Goal: Task Accomplishment & Management: Use online tool/utility

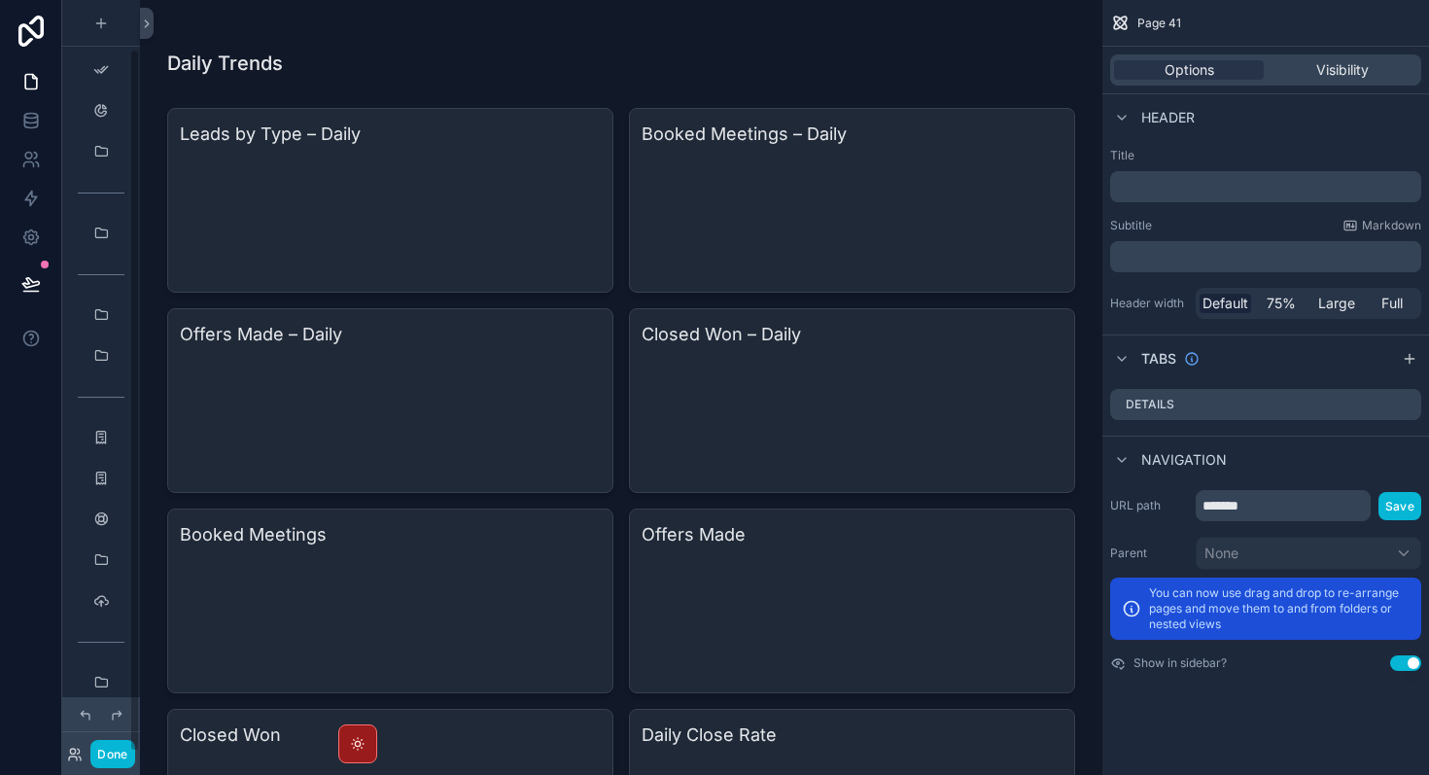
scroll to position [52, 0]
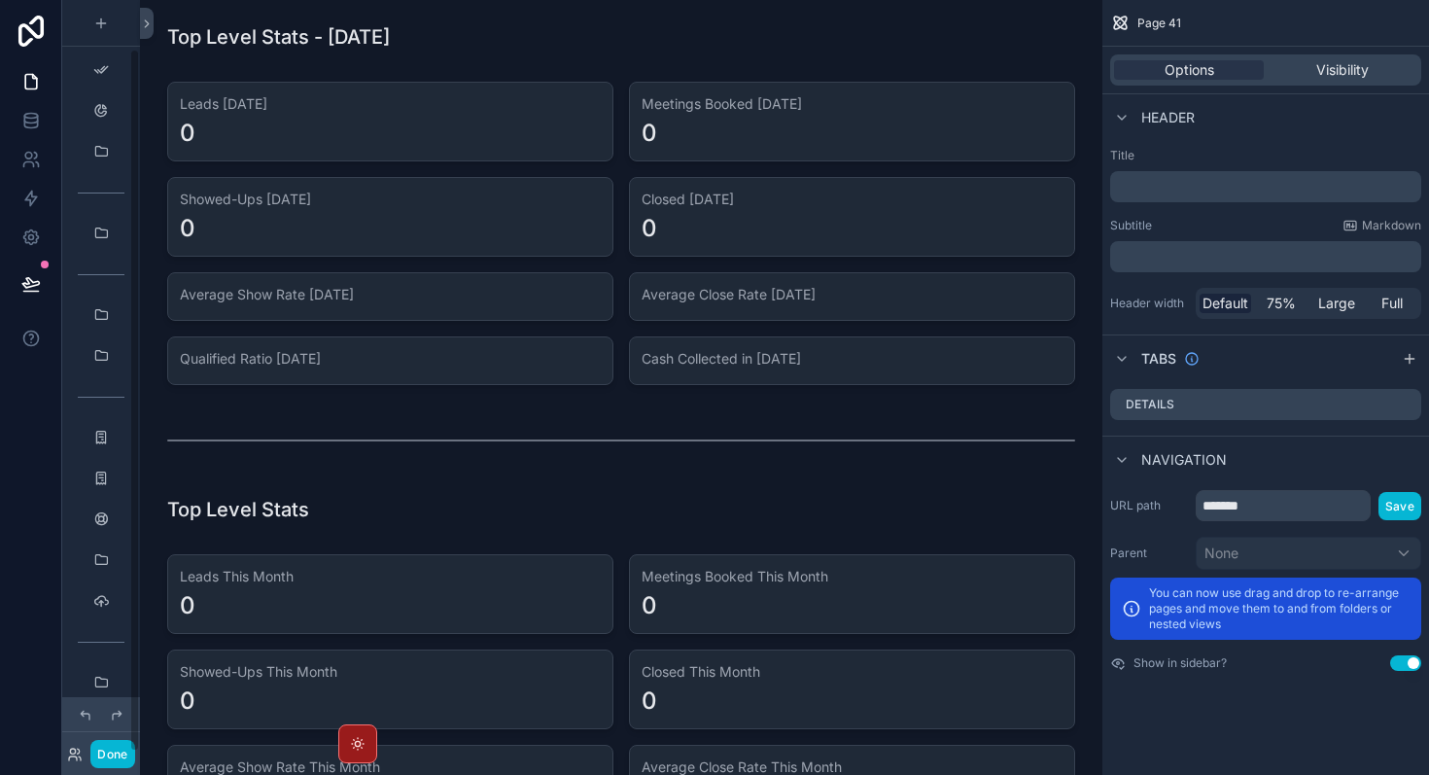
scroll to position [2898, 0]
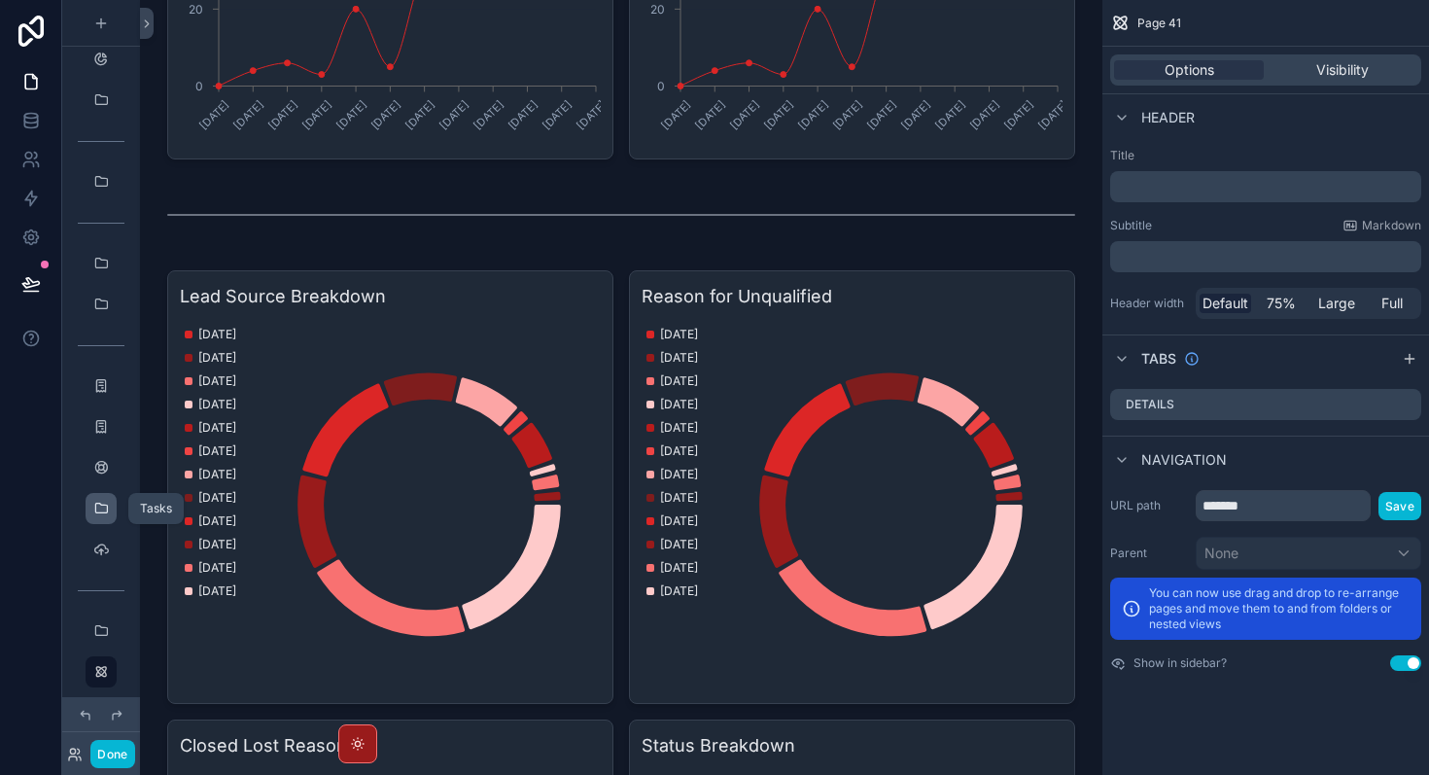
click at [106, 506] on icon "scrollable content" at bounding box center [101, 509] width 16 height 16
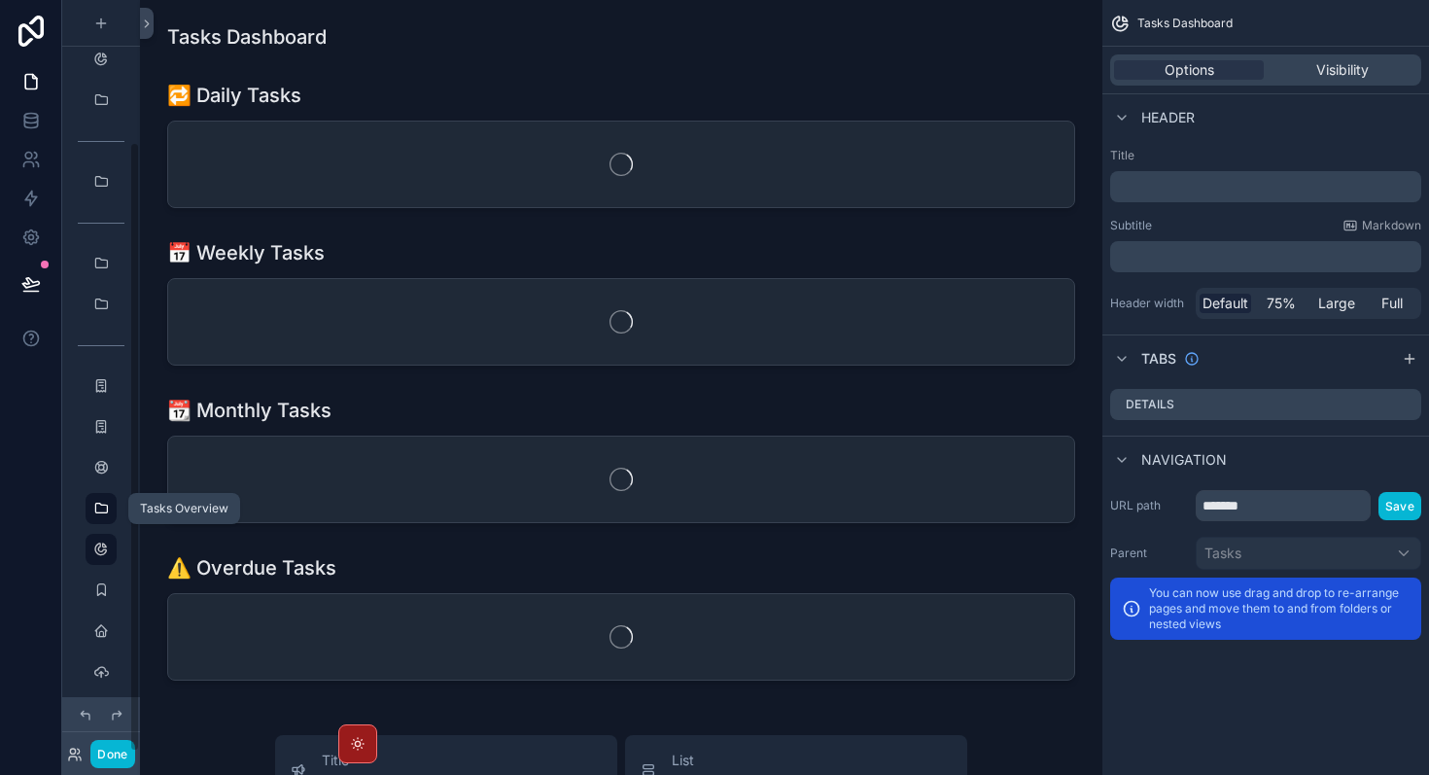
scroll to position [174, 0]
click at [106, 463] on icon "scrollable content" at bounding box center [101, 468] width 16 height 16
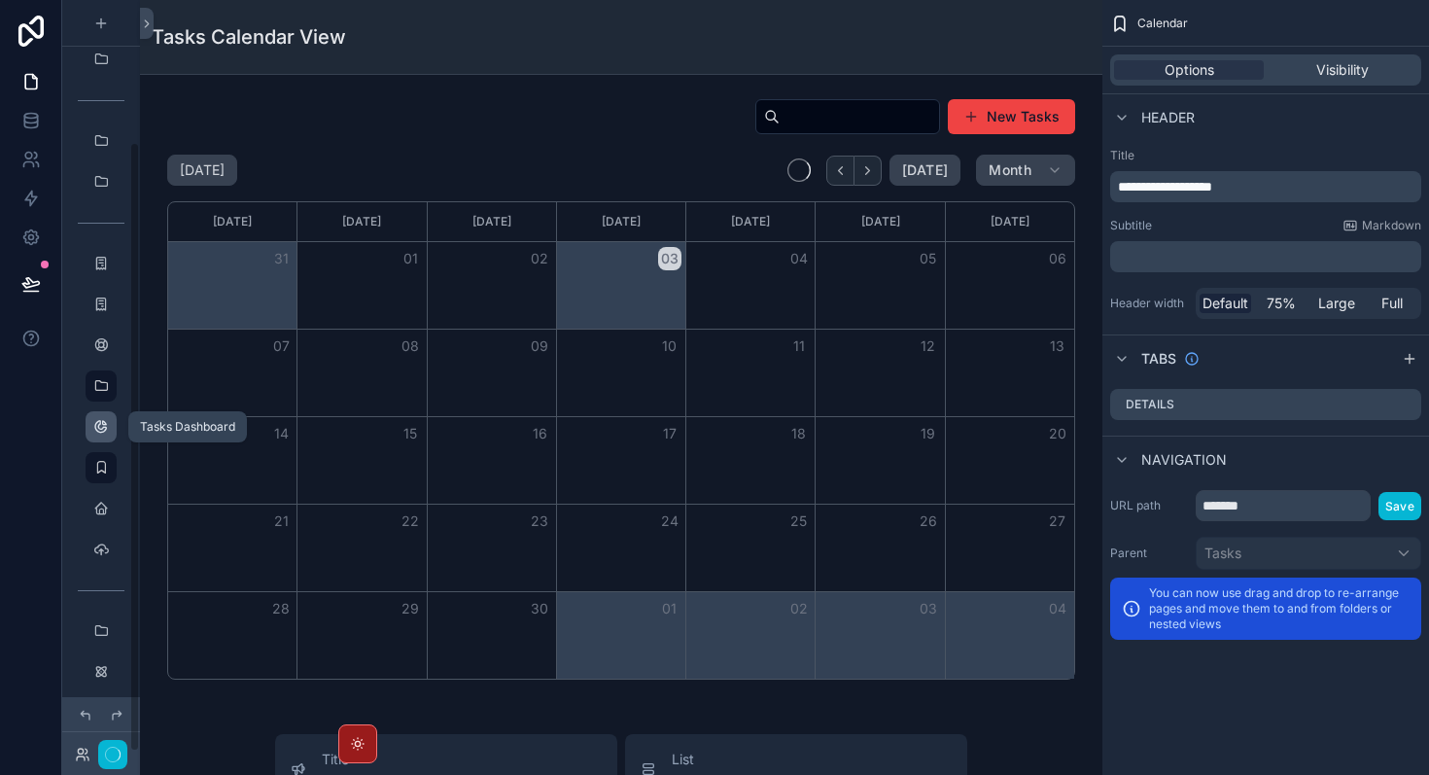
click at [104, 424] on icon "scrollable content" at bounding box center [101, 427] width 16 height 16
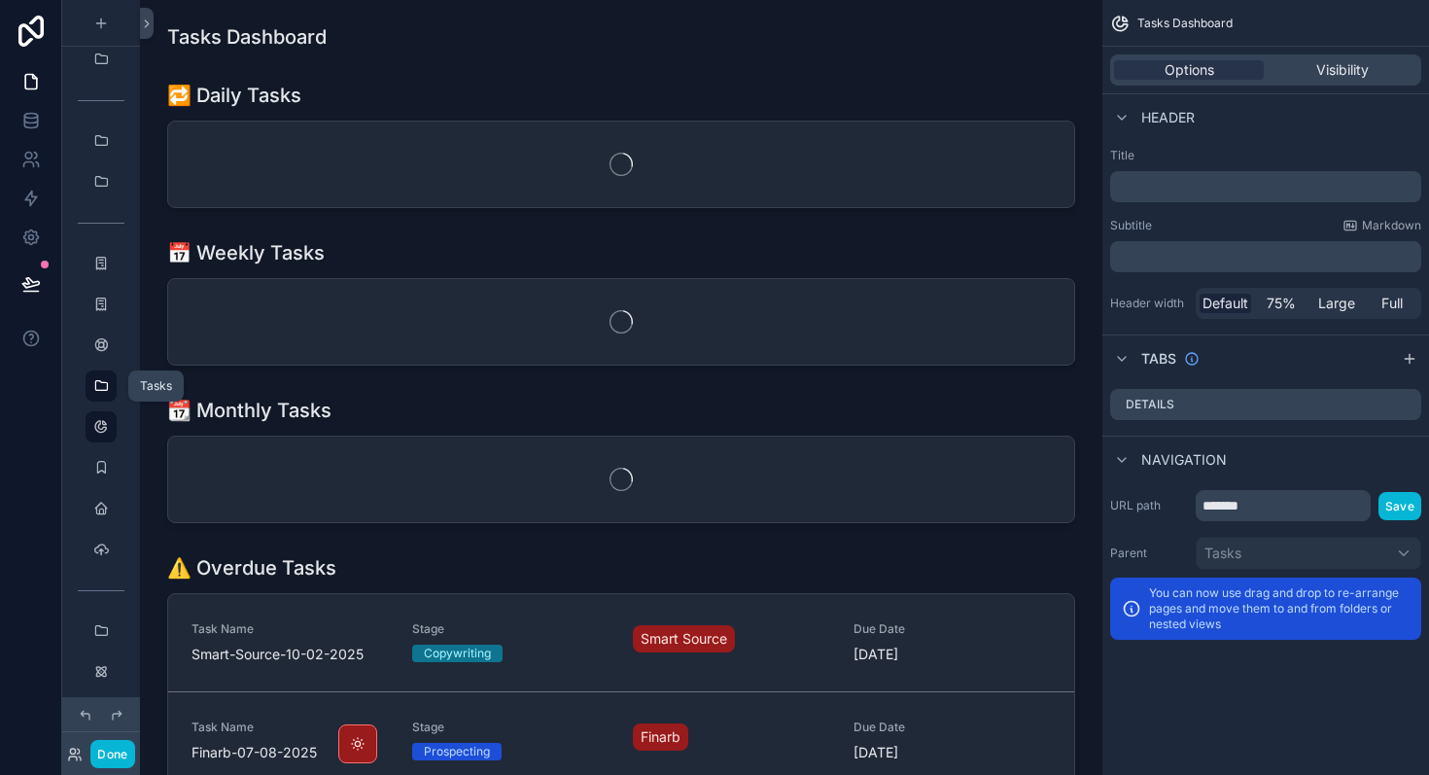
click at [105, 387] on icon "scrollable content" at bounding box center [101, 386] width 16 height 16
click at [105, 342] on icon "scrollable content" at bounding box center [101, 345] width 16 height 16
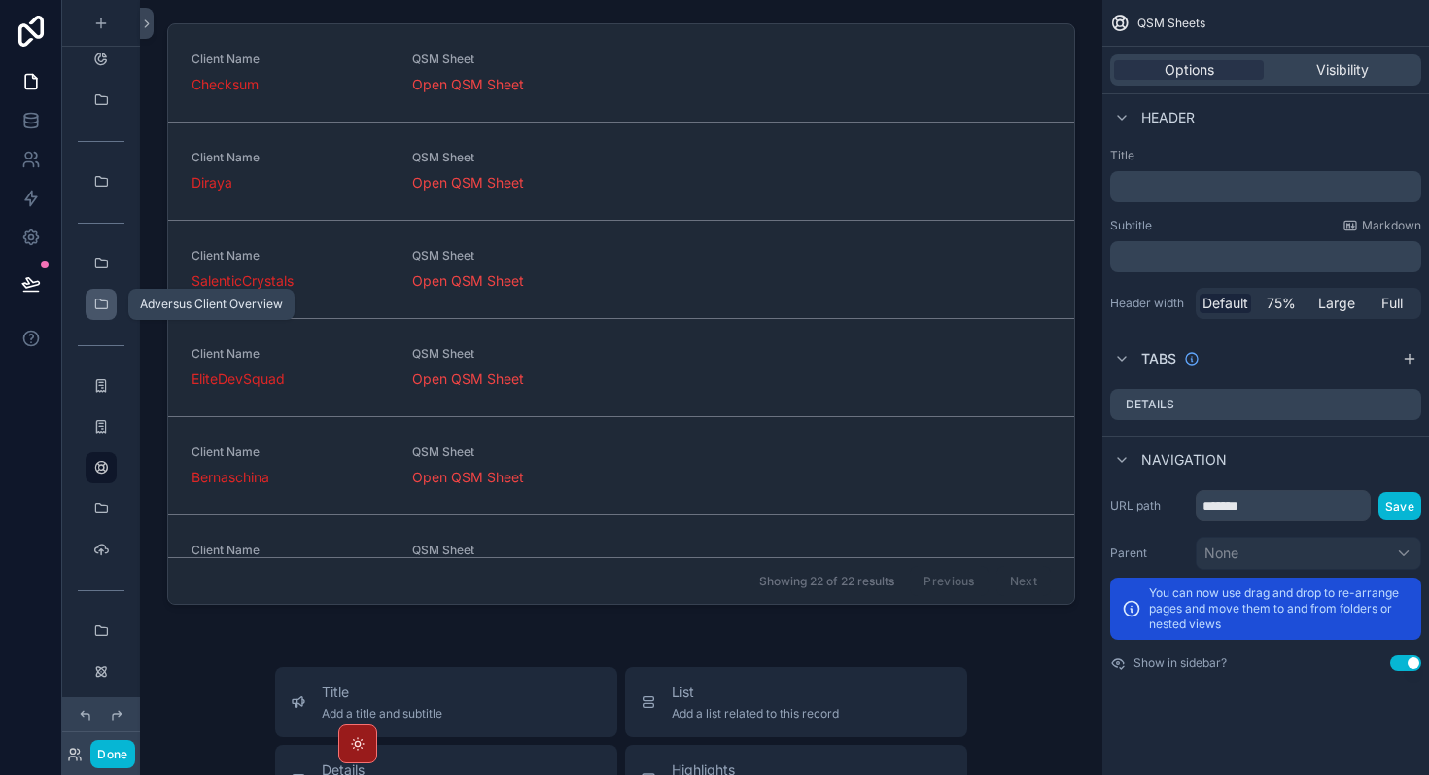
click at [108, 315] on div "scrollable content" at bounding box center [100, 304] width 23 height 31
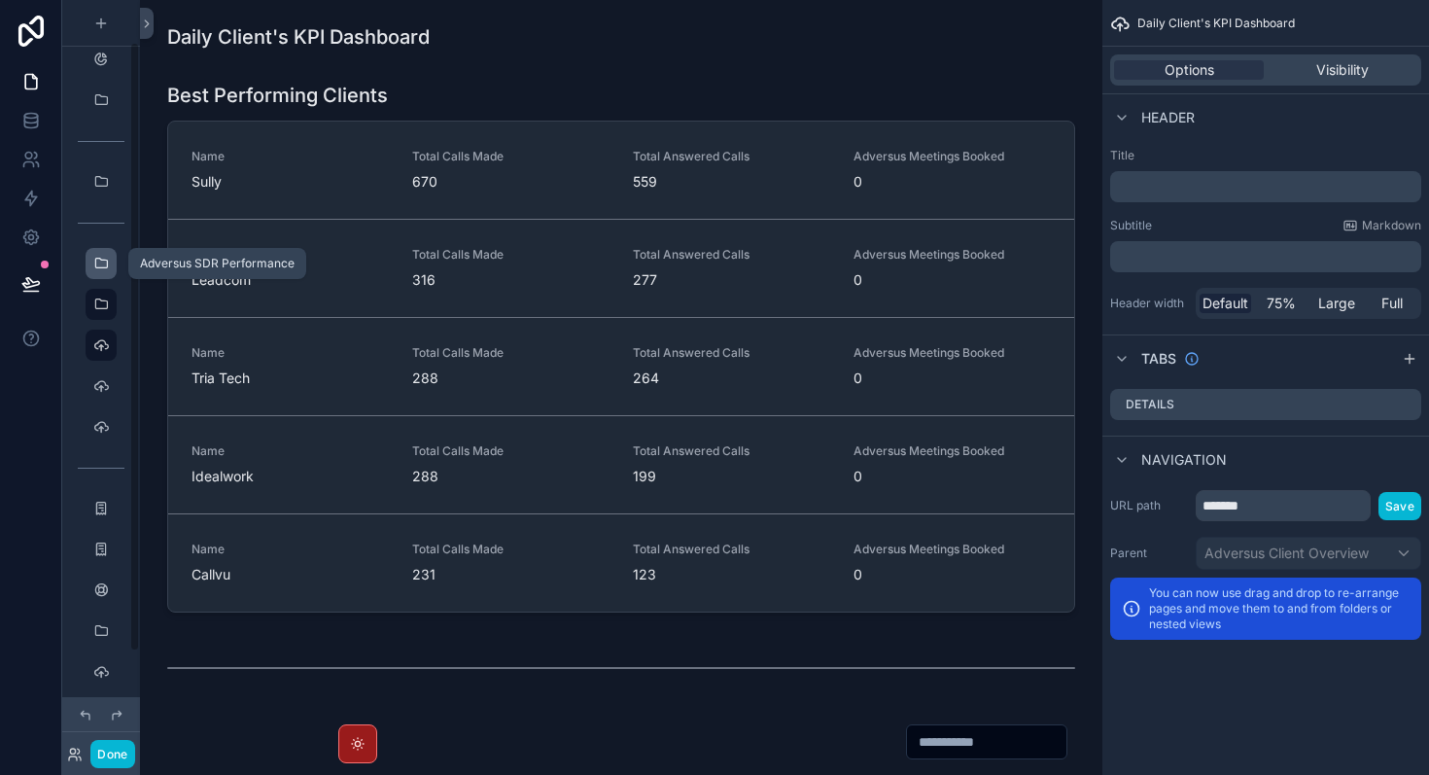
click at [93, 269] on icon "scrollable content" at bounding box center [101, 264] width 16 height 16
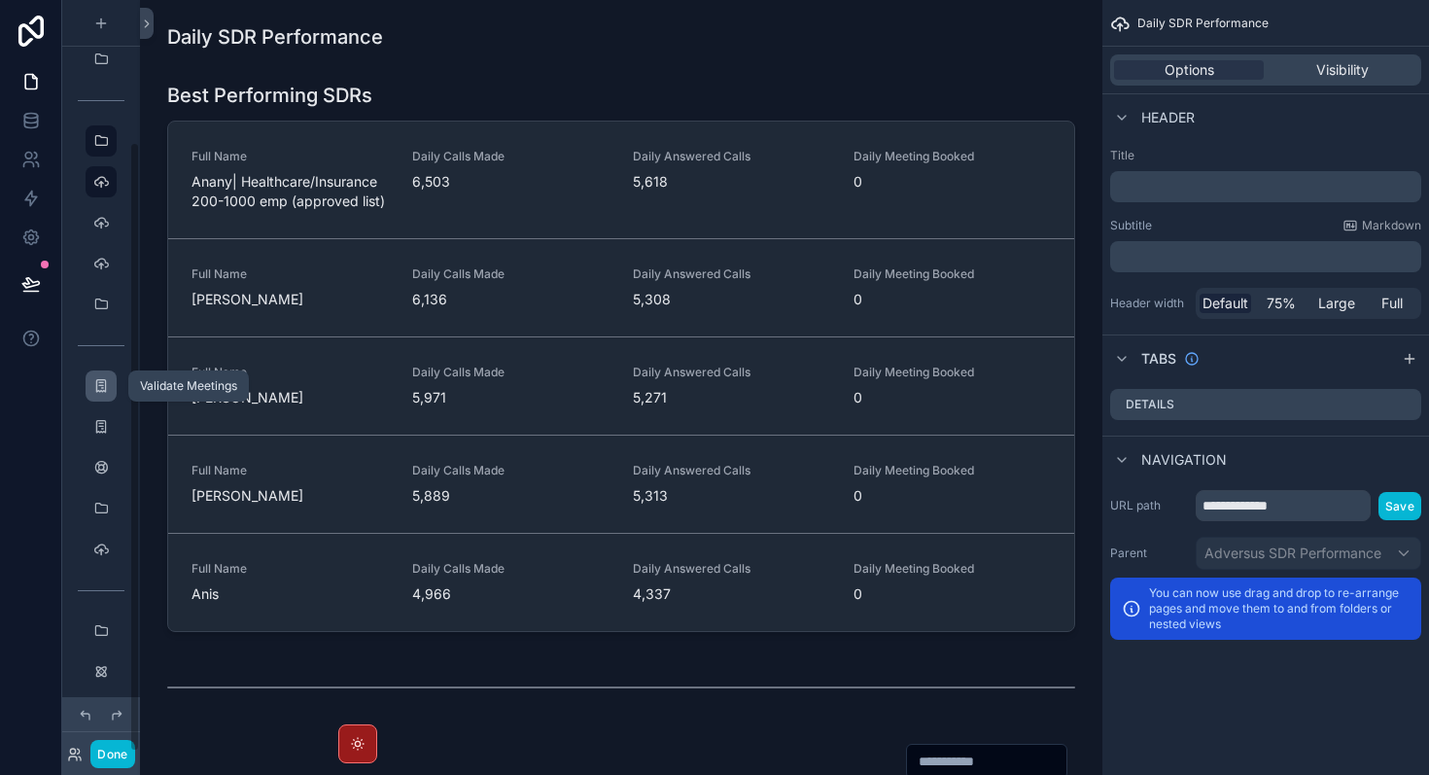
click at [105, 397] on div "scrollable content" at bounding box center [100, 385] width 23 height 31
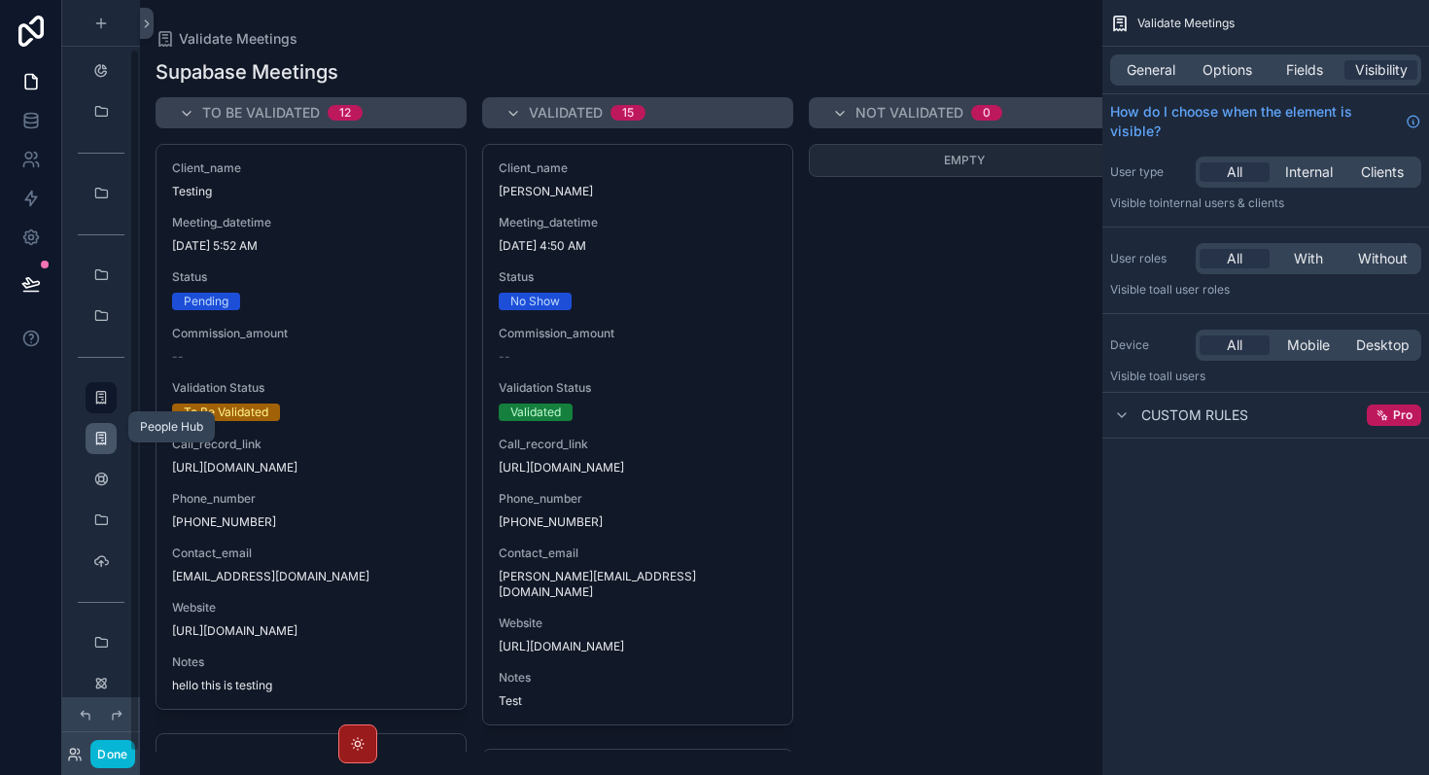
scroll to position [52, 0]
click at [106, 438] on div "scrollable content" at bounding box center [100, 426] width 23 height 31
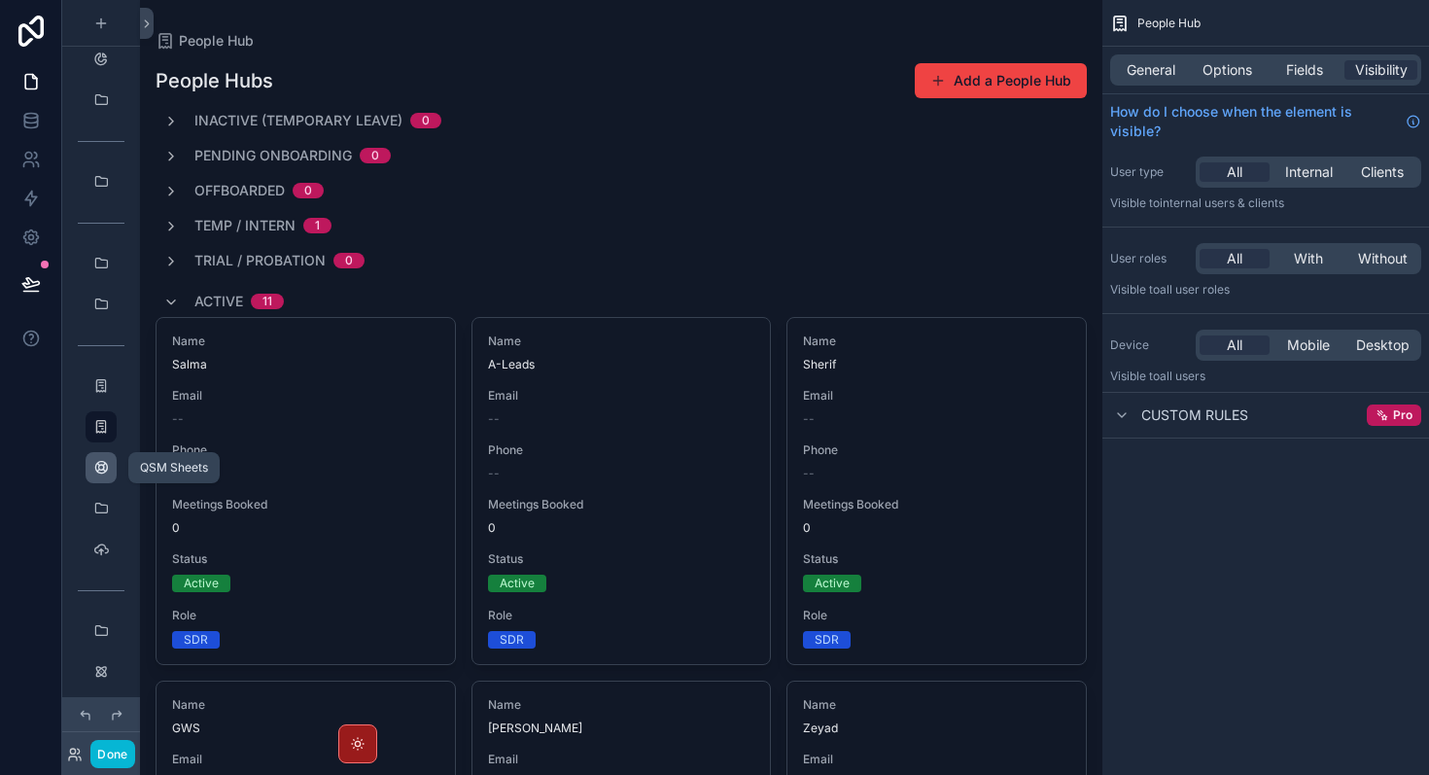
click at [105, 470] on icon "scrollable content" at bounding box center [101, 468] width 16 height 16
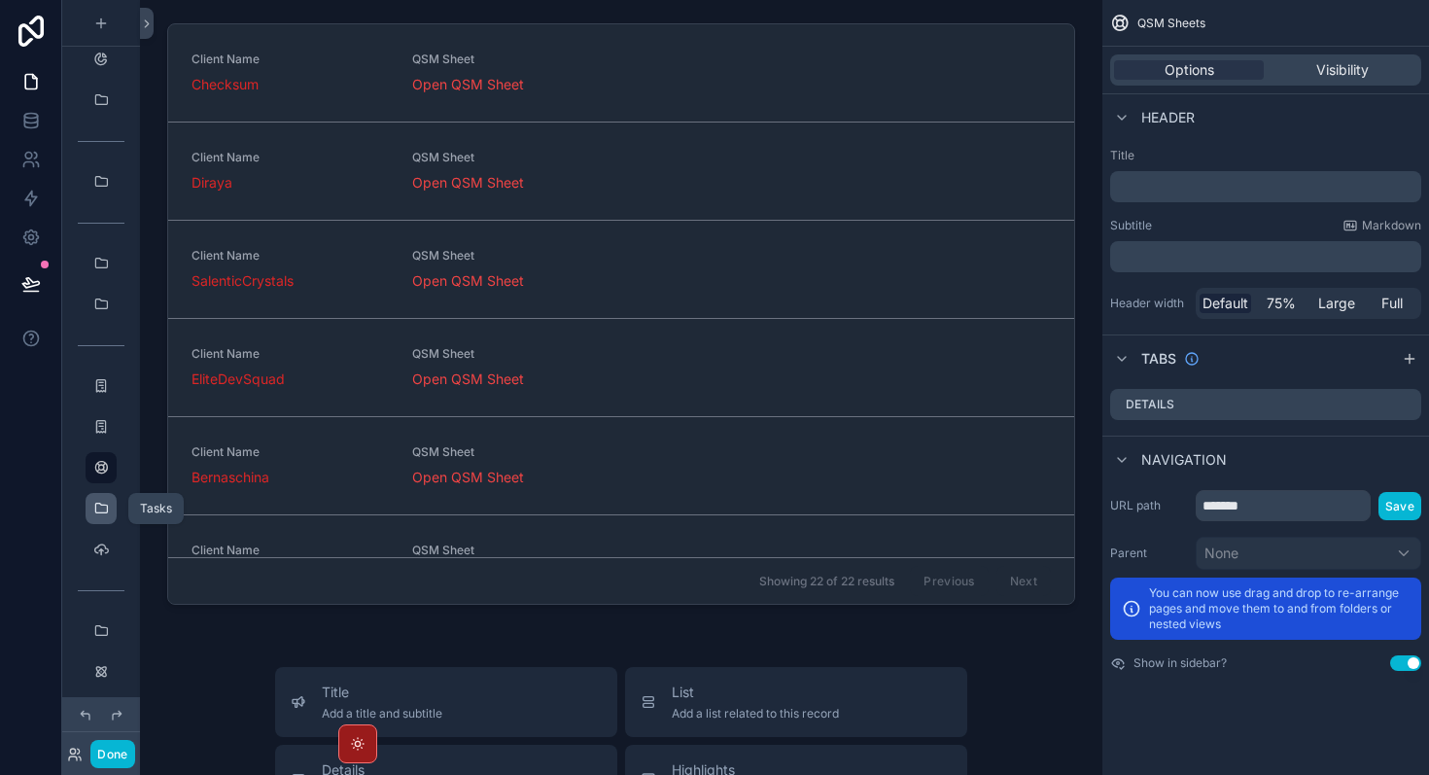
click at [107, 512] on icon "scrollable content" at bounding box center [101, 509] width 16 height 16
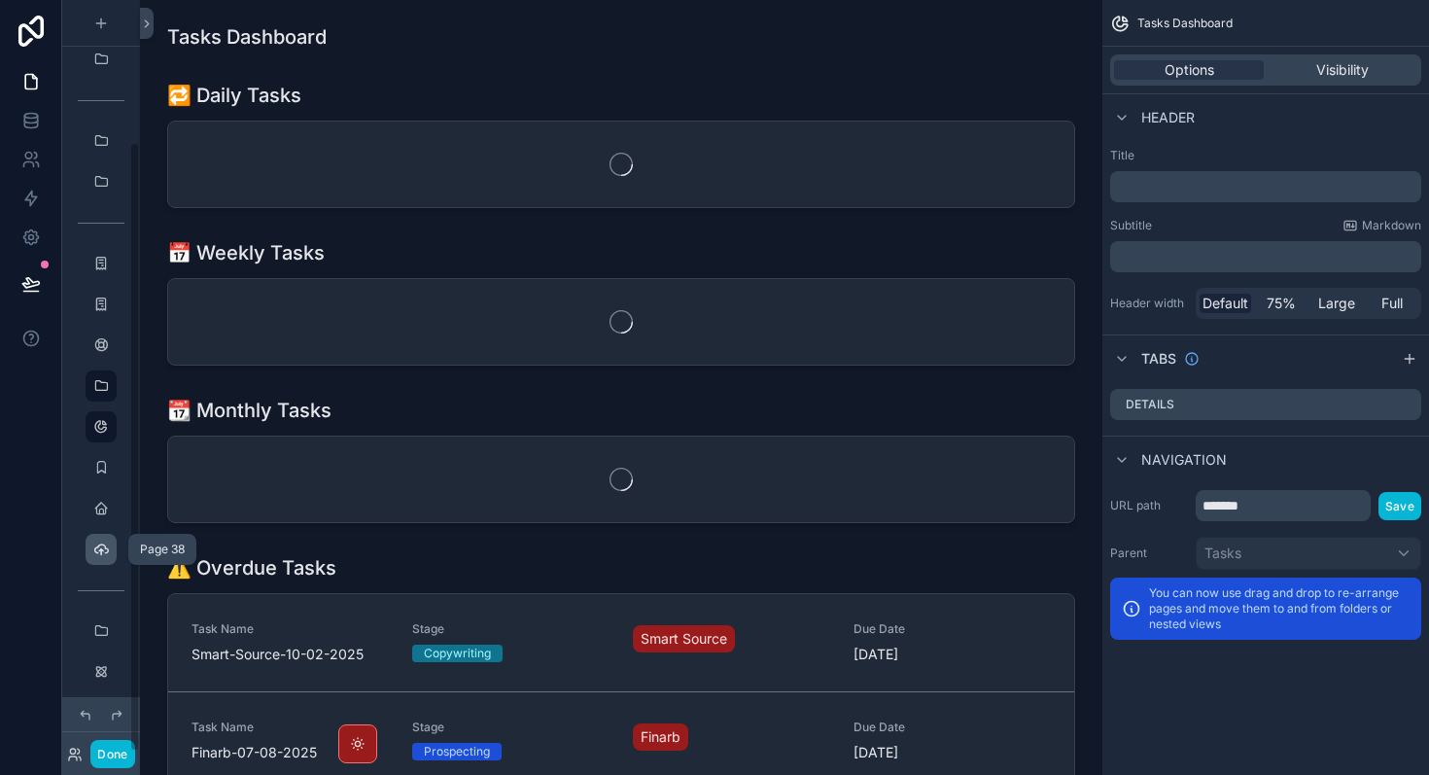
click at [104, 553] on icon "scrollable content" at bounding box center [101, 550] width 16 height 16
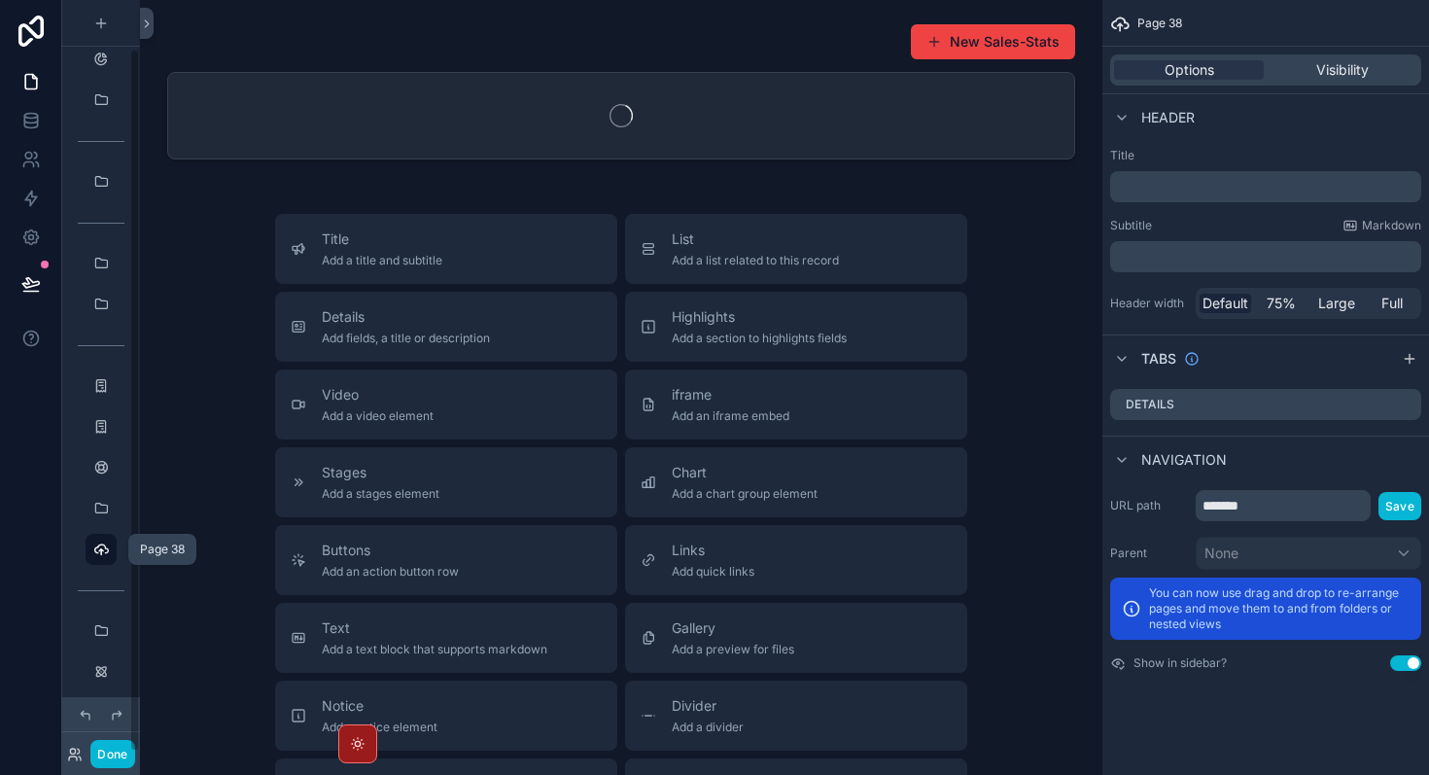
scroll to position [52, 0]
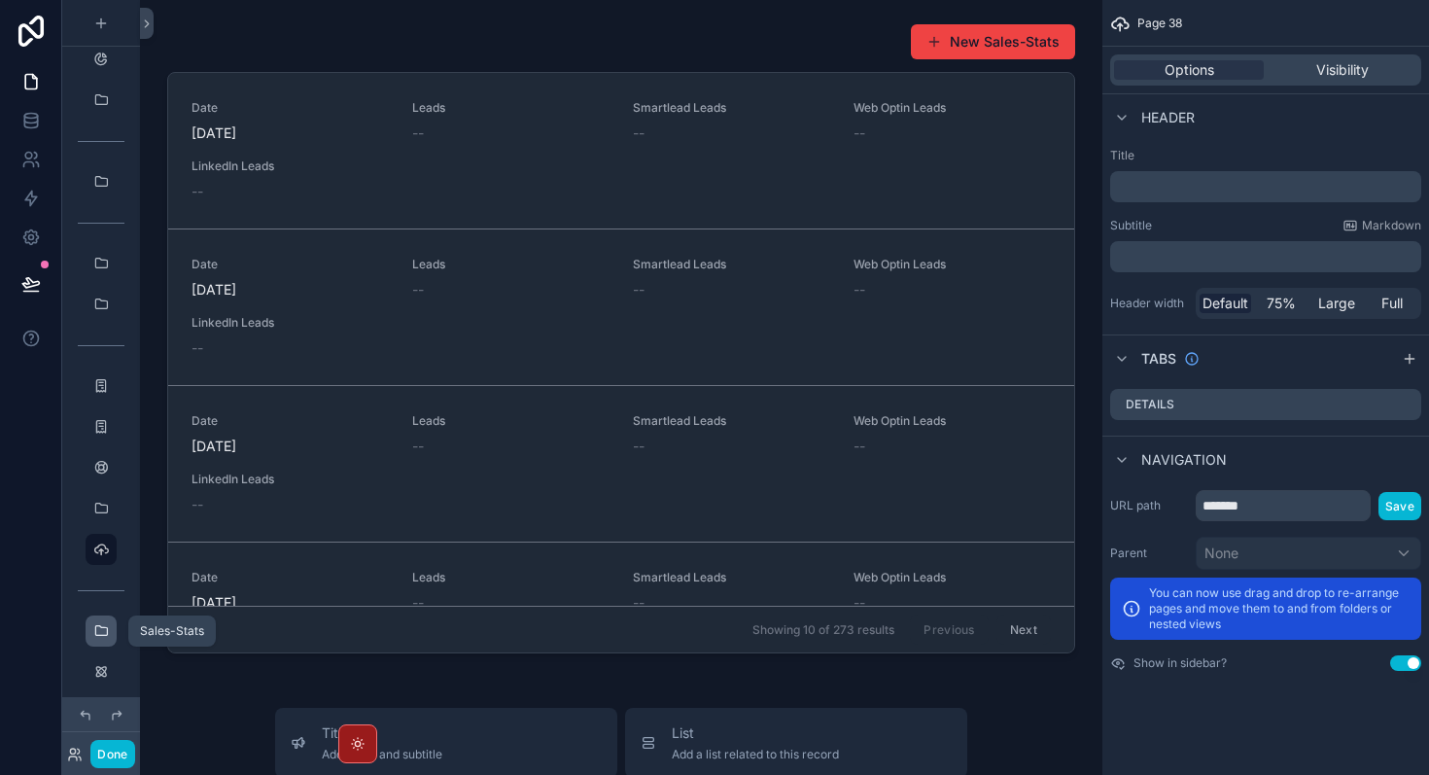
click at [105, 633] on icon "scrollable content" at bounding box center [101, 631] width 16 height 16
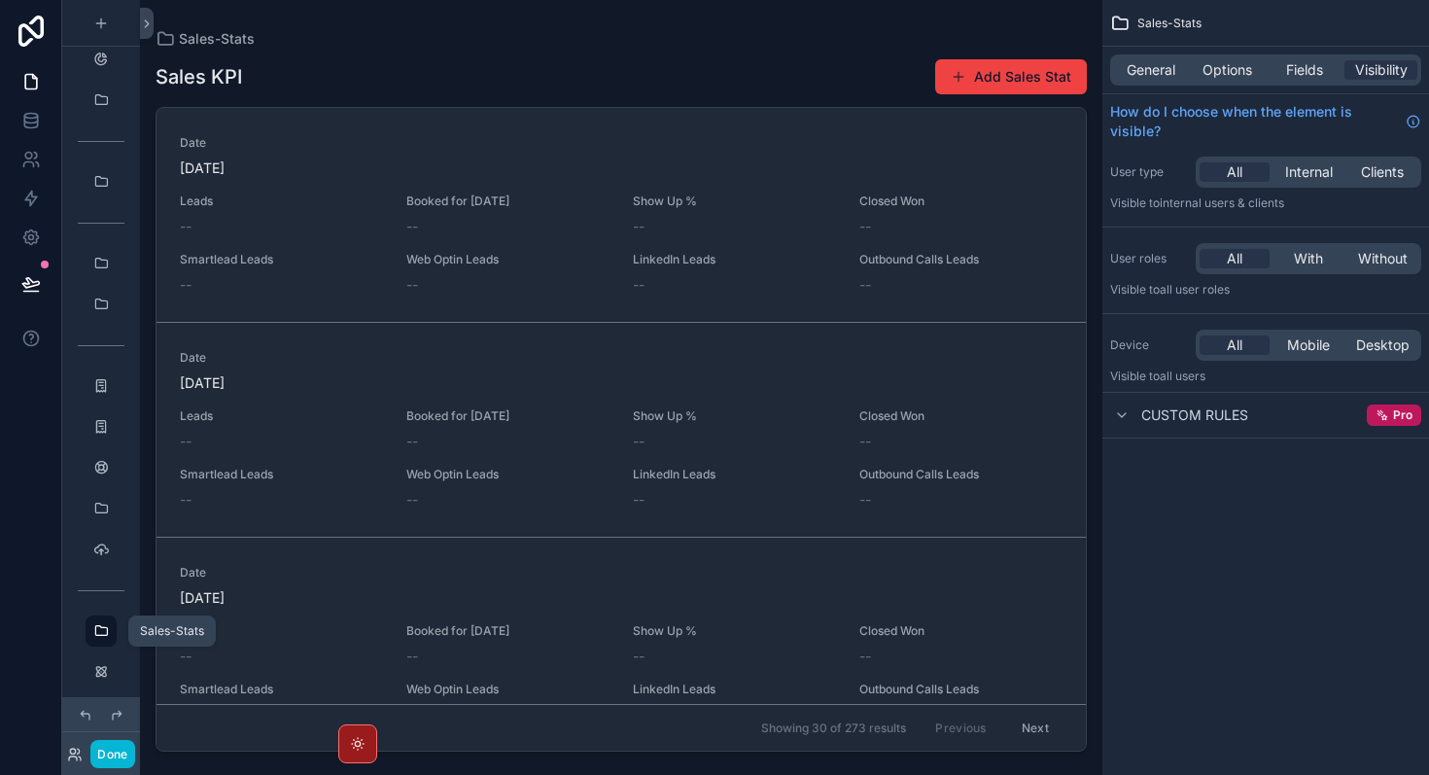
click at [98, 623] on icon "scrollable content" at bounding box center [101, 631] width 16 height 16
click at [98, 667] on icon "scrollable content" at bounding box center [101, 672] width 16 height 16
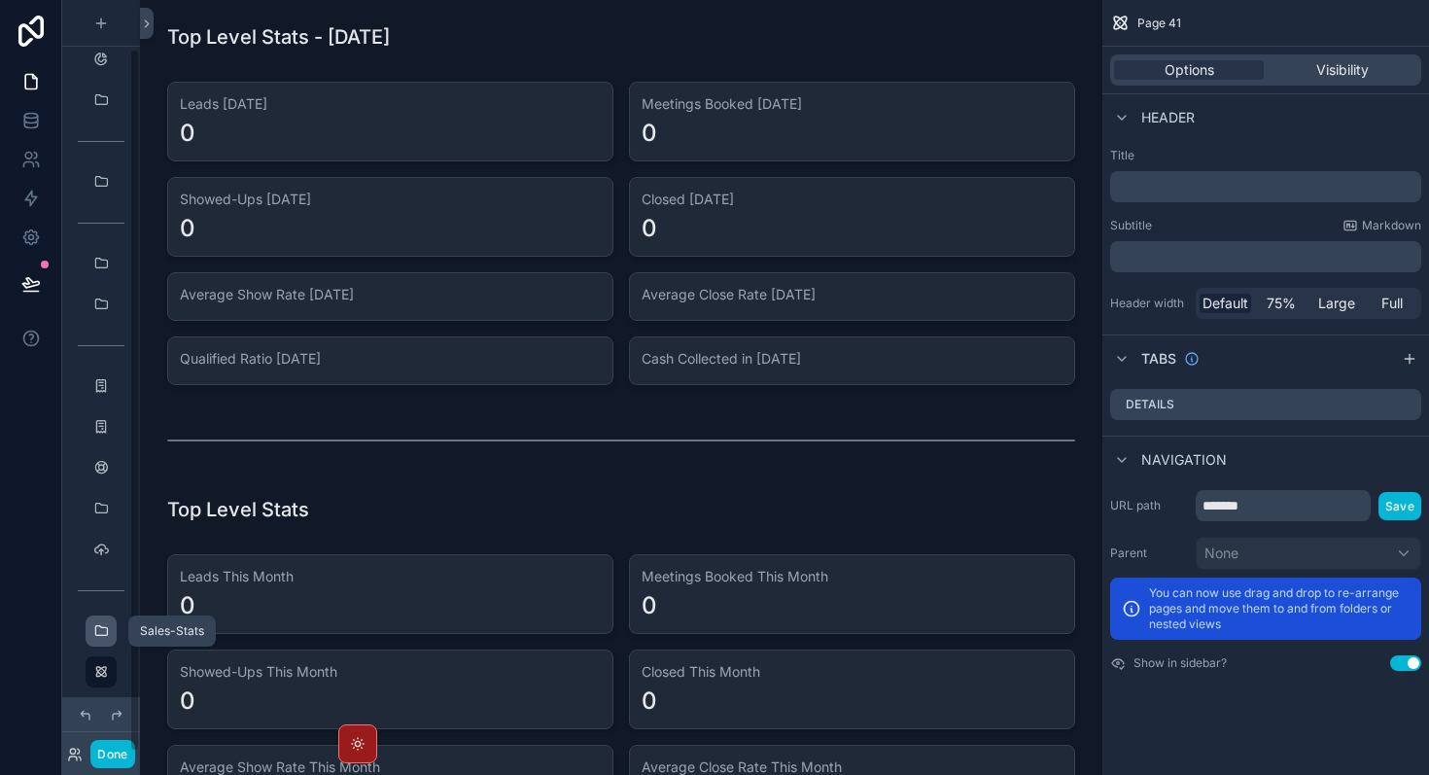
click at [104, 632] on icon "scrollable content" at bounding box center [101, 631] width 16 height 16
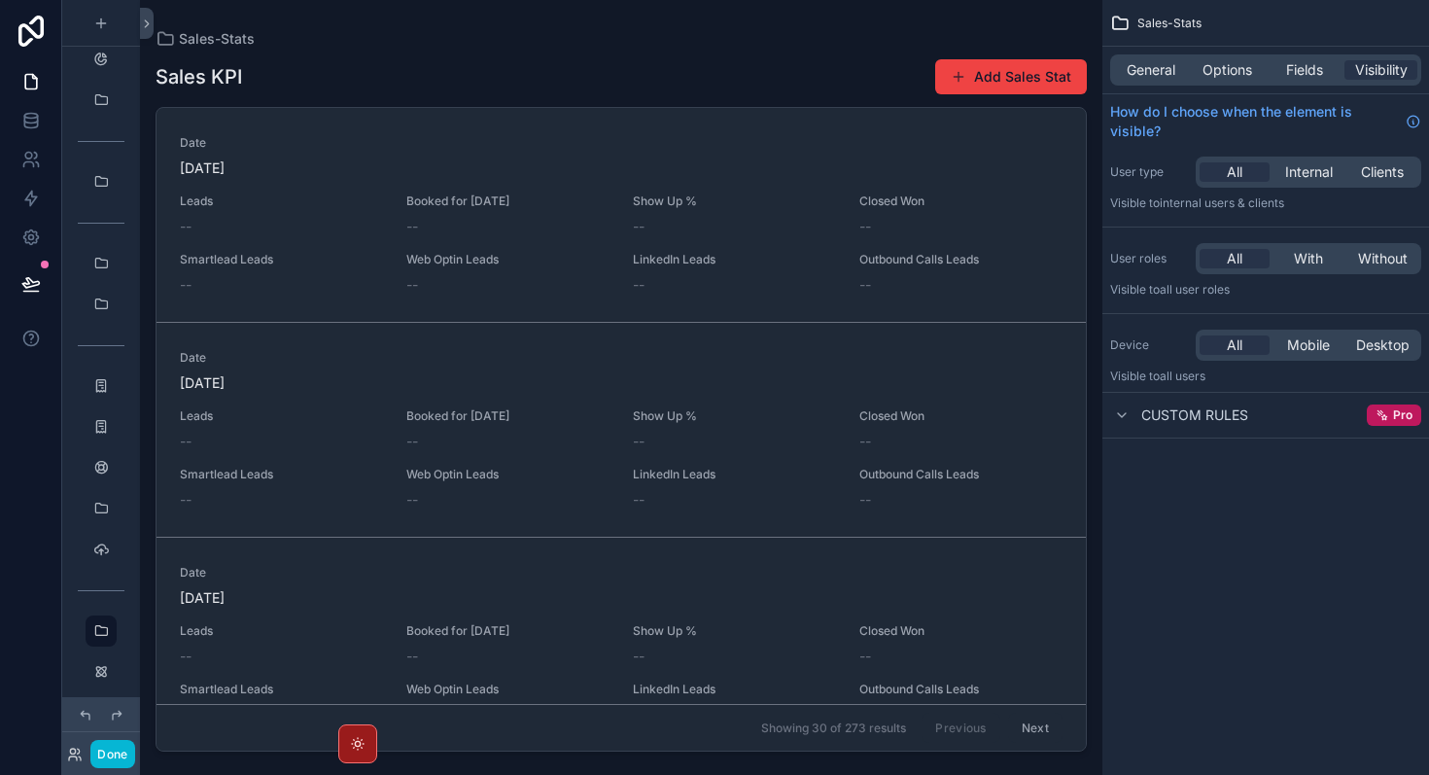
click at [994, 72] on div "scrollable content" at bounding box center [621, 376] width 963 height 752
click at [1012, 78] on button "Add Sales Stat" at bounding box center [1011, 76] width 152 height 35
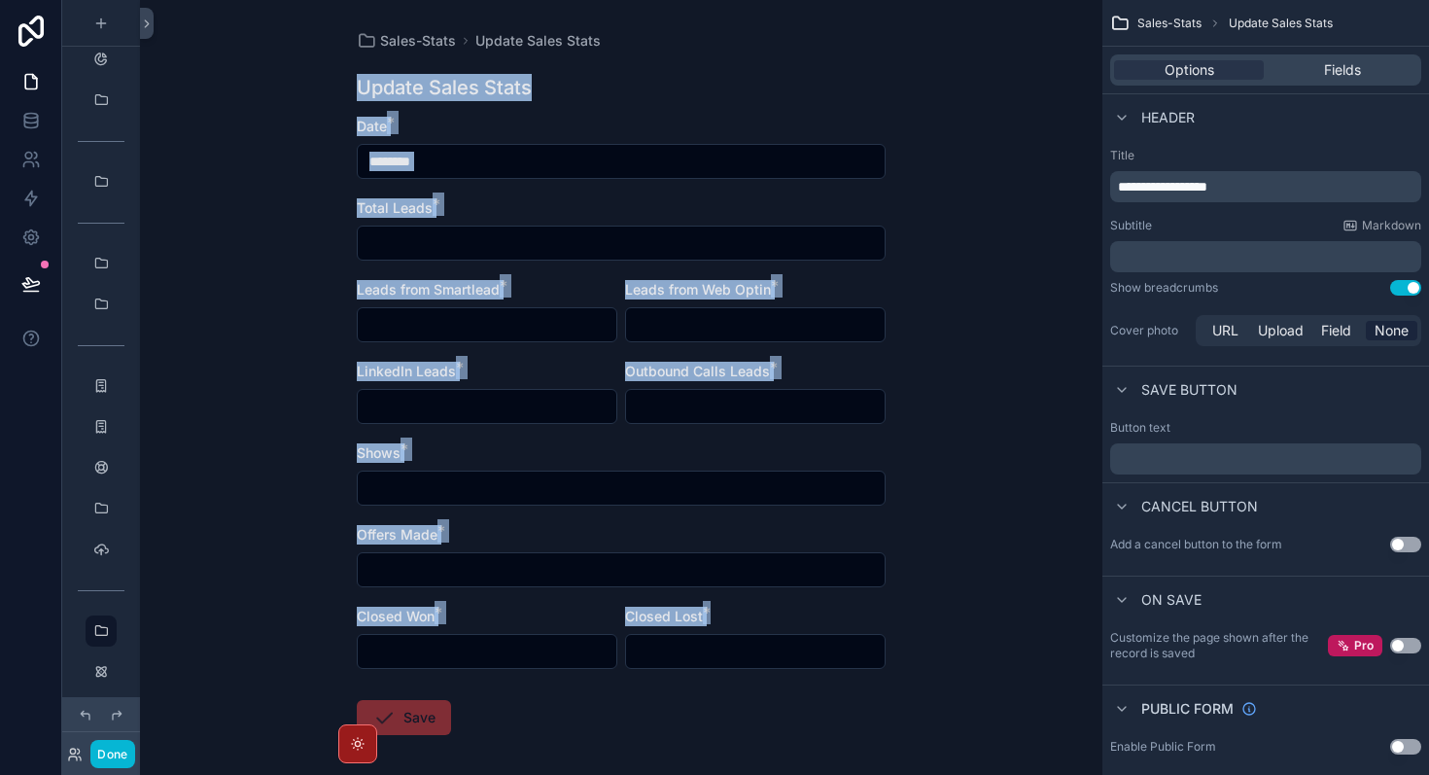
drag, startPoint x: 354, startPoint y: 88, endPoint x: 898, endPoint y: 675, distance: 799.5
click at [898, 675] on div "Sales-Stats Update Sales Stats Update Sales Stats Date * ******** Total Leads *…" at bounding box center [621, 430] width 560 height 860
copy div "Update Sales Stats Date * Total Leads * Leads from Smartlead * Leads from Web O…"
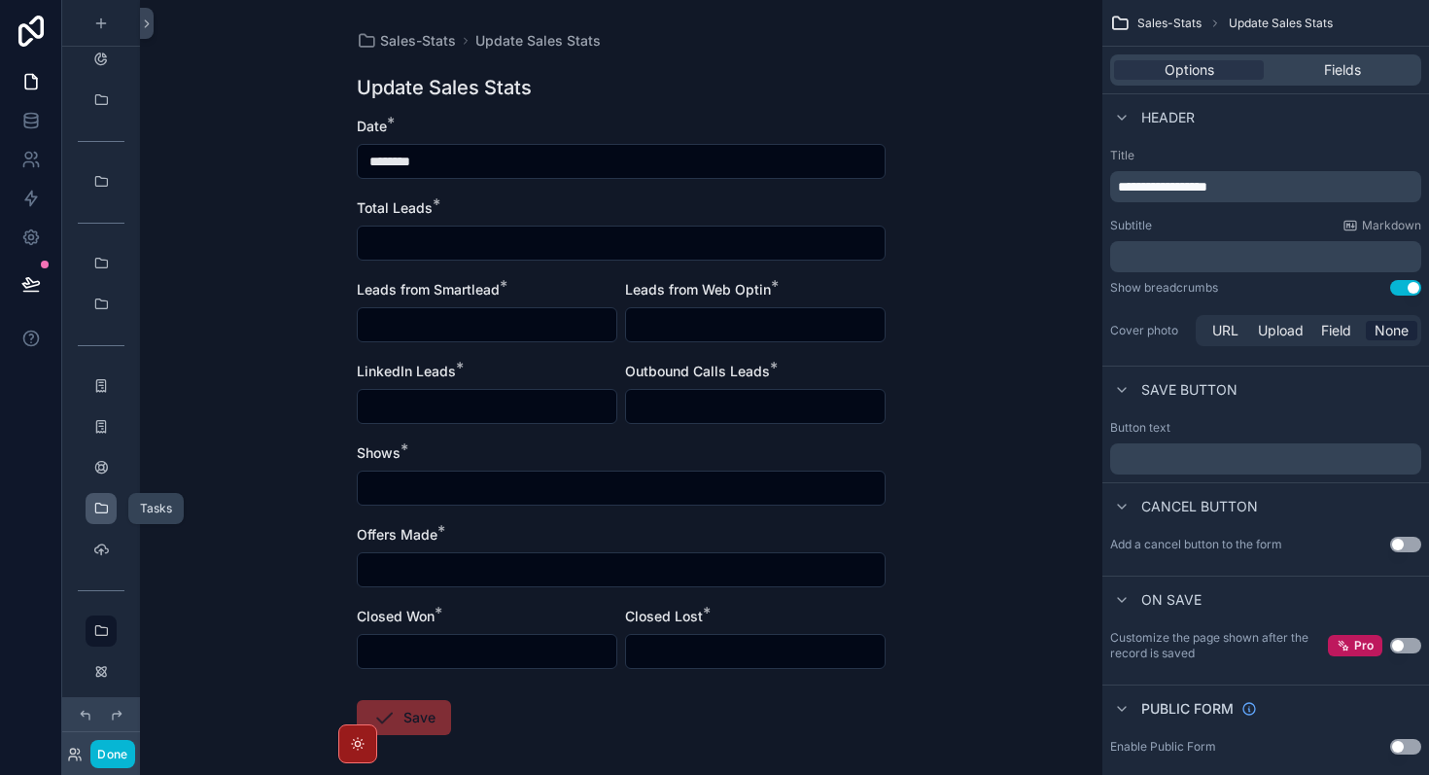
click at [102, 514] on icon "scrollable content" at bounding box center [101, 509] width 16 height 16
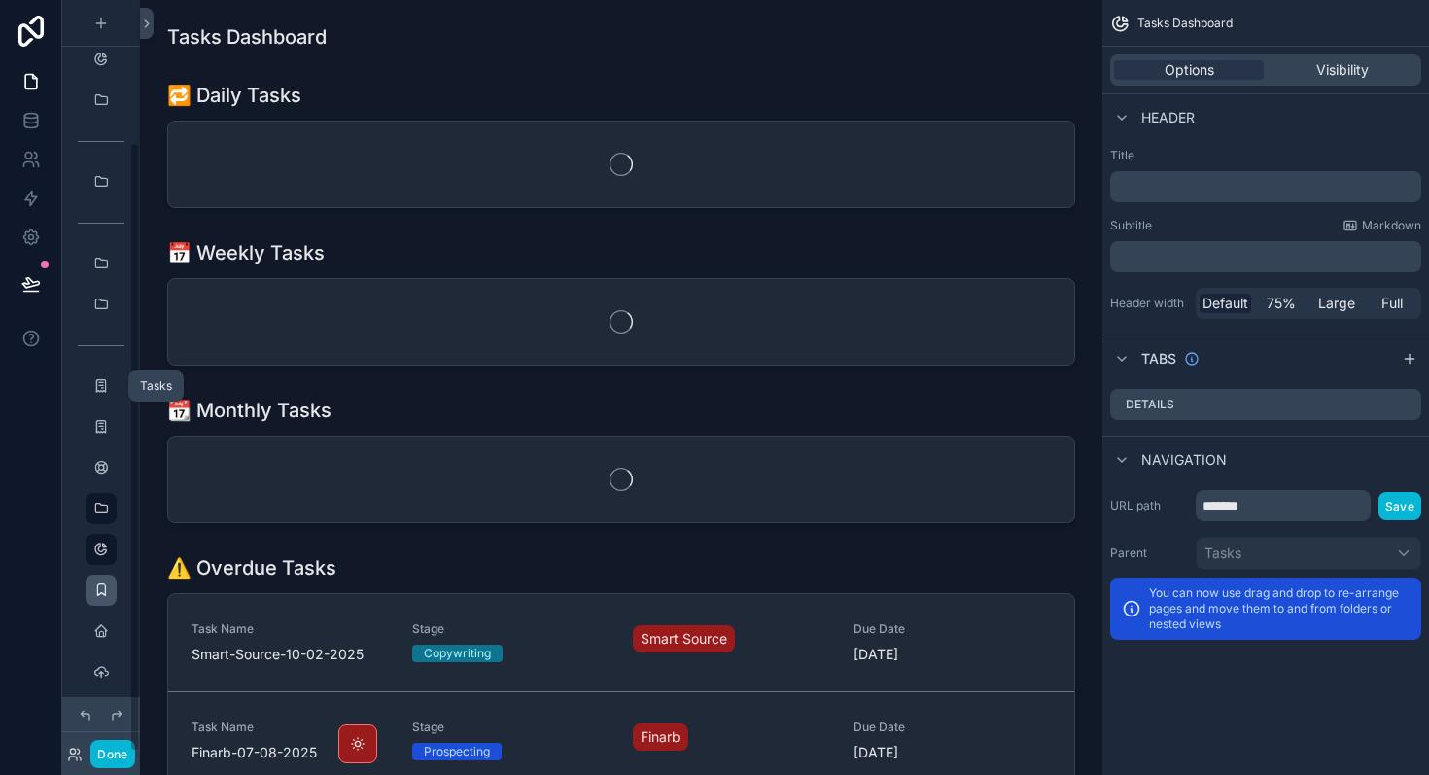
scroll to position [174, 0]
click at [100, 553] on icon "scrollable content" at bounding box center [101, 550] width 16 height 16
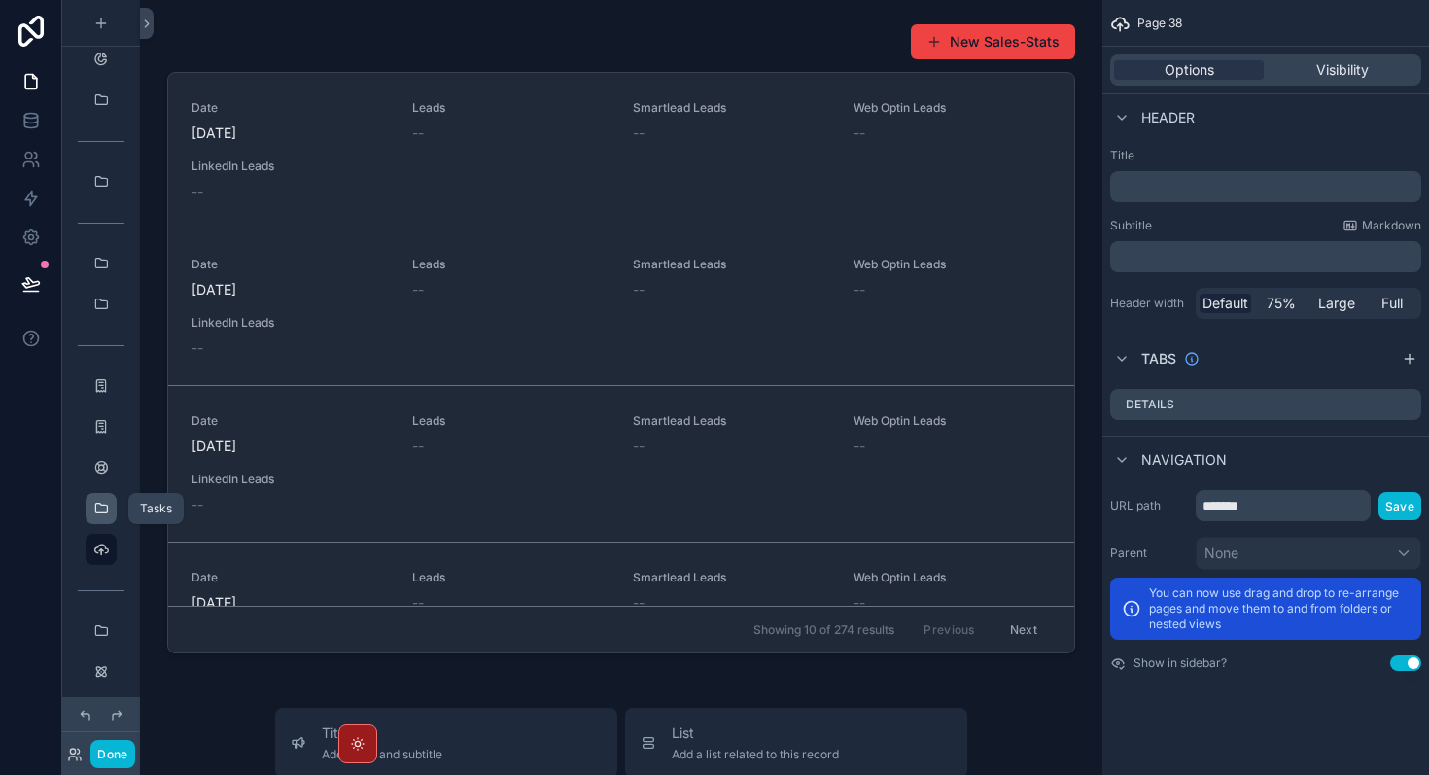
click at [103, 505] on icon "scrollable content" at bounding box center [101, 509] width 16 height 16
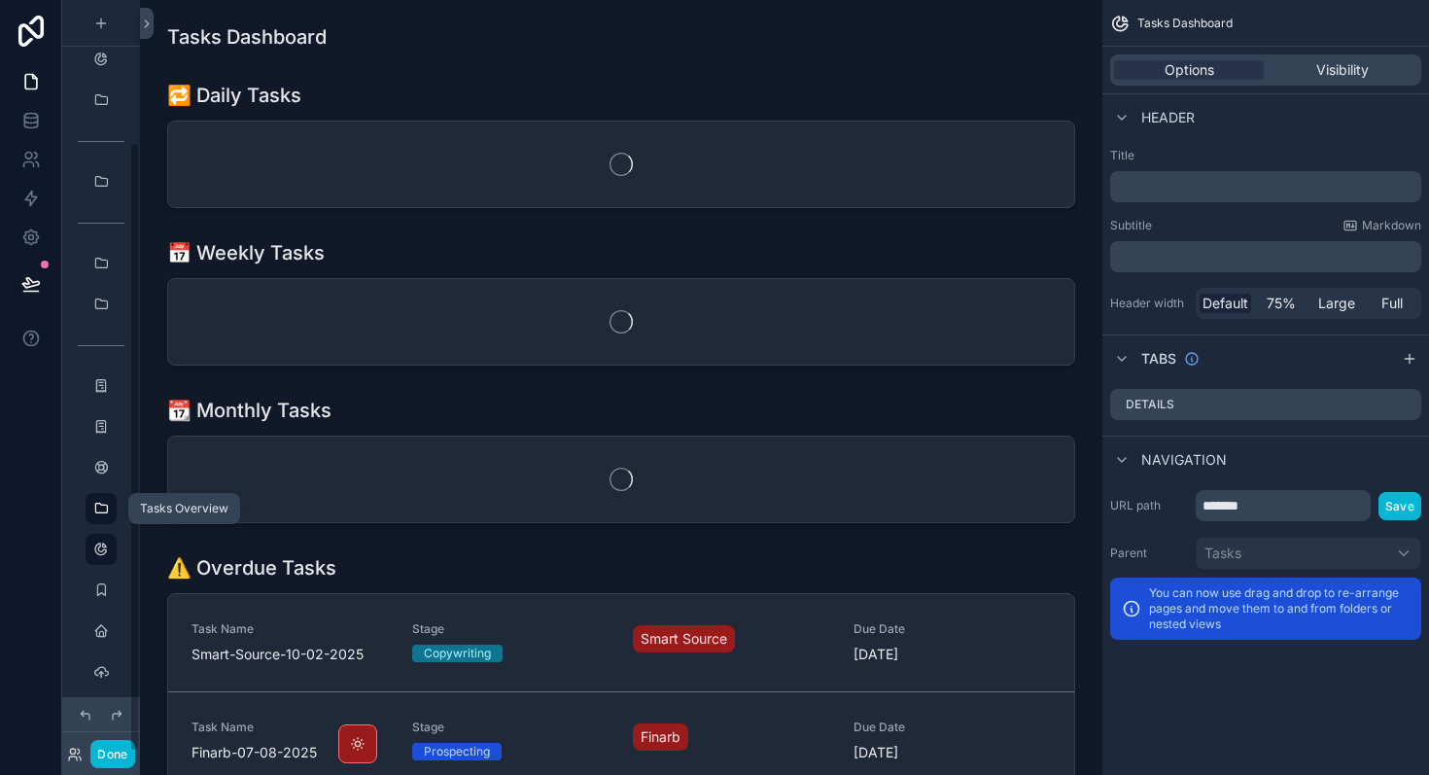
scroll to position [174, 0]
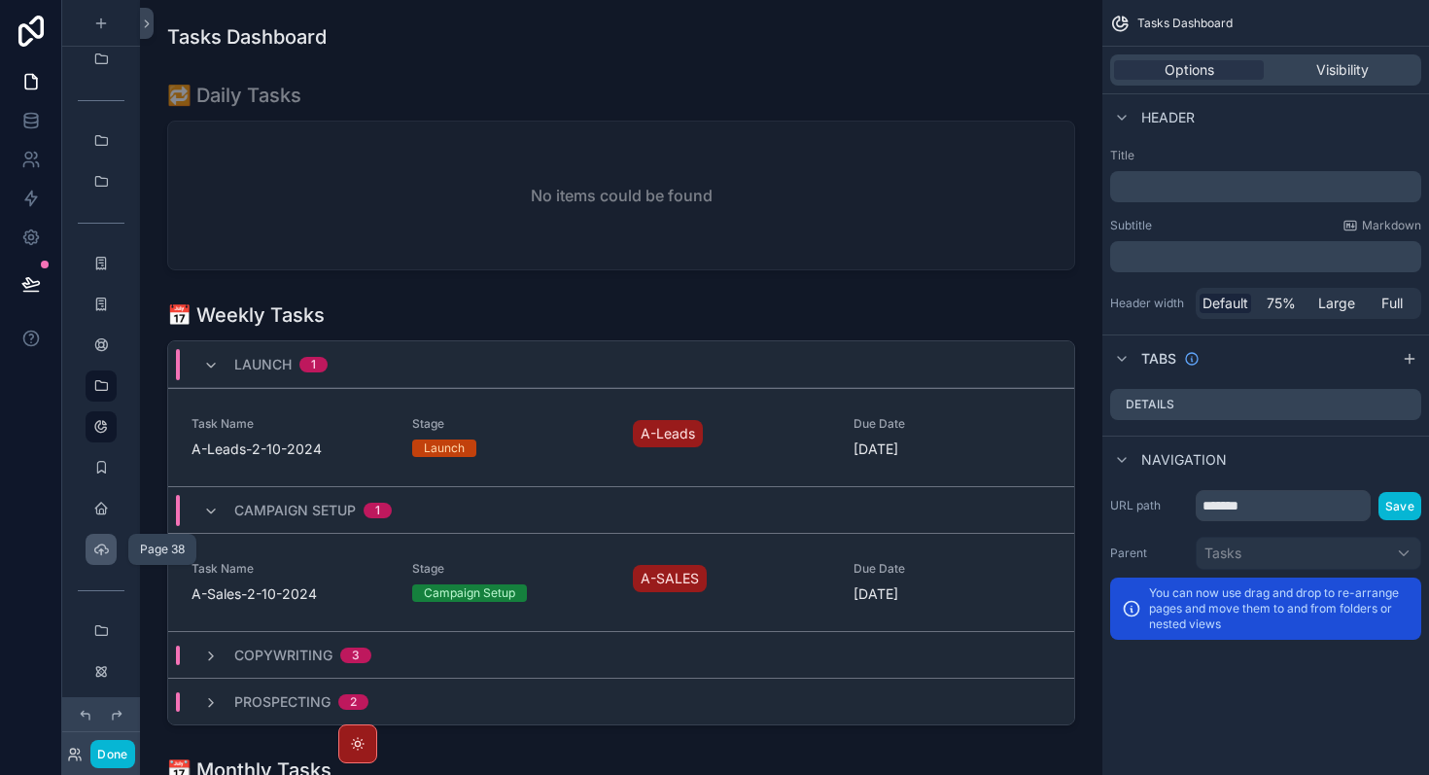
click at [109, 556] on div "scrollable content" at bounding box center [100, 549] width 23 height 31
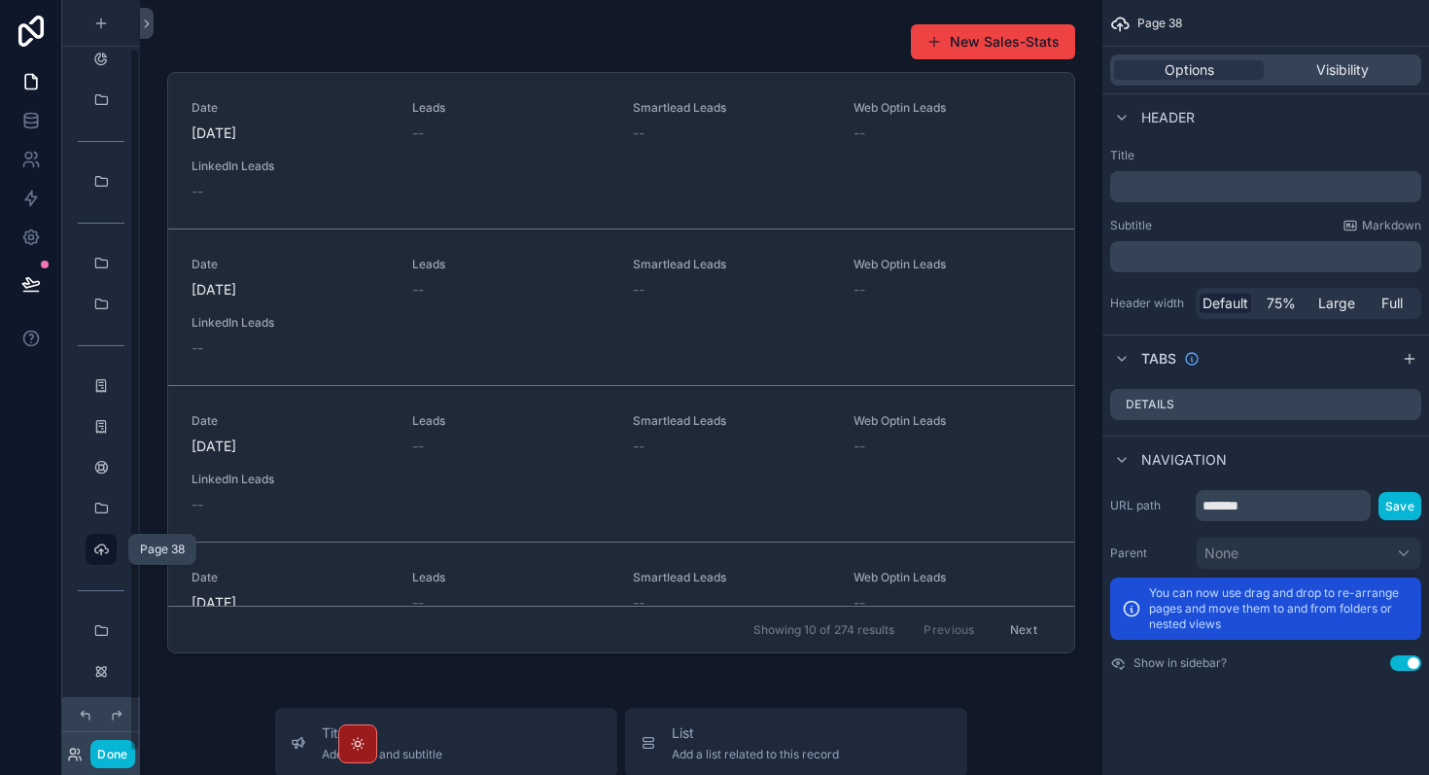
scroll to position [52, 0]
click at [106, 641] on div "scrollable content" at bounding box center [100, 631] width 23 height 31
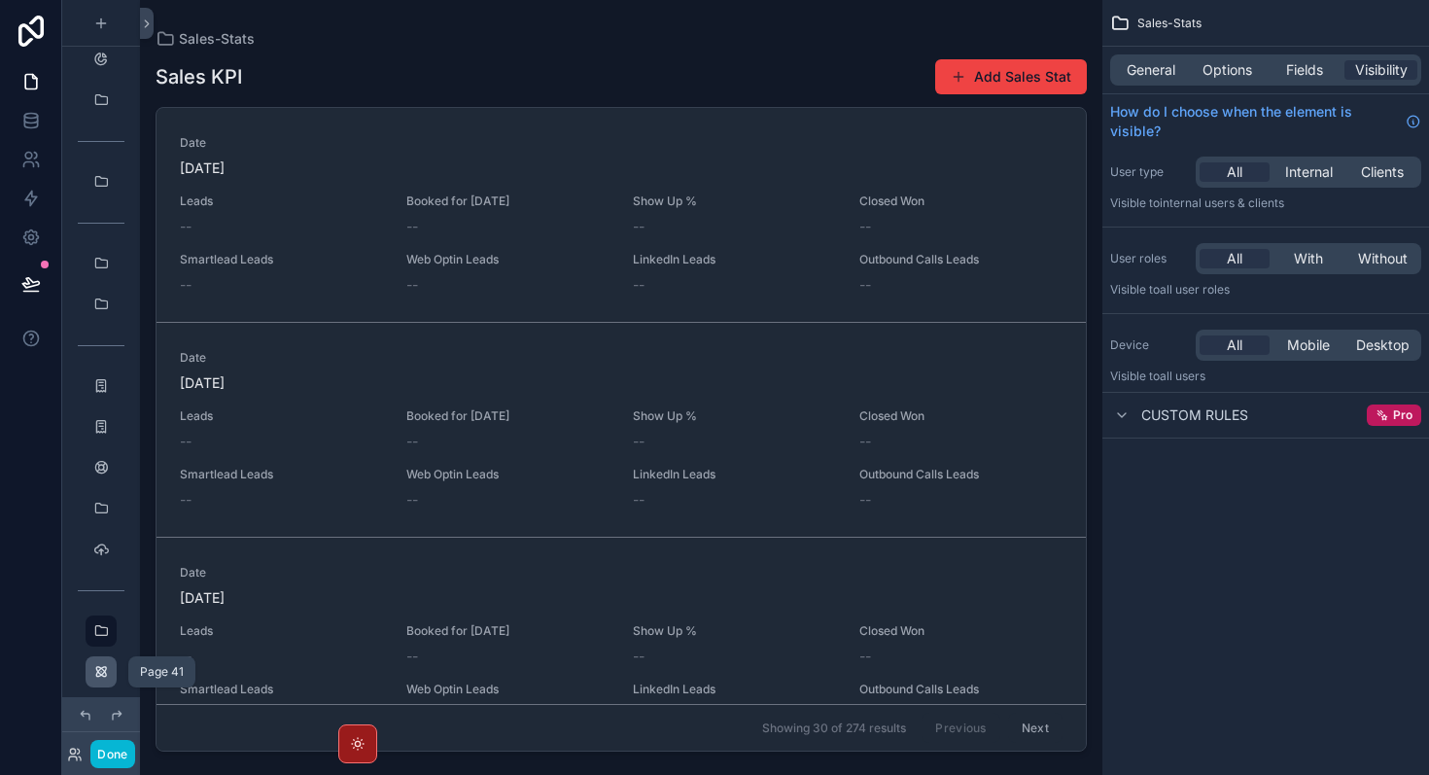
click at [105, 670] on icon "scrollable content" at bounding box center [101, 672] width 16 height 16
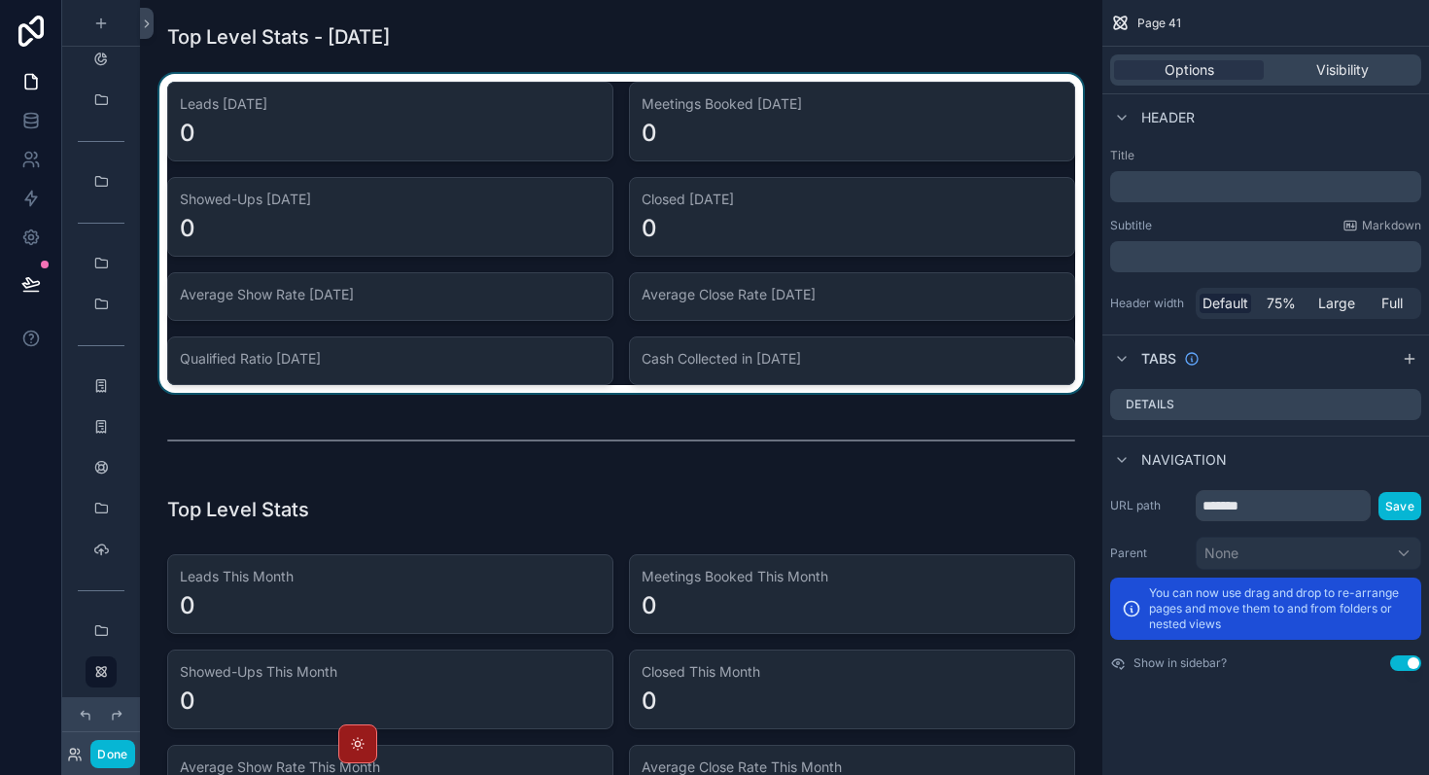
click at [553, 130] on div "scrollable content" at bounding box center [622, 233] width 932 height 319
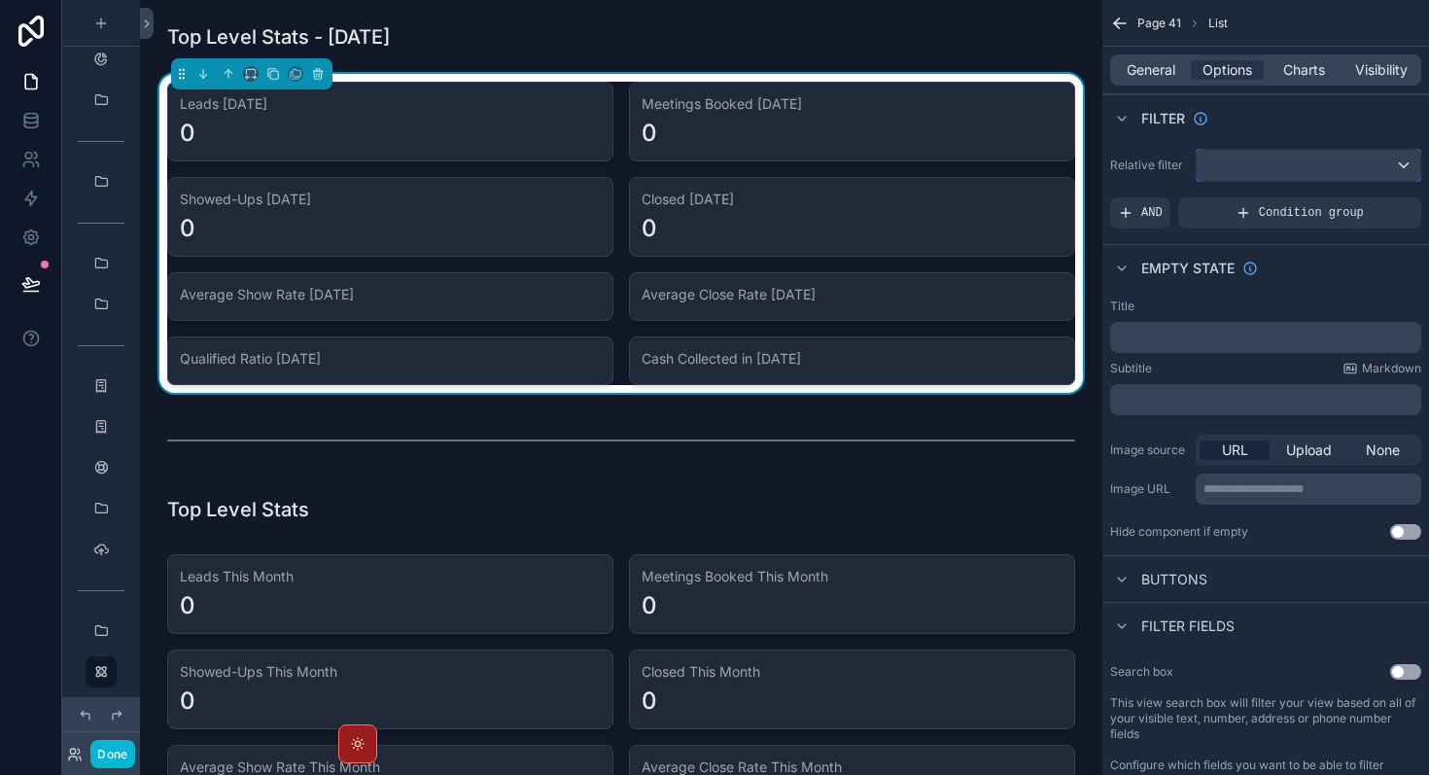
click at [1285, 171] on div "scrollable content" at bounding box center [1309, 165] width 224 height 31
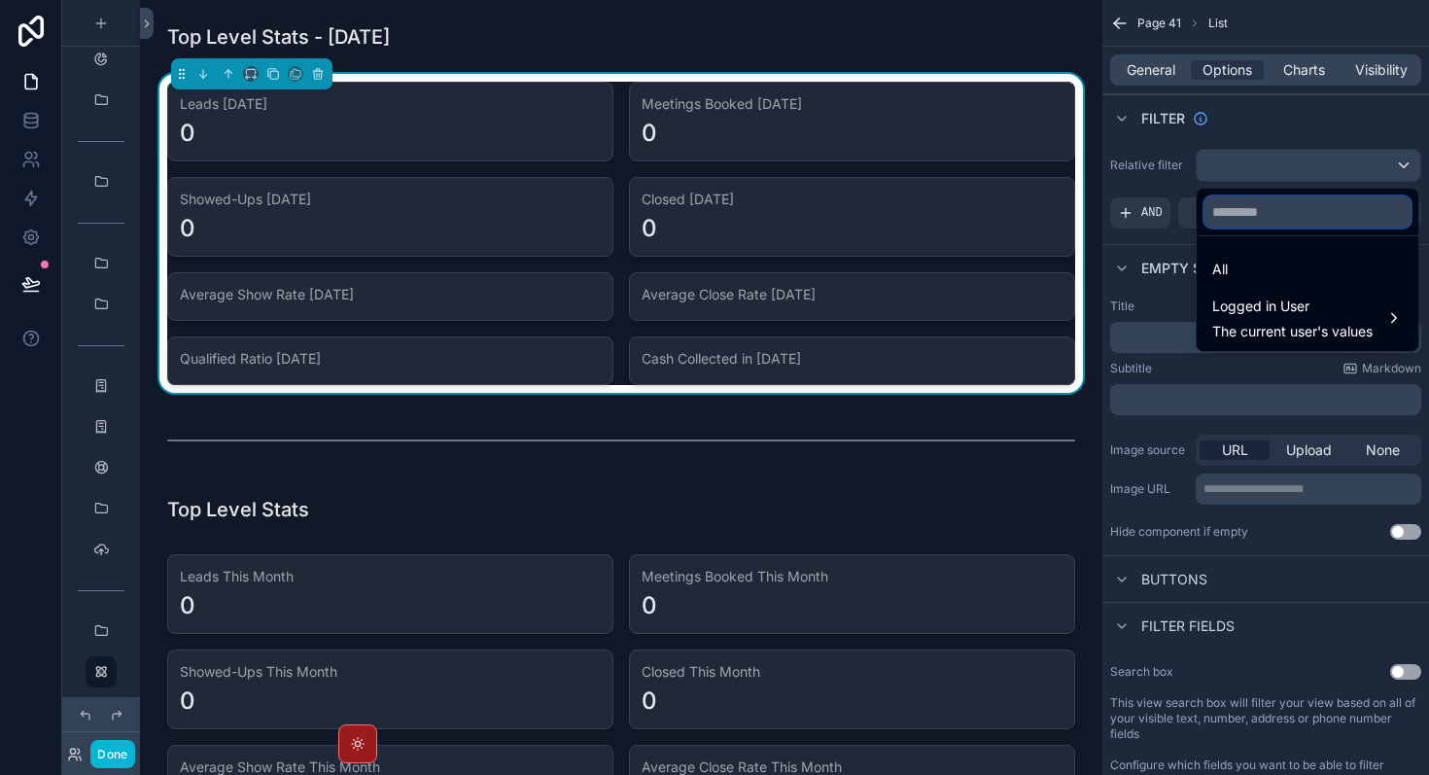
click at [1268, 211] on input "text" at bounding box center [1308, 211] width 206 height 31
click at [1174, 266] on div "scrollable content" at bounding box center [714, 387] width 1429 height 775
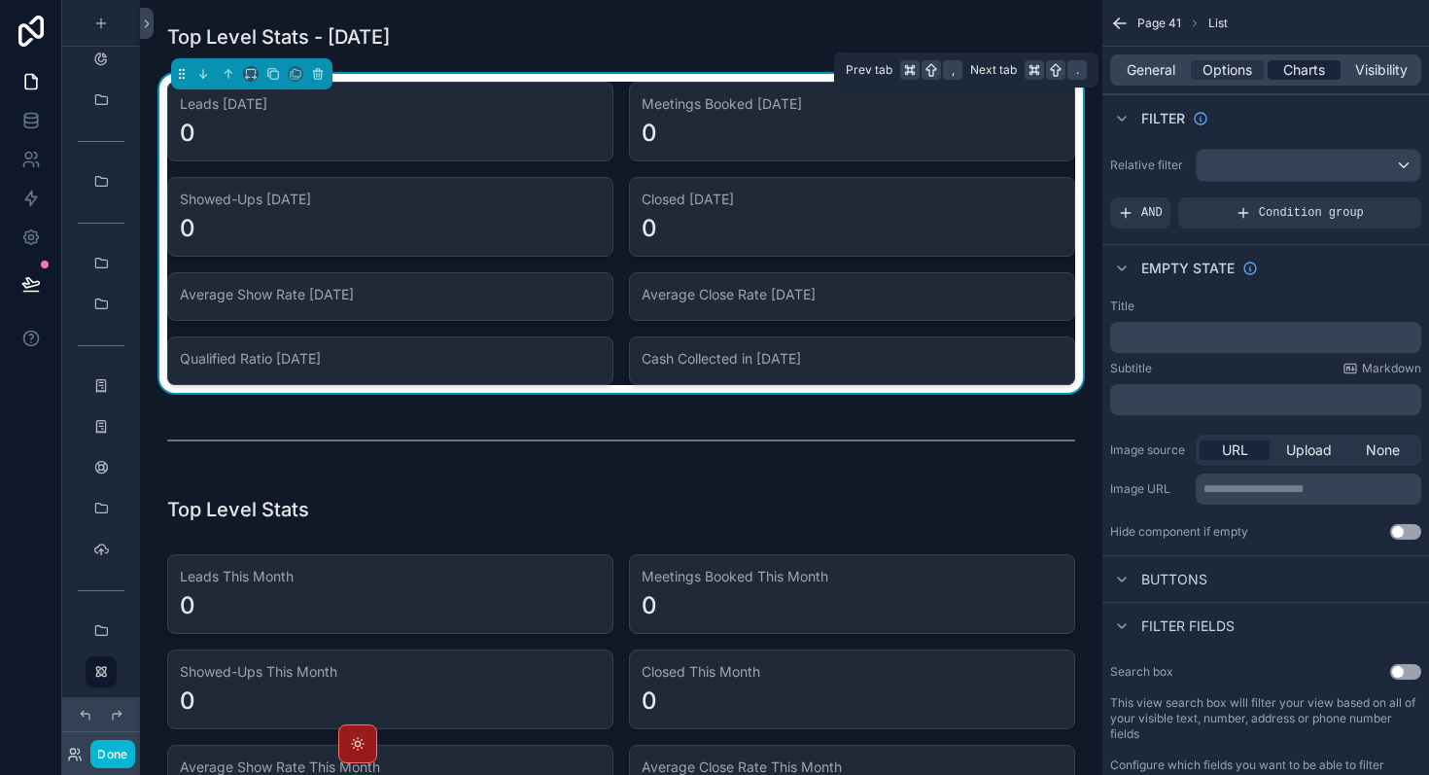
click at [1313, 73] on span "Charts" at bounding box center [1305, 69] width 42 height 19
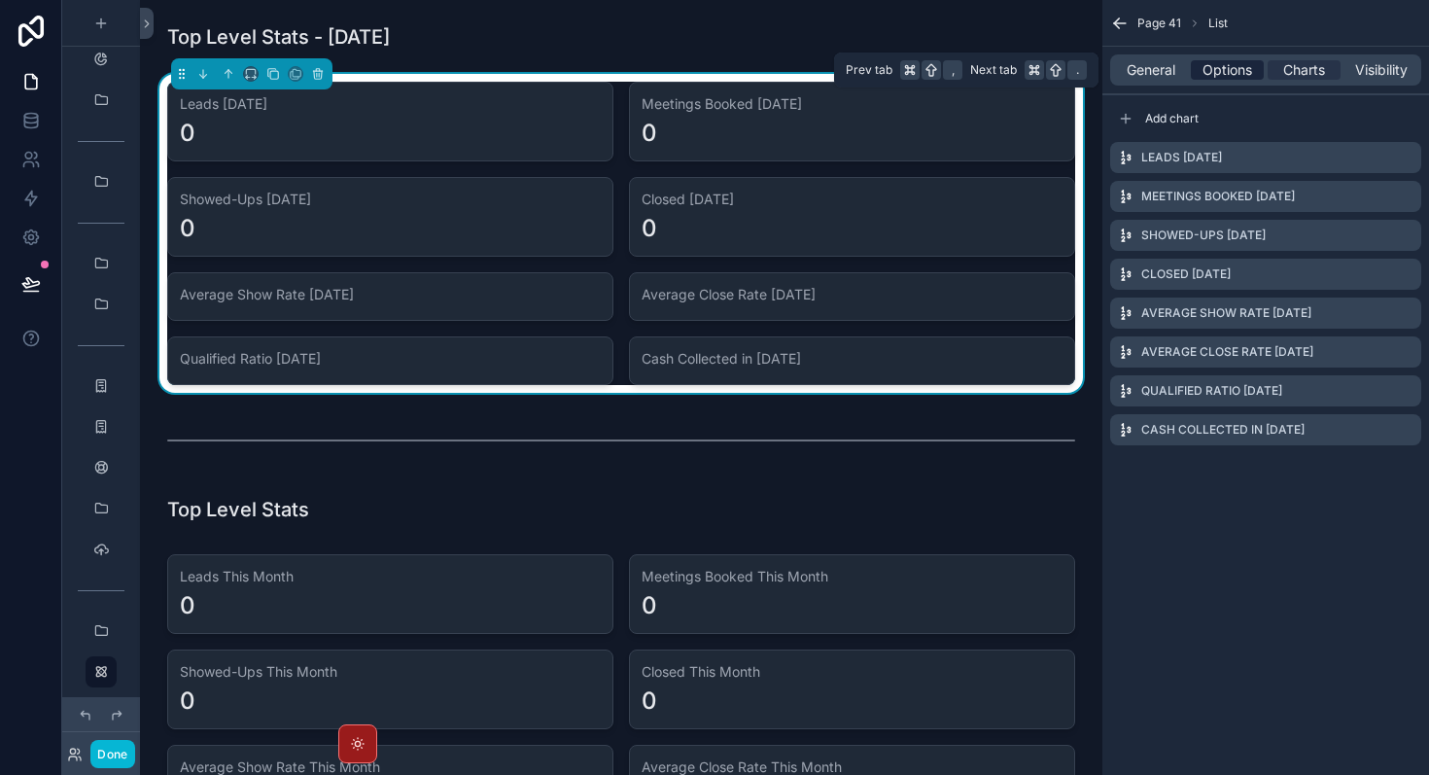
click at [1251, 69] on span "Options" at bounding box center [1228, 69] width 50 height 19
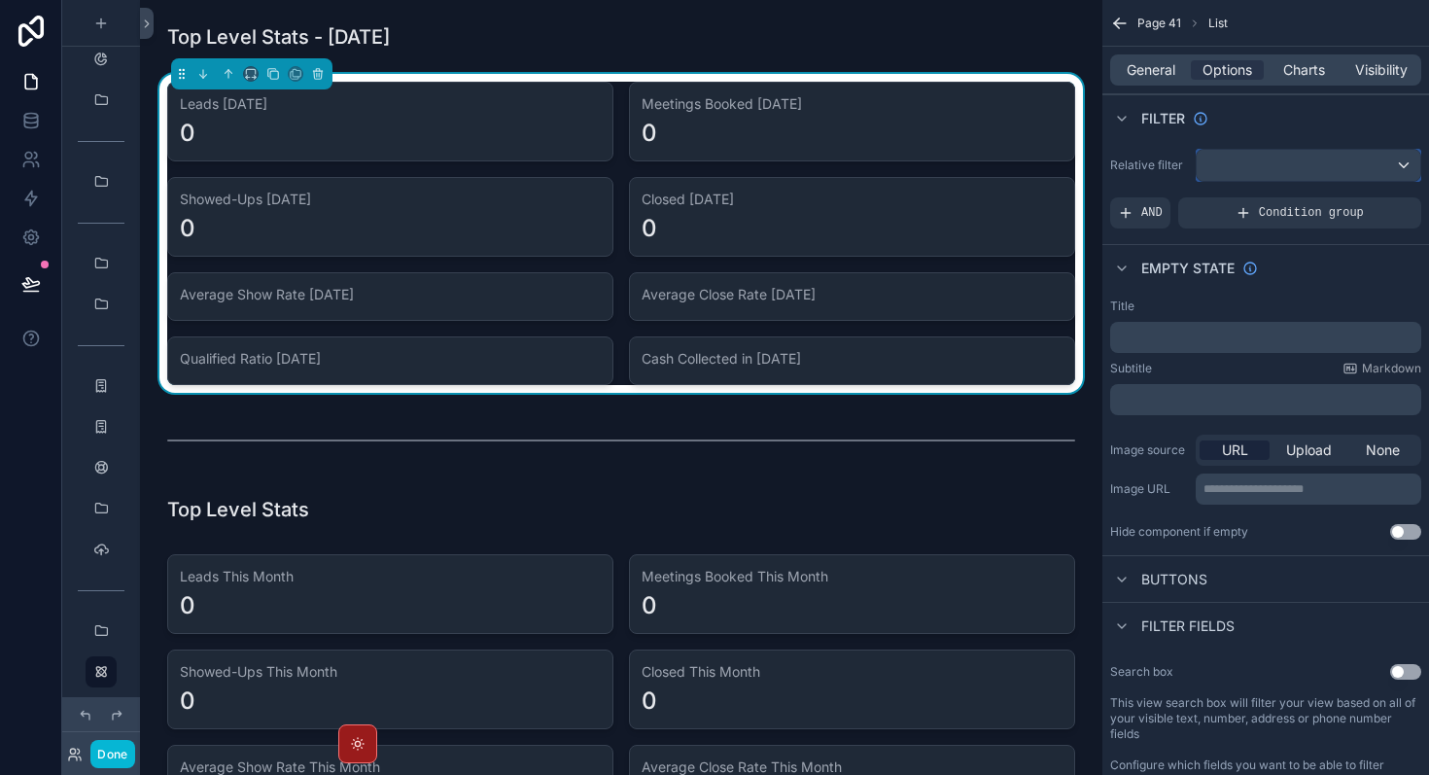
click at [1284, 163] on div "scrollable content" at bounding box center [1309, 165] width 224 height 31
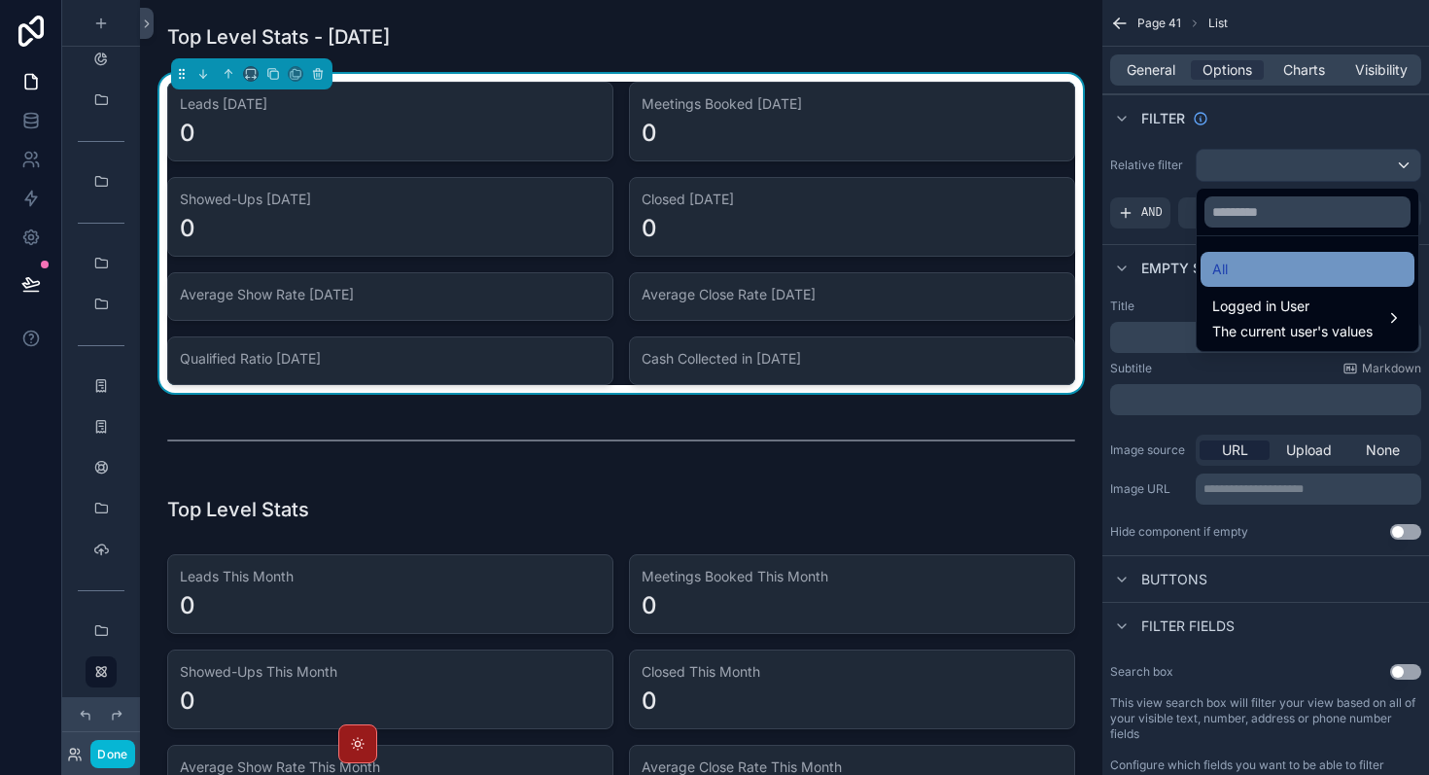
click at [1276, 266] on div "All" at bounding box center [1308, 269] width 191 height 23
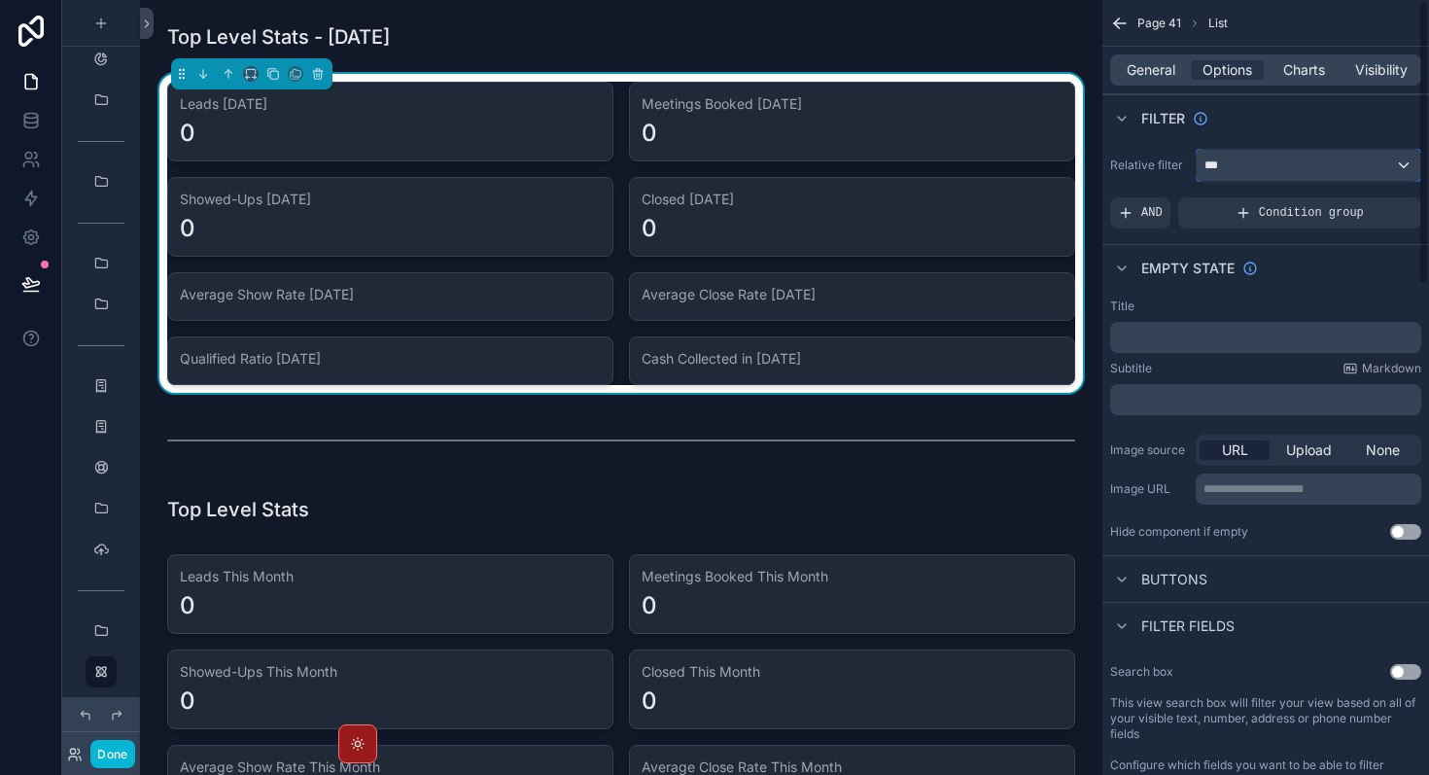
click at [1278, 156] on div "***" at bounding box center [1309, 165] width 224 height 31
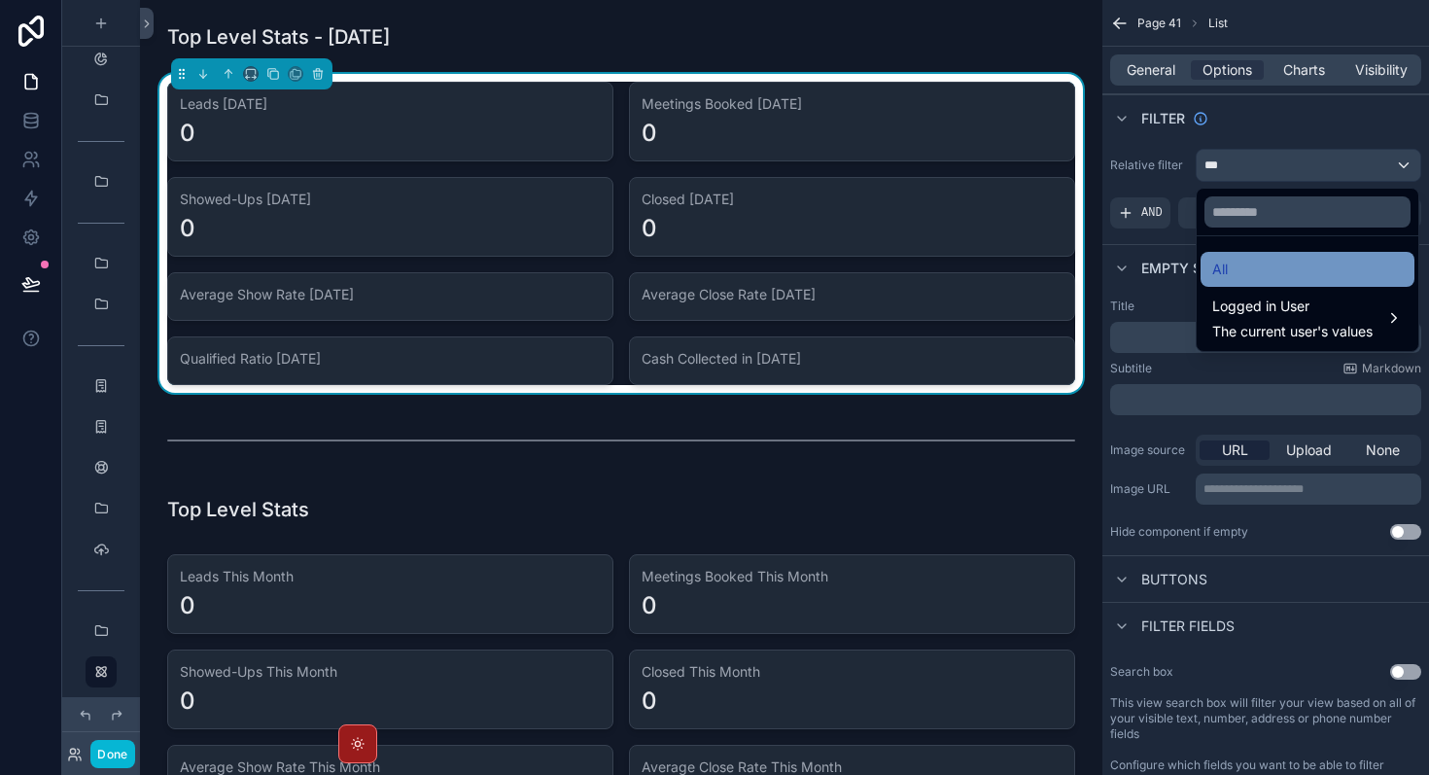
click at [1278, 272] on div "All" at bounding box center [1308, 269] width 191 height 23
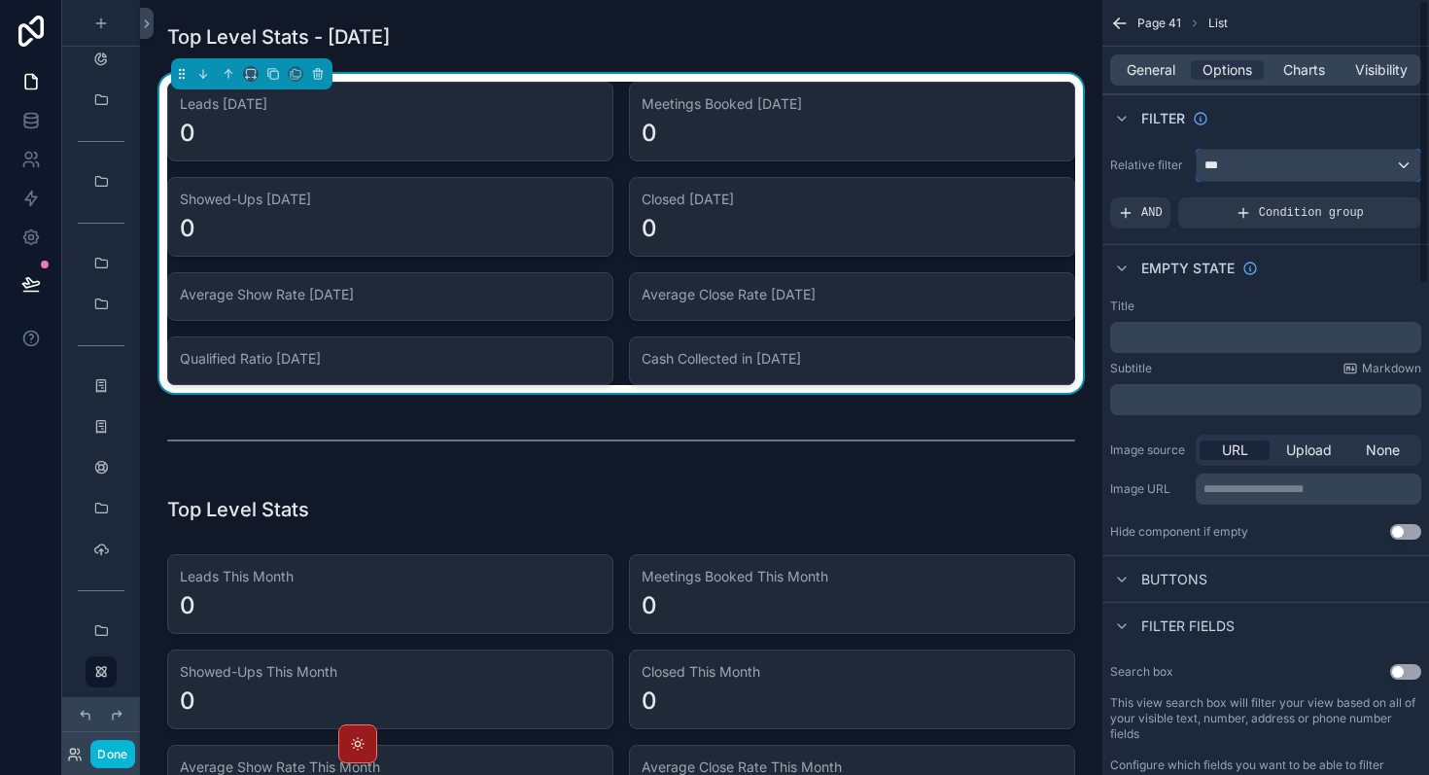
click at [1279, 153] on div "***" at bounding box center [1309, 165] width 224 height 31
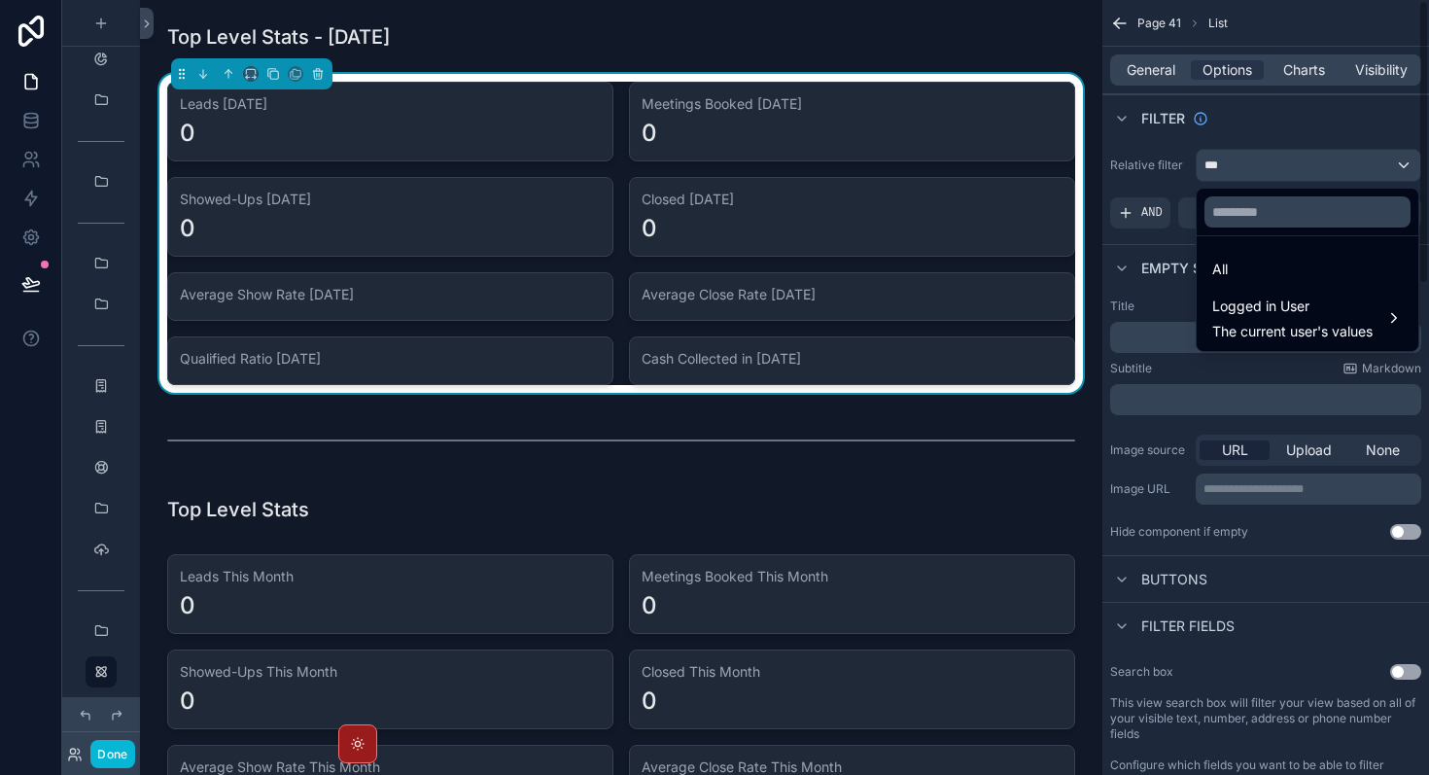
click at [1258, 173] on div "scrollable content" at bounding box center [714, 387] width 1429 height 775
click at [1258, 173] on div "***" at bounding box center [1309, 165] width 224 height 31
click at [1258, 173] on div "scrollable content" at bounding box center [714, 387] width 1429 height 775
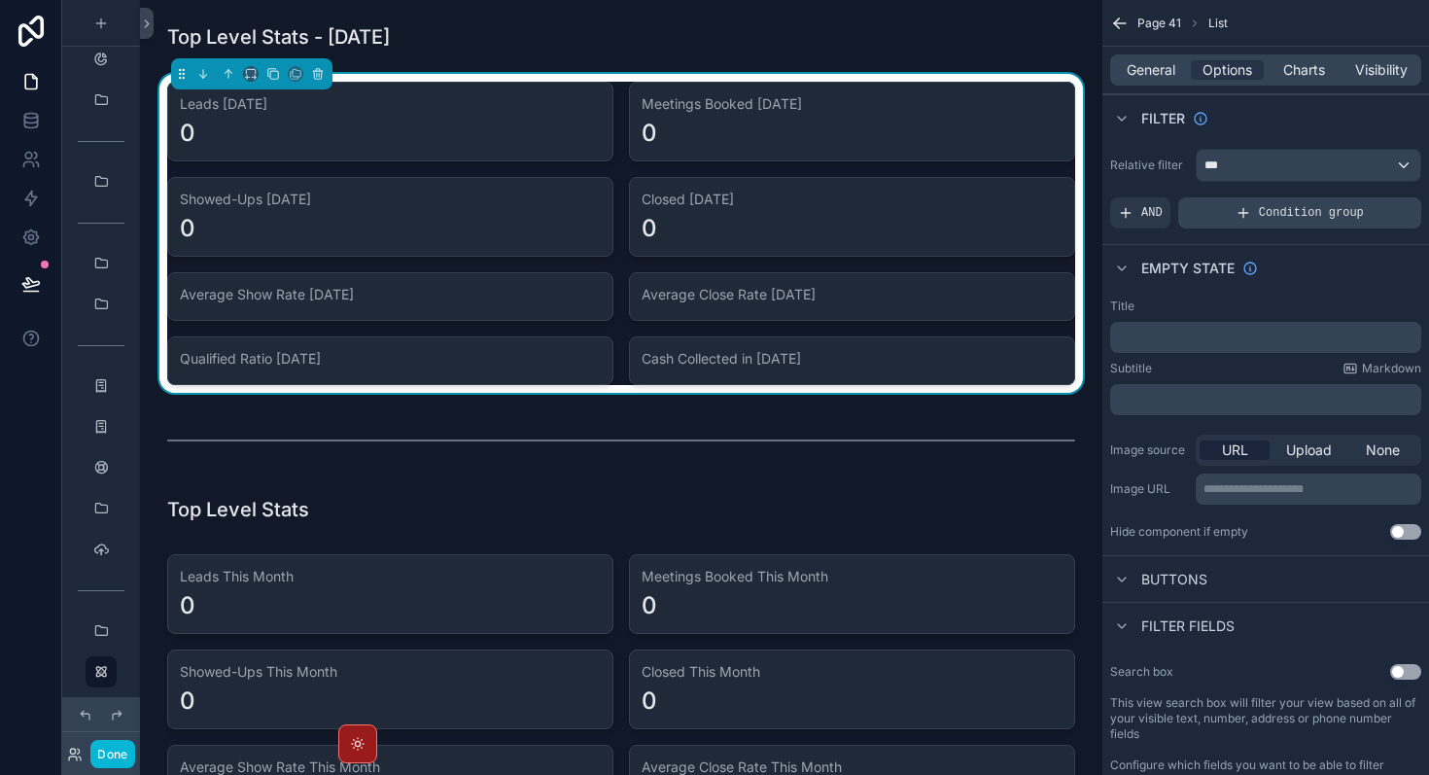
click at [1263, 216] on span "Condition group" at bounding box center [1311, 213] width 105 height 16
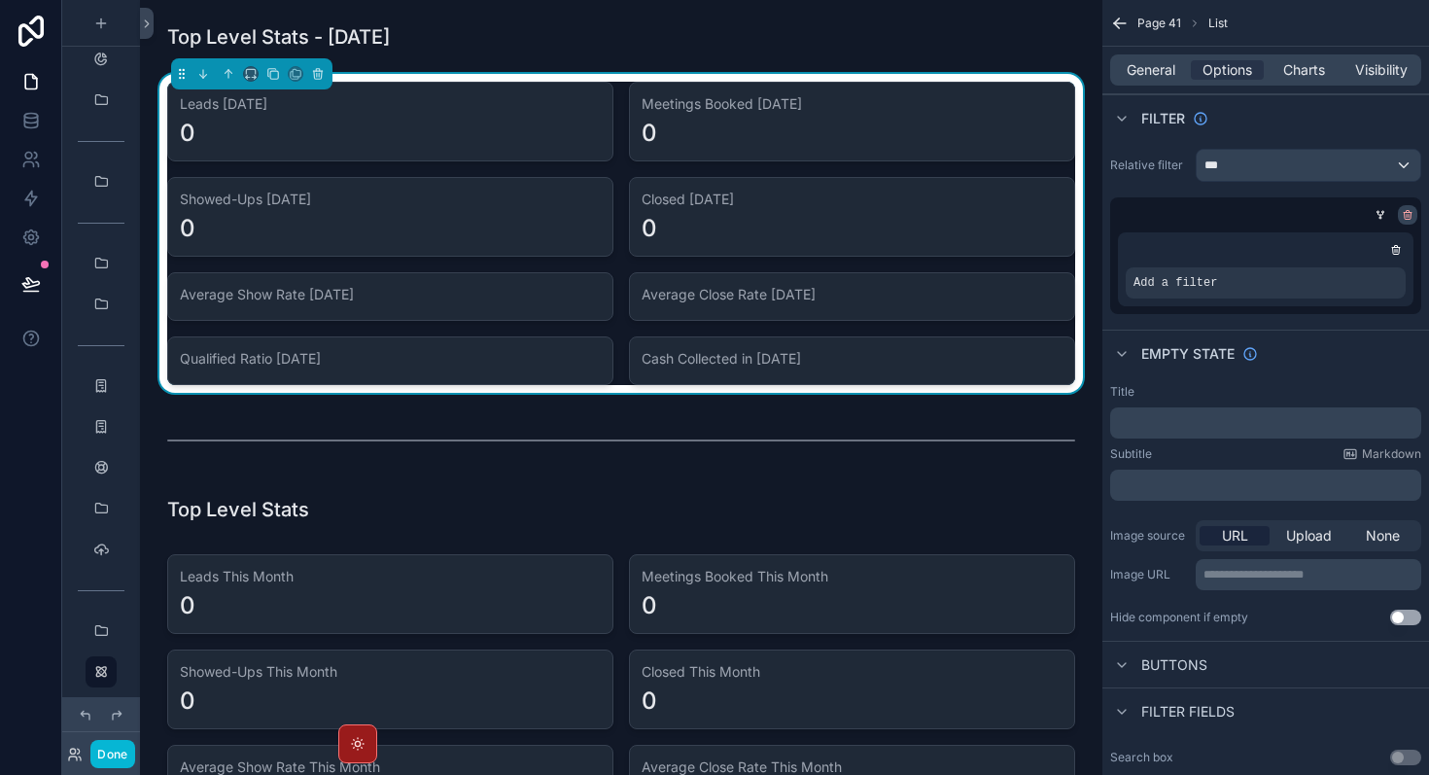
click at [1407, 216] on icon "scrollable content" at bounding box center [1407, 216] width 0 height 3
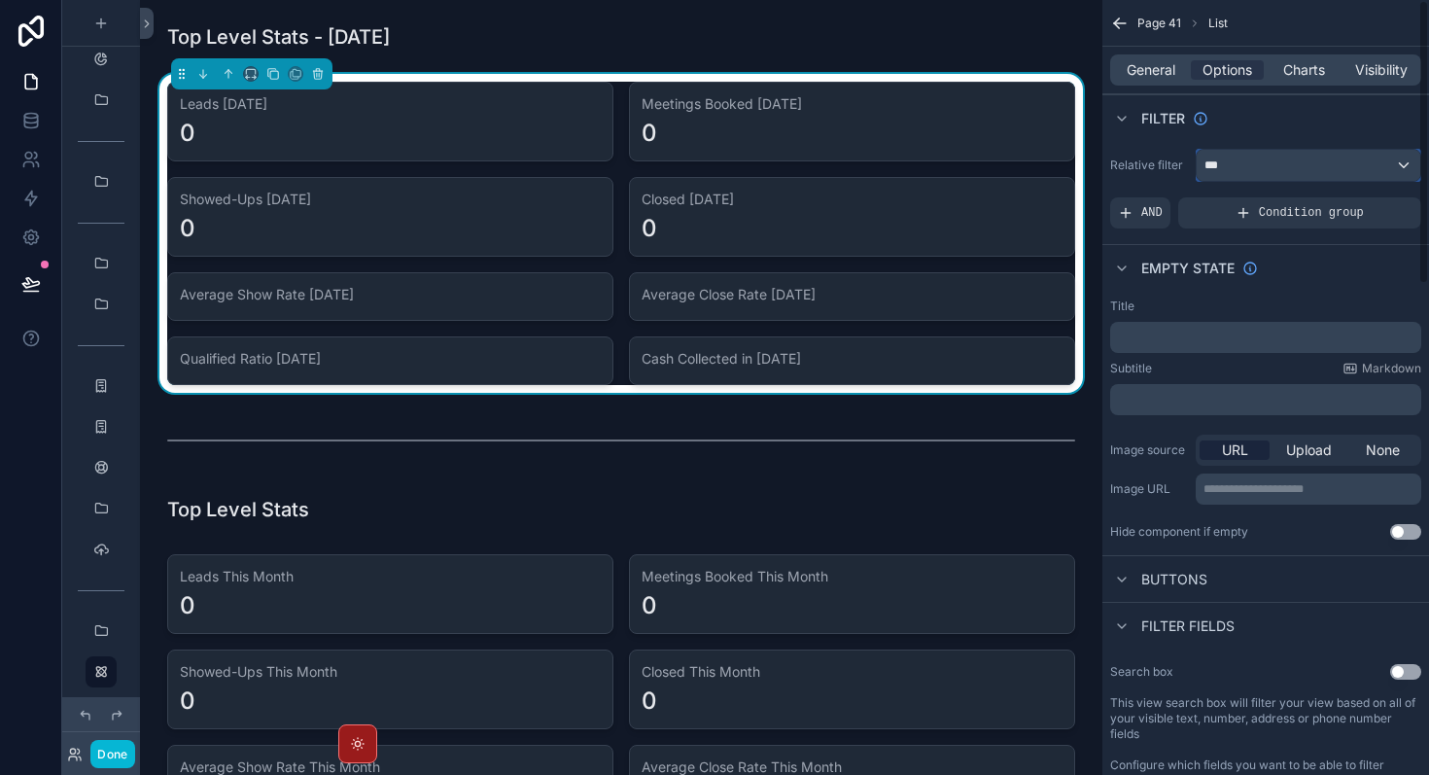
click at [1371, 169] on div "***" at bounding box center [1309, 165] width 224 height 31
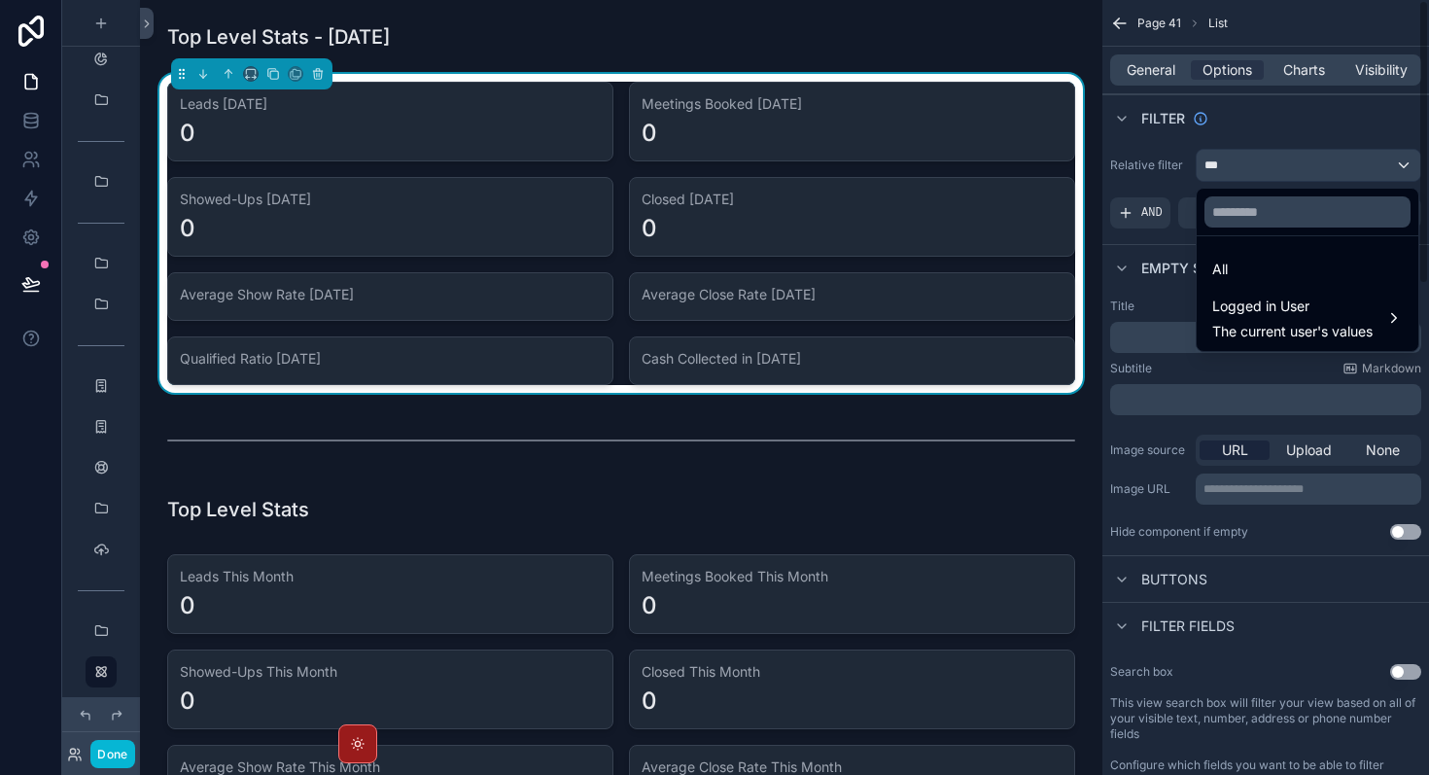
click at [1152, 300] on div "scrollable content" at bounding box center [714, 387] width 1429 height 775
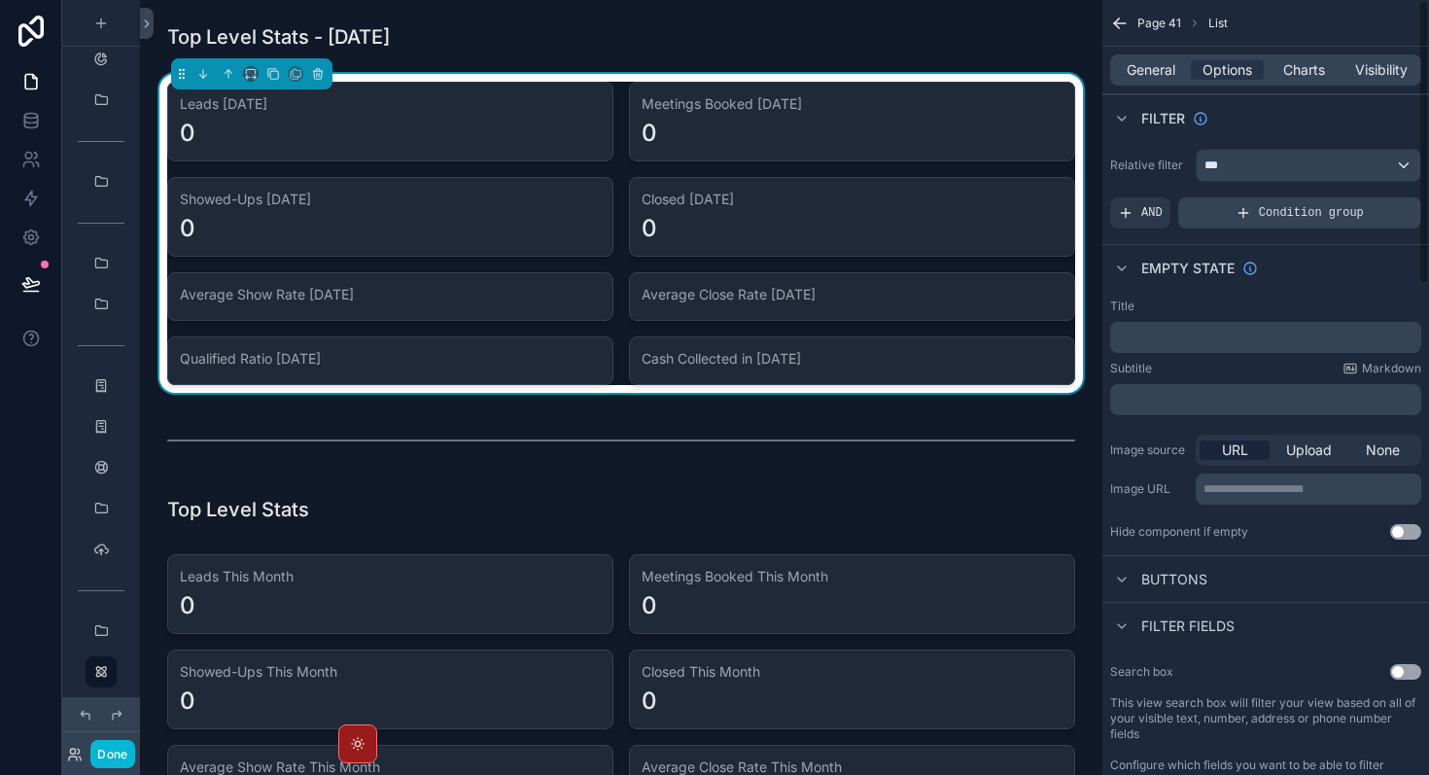
click at [1289, 207] on span "Condition group" at bounding box center [1311, 213] width 105 height 16
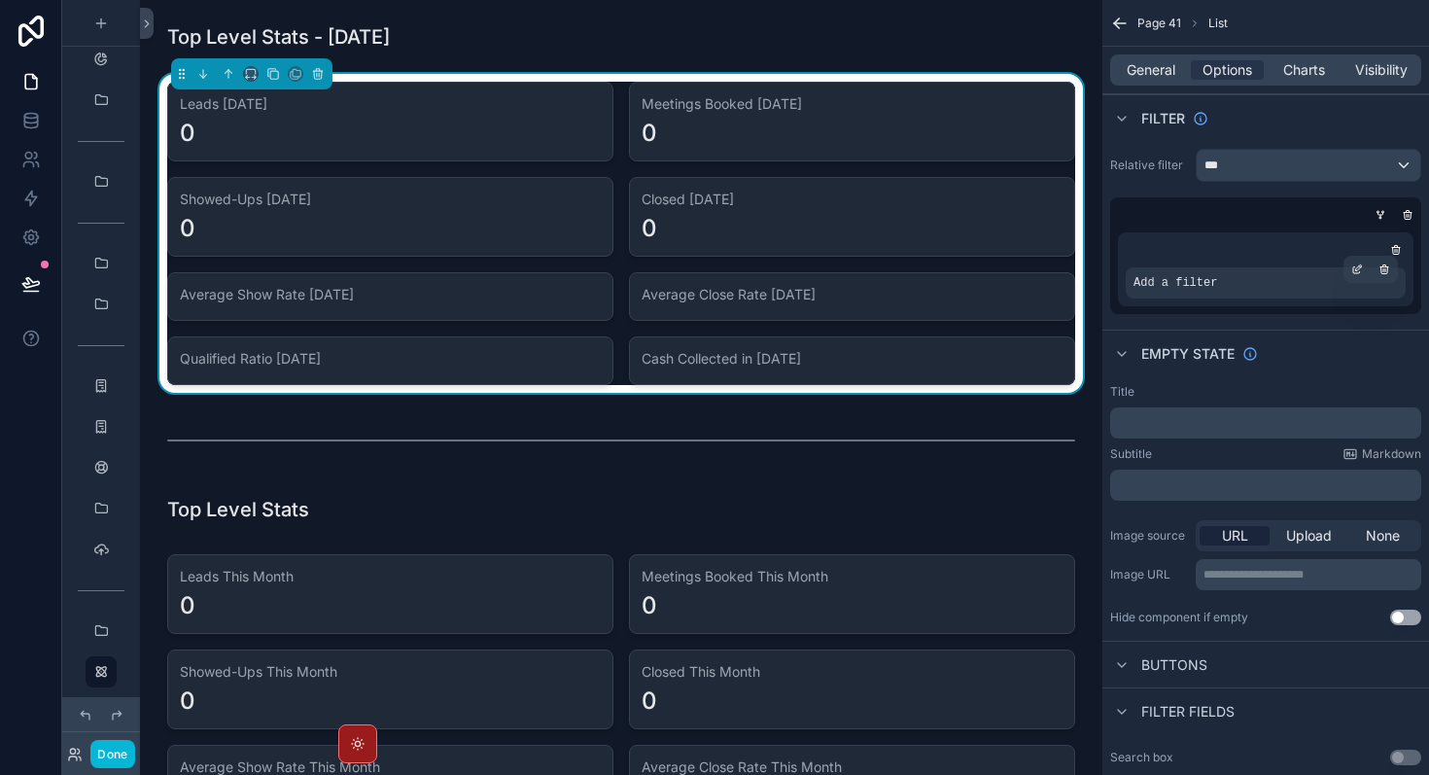
click at [1253, 293] on div "Add a filter" at bounding box center [1266, 282] width 280 height 31
click at [1357, 272] on icon "scrollable content" at bounding box center [1357, 270] width 7 height 7
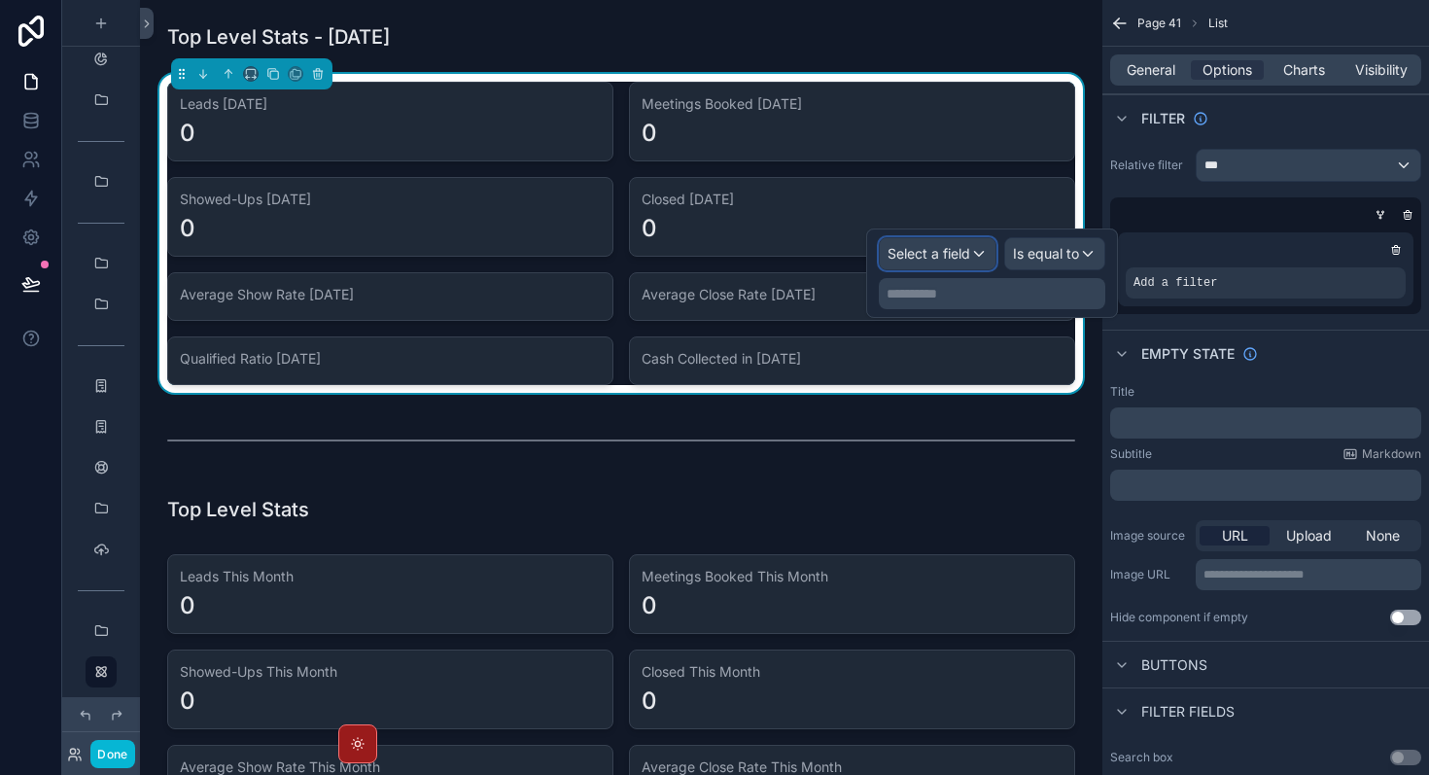
click at [933, 267] on div "Select a field" at bounding box center [938, 253] width 116 height 31
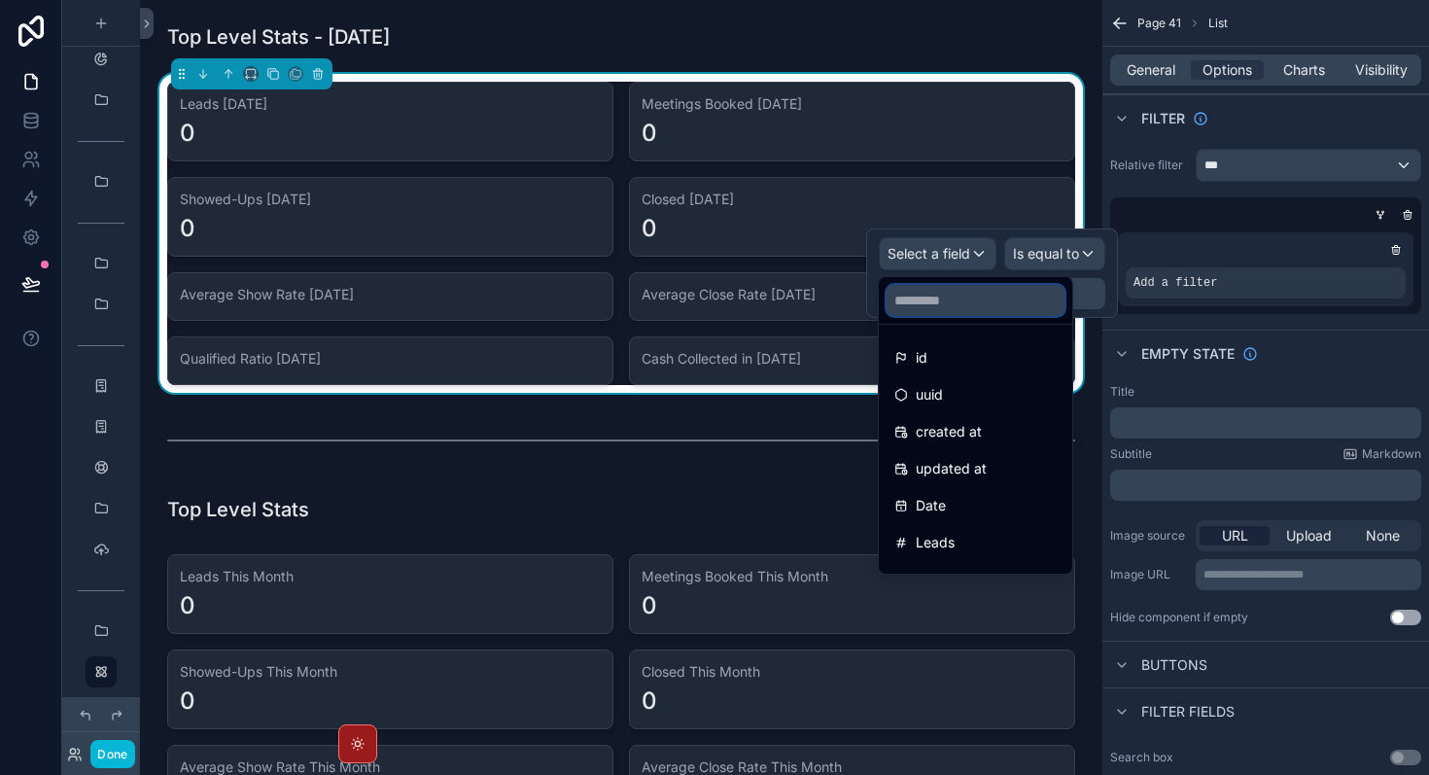
click at [943, 308] on input "text" at bounding box center [976, 300] width 178 height 31
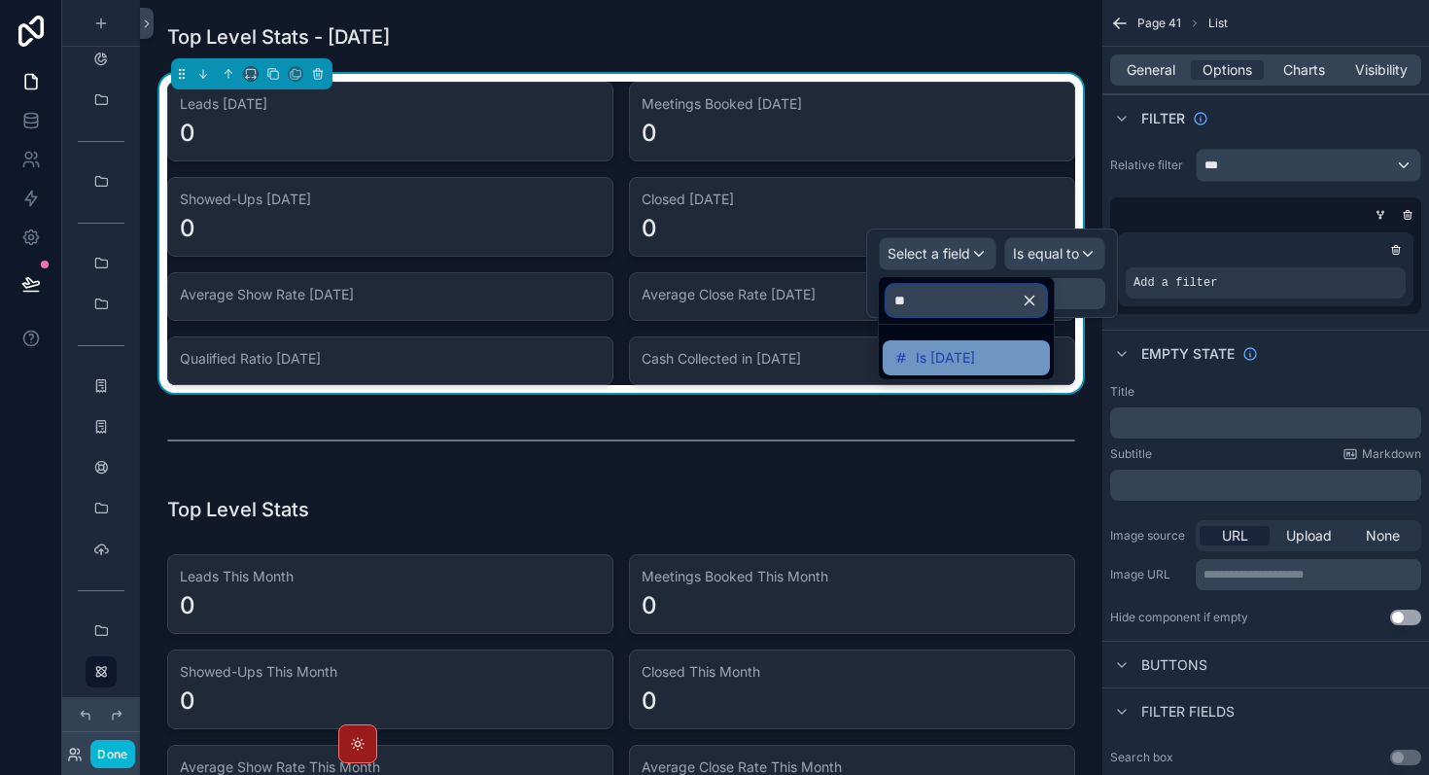
type input "**"
click at [966, 354] on span "Is [DATE]" at bounding box center [945, 357] width 59 height 23
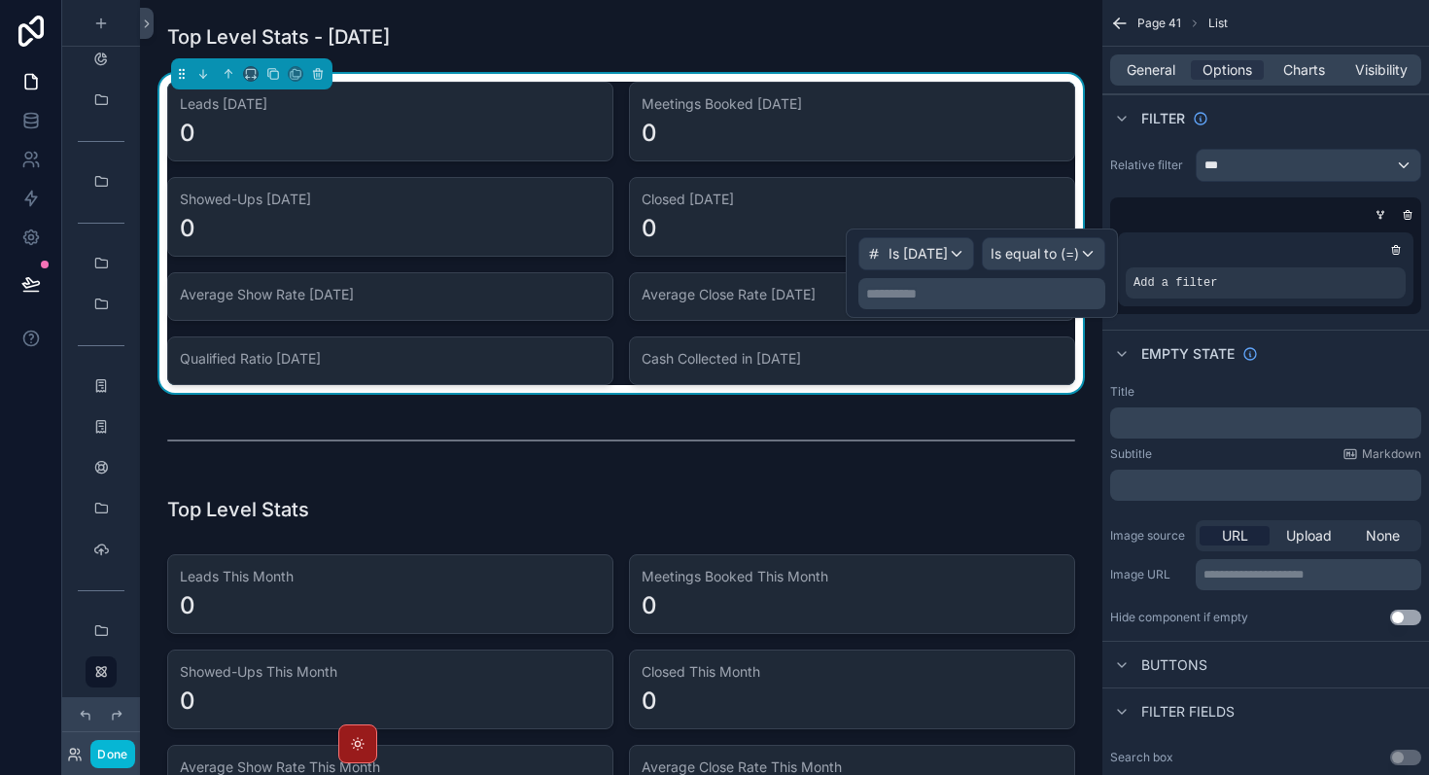
click at [1003, 294] on p "**********" at bounding box center [983, 293] width 235 height 19
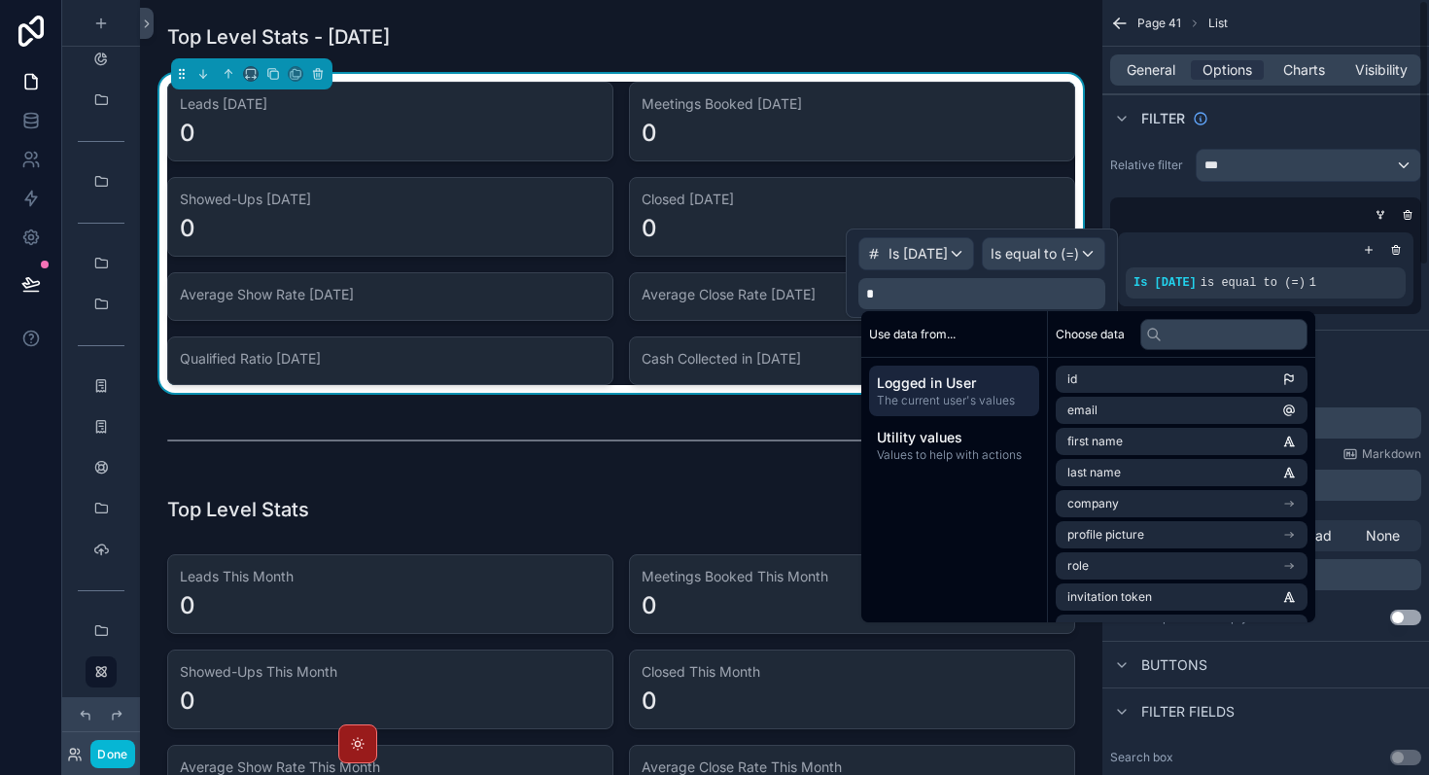
click at [1376, 356] on div "Empty state" at bounding box center [1266, 353] width 327 height 47
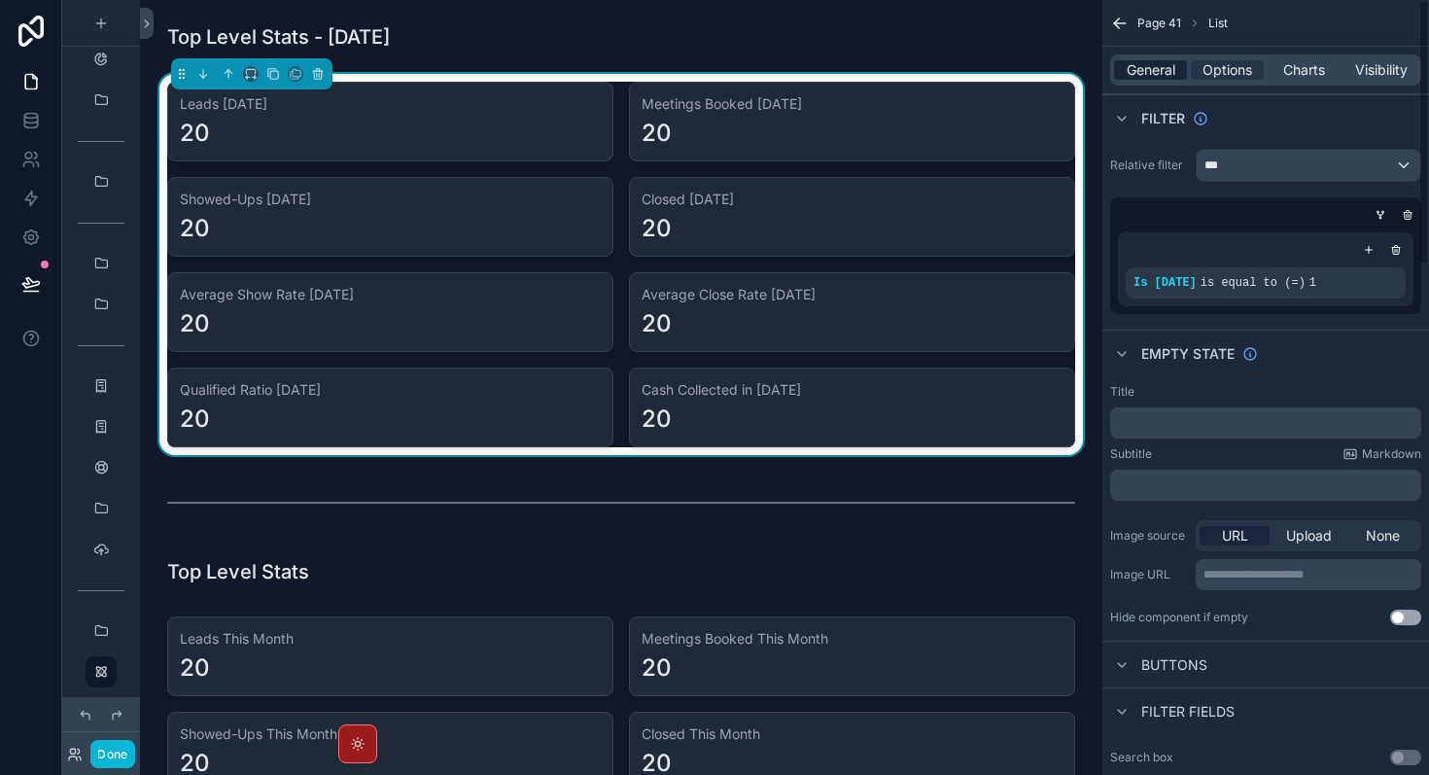
click at [1161, 76] on span "General" at bounding box center [1151, 69] width 49 height 19
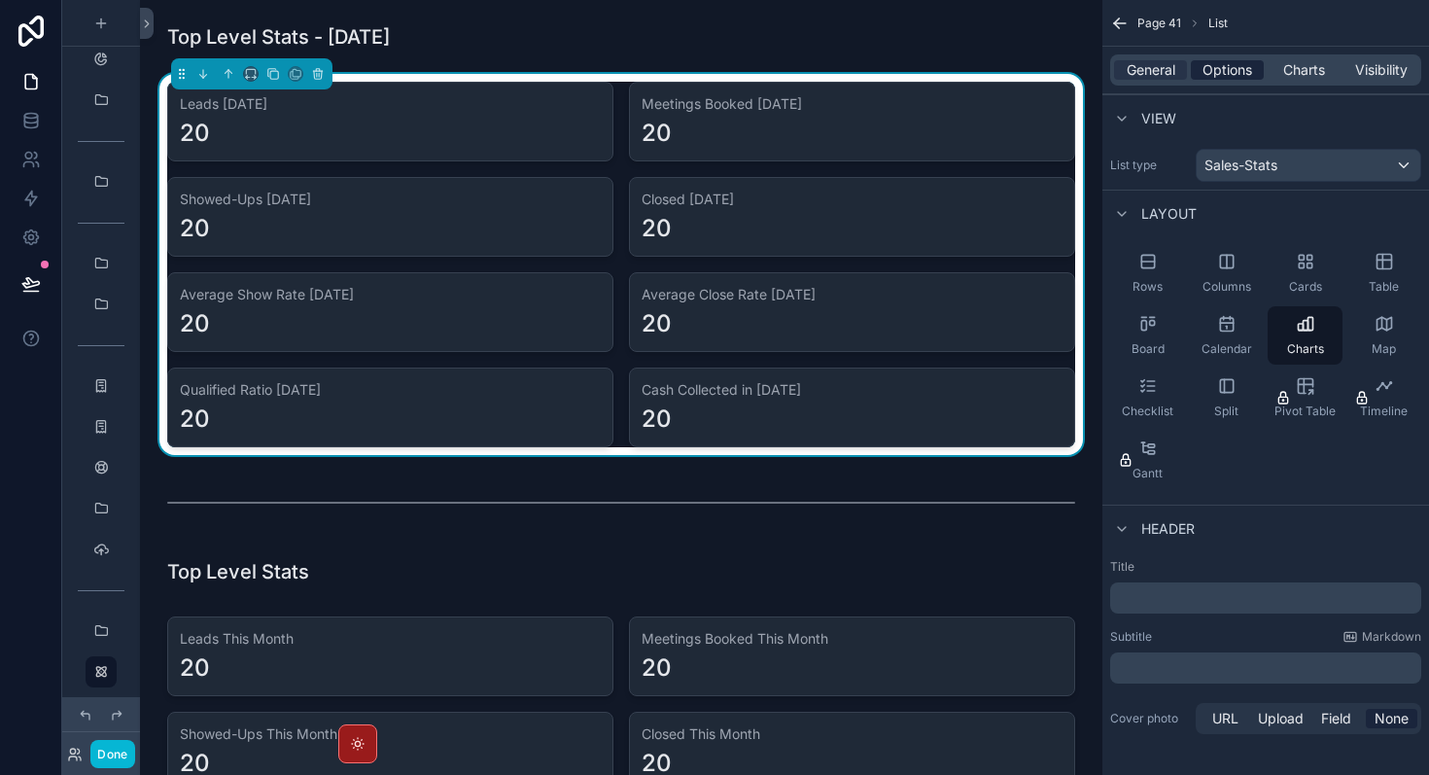
click at [1250, 60] on span "Options" at bounding box center [1228, 69] width 50 height 19
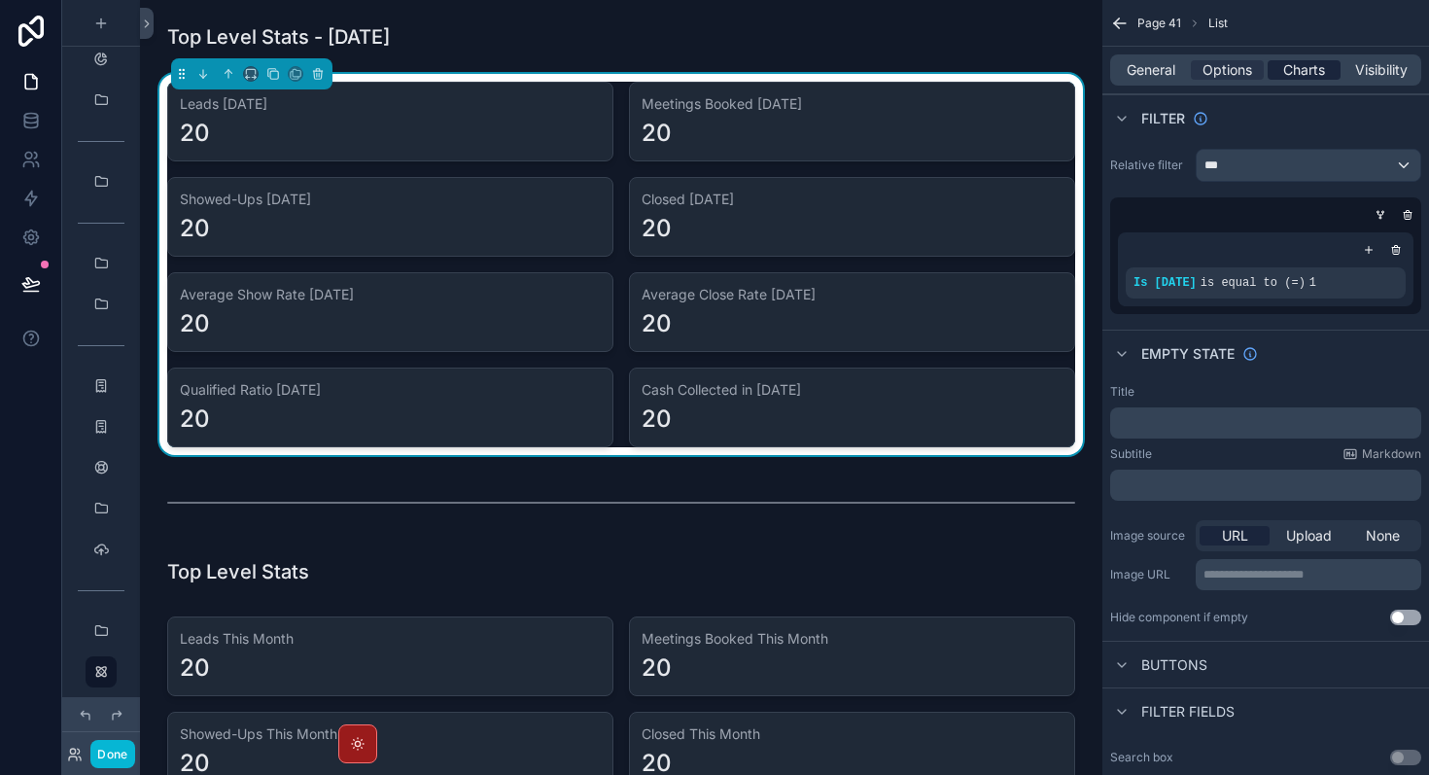
click at [1316, 61] on span "Charts" at bounding box center [1305, 69] width 42 height 19
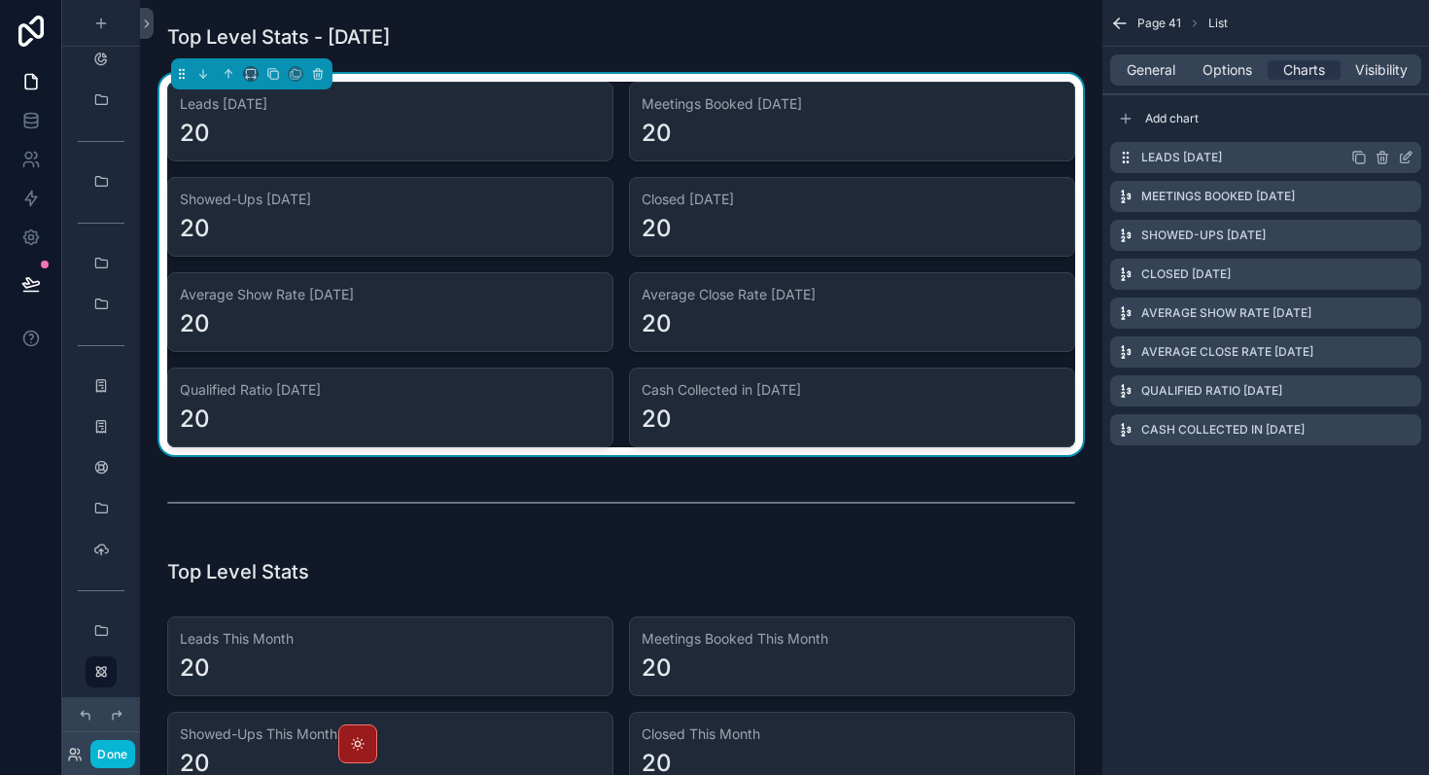
click at [1402, 158] on icon "scrollable content" at bounding box center [1406, 158] width 16 height 16
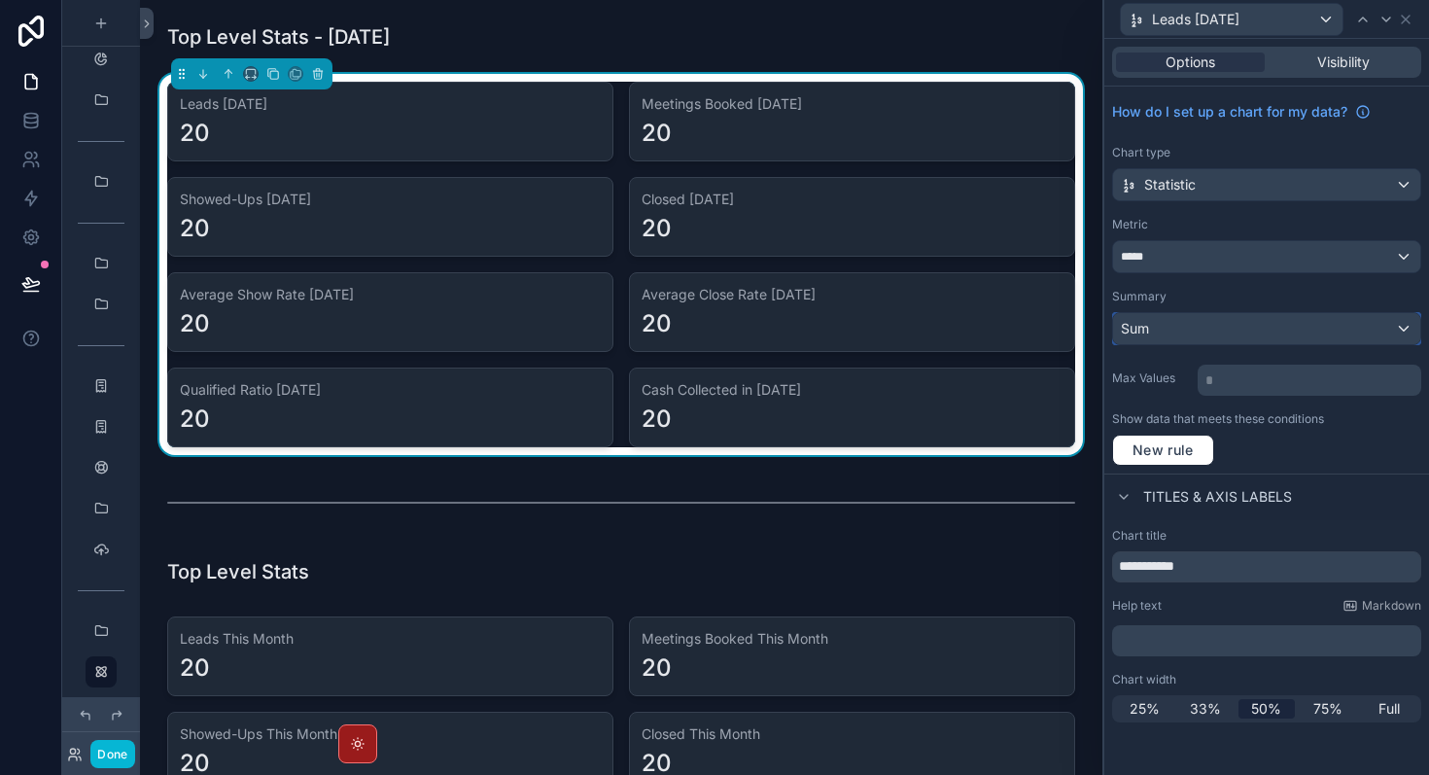
click at [1245, 329] on div "Sum" at bounding box center [1266, 328] width 307 height 31
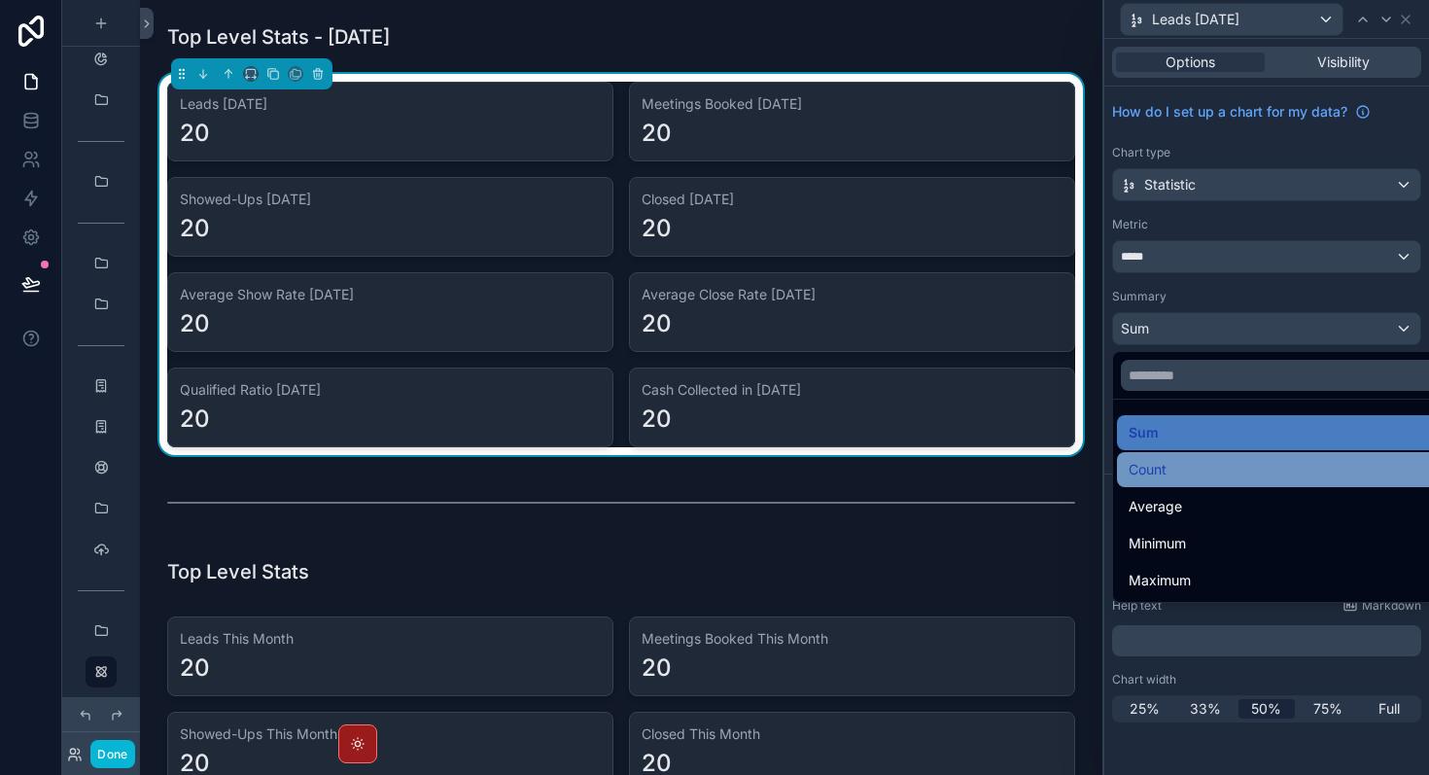
click at [1202, 458] on div "Count" at bounding box center [1289, 469] width 321 height 23
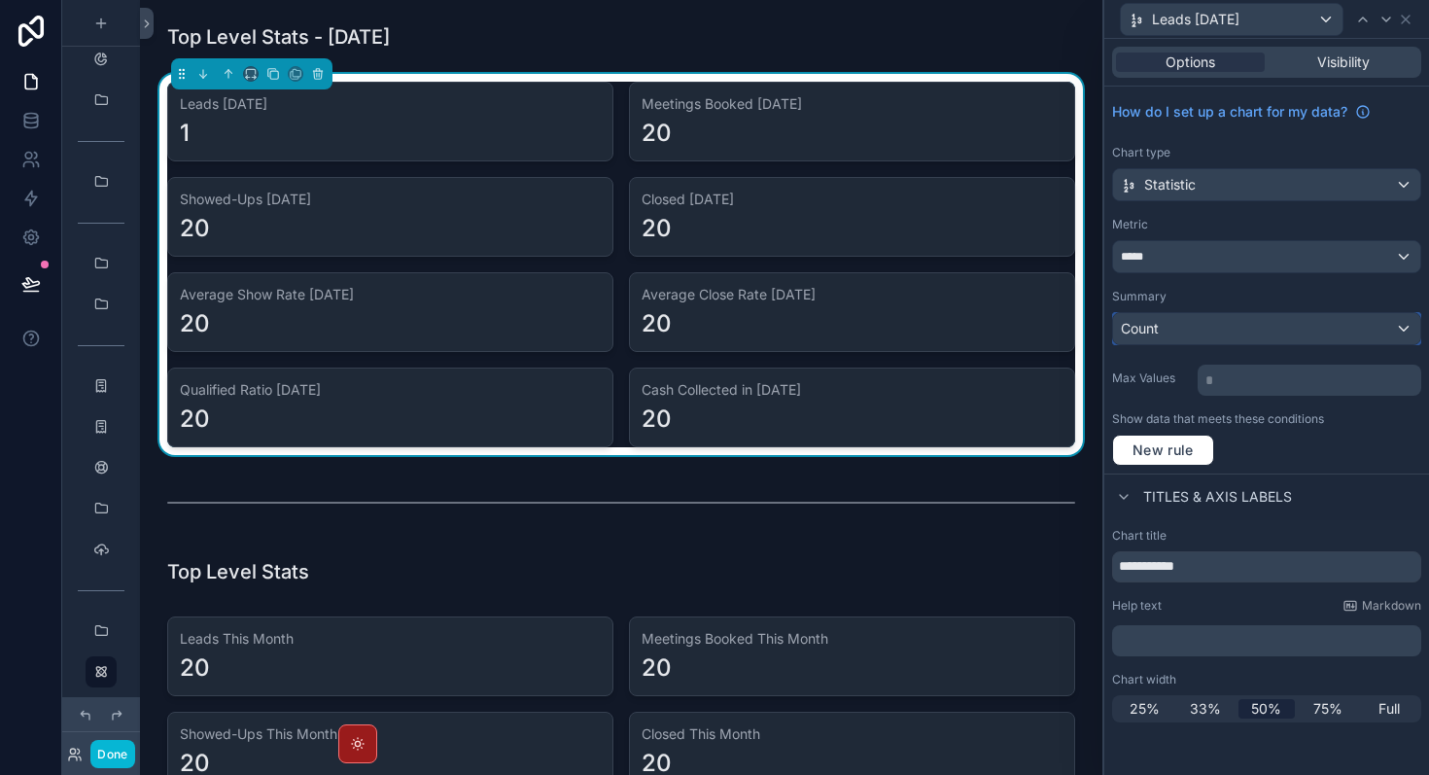
click at [1213, 329] on div "Count" at bounding box center [1266, 328] width 307 height 31
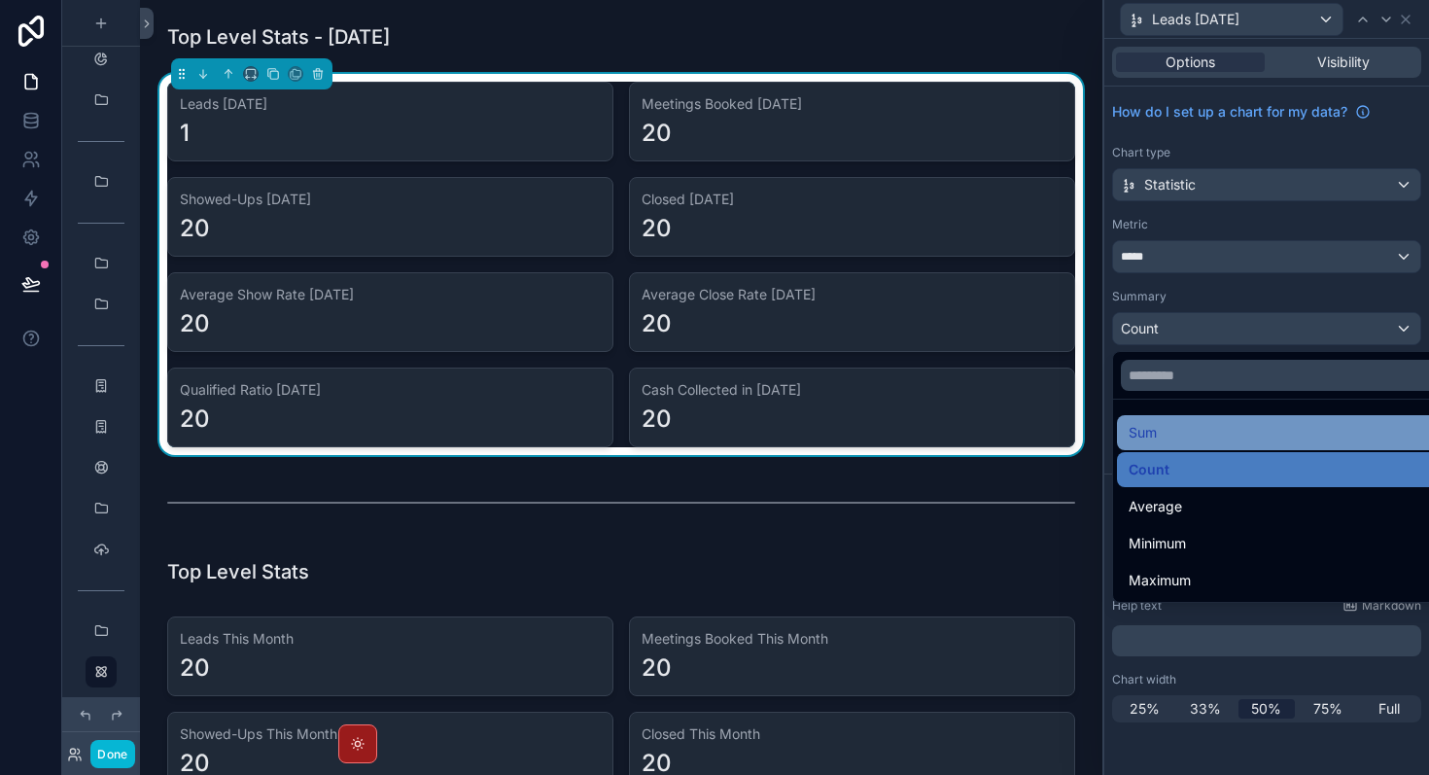
click at [1191, 431] on div "Sum" at bounding box center [1289, 432] width 321 height 23
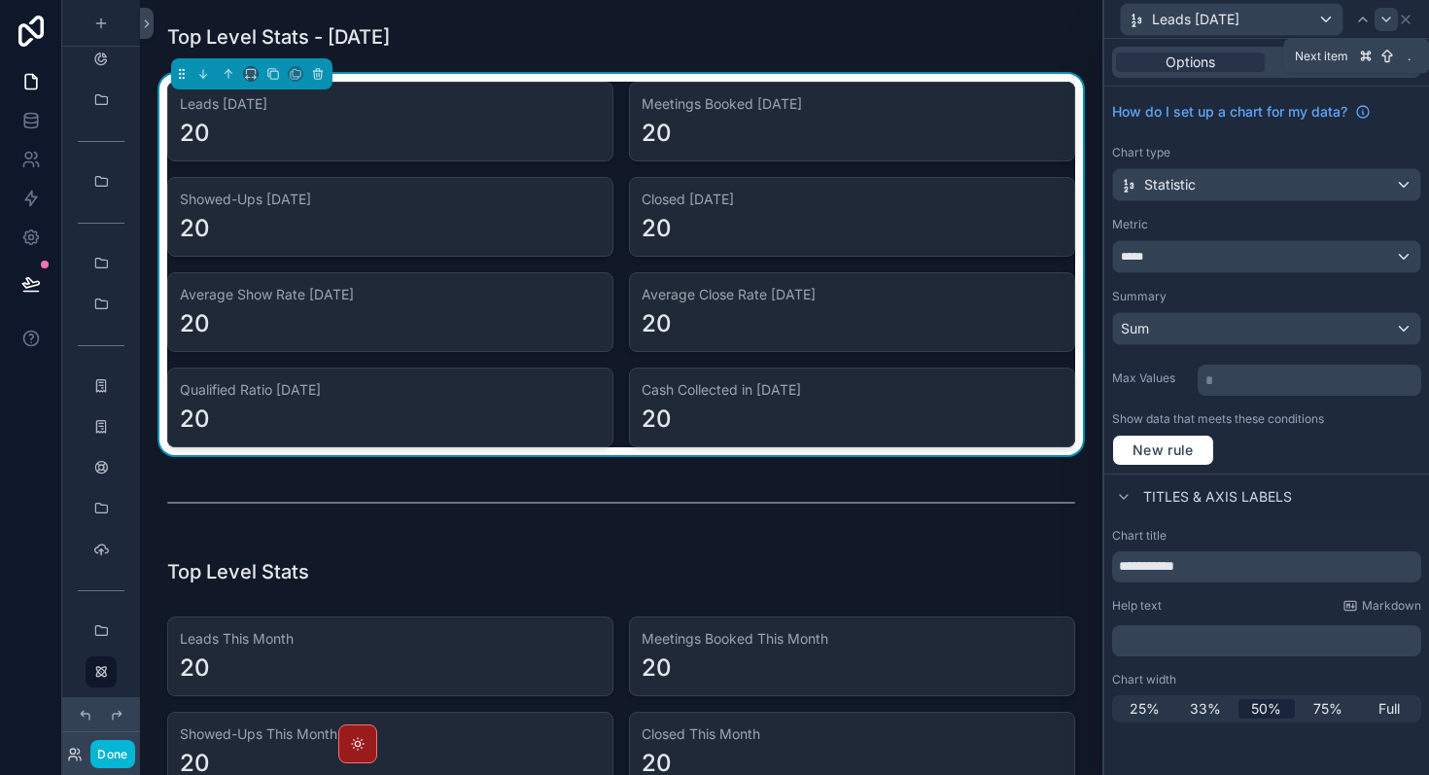
click at [1395, 23] on div at bounding box center [1386, 19] width 23 height 23
click at [1415, 22] on div "Meetings Booked [DATE]" at bounding box center [1266, 19] width 309 height 38
click at [1408, 18] on icon at bounding box center [1406, 20] width 16 height 16
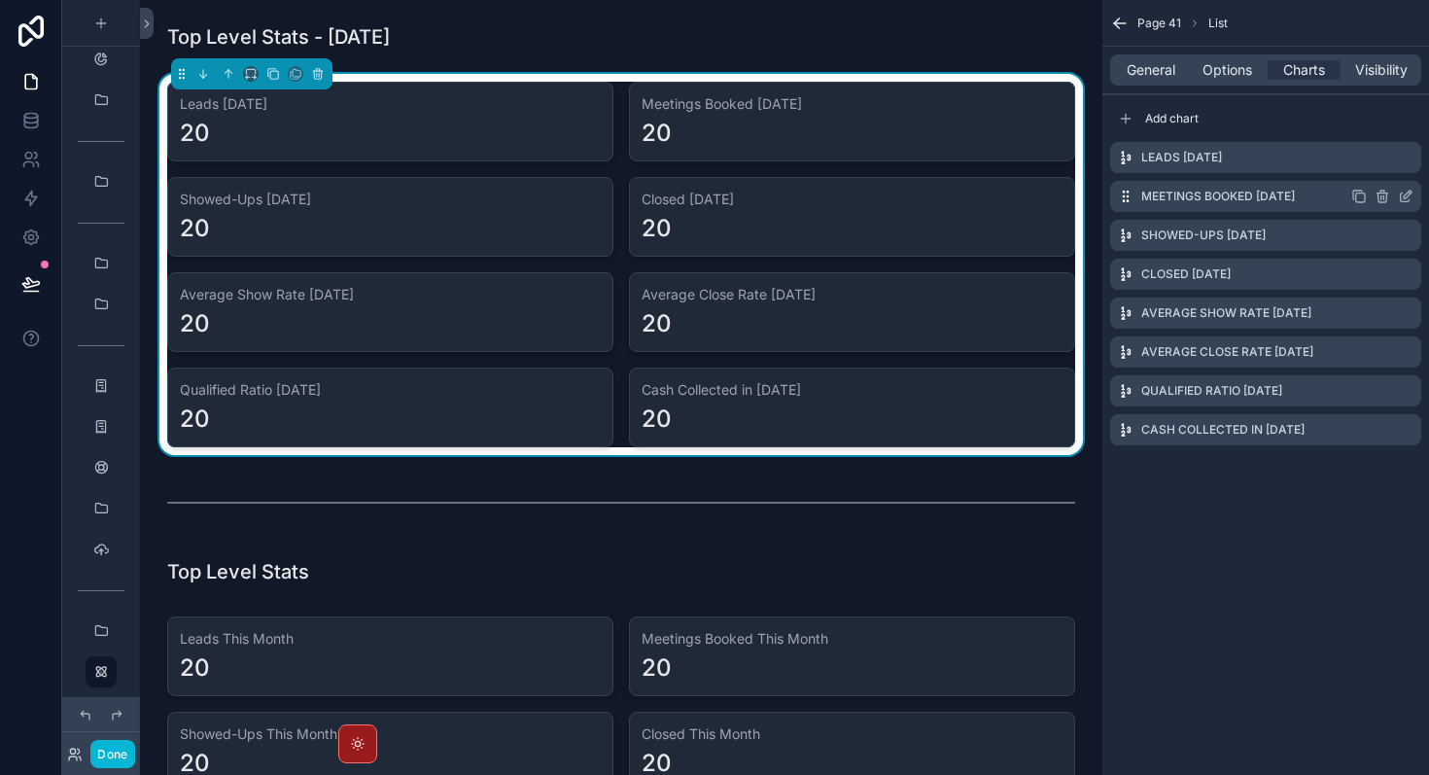
click at [1409, 196] on icon "scrollable content" at bounding box center [1406, 197] width 16 height 16
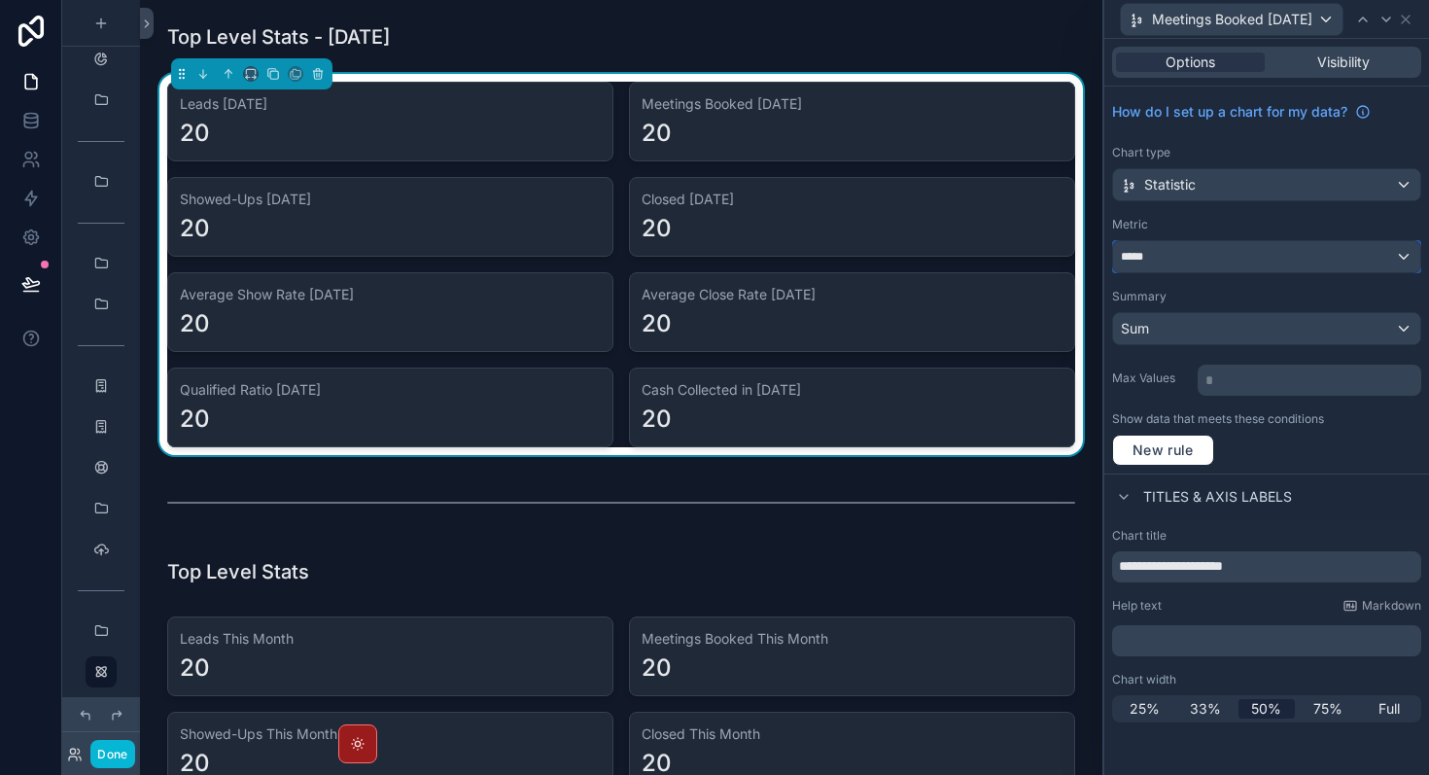
click at [1327, 242] on div "*****" at bounding box center [1266, 256] width 307 height 31
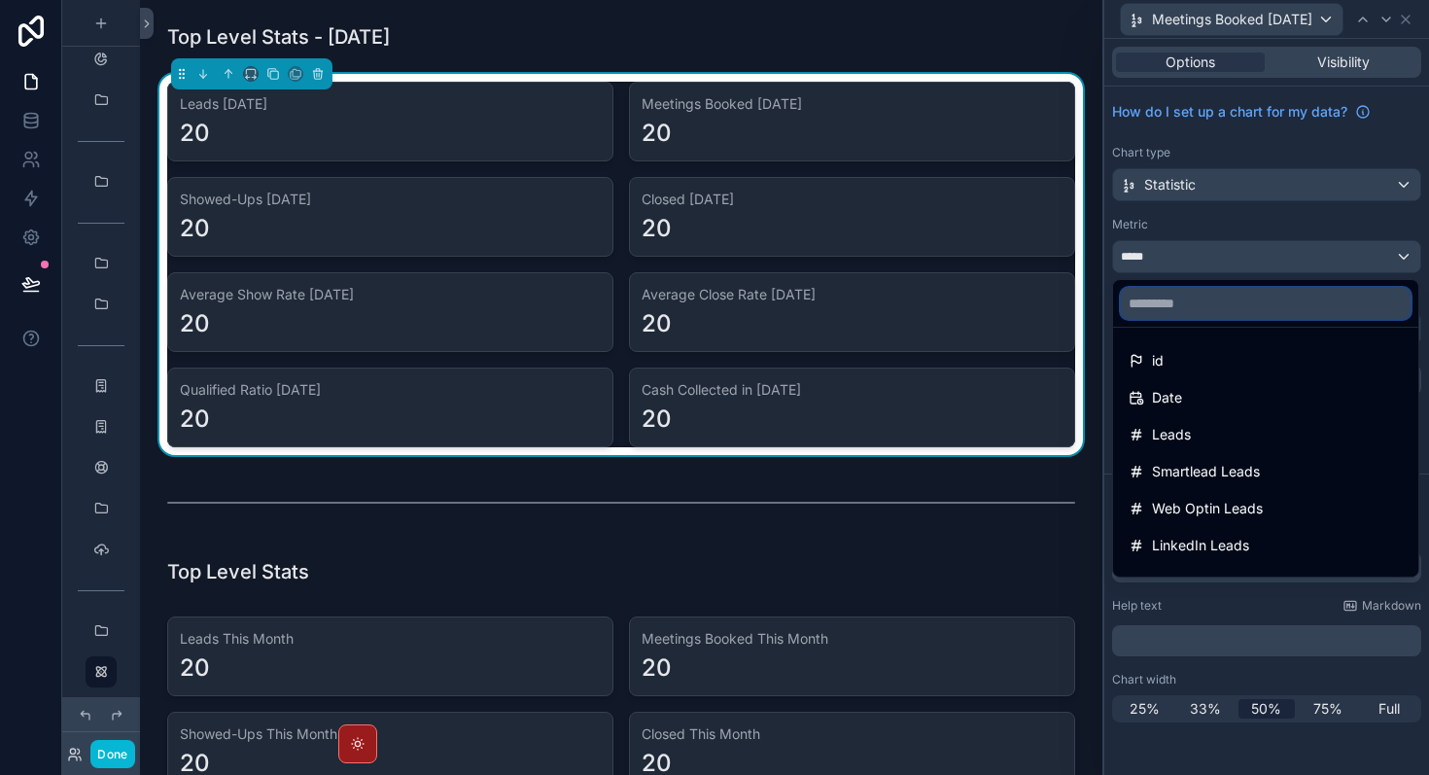
click at [1290, 306] on input "text" at bounding box center [1266, 303] width 290 height 31
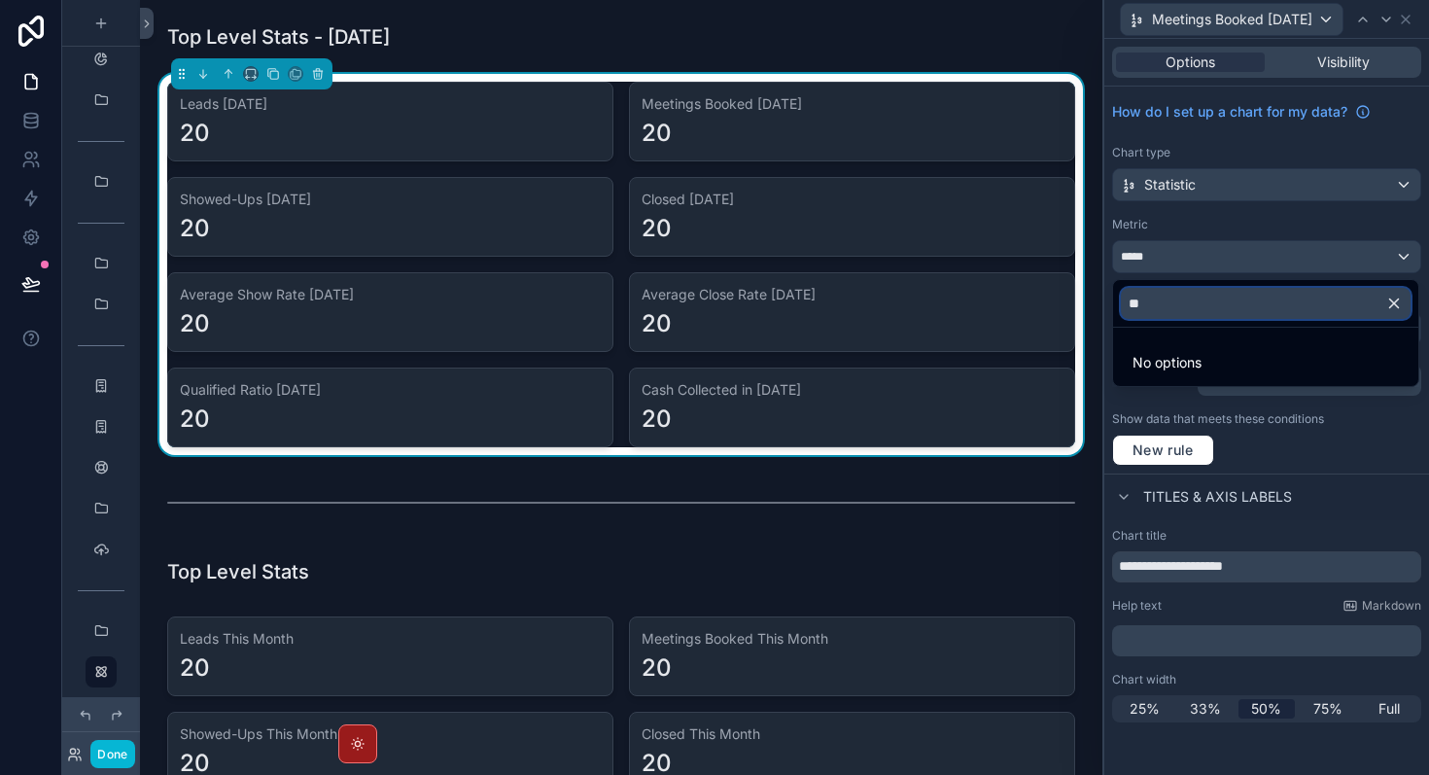
type input "*"
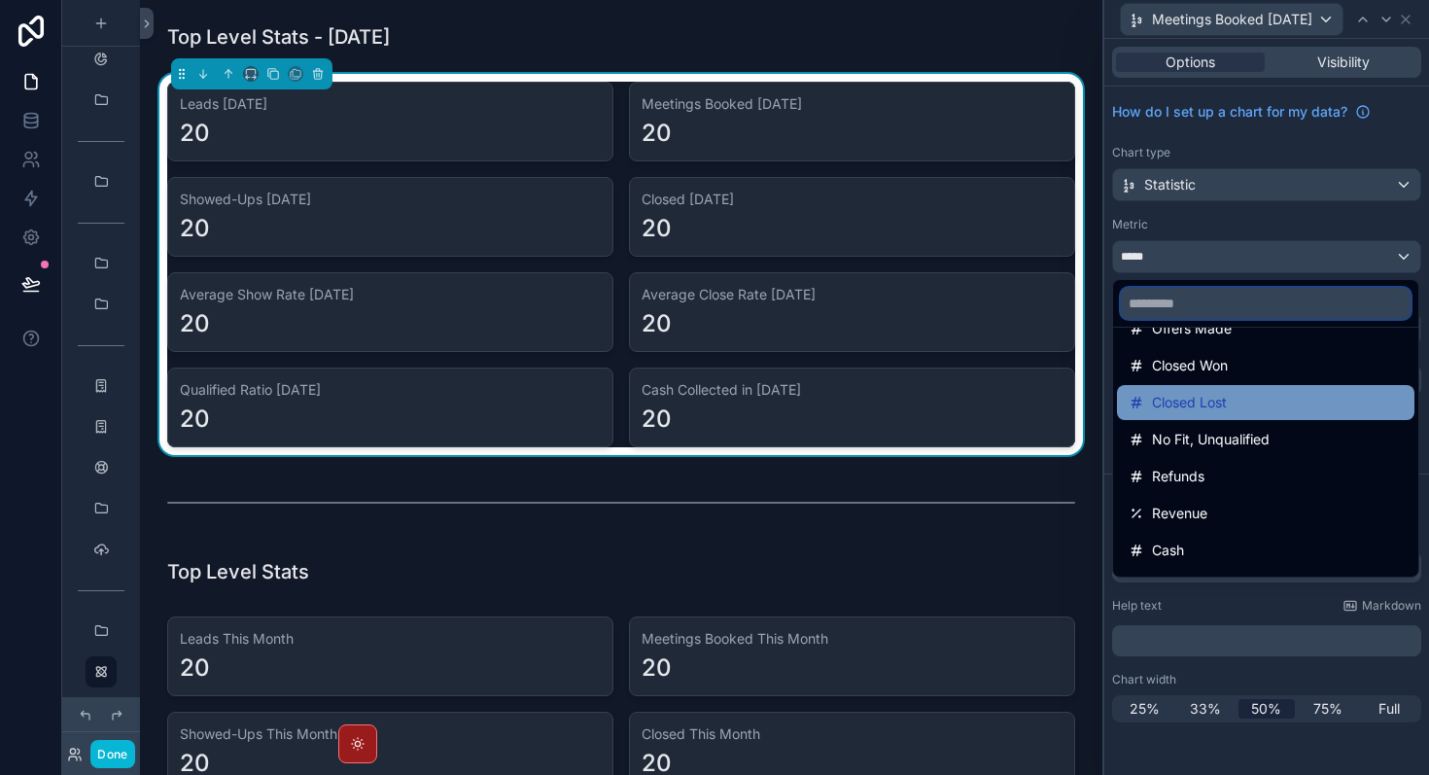
scroll to position [471, 0]
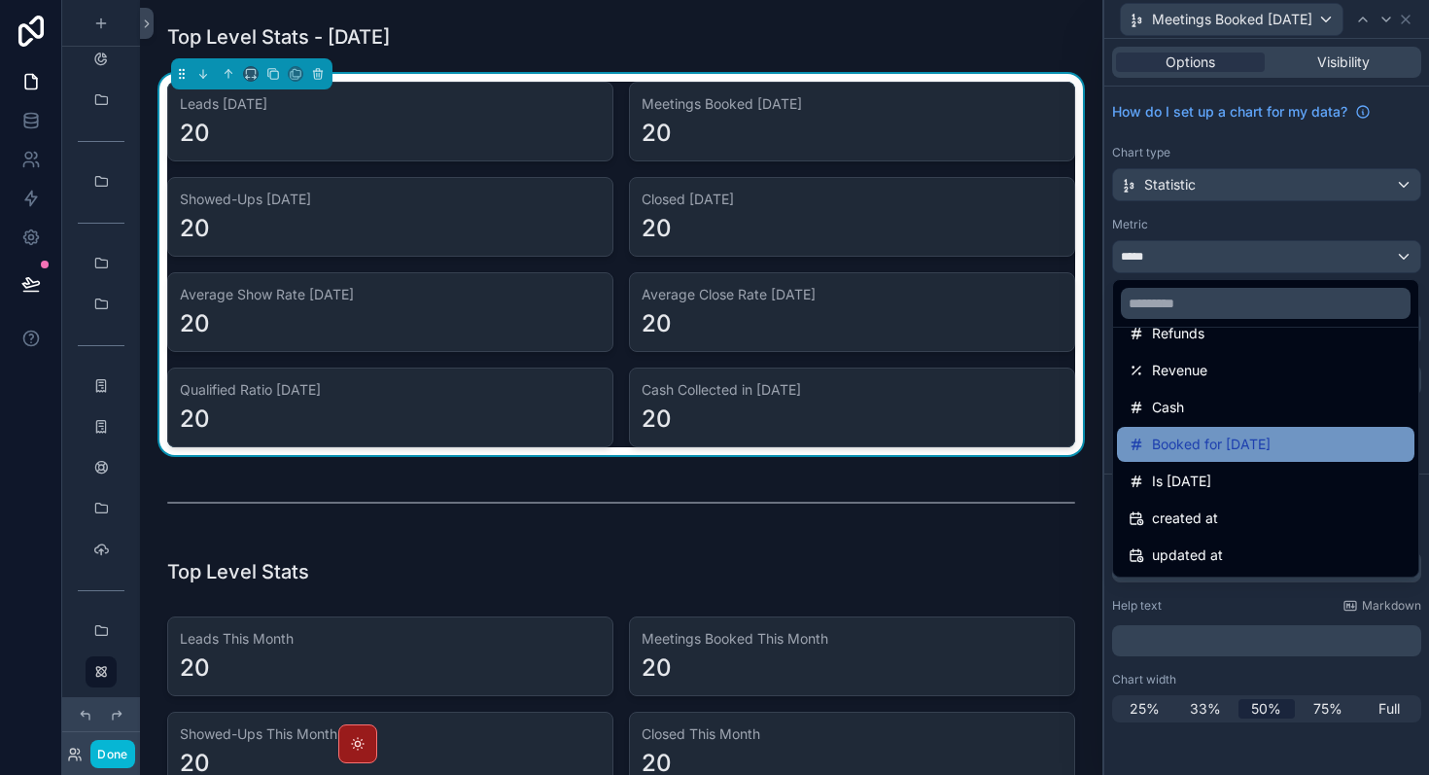
click at [1221, 436] on span "Booked for [DATE]" at bounding box center [1211, 444] width 119 height 23
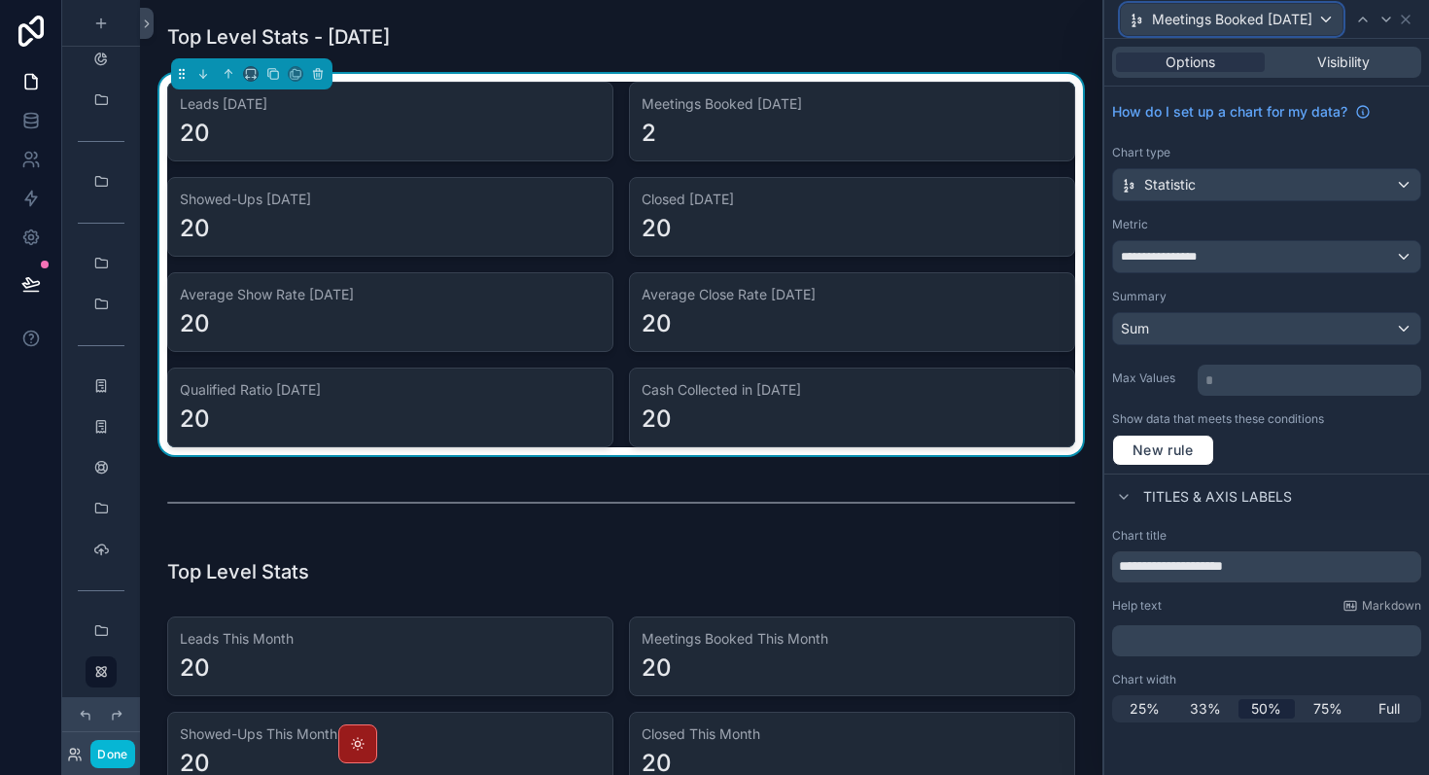
click at [1331, 20] on div "Meetings Booked [DATE]" at bounding box center [1232, 19] width 222 height 31
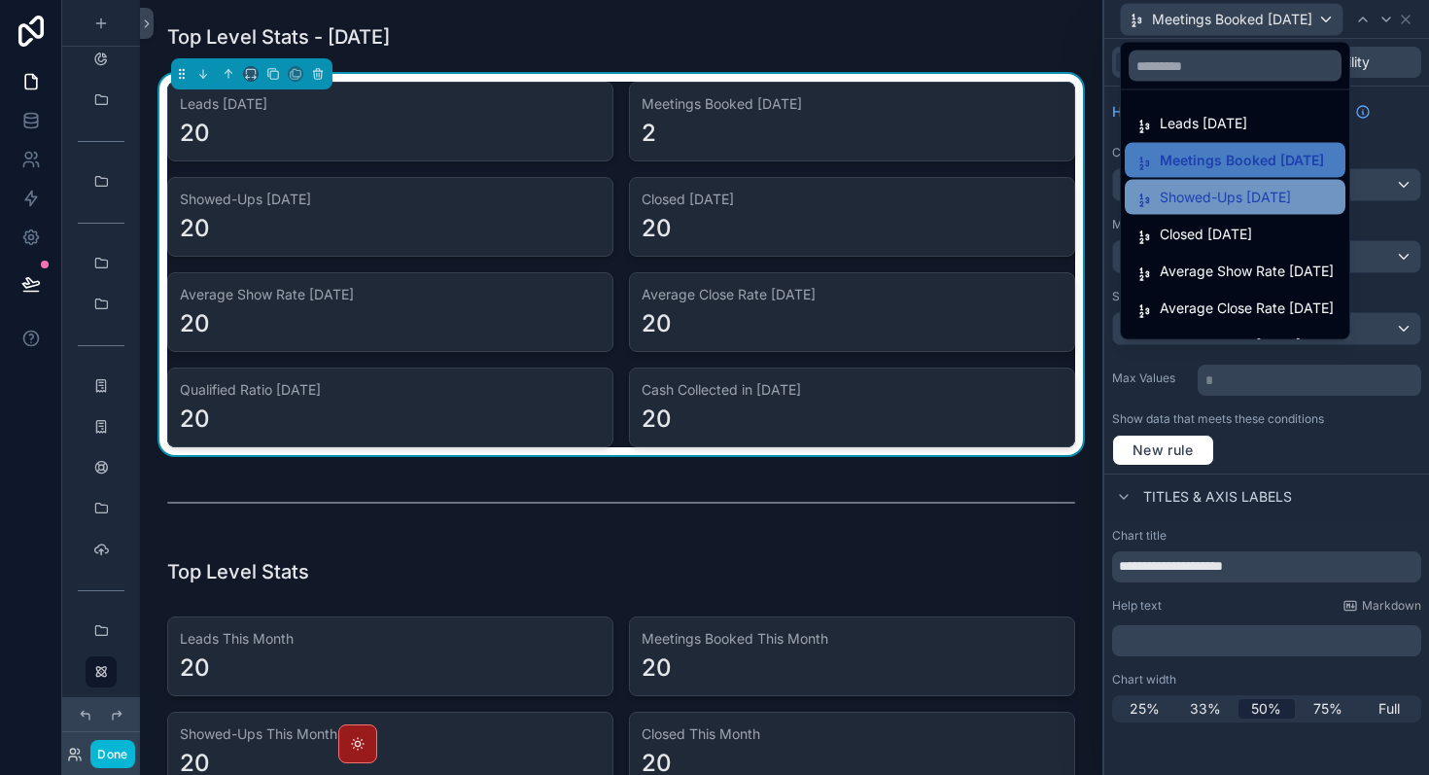
click at [1256, 199] on span "Showed-Ups [DATE]" at bounding box center [1225, 197] width 131 height 23
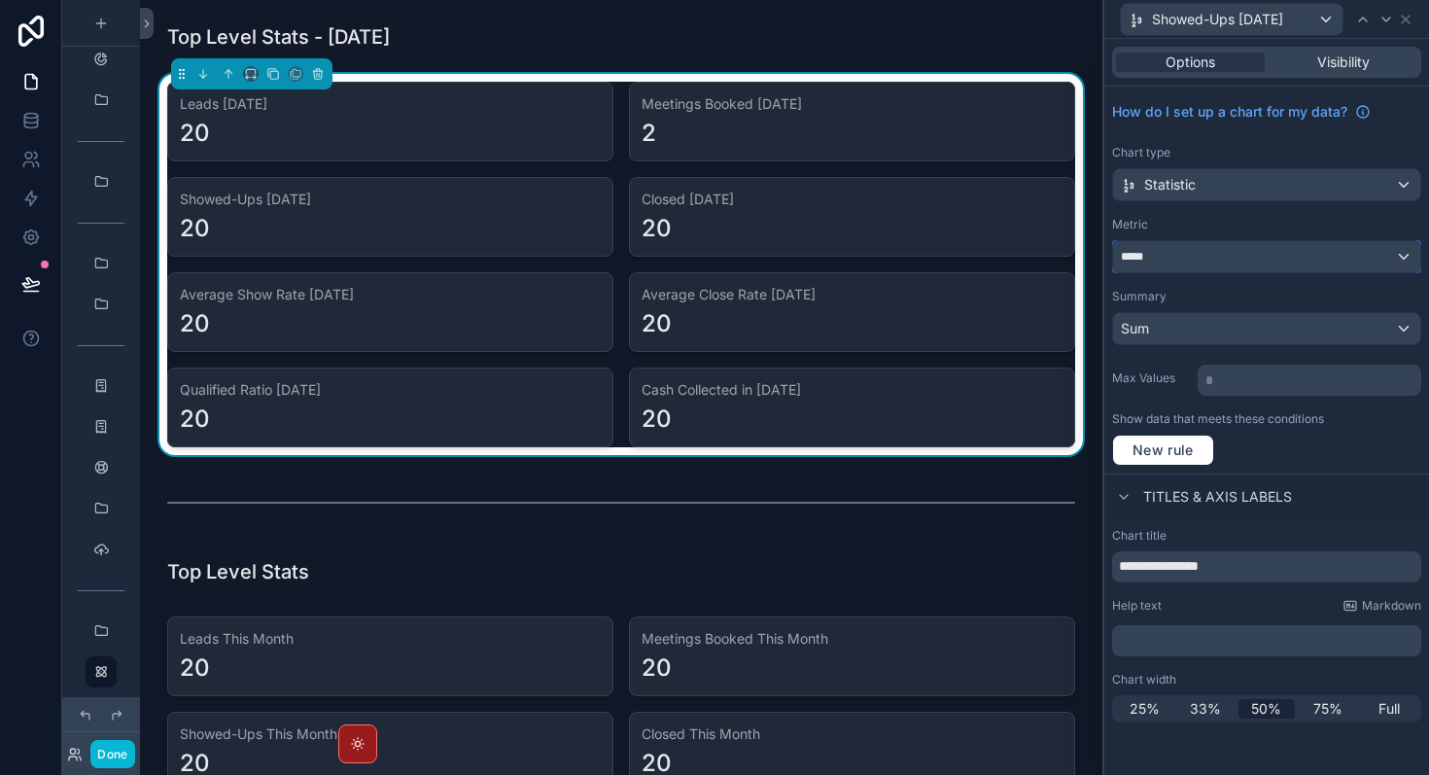
click at [1293, 269] on div "*****" at bounding box center [1266, 256] width 307 height 31
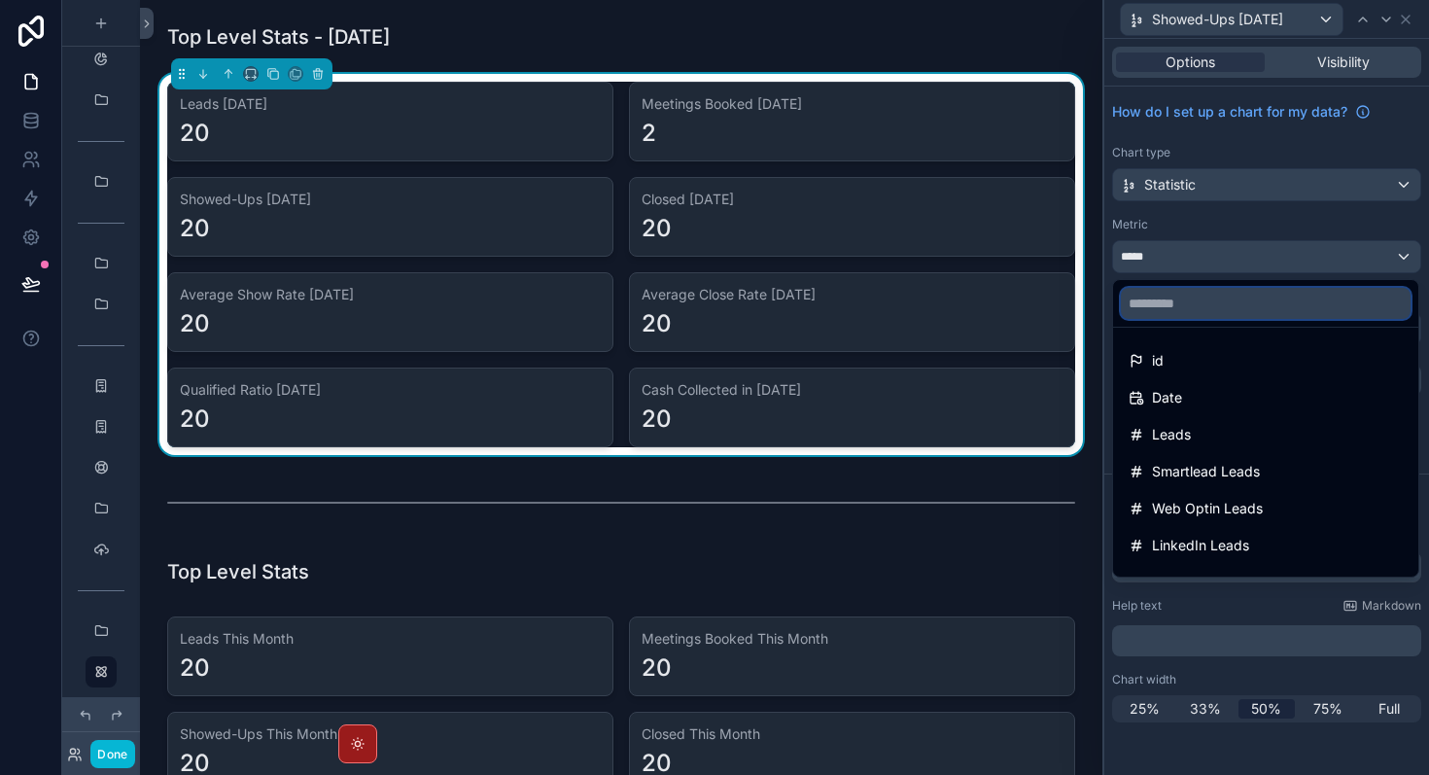
click at [1263, 300] on input "text" at bounding box center [1266, 303] width 290 height 31
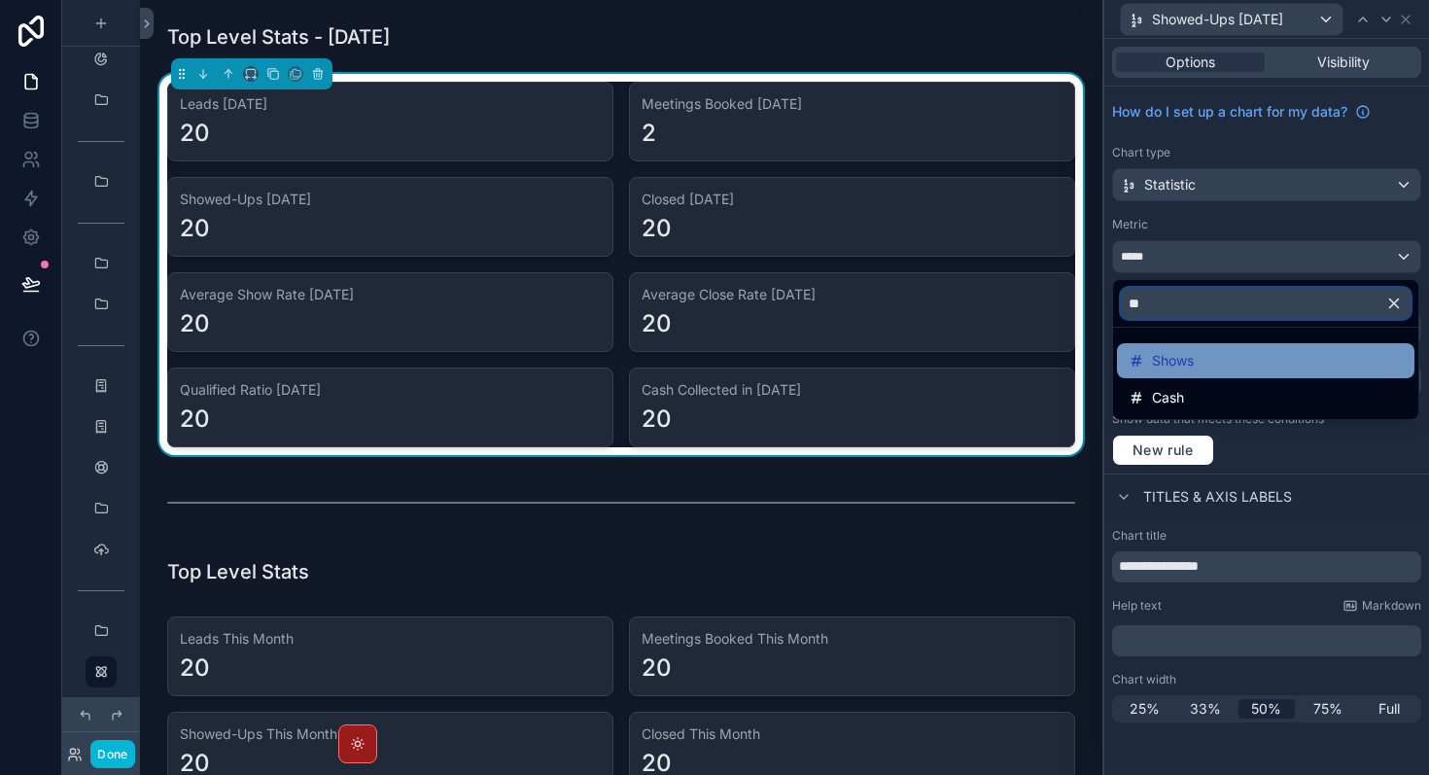
type input "**"
click at [1231, 366] on div "Shows" at bounding box center [1266, 360] width 274 height 23
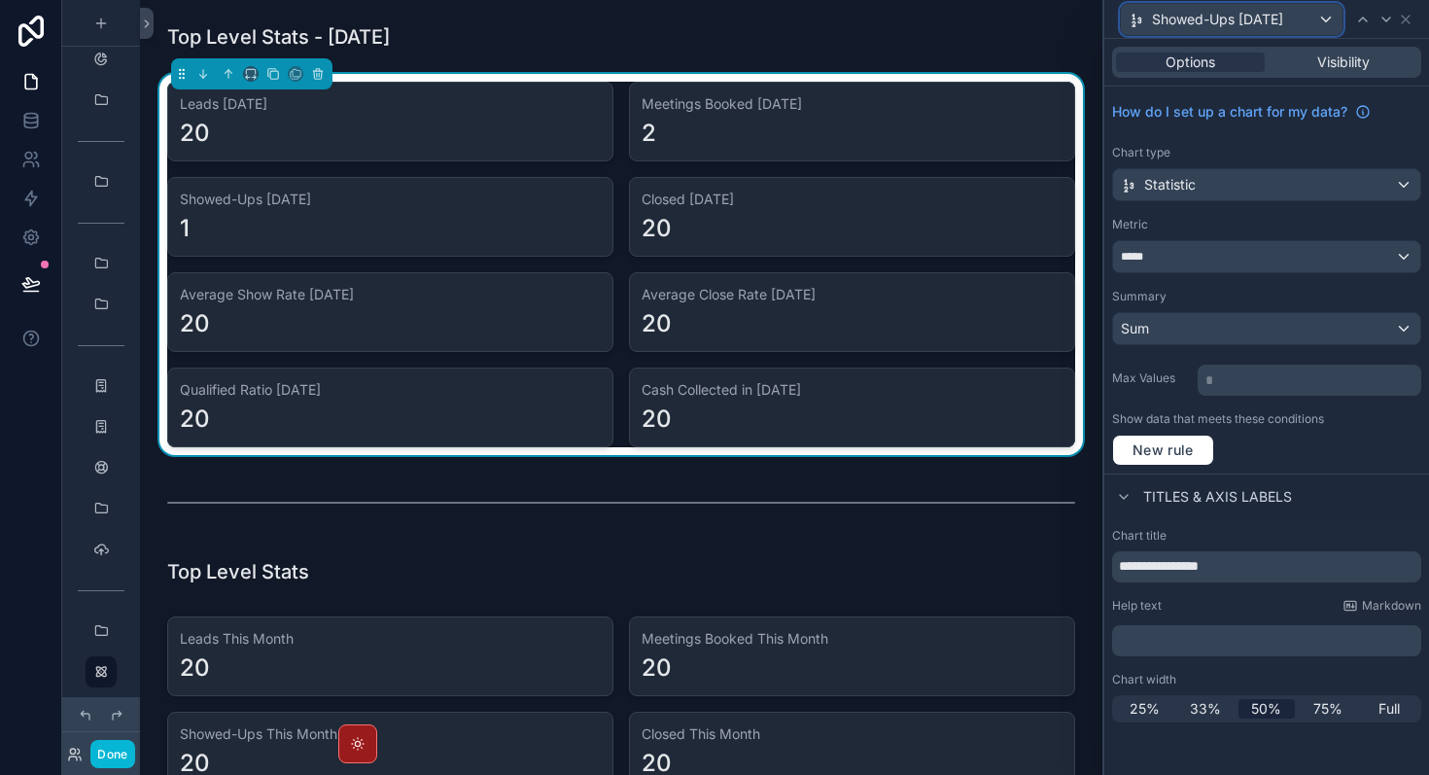
click at [1259, 28] on span "Showed-Ups [DATE]" at bounding box center [1217, 19] width 131 height 19
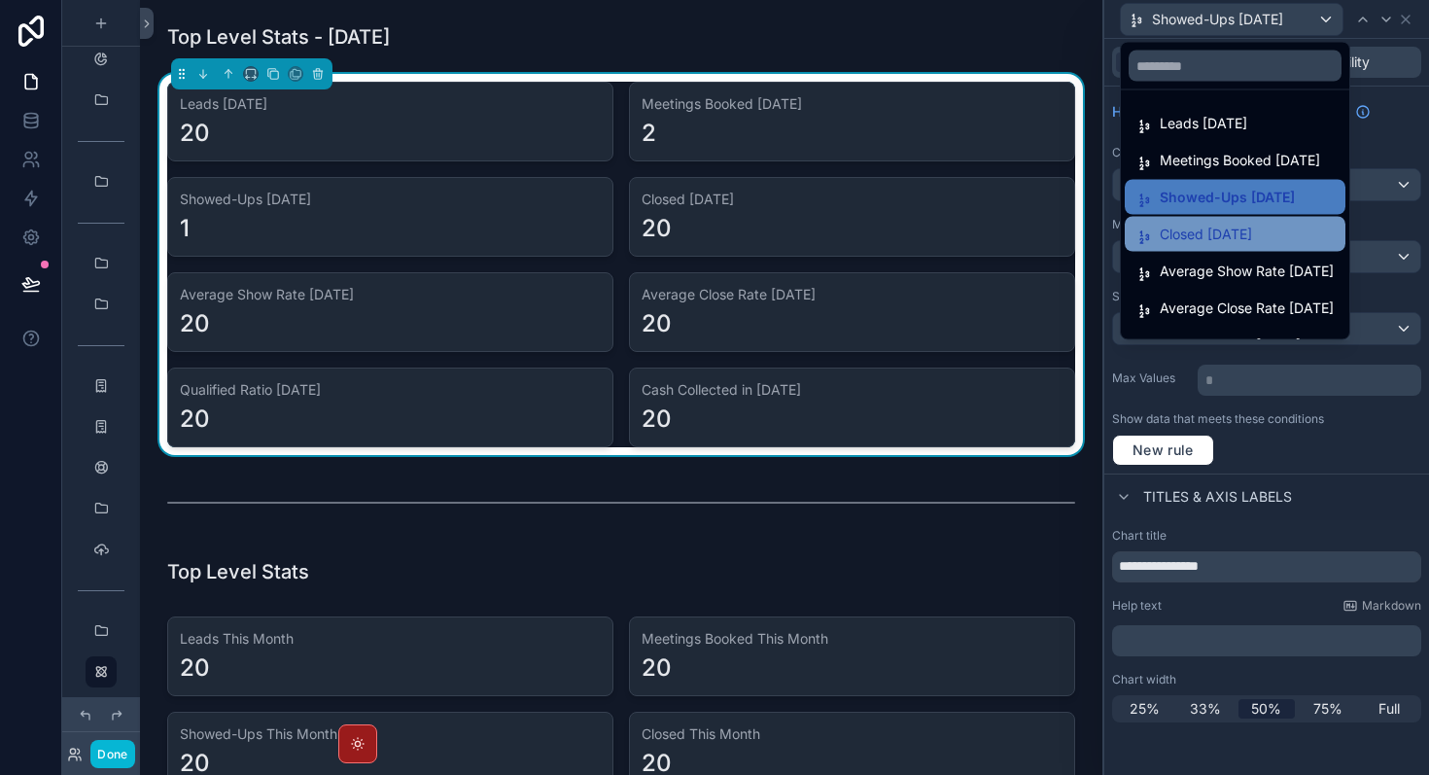
click at [1248, 227] on span "Closed [DATE]" at bounding box center [1206, 234] width 92 height 23
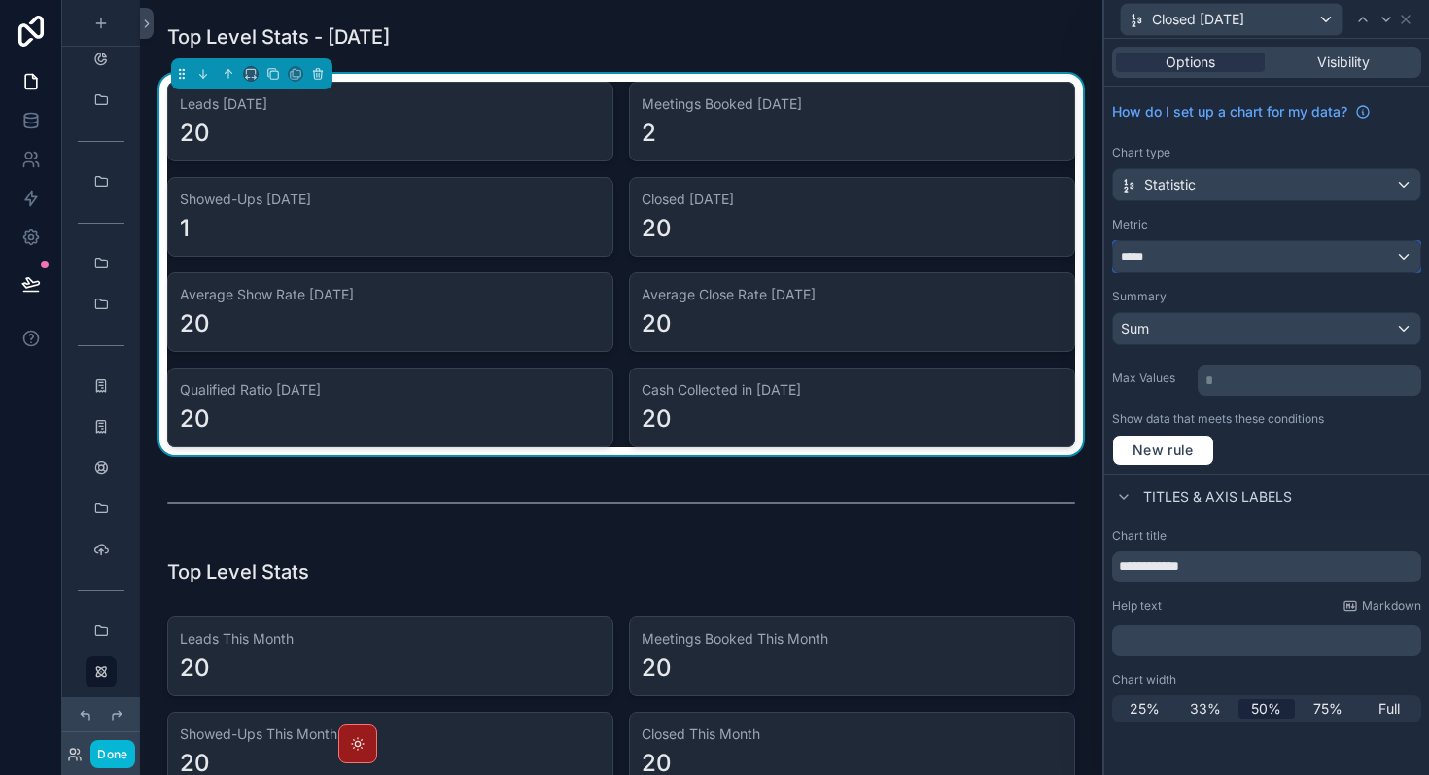
click at [1202, 253] on div "*****" at bounding box center [1266, 256] width 307 height 31
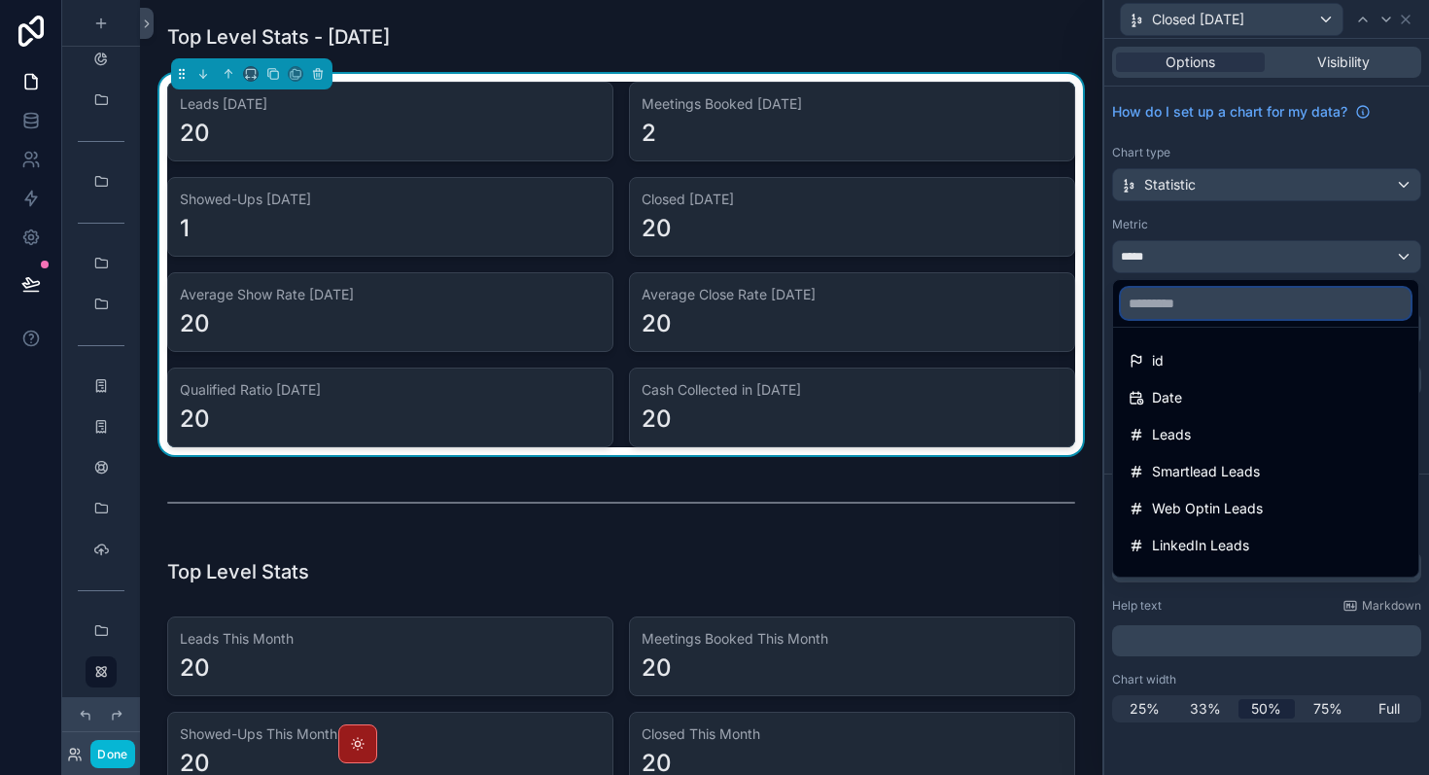
click at [1197, 304] on input "text" at bounding box center [1266, 303] width 290 height 31
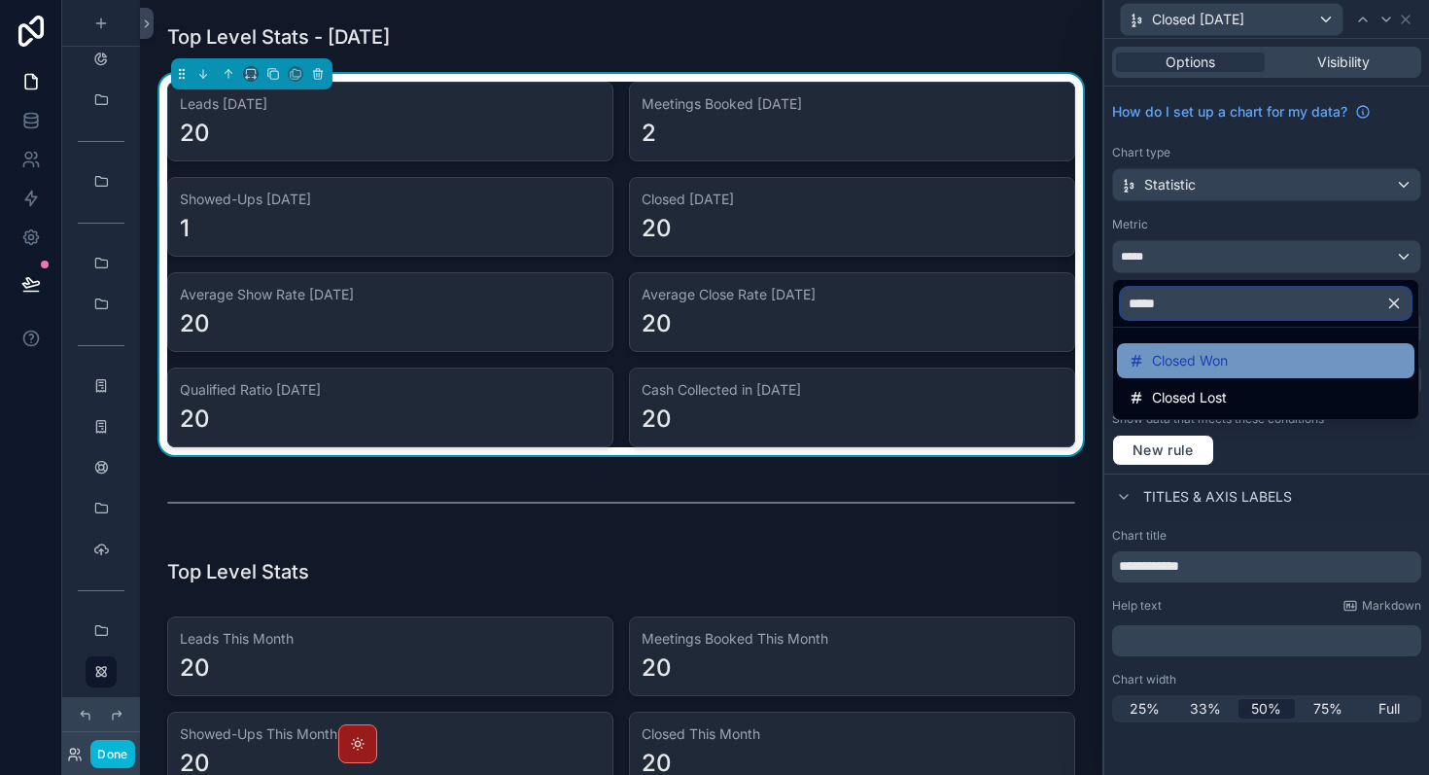
type input "*****"
click at [1189, 365] on span "Closed Won" at bounding box center [1190, 360] width 76 height 23
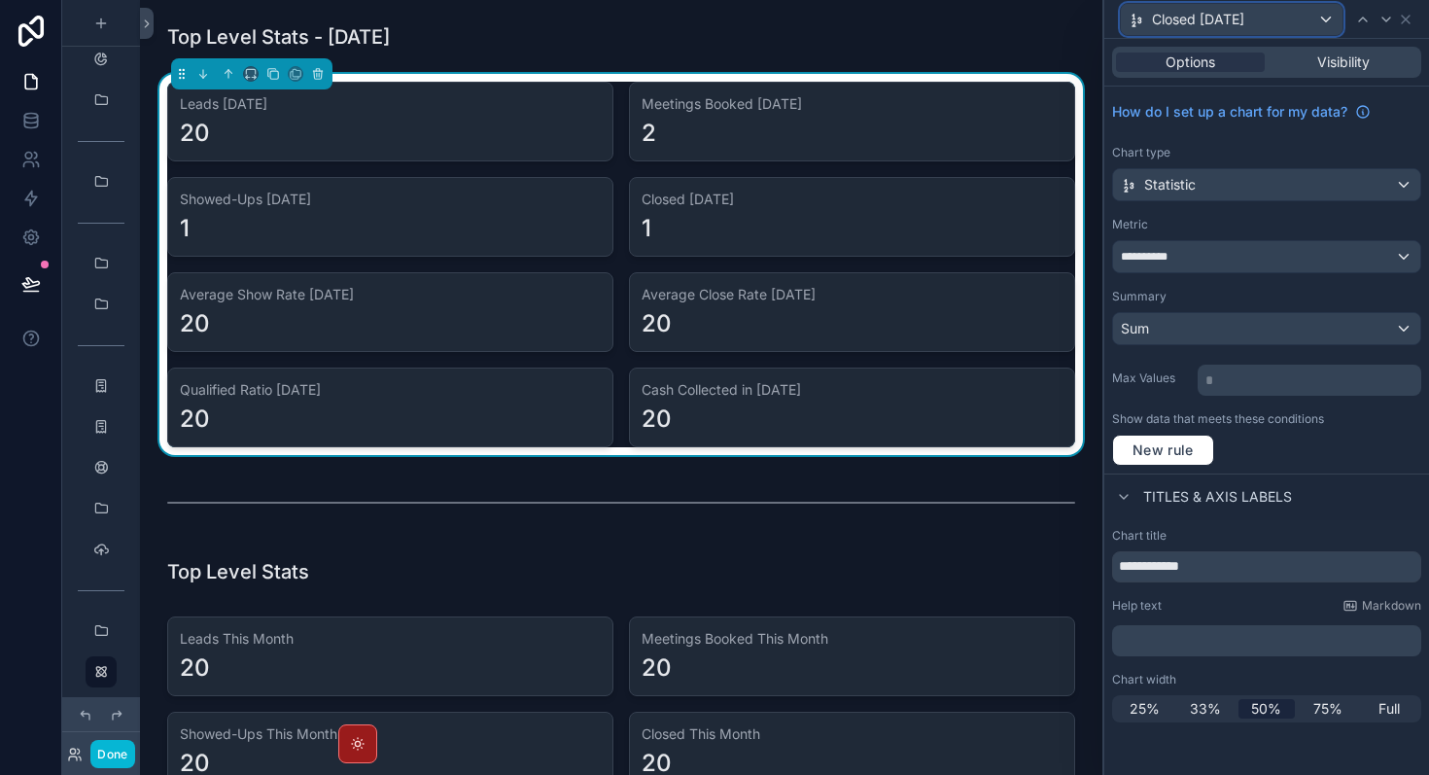
click at [1251, 29] on div "Closed [DATE]" at bounding box center [1232, 19] width 222 height 31
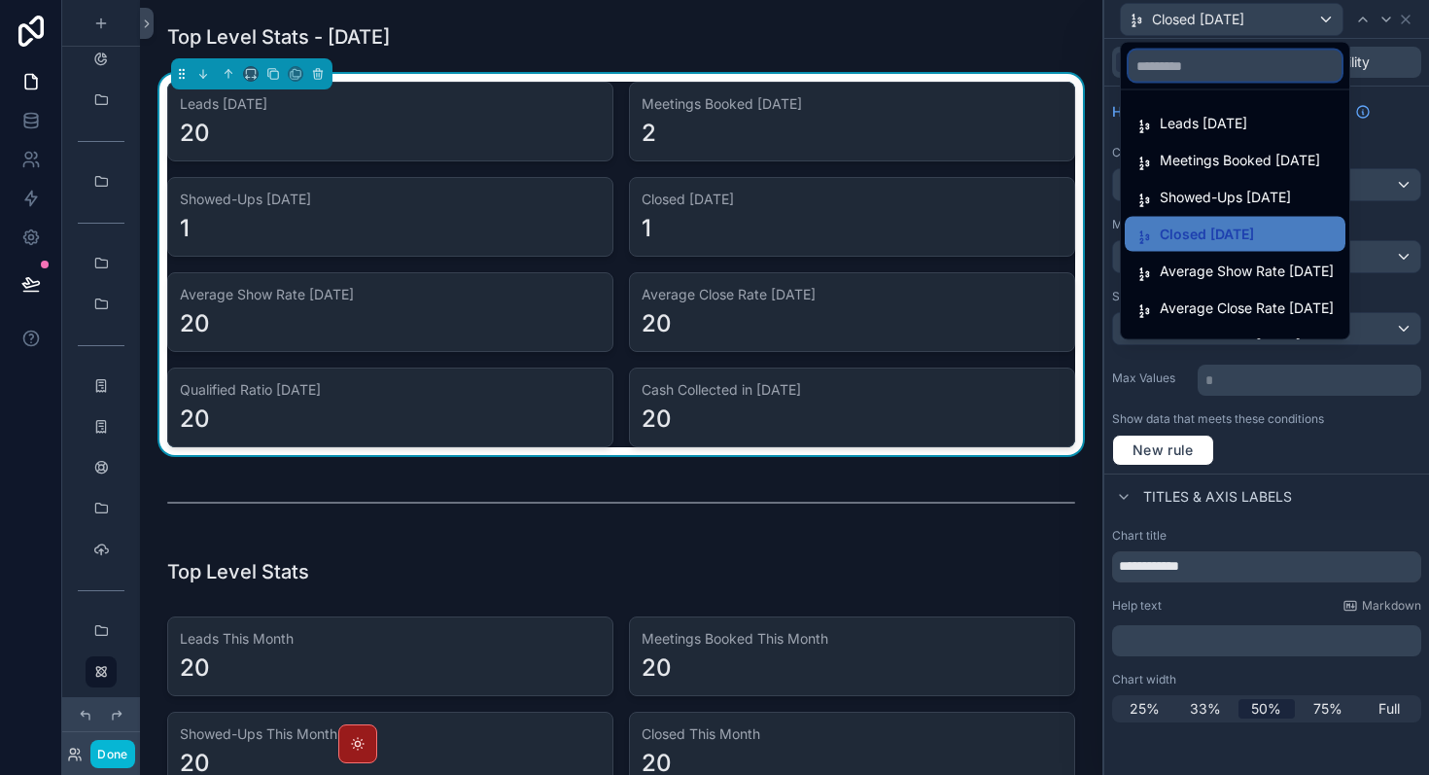
click at [1230, 68] on input "text" at bounding box center [1235, 66] width 213 height 31
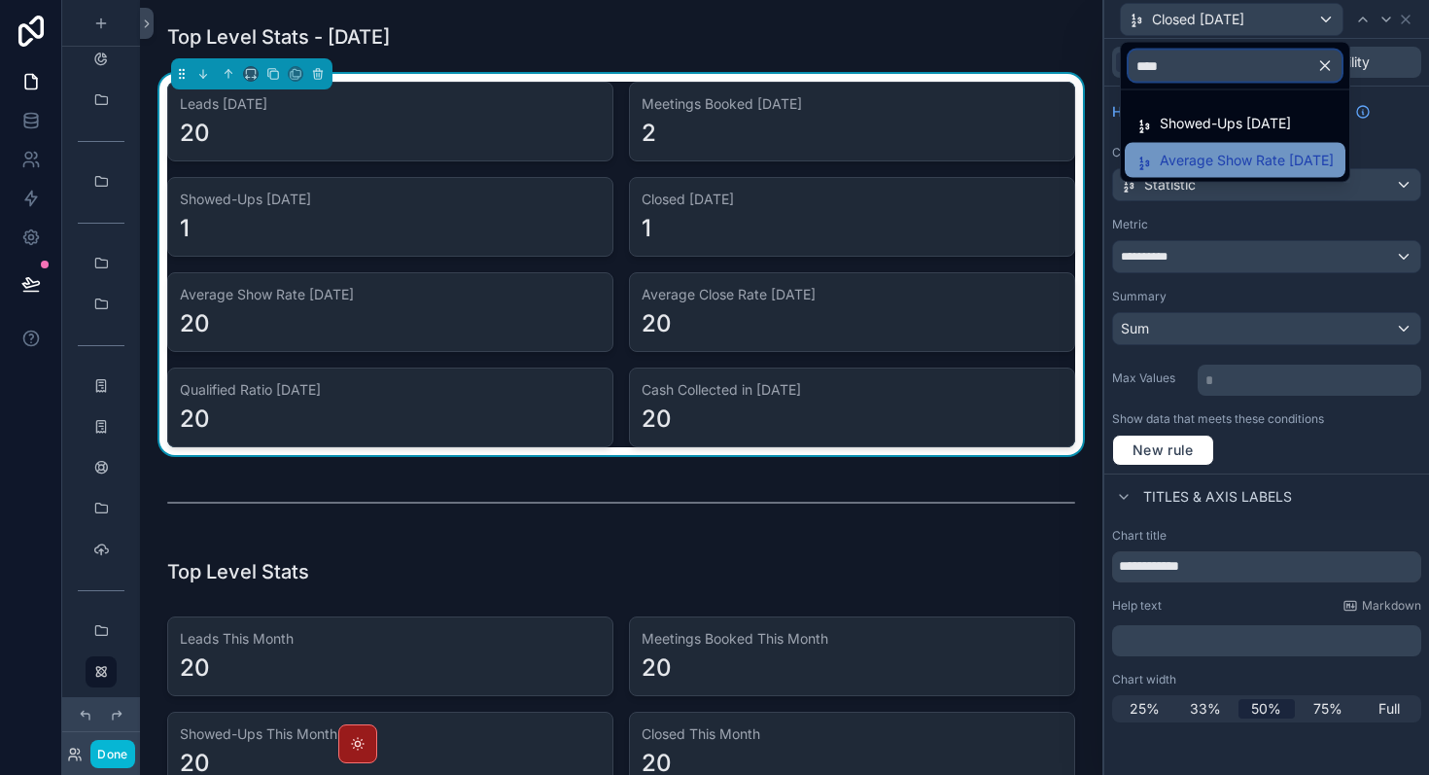
type input "****"
click at [1278, 163] on span "Average Show Rate [DATE]" at bounding box center [1247, 160] width 174 height 23
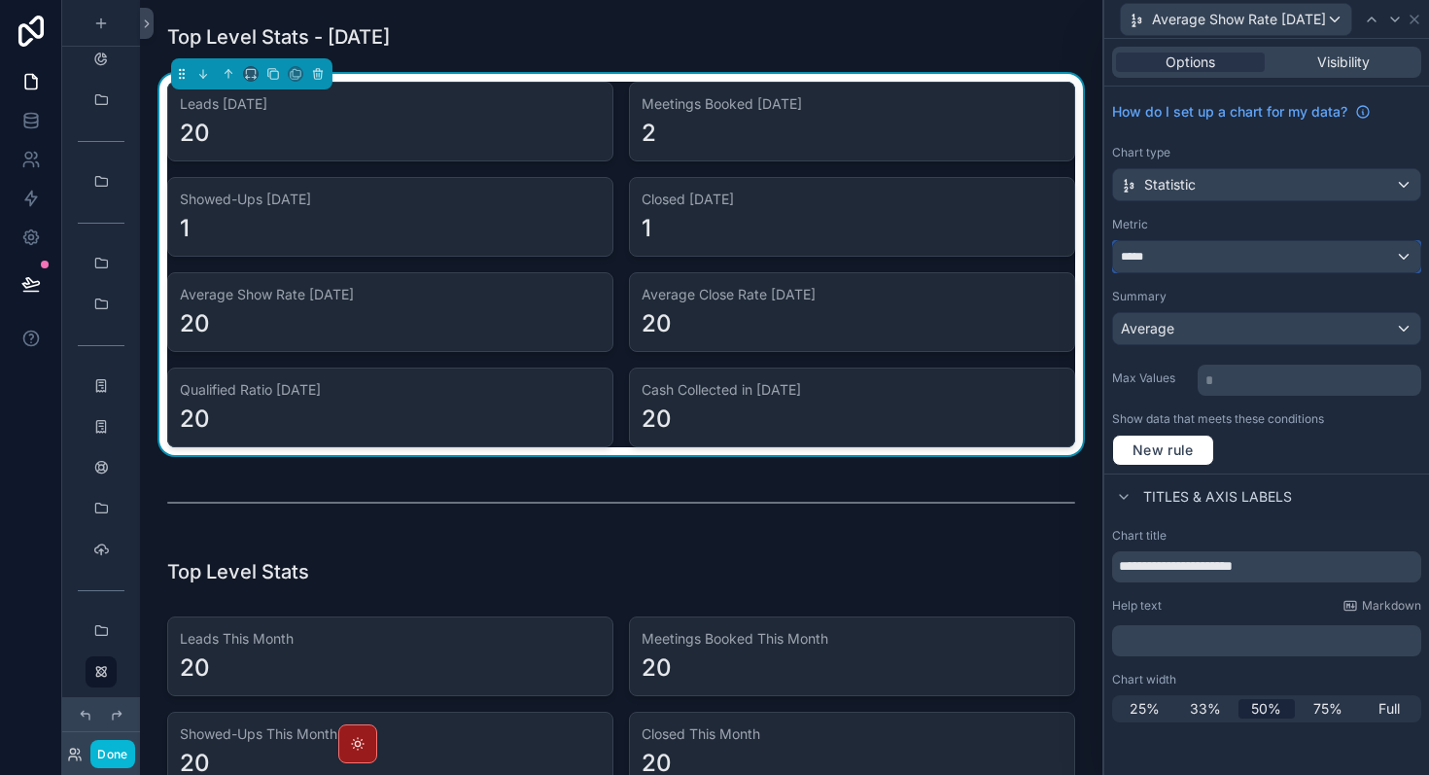
click at [1246, 253] on div "*****" at bounding box center [1266, 256] width 307 height 31
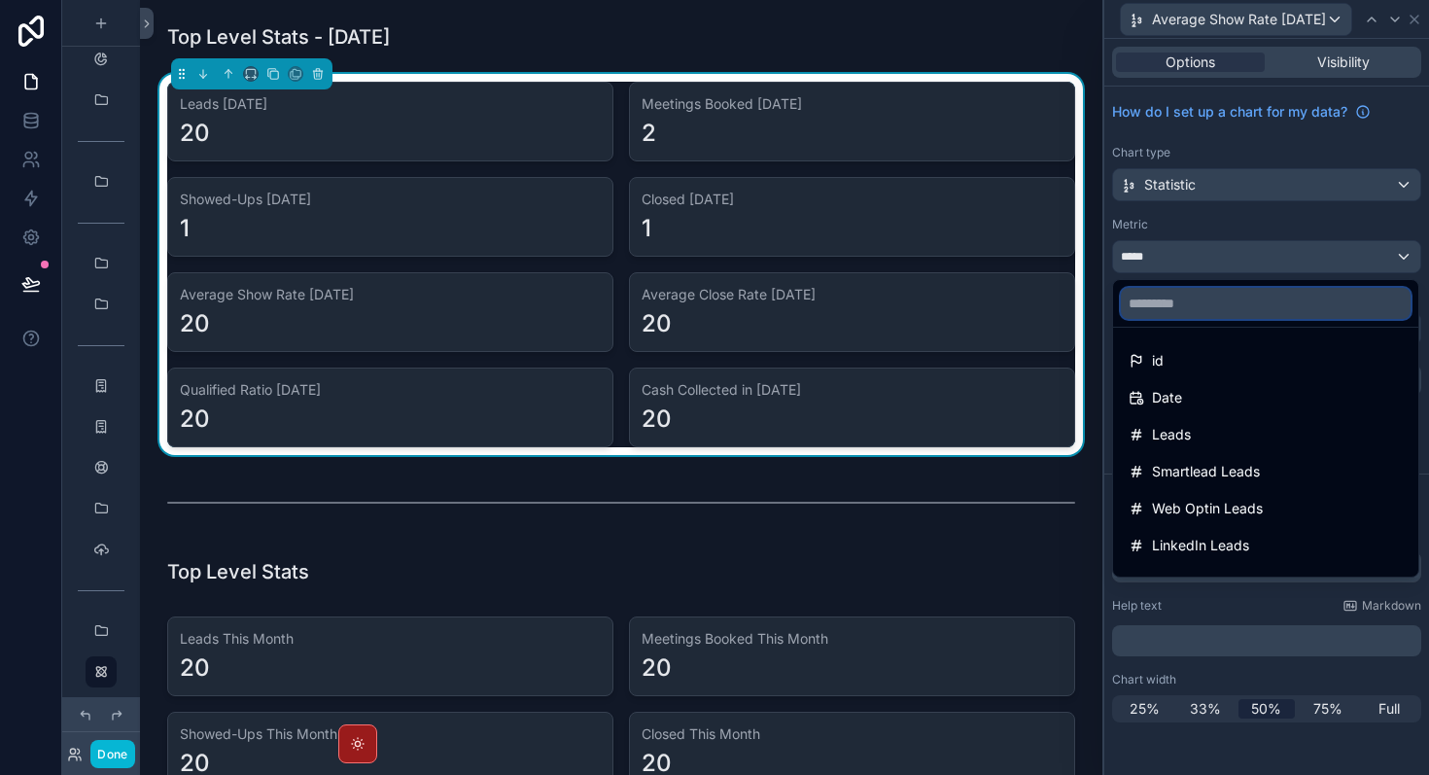
click at [1225, 297] on input "text" at bounding box center [1266, 303] width 290 height 31
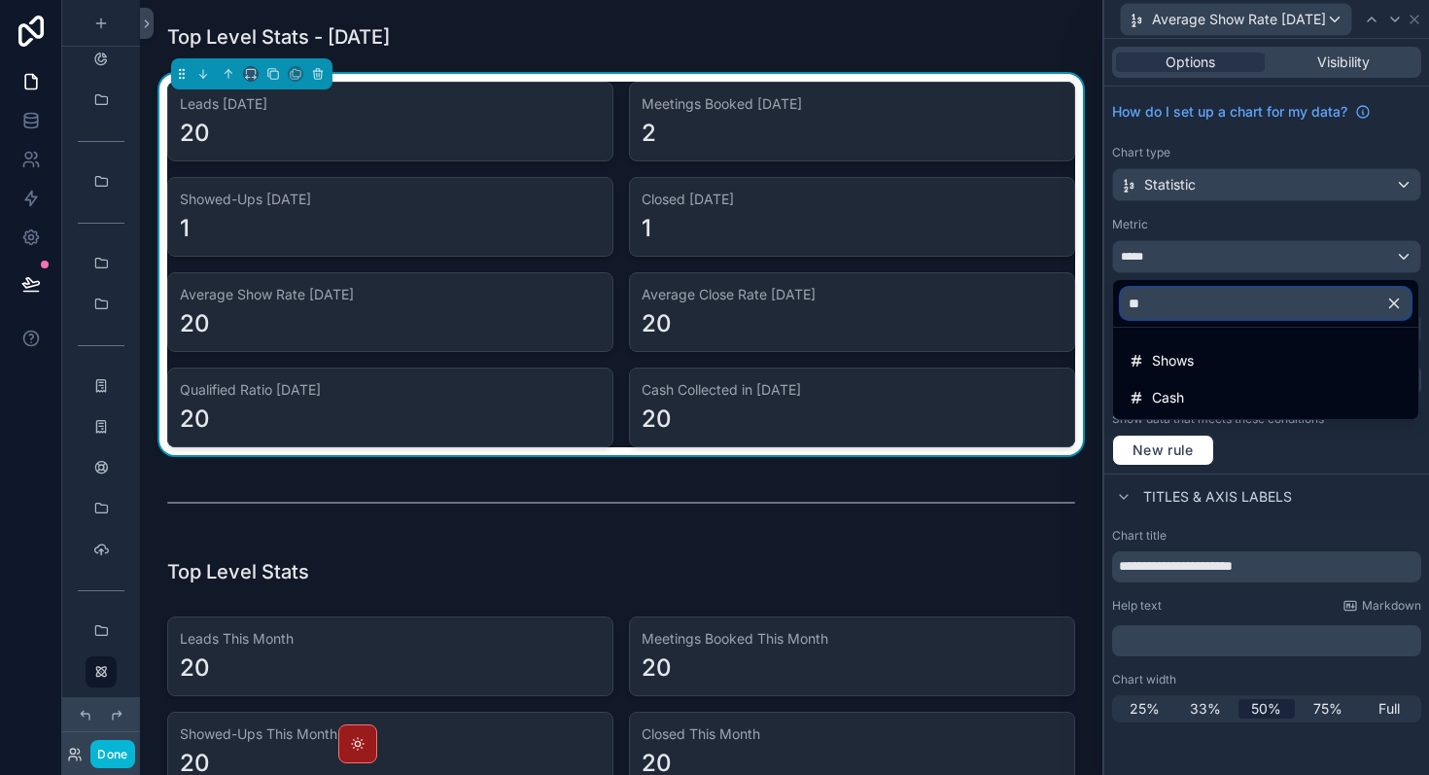
type input "*"
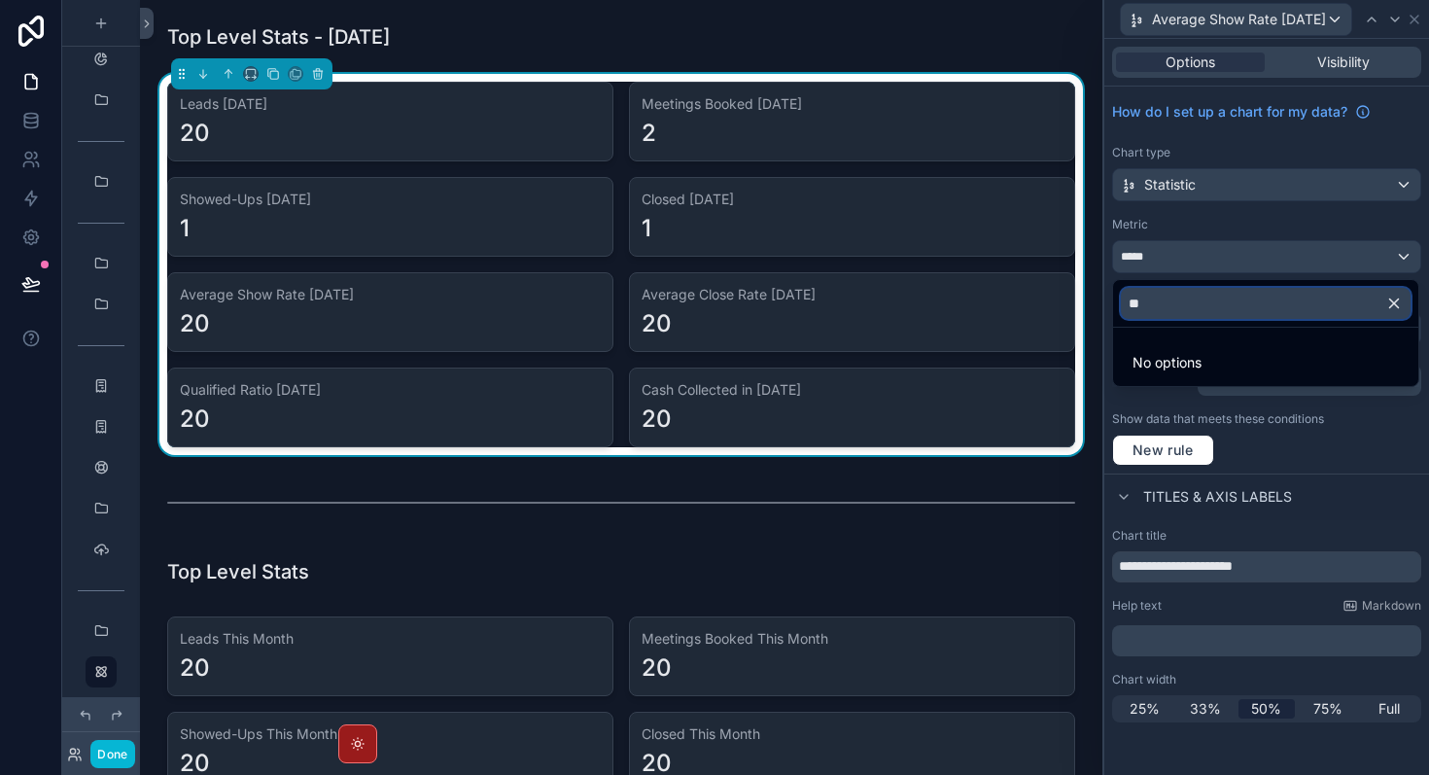
type input "*"
type input "*******"
click at [1399, 496] on div at bounding box center [1267, 387] width 325 height 775
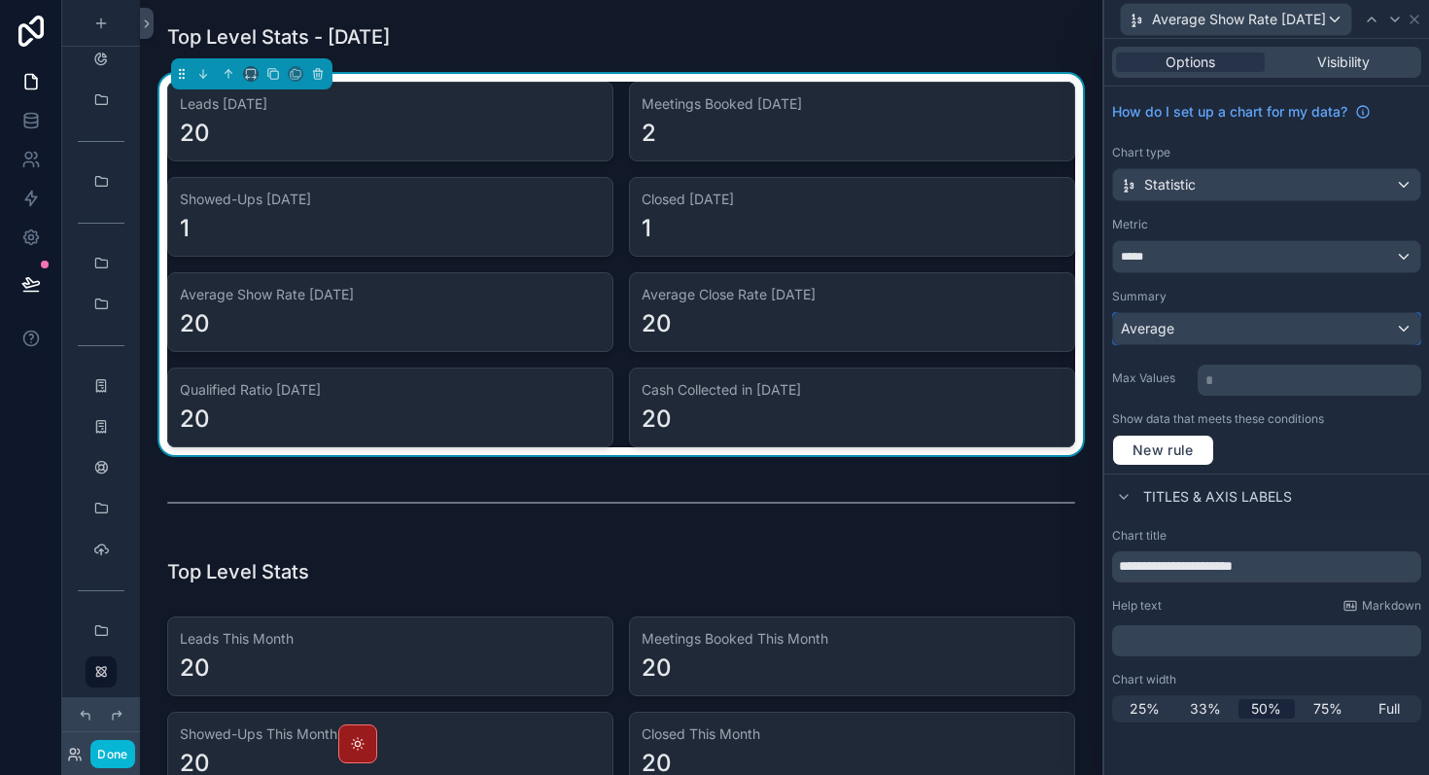
click at [1283, 331] on div "Average" at bounding box center [1266, 328] width 307 height 31
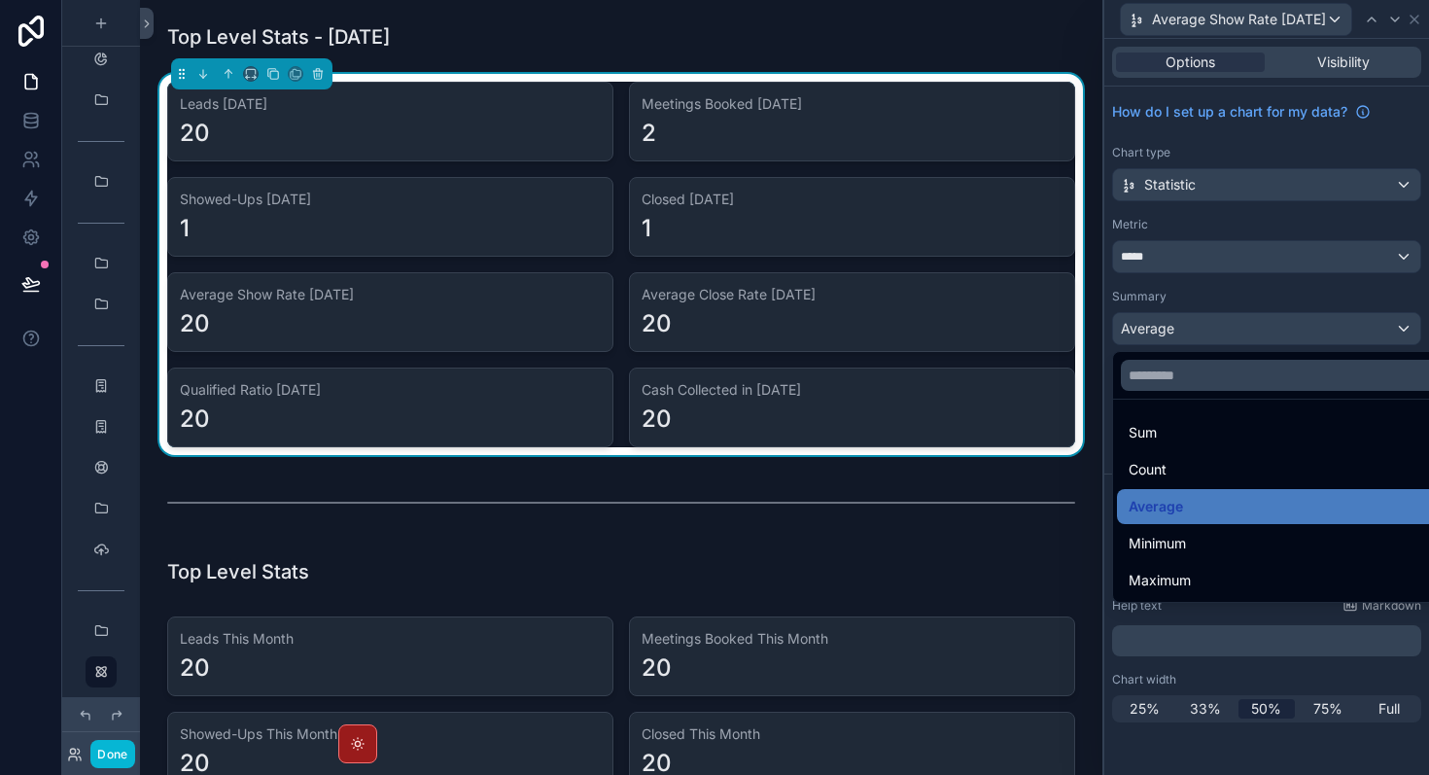
click at [1283, 331] on div at bounding box center [1267, 387] width 325 height 775
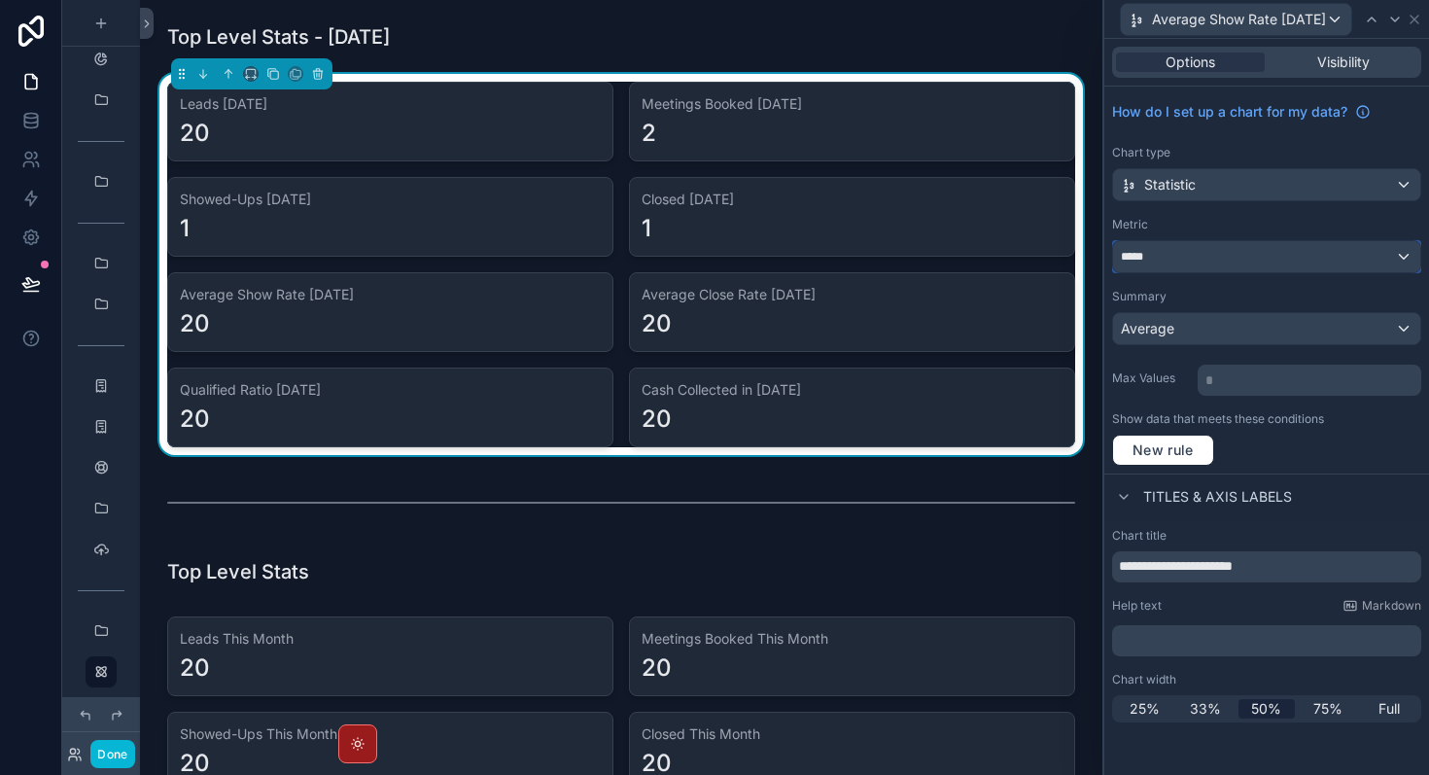
click at [1256, 260] on div "*****" at bounding box center [1266, 256] width 307 height 31
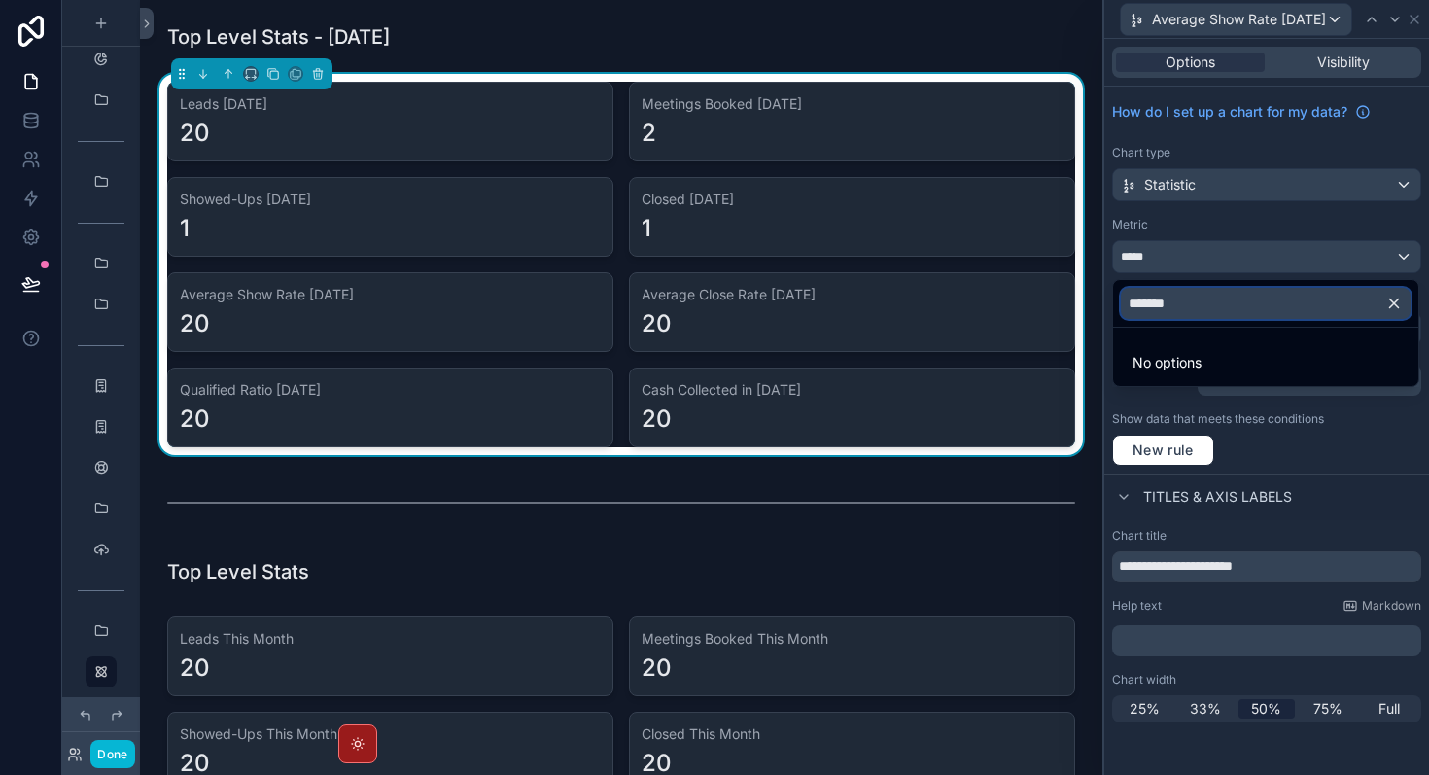
click at [1235, 303] on input "*******" at bounding box center [1266, 303] width 290 height 31
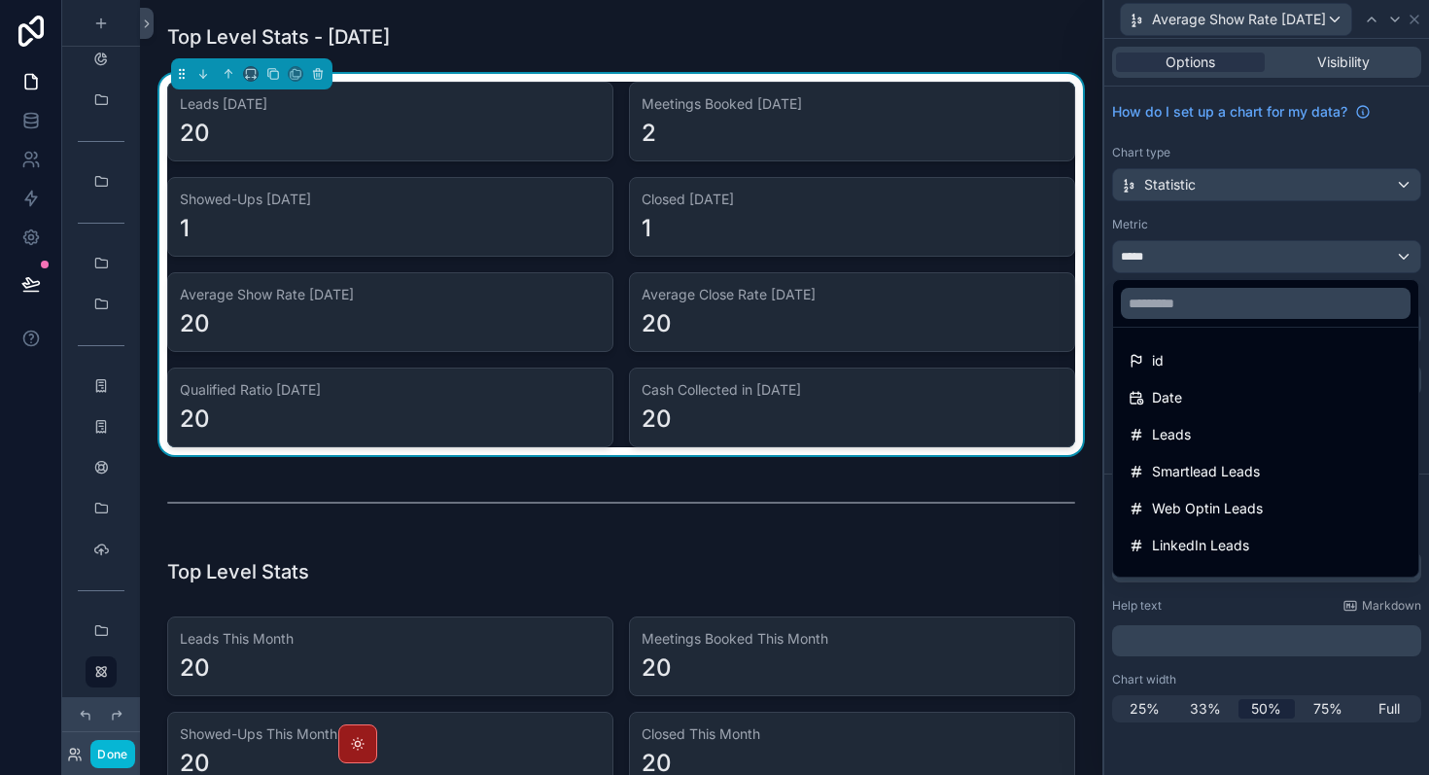
click at [1325, 134] on div at bounding box center [1267, 387] width 325 height 775
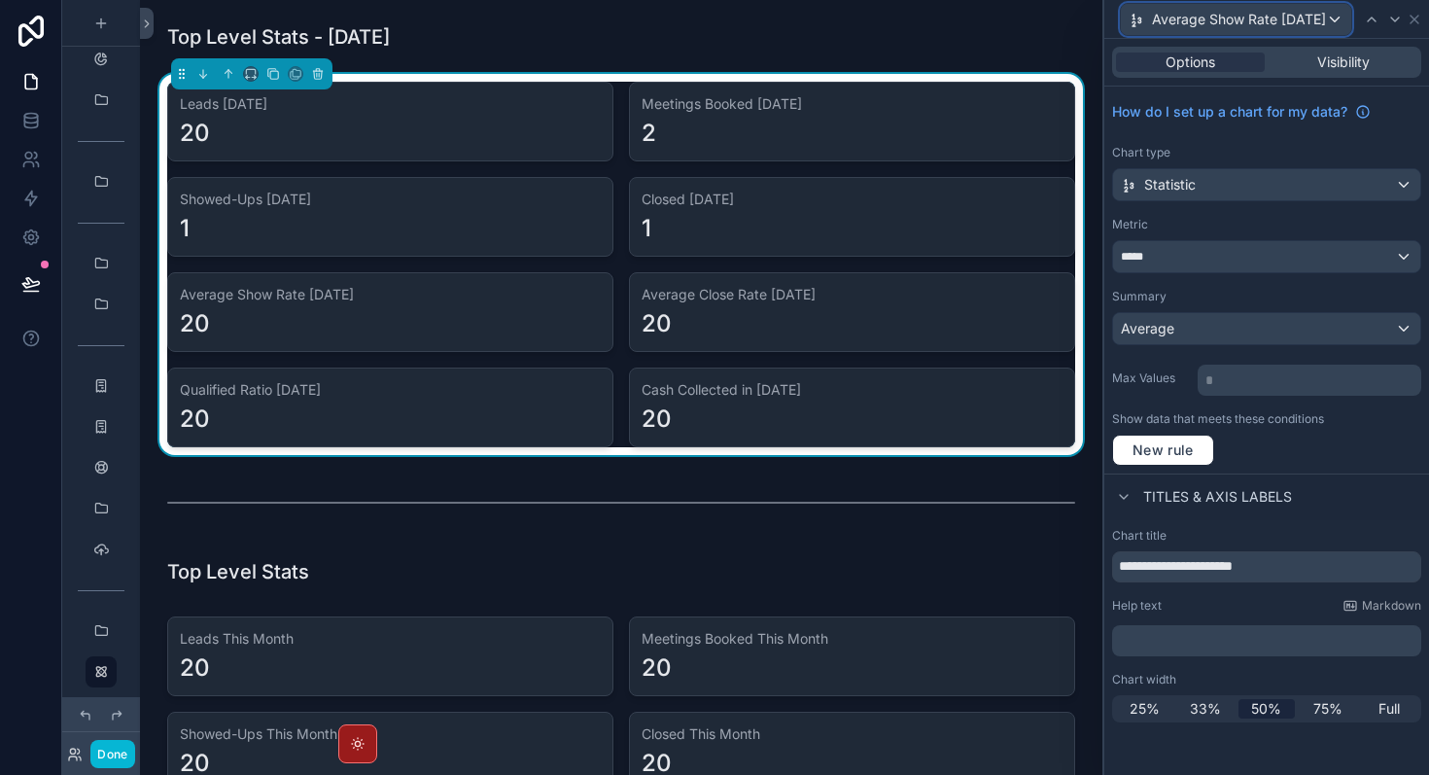
click at [1258, 3] on button "Average Show Rate [DATE]" at bounding box center [1236, 19] width 232 height 33
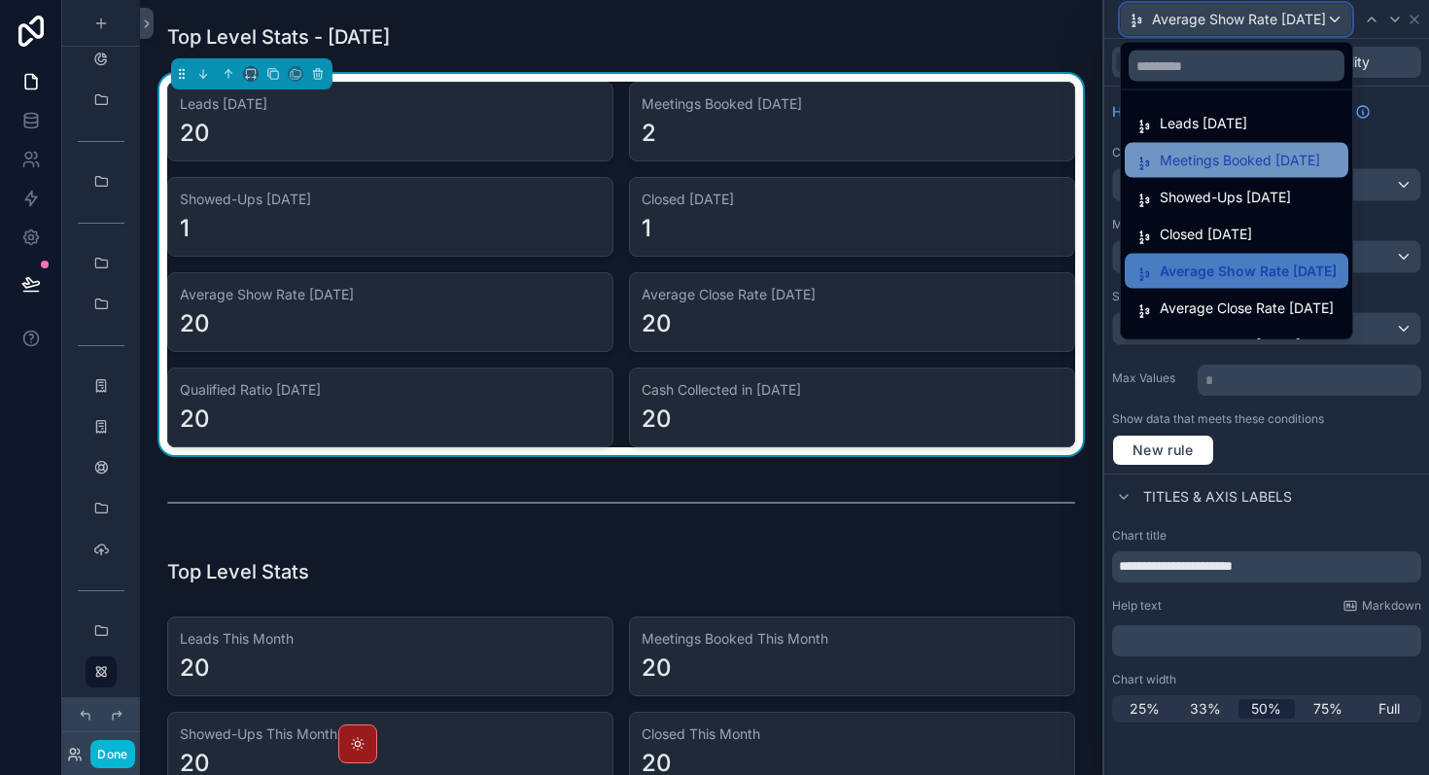
scroll to position [64, 0]
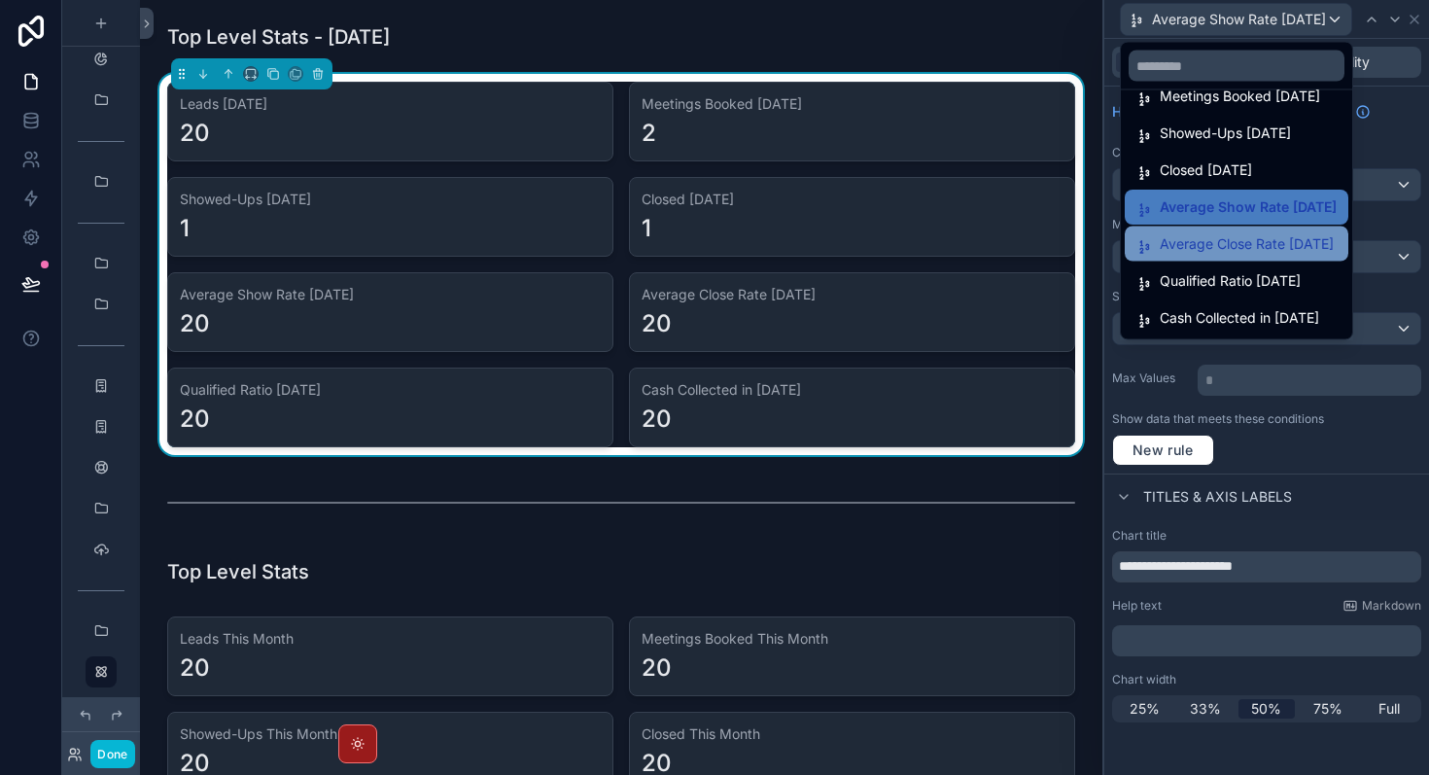
click at [1270, 241] on span "Average Close Rate [DATE]" at bounding box center [1247, 243] width 174 height 23
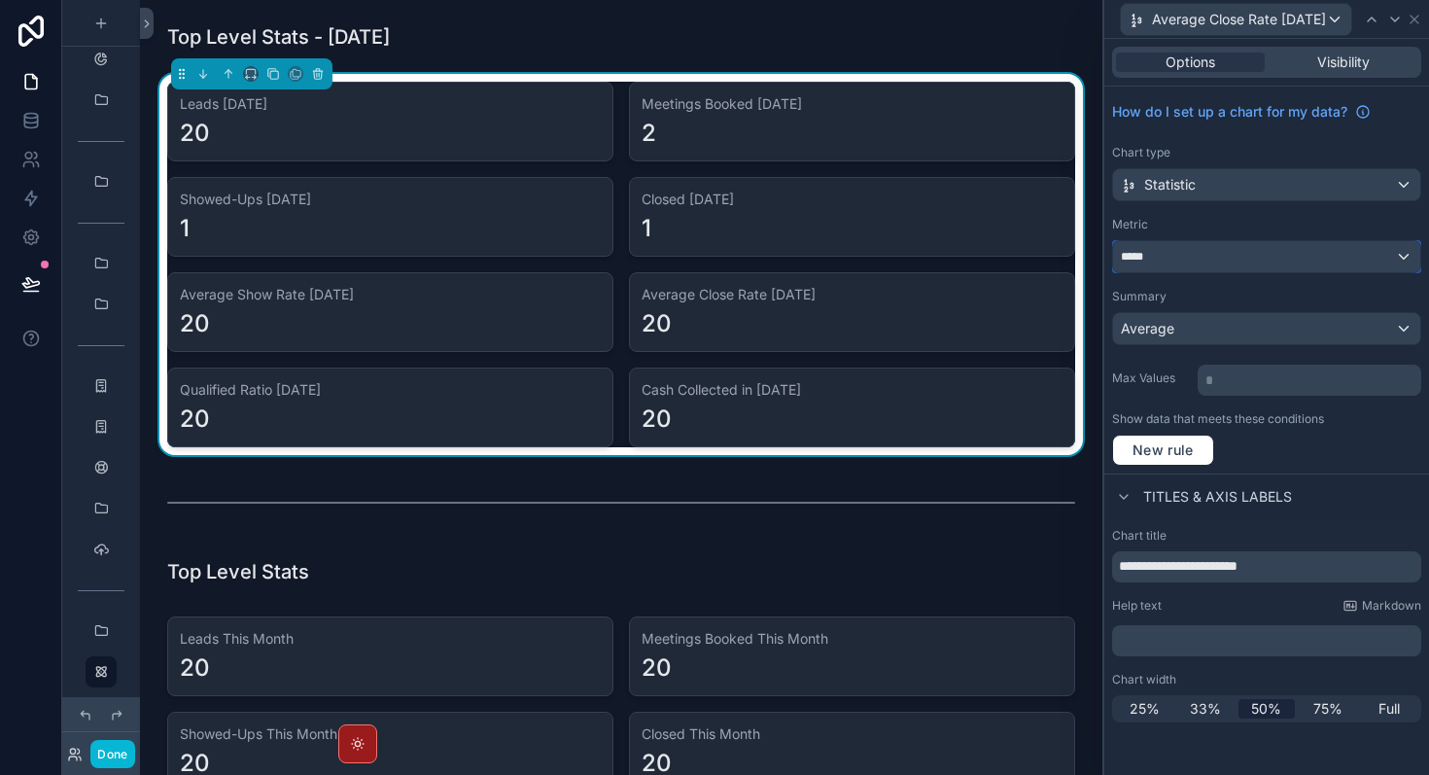
click at [1263, 256] on div "*****" at bounding box center [1266, 256] width 307 height 31
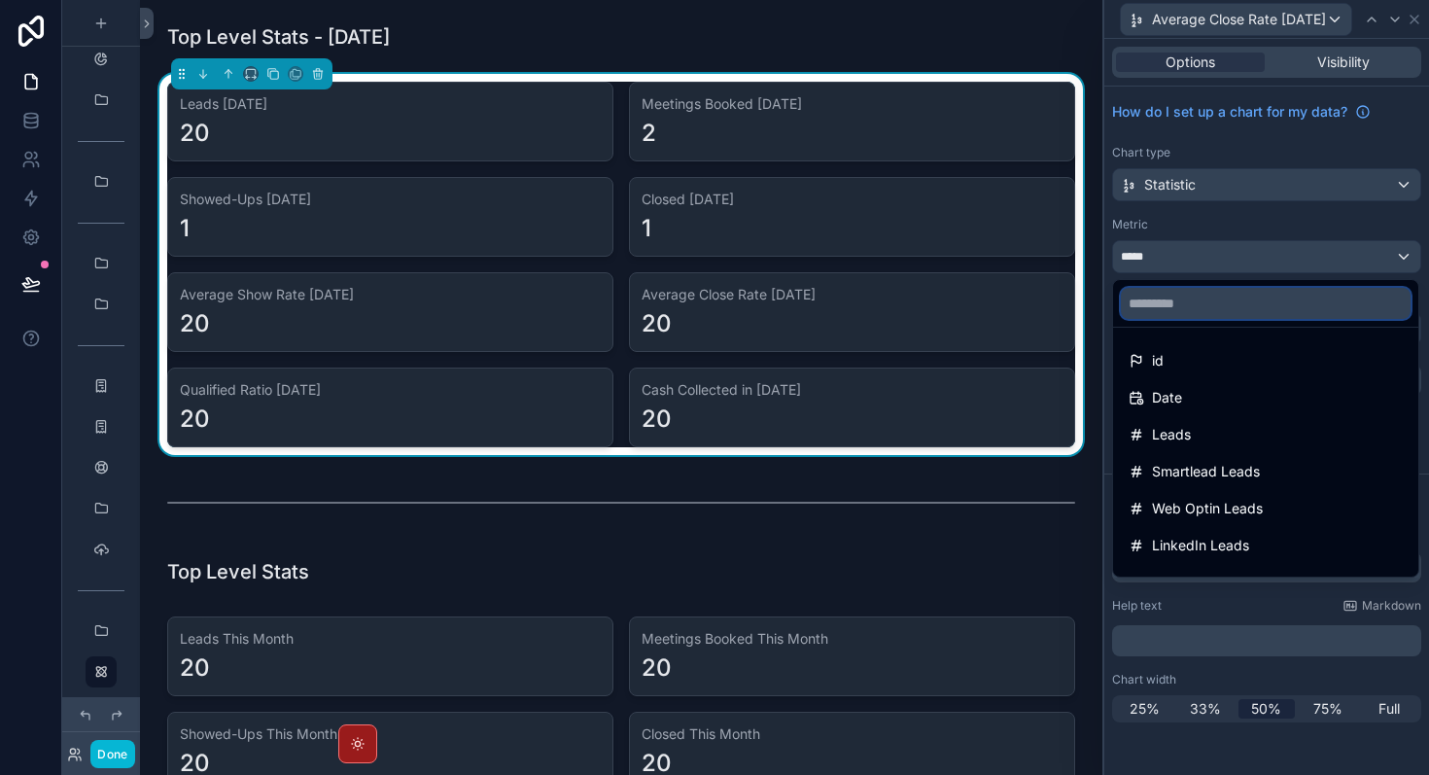
click at [1243, 297] on input "text" at bounding box center [1266, 303] width 290 height 31
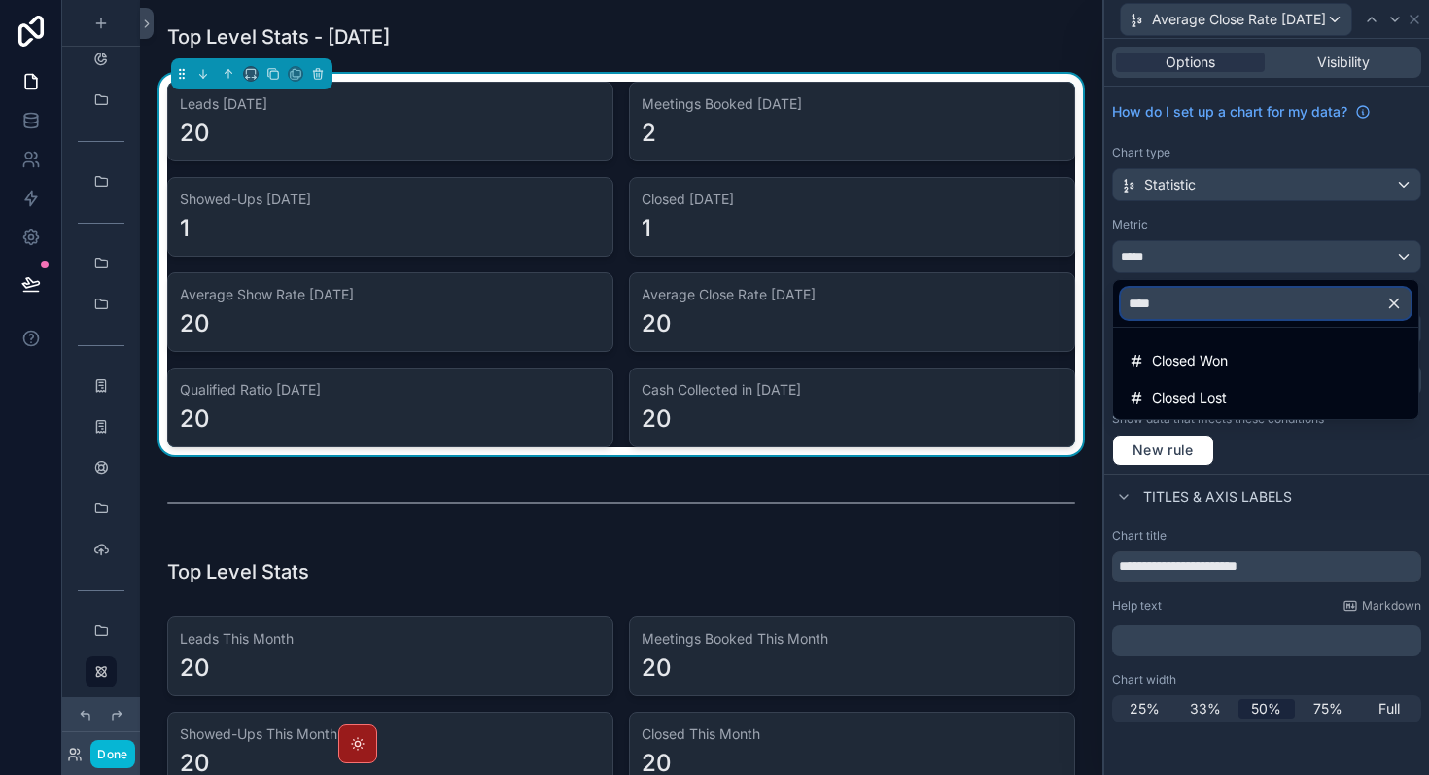
type input "*****"
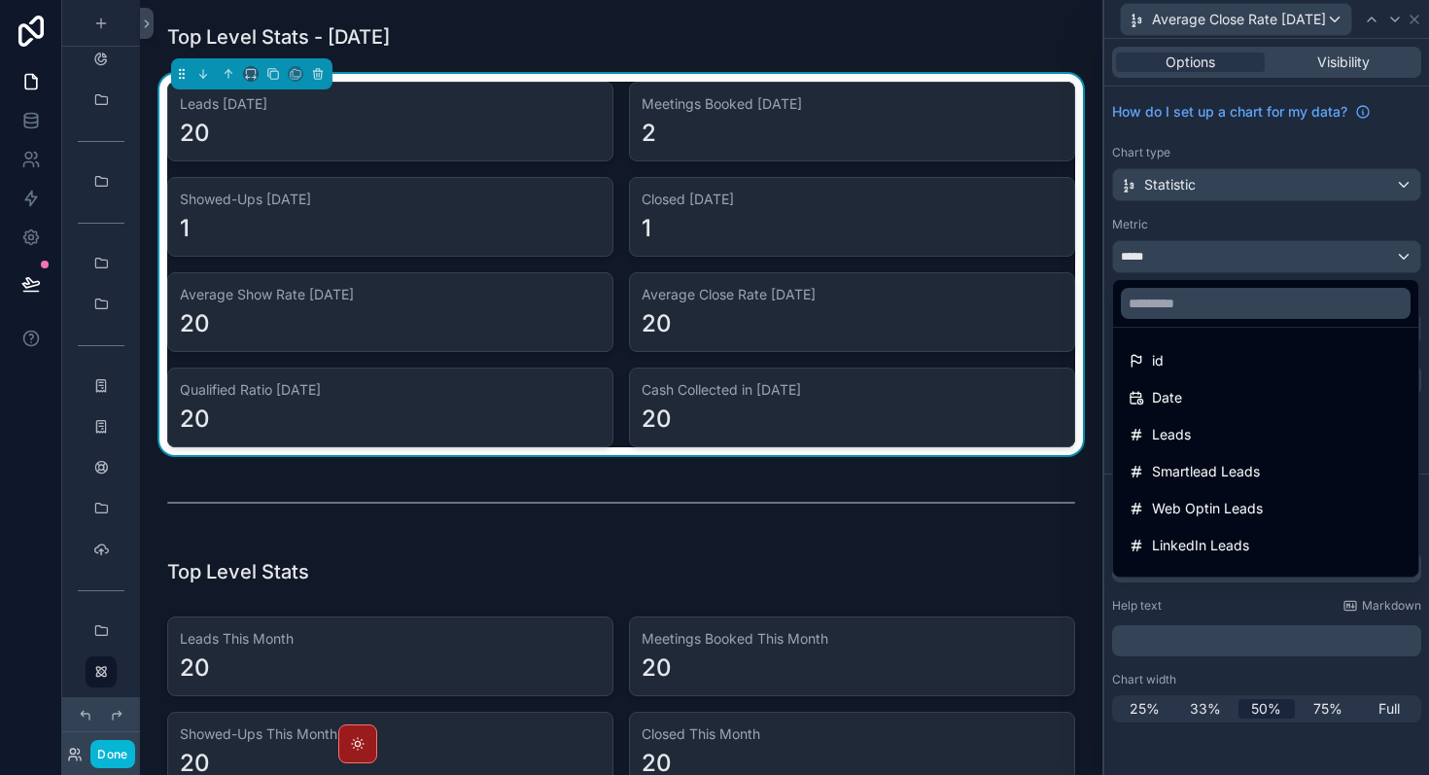
click at [1408, 20] on div at bounding box center [1267, 387] width 325 height 775
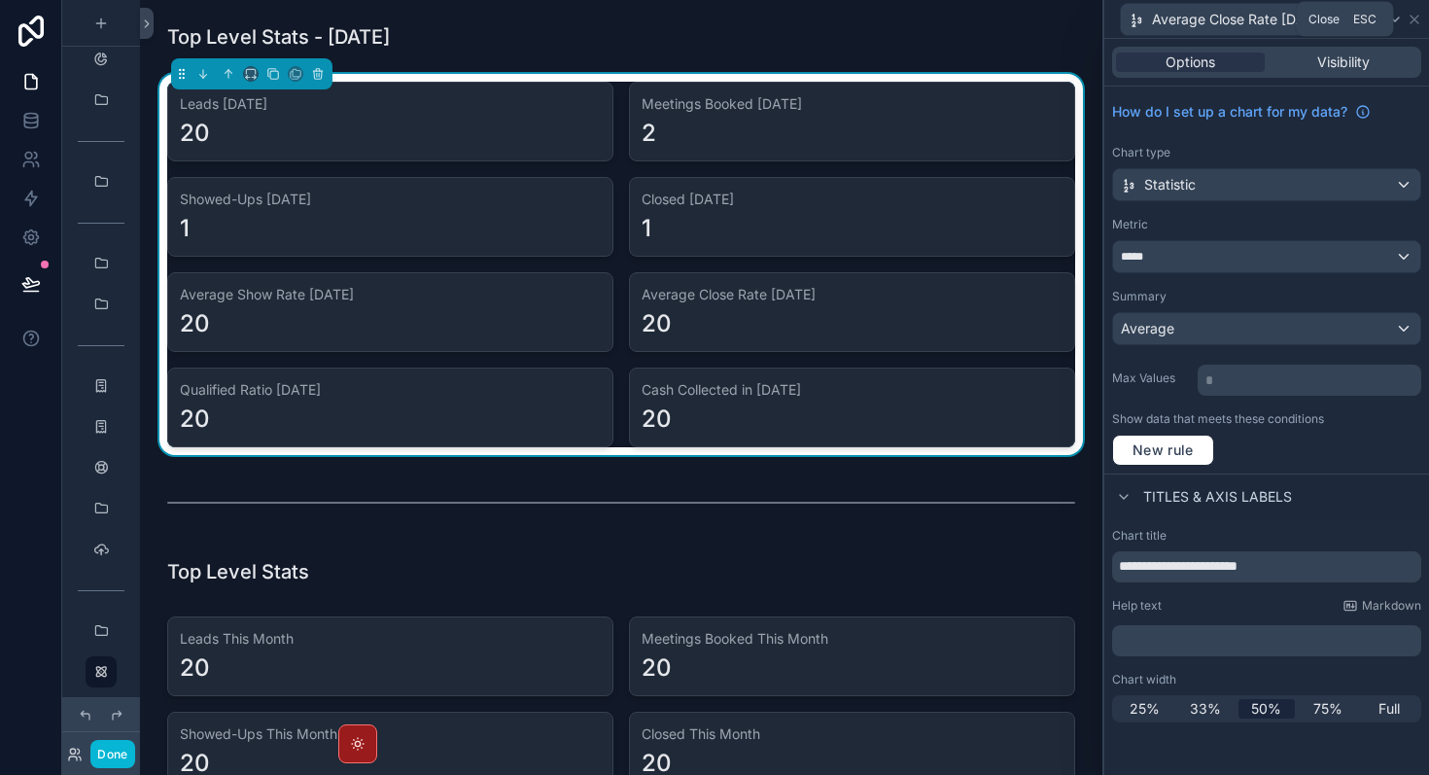
click at [1411, 20] on icon at bounding box center [1415, 20] width 8 height 8
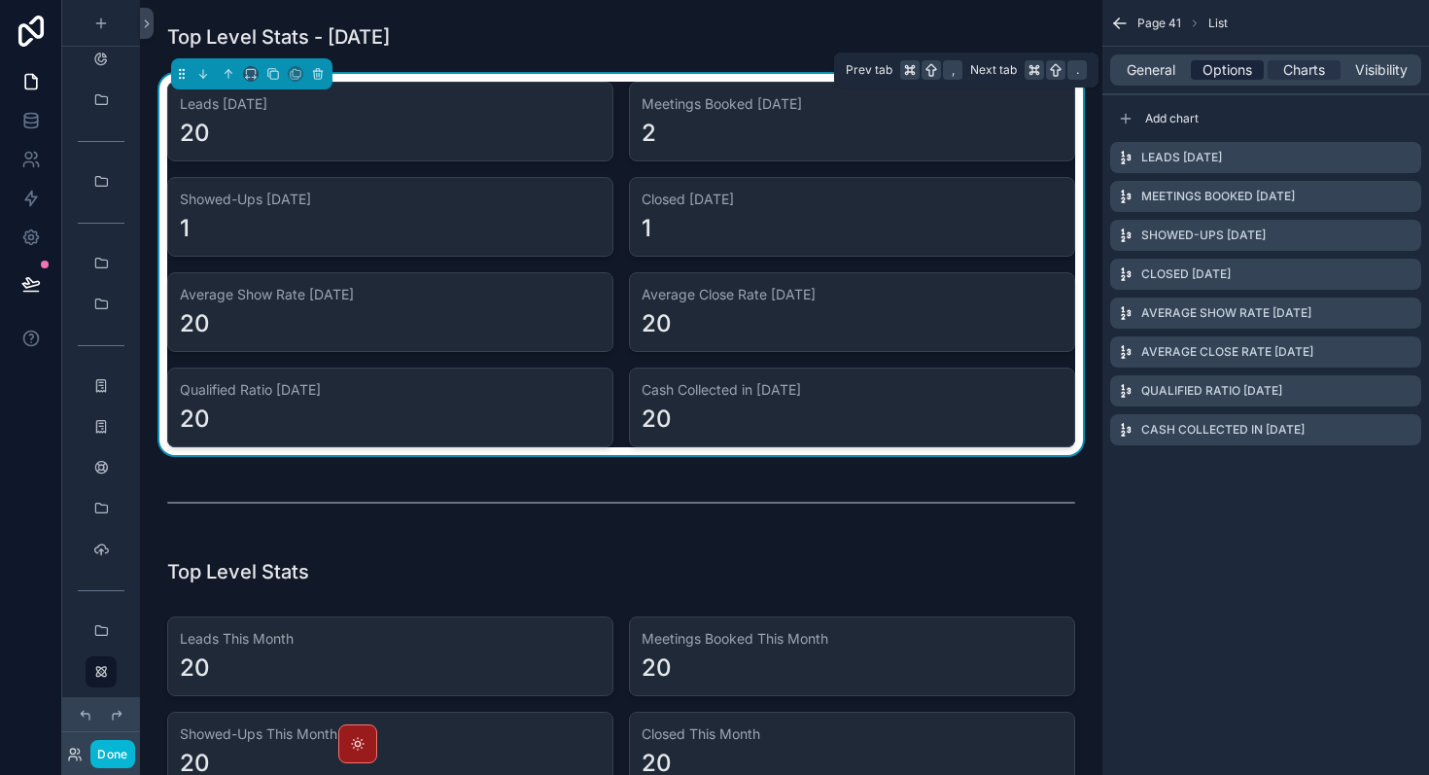
click at [1243, 74] on span "Options" at bounding box center [1228, 69] width 50 height 19
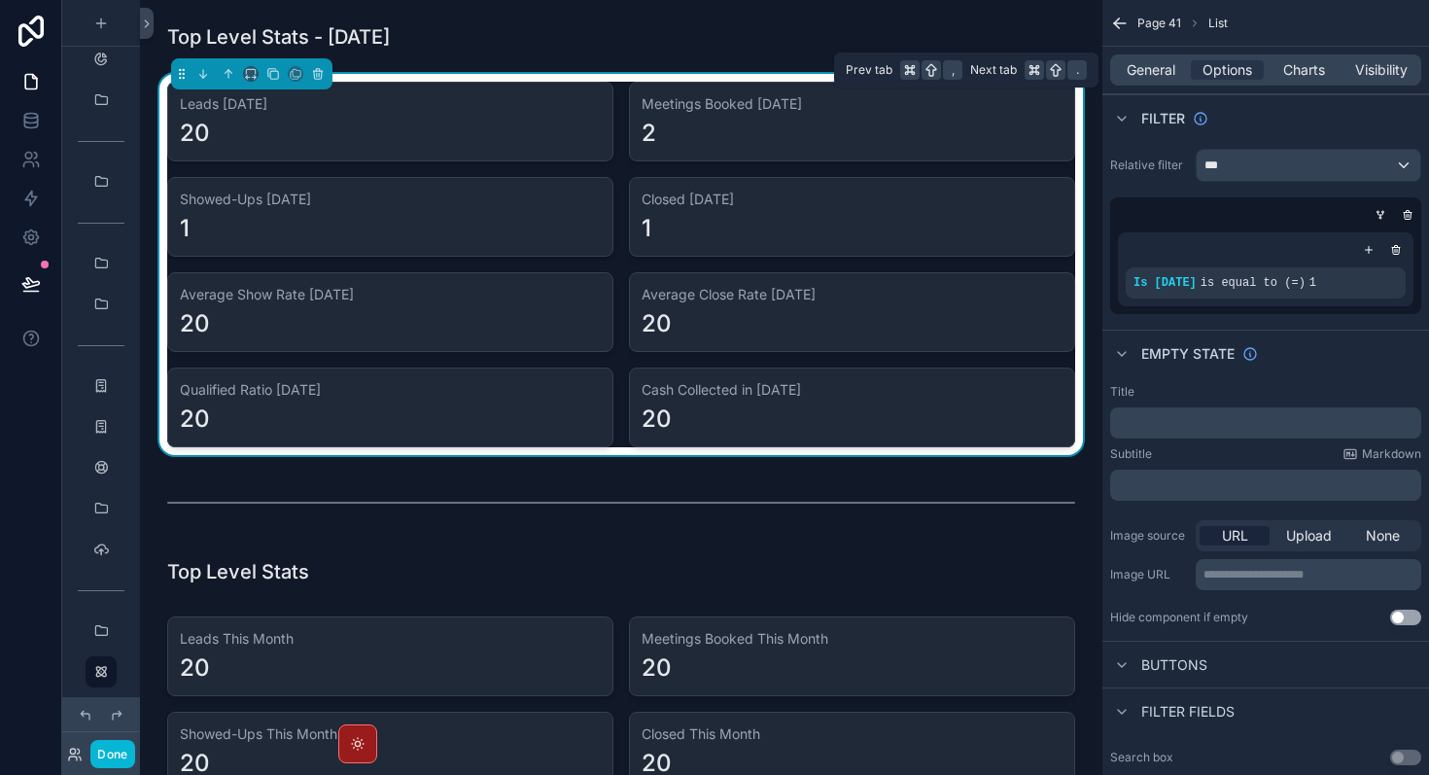
click at [1152, 83] on div "General Options Charts Visibility" at bounding box center [1265, 69] width 311 height 31
click at [1155, 69] on span "General" at bounding box center [1151, 69] width 49 height 19
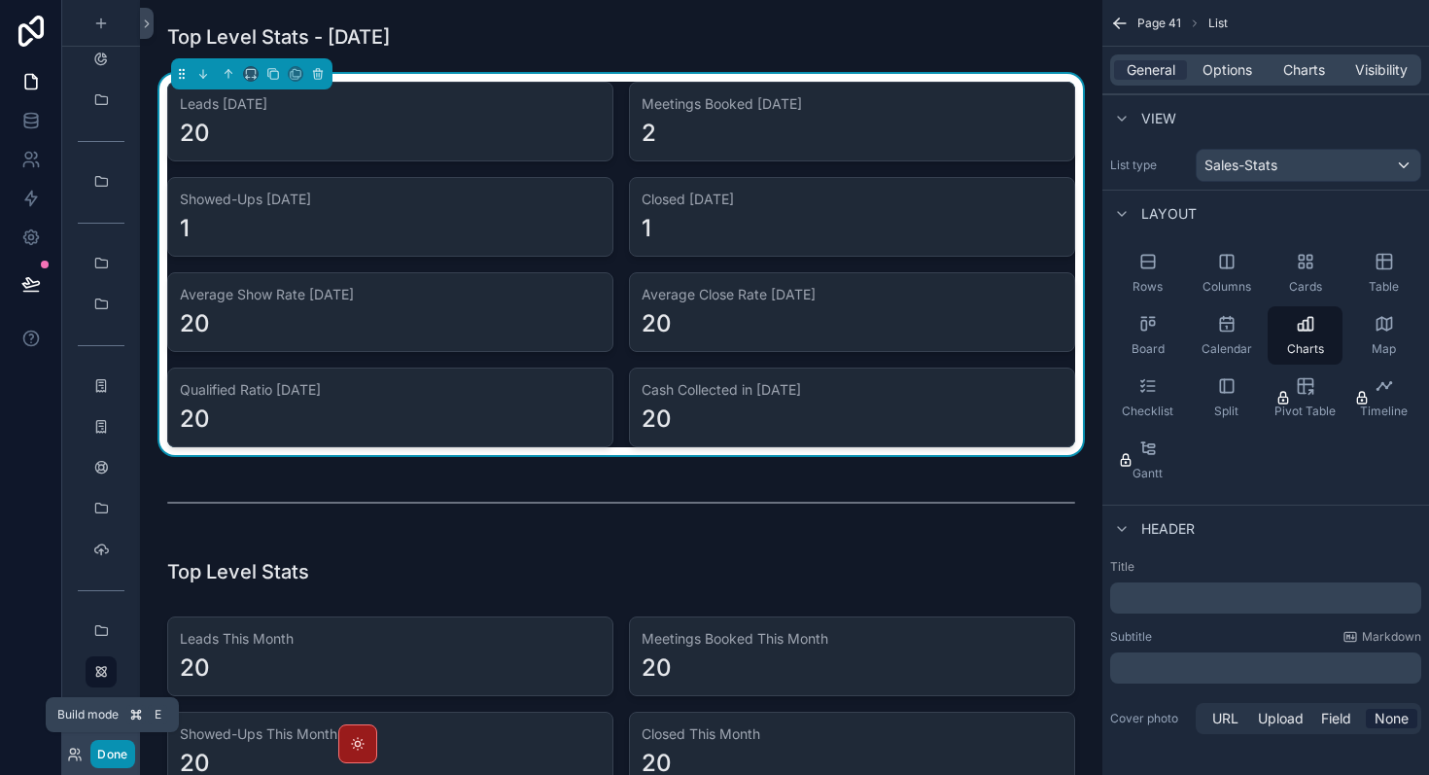
click at [117, 752] on button "Done" at bounding box center [112, 754] width 44 height 28
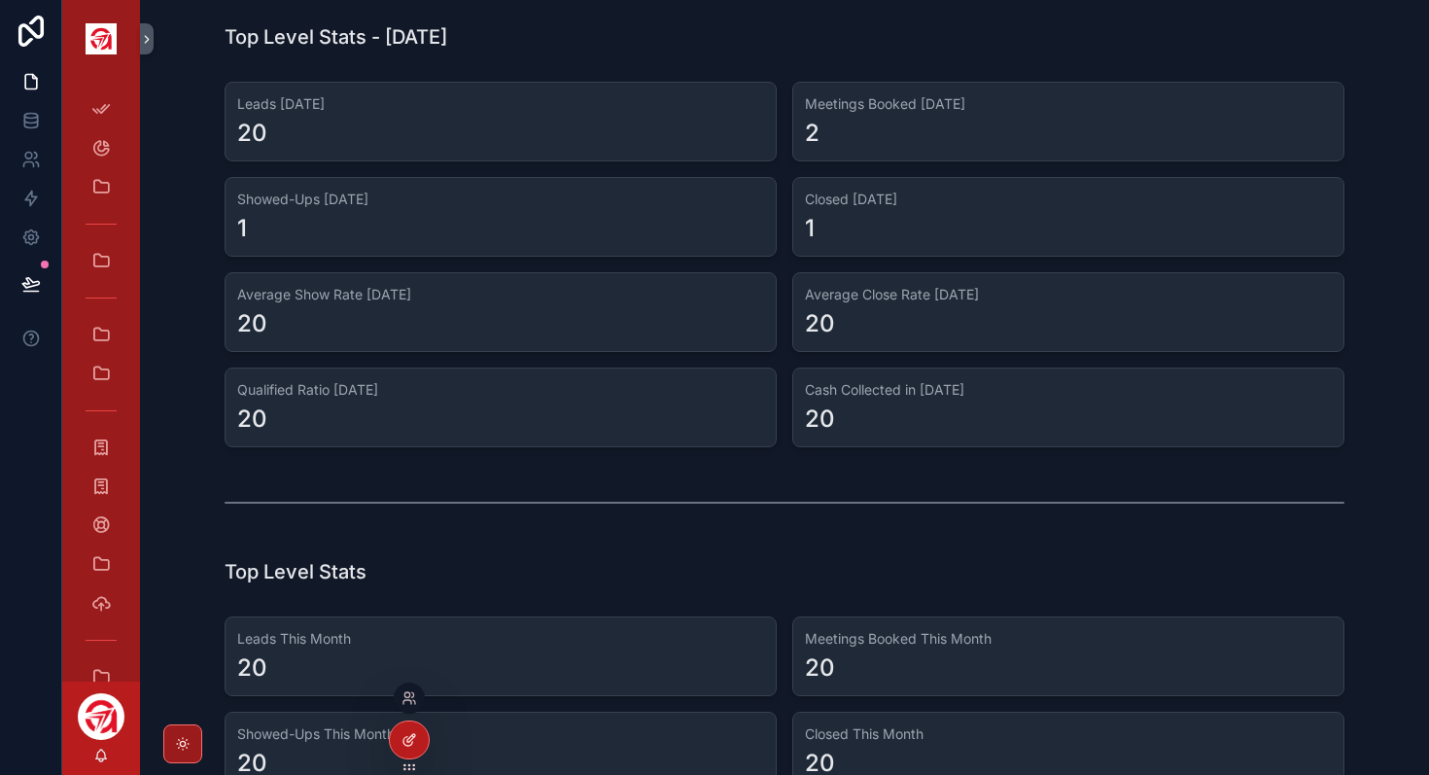
click at [410, 757] on div at bounding box center [409, 740] width 39 height 37
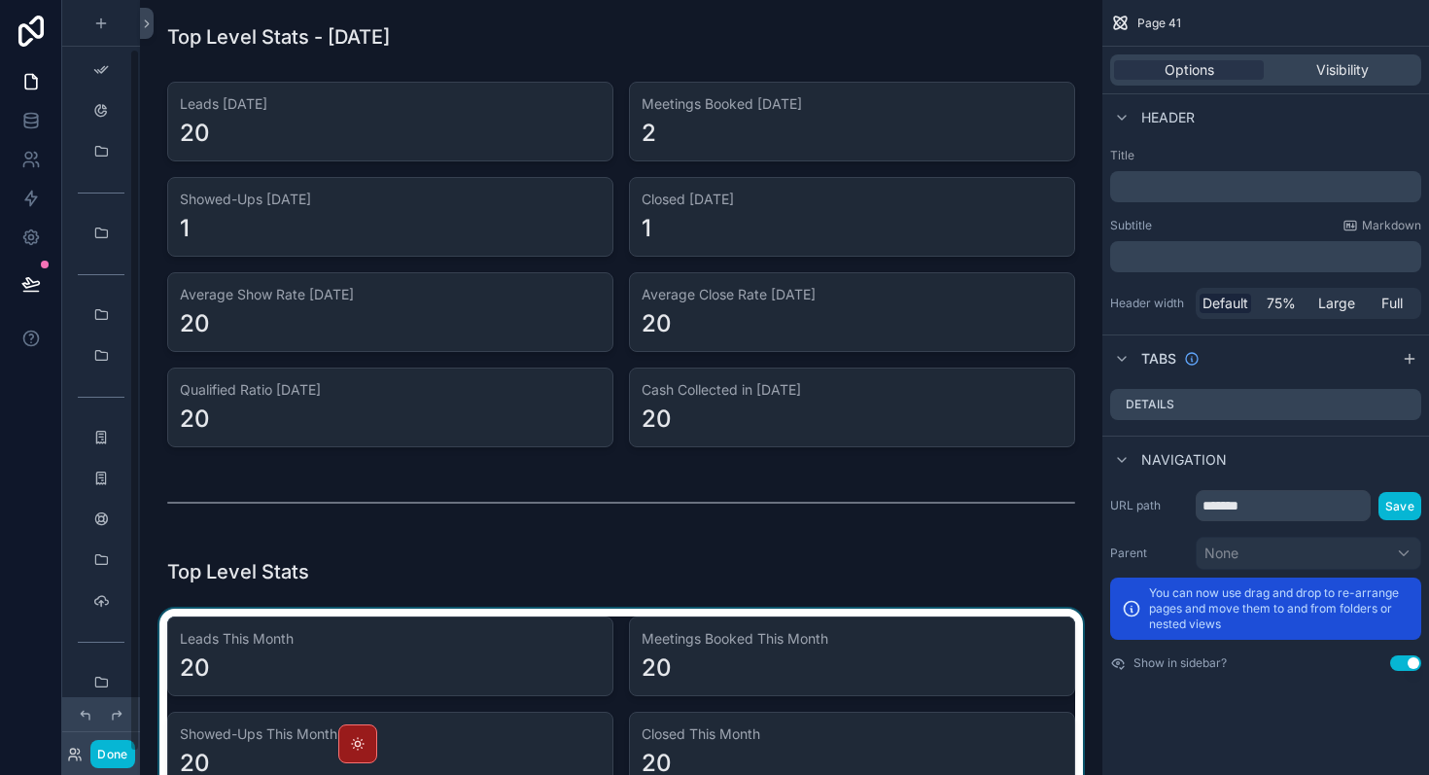
scroll to position [52, 0]
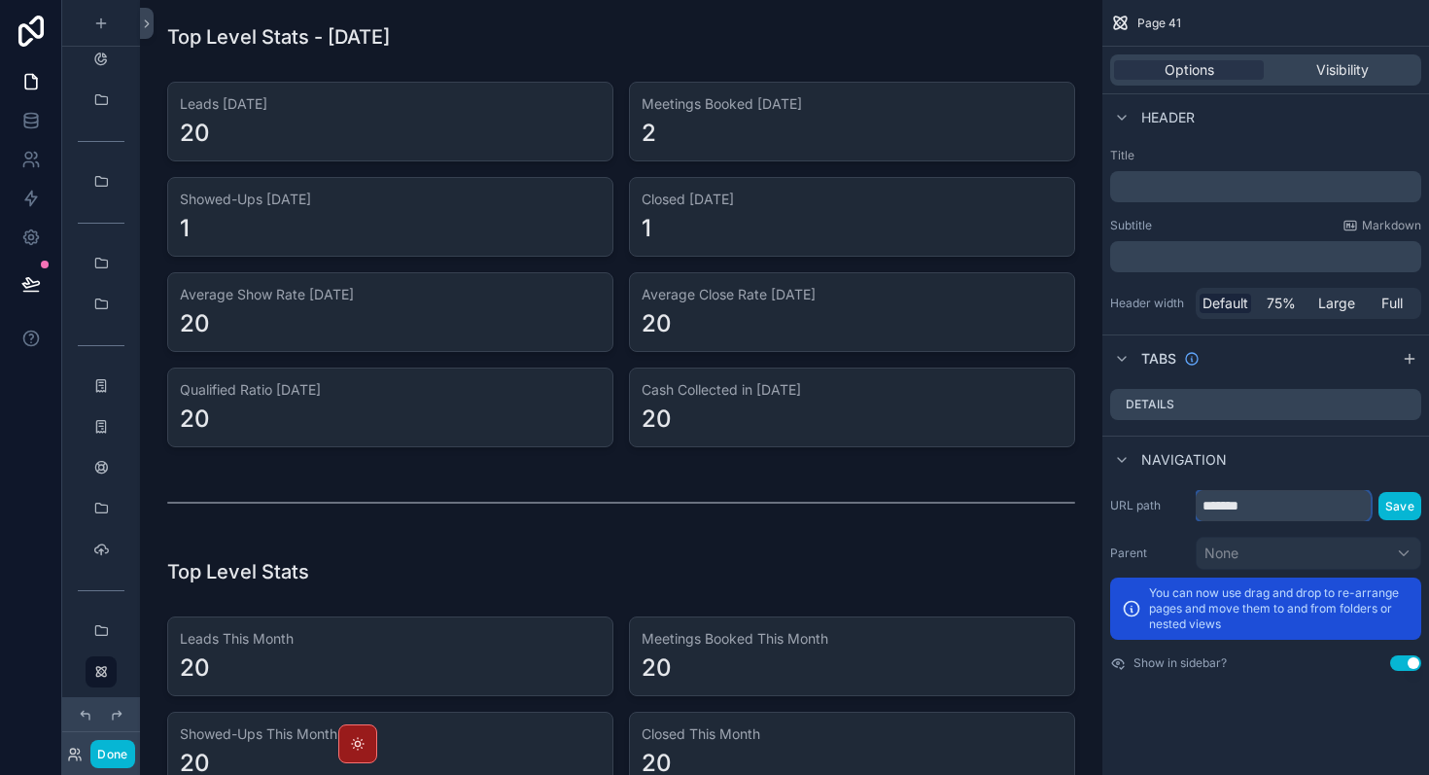
click at [1240, 510] on input "*******" at bounding box center [1283, 505] width 175 height 31
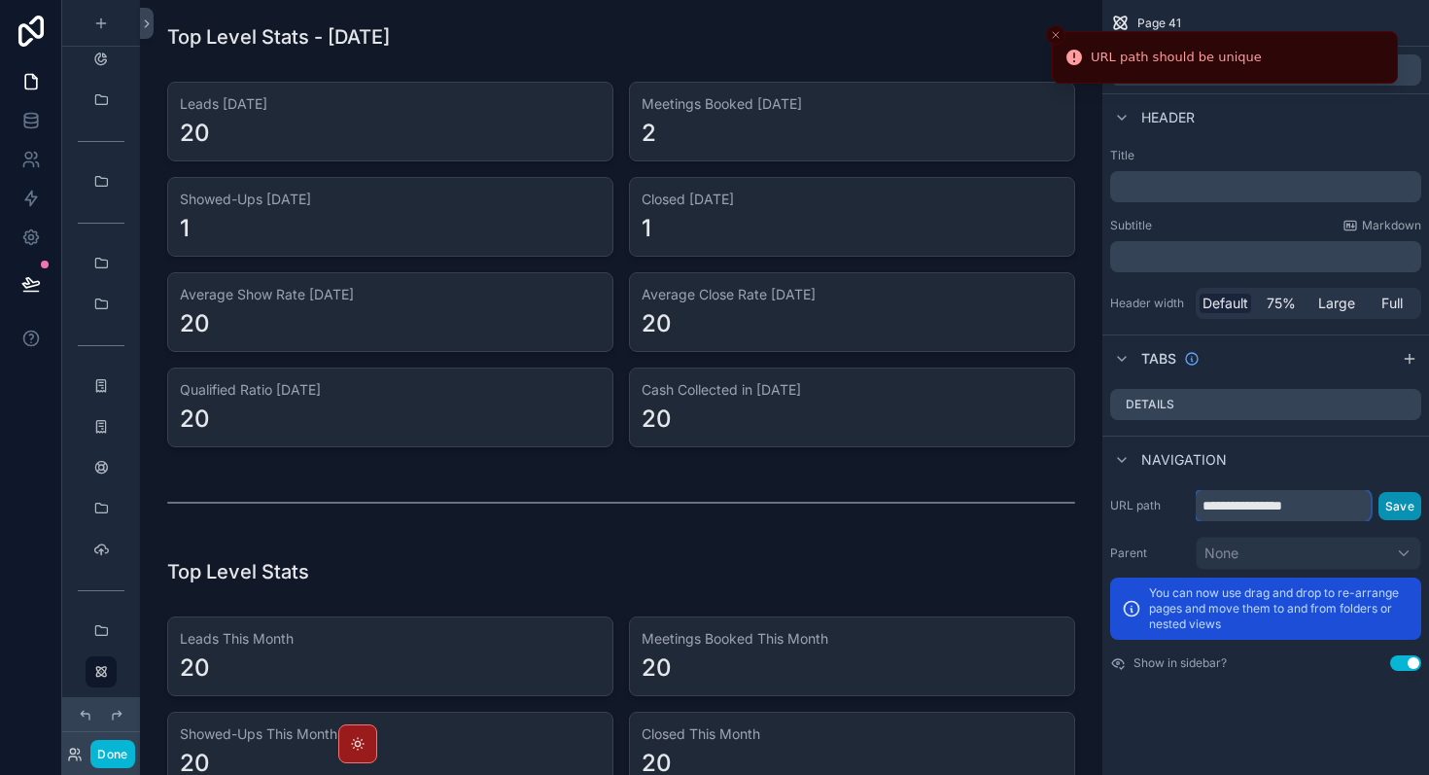
type input "**********"
click at [1400, 499] on button "Save" at bounding box center [1400, 506] width 43 height 28
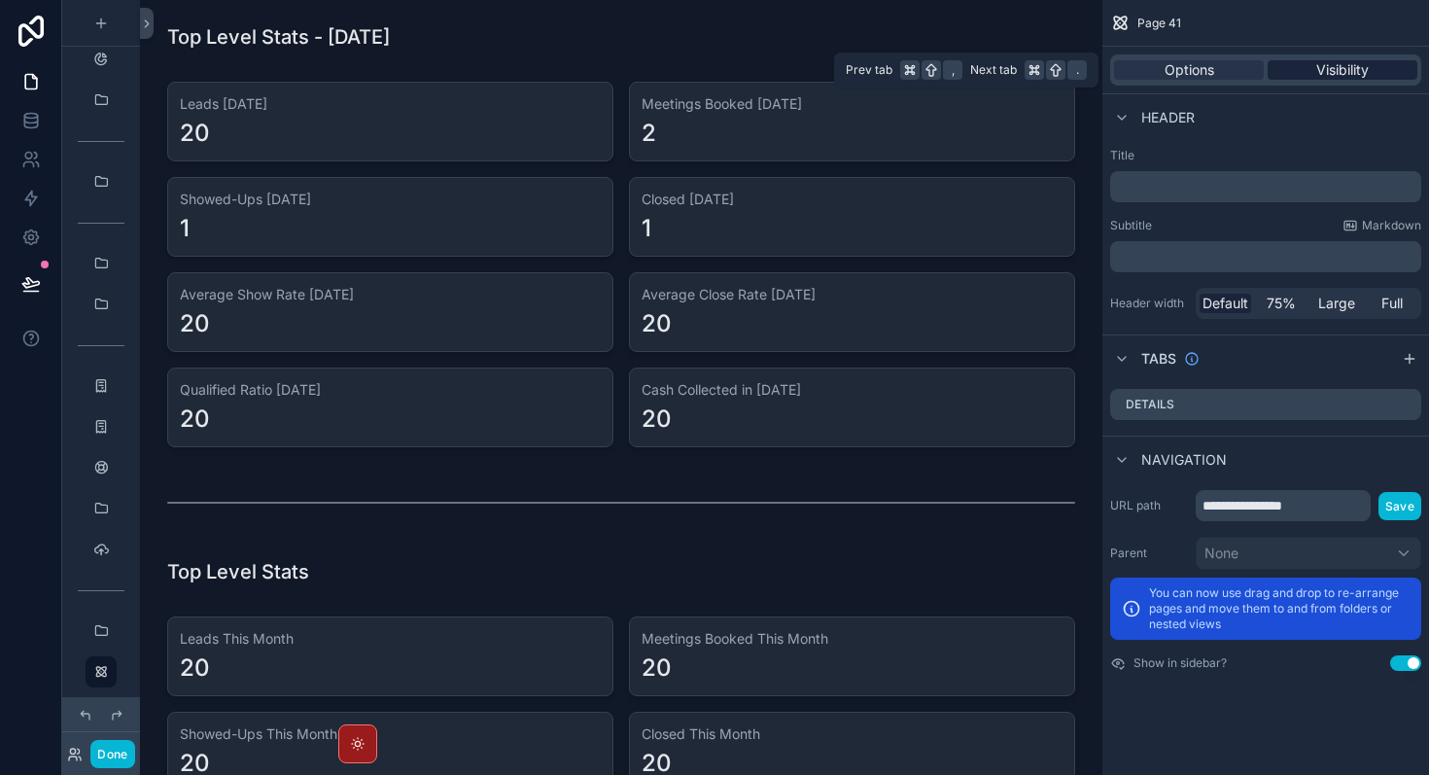
click at [1314, 73] on div "Visibility" at bounding box center [1343, 69] width 150 height 19
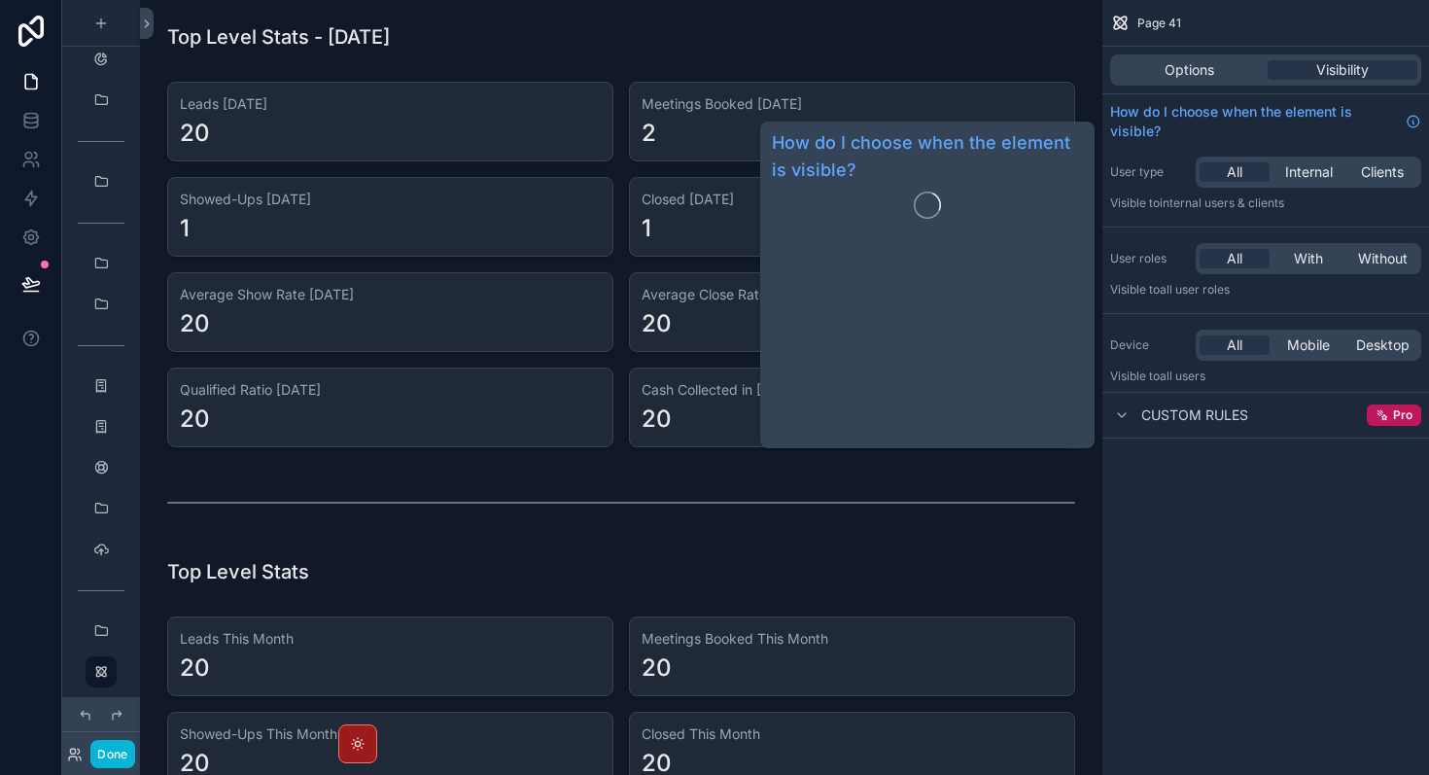
click at [1192, 80] on div "Options Visibility" at bounding box center [1265, 69] width 311 height 31
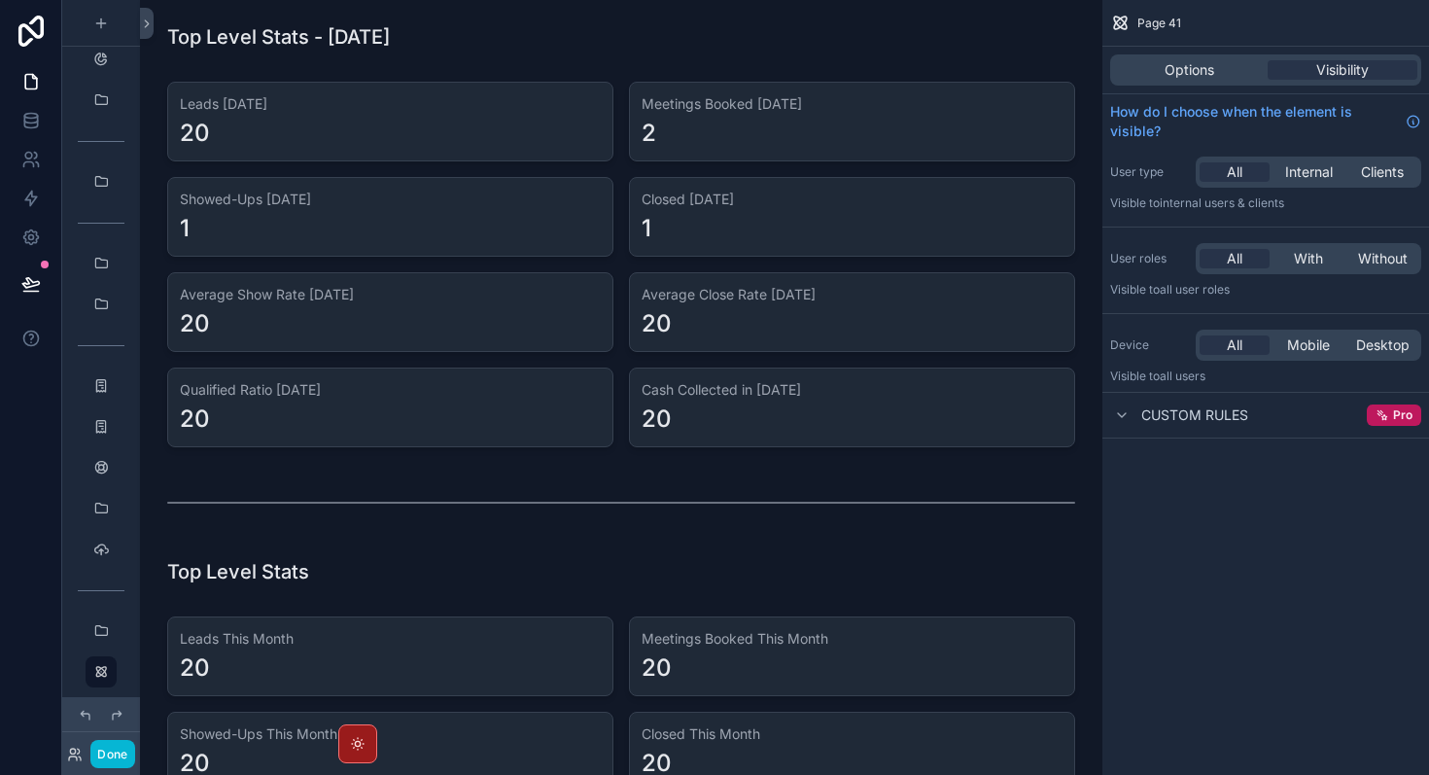
click at [1150, 22] on span "Page 41" at bounding box center [1160, 24] width 44 height 16
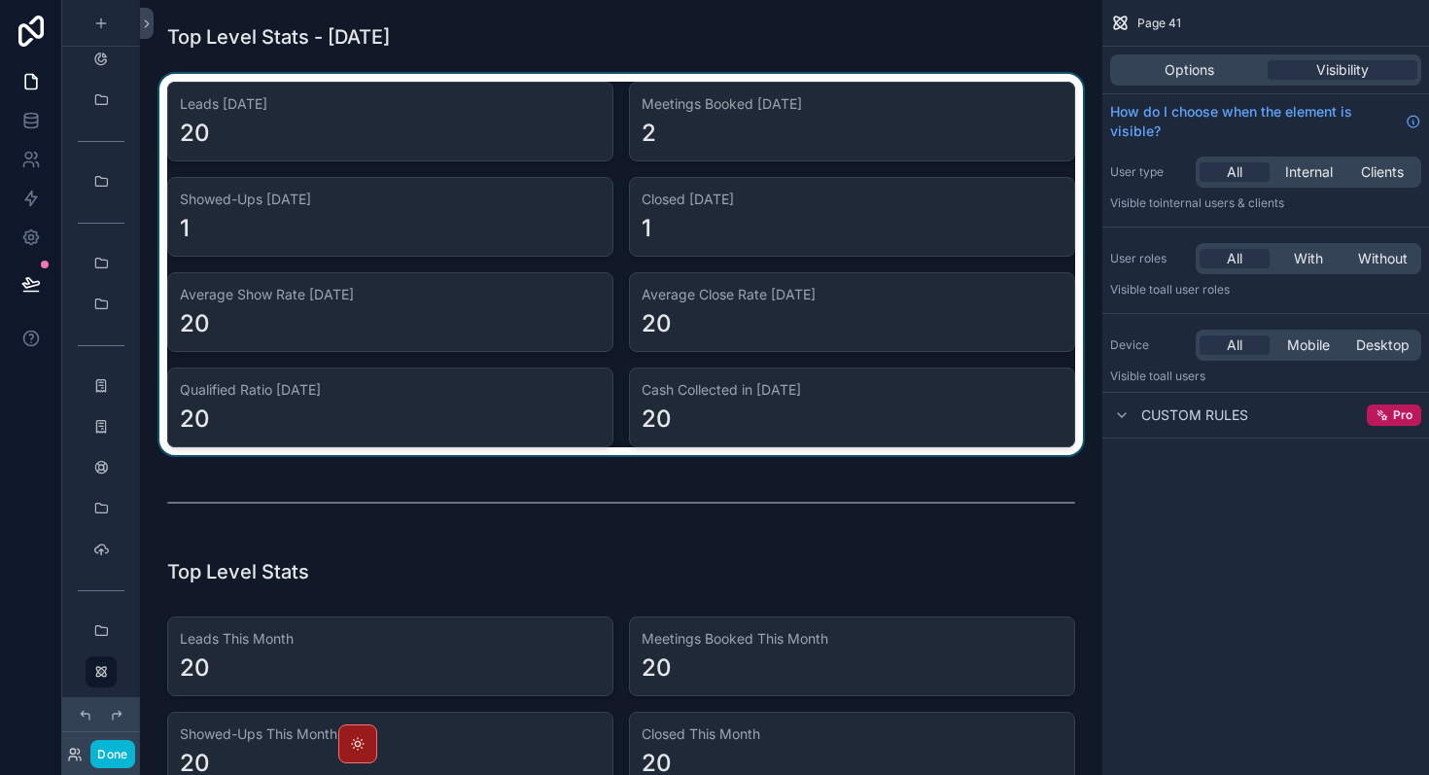
click at [910, 140] on div "scrollable content" at bounding box center [622, 264] width 932 height 381
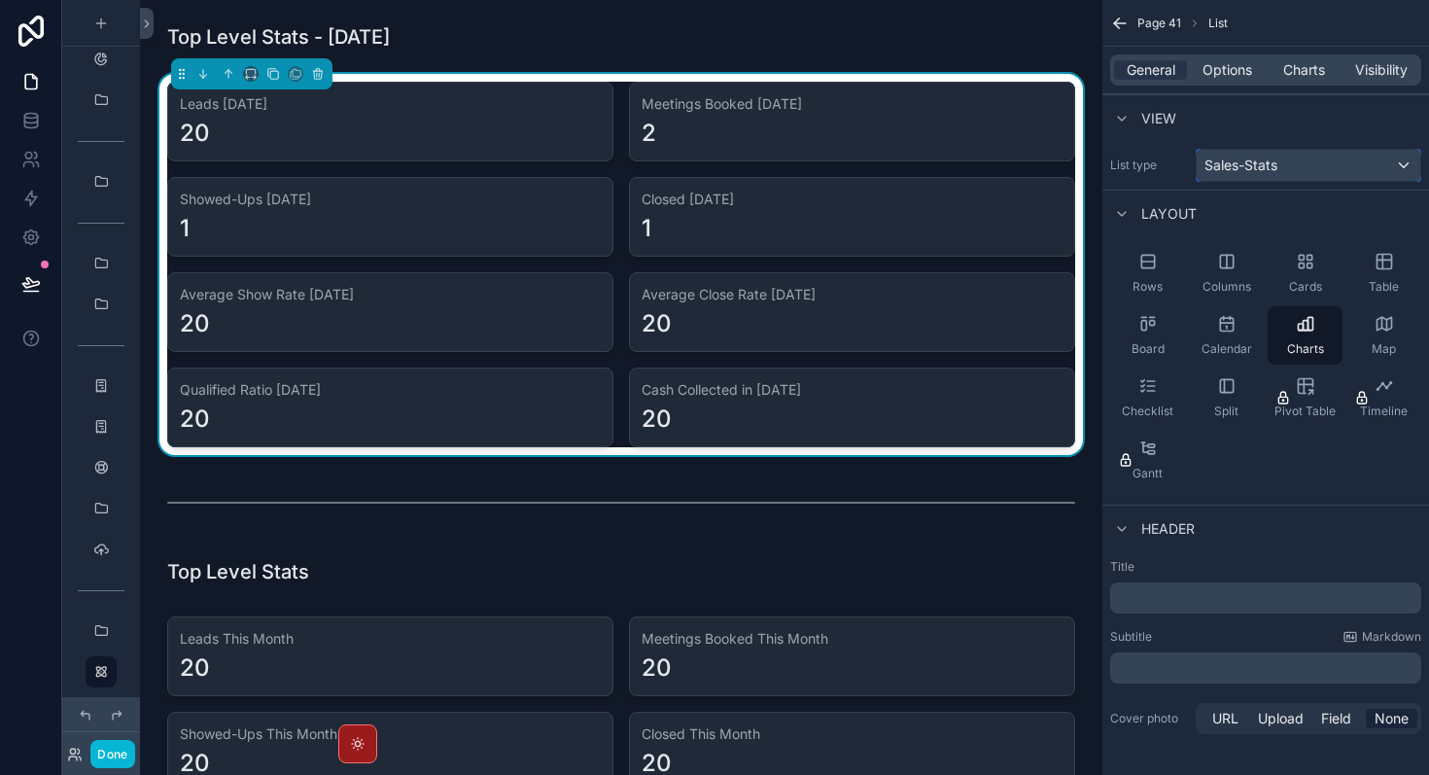
click at [1279, 166] on div "Sales-Stats" at bounding box center [1309, 165] width 224 height 31
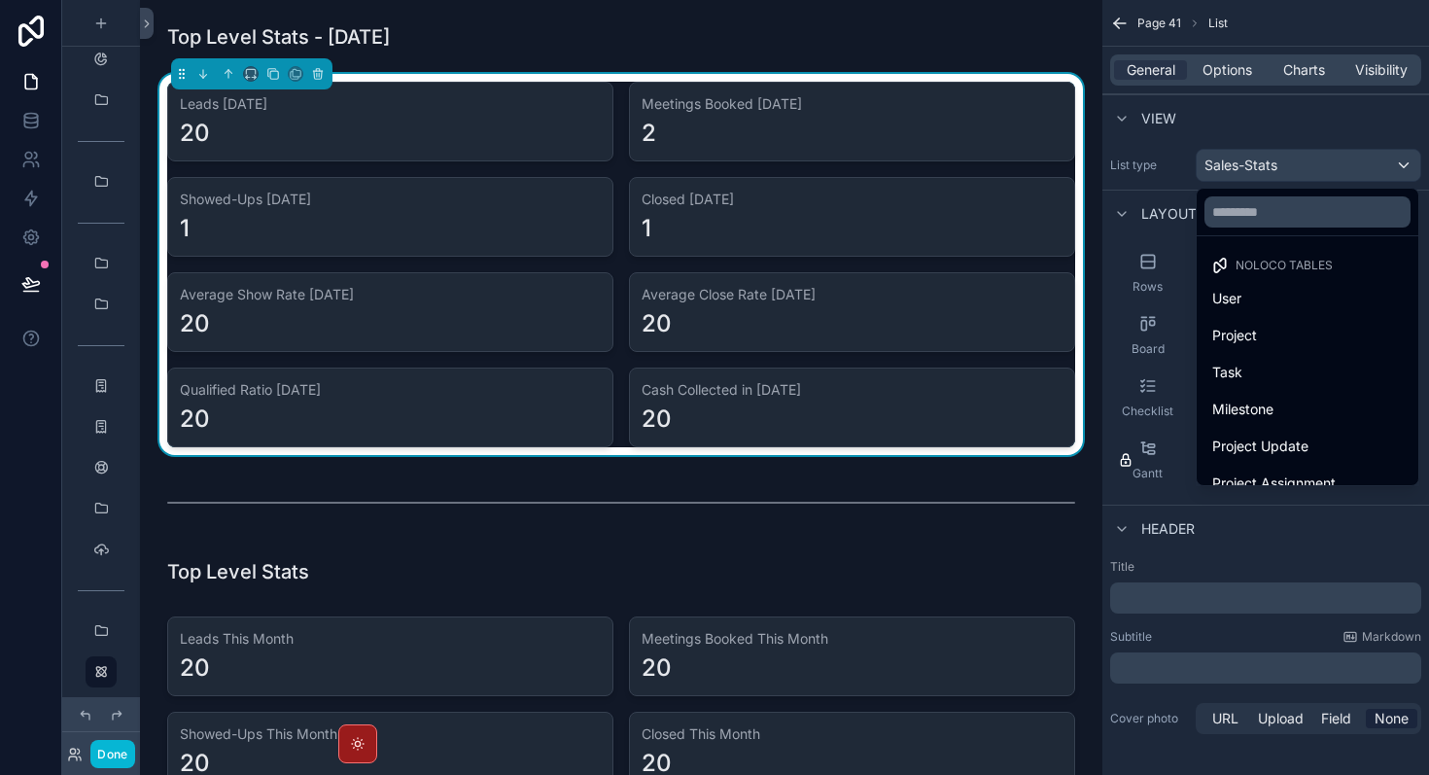
click at [1279, 166] on div "scrollable content" at bounding box center [714, 387] width 1429 height 775
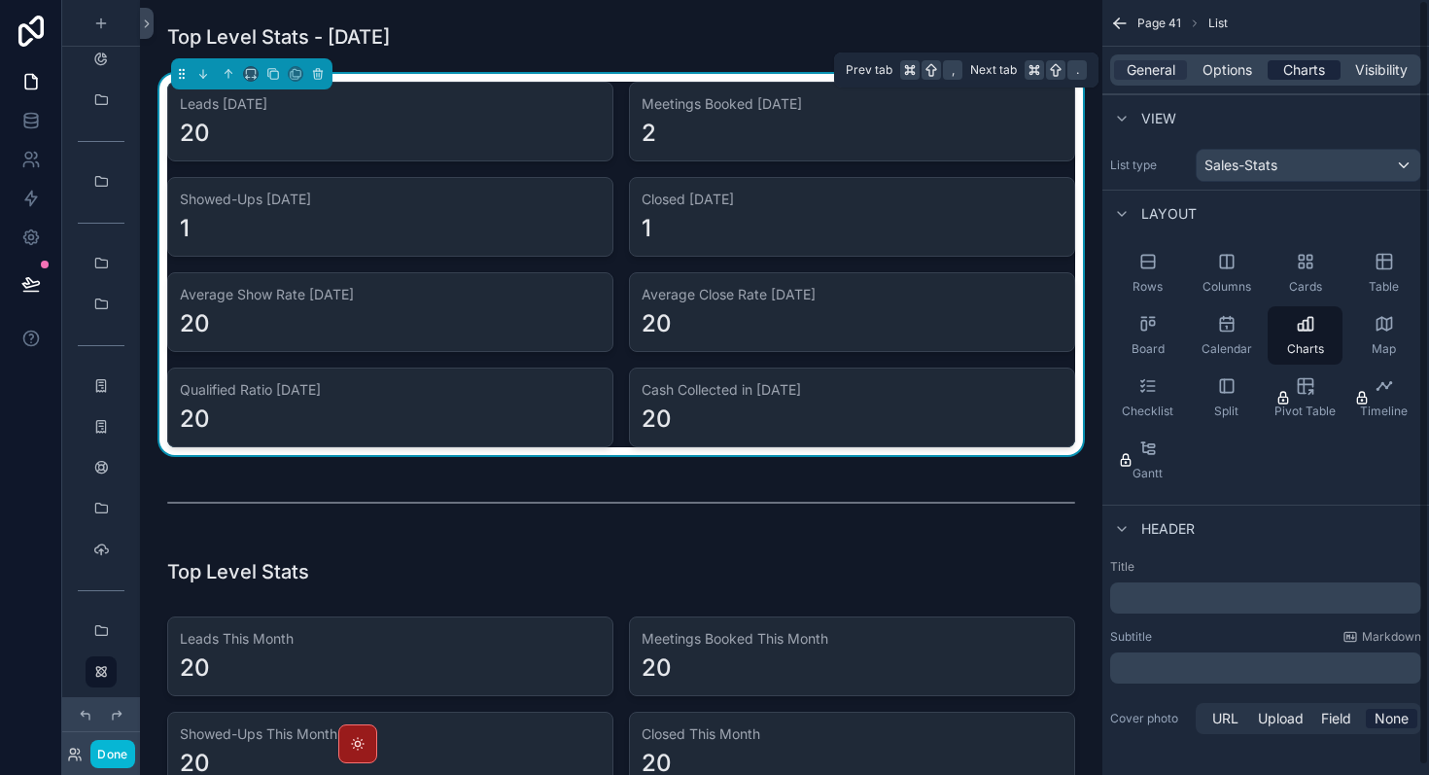
click at [1313, 69] on span "Charts" at bounding box center [1305, 69] width 42 height 19
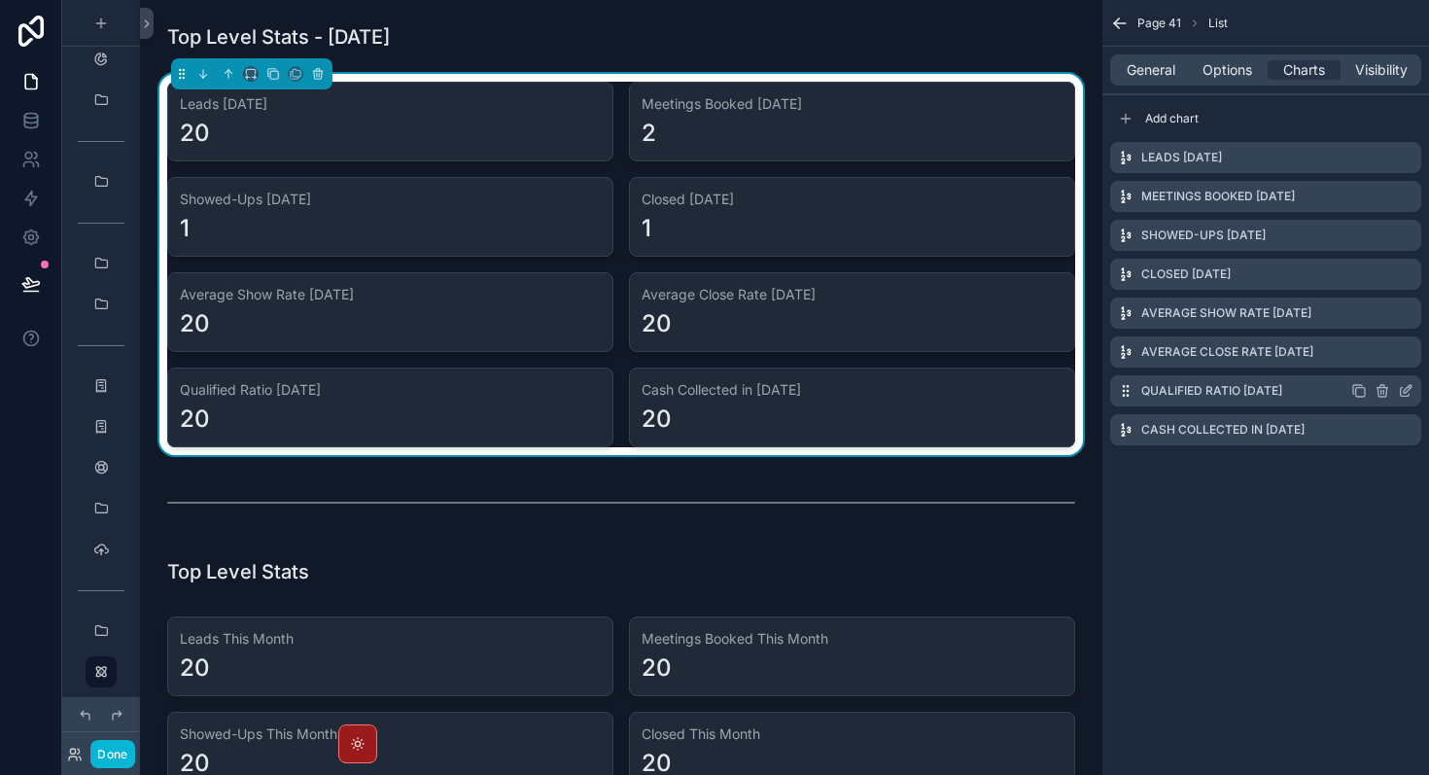
click at [1405, 390] on icon "scrollable content" at bounding box center [1406, 391] width 16 height 16
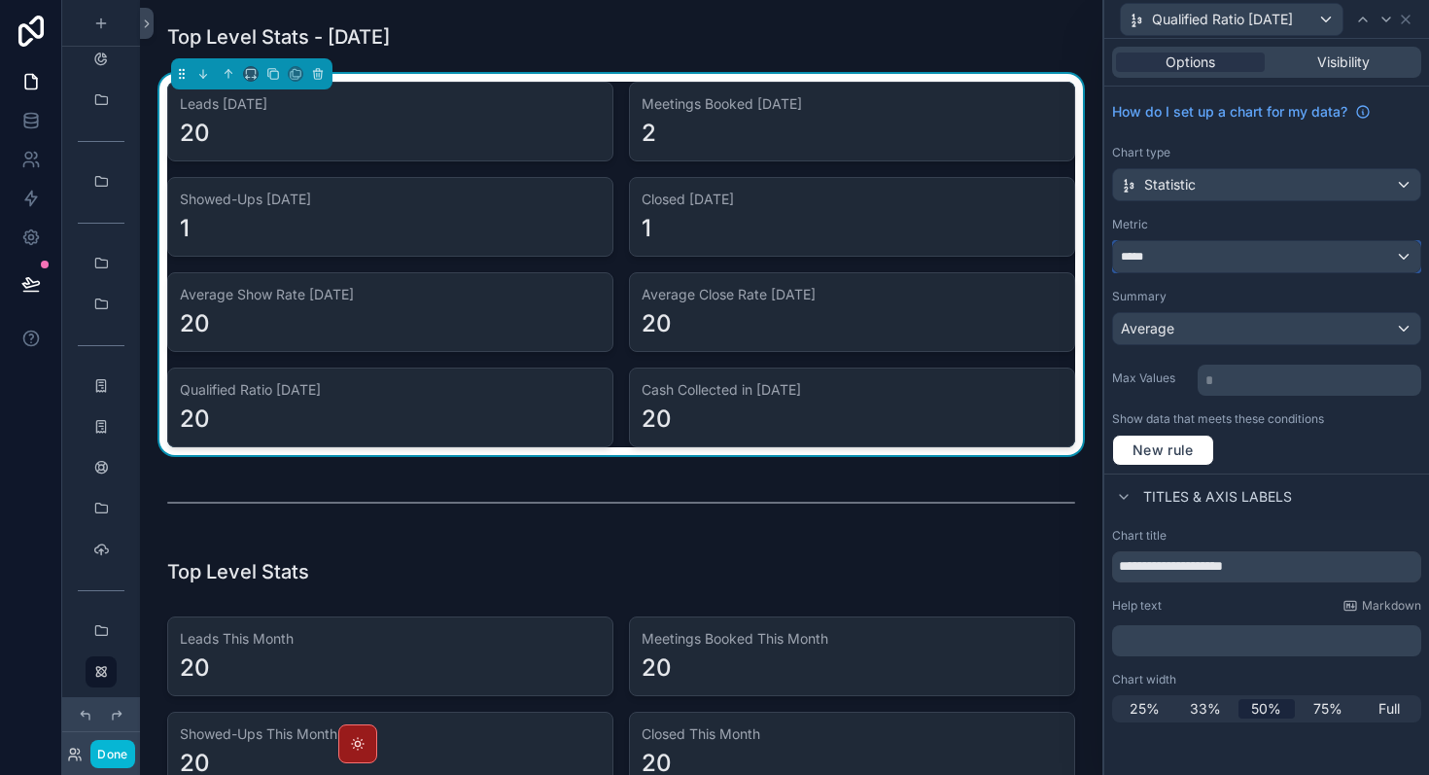
click at [1207, 253] on div "*****" at bounding box center [1266, 256] width 307 height 31
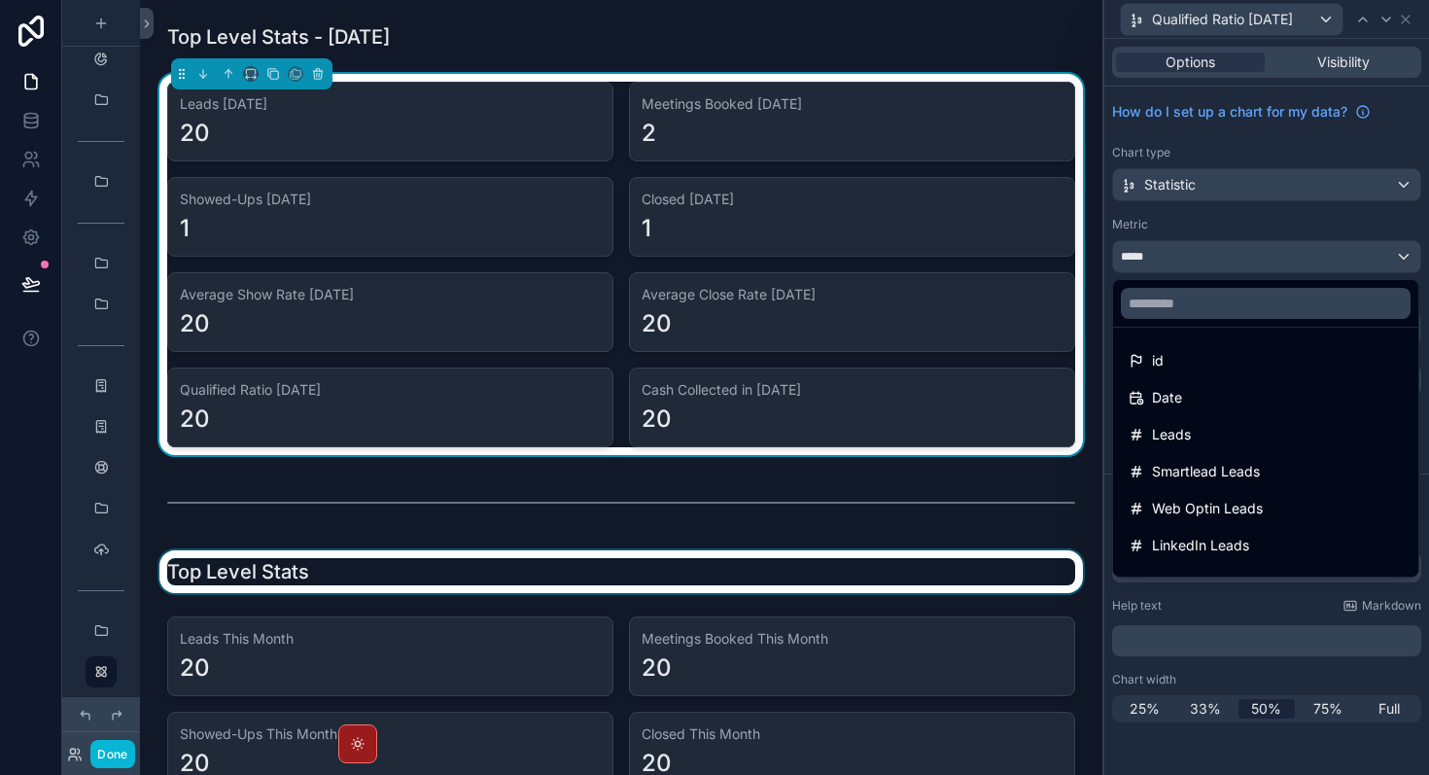
click at [950, 563] on div "scrollable content" at bounding box center [622, 571] width 932 height 43
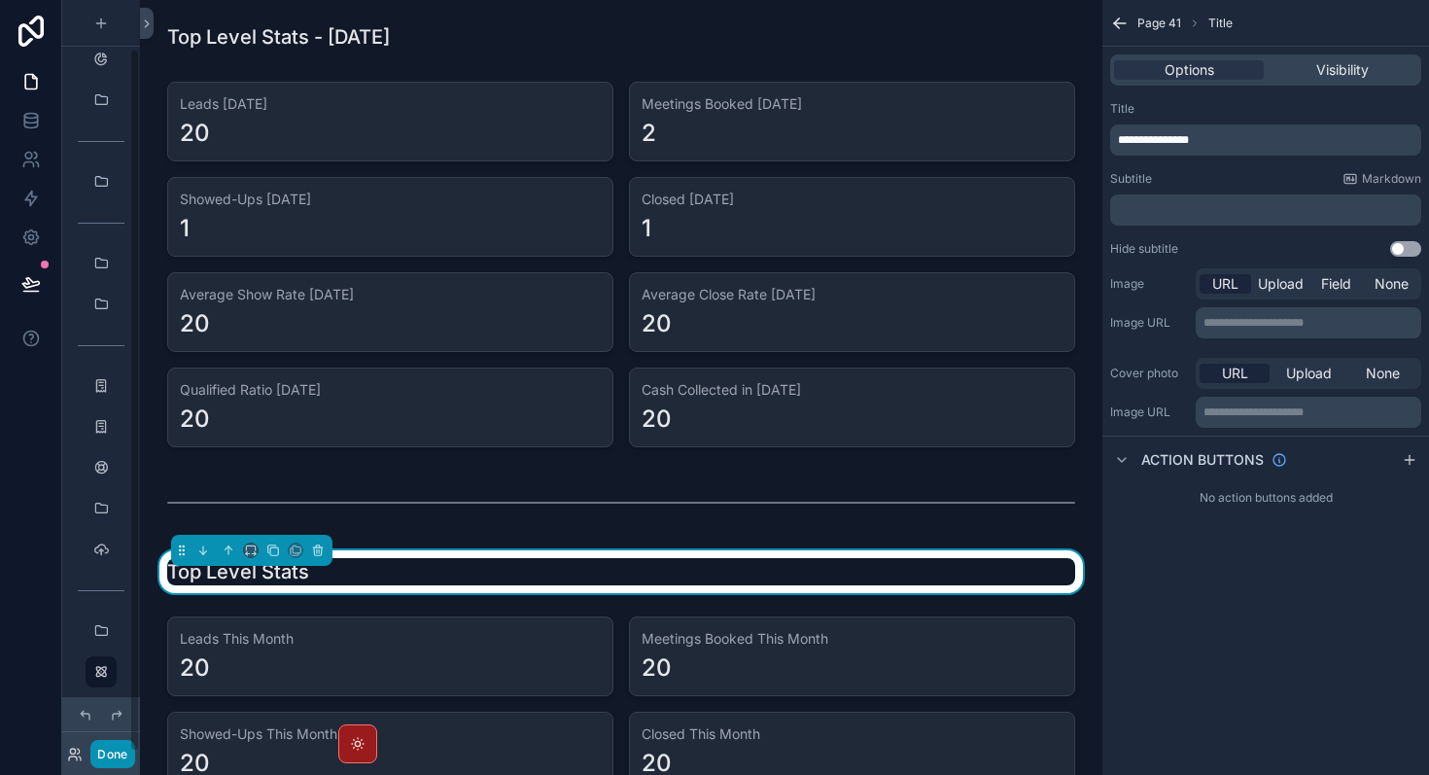
click at [117, 758] on button "Done" at bounding box center [112, 754] width 44 height 28
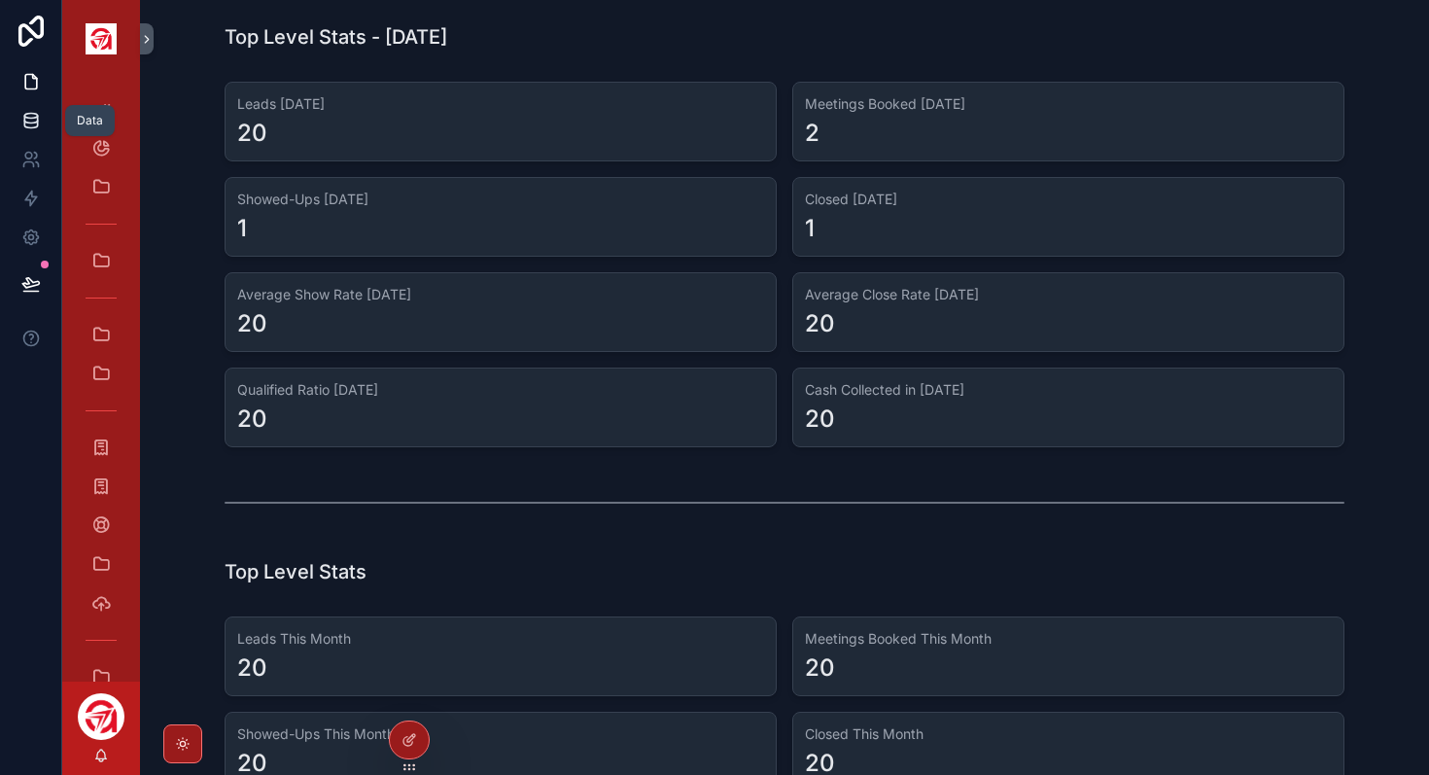
click at [42, 129] on link at bounding box center [30, 120] width 61 height 39
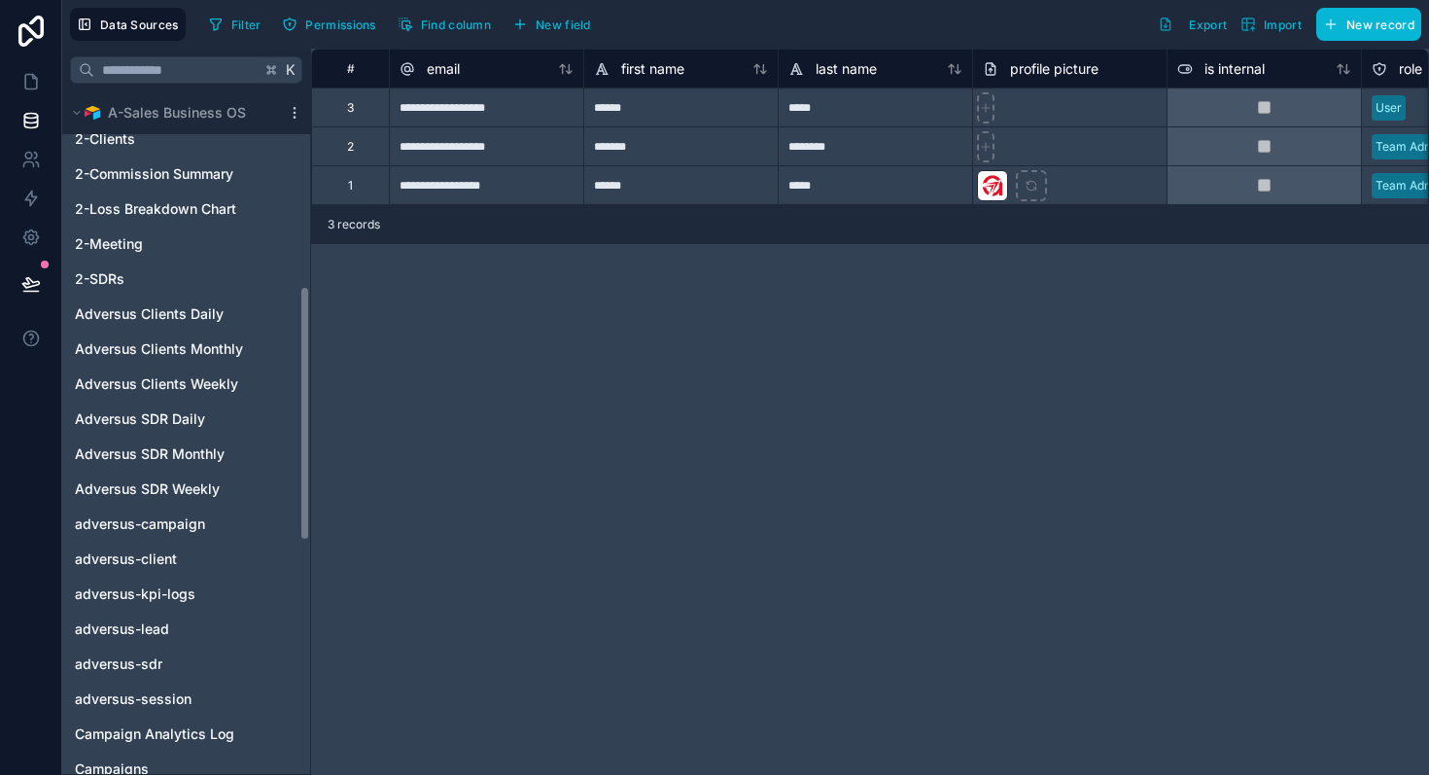
scroll to position [1144, 0]
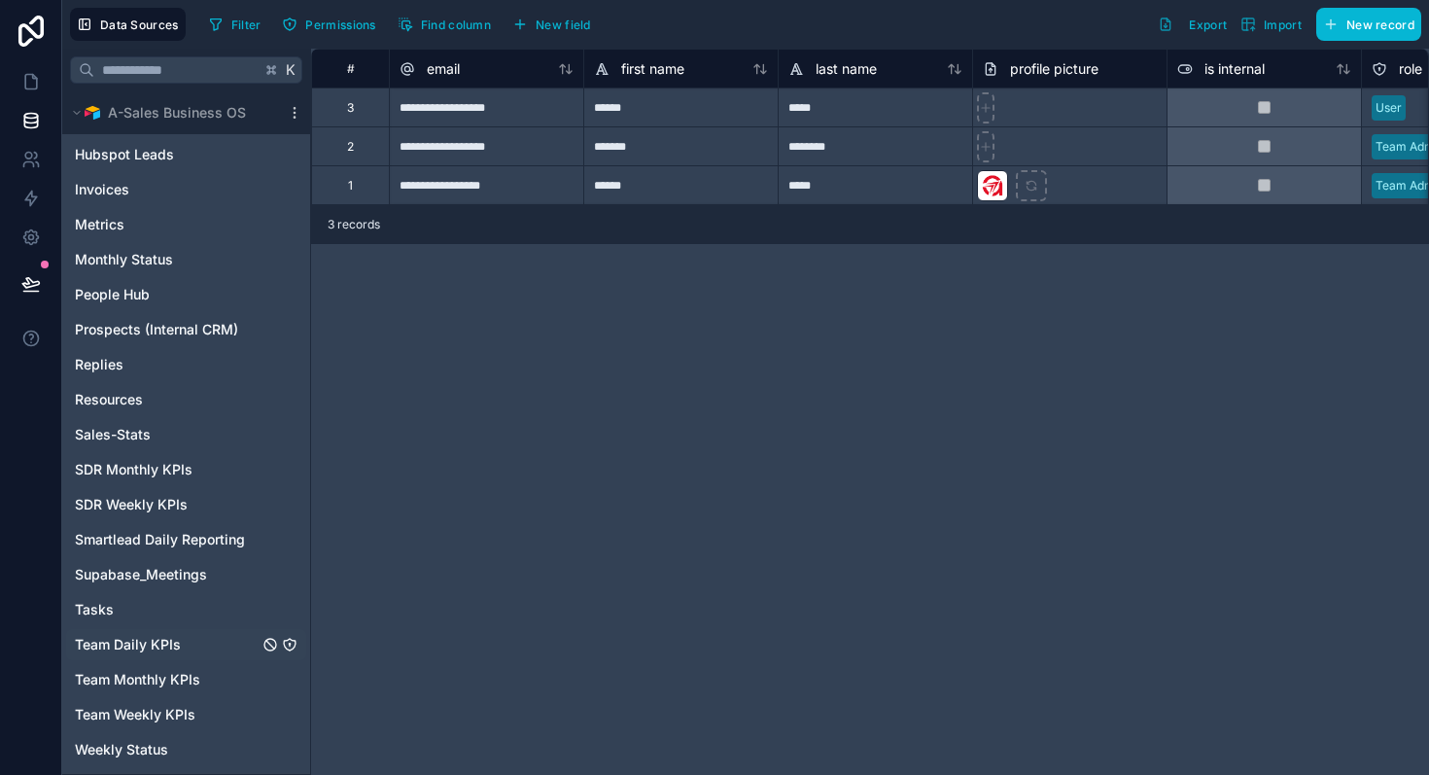
click at [157, 645] on span "Team Daily KPIs" at bounding box center [128, 644] width 106 height 19
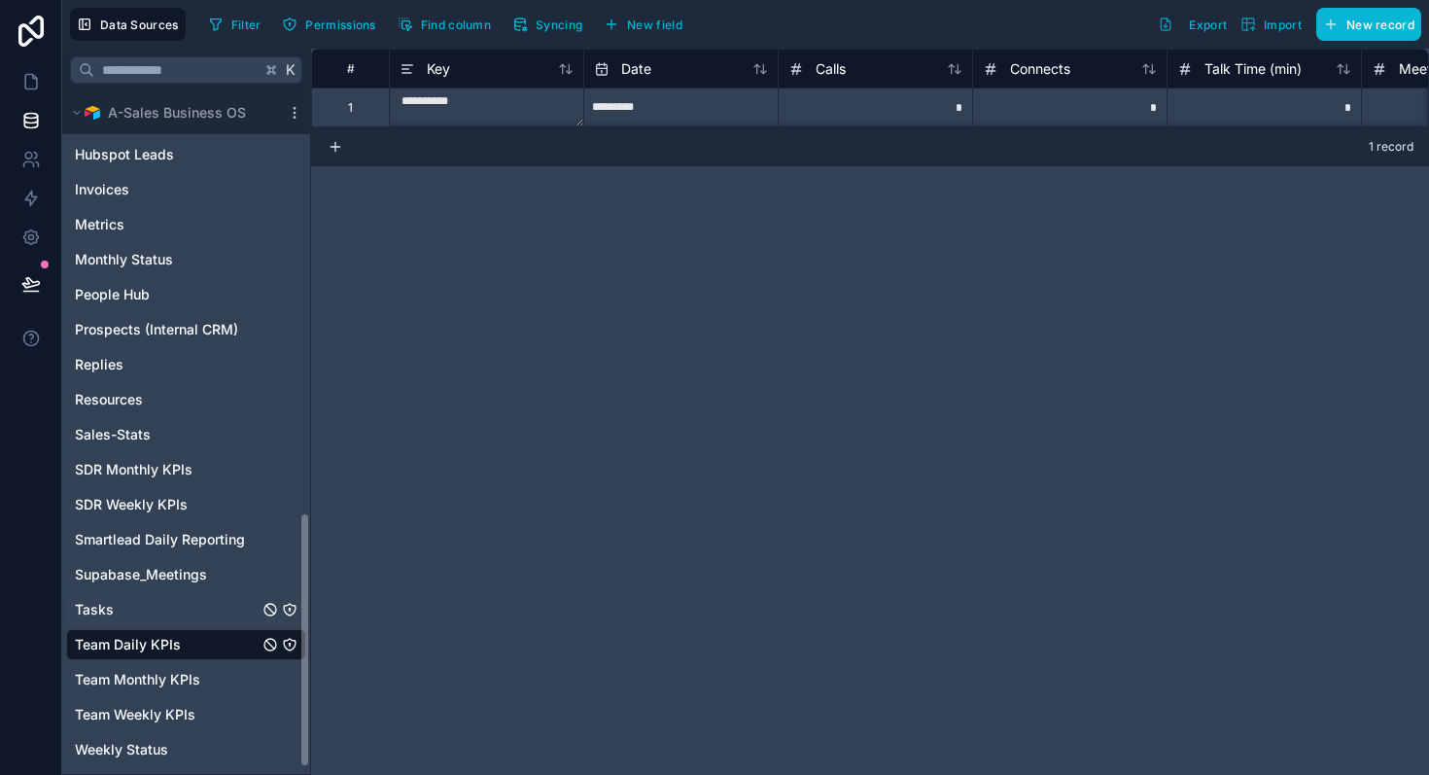
scroll to position [1115, 0]
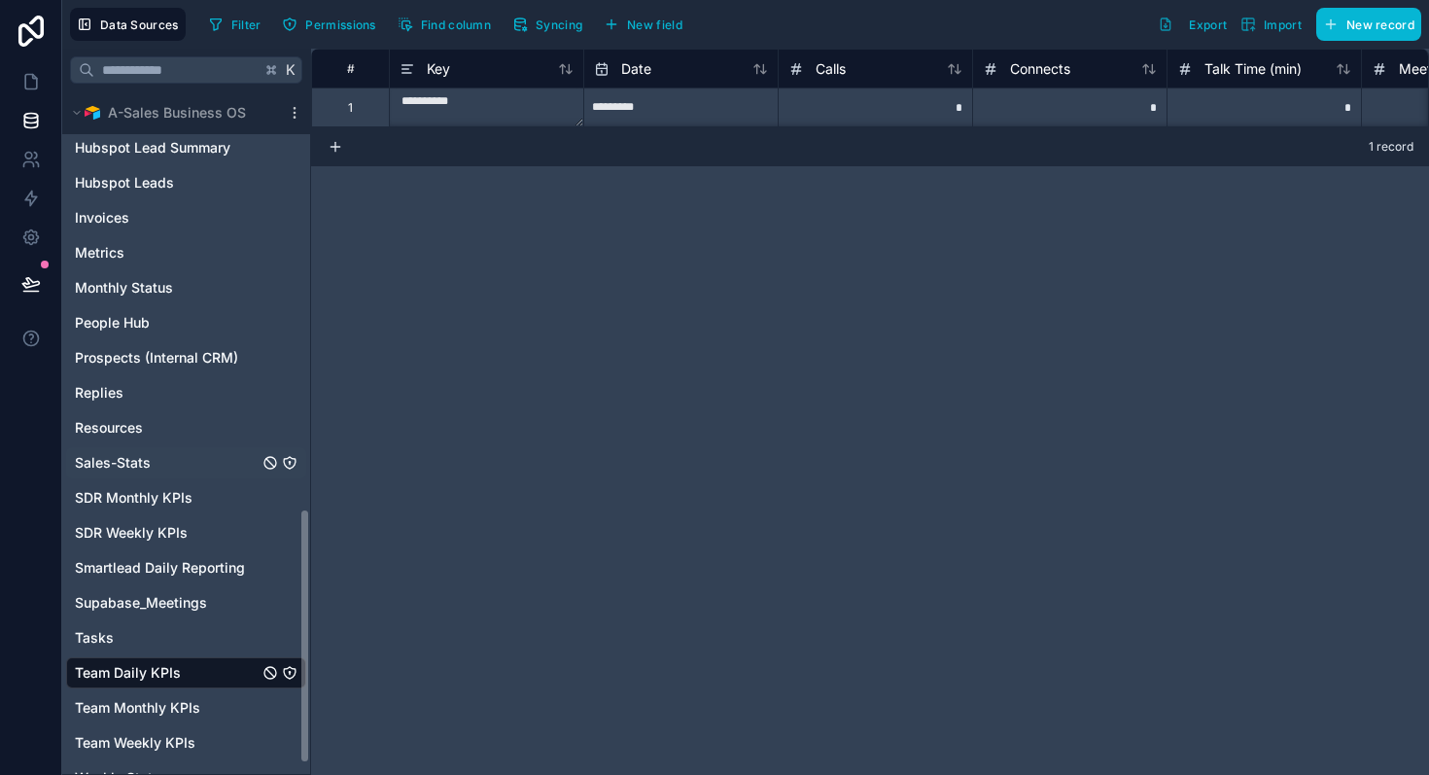
click at [128, 455] on span "Sales-Stats" at bounding box center [113, 462] width 76 height 19
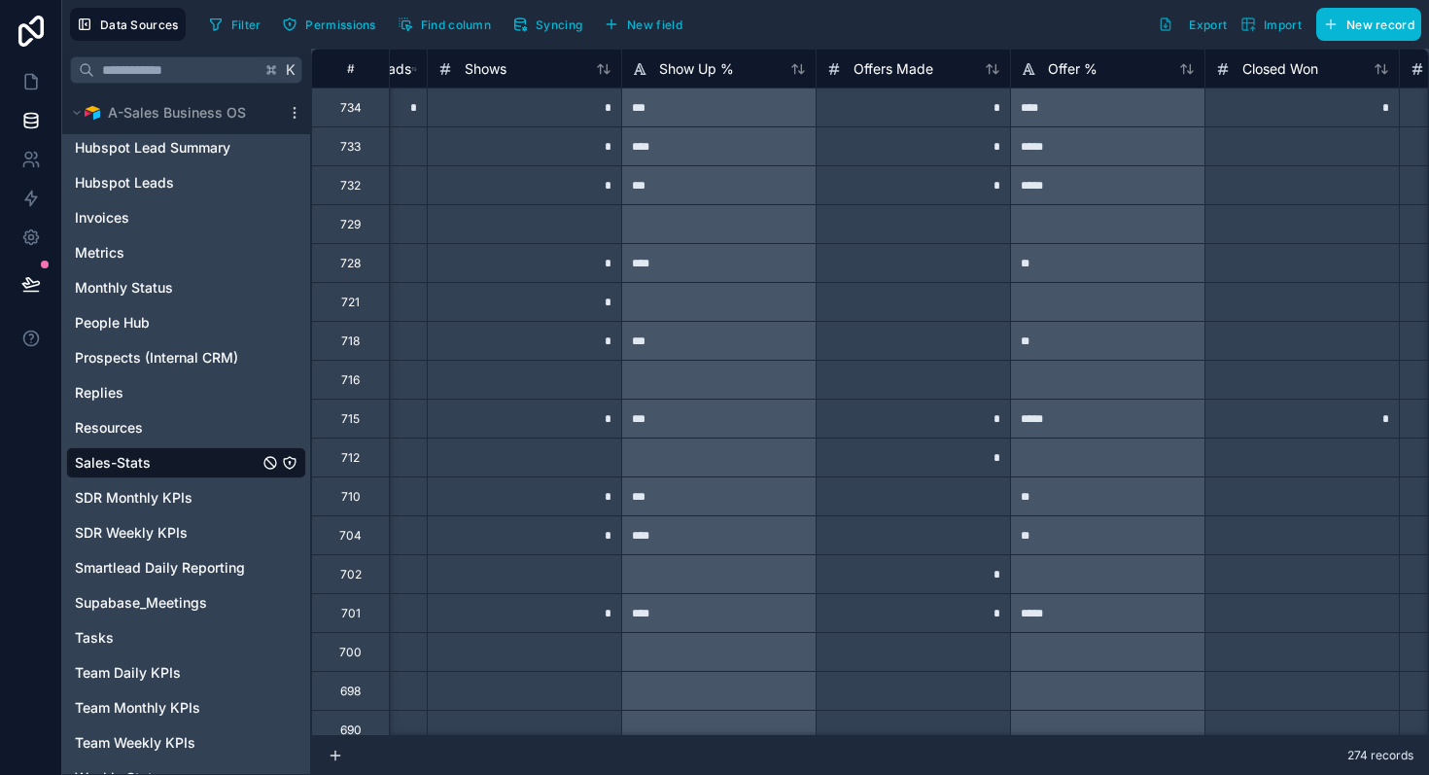
scroll to position [0, 1145]
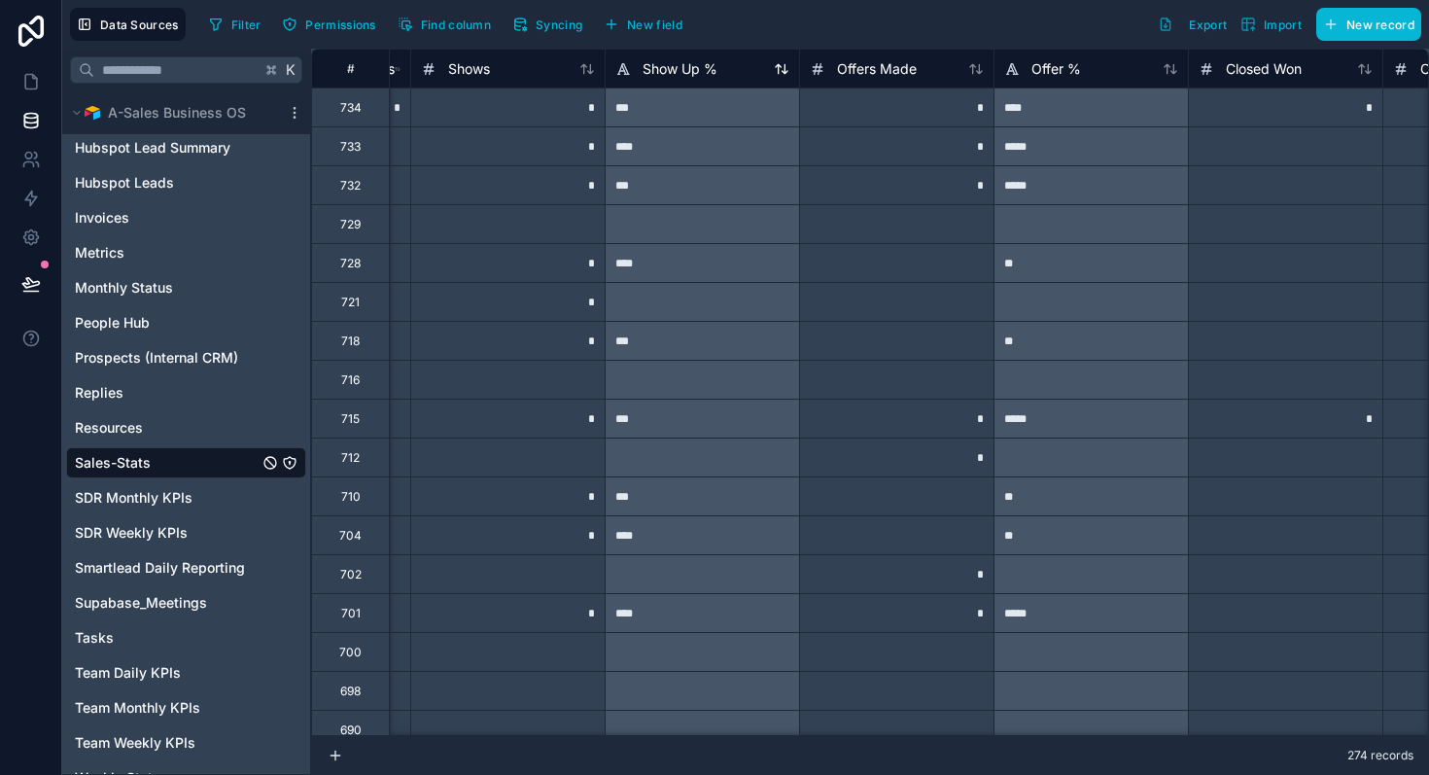
click at [711, 79] on div "Show Up %" at bounding box center [667, 68] width 102 height 23
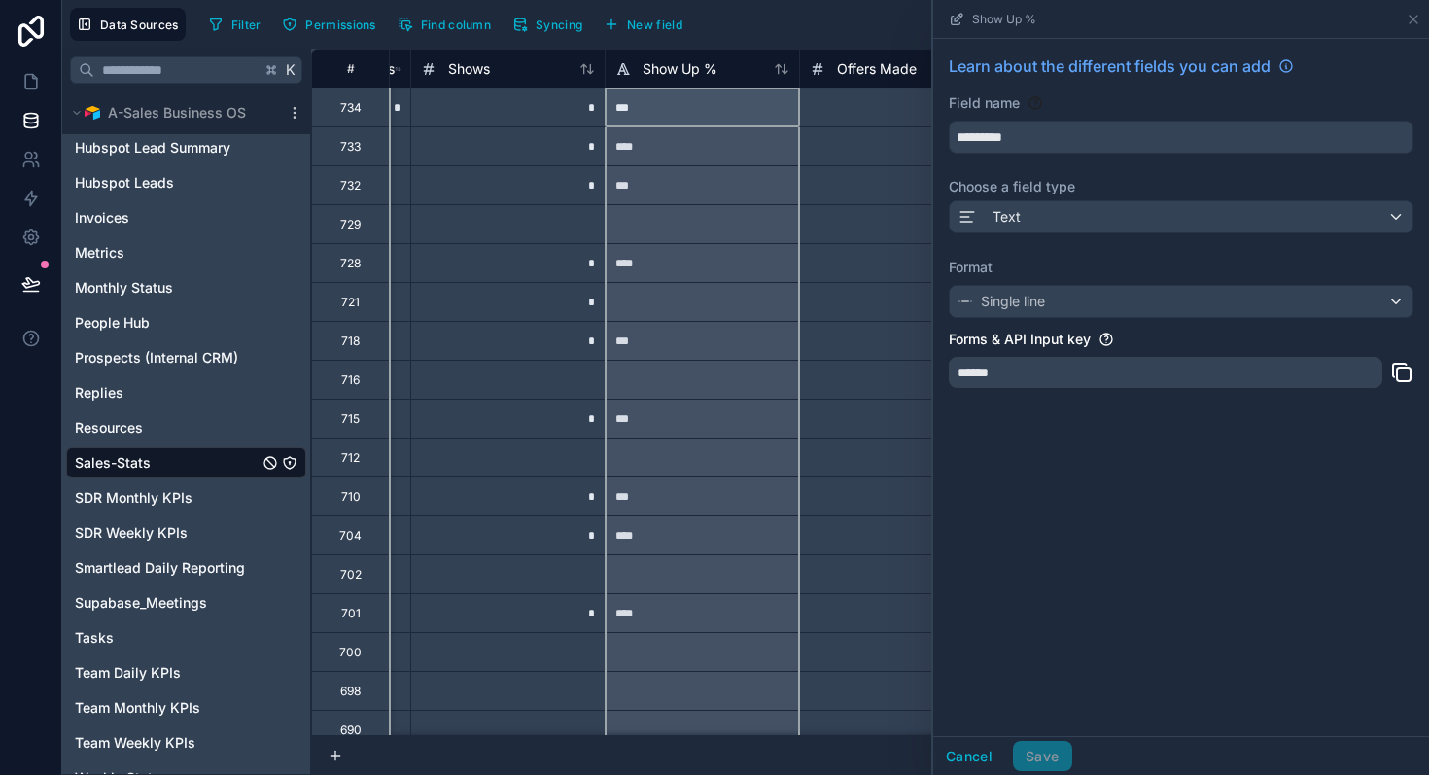
click at [871, 386] on div at bounding box center [896, 379] width 194 height 39
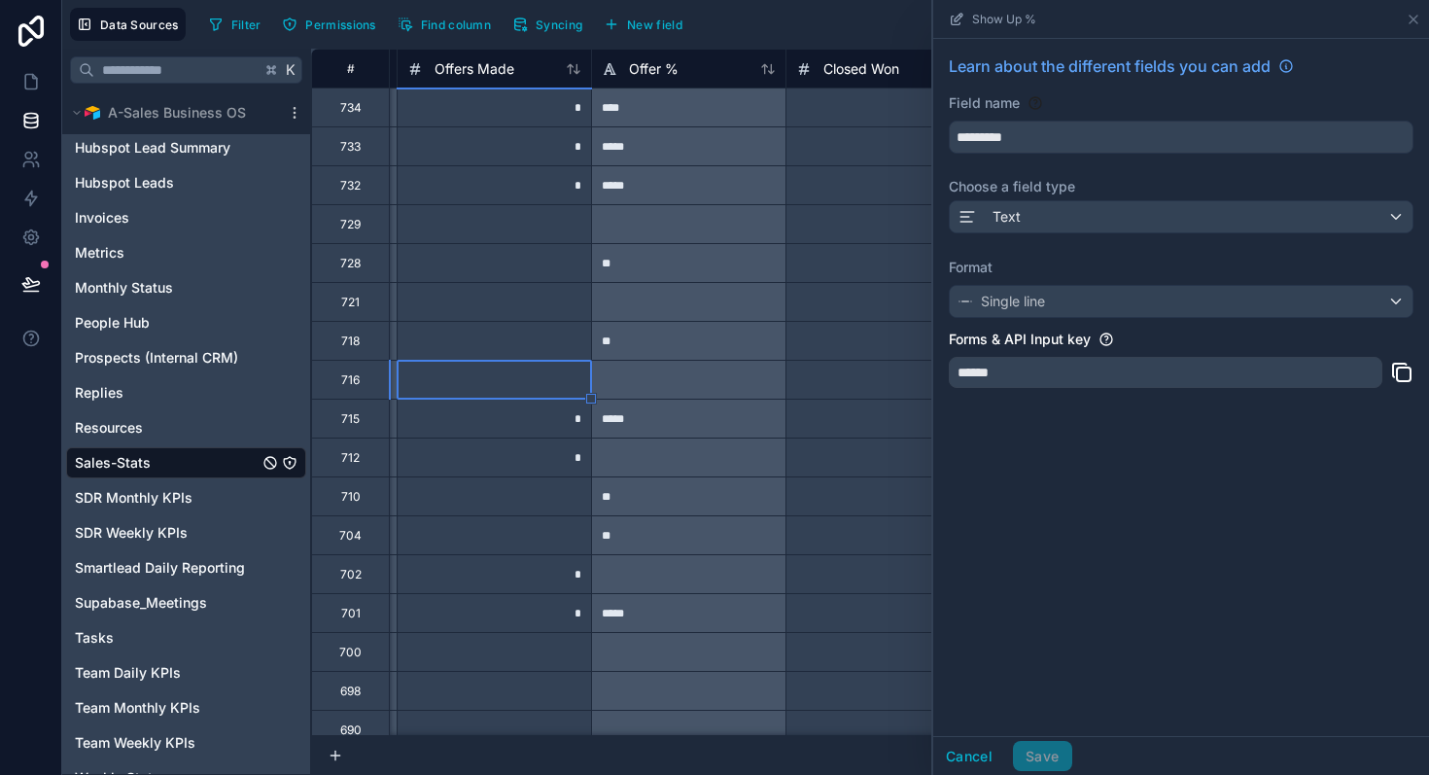
scroll to position [0, 1558]
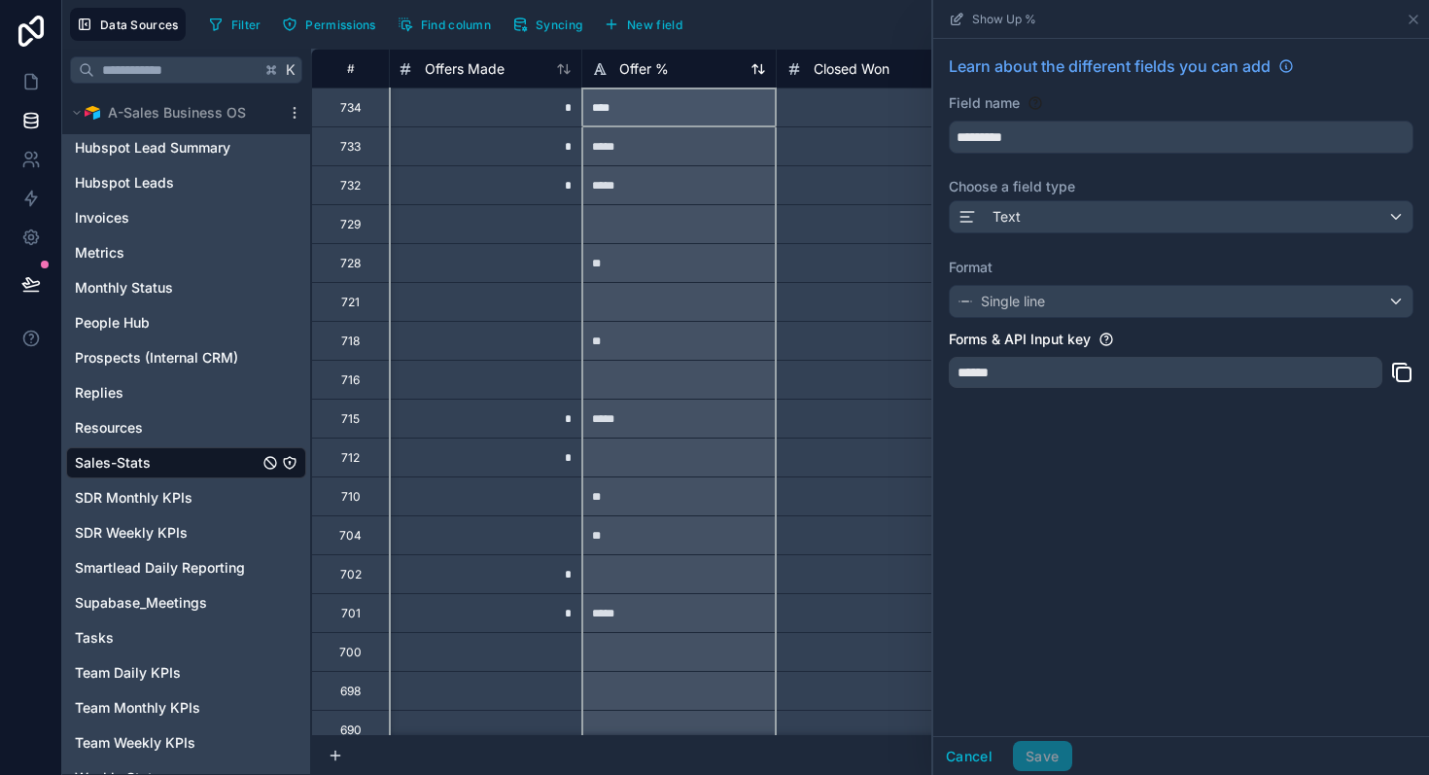
click at [712, 75] on div "Offer %" at bounding box center [679, 68] width 174 height 23
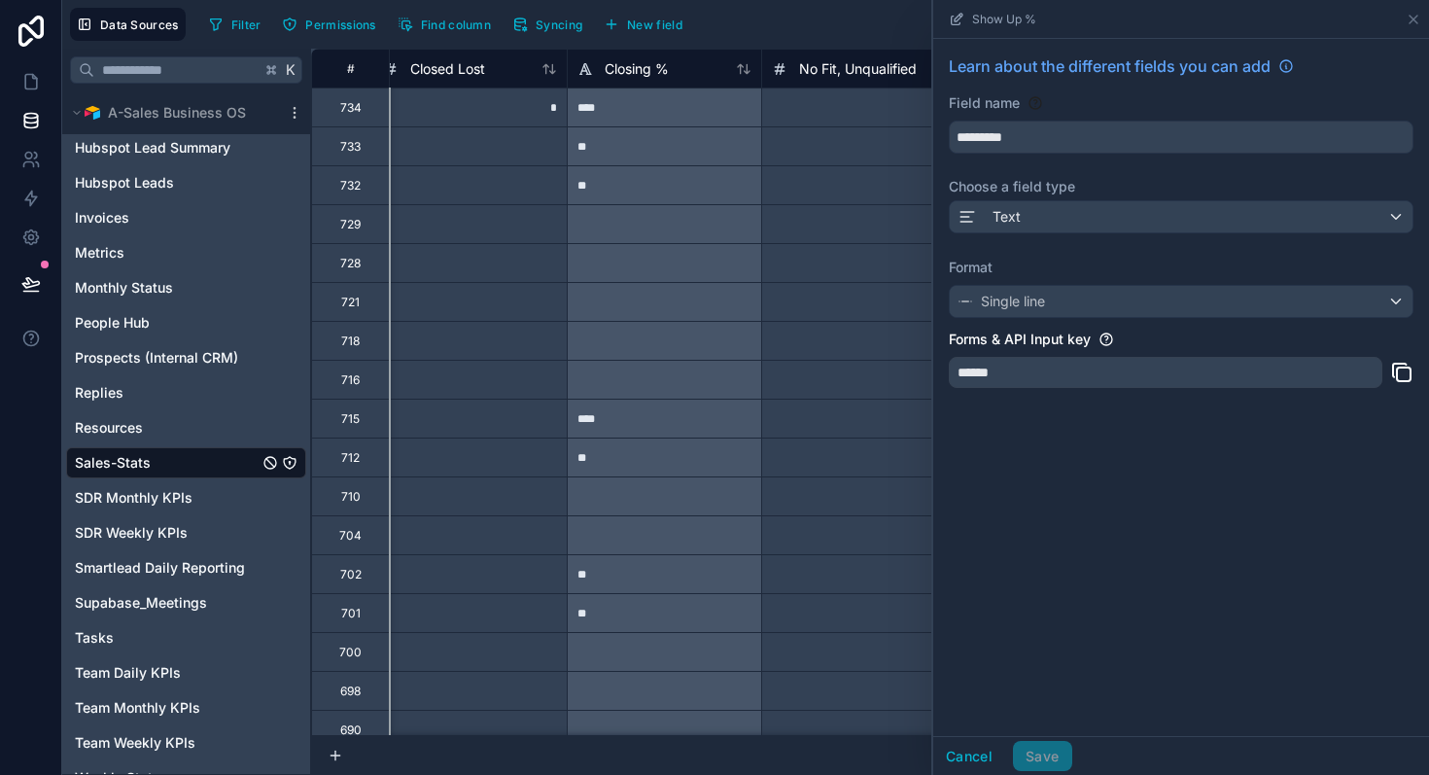
scroll to position [0, 2290]
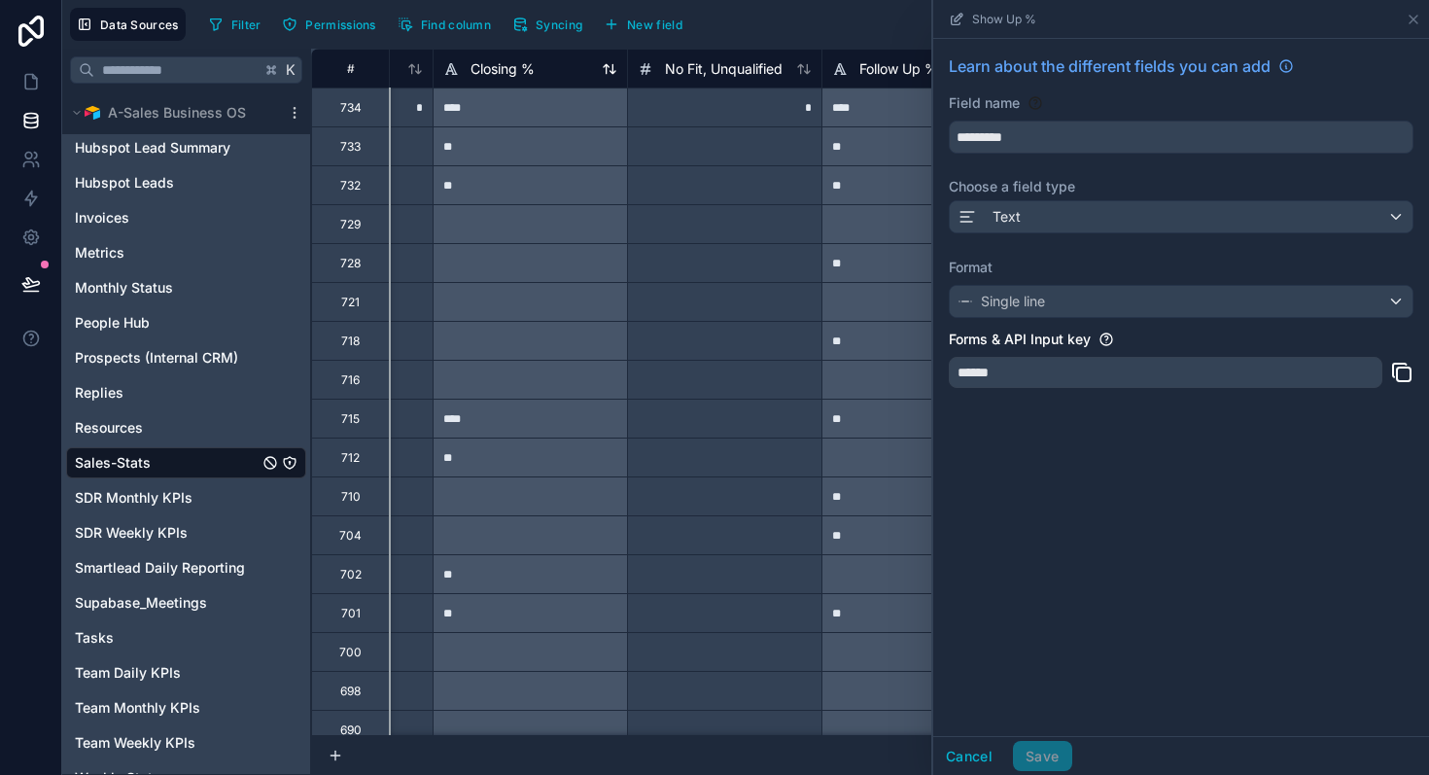
click at [570, 79] on div "Closing %" at bounding box center [530, 68] width 174 height 23
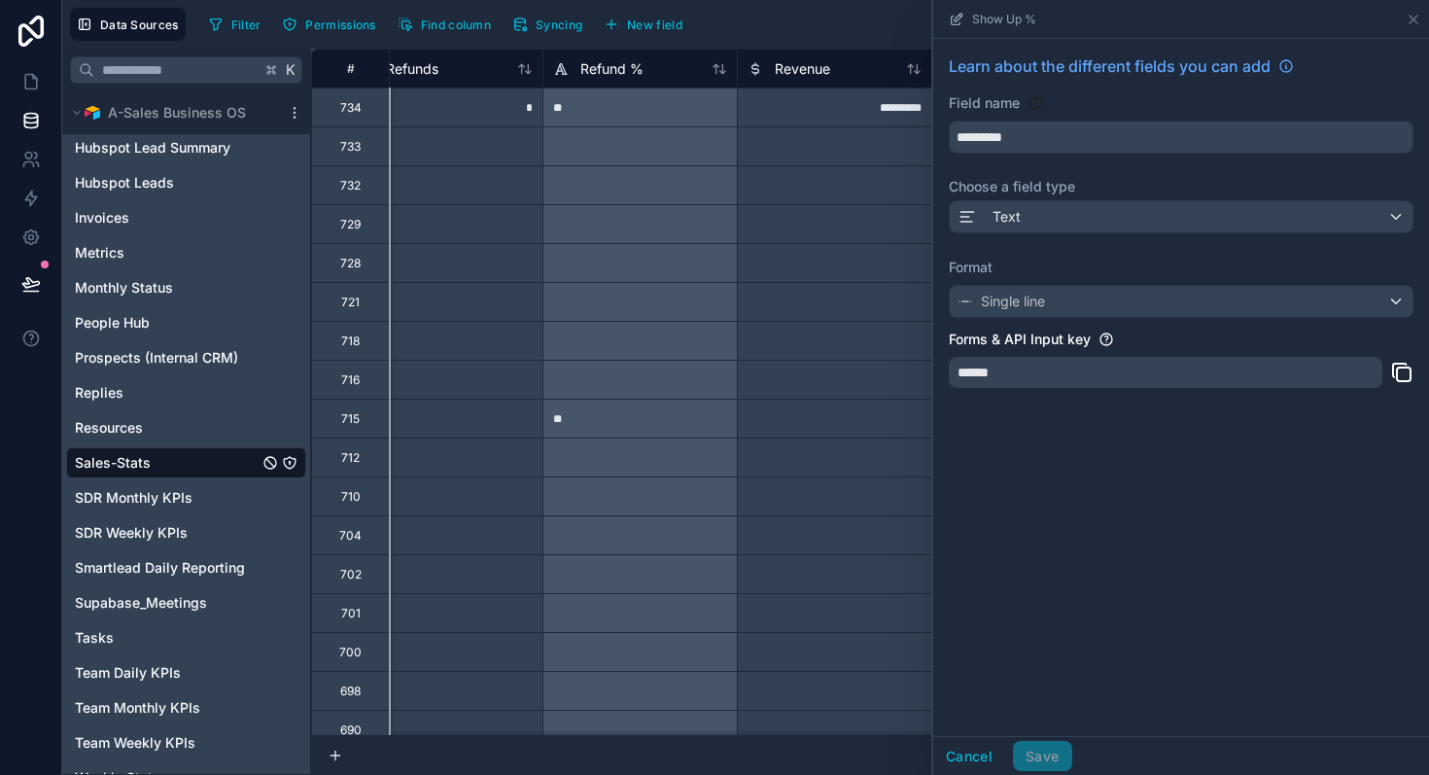
scroll to position [0, 2959]
click at [1409, 12] on icon at bounding box center [1414, 20] width 16 height 16
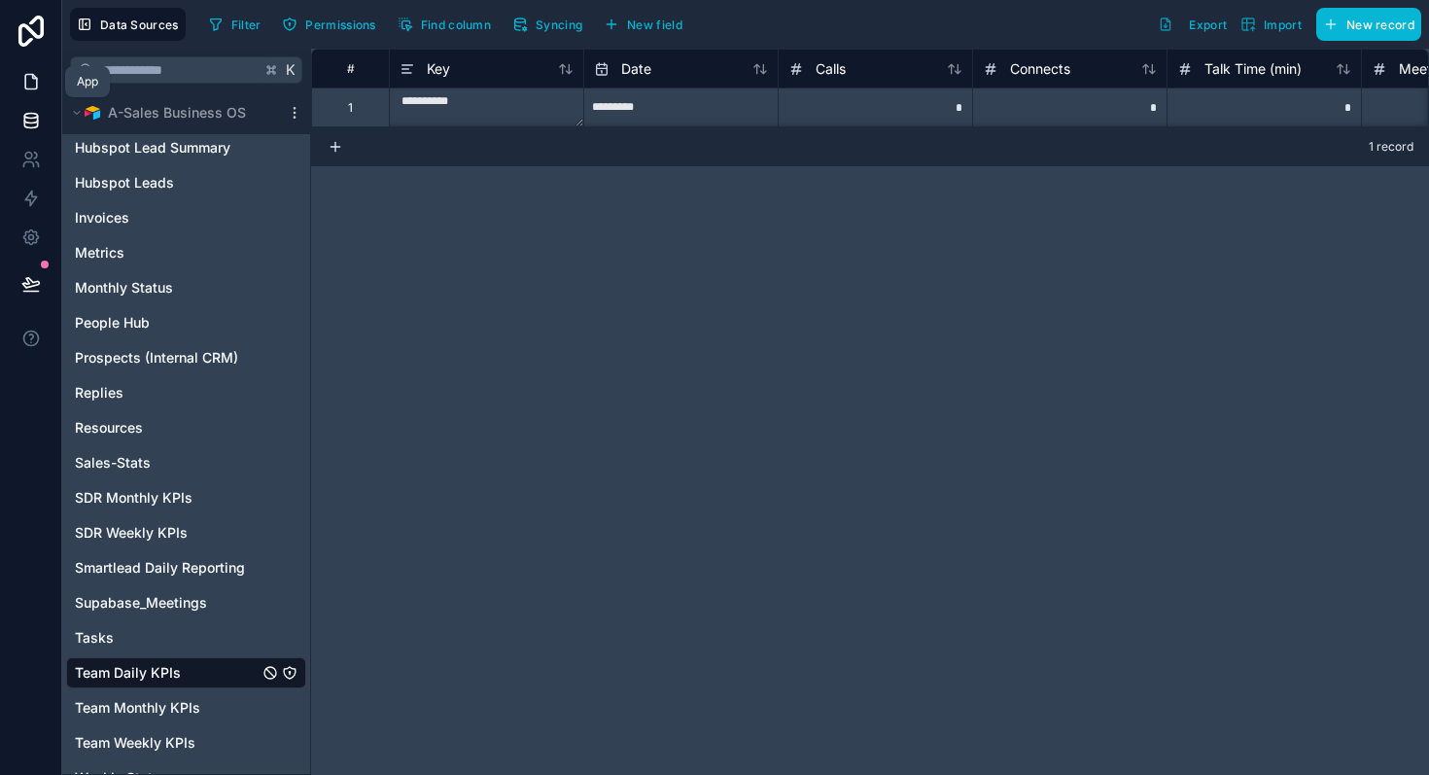
click at [32, 75] on icon at bounding box center [31, 82] width 12 height 15
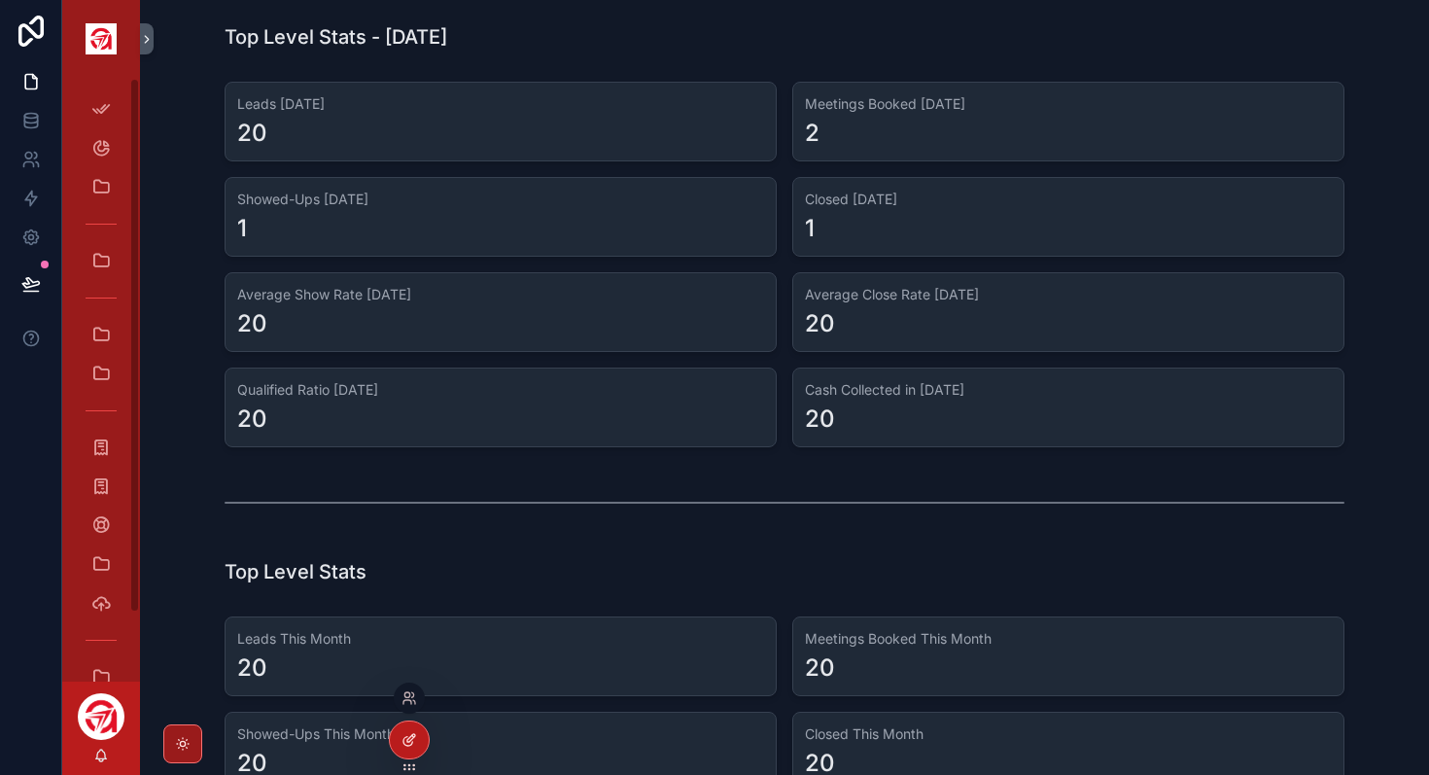
click at [406, 734] on icon at bounding box center [410, 740] width 16 height 16
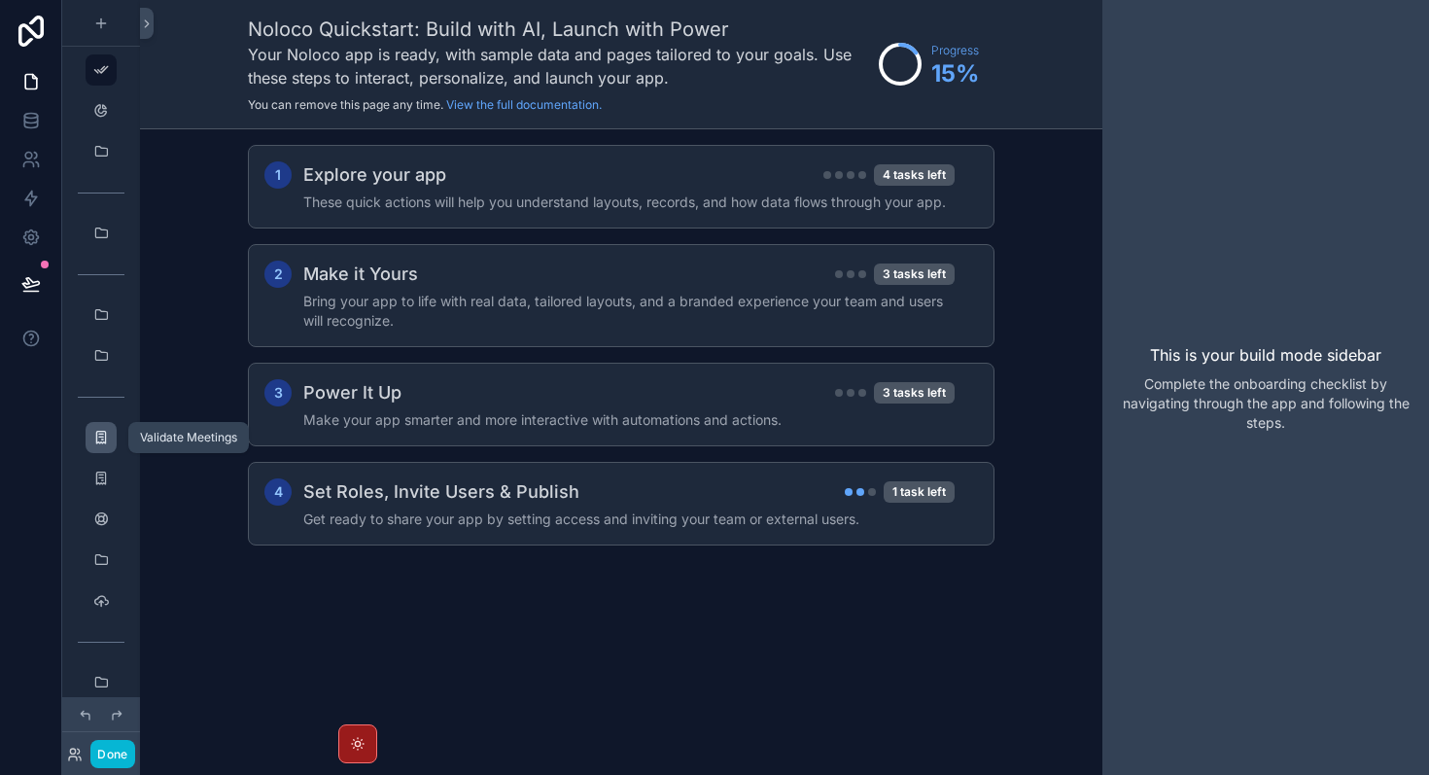
click at [103, 440] on icon "scrollable content" at bounding box center [101, 438] width 16 height 16
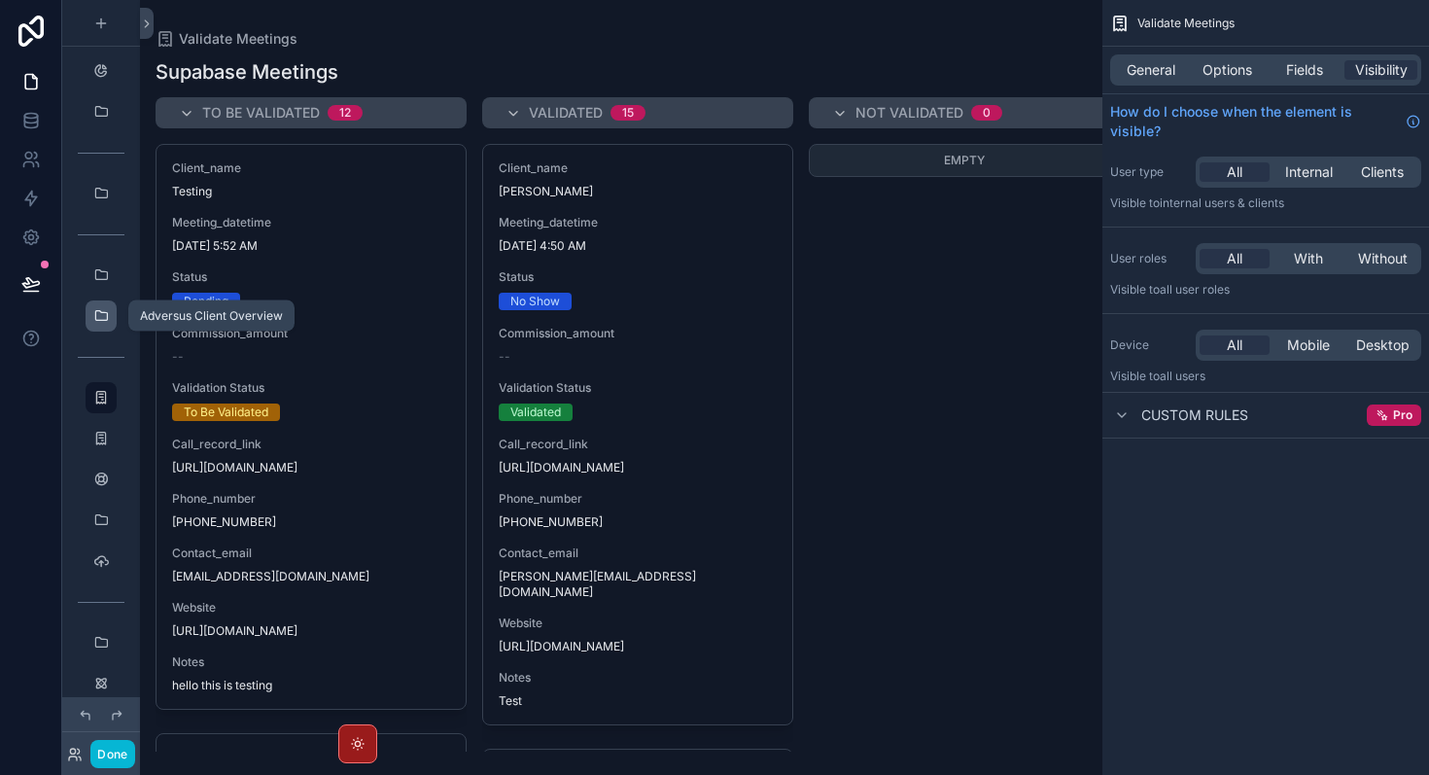
click at [104, 312] on icon "scrollable content" at bounding box center [101, 316] width 16 height 16
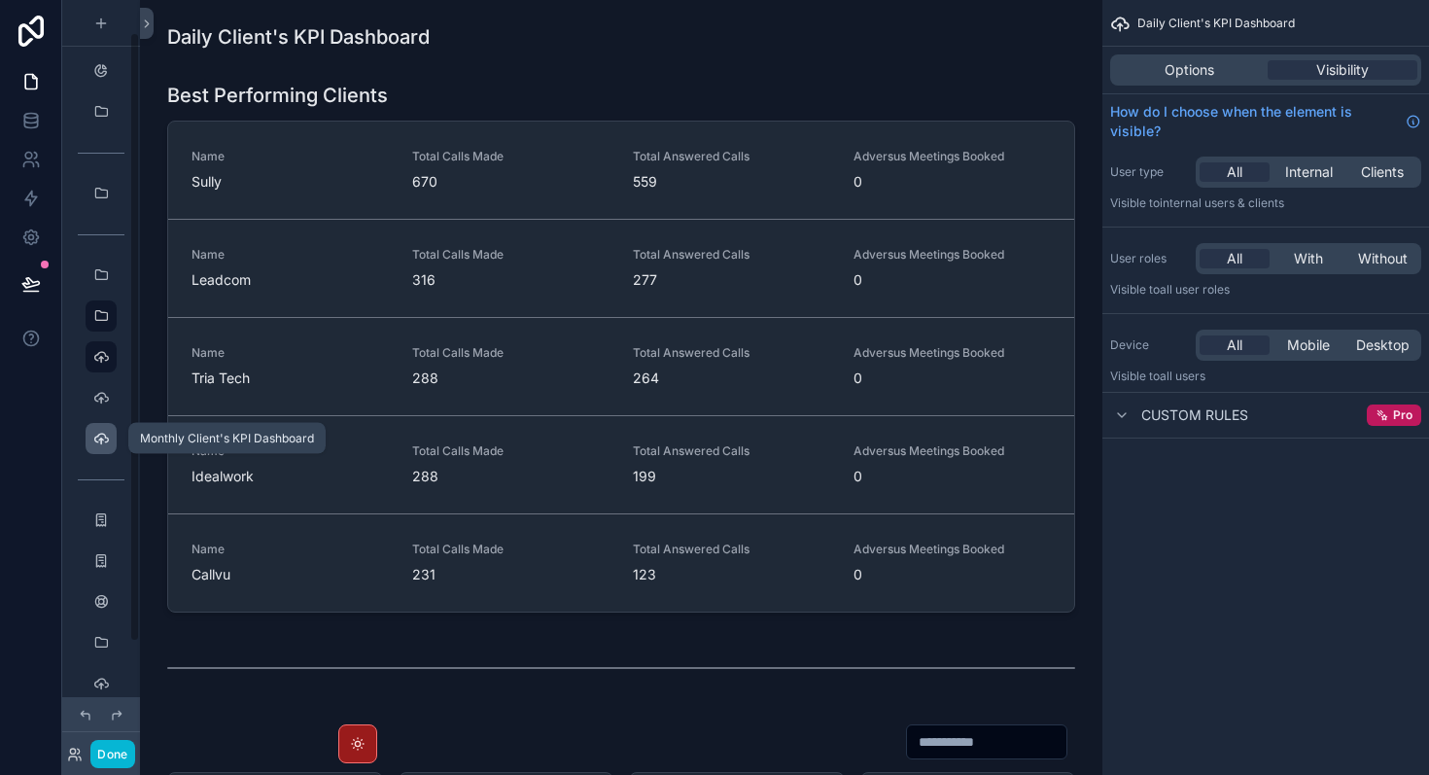
click at [106, 435] on icon "scrollable content" at bounding box center [101, 439] width 16 height 16
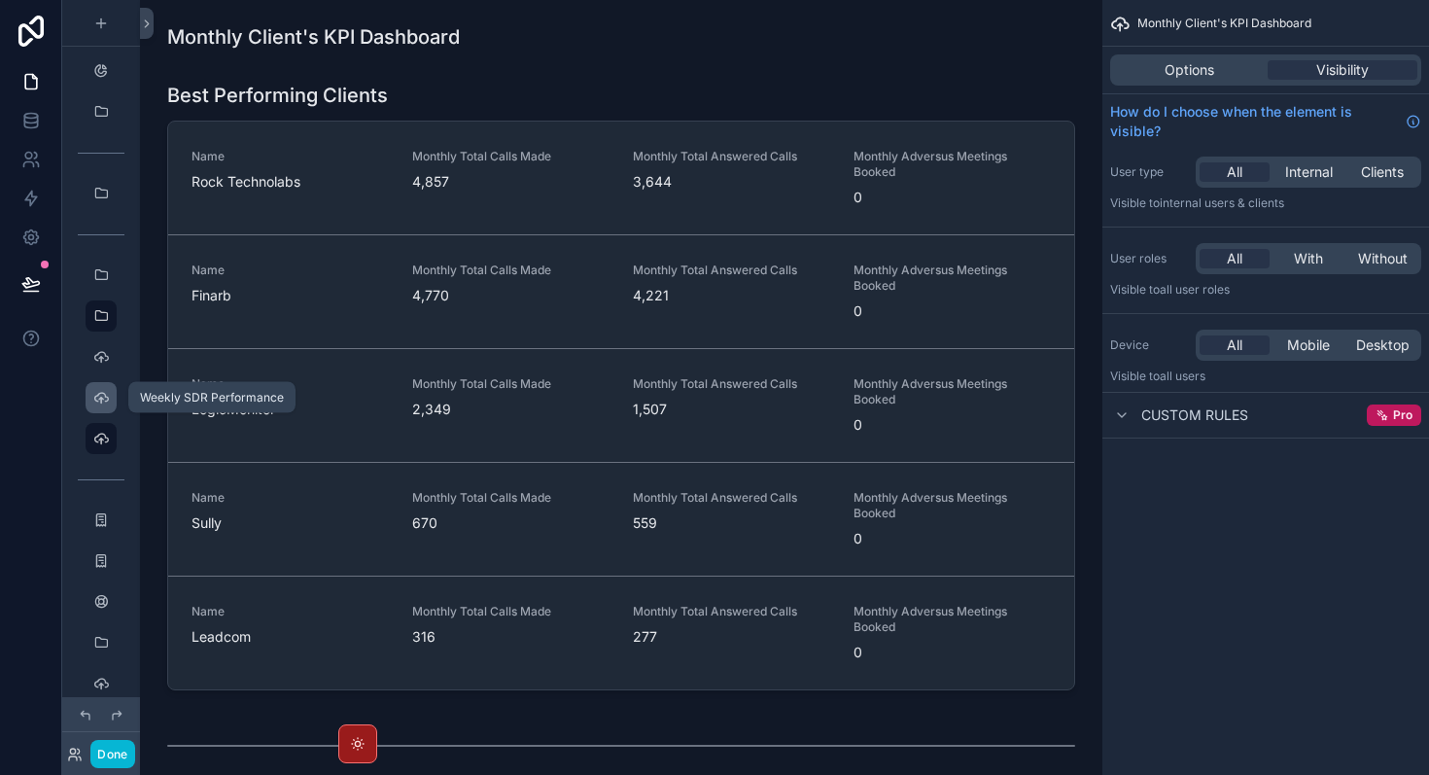
click at [99, 383] on div "scrollable content" at bounding box center [100, 397] width 23 height 31
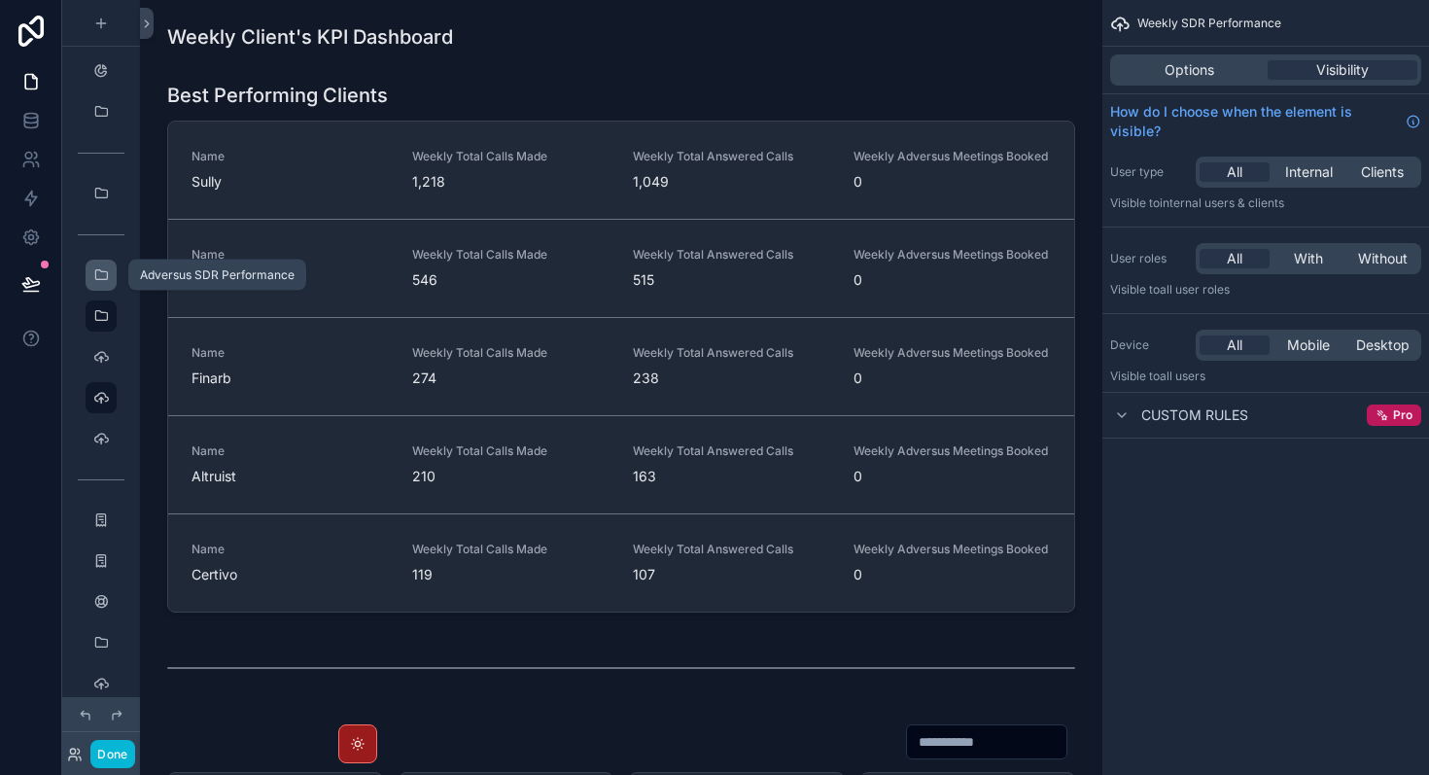
click at [98, 283] on div "scrollable content" at bounding box center [100, 275] width 23 height 31
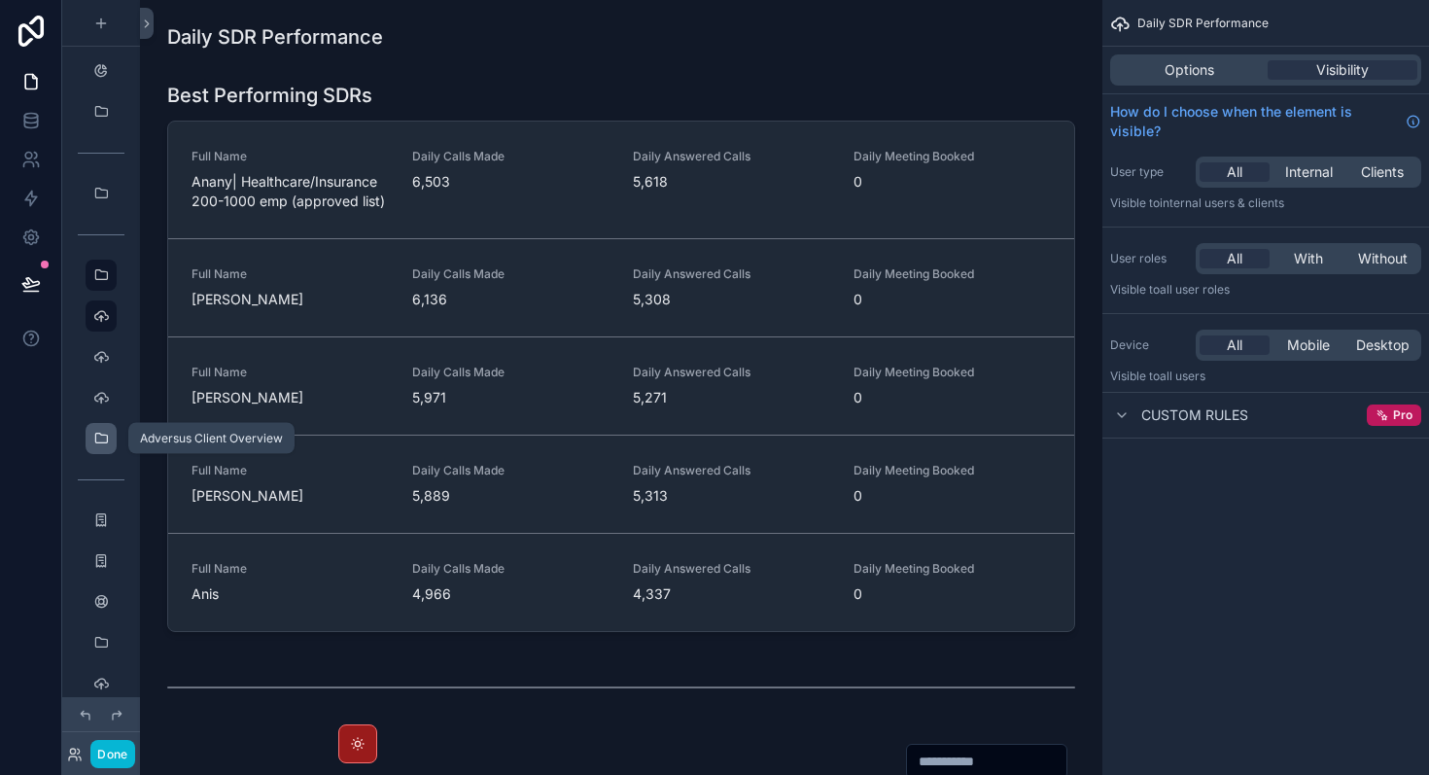
click at [102, 443] on icon "scrollable content" at bounding box center [101, 439] width 16 height 16
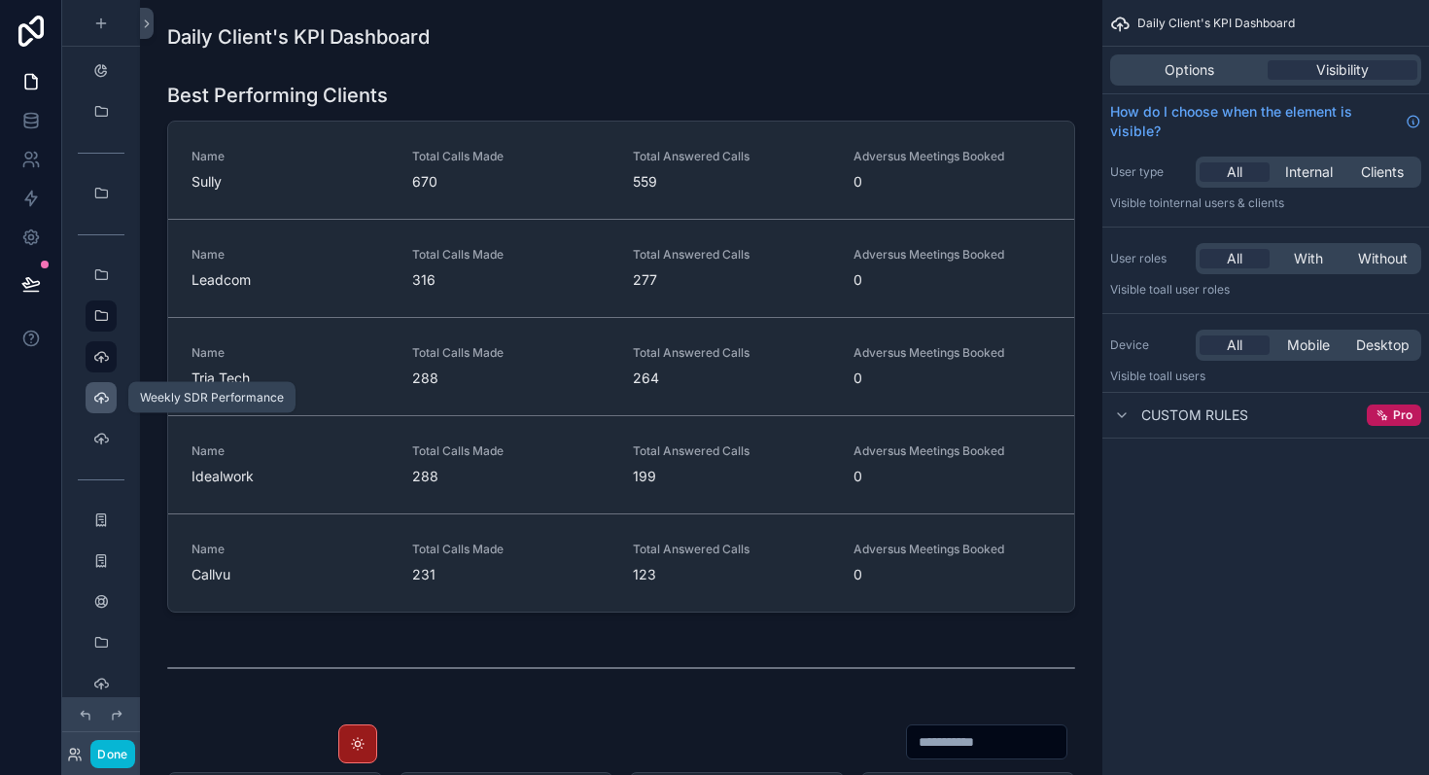
click at [102, 395] on icon "scrollable content" at bounding box center [101, 398] width 16 height 16
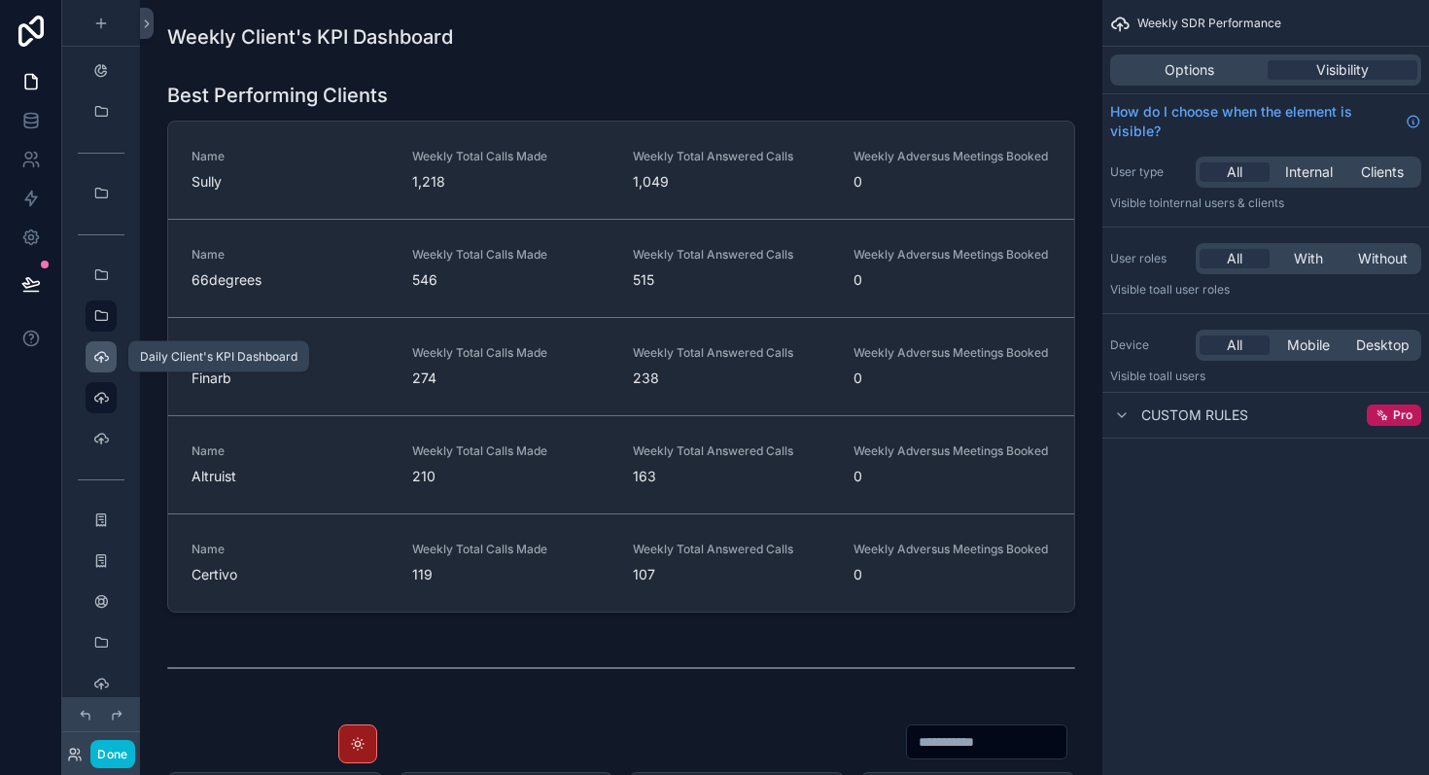
click at [102, 356] on icon "scrollable content" at bounding box center [101, 357] width 16 height 16
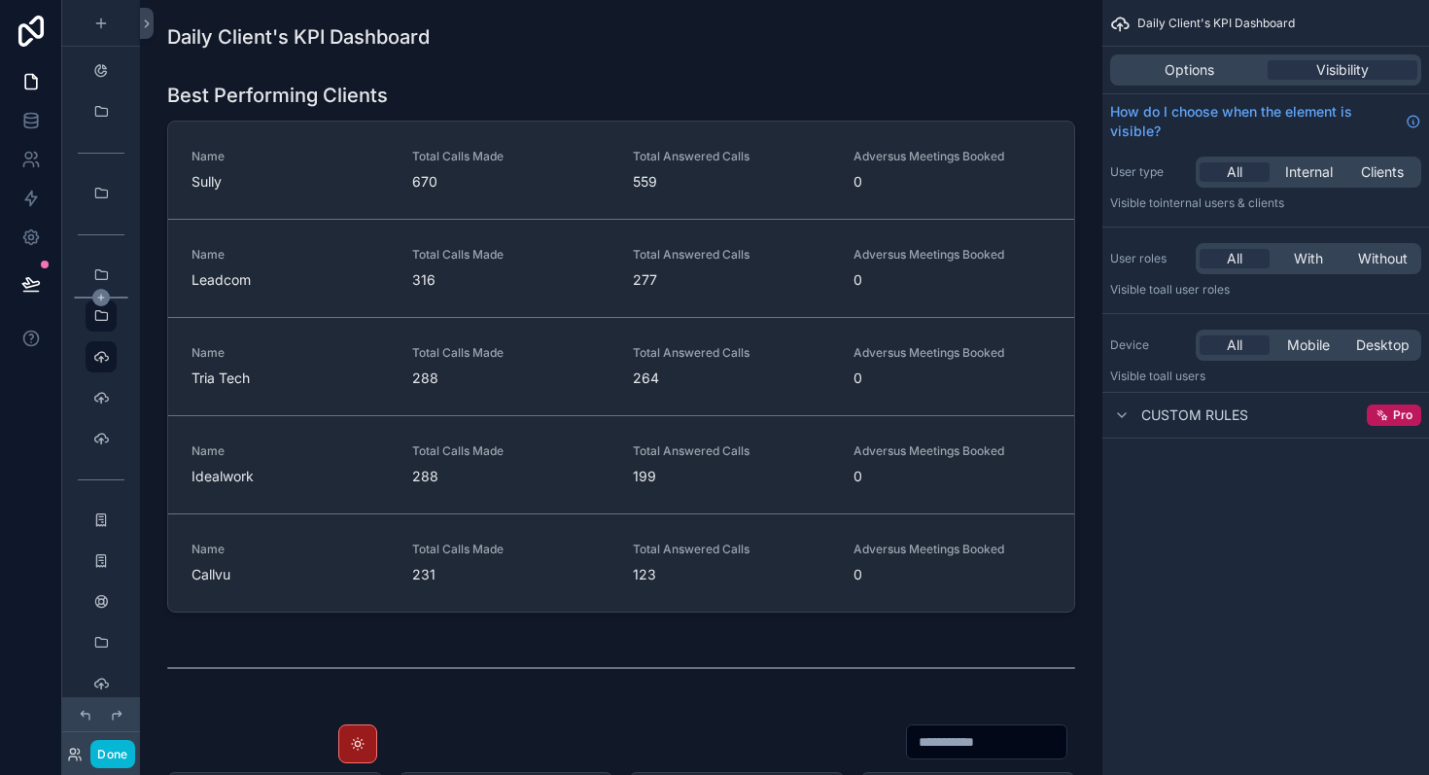
click at [103, 296] on icon "scrollable content" at bounding box center [101, 298] width 18 height 18
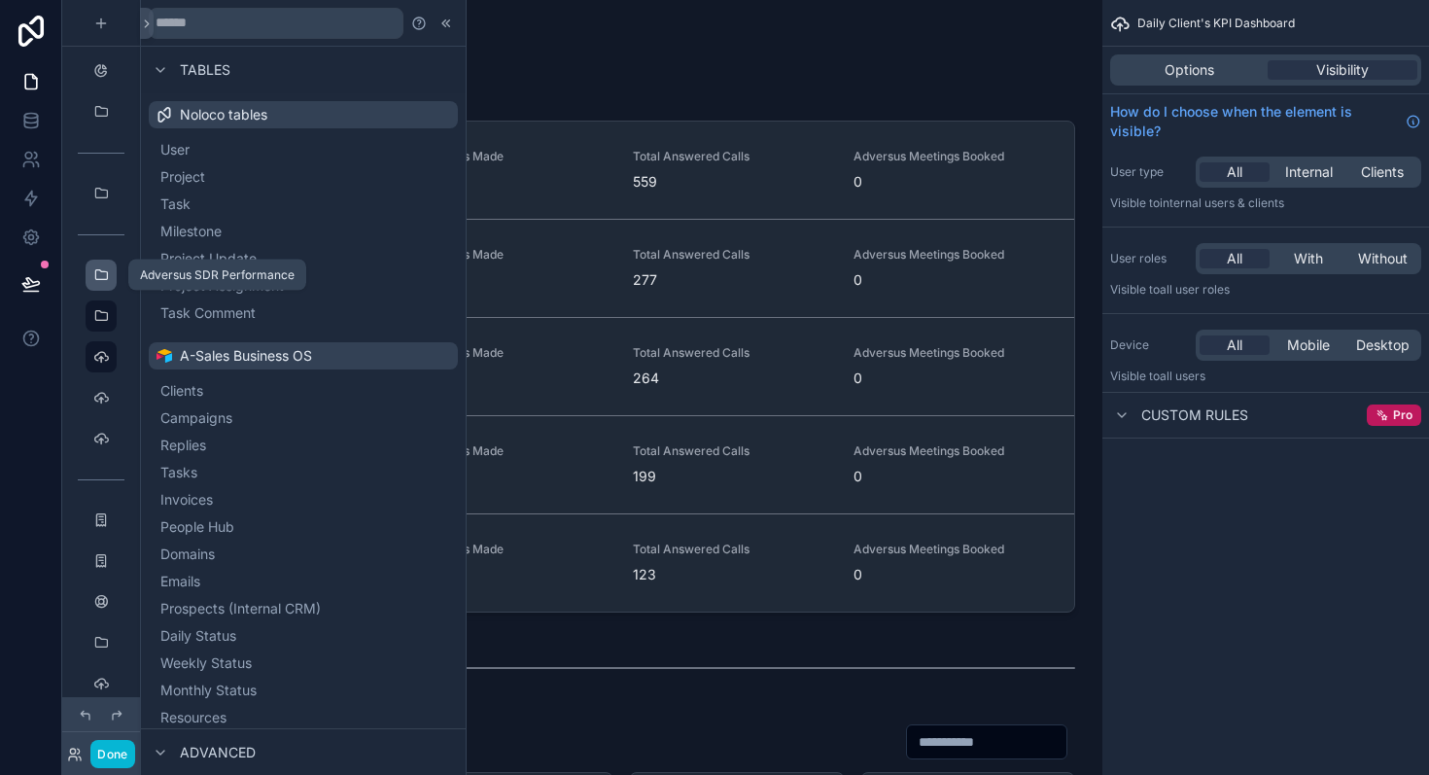
click at [103, 277] on icon "scrollable content" at bounding box center [101, 275] width 16 height 16
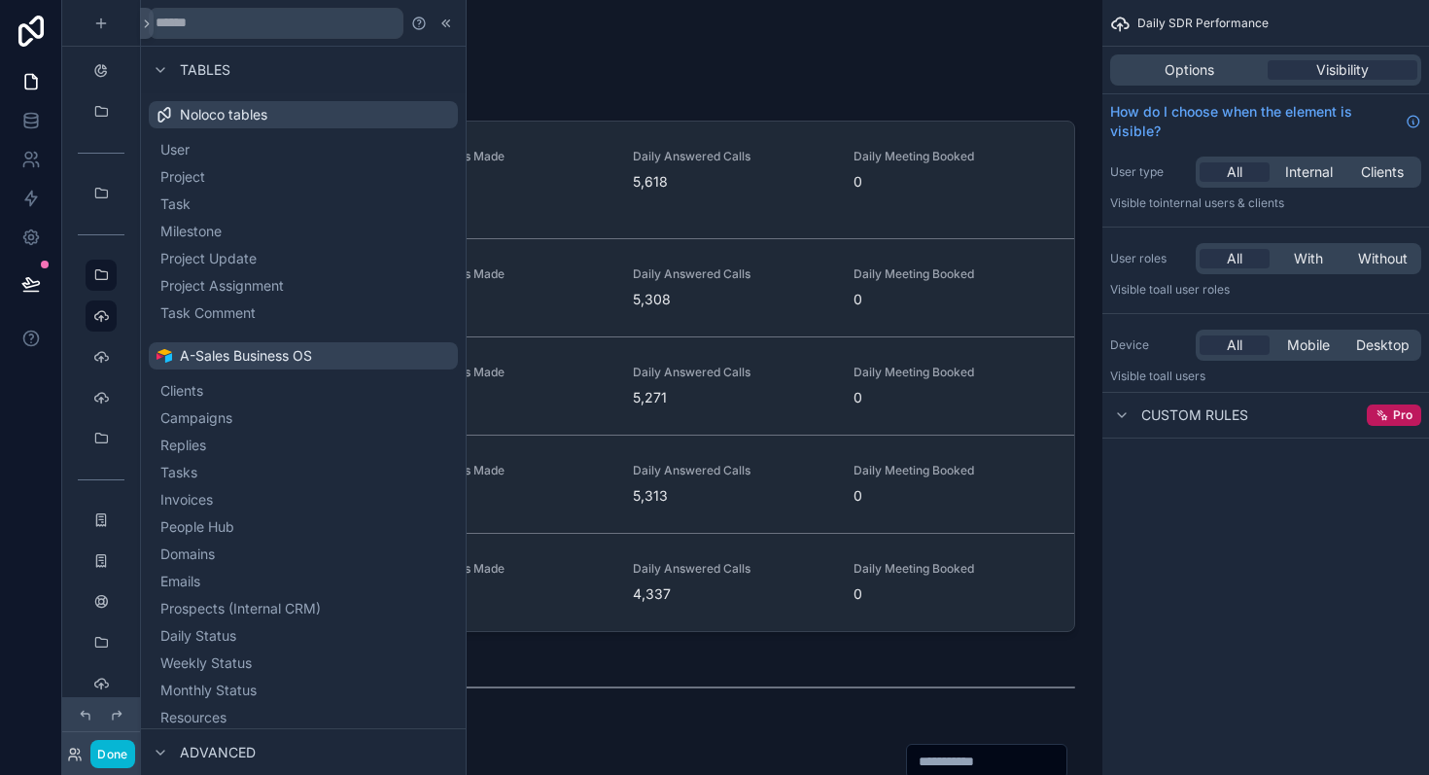
click at [107, 332] on div "scrollable content" at bounding box center [101, 316] width 78 height 35
click at [106, 198] on icon "scrollable content" at bounding box center [101, 194] width 16 height 16
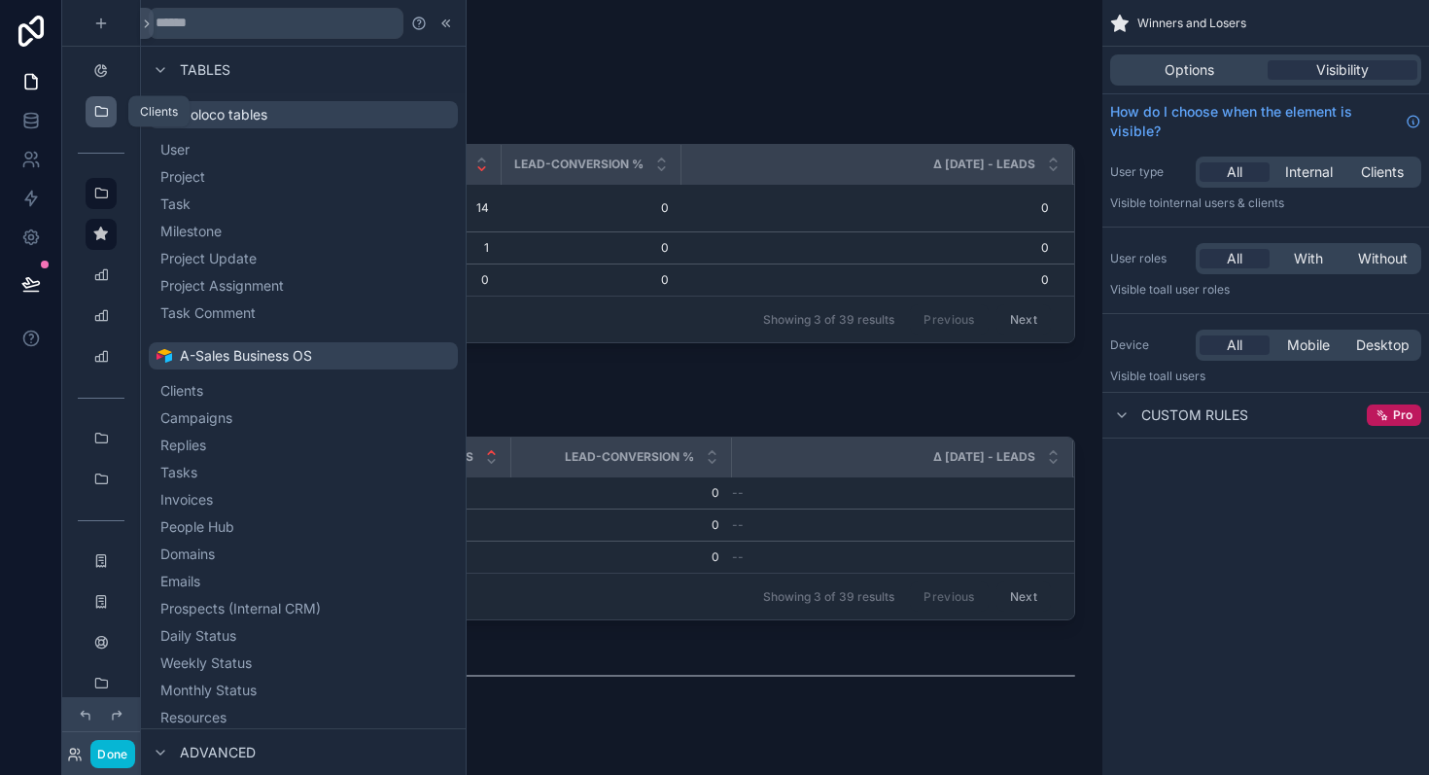
click at [99, 118] on icon "scrollable content" at bounding box center [101, 112] width 16 height 16
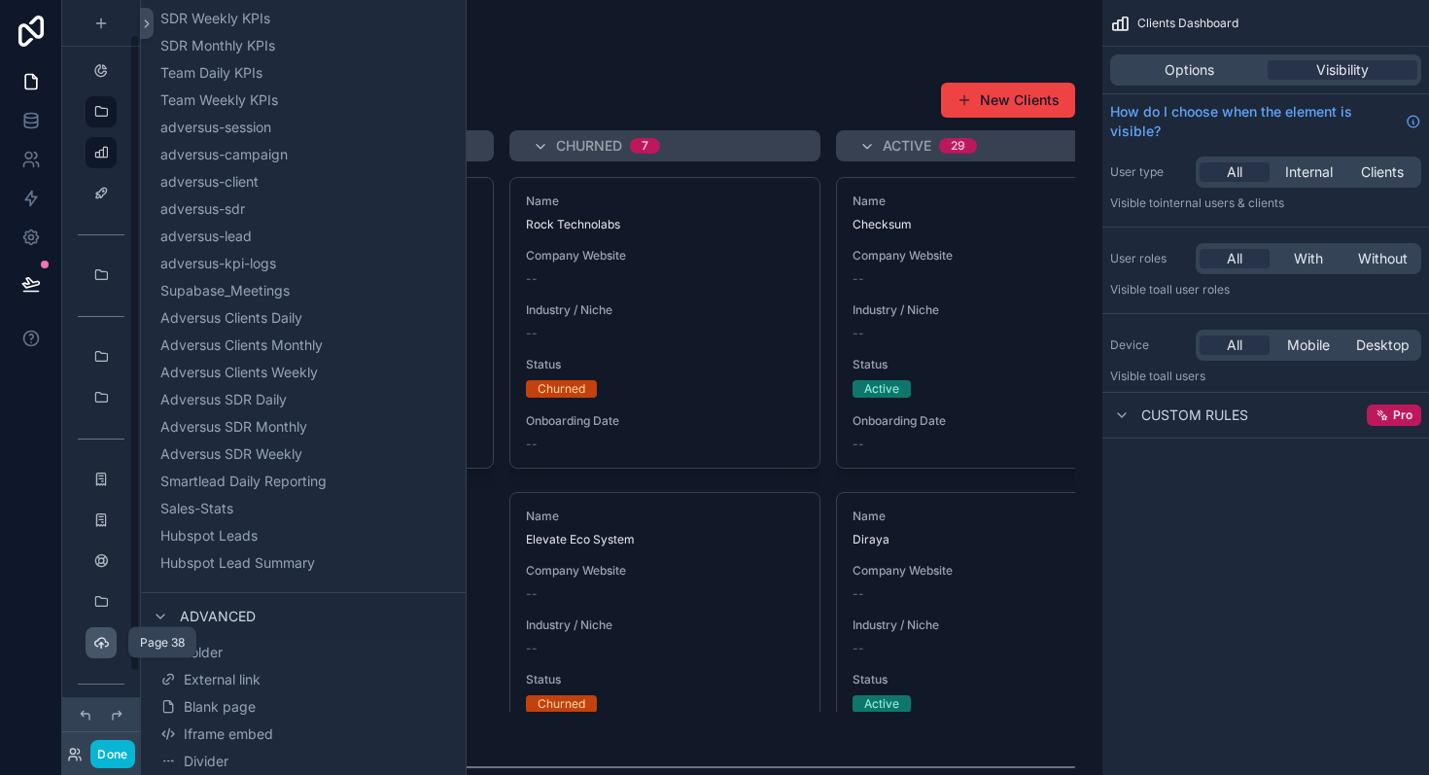
scroll to position [133, 0]
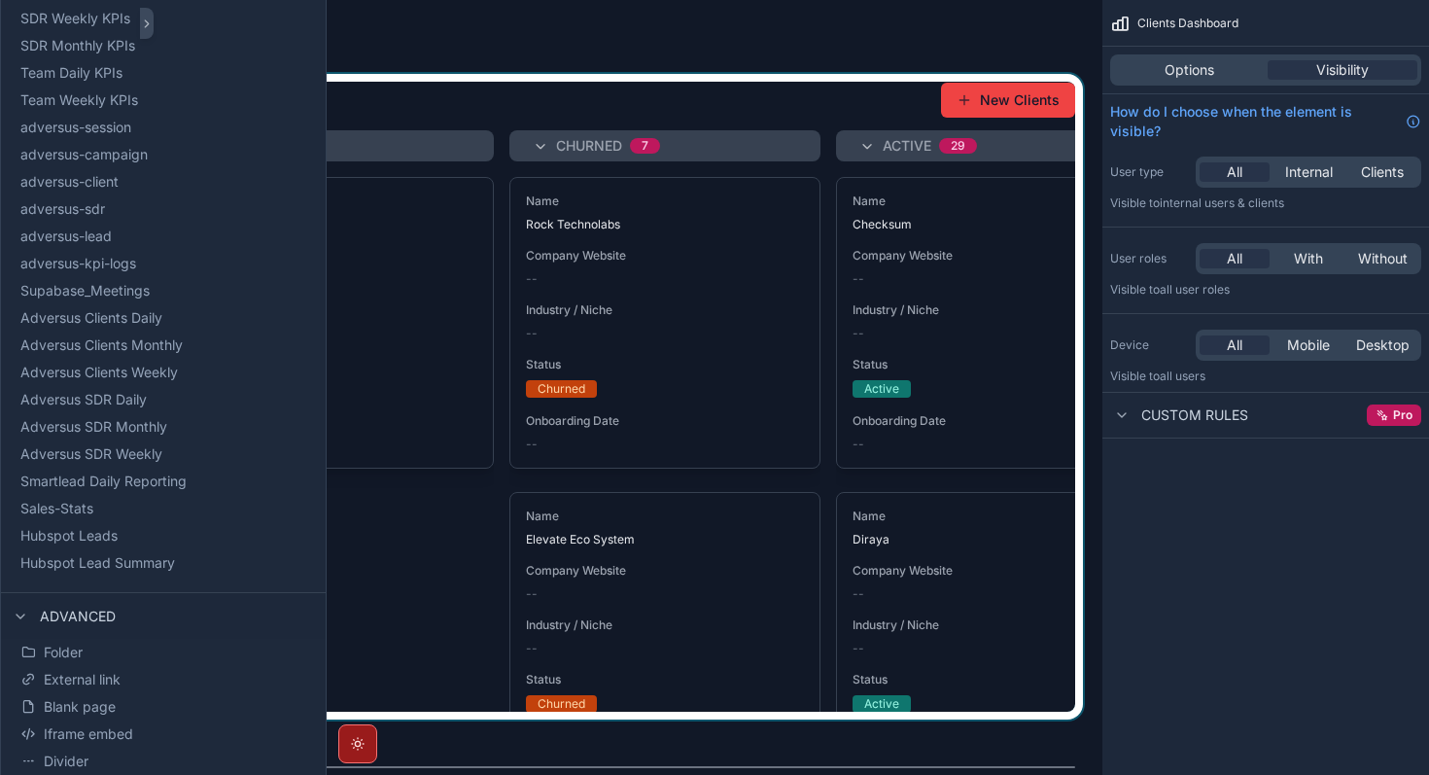
click at [579, 115] on div "scrollable content" at bounding box center [622, 397] width 932 height 646
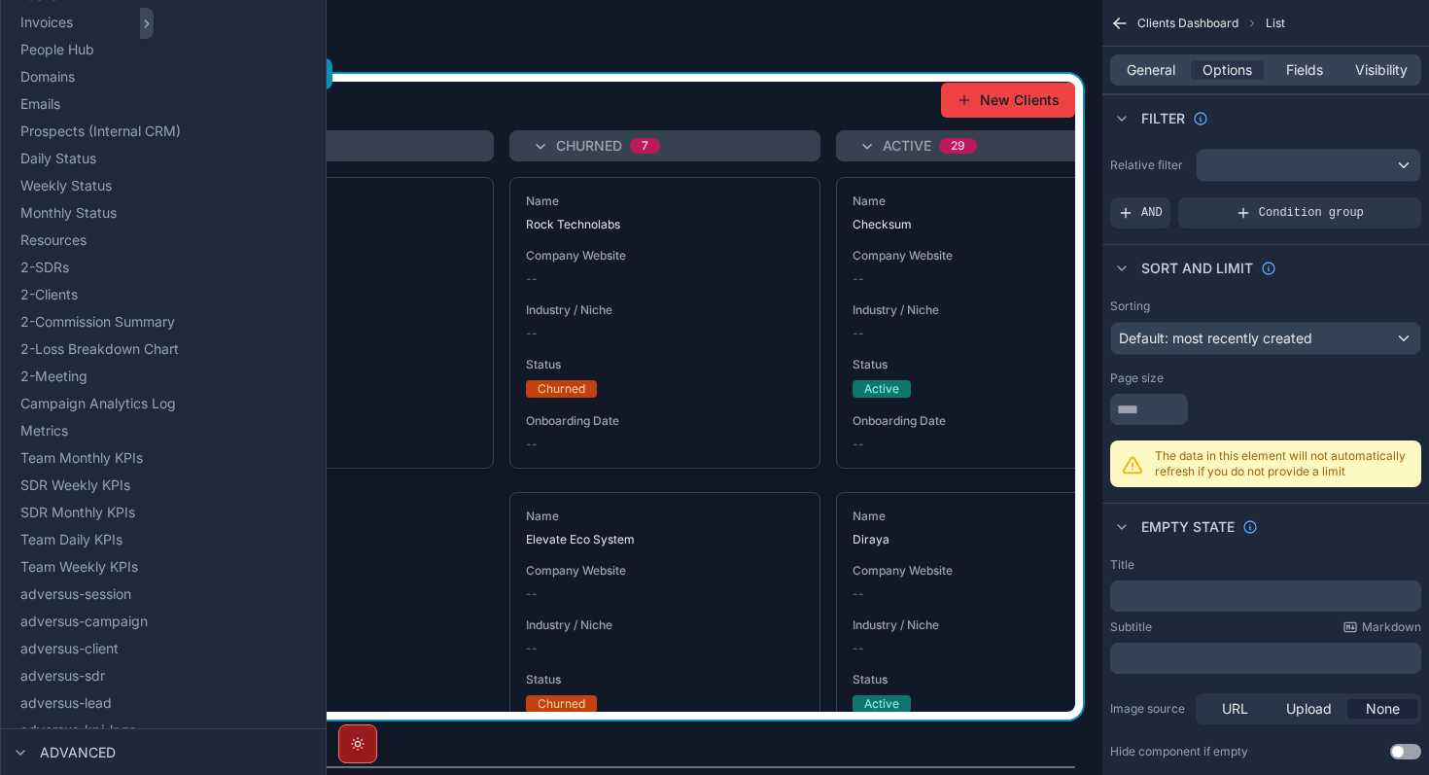
scroll to position [944, 0]
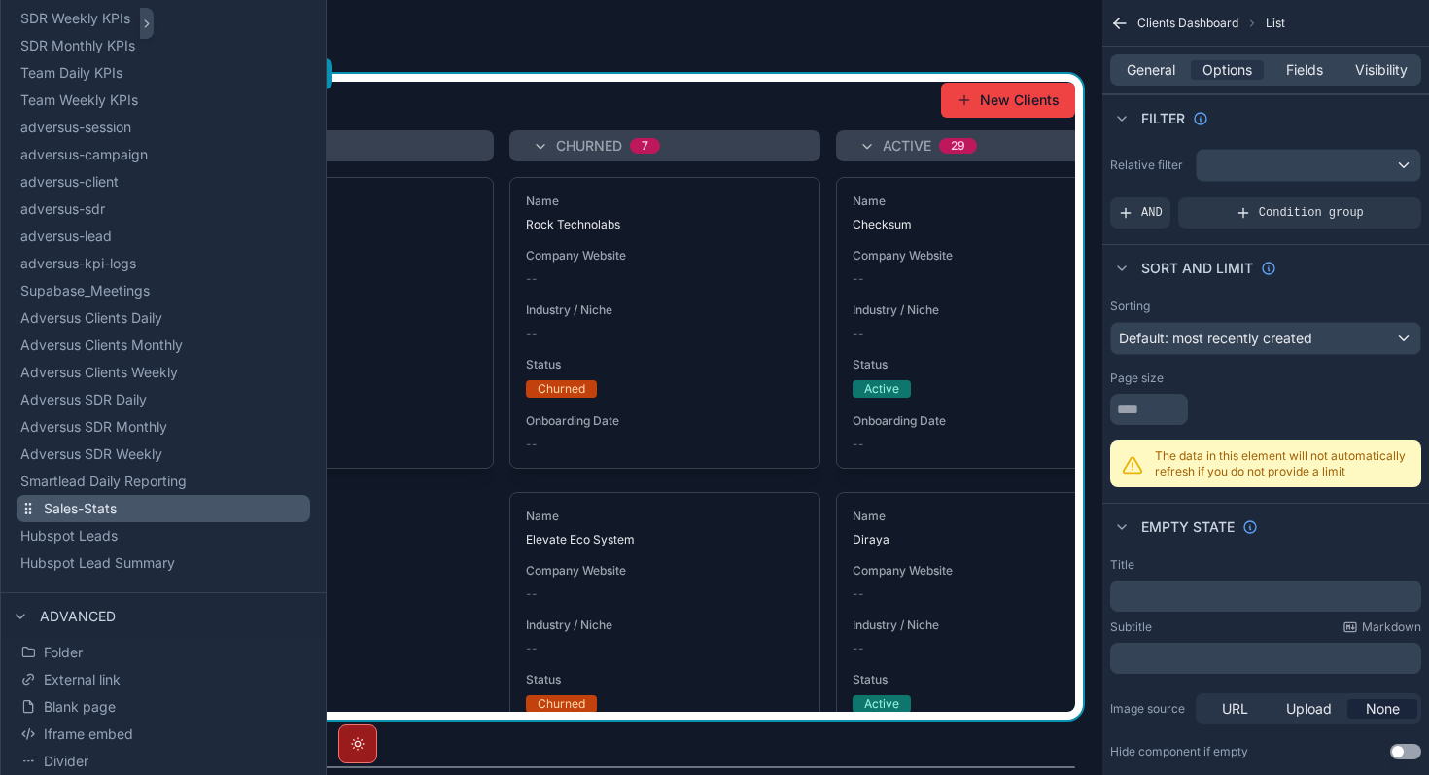
click at [75, 510] on span "Sales-Stats" at bounding box center [80, 508] width 73 height 19
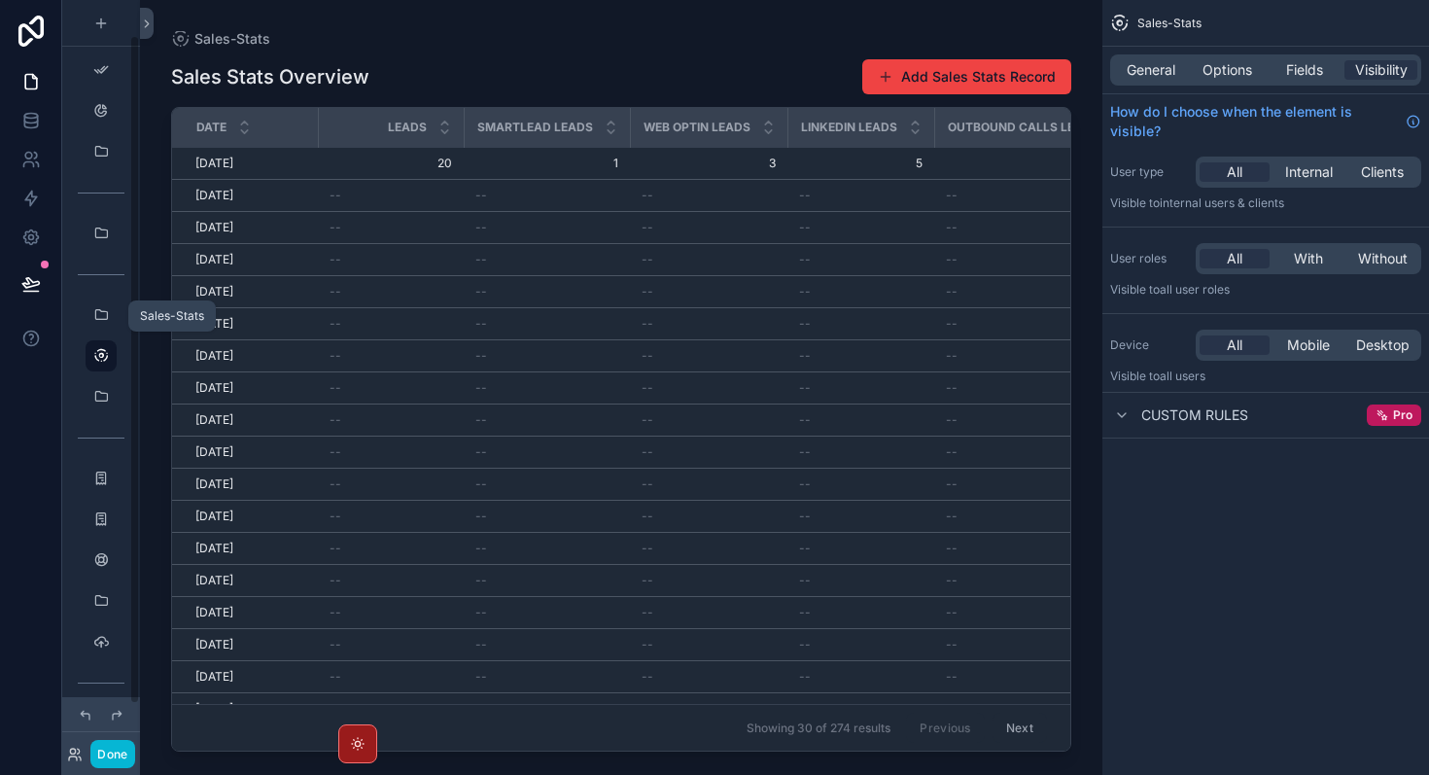
scroll to position [92, 0]
click at [97, 630] on icon "scrollable content" at bounding box center [101, 631] width 16 height 16
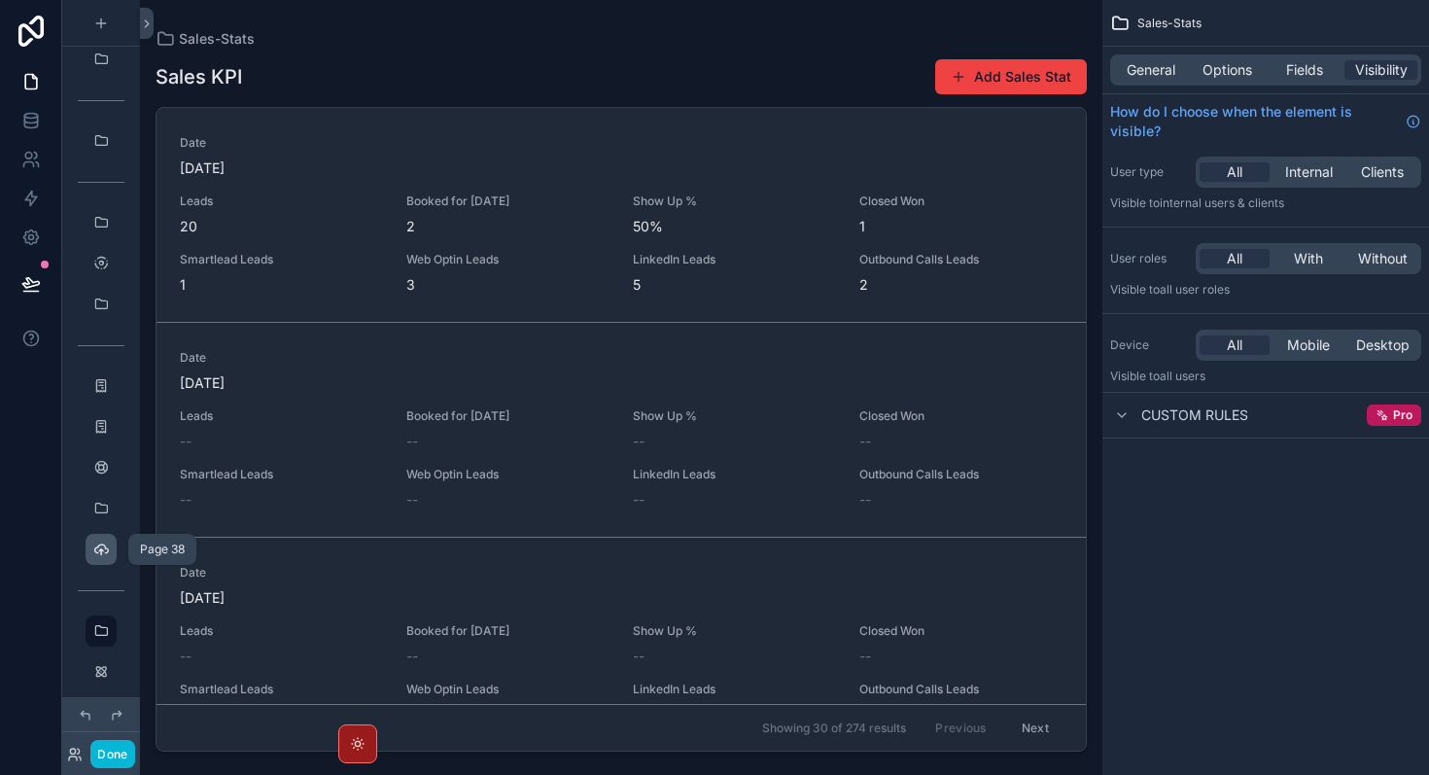
click at [101, 547] on icon "scrollable content" at bounding box center [101, 550] width 16 height 16
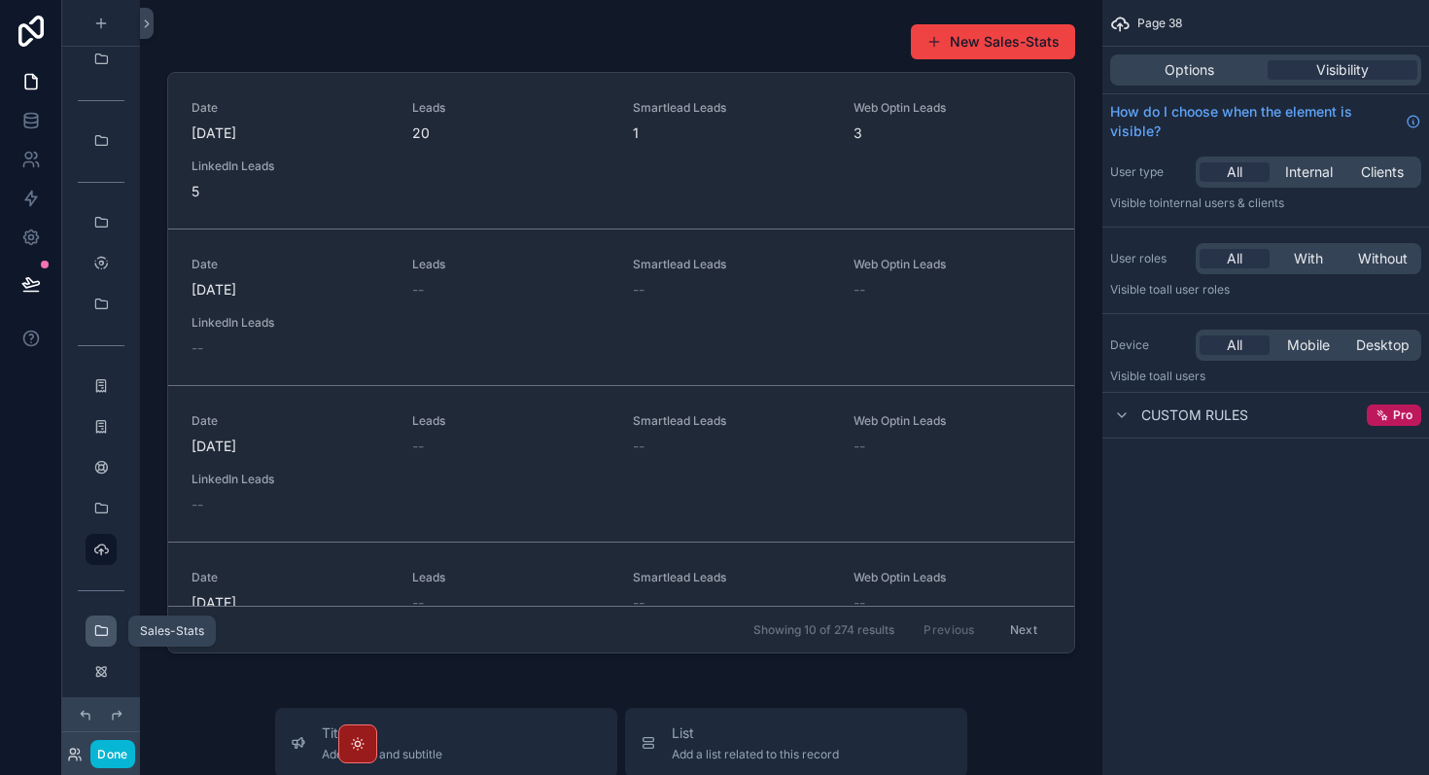
click at [107, 623] on icon "scrollable content" at bounding box center [101, 631] width 16 height 16
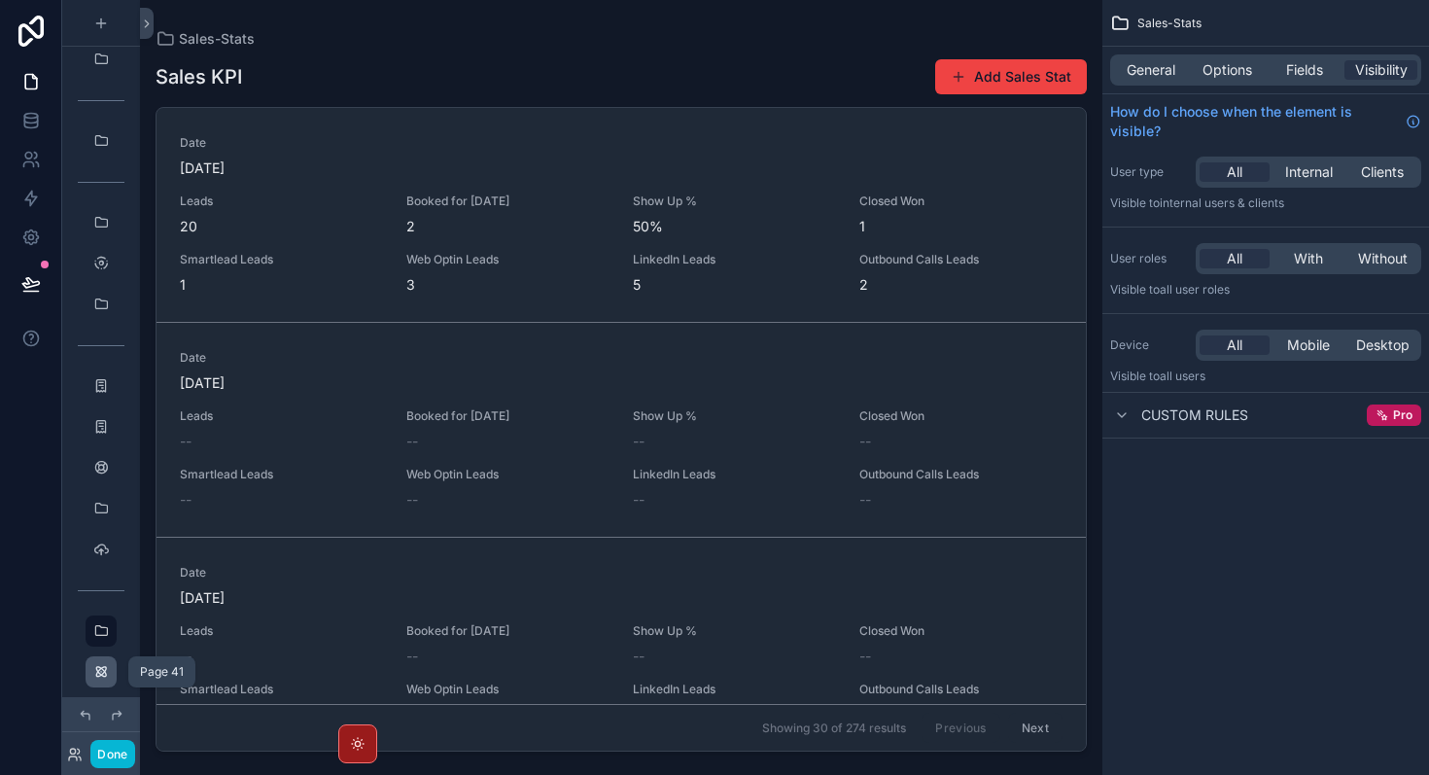
click at [105, 665] on icon "scrollable content" at bounding box center [101, 672] width 16 height 16
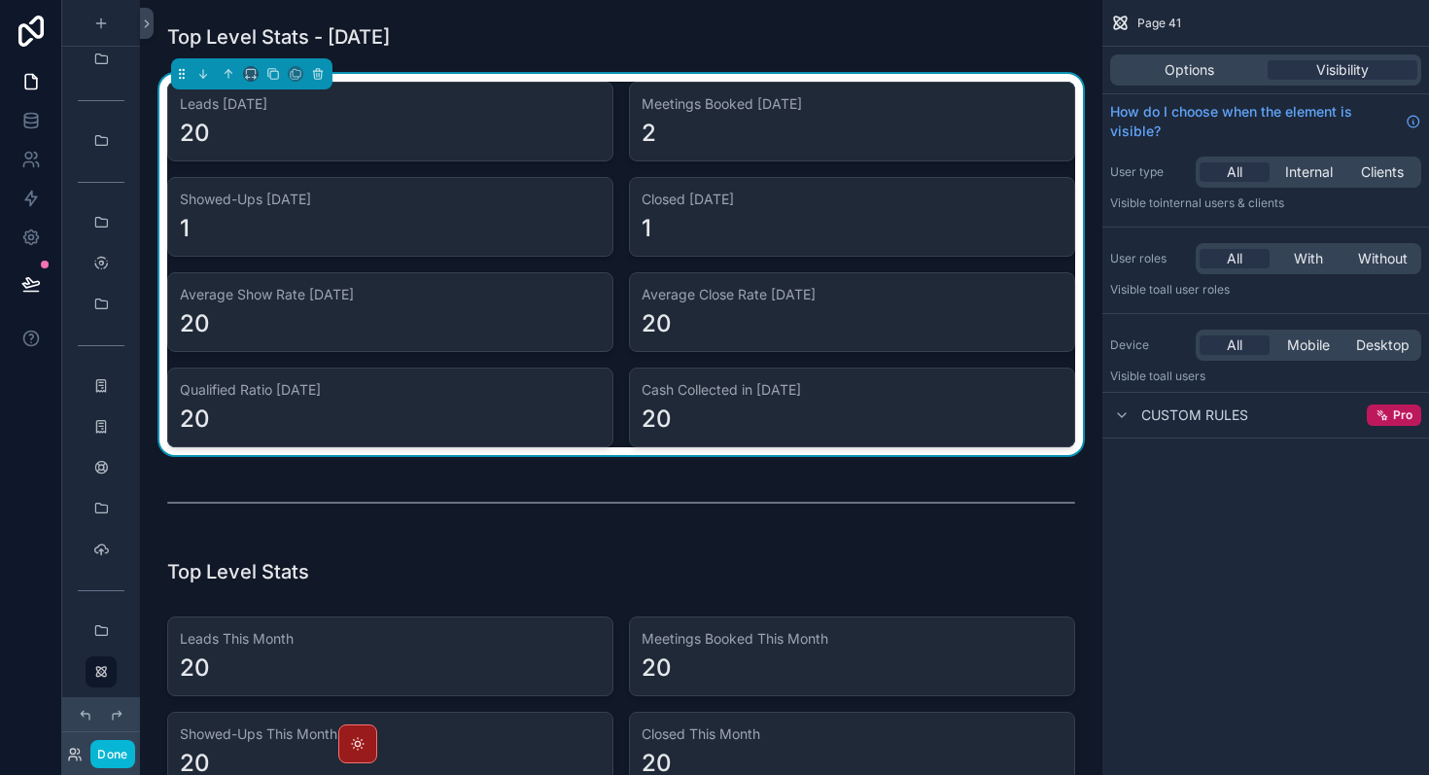
click at [767, 310] on div "20" at bounding box center [852, 323] width 421 height 31
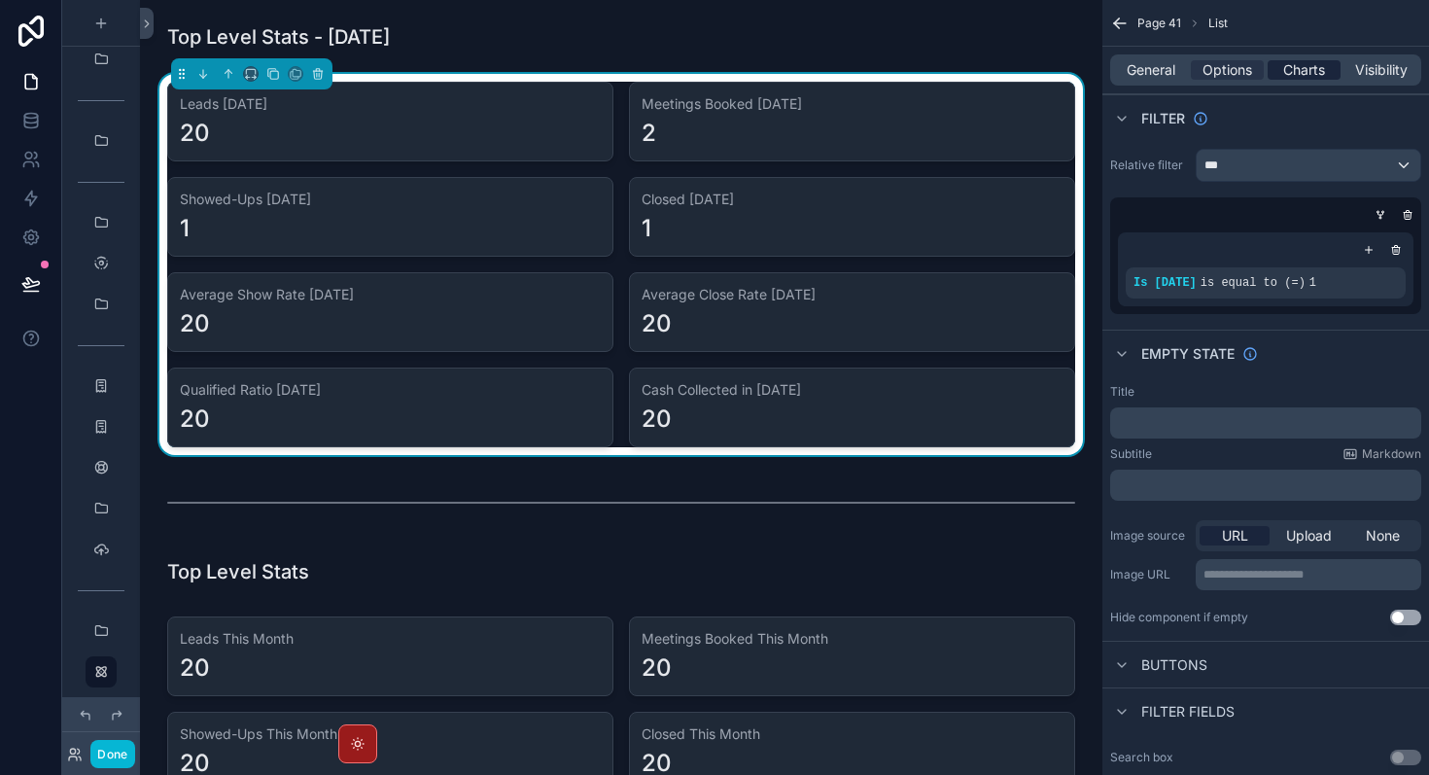
click at [1300, 77] on span "Charts" at bounding box center [1305, 69] width 42 height 19
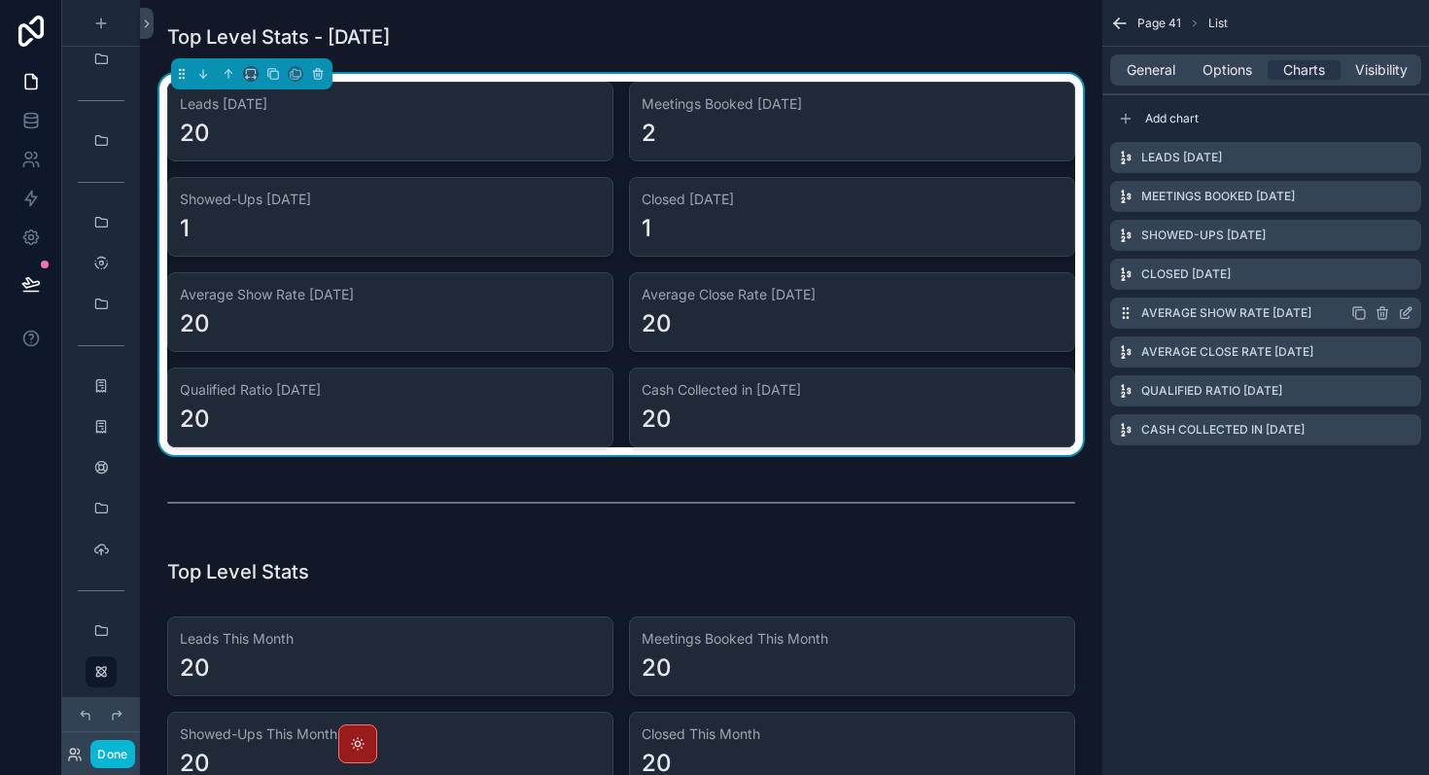
click at [1407, 313] on icon "scrollable content" at bounding box center [1408, 311] width 8 height 8
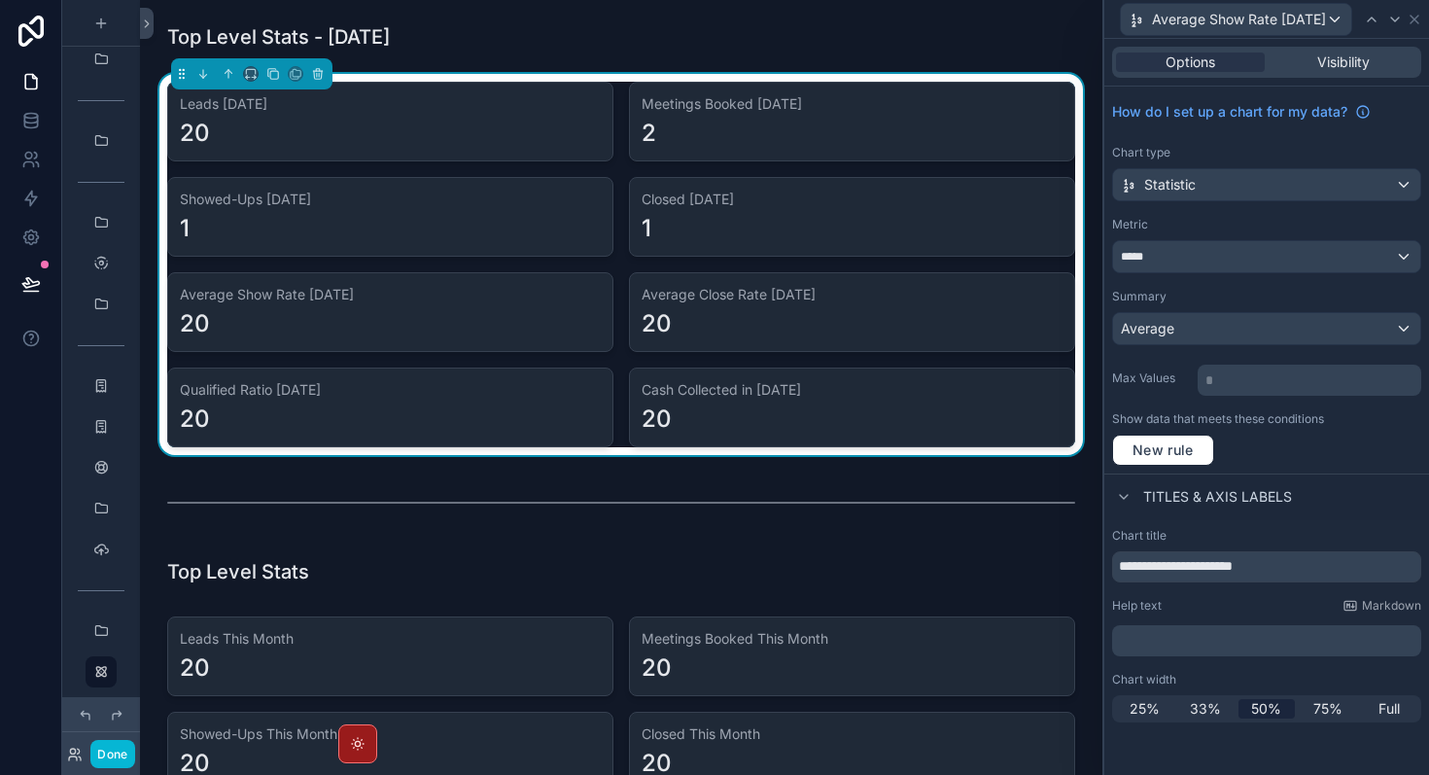
click at [1269, 350] on div "How do I set up a chart for my data? Chart type Statistic Metric ***** Summary …" at bounding box center [1267, 280] width 325 height 387
click at [1226, 266] on div "*****" at bounding box center [1266, 256] width 307 height 31
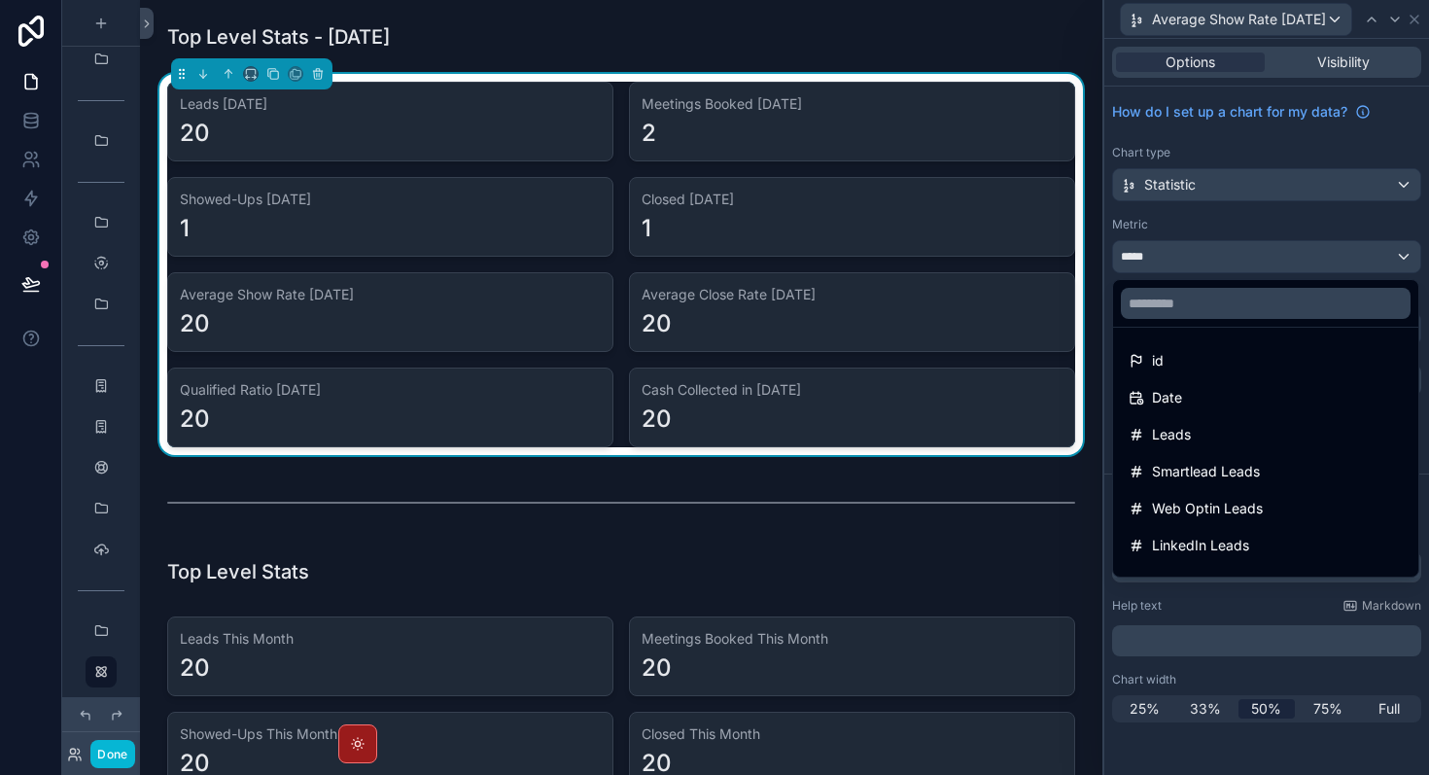
click at [1271, 229] on div at bounding box center [1267, 387] width 325 height 775
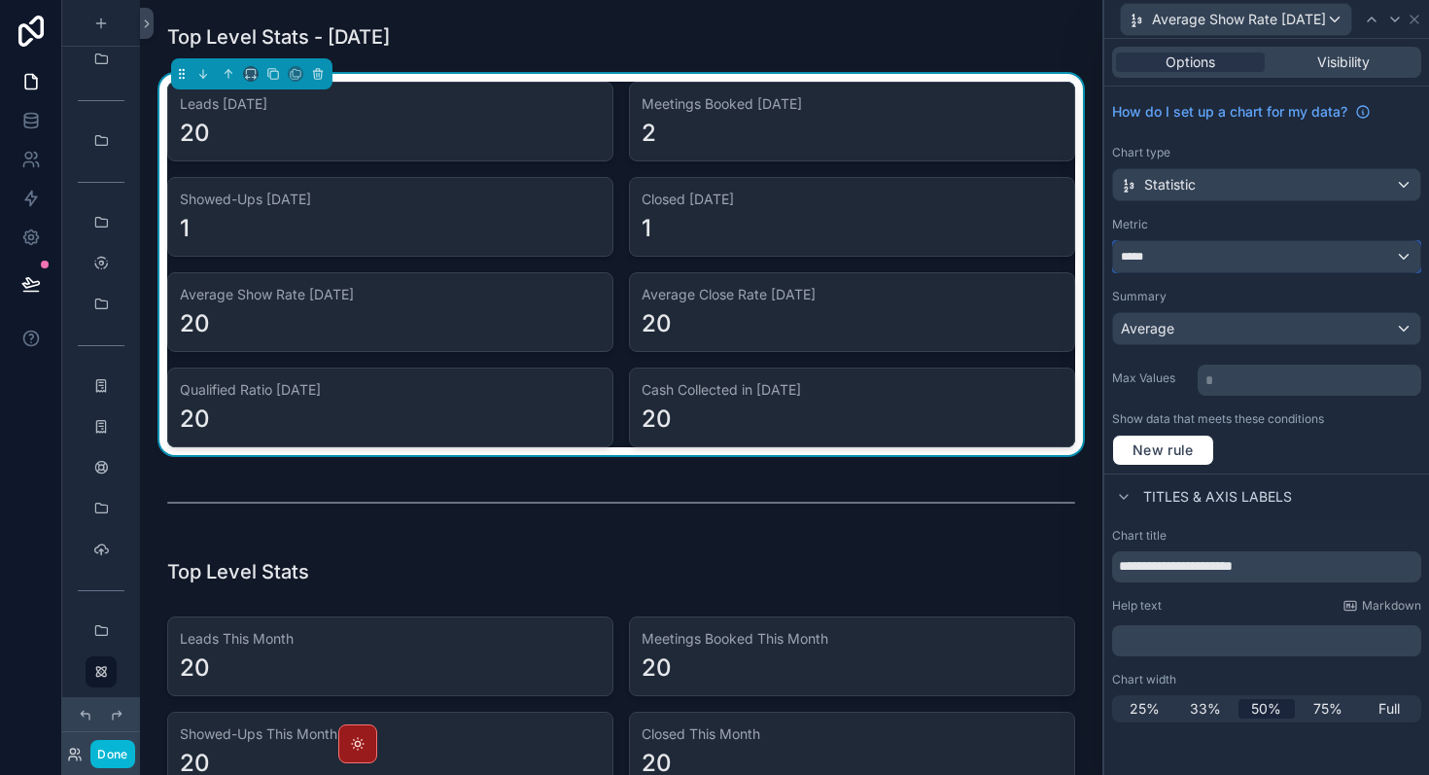
click at [1406, 260] on div "*****" at bounding box center [1266, 256] width 307 height 31
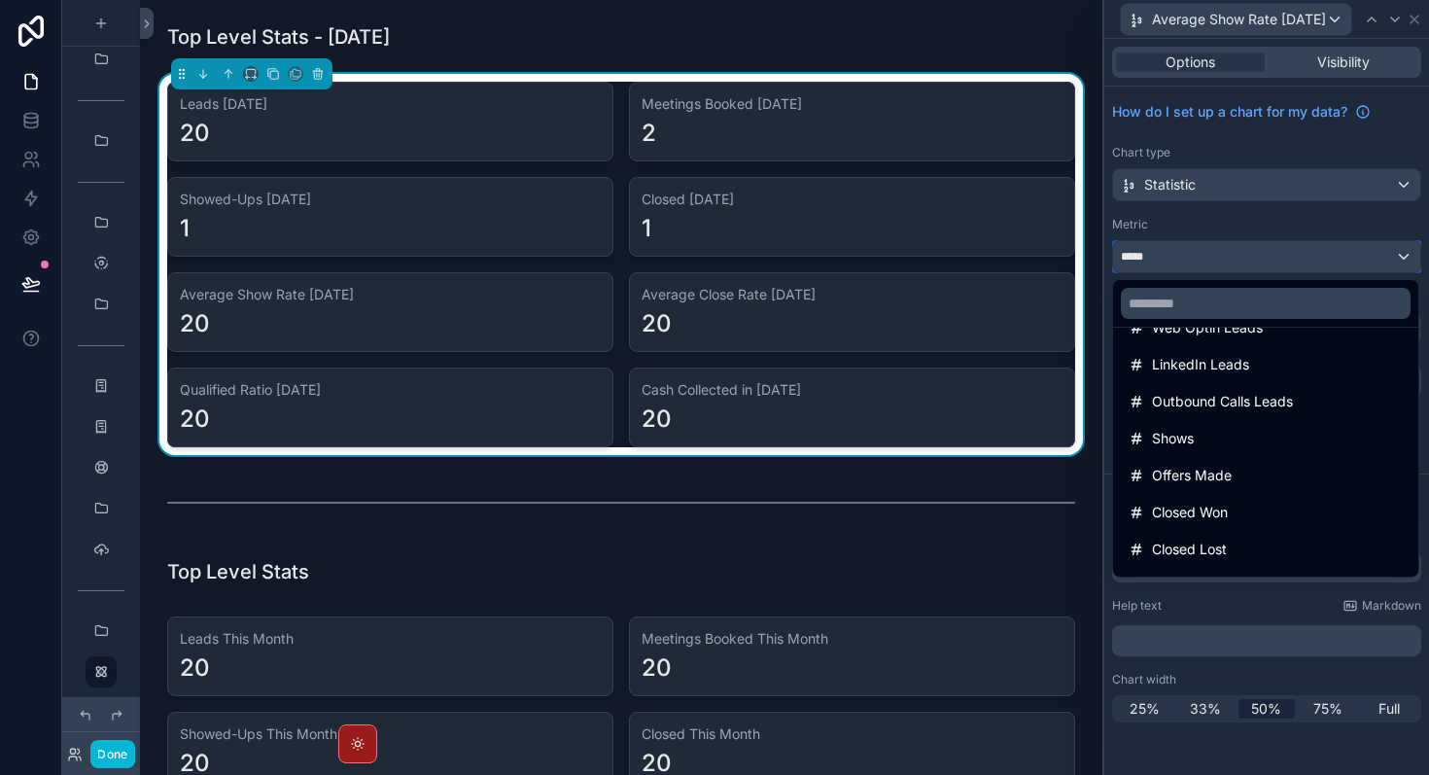
scroll to position [179, 0]
click at [1226, 240] on div at bounding box center [1267, 387] width 325 height 775
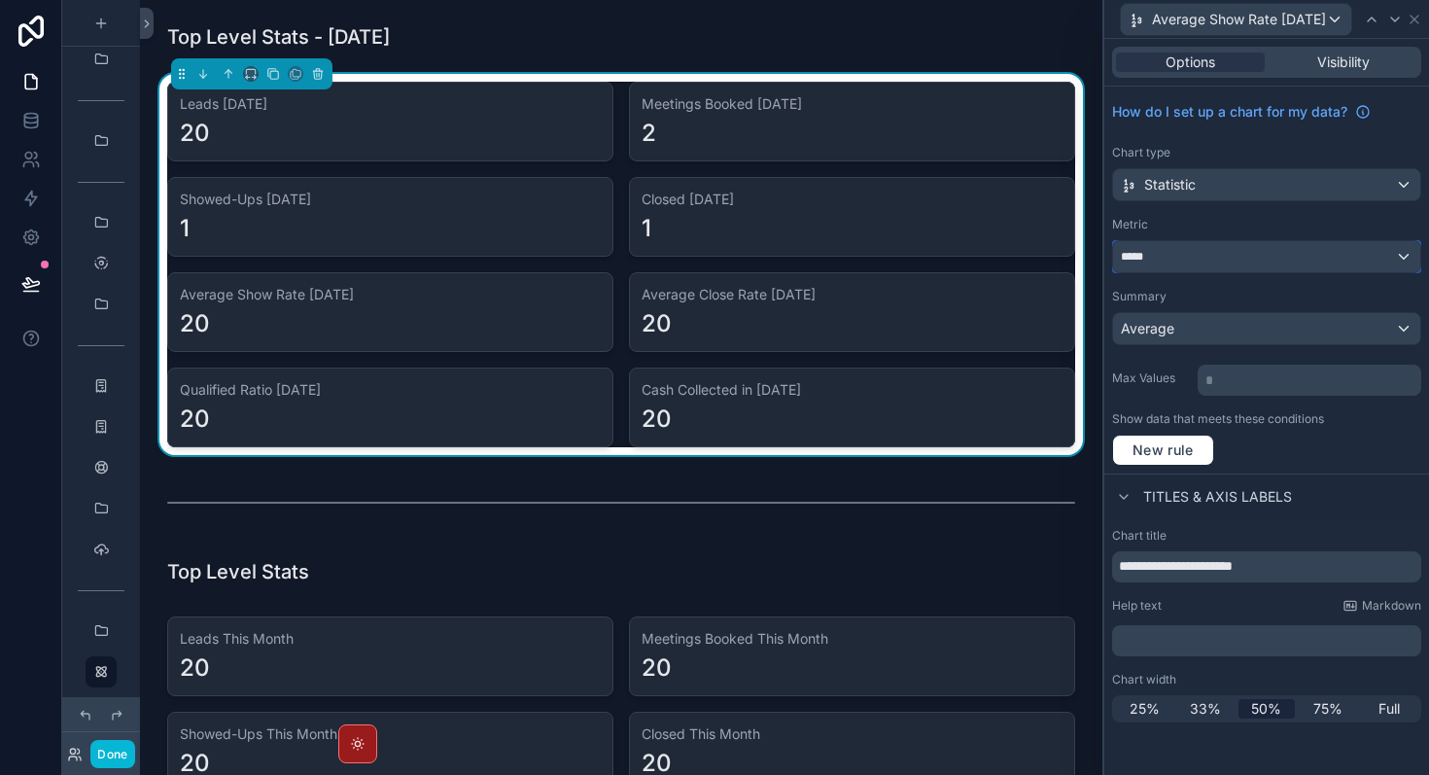
click at [1152, 257] on span "*****" at bounding box center [1137, 257] width 33 height 16
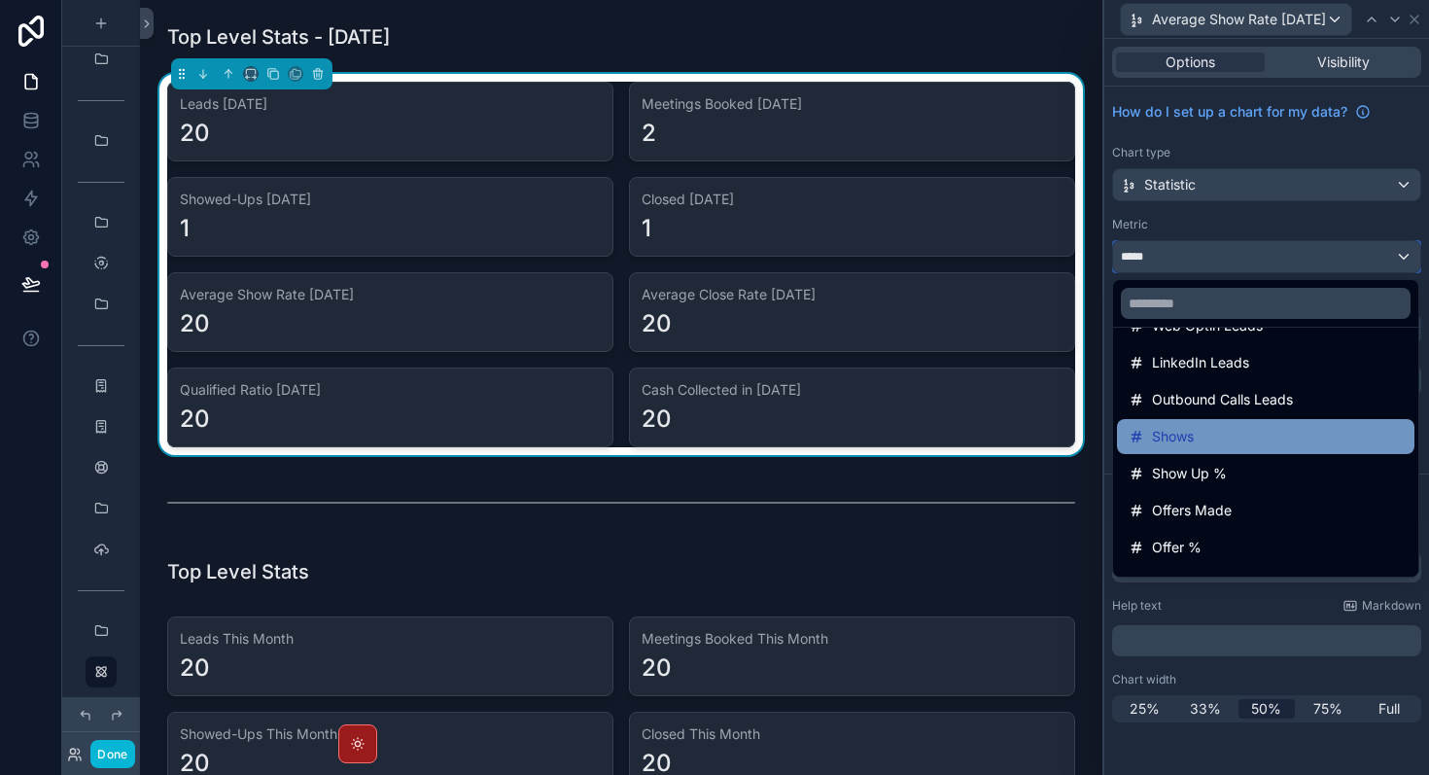
scroll to position [692, 0]
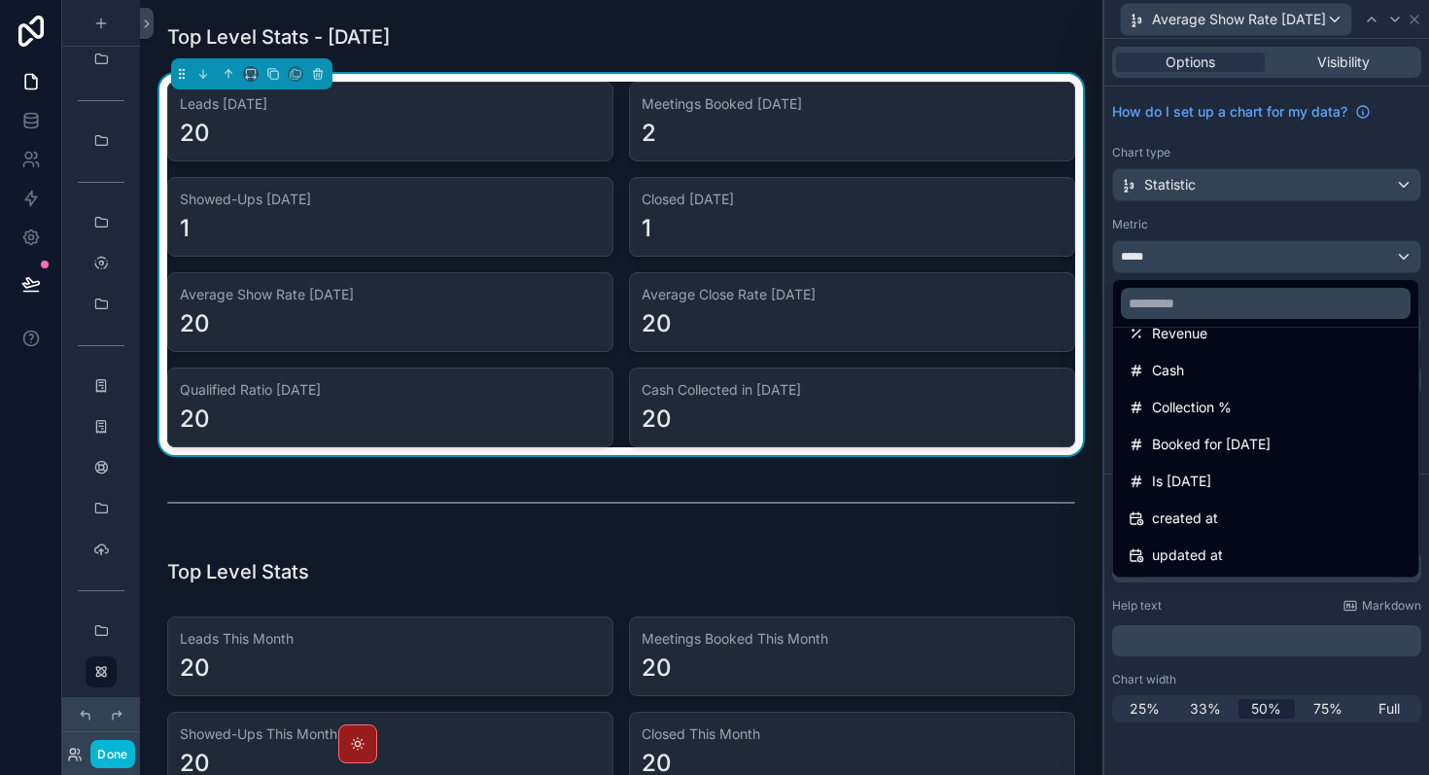
click at [1261, 224] on div at bounding box center [1267, 387] width 325 height 775
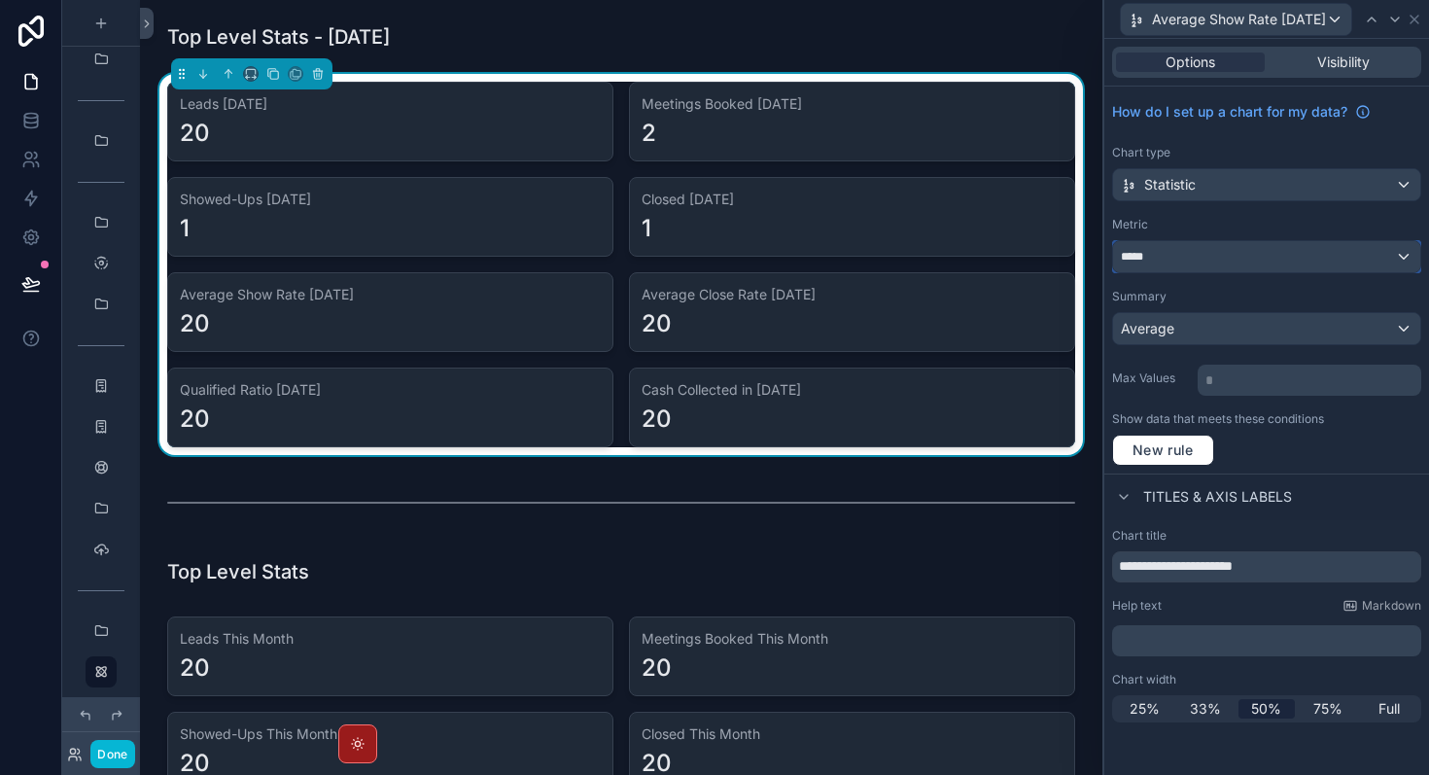
click at [1230, 257] on div "*****" at bounding box center [1266, 256] width 307 height 31
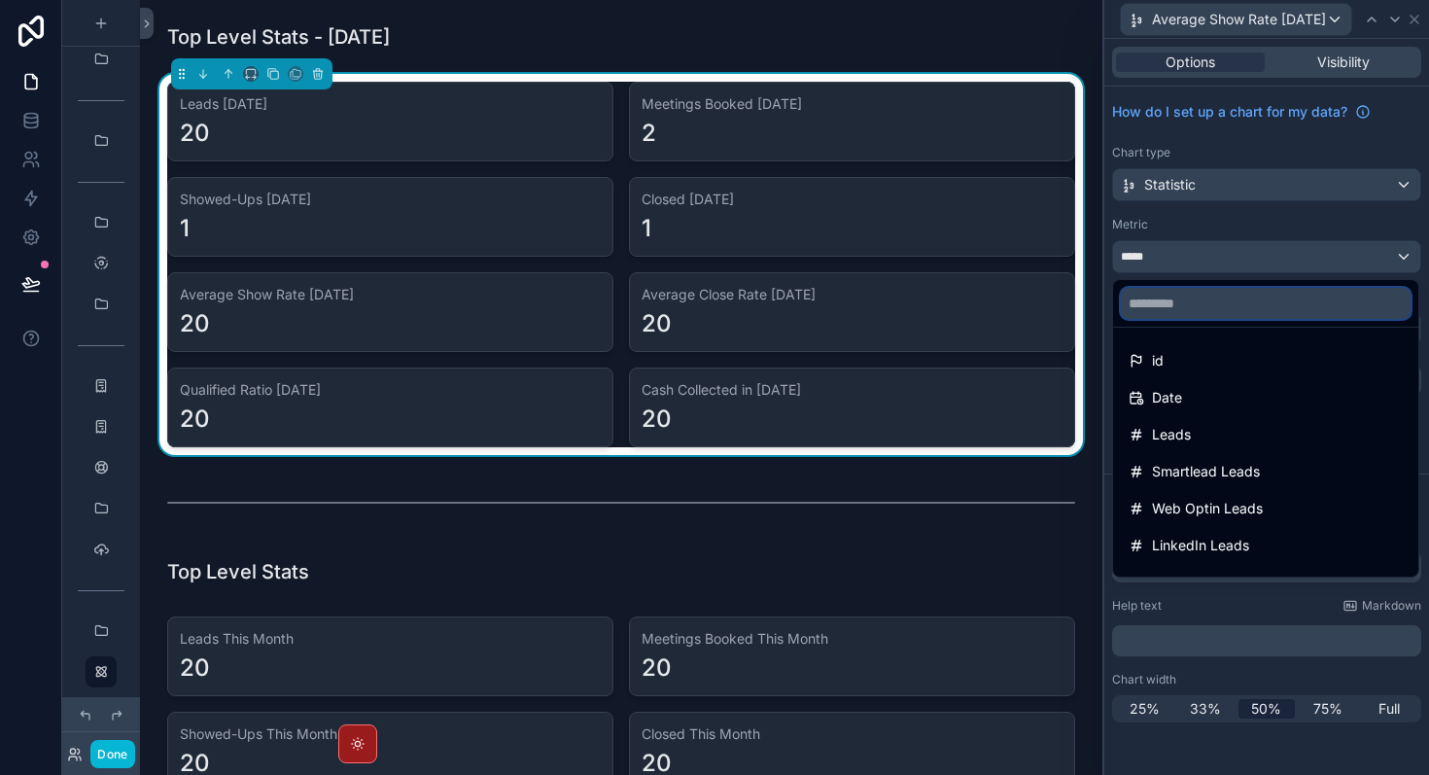
click at [1196, 302] on input "text" at bounding box center [1266, 303] width 290 height 31
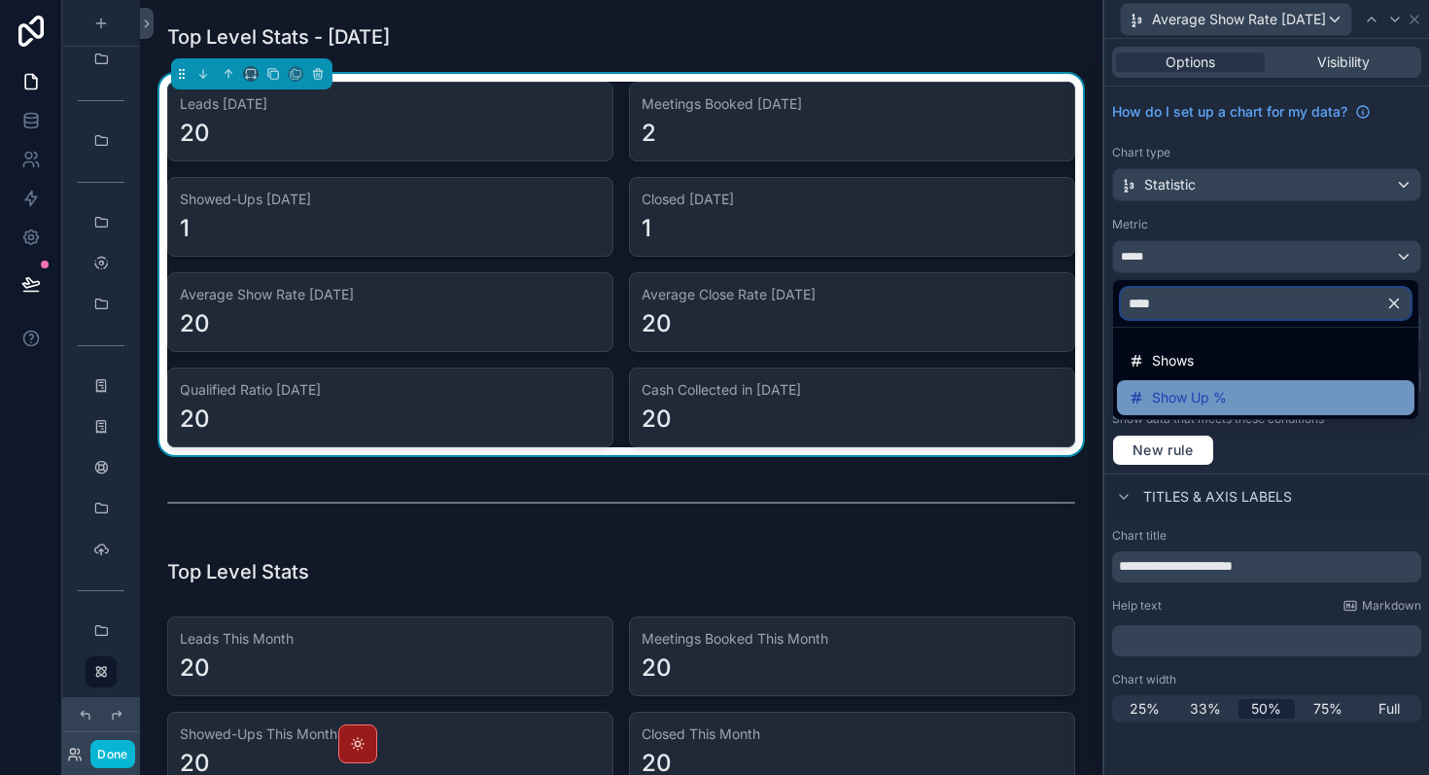
type input "****"
click at [1237, 398] on div "Show Up %" at bounding box center [1266, 397] width 274 height 23
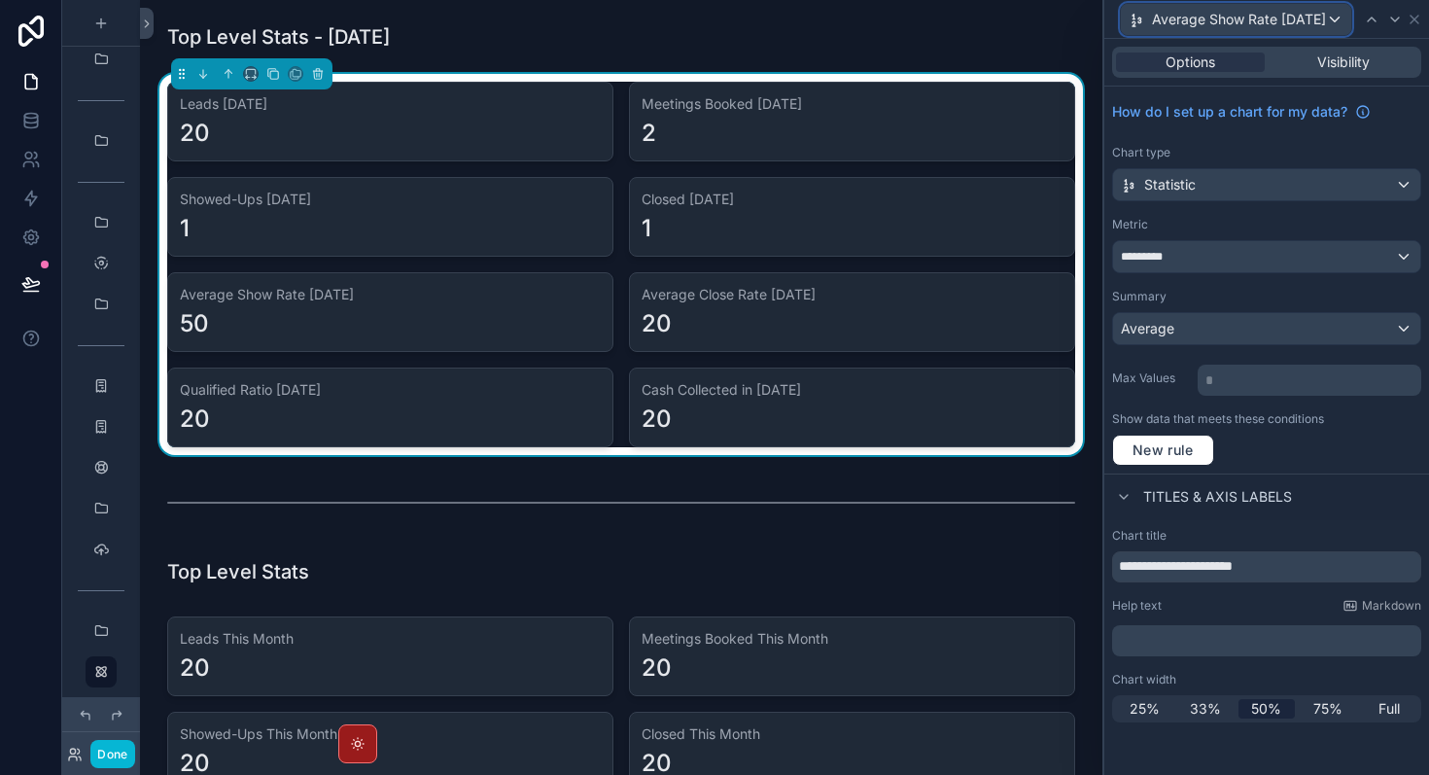
click at [1286, 23] on span "Average Show Rate [DATE]" at bounding box center [1239, 19] width 174 height 19
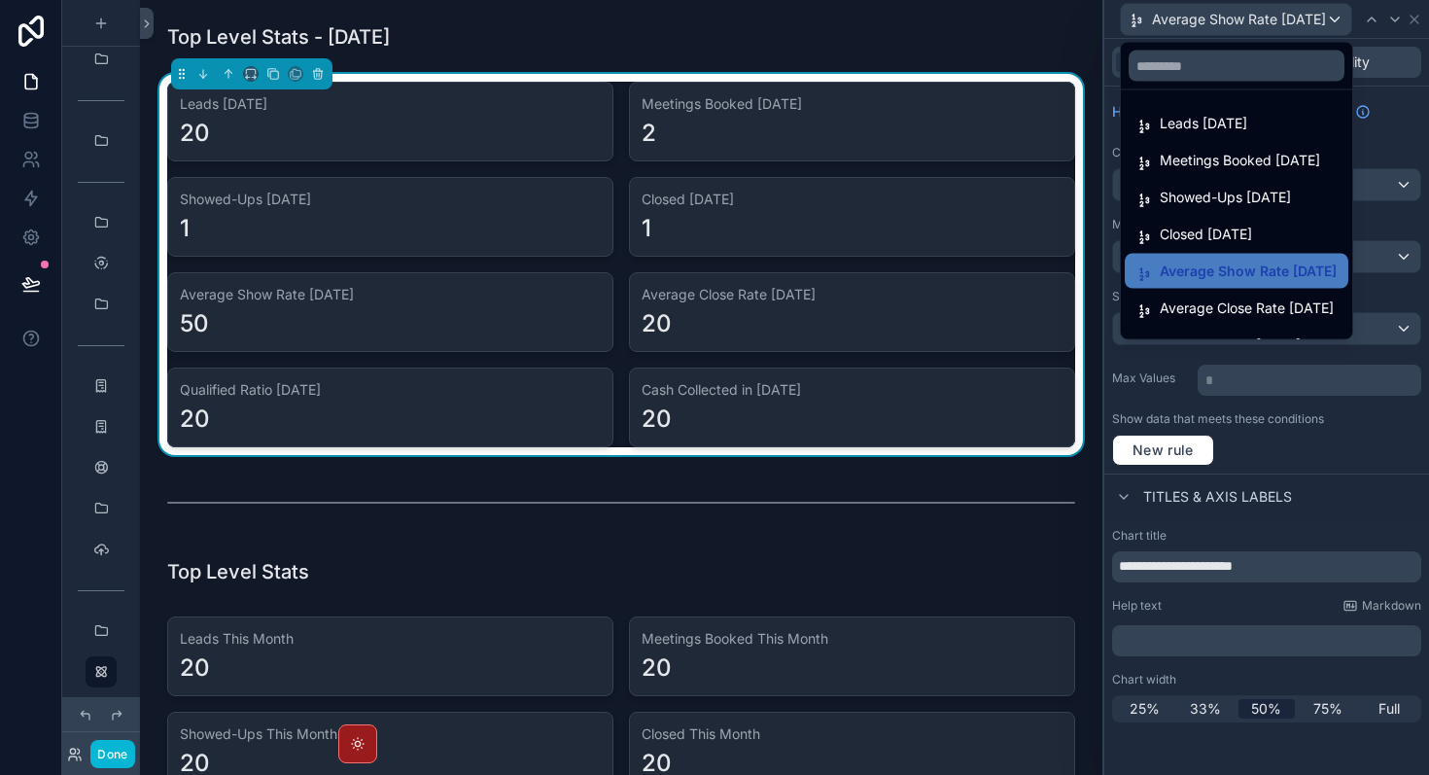
click at [1322, 456] on div at bounding box center [1267, 387] width 325 height 775
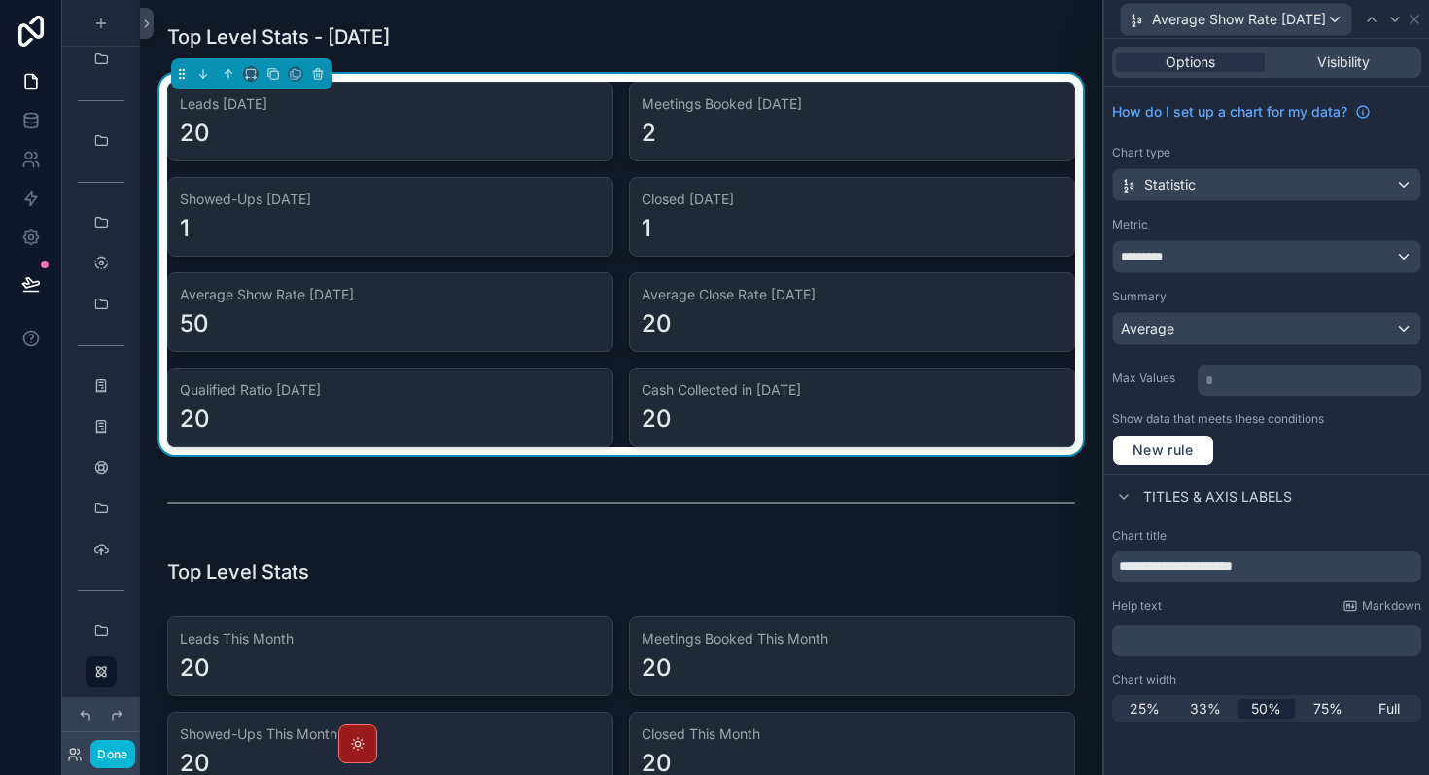
click at [1358, 74] on div "Options Visibility" at bounding box center [1266, 62] width 309 height 31
click at [1343, 61] on span "Visibility" at bounding box center [1344, 62] width 53 height 19
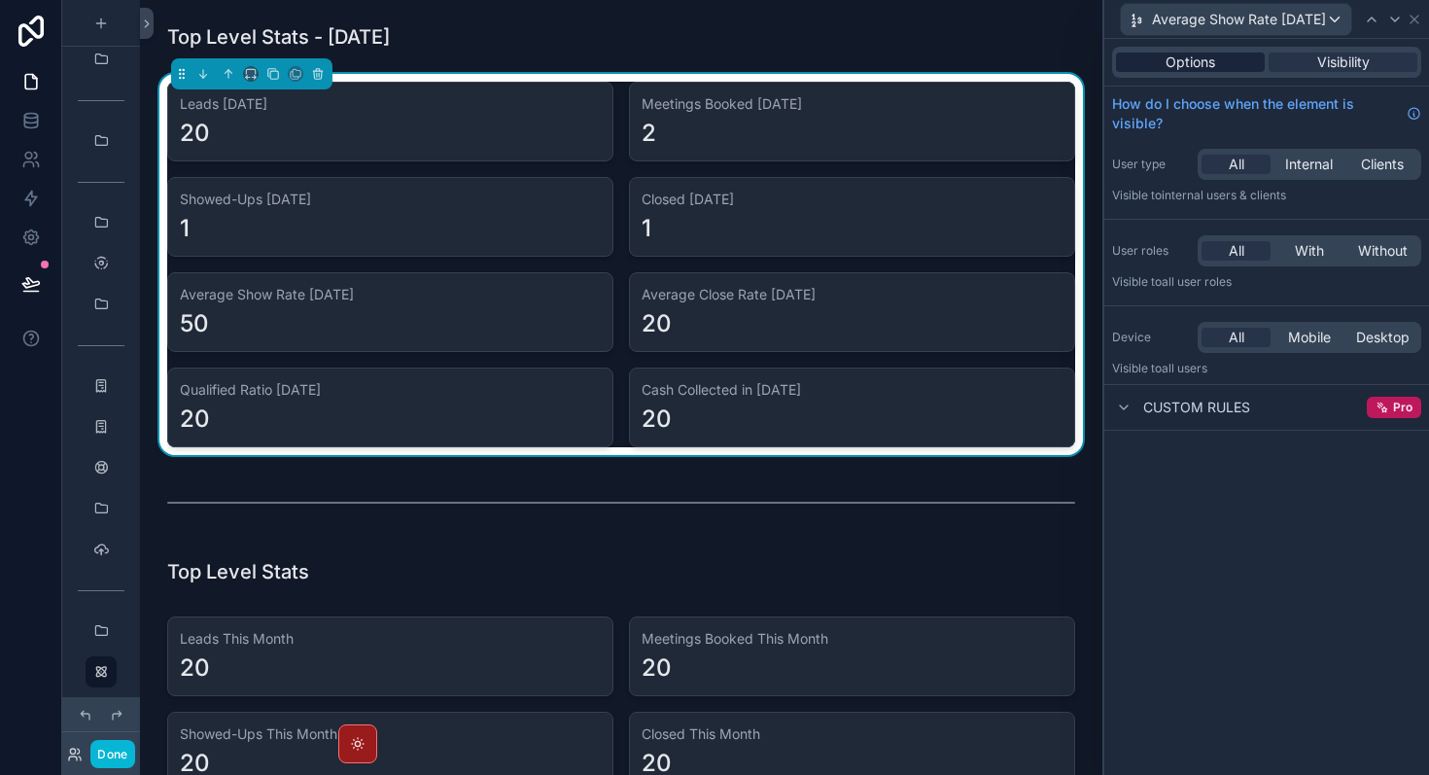
click at [1238, 61] on div "Options" at bounding box center [1190, 62] width 149 height 19
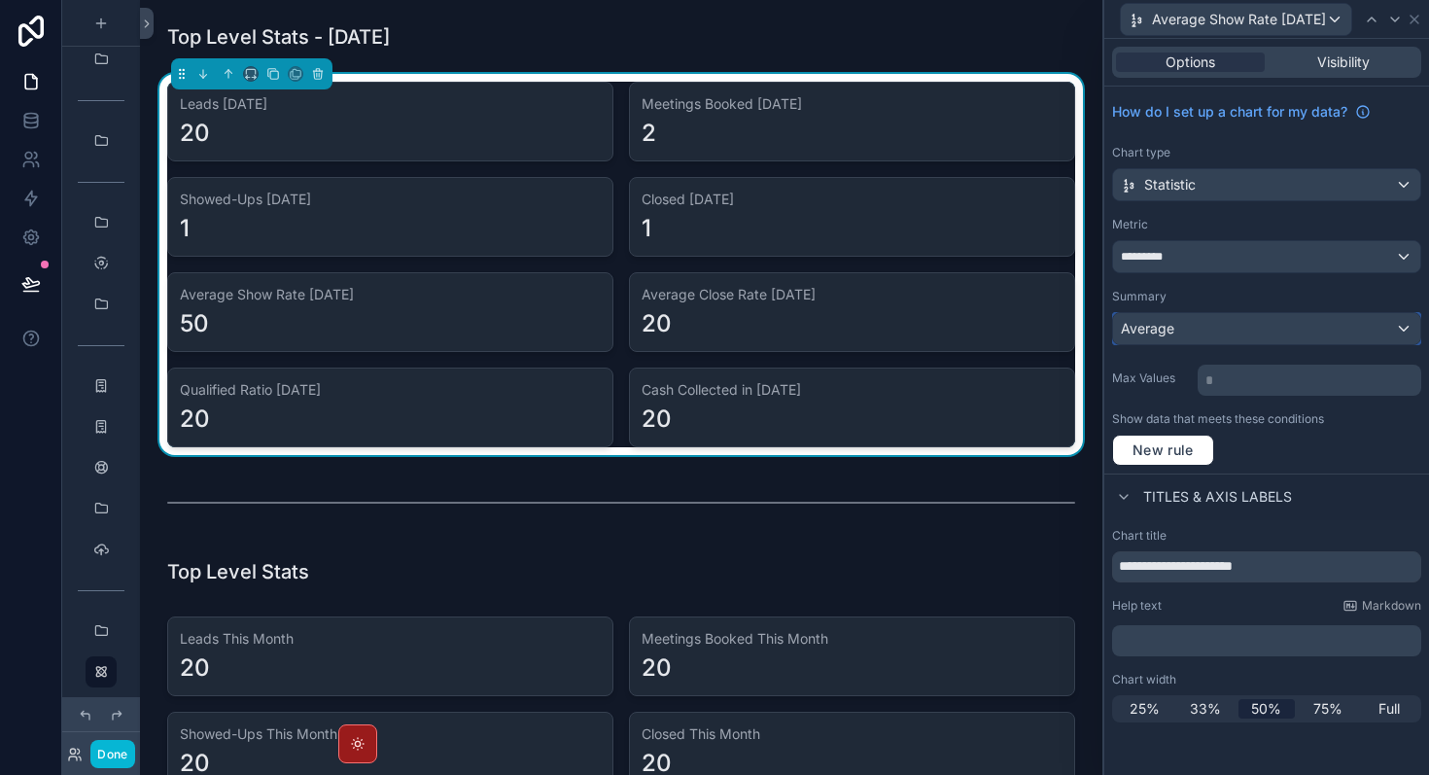
click at [1222, 326] on div "Average" at bounding box center [1266, 328] width 307 height 31
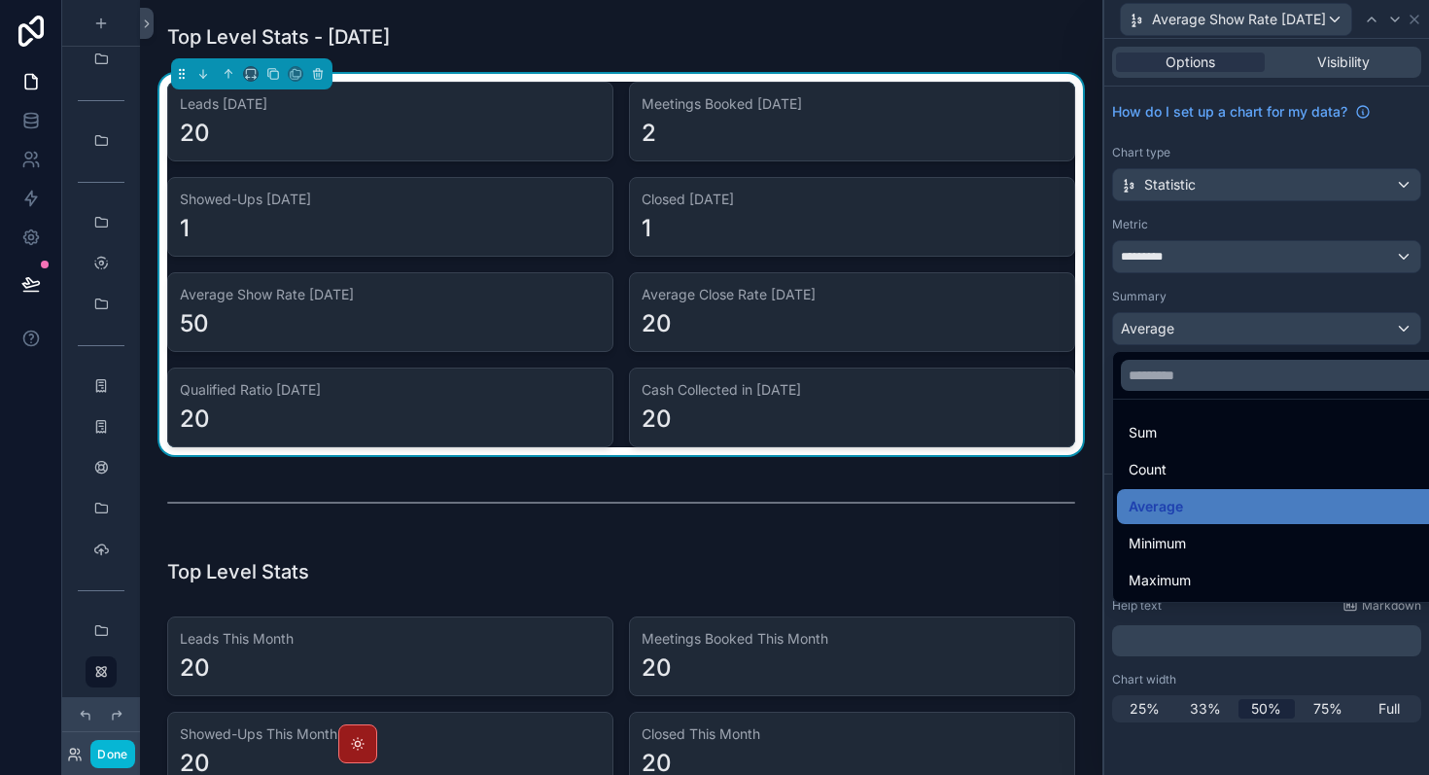
click at [1222, 326] on div at bounding box center [1267, 387] width 325 height 775
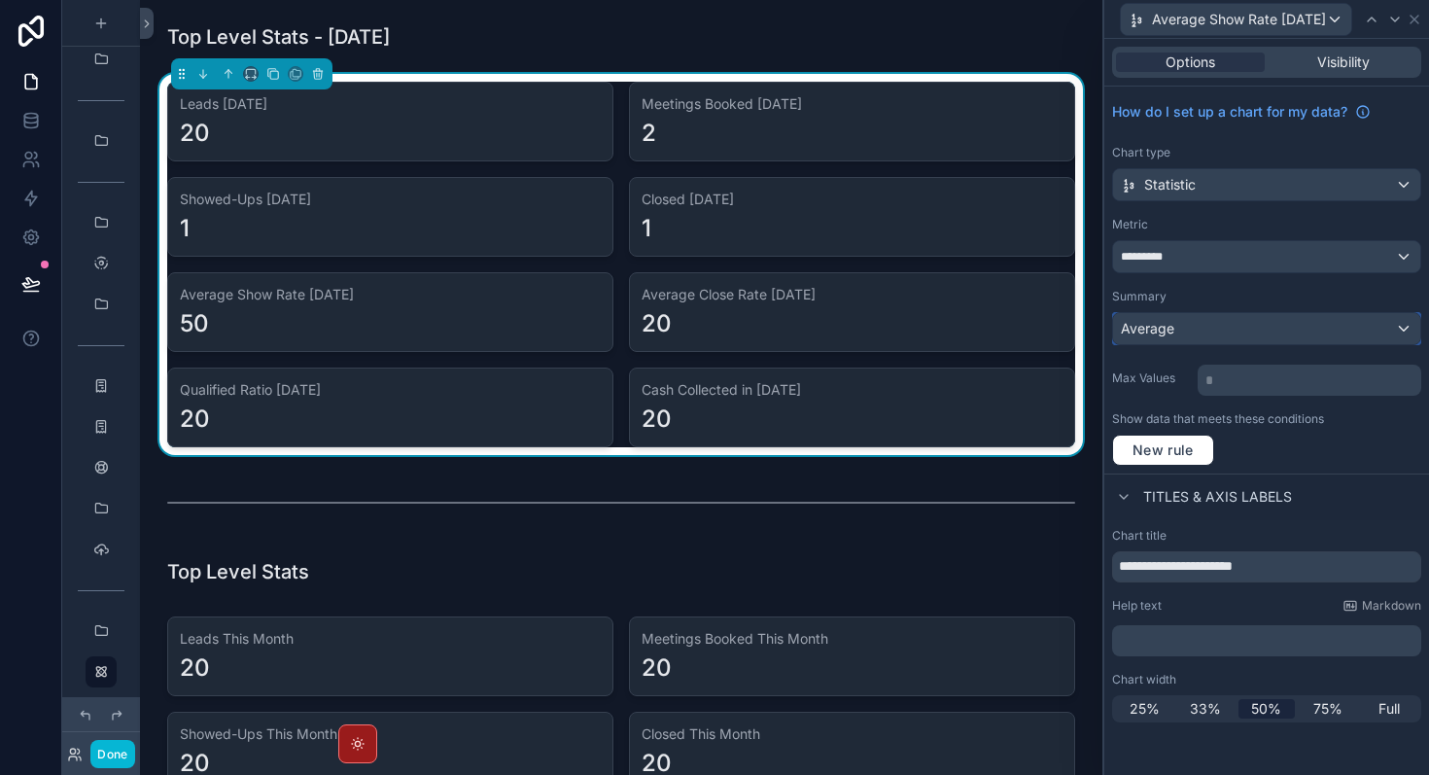
click at [1222, 326] on div "Average" at bounding box center [1266, 328] width 307 height 31
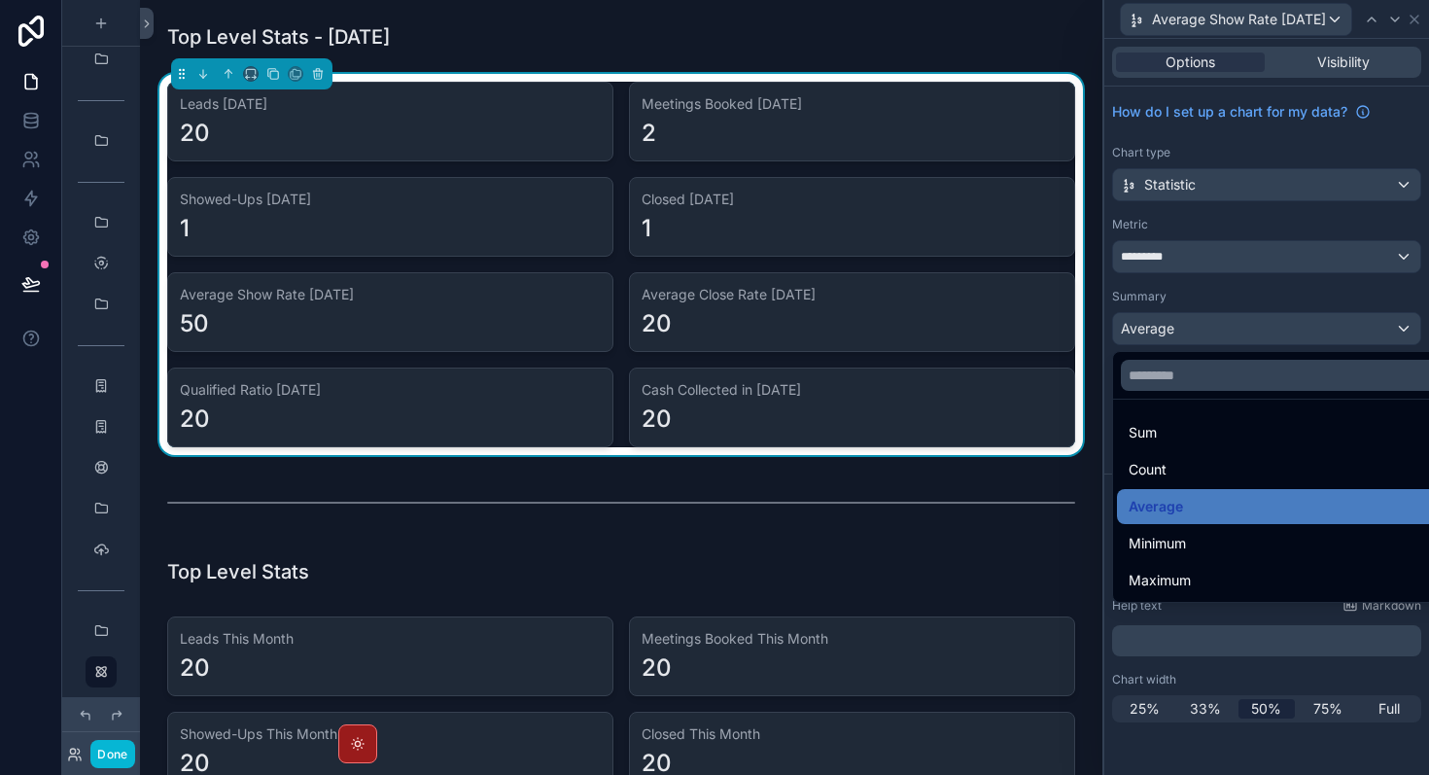
click at [1222, 326] on div at bounding box center [1267, 387] width 325 height 775
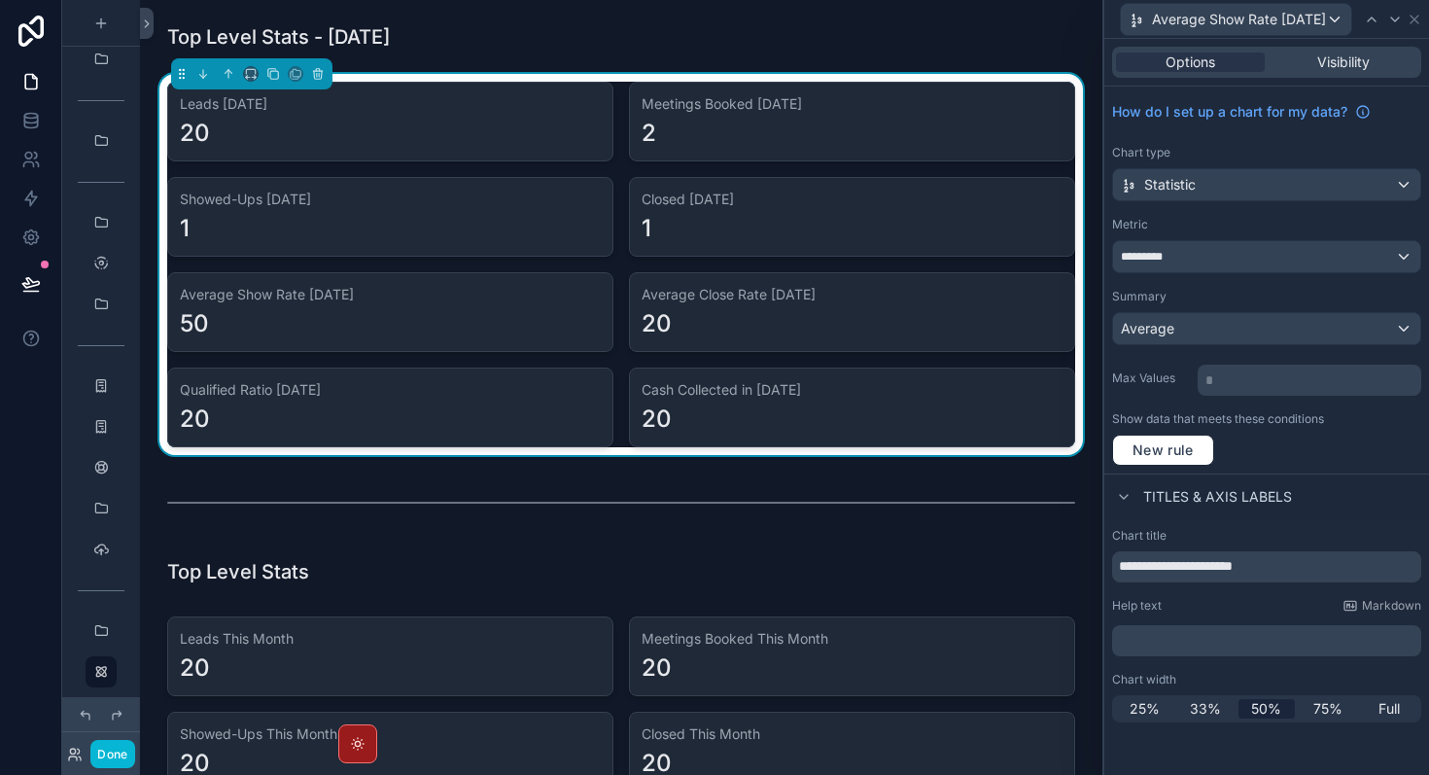
click at [1247, 402] on div "How do I set up a chart for my data? Chart type Statistic Metric ********* Summ…" at bounding box center [1267, 280] width 325 height 387
click at [1213, 451] on button "New rule" at bounding box center [1163, 450] width 102 height 31
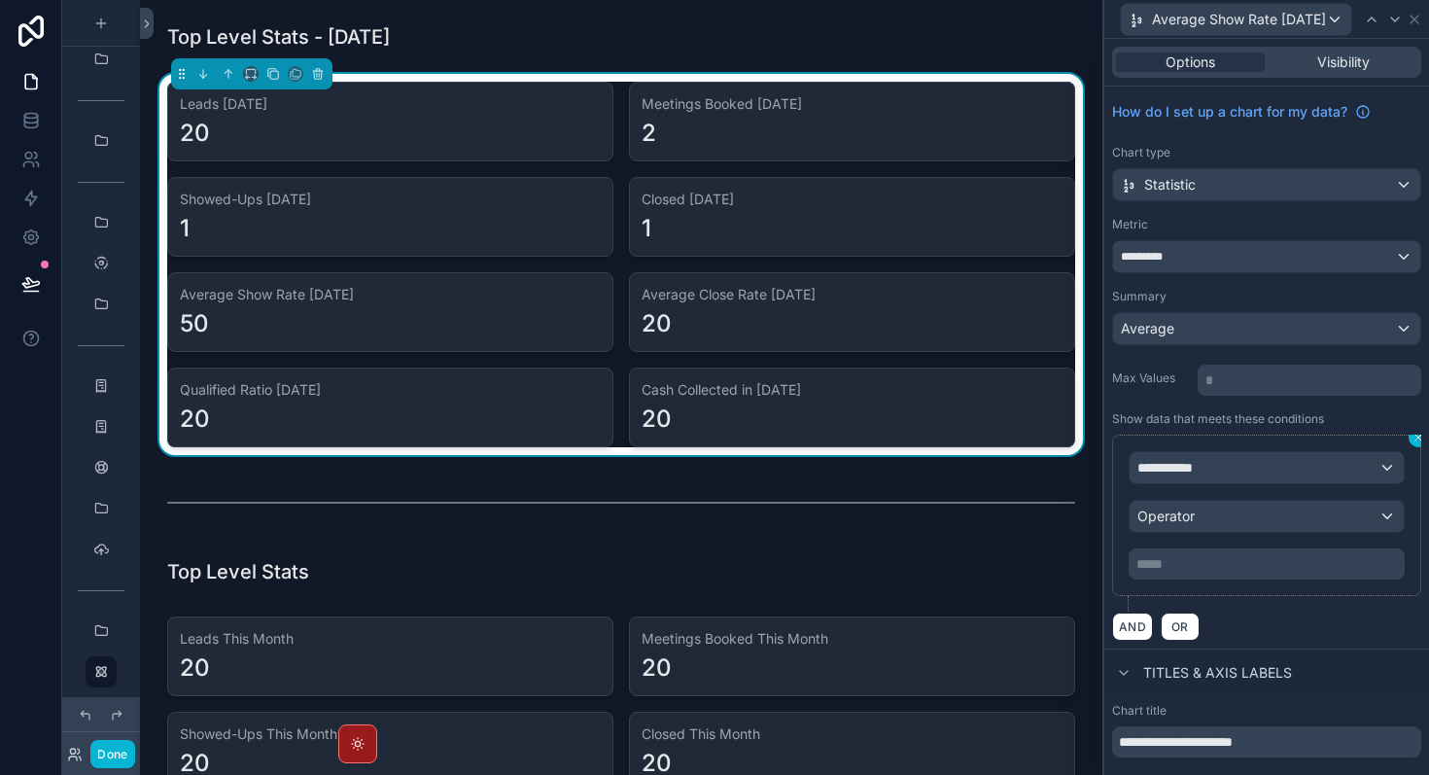
click at [1420, 440] on icon at bounding box center [1419, 438] width 12 height 12
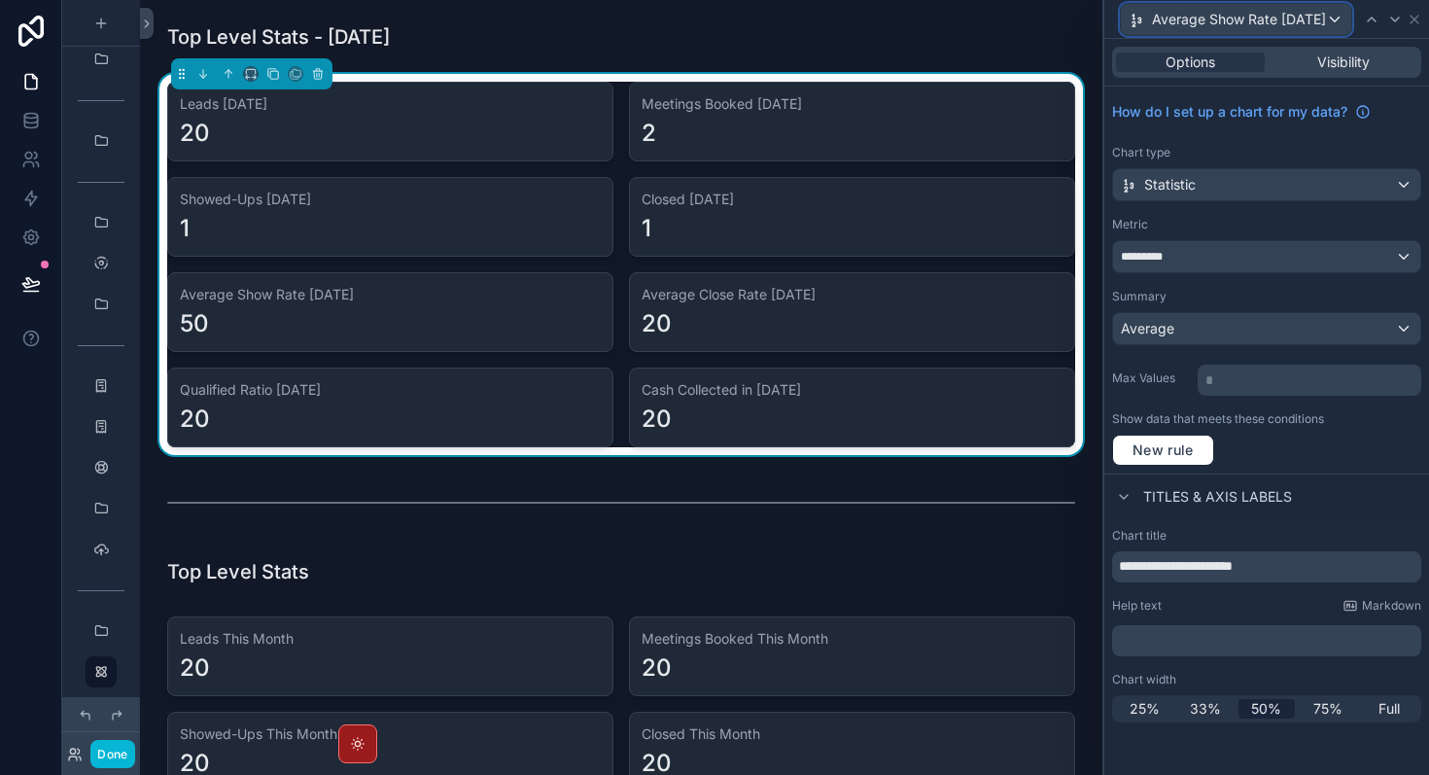
click at [1319, 12] on span "Average Show Rate [DATE]" at bounding box center [1239, 19] width 174 height 19
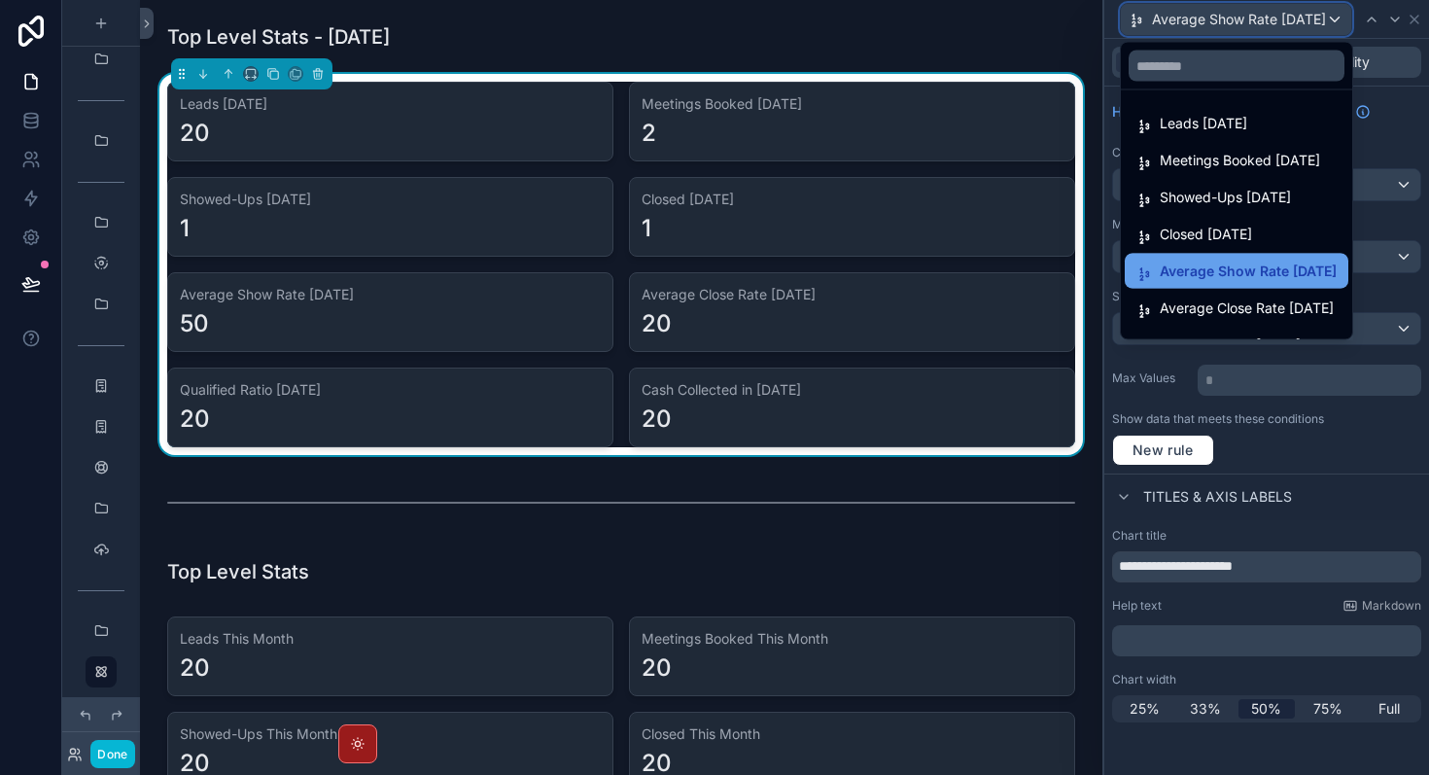
scroll to position [64, 0]
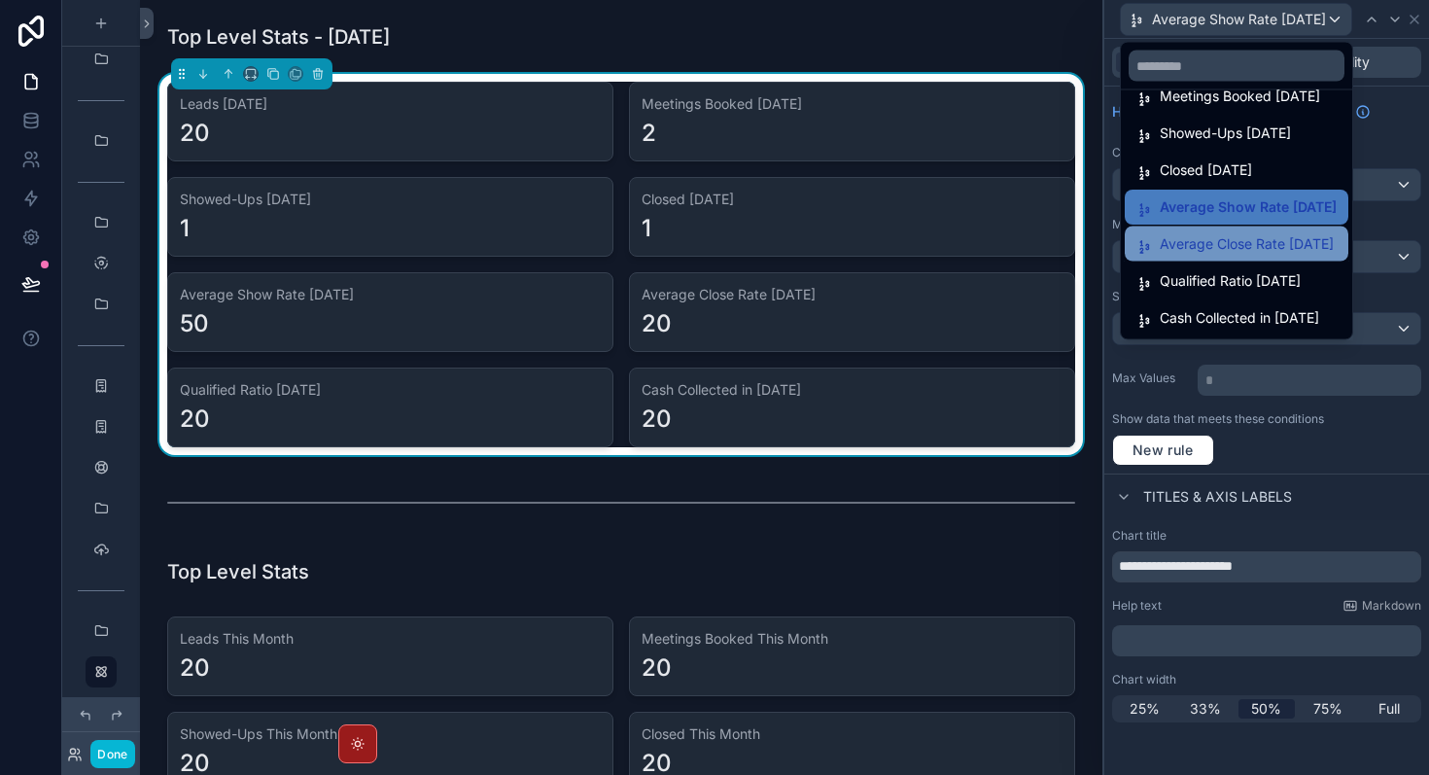
click at [1276, 240] on span "Average Close Rate [DATE]" at bounding box center [1247, 243] width 174 height 23
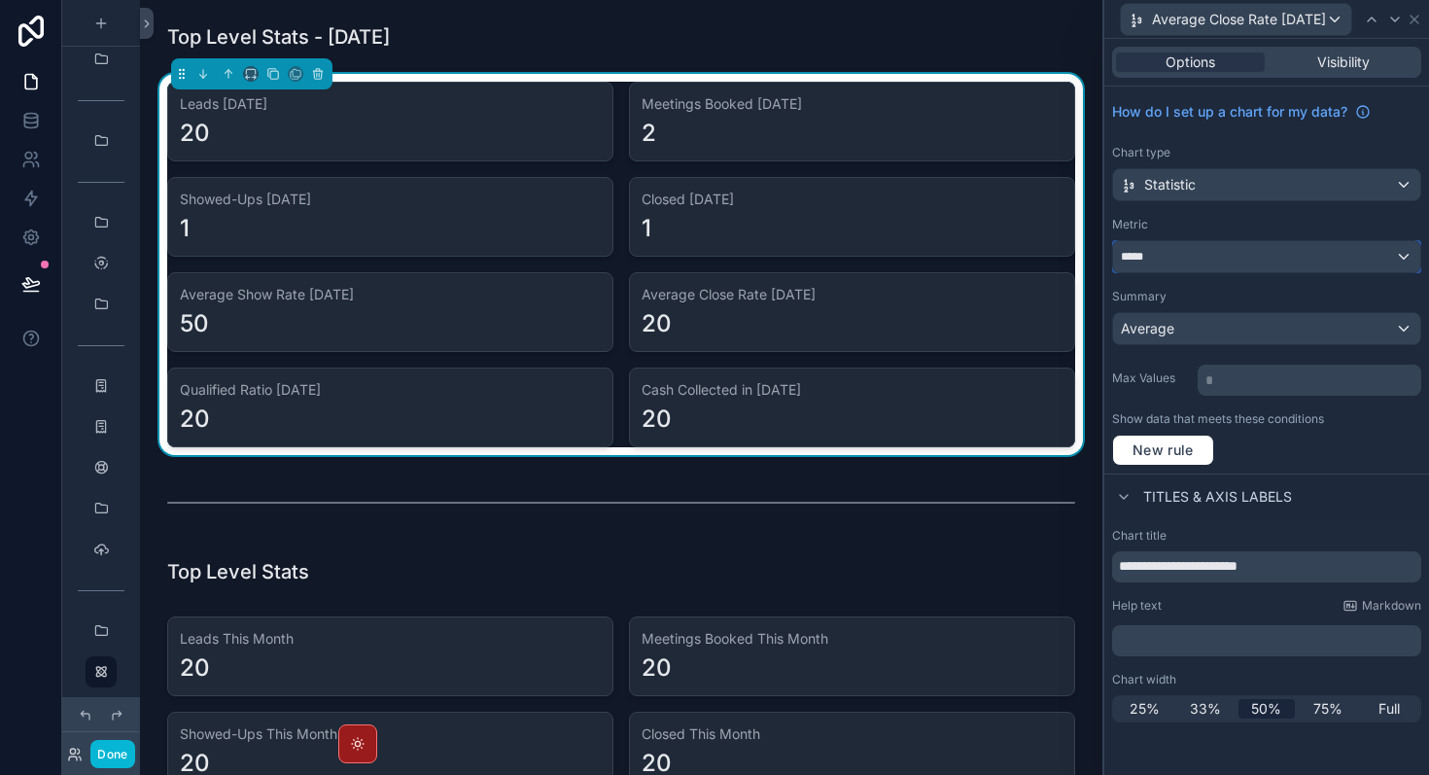
click at [1225, 256] on div "*****" at bounding box center [1266, 256] width 307 height 31
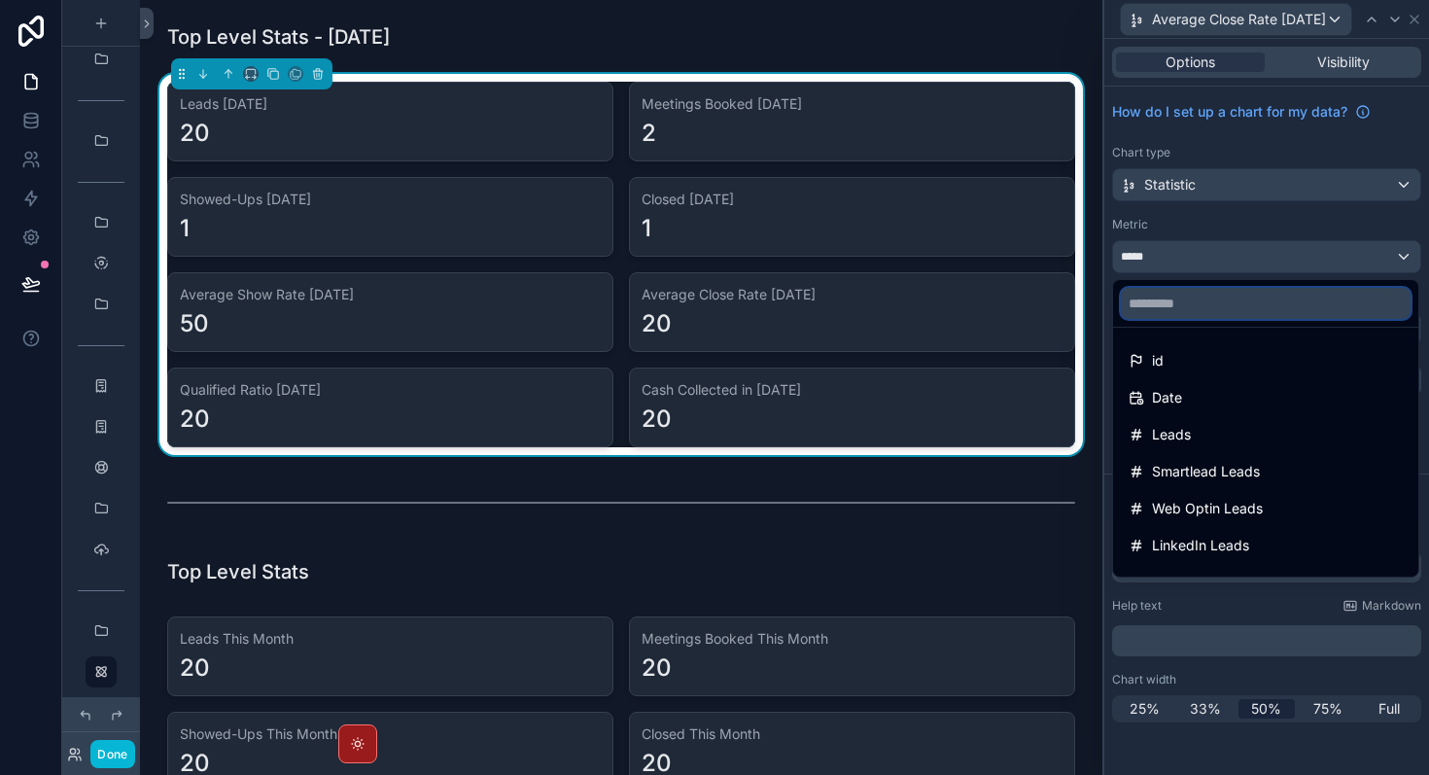
click at [1223, 295] on input "text" at bounding box center [1266, 303] width 290 height 31
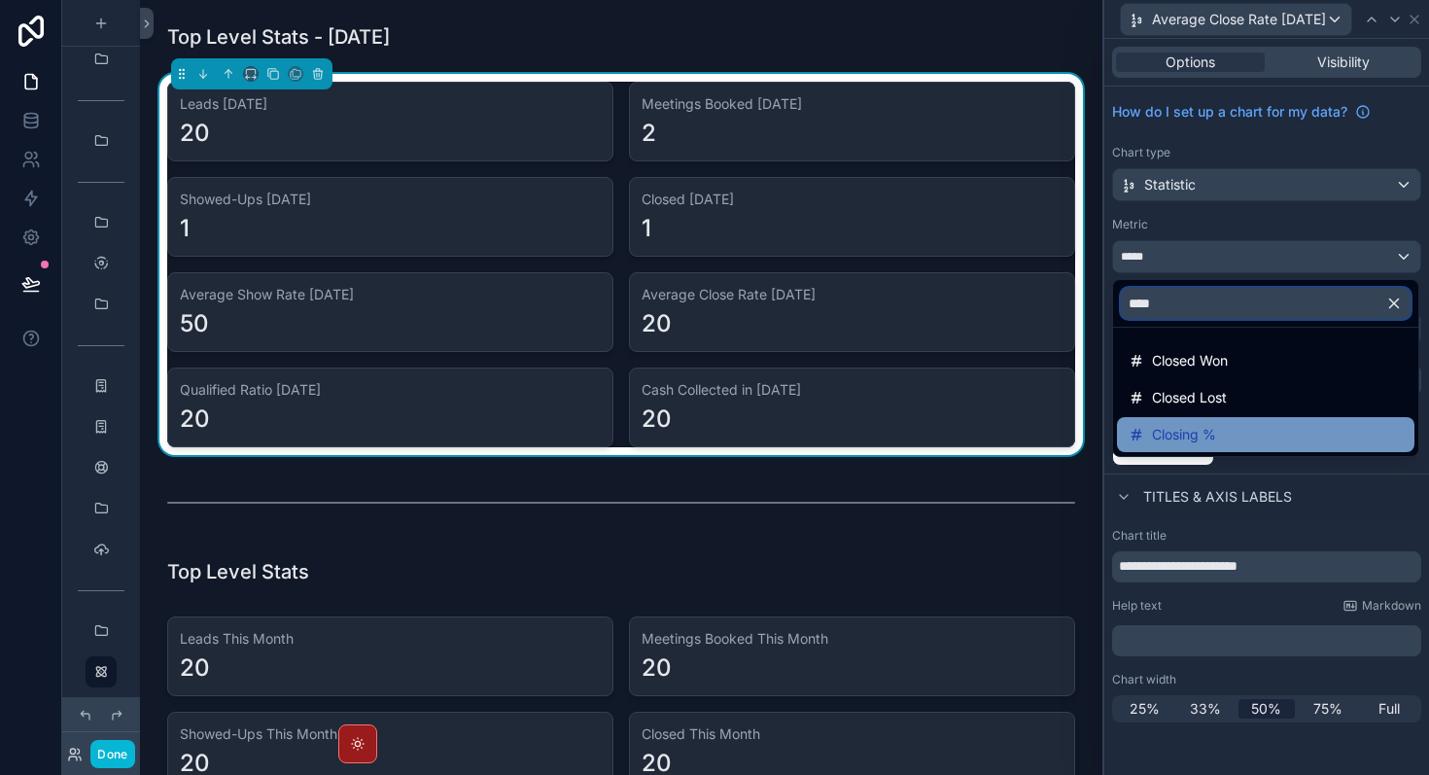
type input "****"
click at [1214, 429] on span "Closing %" at bounding box center [1184, 434] width 64 height 23
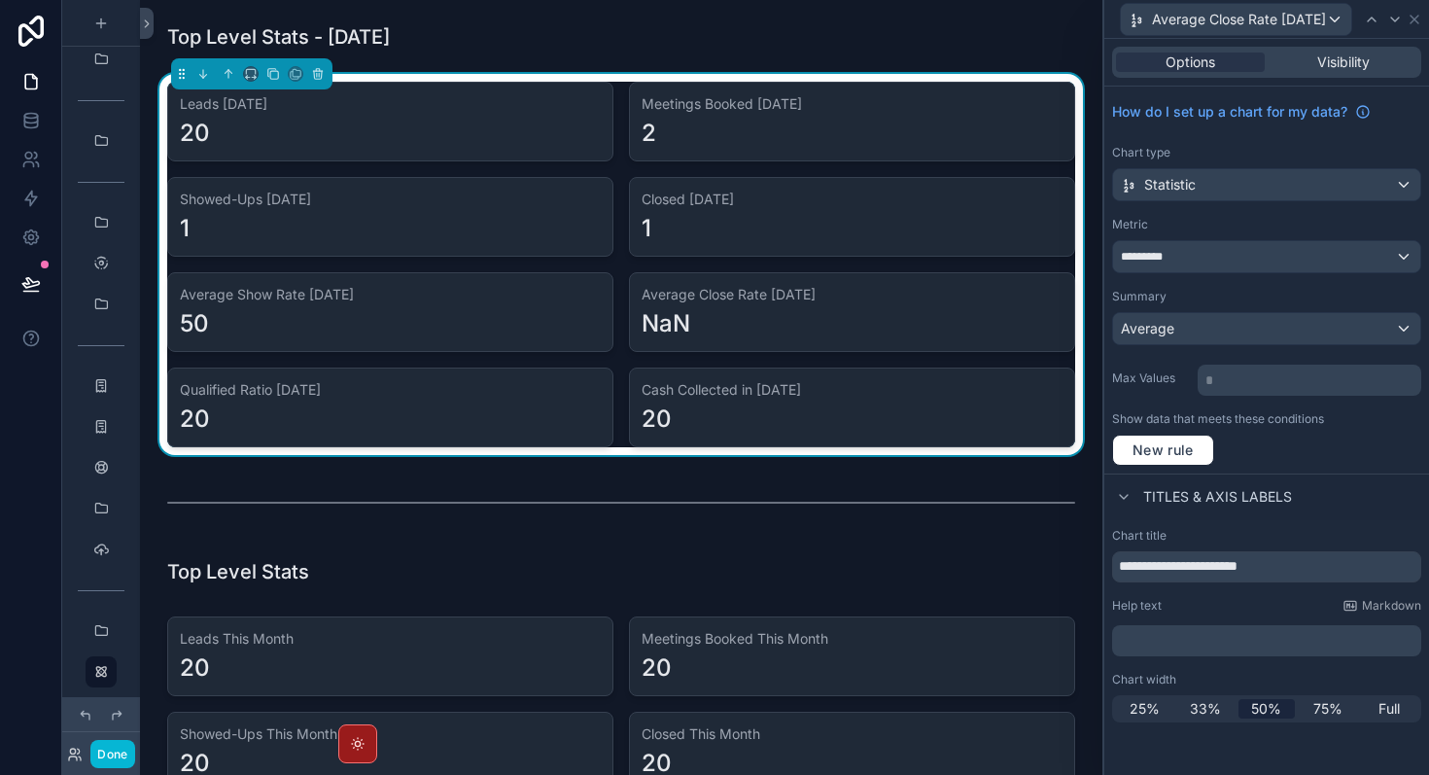
click at [1290, 436] on div "New rule" at bounding box center [1266, 450] width 309 height 31
click at [546, 409] on div "20" at bounding box center [390, 419] width 421 height 31
click at [1274, 21] on span "Average Close Rate [DATE]" at bounding box center [1239, 19] width 174 height 19
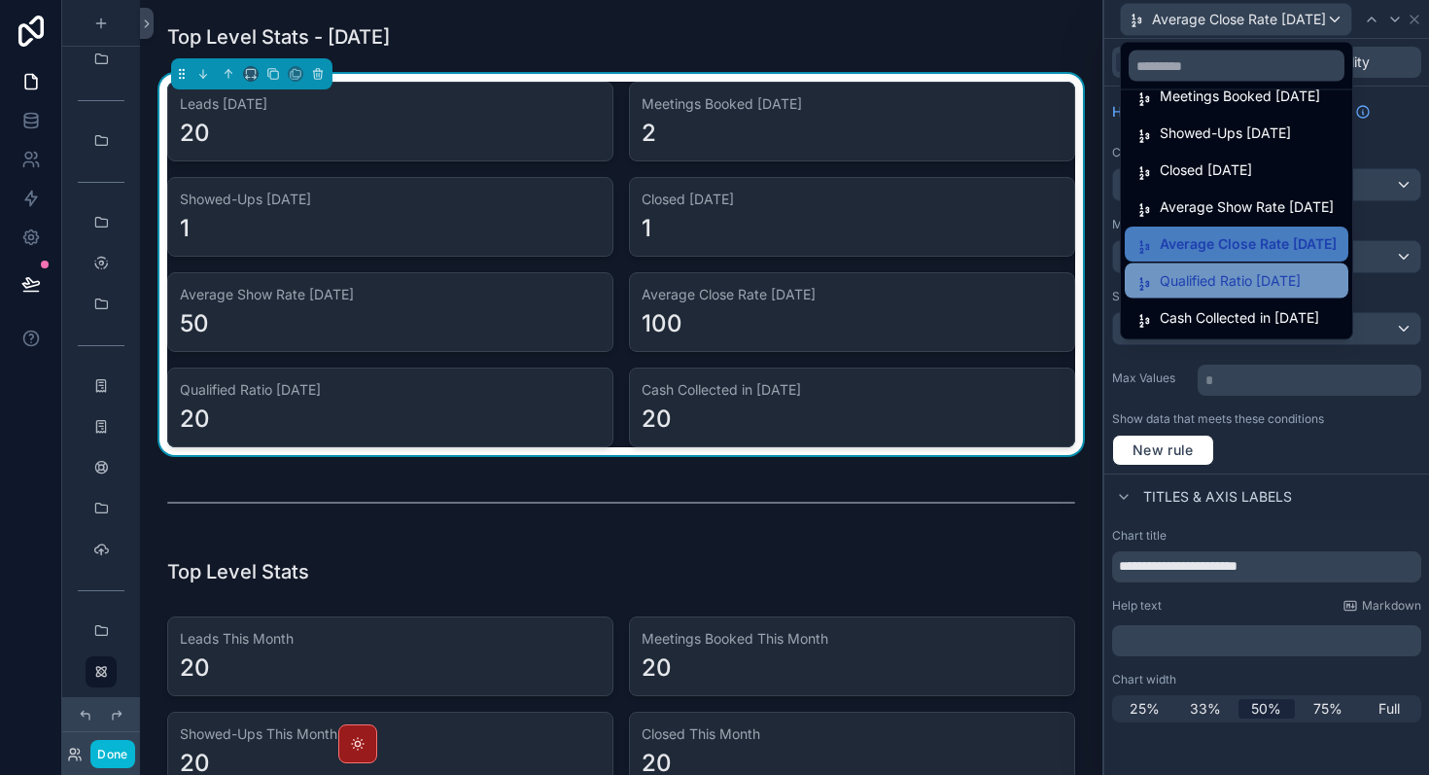
click at [1250, 280] on span "Qualified Ratio [DATE]" at bounding box center [1230, 280] width 141 height 23
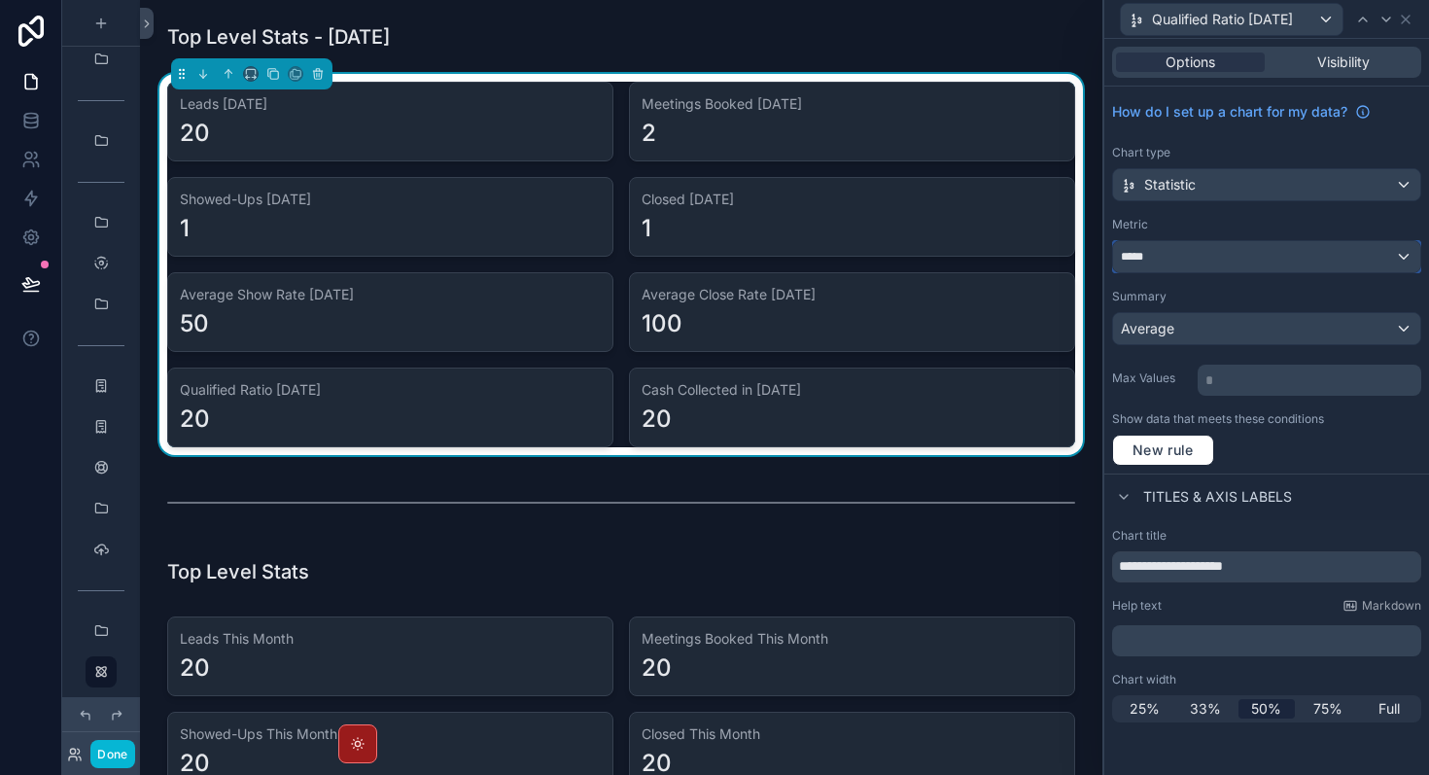
click at [1253, 260] on div "*****" at bounding box center [1266, 256] width 307 height 31
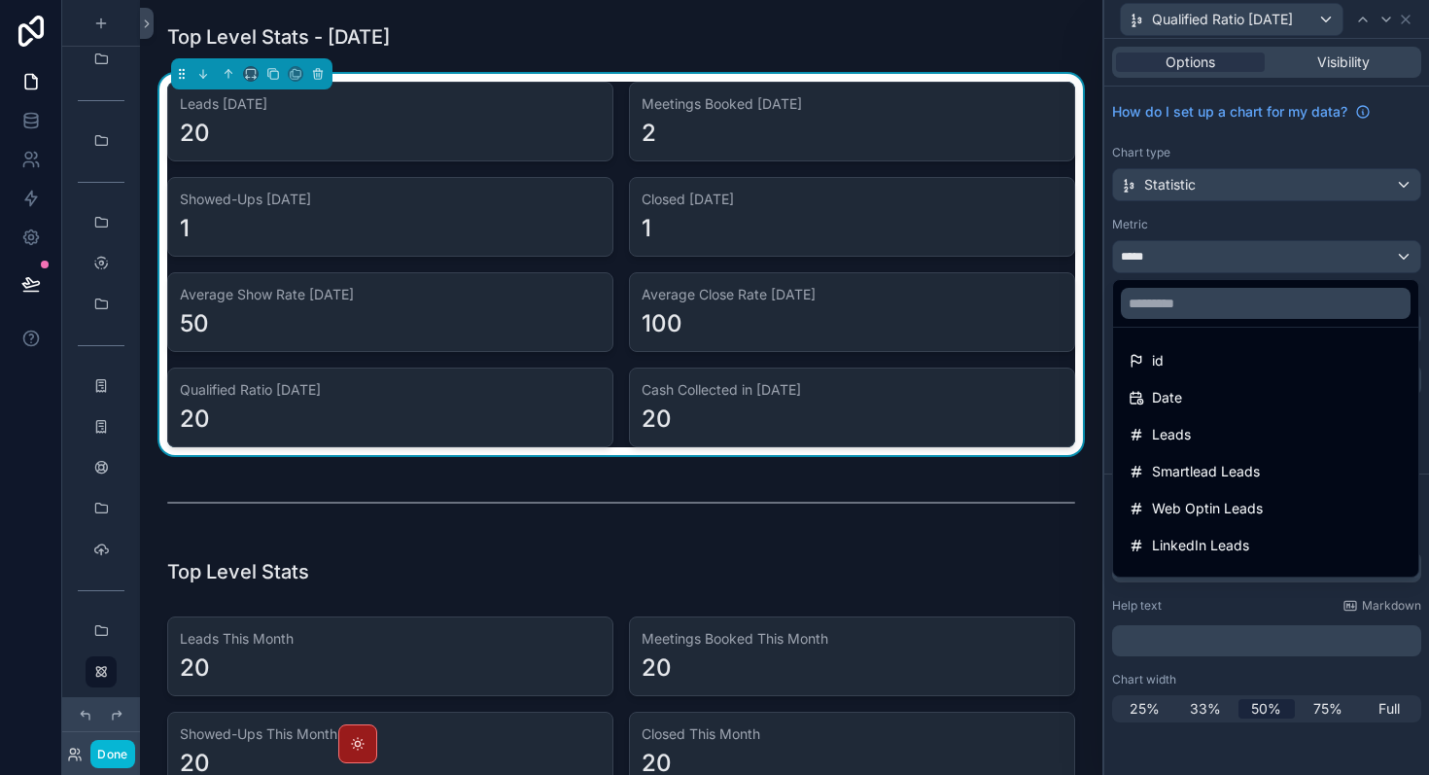
click at [1230, 320] on div at bounding box center [1265, 303] width 305 height 47
click at [1236, 305] on input "text" at bounding box center [1266, 303] width 290 height 31
click at [1111, 584] on div at bounding box center [1267, 387] width 325 height 775
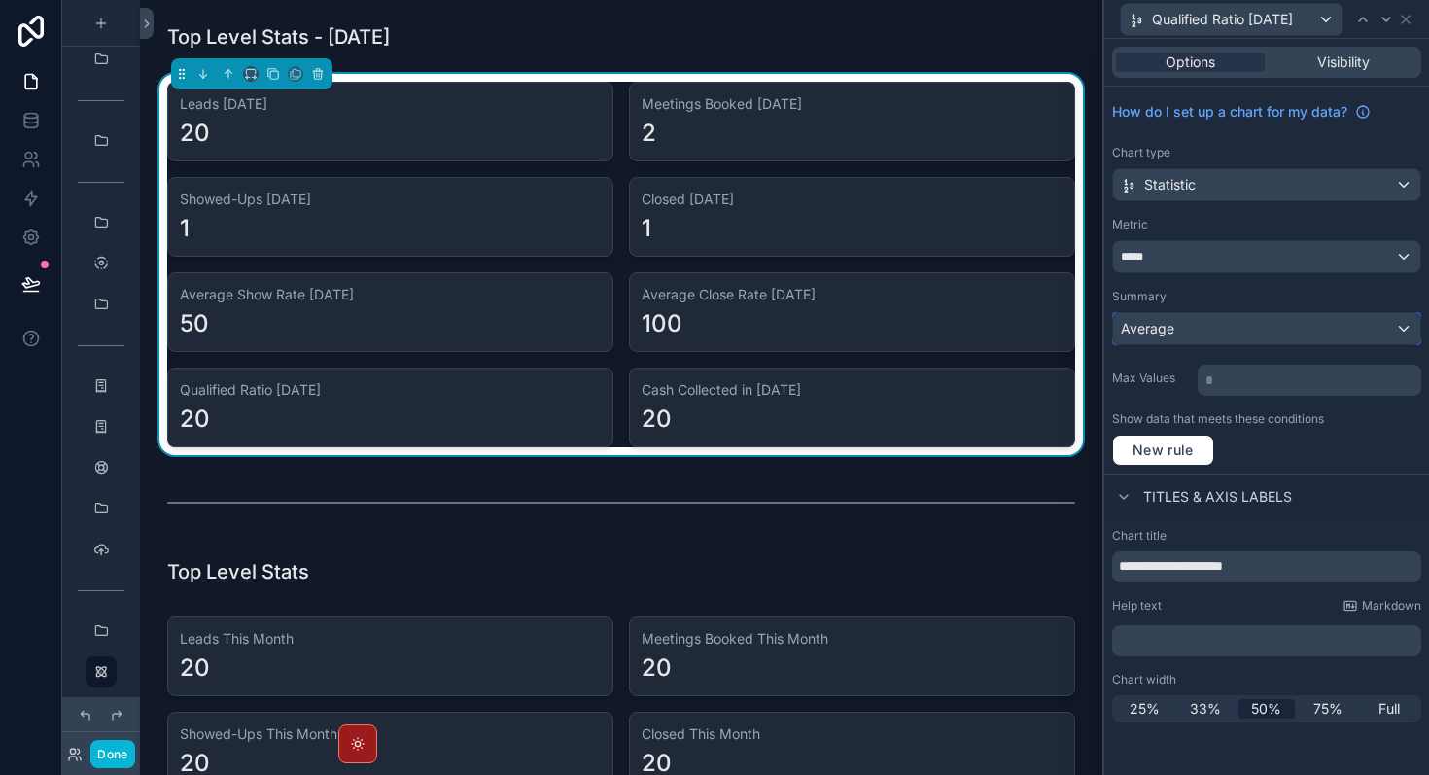
click at [1283, 333] on div "Average" at bounding box center [1266, 328] width 307 height 31
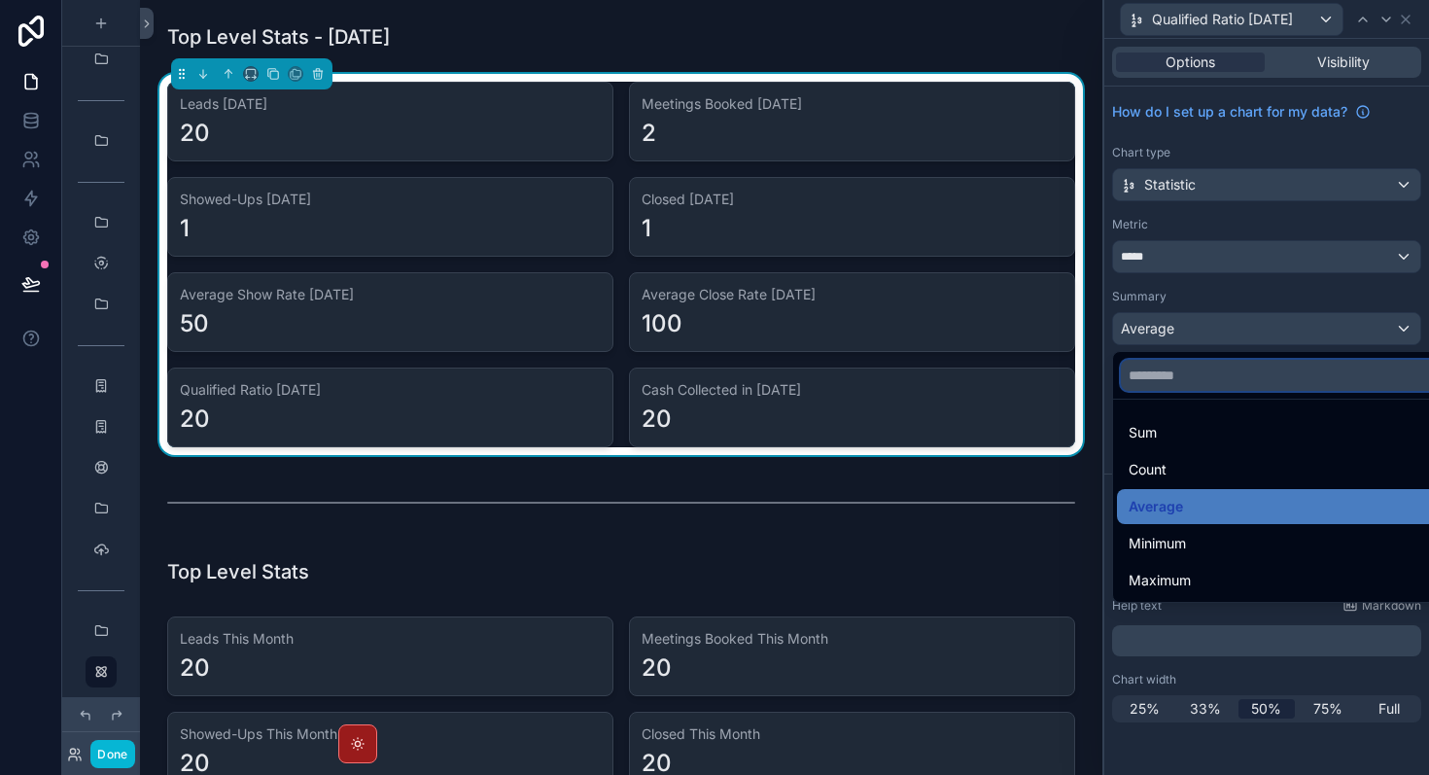
click at [1250, 381] on input "text" at bounding box center [1289, 375] width 336 height 31
click at [1246, 259] on div at bounding box center [1267, 387] width 325 height 775
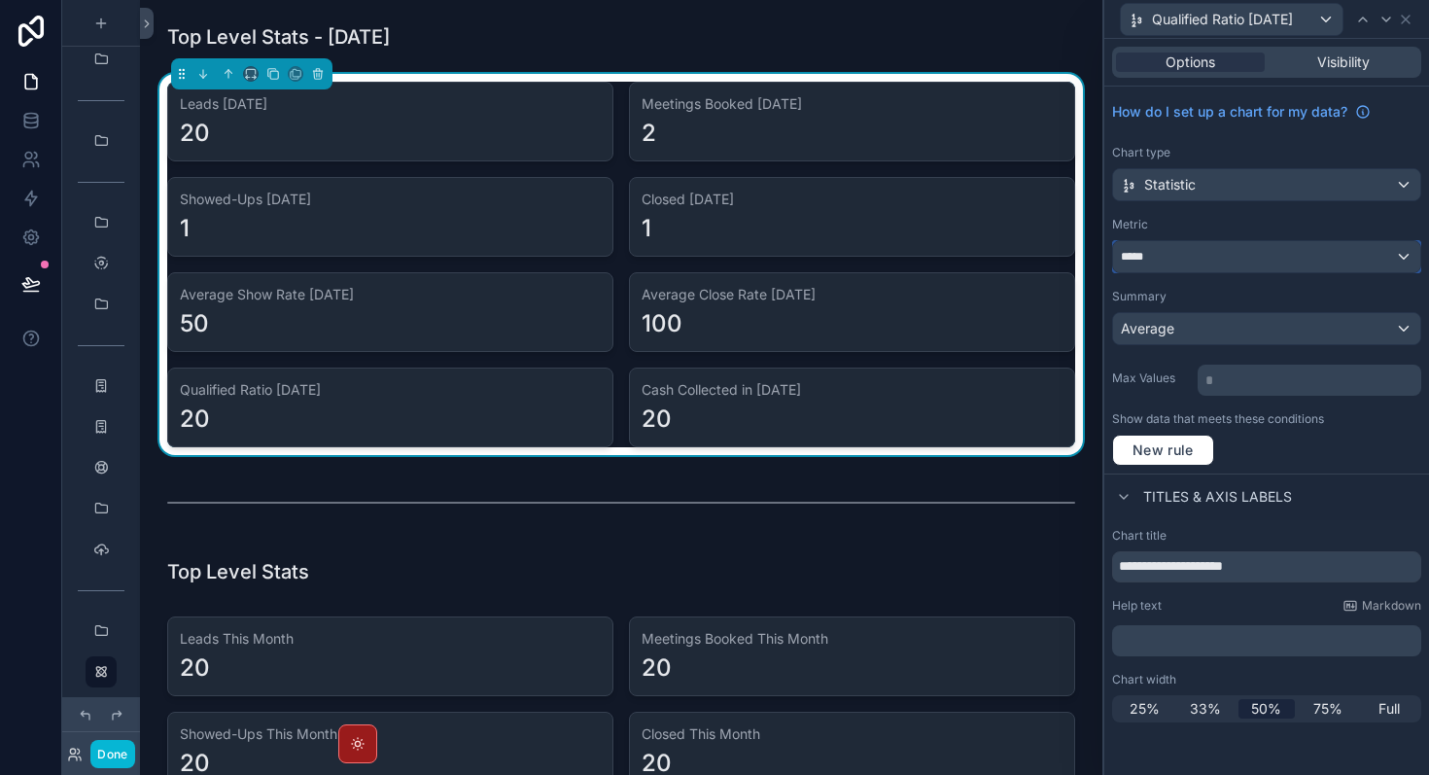
click at [1232, 270] on div "*****" at bounding box center [1266, 256] width 307 height 31
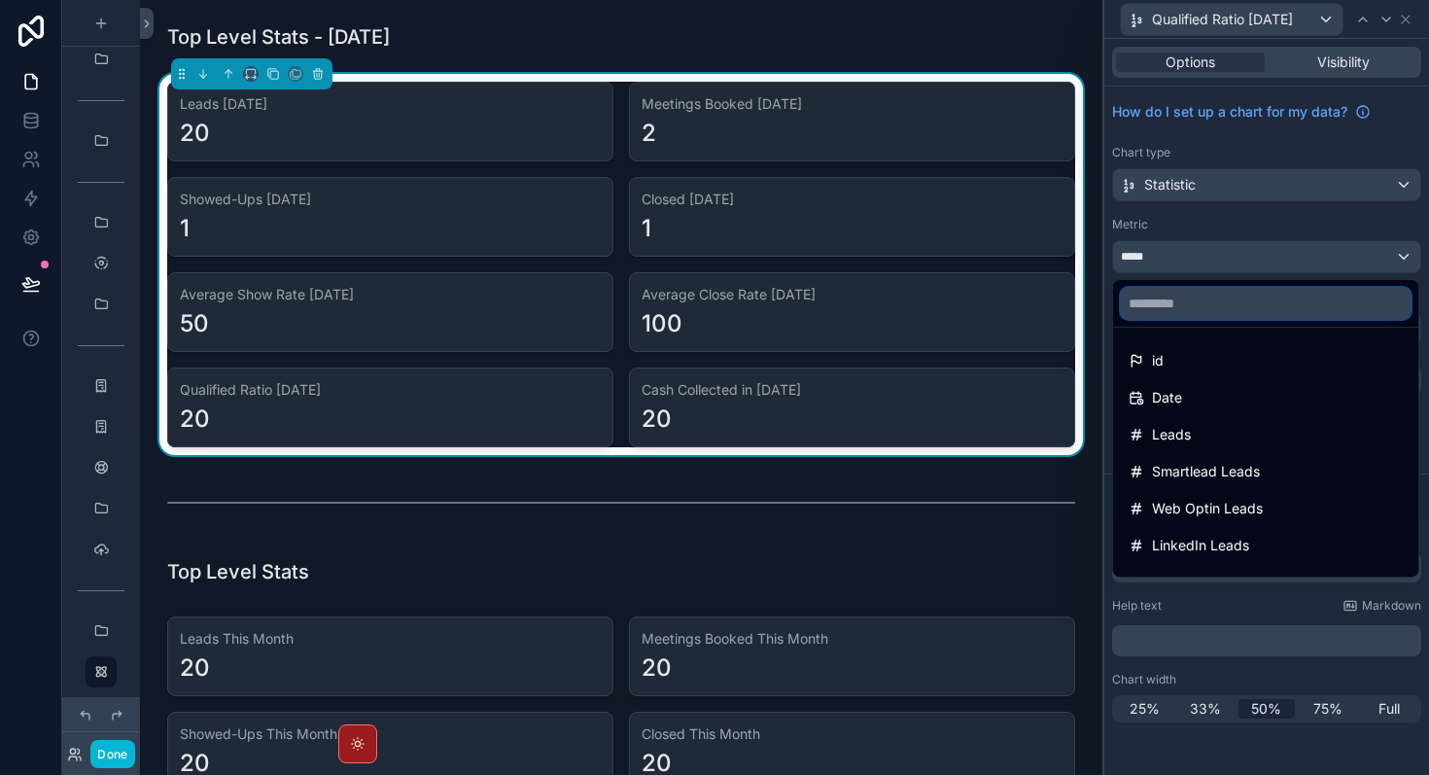
click at [1216, 312] on input "text" at bounding box center [1266, 303] width 290 height 31
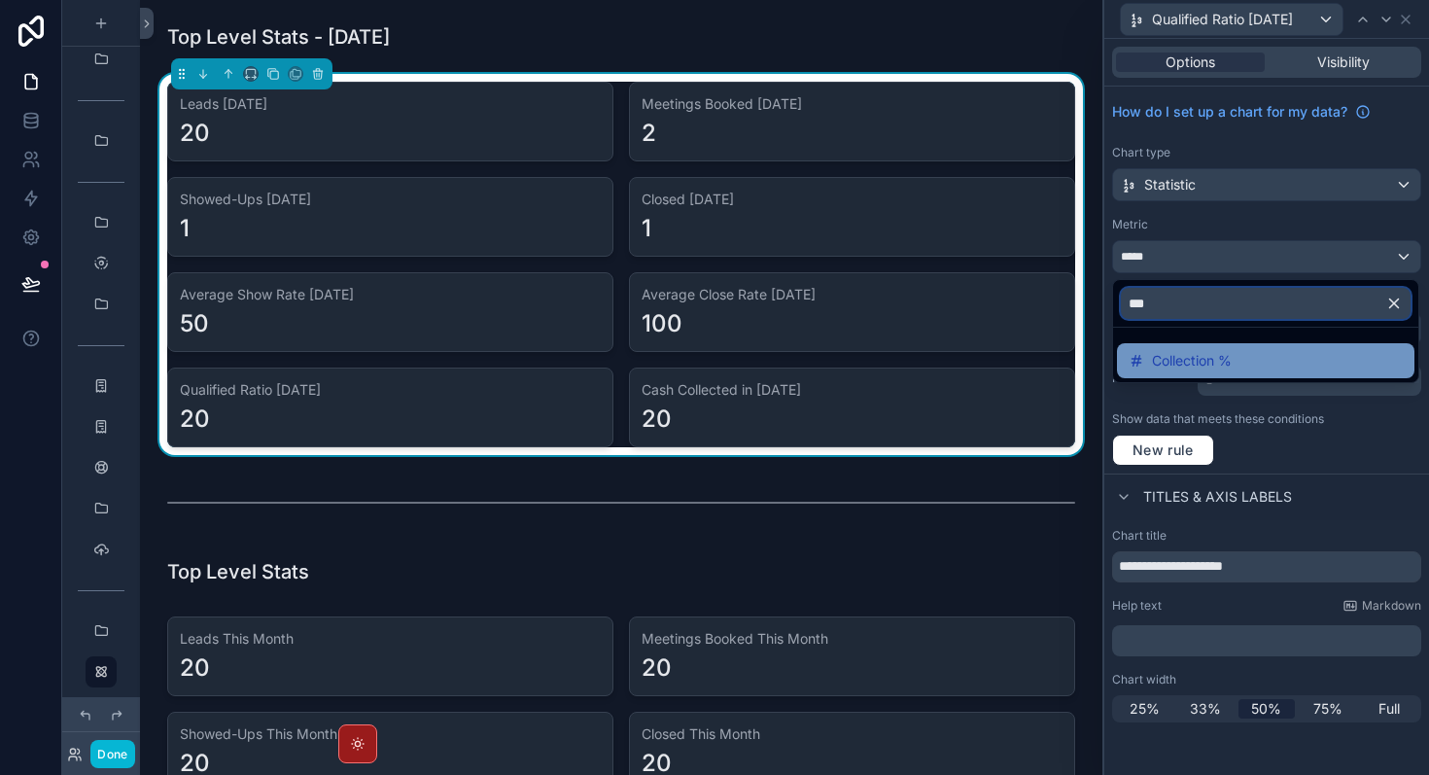
type input "***"
click at [1231, 363] on span "Collection %" at bounding box center [1192, 360] width 80 height 23
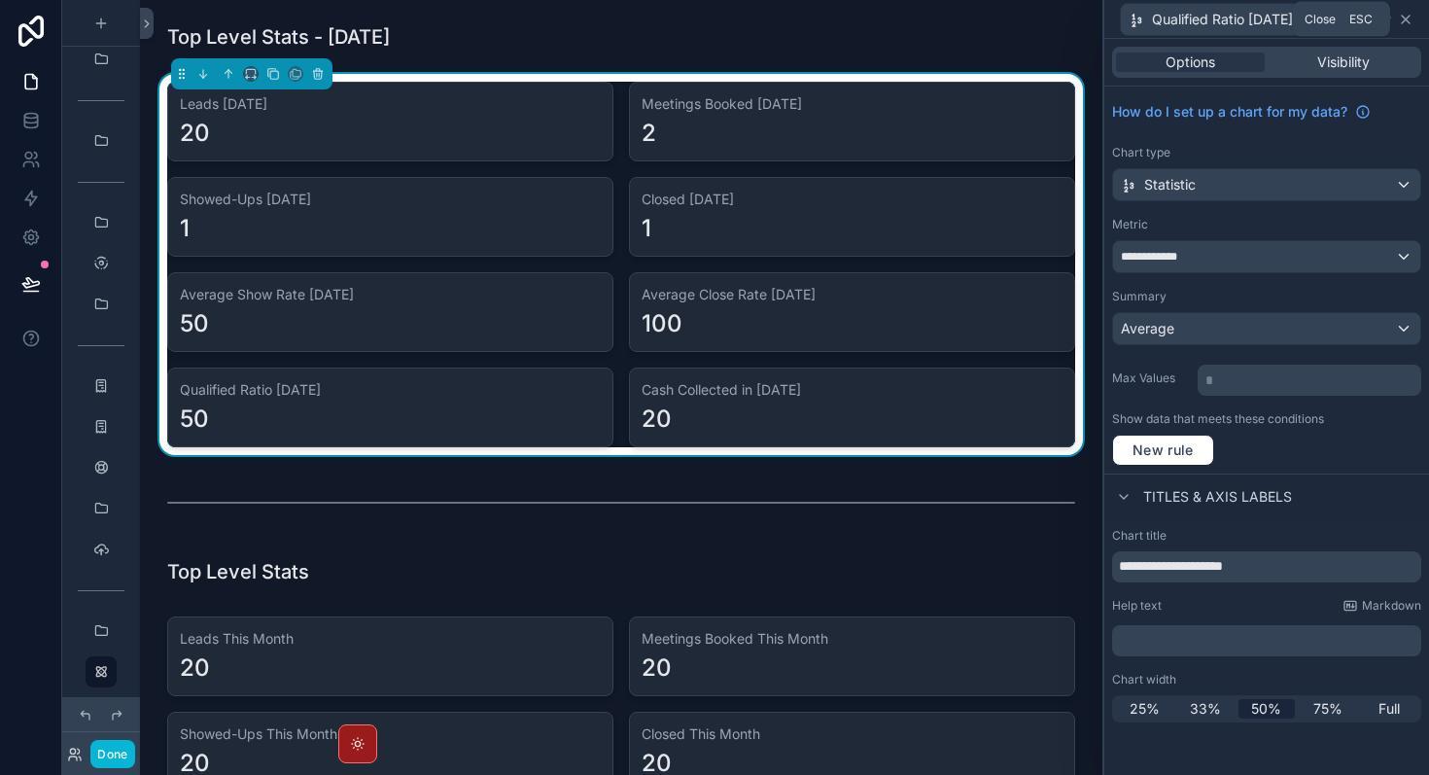
click at [1405, 19] on icon at bounding box center [1406, 20] width 8 height 8
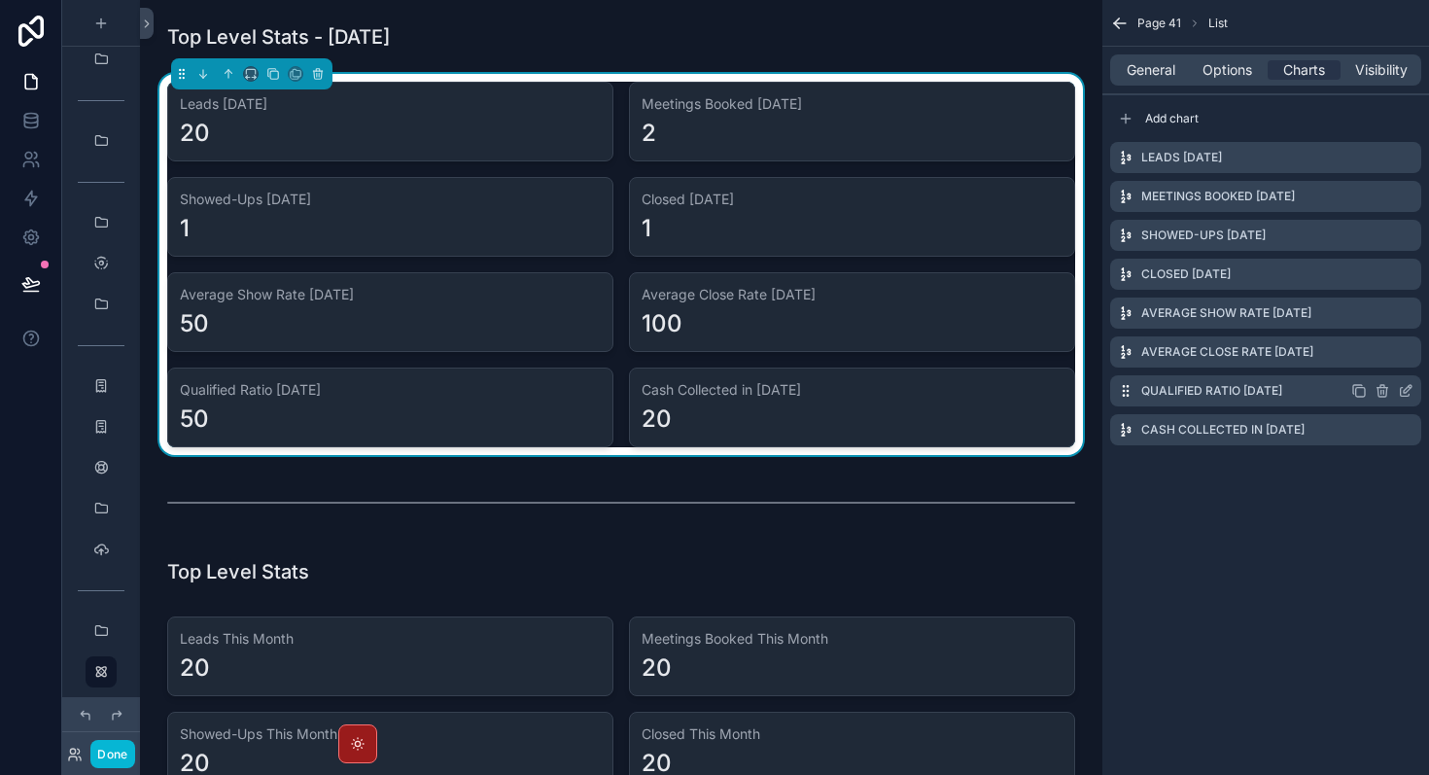
click at [1406, 389] on icon "scrollable content" at bounding box center [1408, 389] width 8 height 8
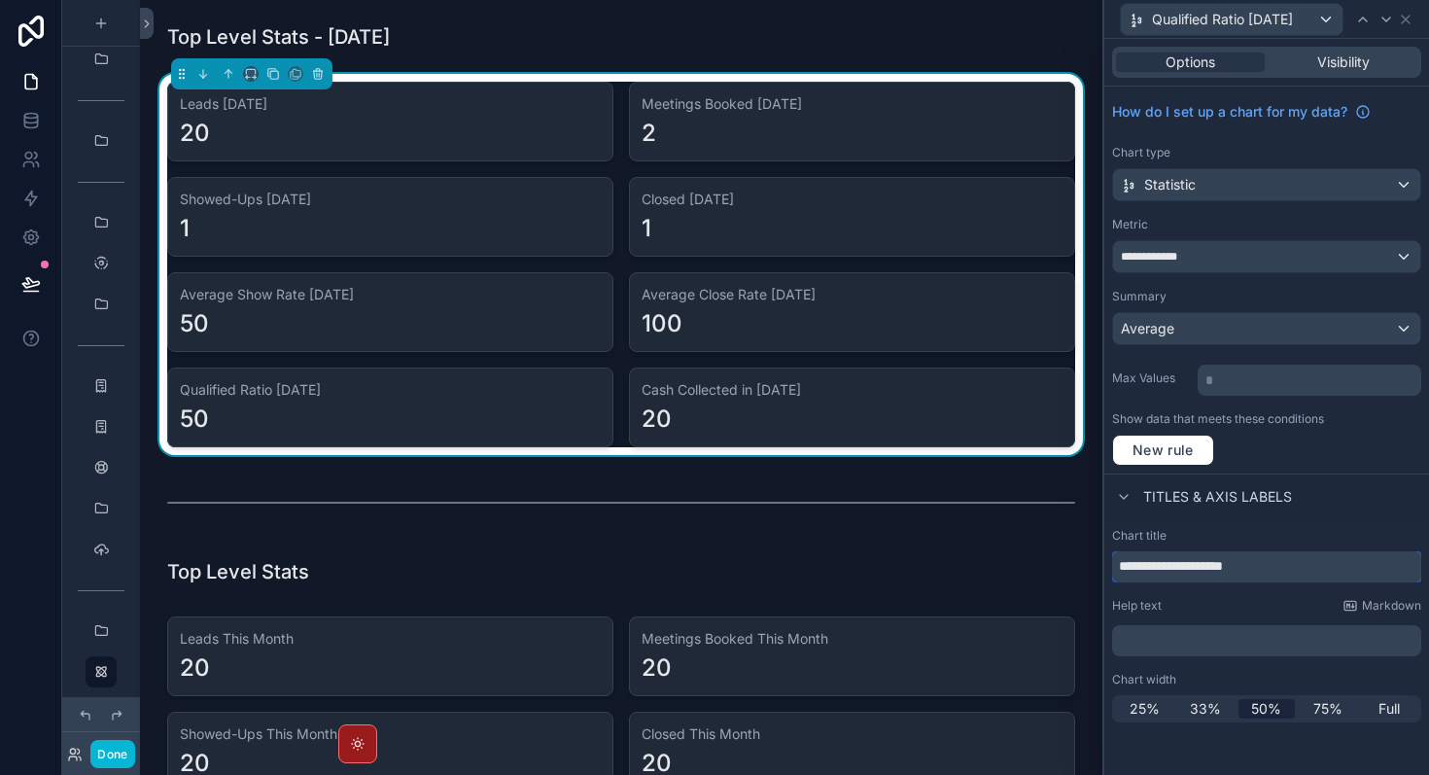
click at [1216, 565] on input "**********" at bounding box center [1266, 566] width 309 height 31
click at [1225, 564] on input "**********" at bounding box center [1266, 566] width 309 height 31
paste input "**********"
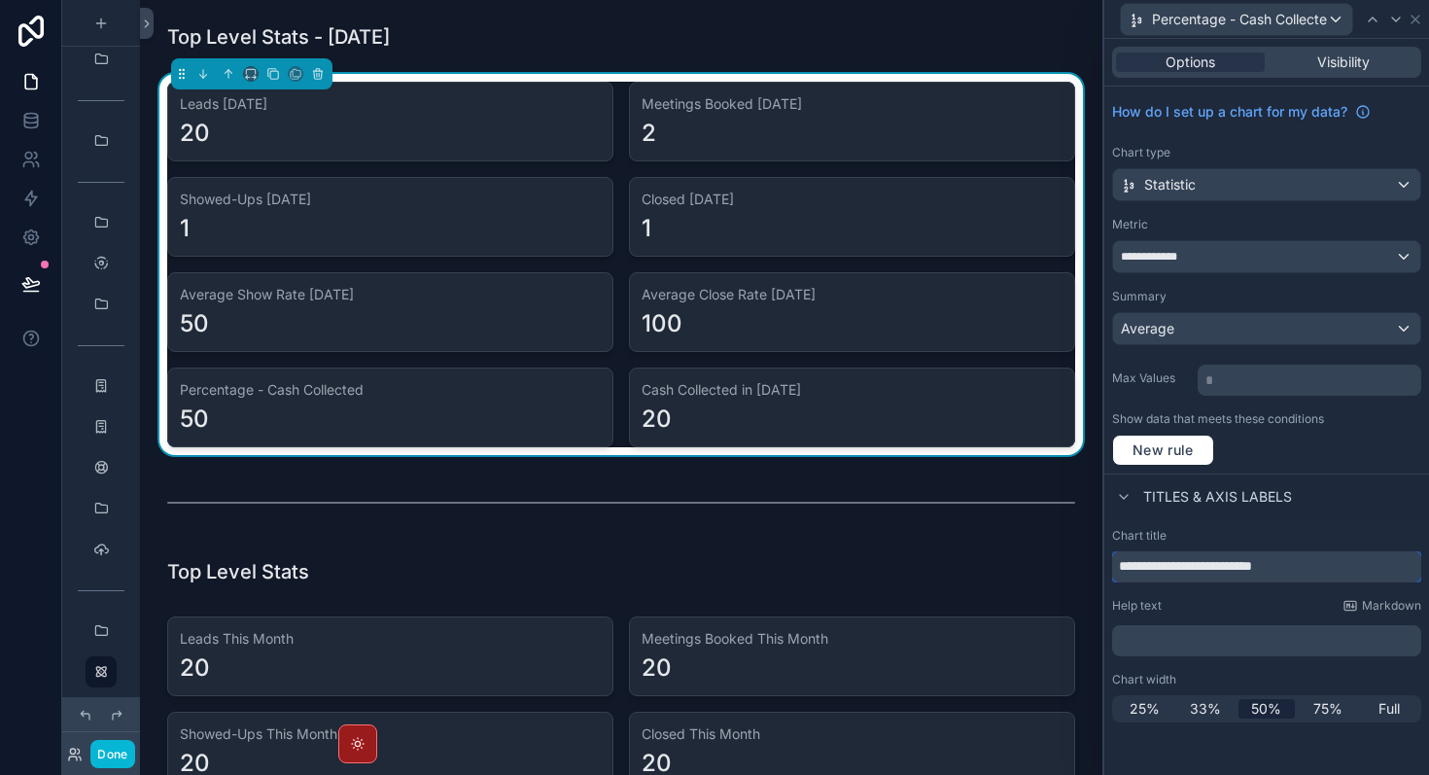
type input "**********"
click at [1283, 528] on div "Chart title" at bounding box center [1266, 536] width 309 height 16
click at [1275, 18] on span "Percentage - Cash Collected" at bounding box center [1239, 19] width 175 height 19
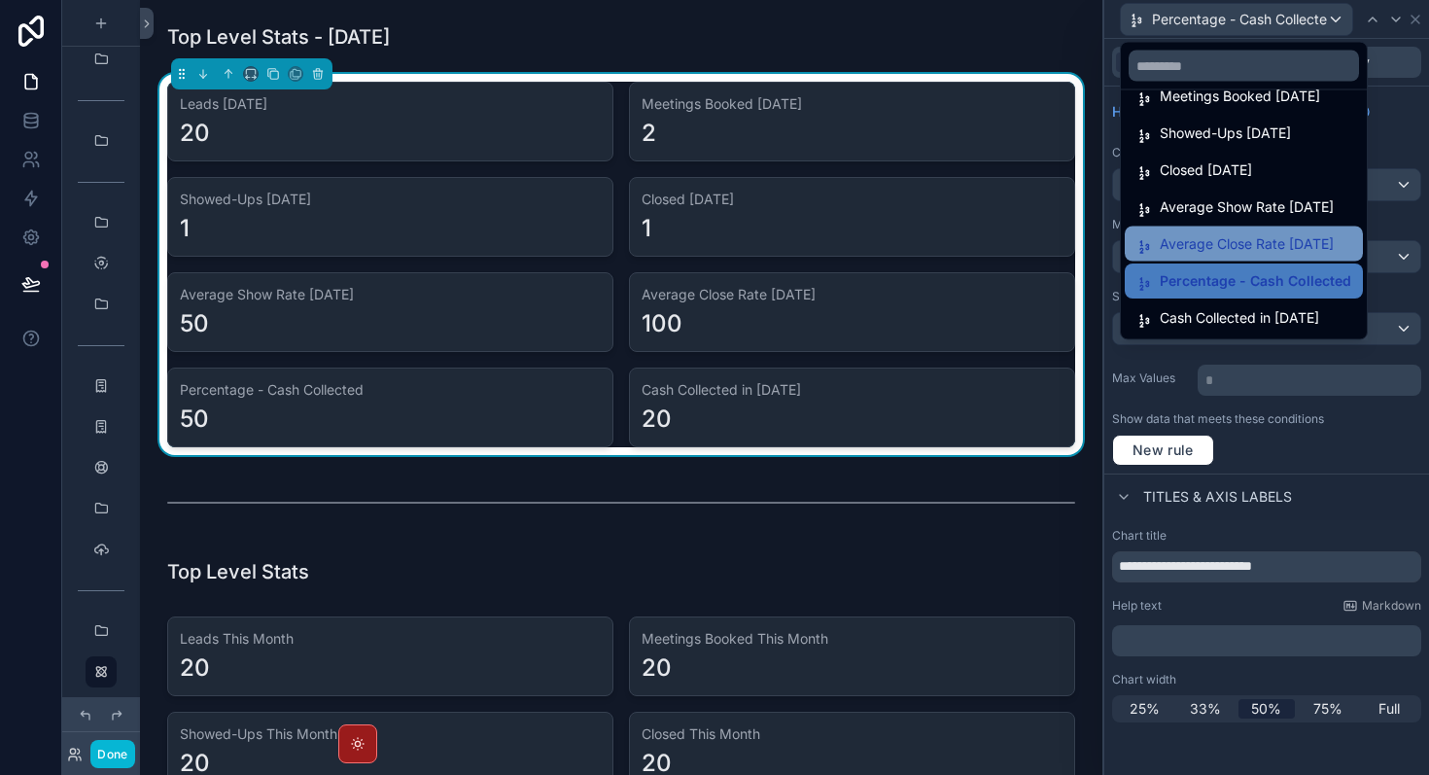
click at [1238, 313] on span "Cash Collected in [DATE]" at bounding box center [1239, 317] width 159 height 23
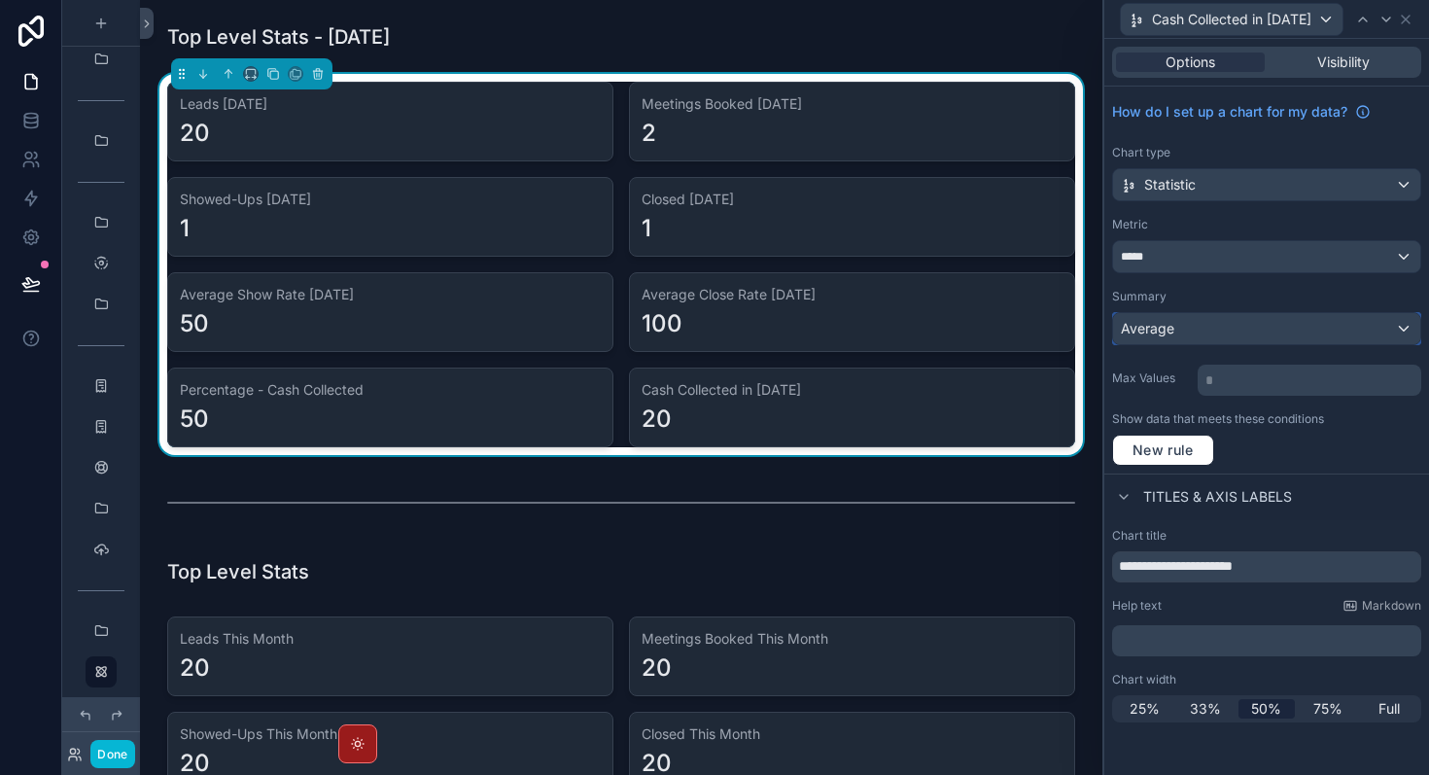
click at [1261, 331] on div "Average" at bounding box center [1266, 328] width 307 height 31
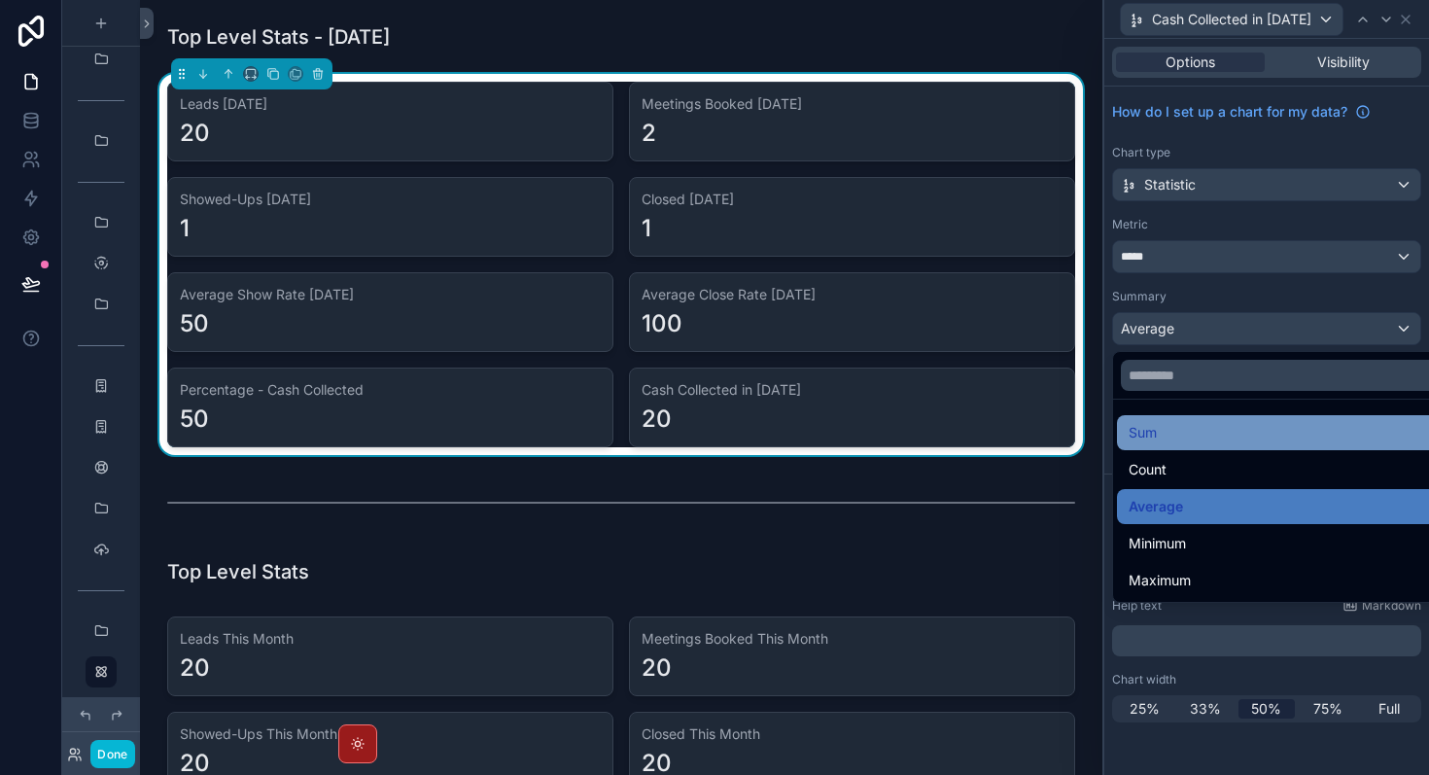
click at [1187, 435] on div "Sum" at bounding box center [1289, 432] width 321 height 23
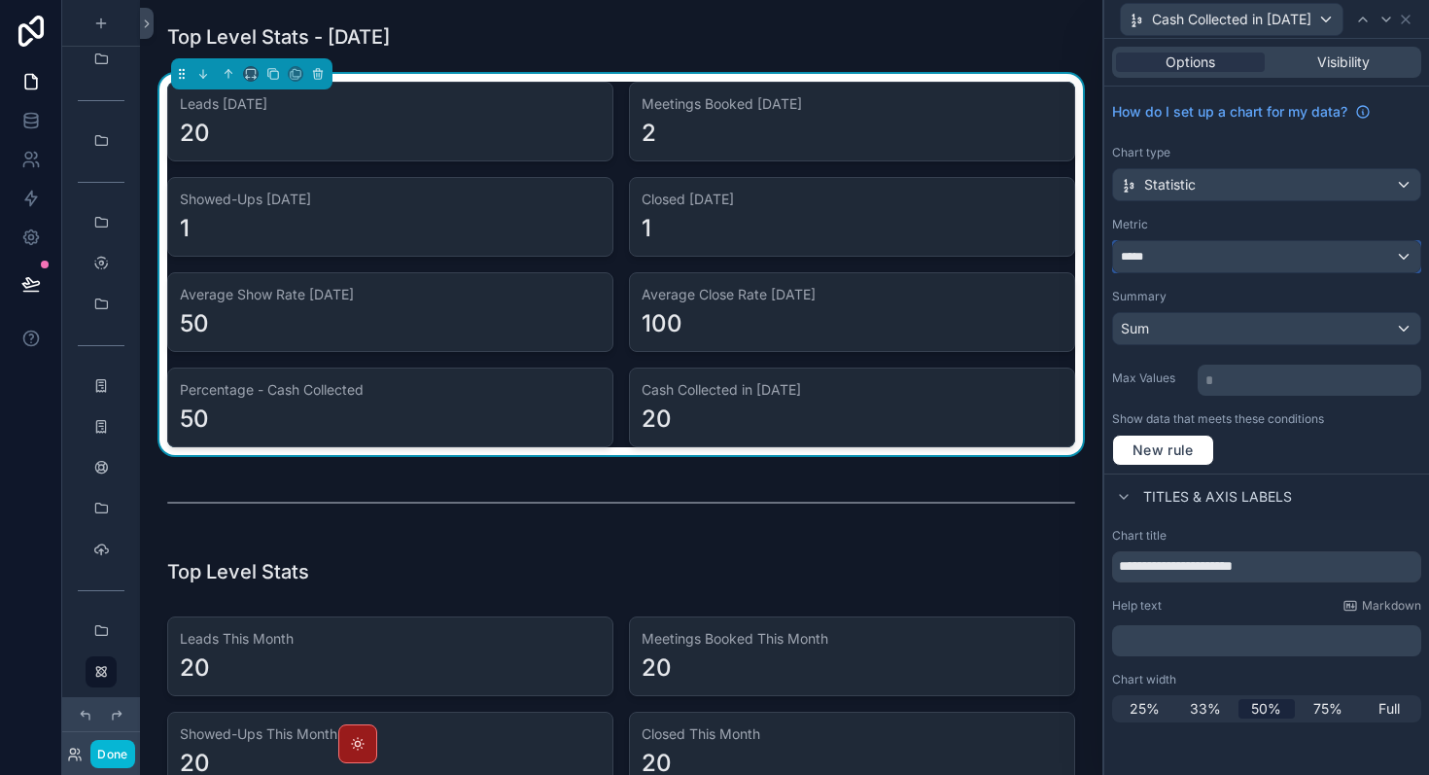
click at [1178, 256] on div "*****" at bounding box center [1266, 256] width 307 height 31
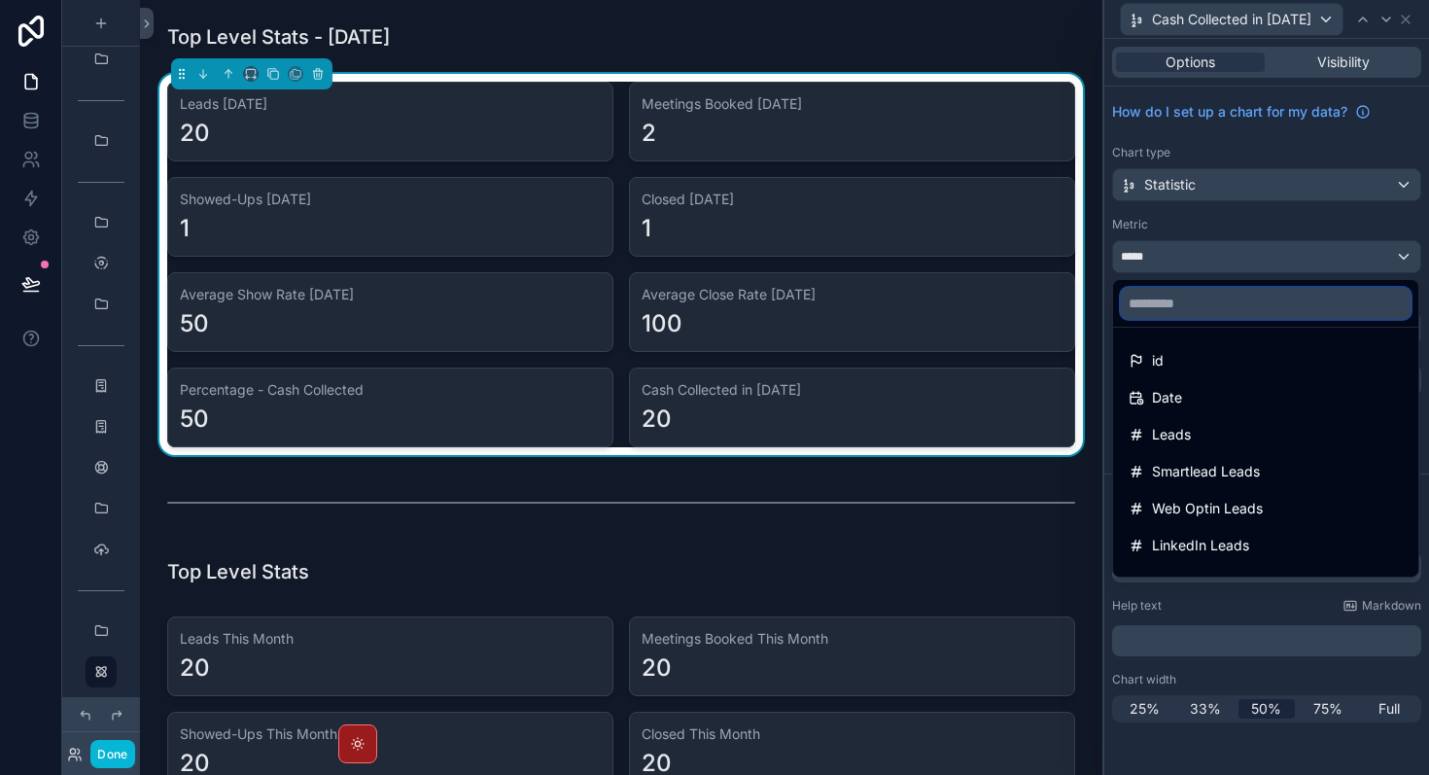
click at [1183, 309] on input "text" at bounding box center [1266, 303] width 290 height 31
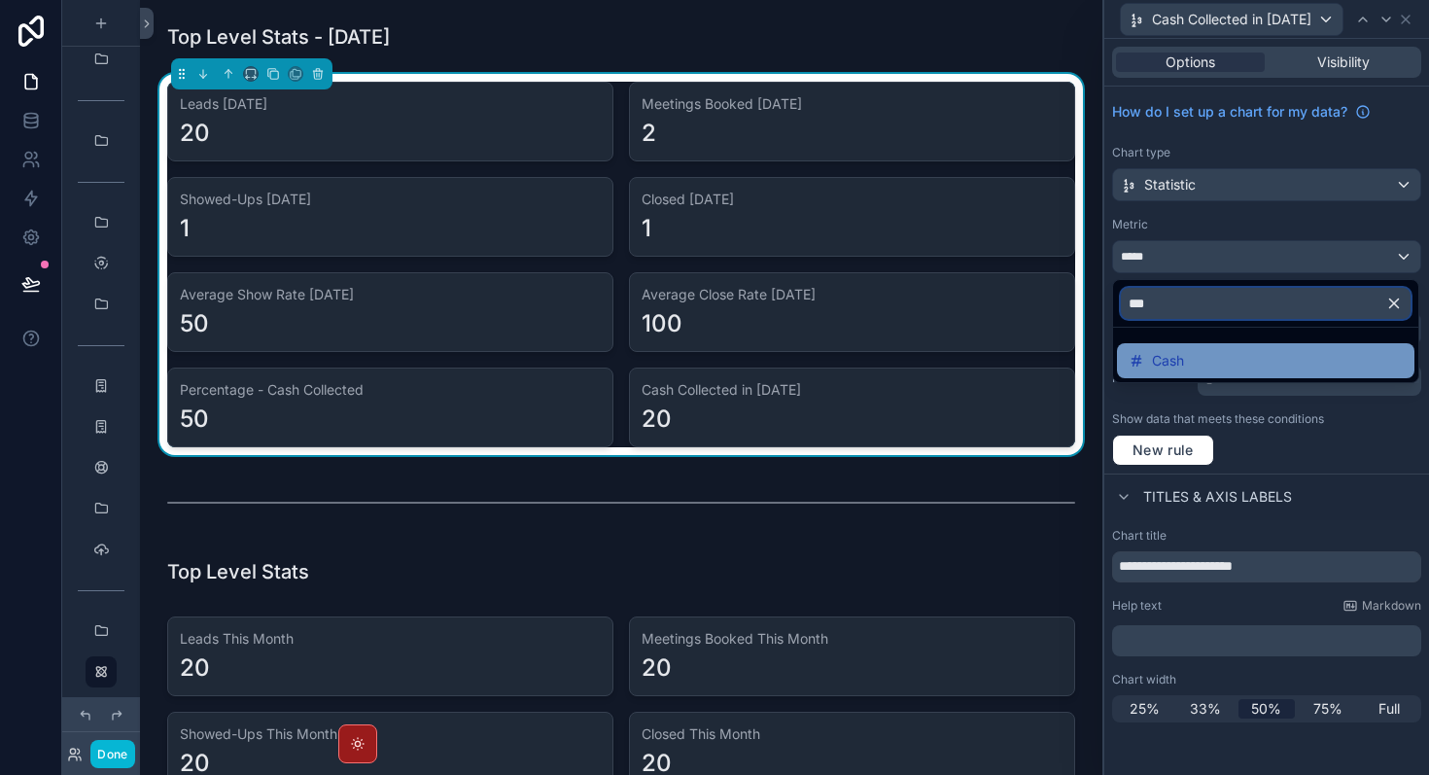
type input "***"
click at [1209, 365] on div "Cash" at bounding box center [1266, 360] width 274 height 23
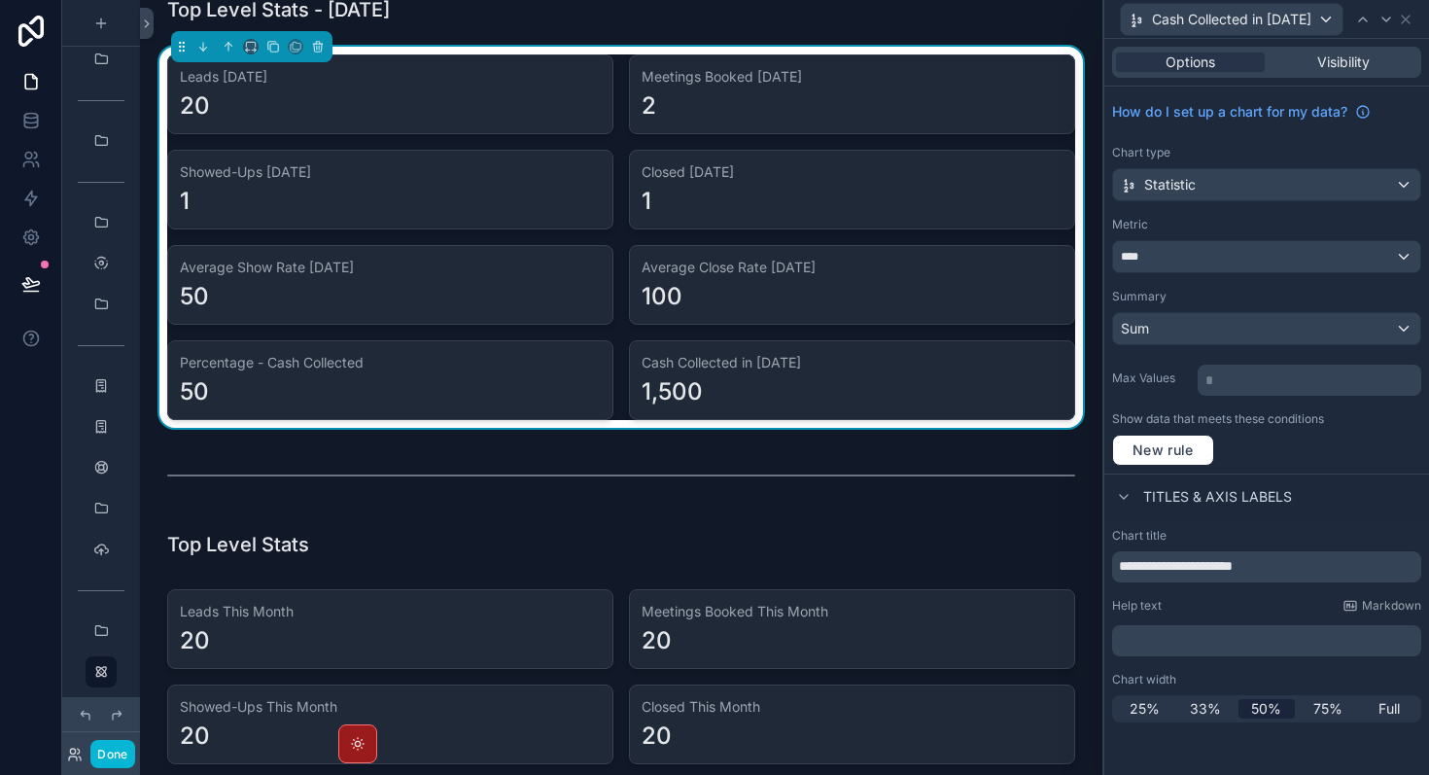
scroll to position [21, 0]
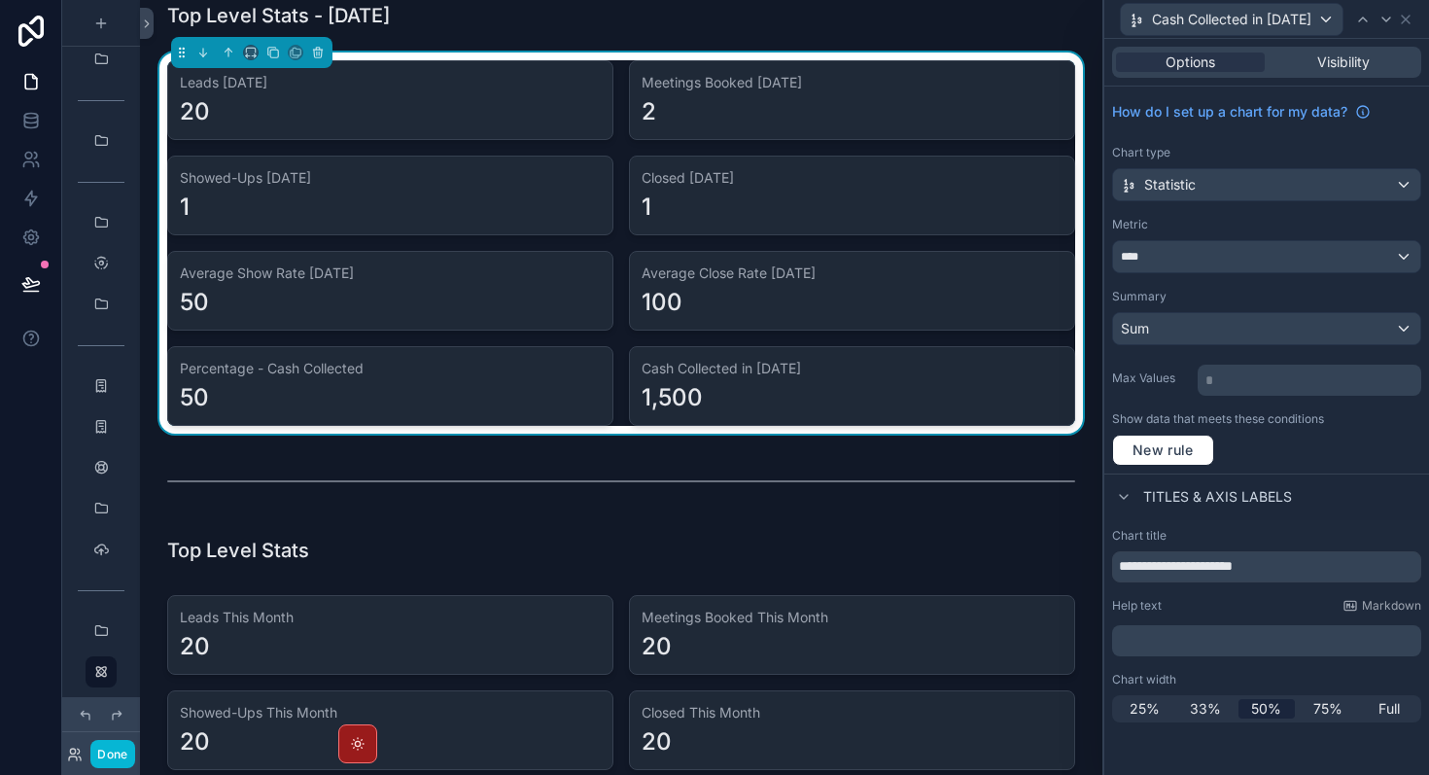
click at [1415, 21] on div "Cash Collected in [DATE]" at bounding box center [1266, 19] width 309 height 38
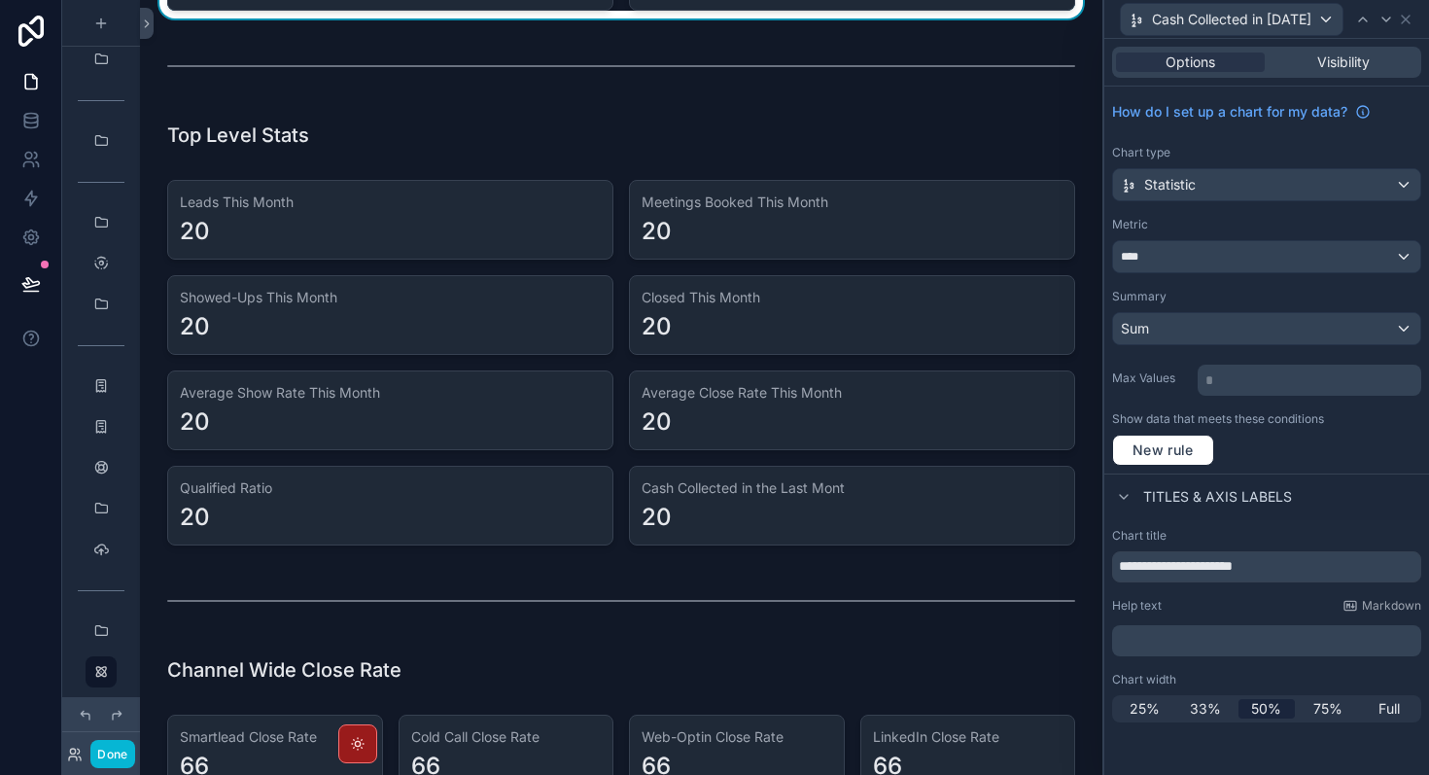
scroll to position [440, 0]
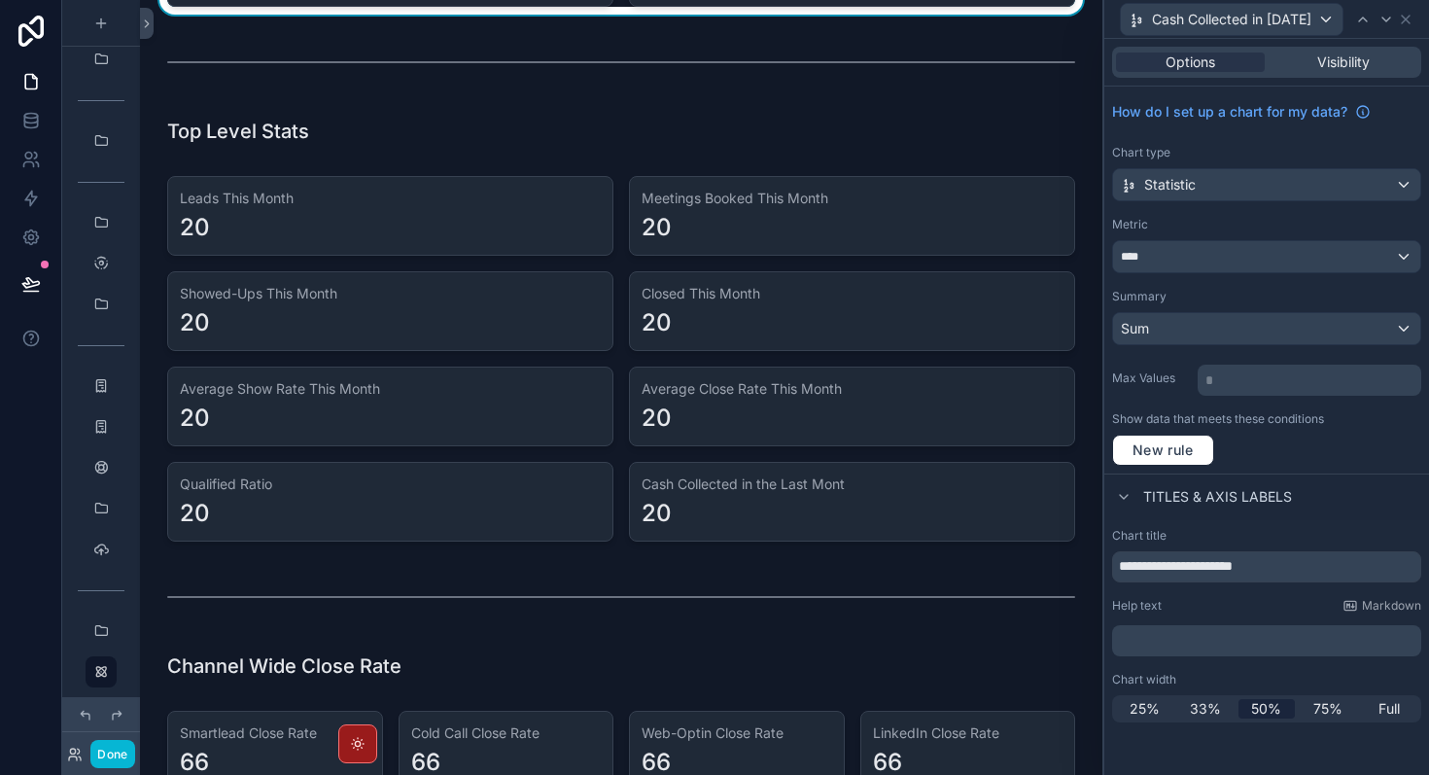
click at [944, 392] on div "scrollable content" at bounding box center [622, 358] width 932 height 381
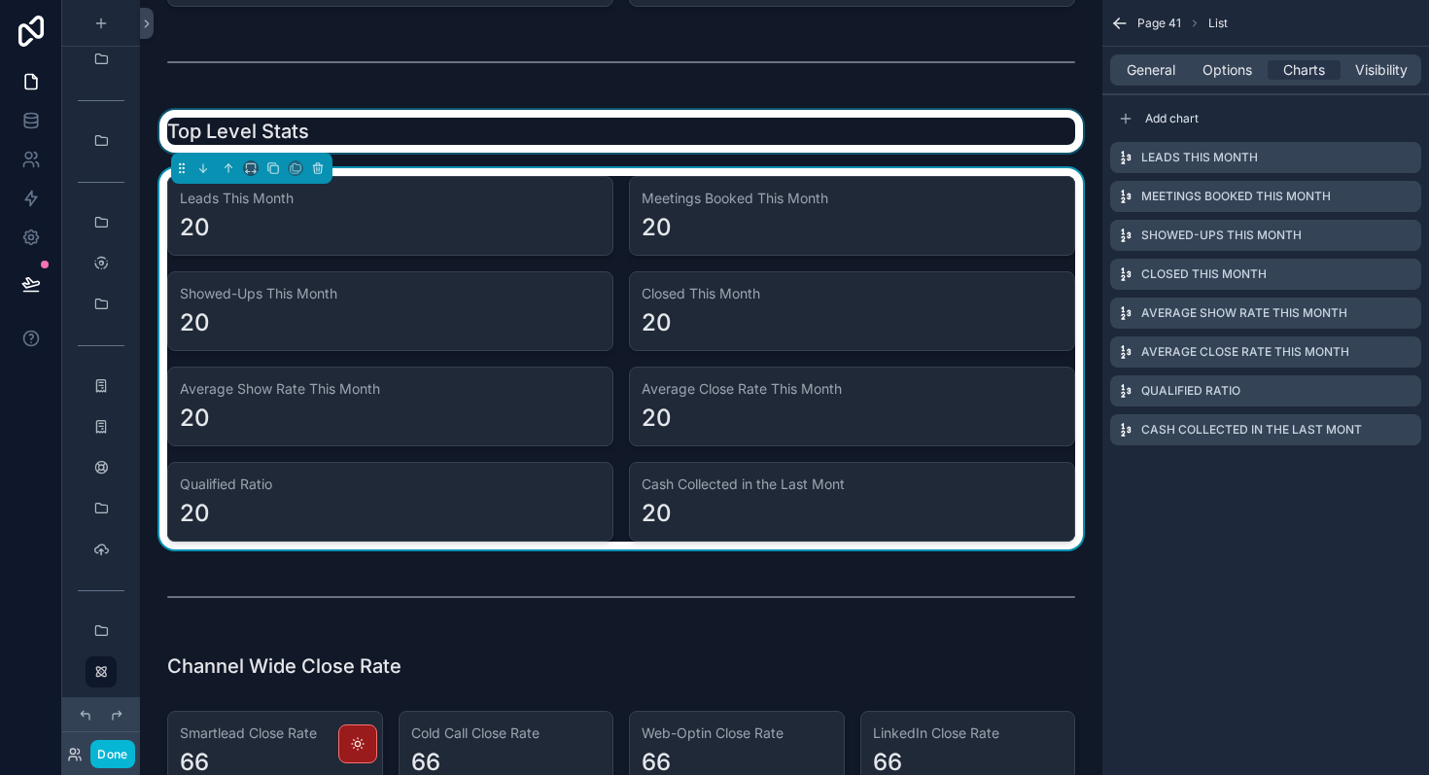
click at [478, 139] on div "scrollable content" at bounding box center [622, 131] width 932 height 43
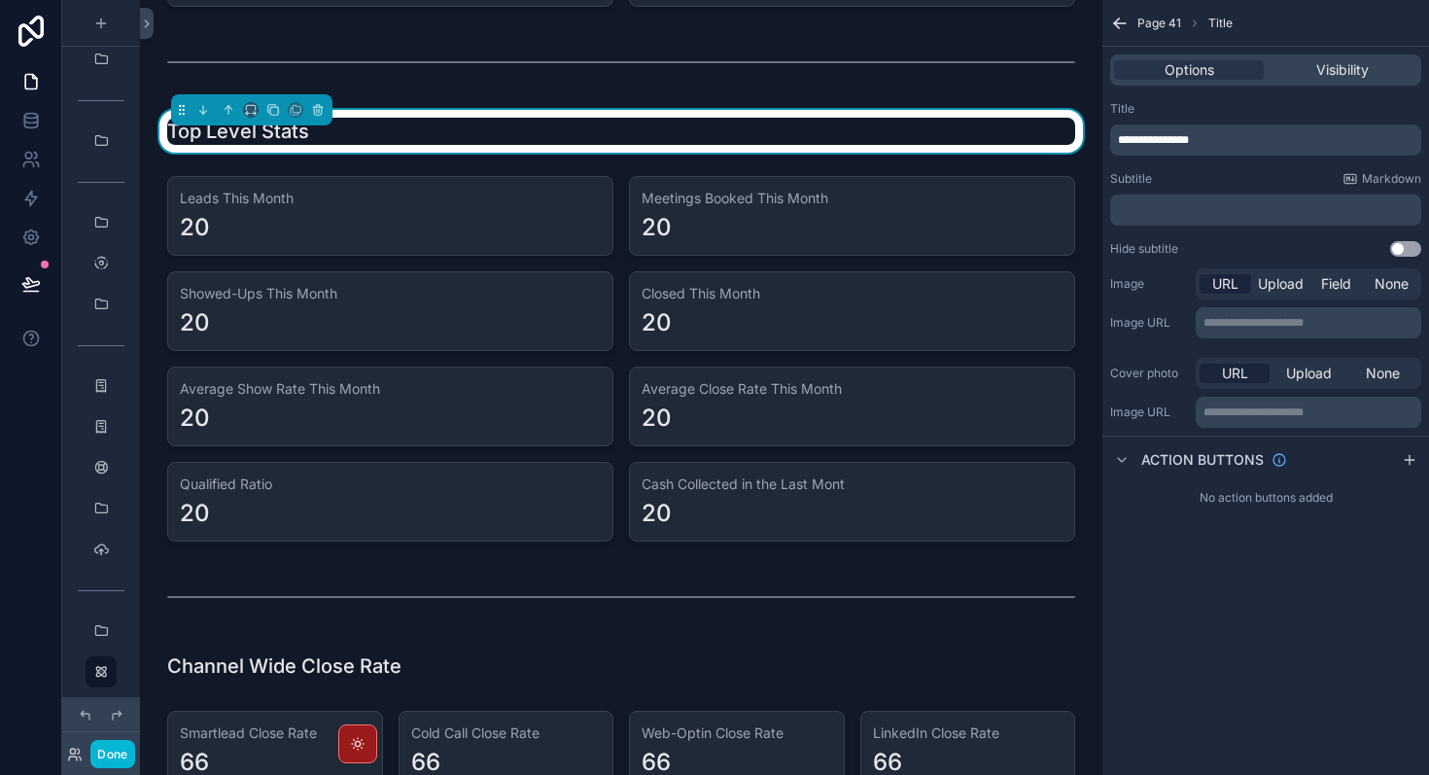
click at [478, 139] on div "Top Level Stats" at bounding box center [621, 131] width 908 height 27
click at [1236, 144] on p "**********" at bounding box center [1267, 140] width 299 height 16
click at [1297, 559] on div "**********" at bounding box center [1266, 387] width 327 height 775
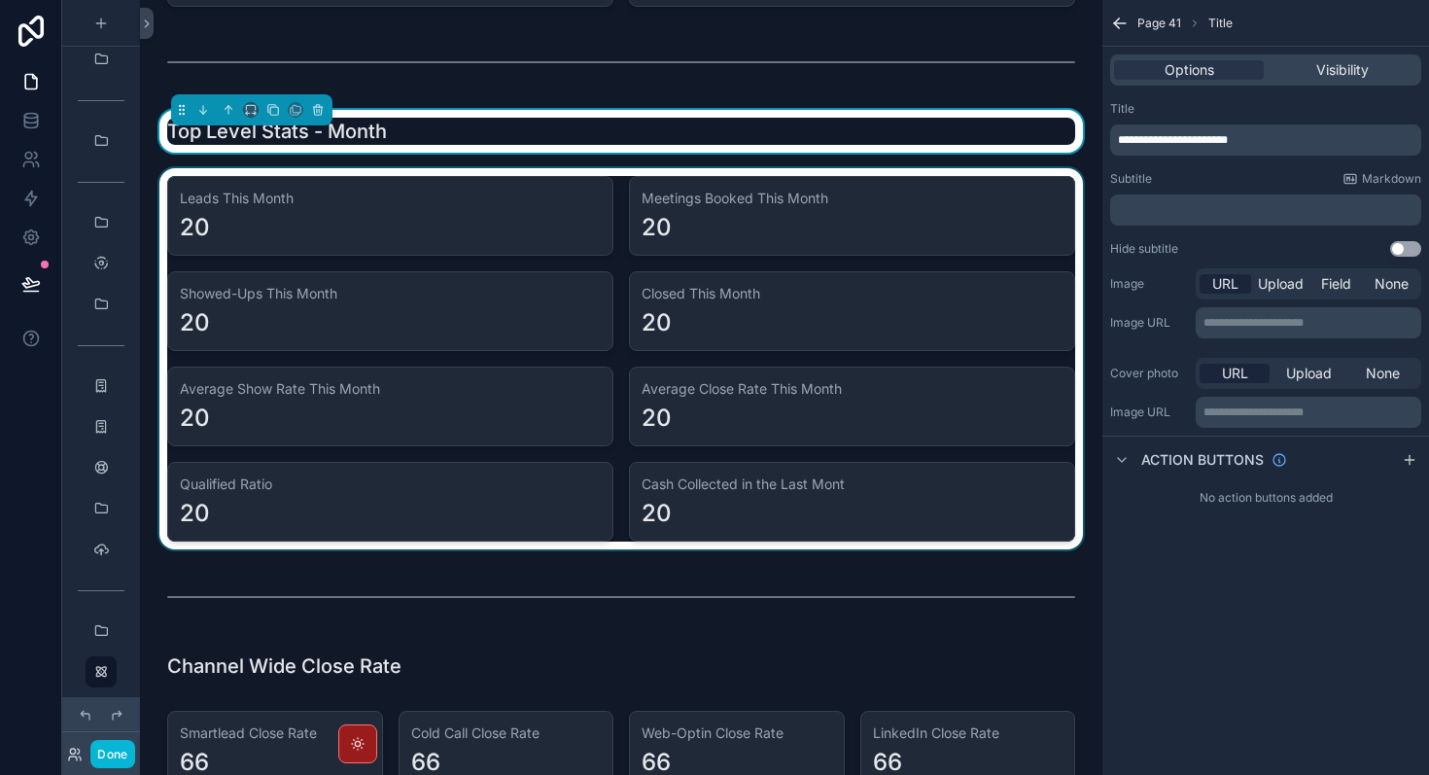
click at [487, 250] on div "scrollable content" at bounding box center [622, 358] width 932 height 381
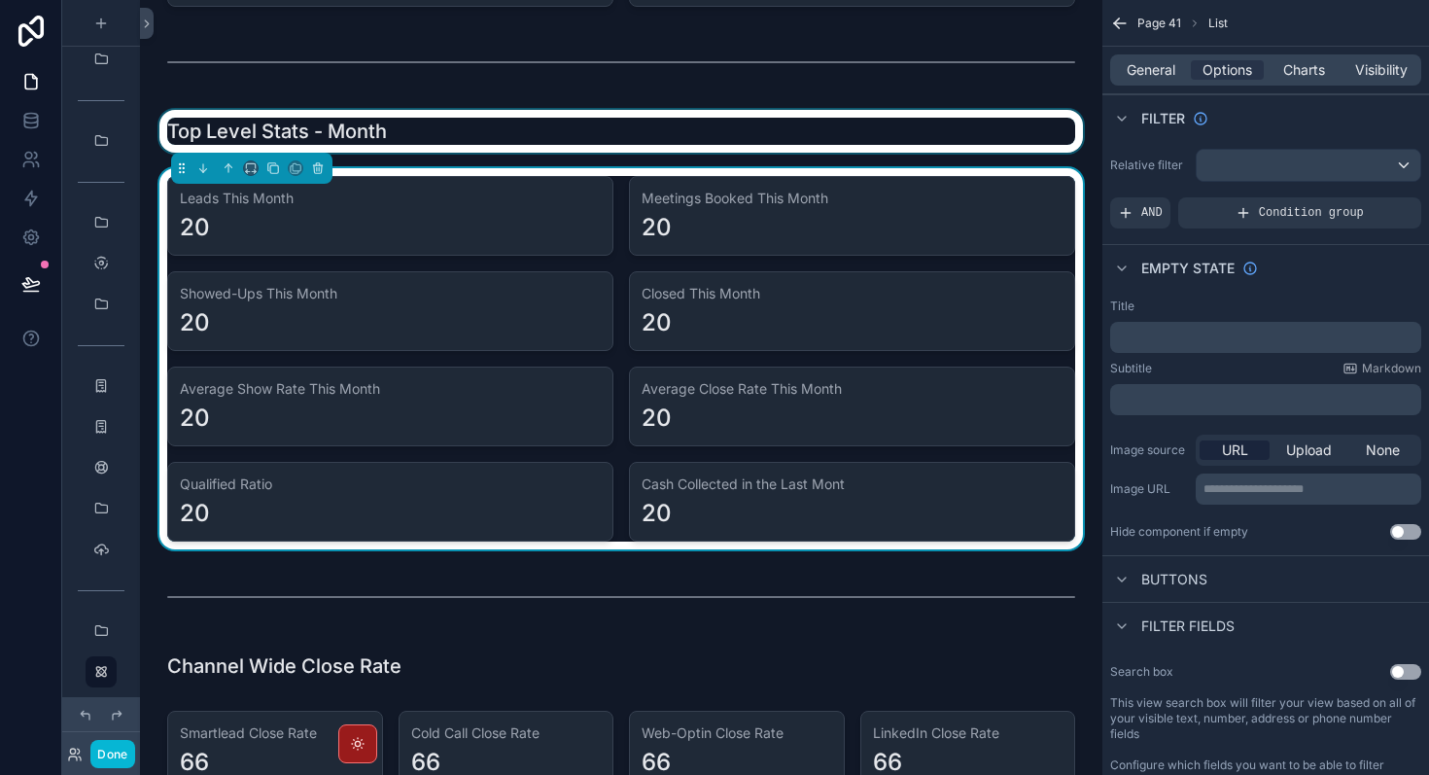
click at [390, 128] on div "scrollable content" at bounding box center [622, 131] width 932 height 43
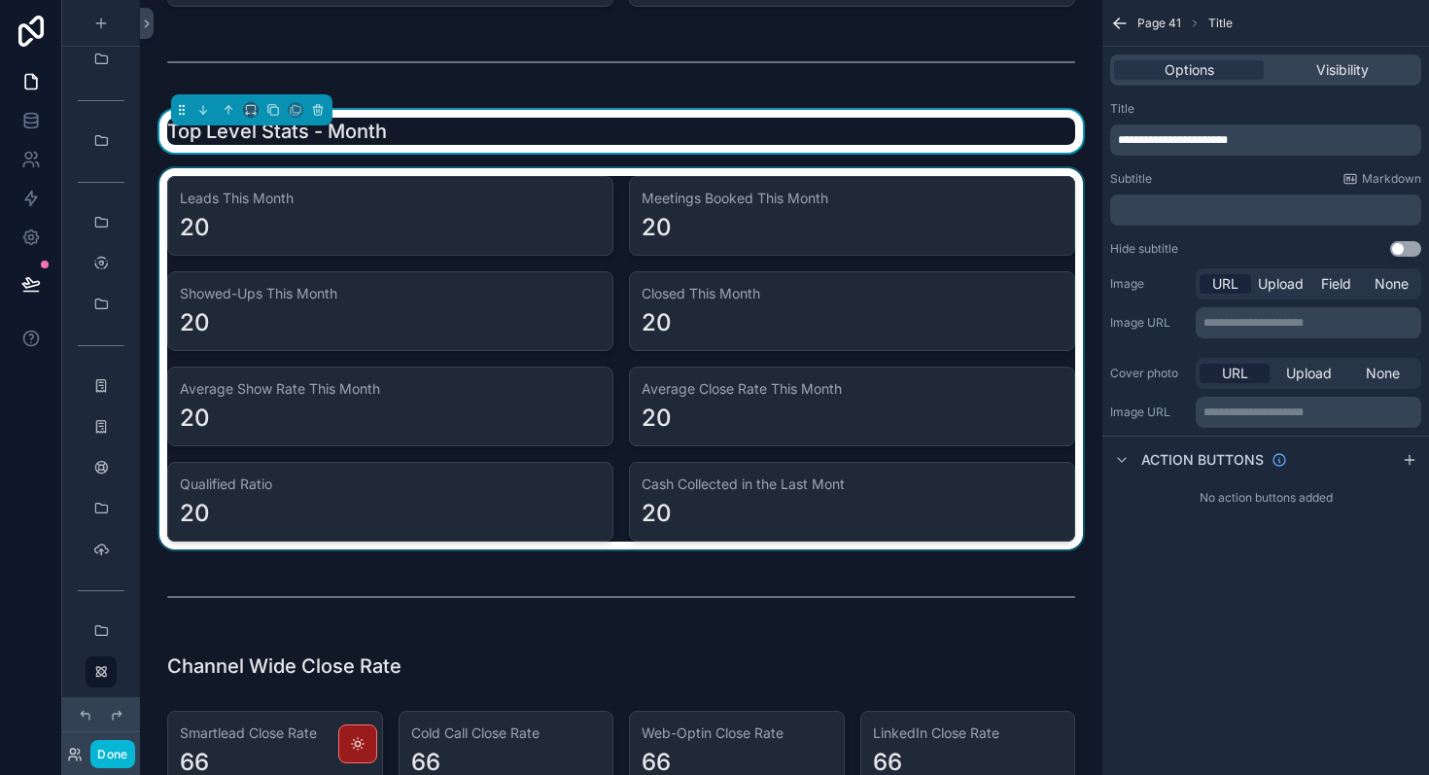
click at [448, 245] on div "scrollable content" at bounding box center [622, 358] width 932 height 381
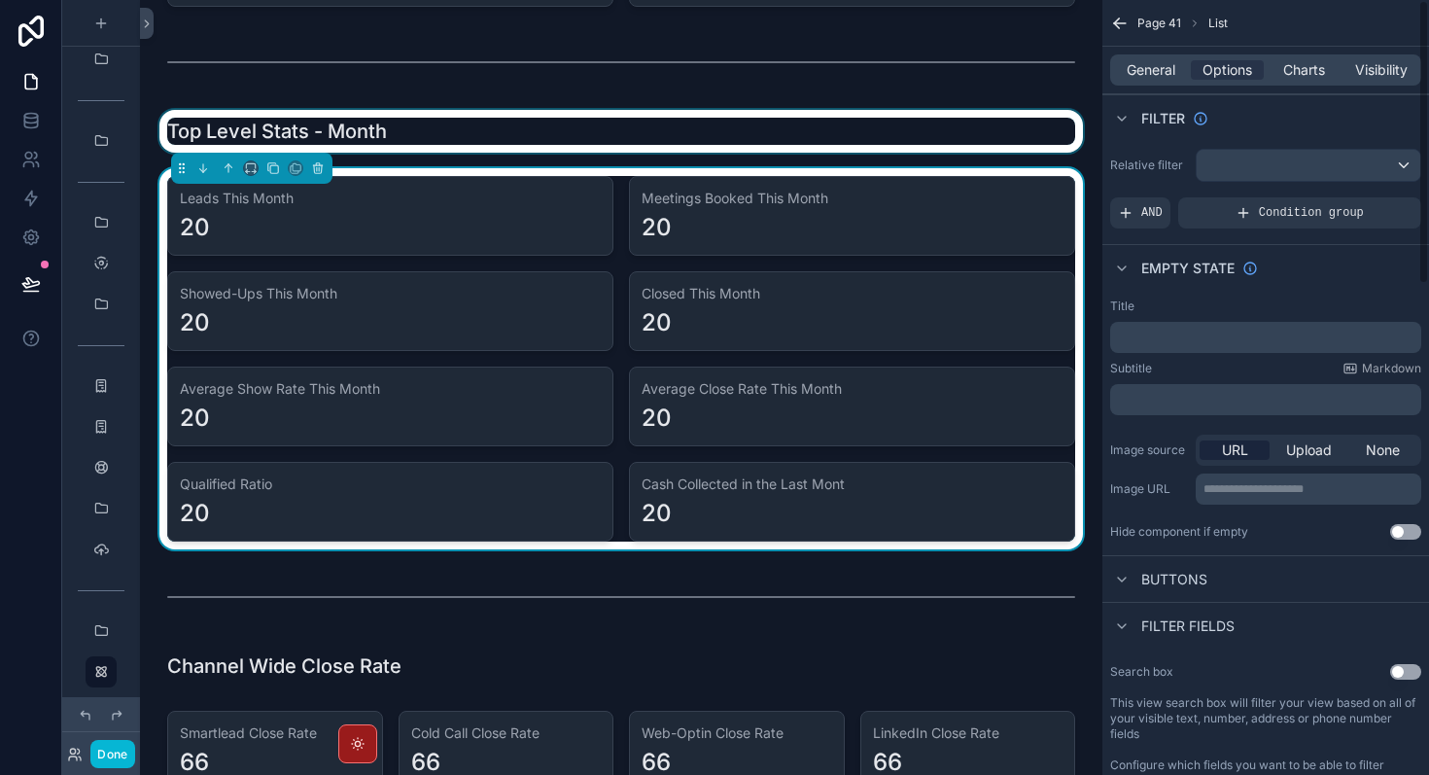
click at [1301, 287] on div "Empty state" at bounding box center [1266, 267] width 327 height 47
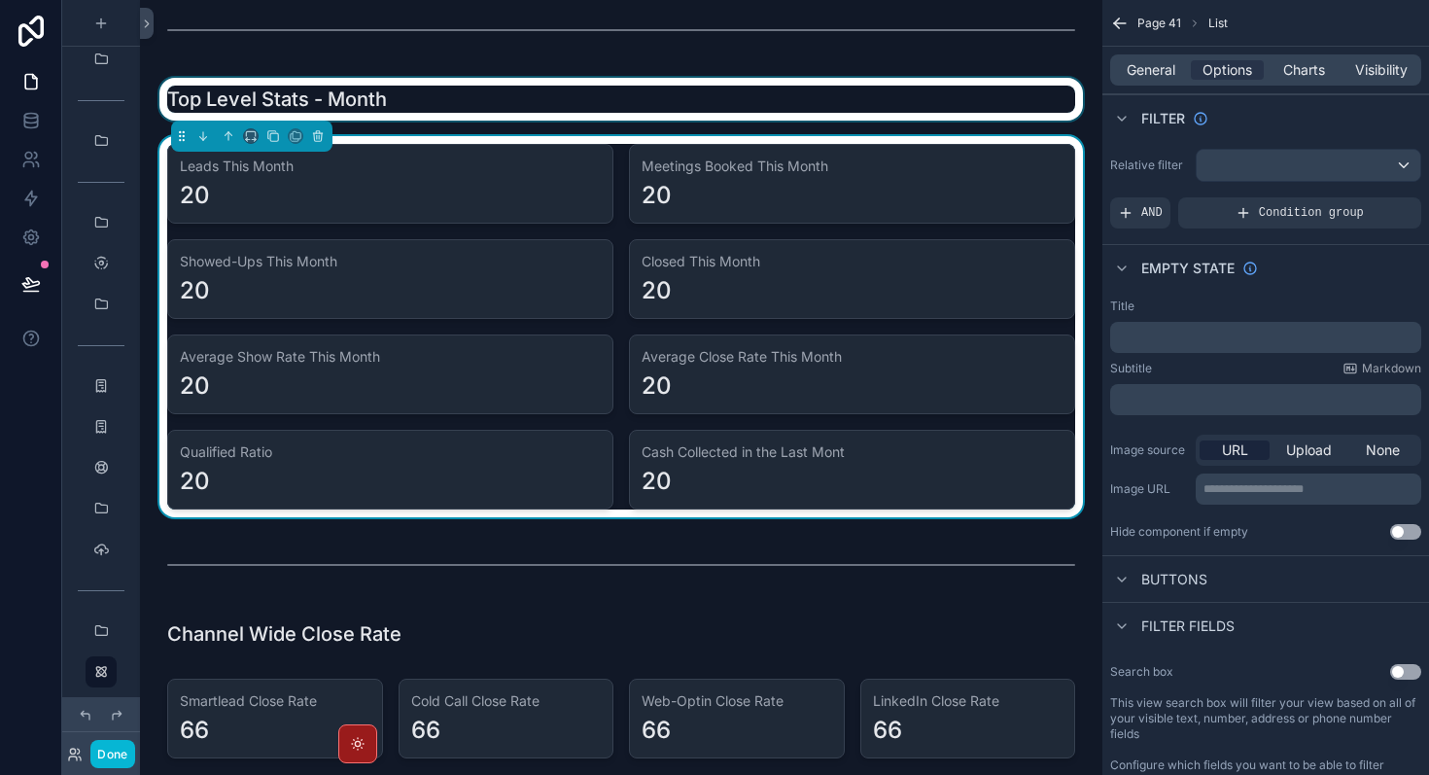
scroll to position [460, 0]
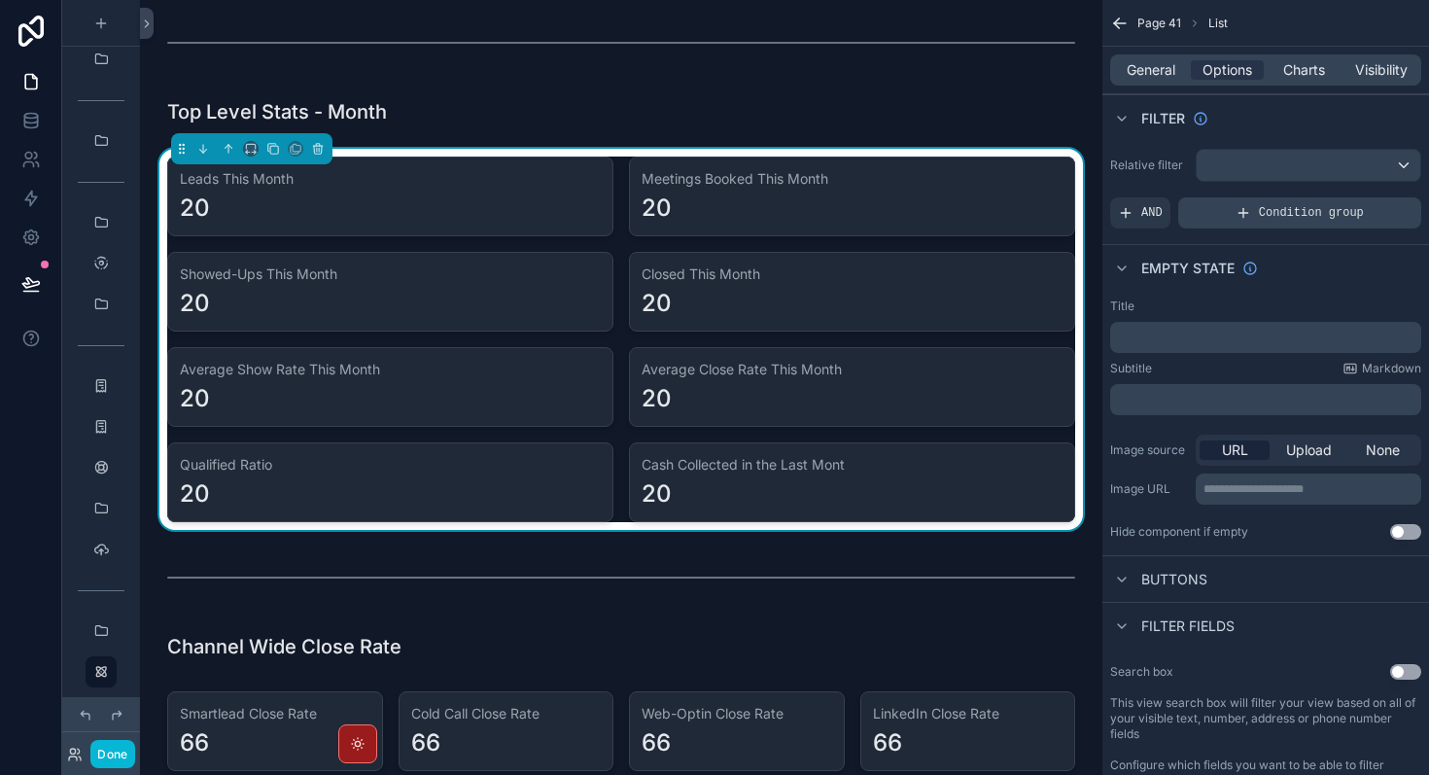
click at [1242, 208] on icon "scrollable content" at bounding box center [1244, 213] width 16 height 16
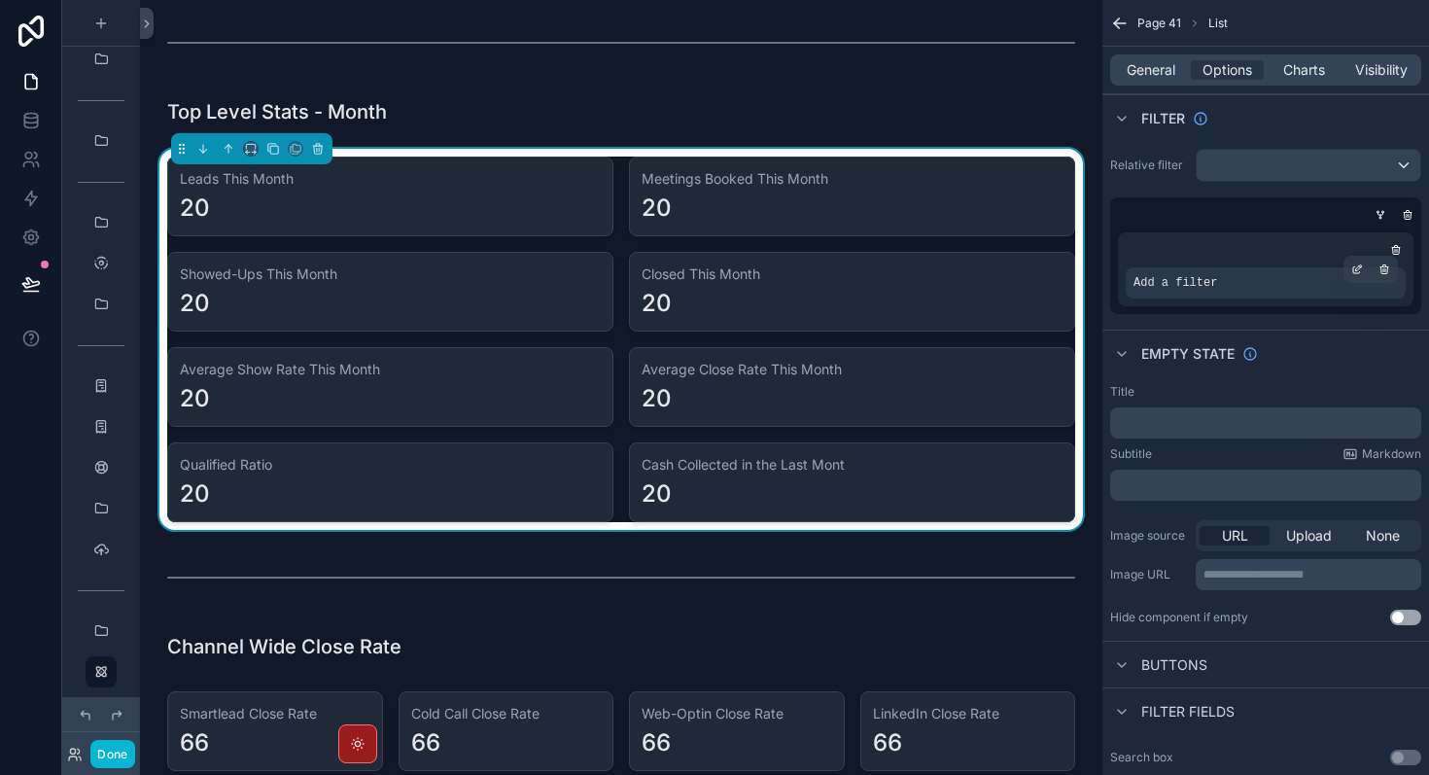
click at [1241, 284] on div "Add a filter" at bounding box center [1266, 282] width 280 height 31
click at [1357, 271] on icon "scrollable content" at bounding box center [1358, 270] width 12 height 12
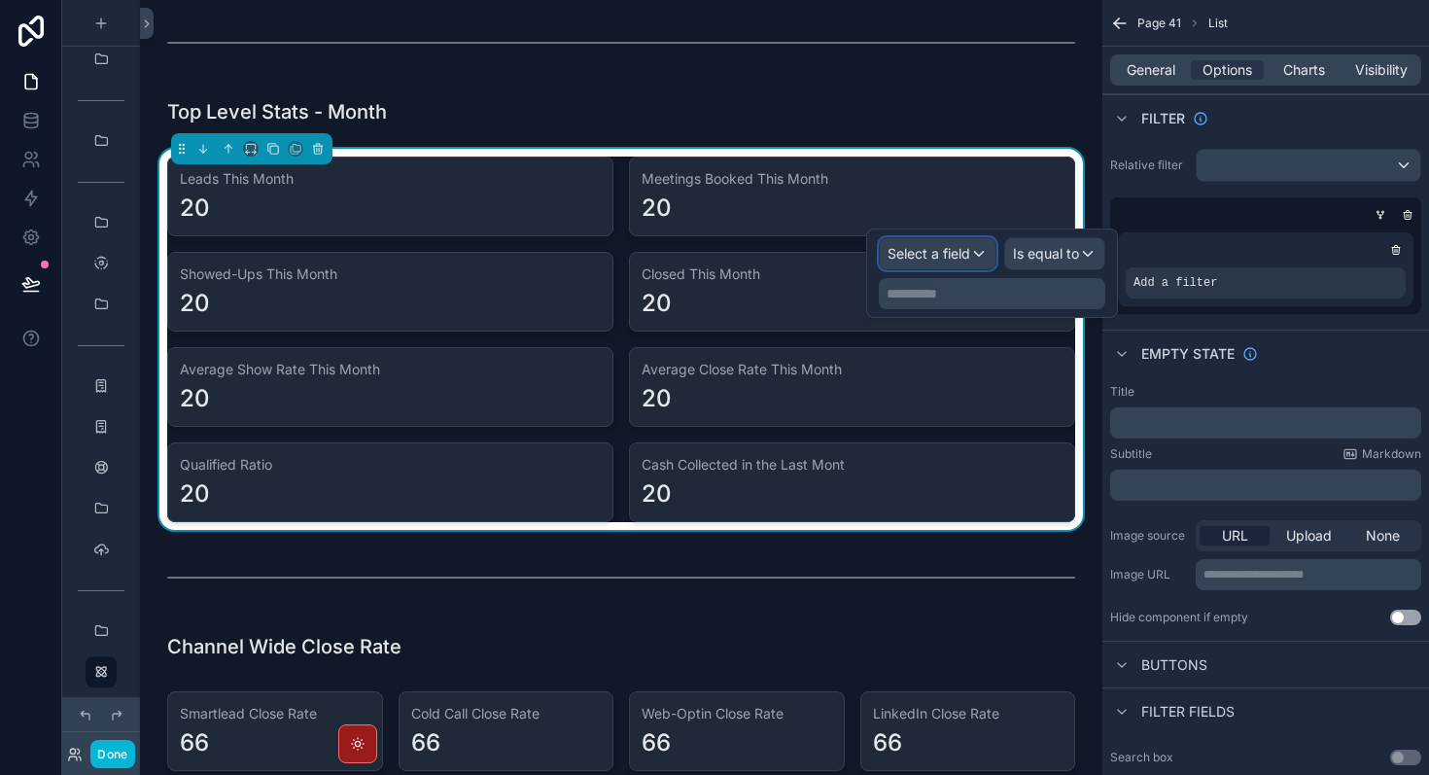
click at [966, 250] on span "Select a field" at bounding box center [929, 253] width 83 height 17
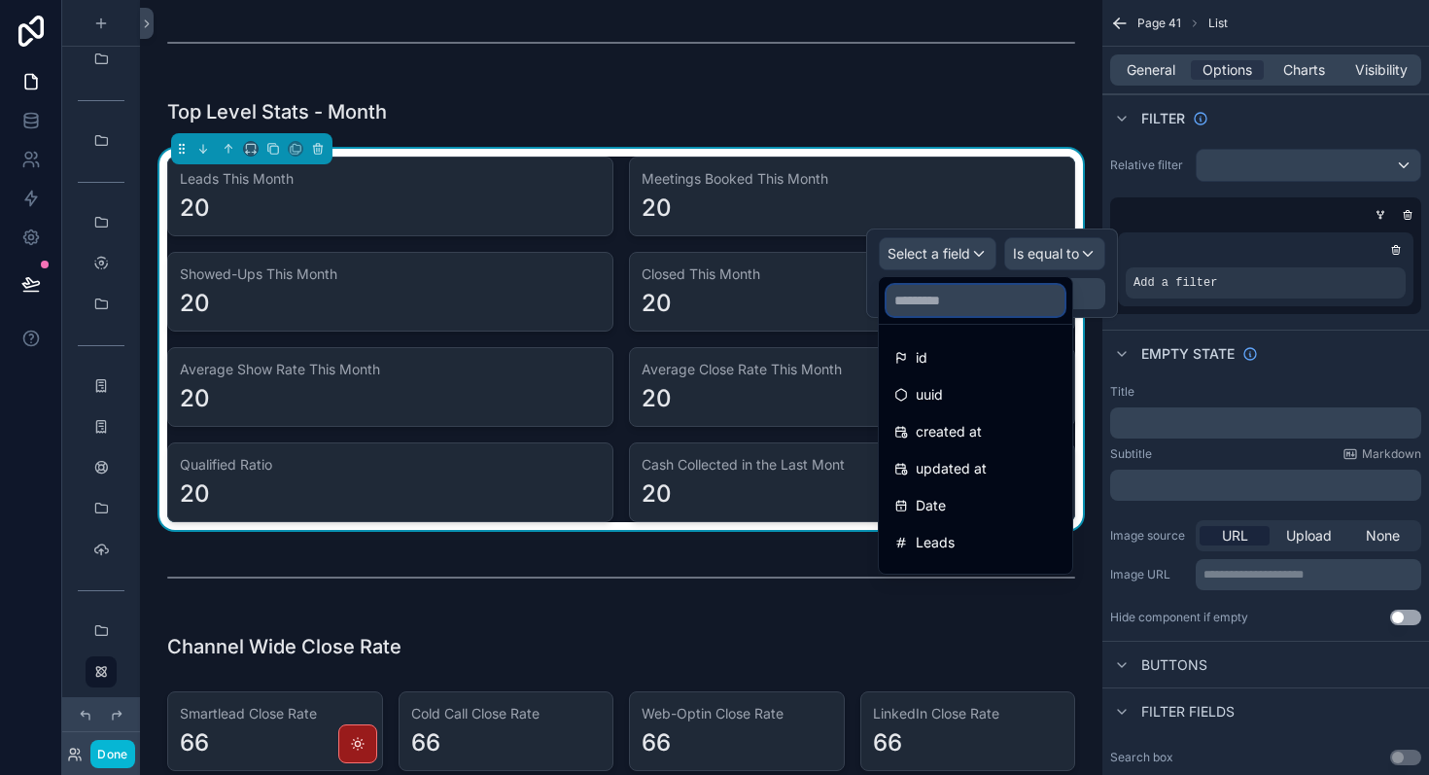
click at [968, 295] on input "text" at bounding box center [976, 300] width 178 height 31
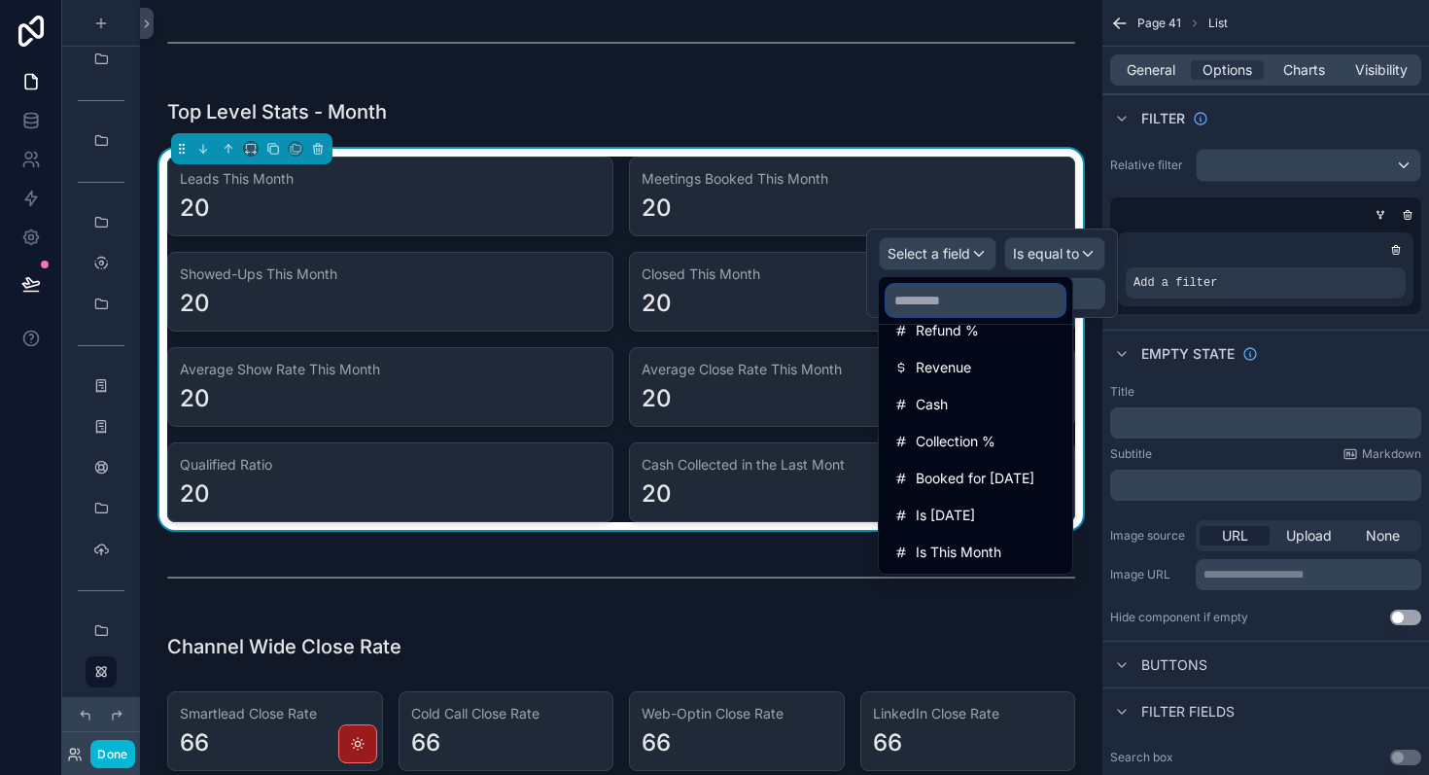
click at [977, 295] on input "text" at bounding box center [976, 300] width 178 height 31
click at [951, 305] on input "text" at bounding box center [976, 300] width 178 height 31
click at [976, 553] on span "Is This Month" at bounding box center [959, 552] width 86 height 23
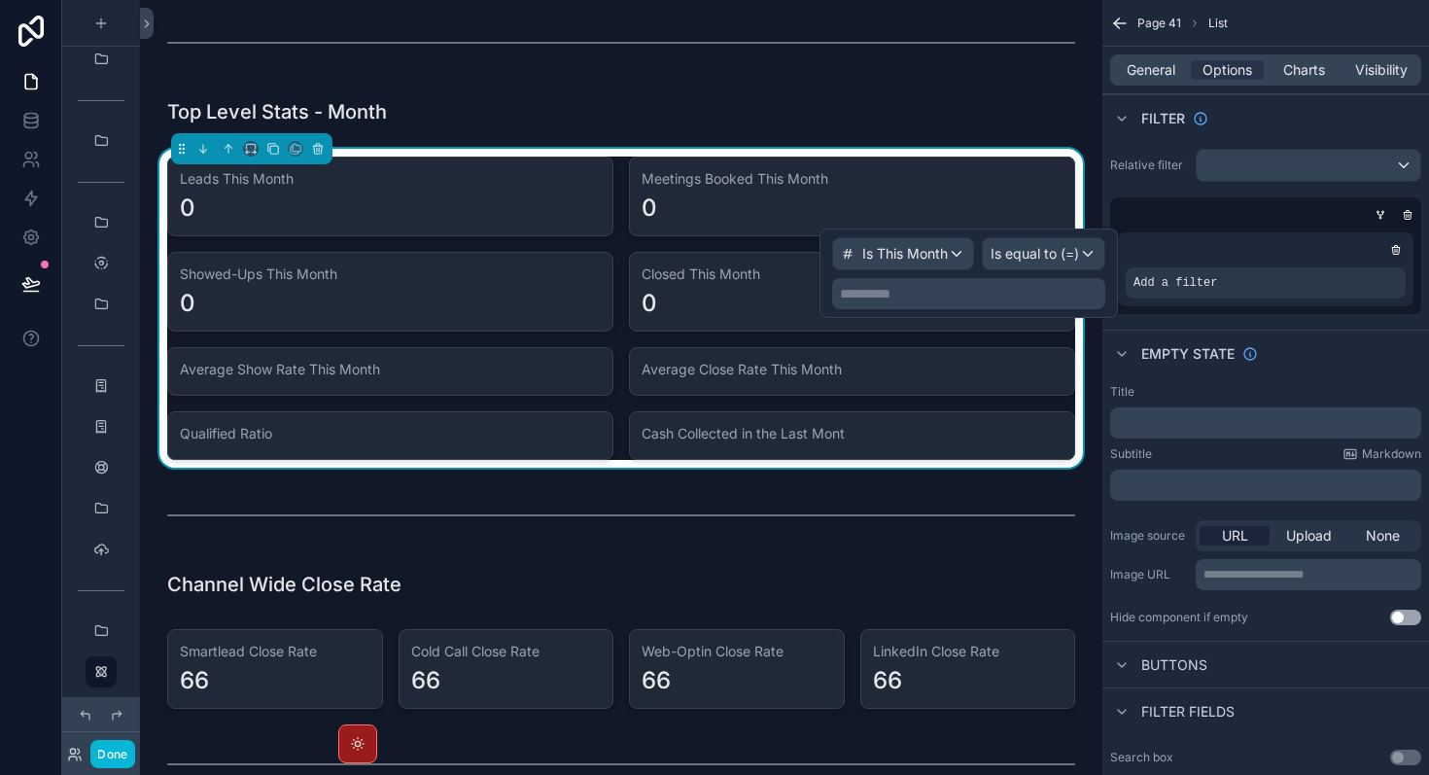
click at [995, 290] on p "**********" at bounding box center [971, 293] width 262 height 19
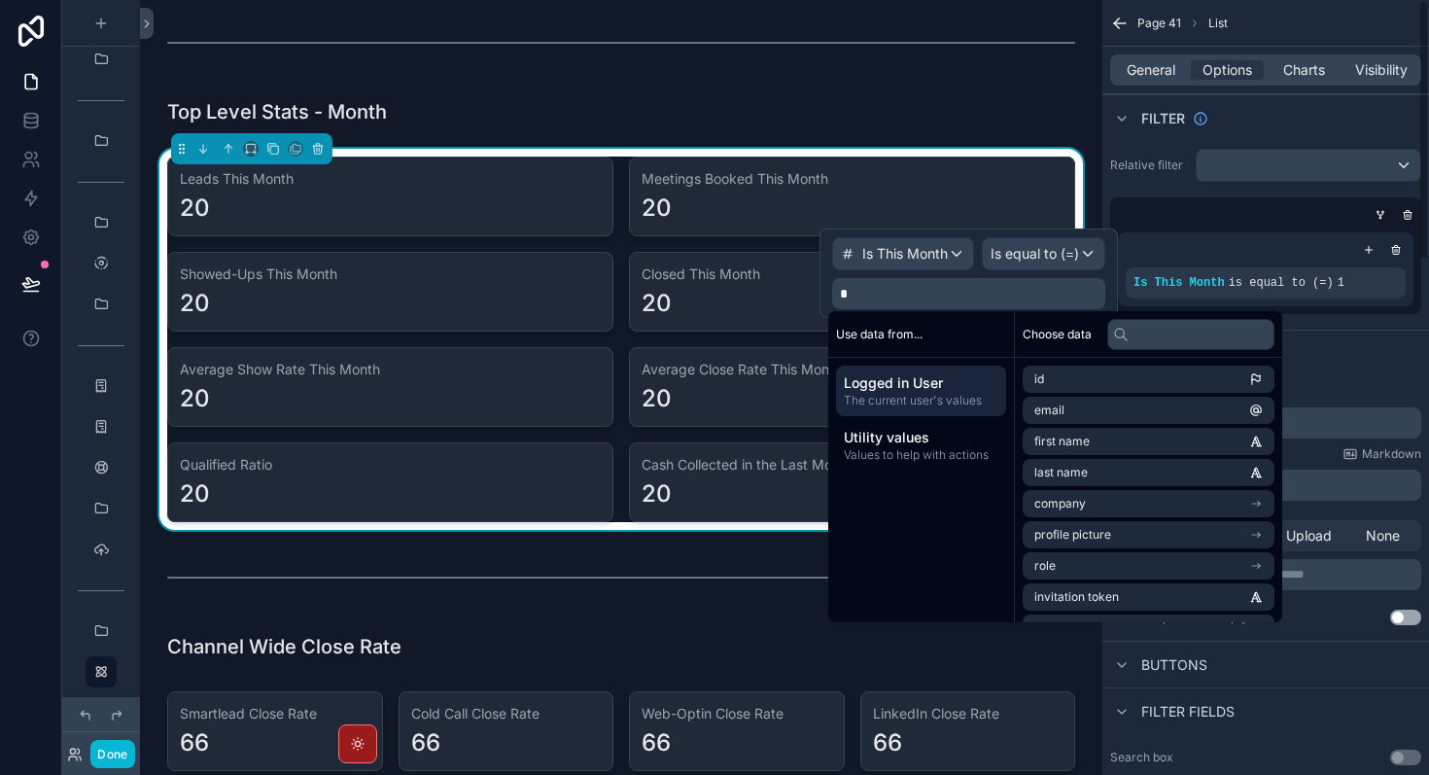
click at [1350, 375] on div "Empty state" at bounding box center [1266, 353] width 327 height 47
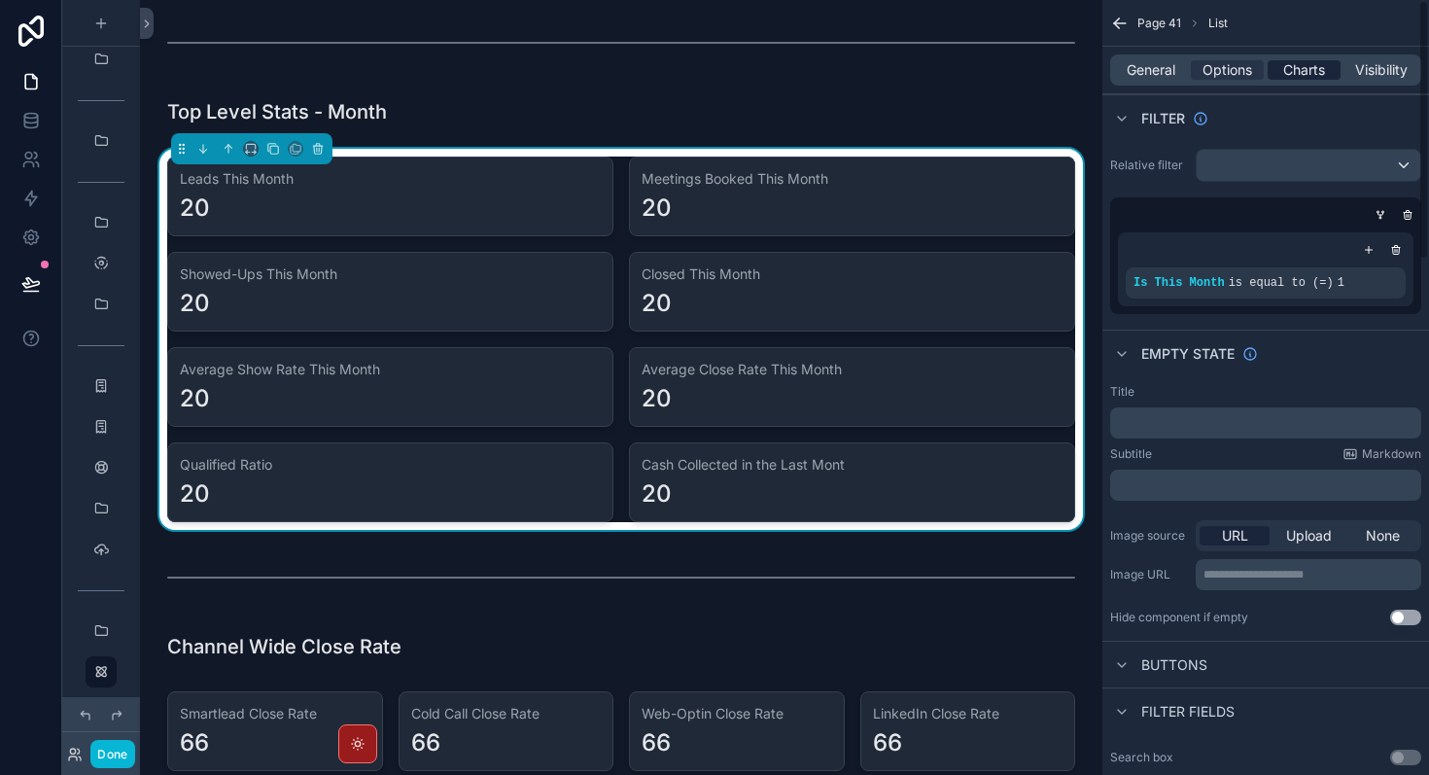
click at [1303, 70] on span "Charts" at bounding box center [1305, 69] width 42 height 19
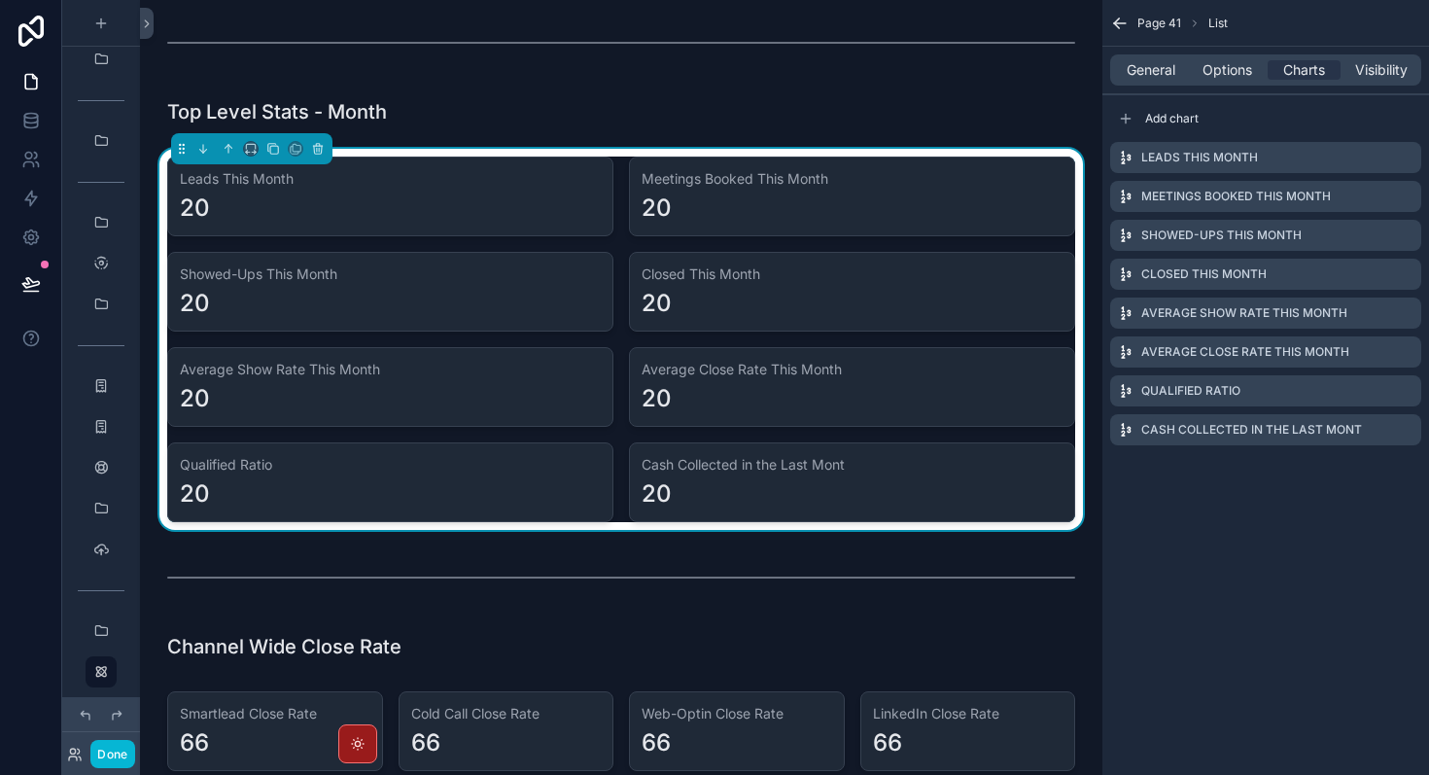
click at [1233, 54] on div "General Options Charts Visibility" at bounding box center [1265, 69] width 311 height 31
click at [1235, 72] on span "Options" at bounding box center [1228, 69] width 50 height 19
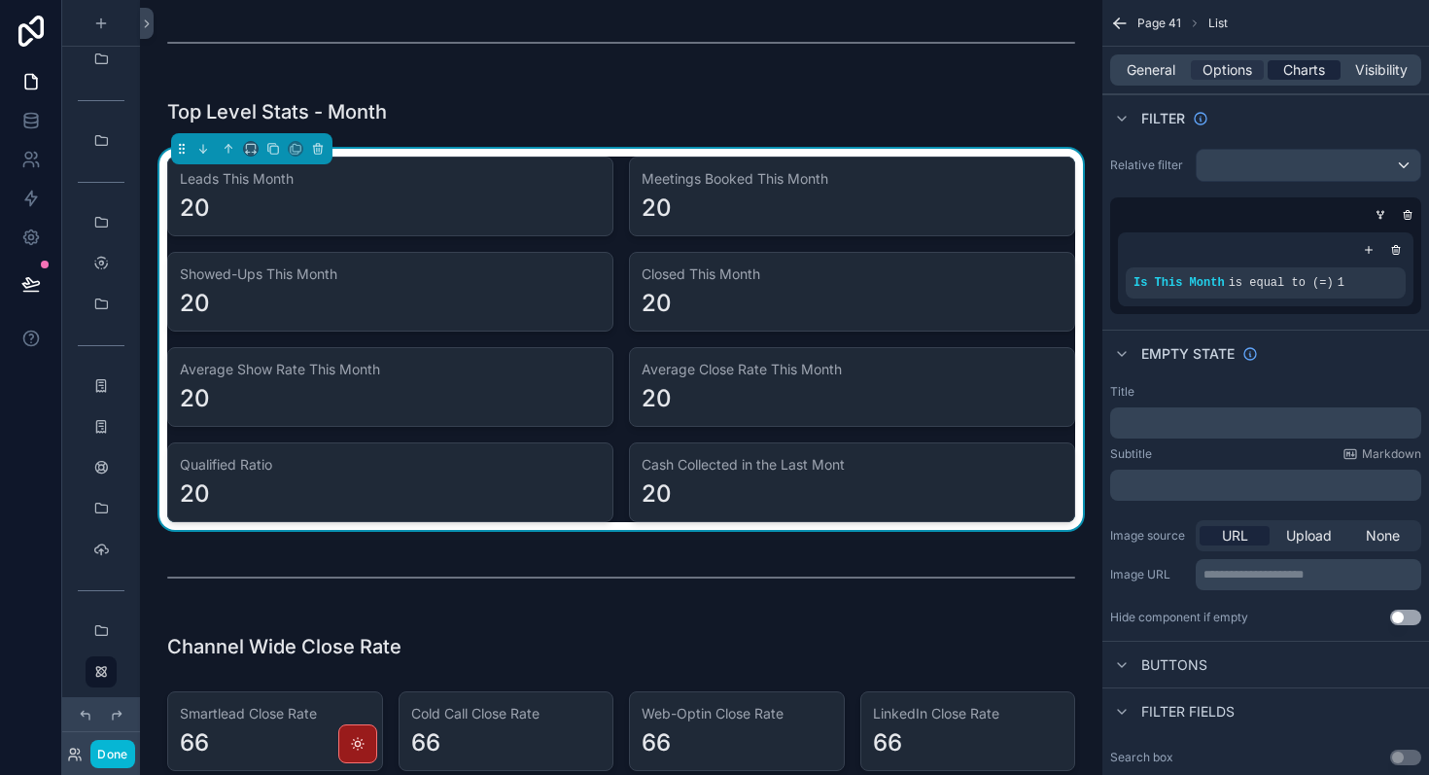
click at [1293, 76] on span "Charts" at bounding box center [1305, 69] width 42 height 19
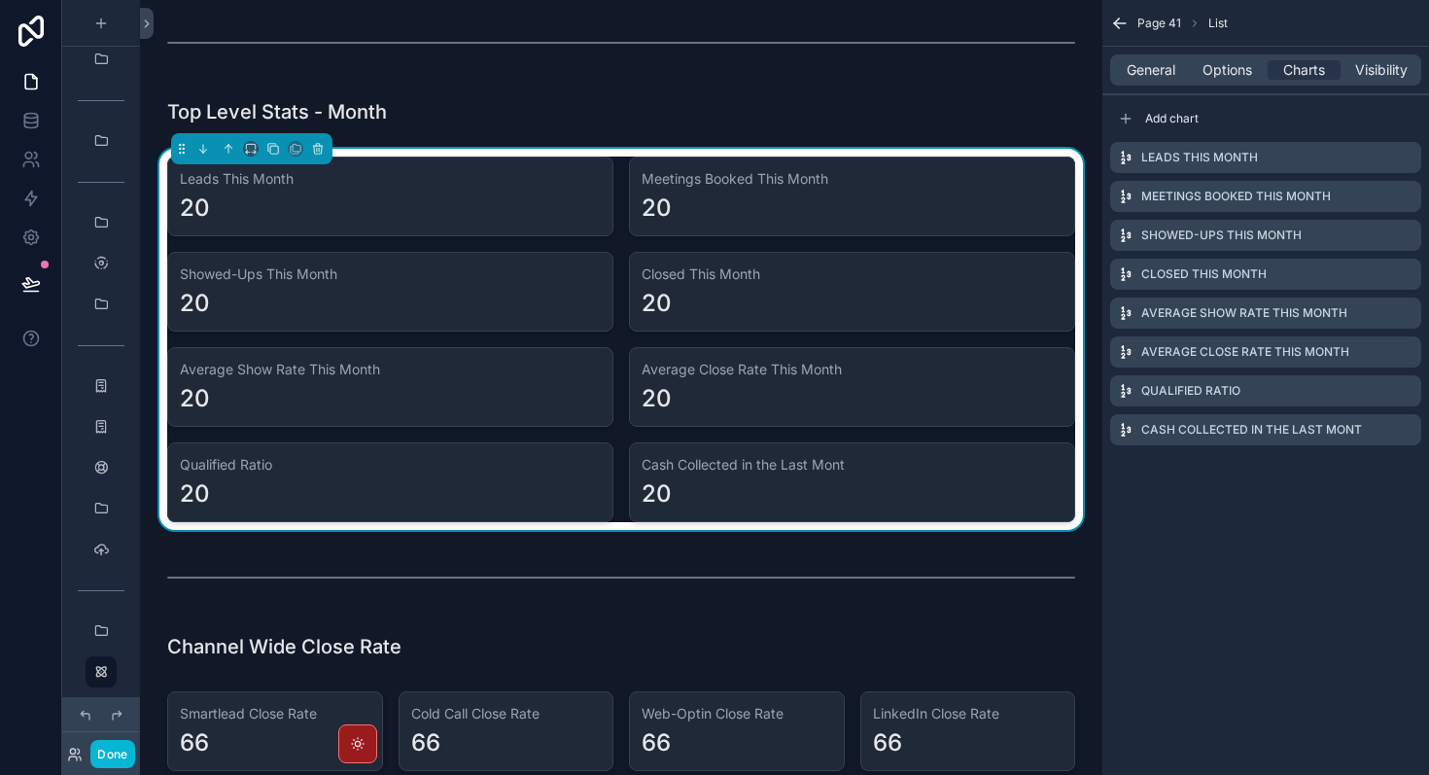
scroll to position [0, 0]
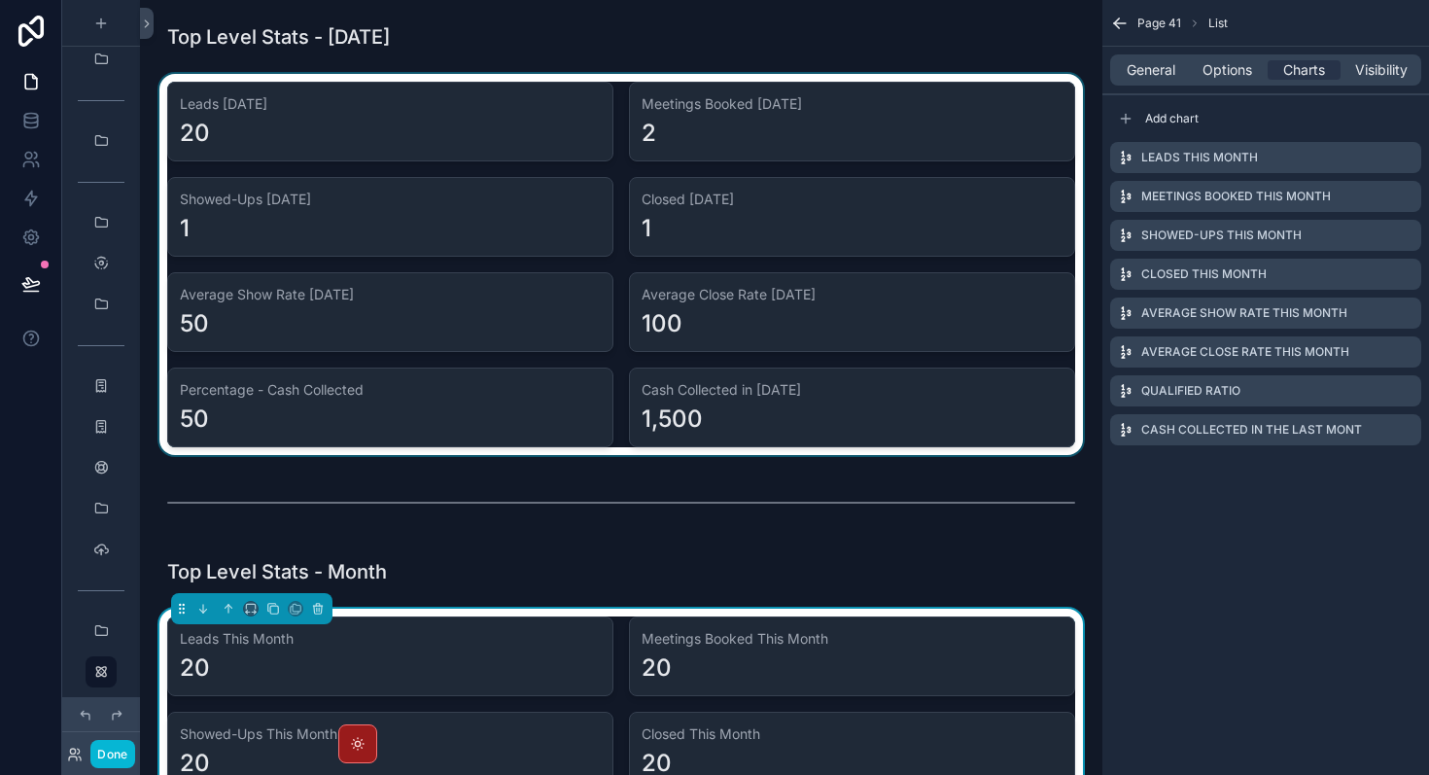
click at [836, 191] on div "scrollable content" at bounding box center [622, 264] width 932 height 381
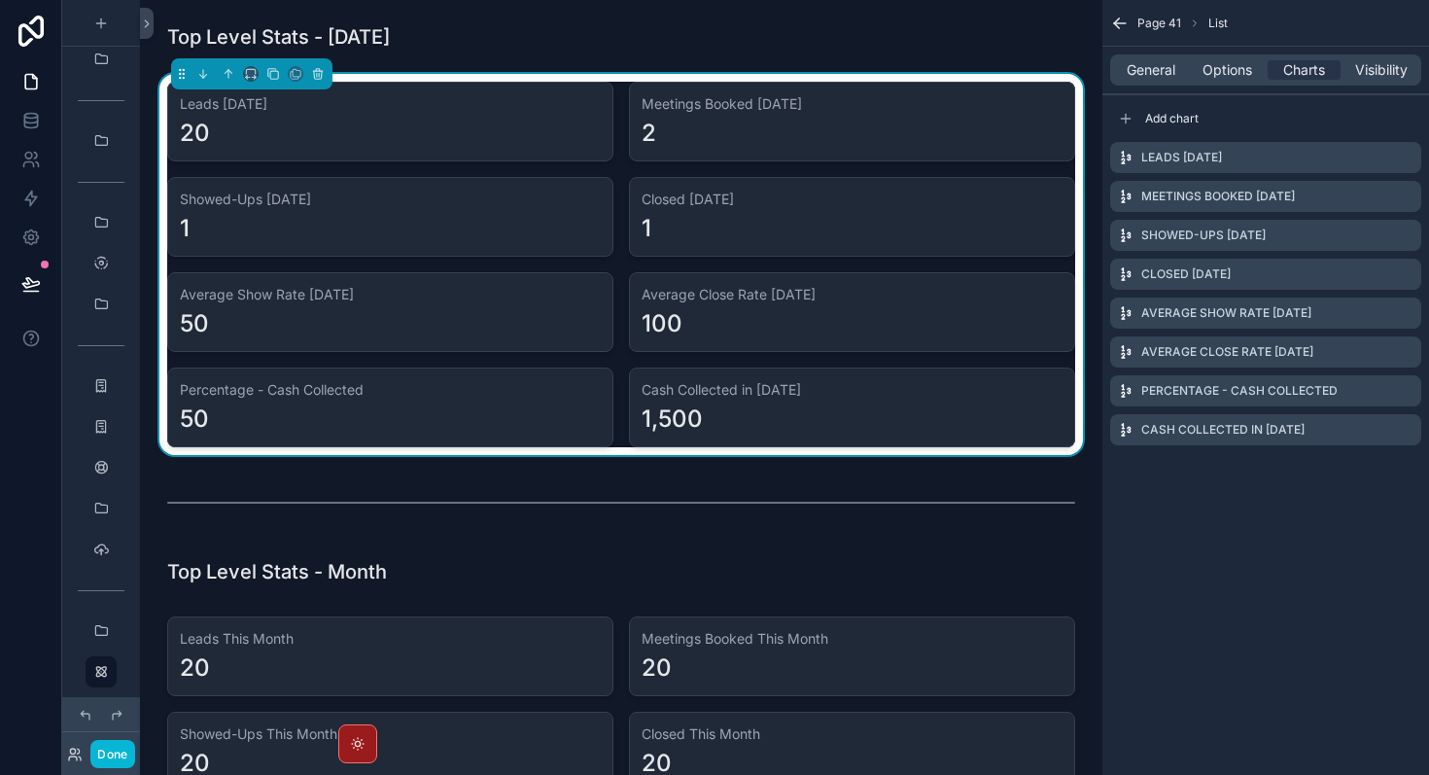
click at [1210, 83] on div "General Options Charts Visibility" at bounding box center [1265, 69] width 311 height 31
click at [1223, 68] on span "Options" at bounding box center [1228, 69] width 50 height 19
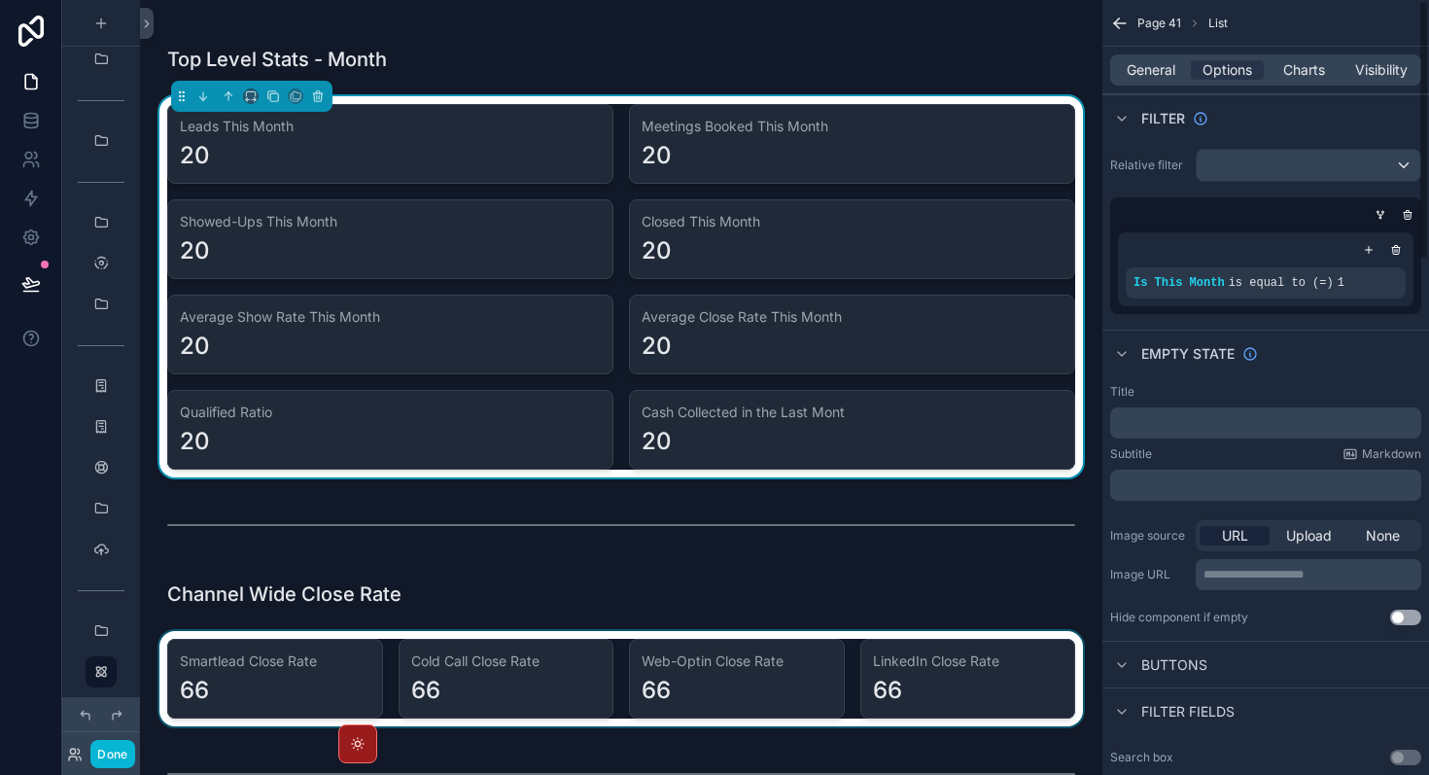
scroll to position [464, 0]
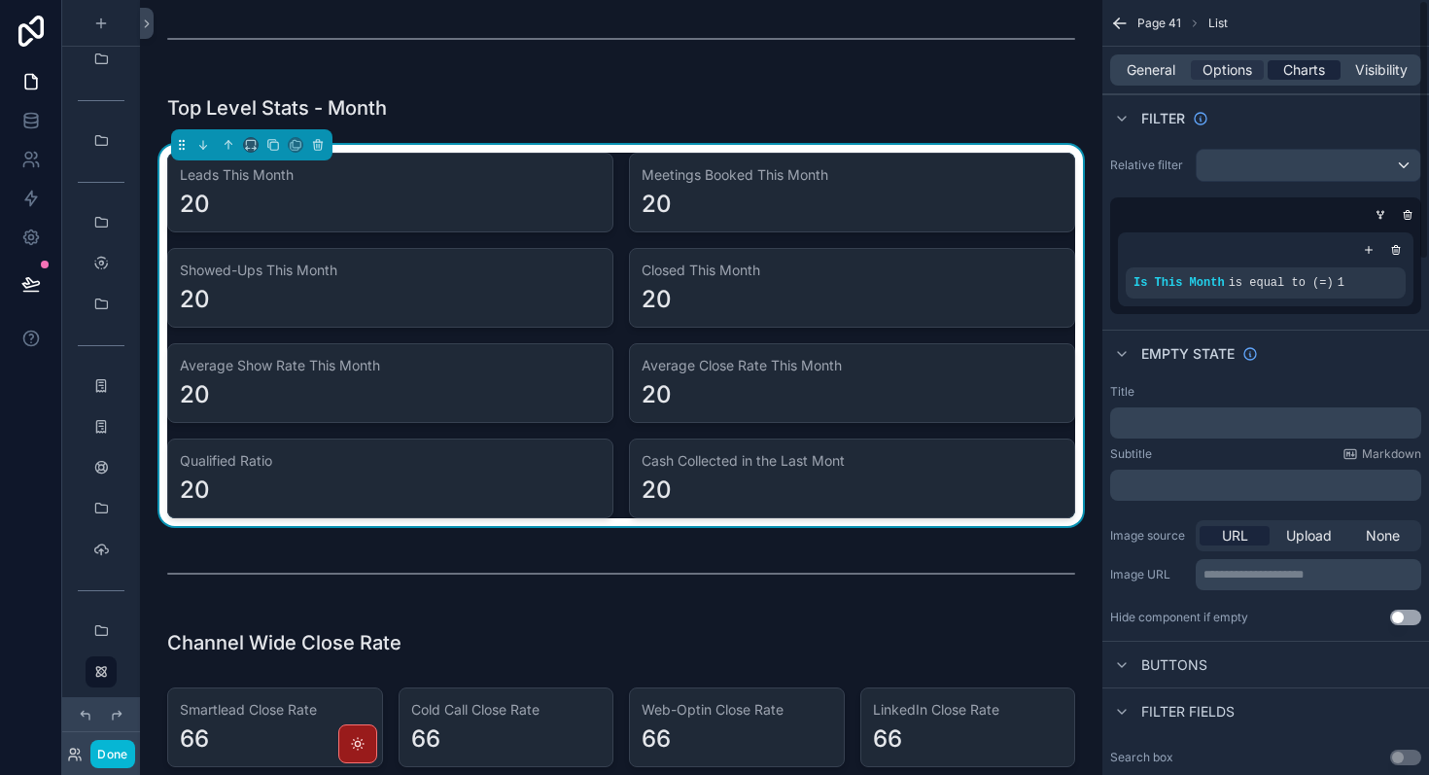
click at [1310, 72] on span "Charts" at bounding box center [1305, 69] width 42 height 19
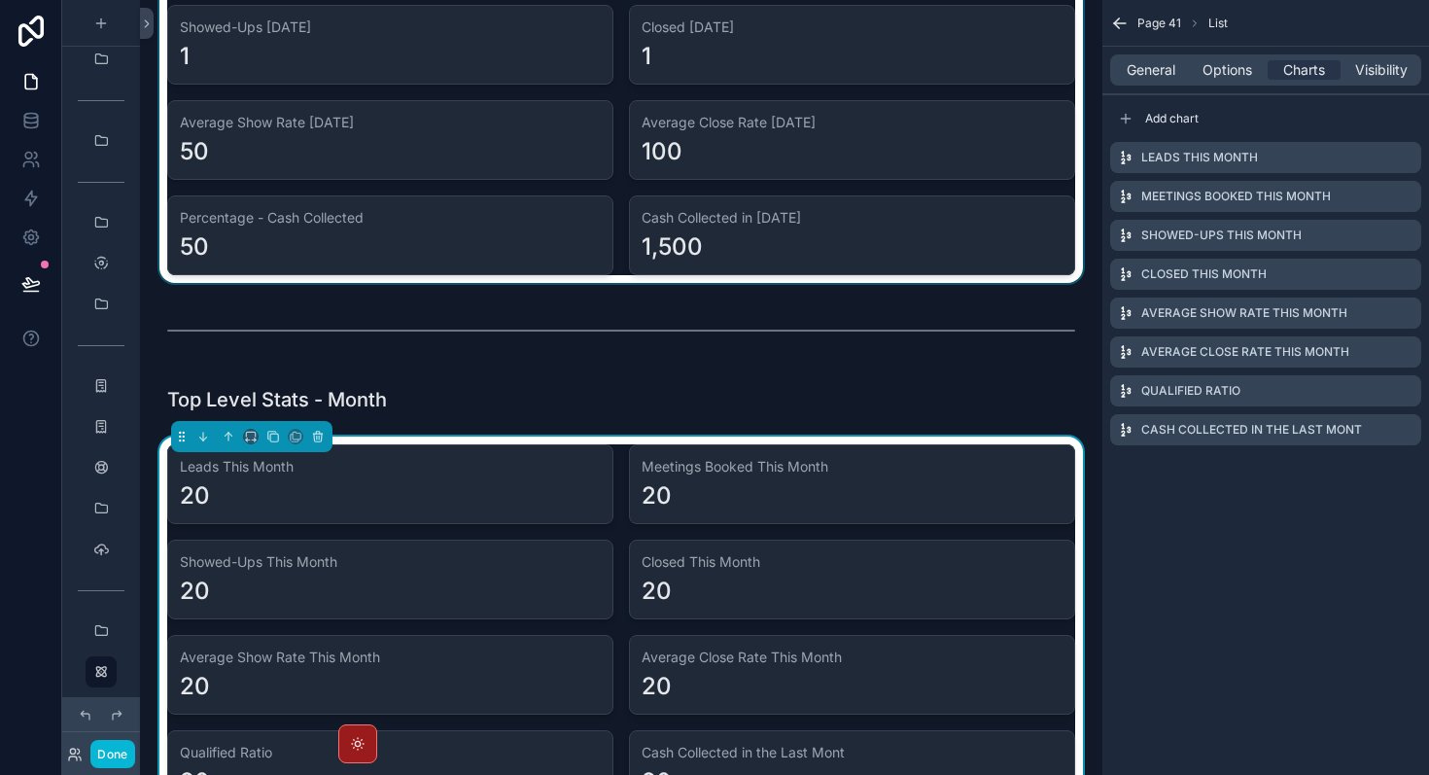
scroll to position [201, 0]
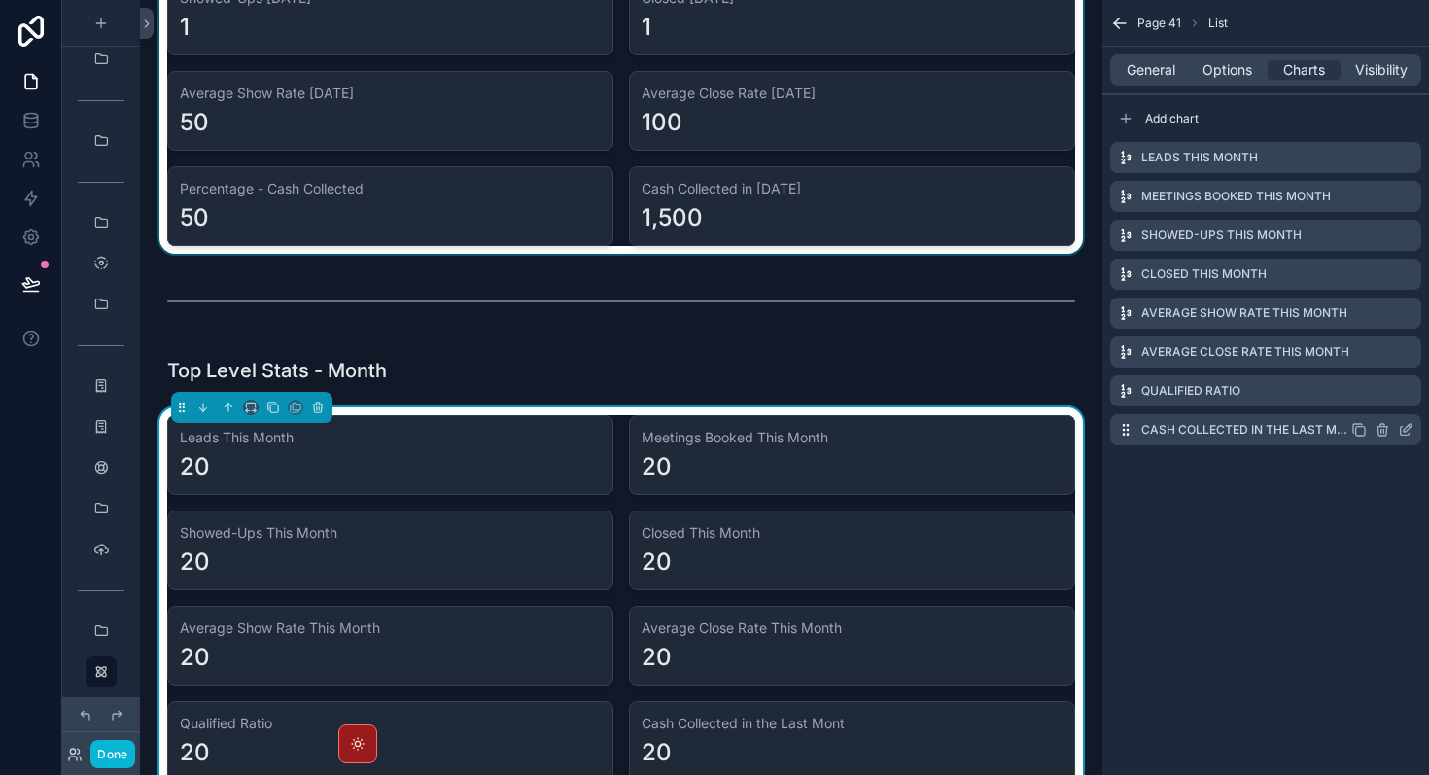
click at [1408, 433] on icon "scrollable content" at bounding box center [1406, 430] width 16 height 16
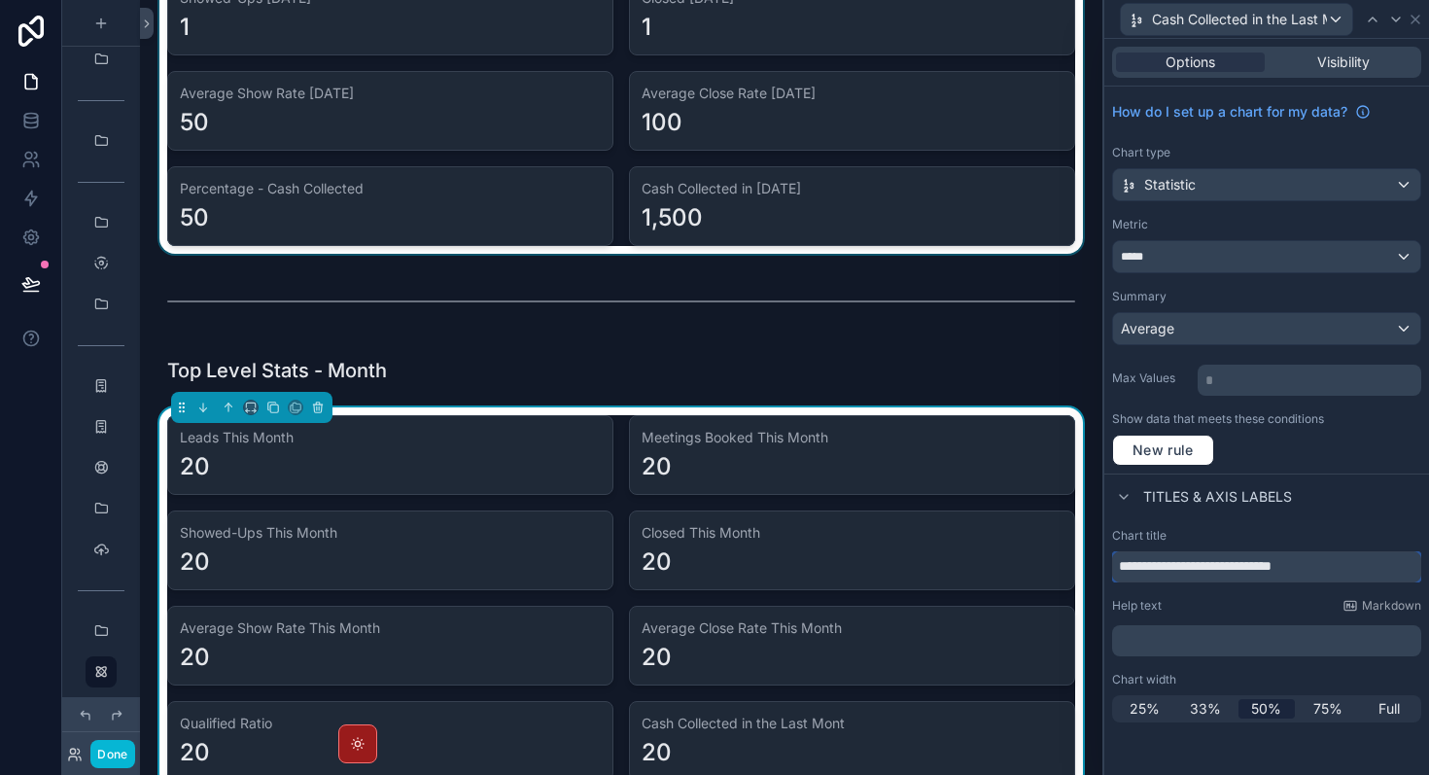
click at [1349, 560] on input "**********" at bounding box center [1266, 566] width 309 height 31
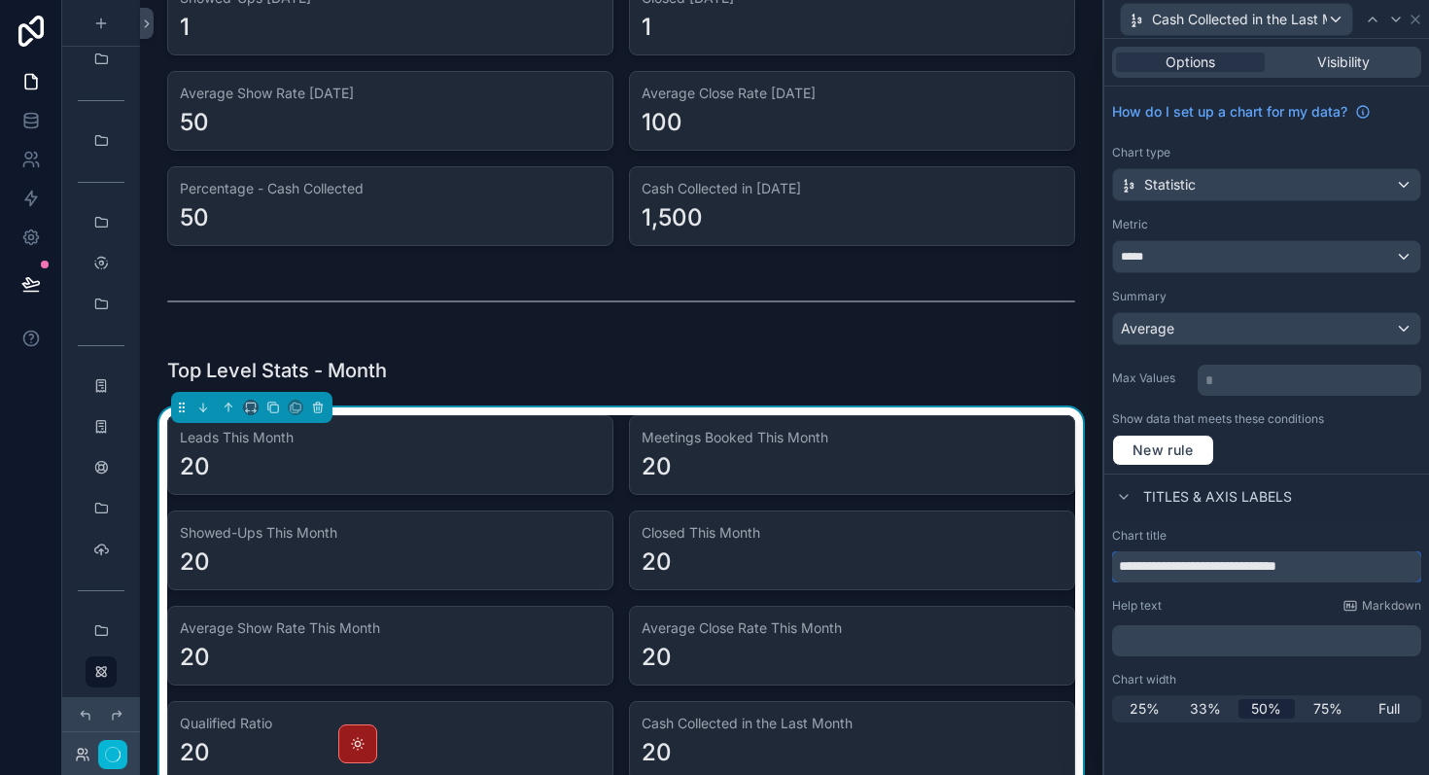
type input "**********"
click at [1403, 480] on div "Titles & Axis labels" at bounding box center [1267, 497] width 325 height 47
click at [1419, 20] on icon at bounding box center [1416, 20] width 16 height 16
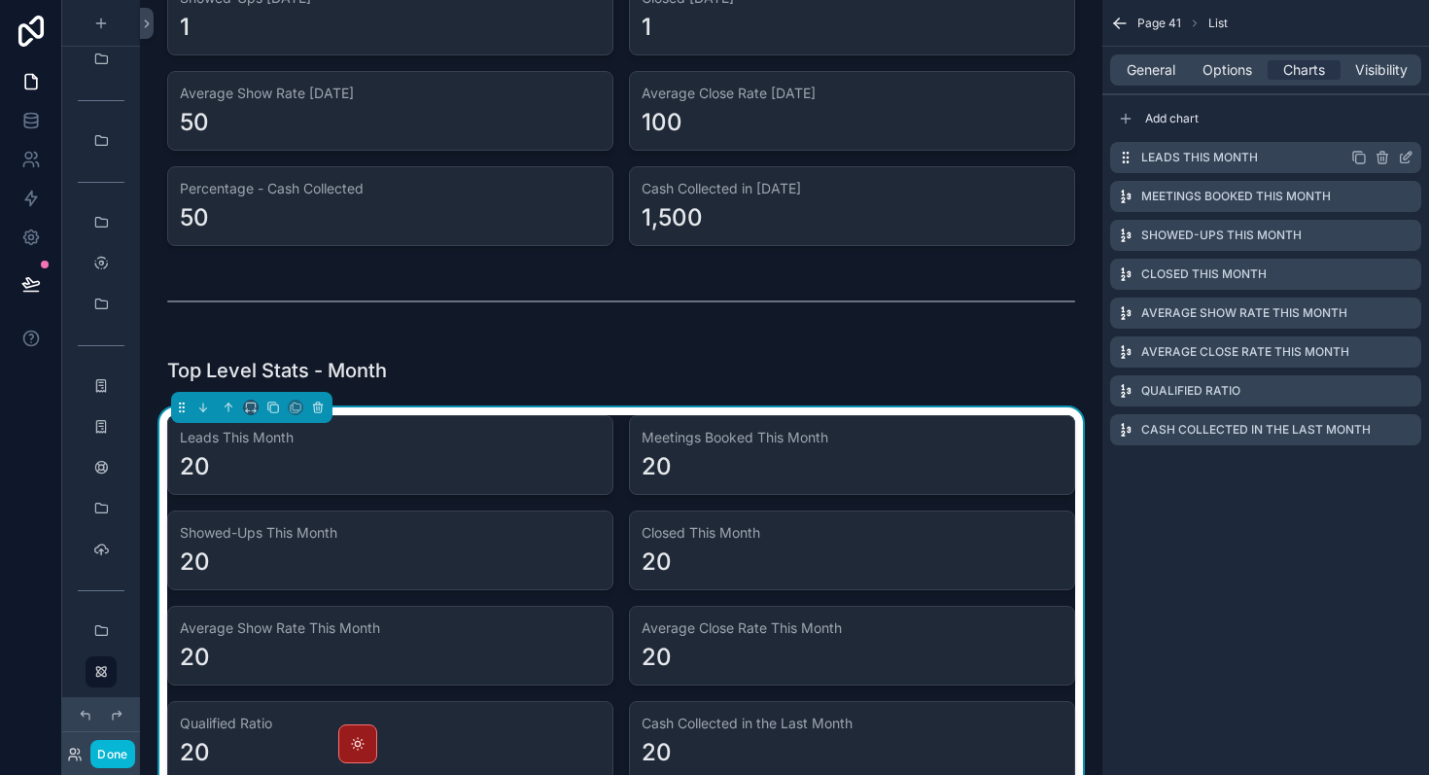
click at [1407, 158] on icon "scrollable content" at bounding box center [1406, 158] width 16 height 16
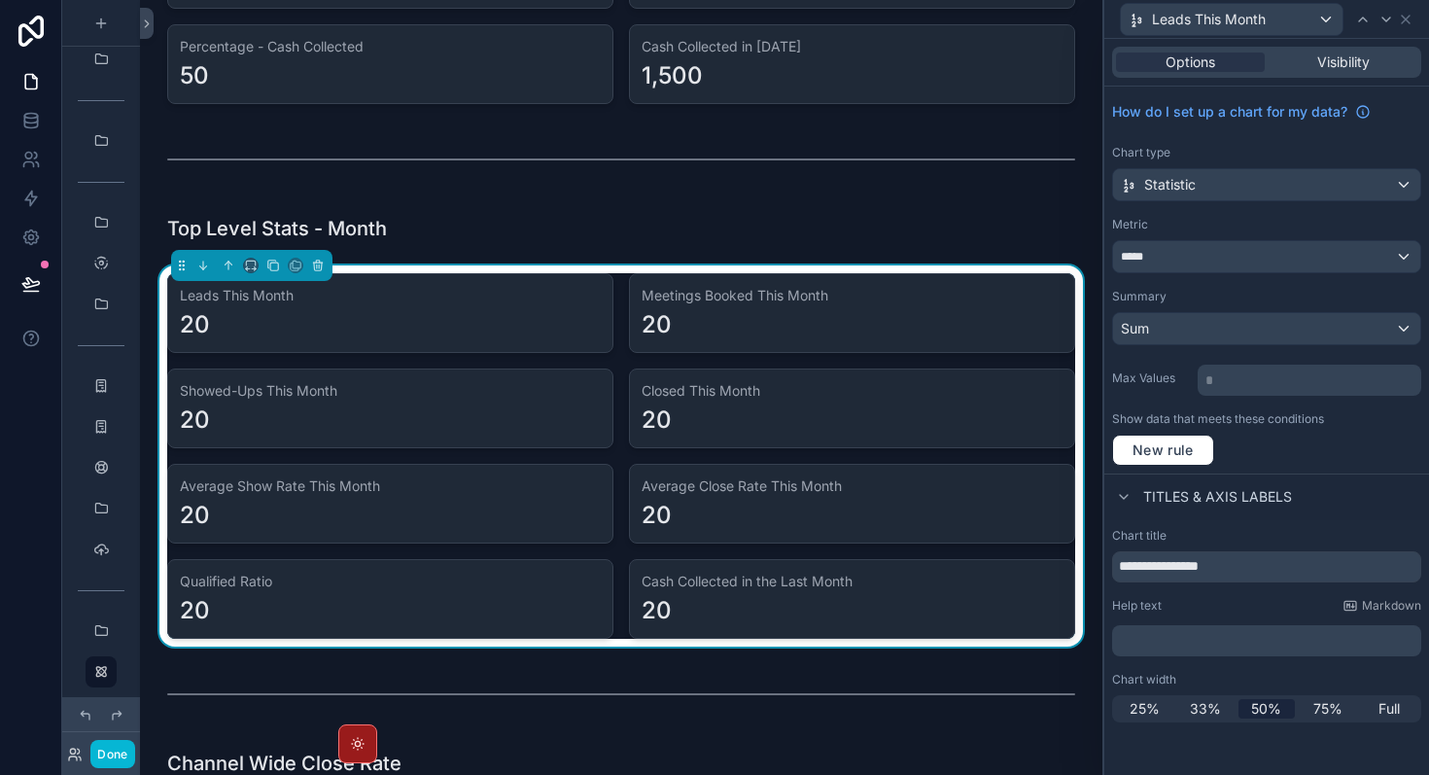
scroll to position [352, 0]
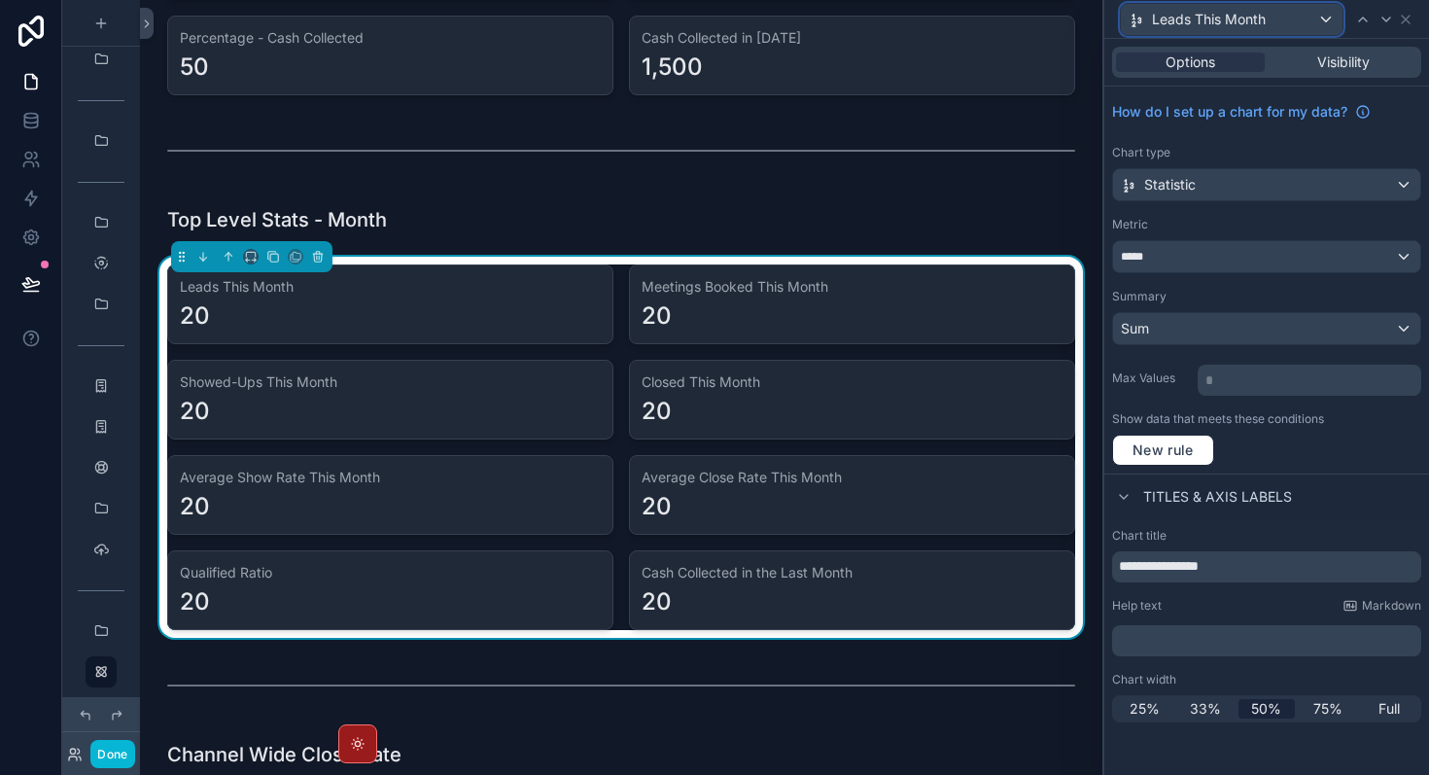
click at [1294, 13] on div "Leads This Month" at bounding box center [1232, 19] width 222 height 31
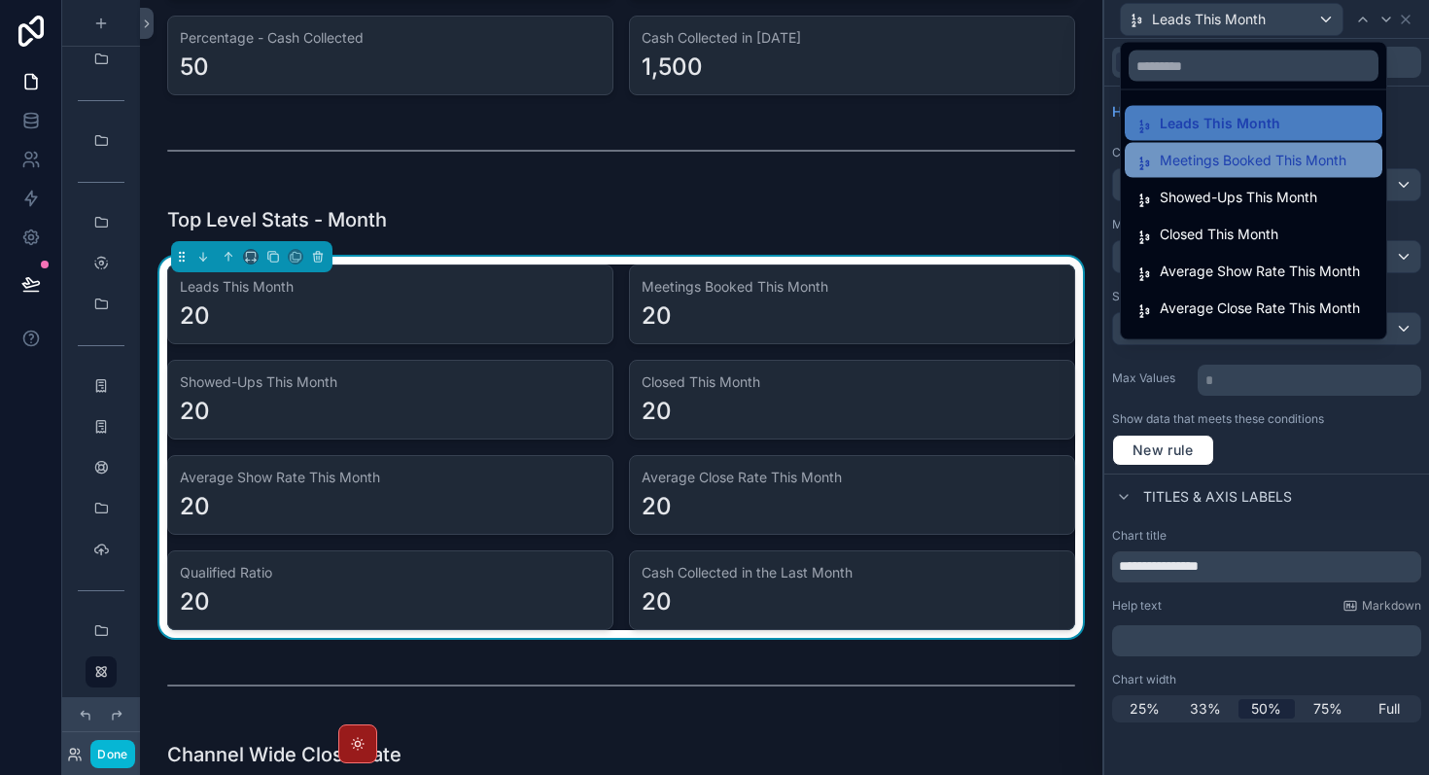
click at [1318, 161] on span "Meetings Booked This Month" at bounding box center [1253, 160] width 187 height 23
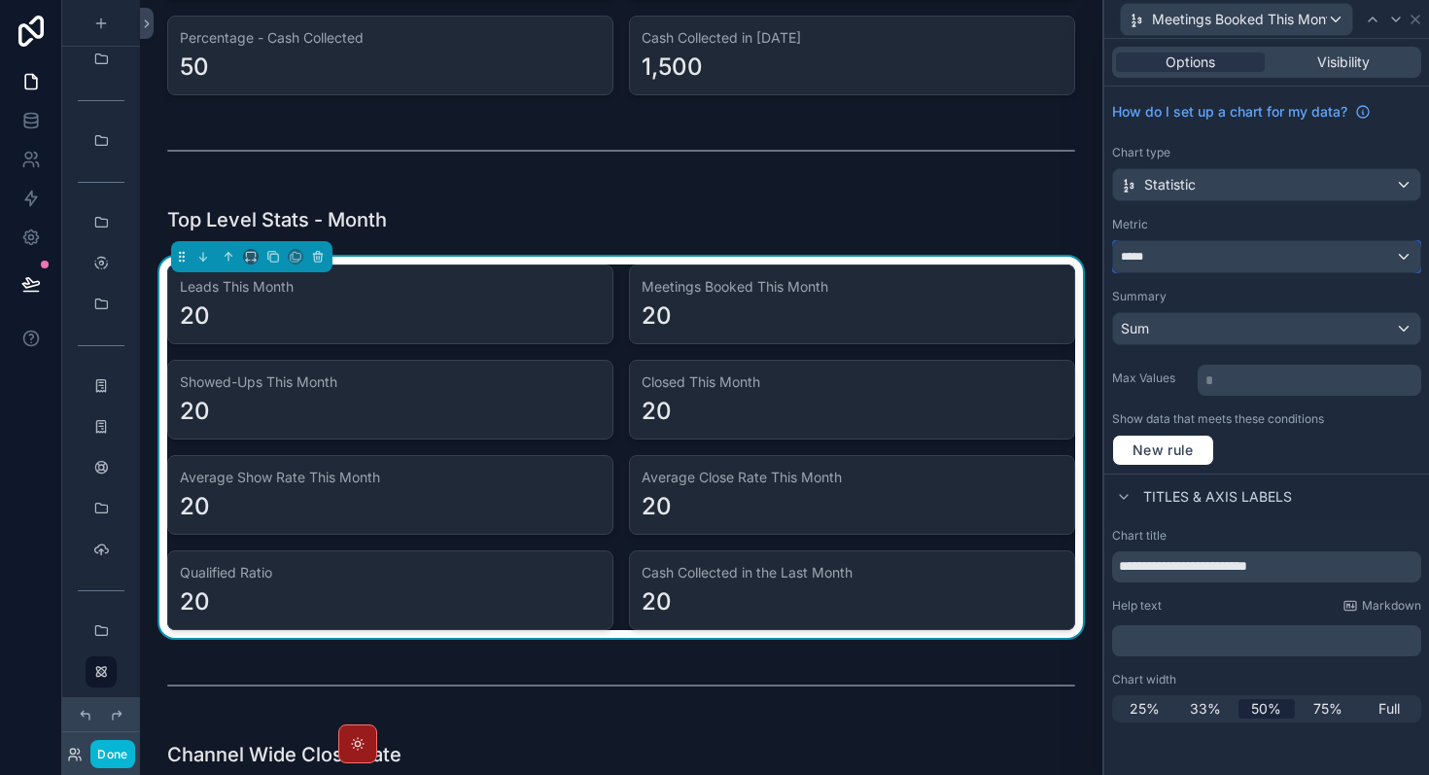
click at [1224, 268] on div "*****" at bounding box center [1266, 256] width 307 height 31
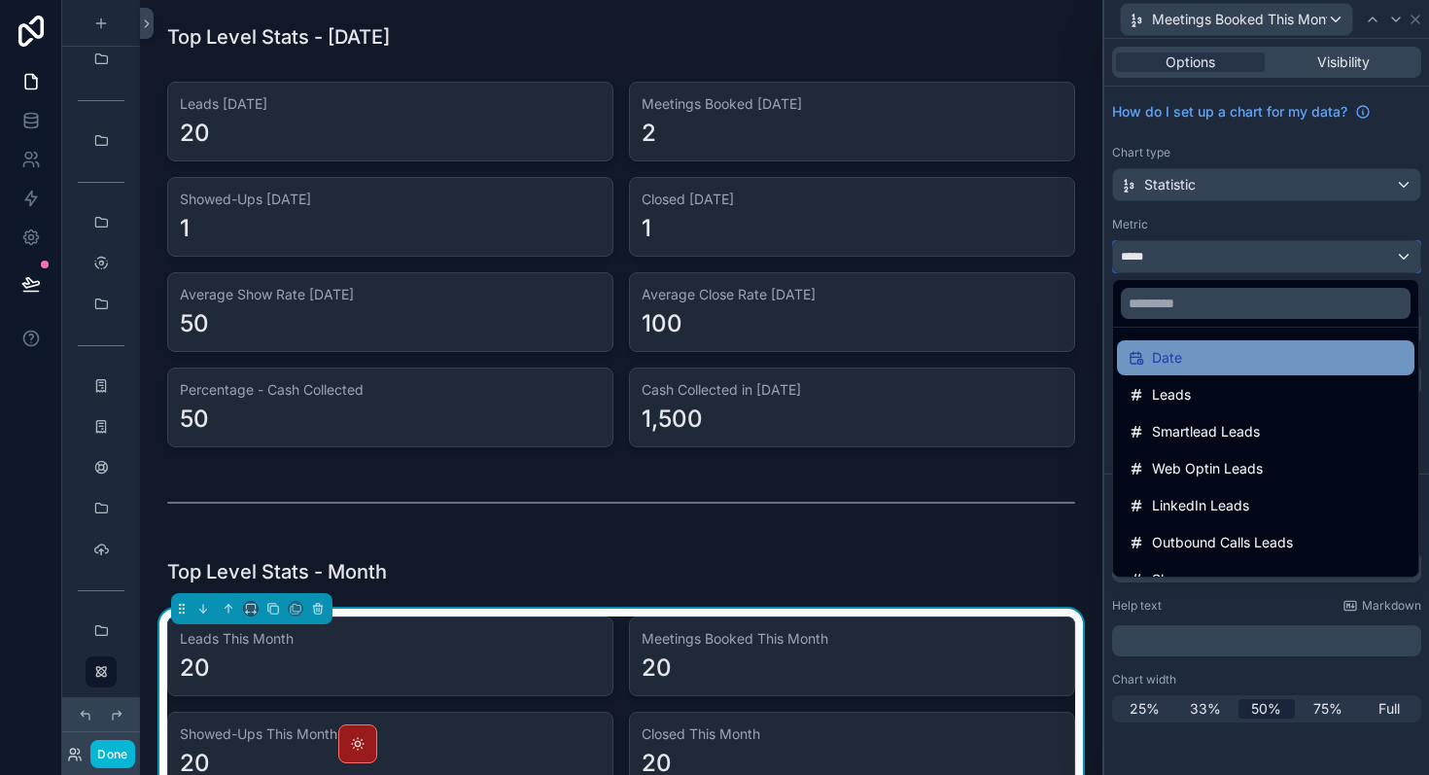
scroll to position [0, 0]
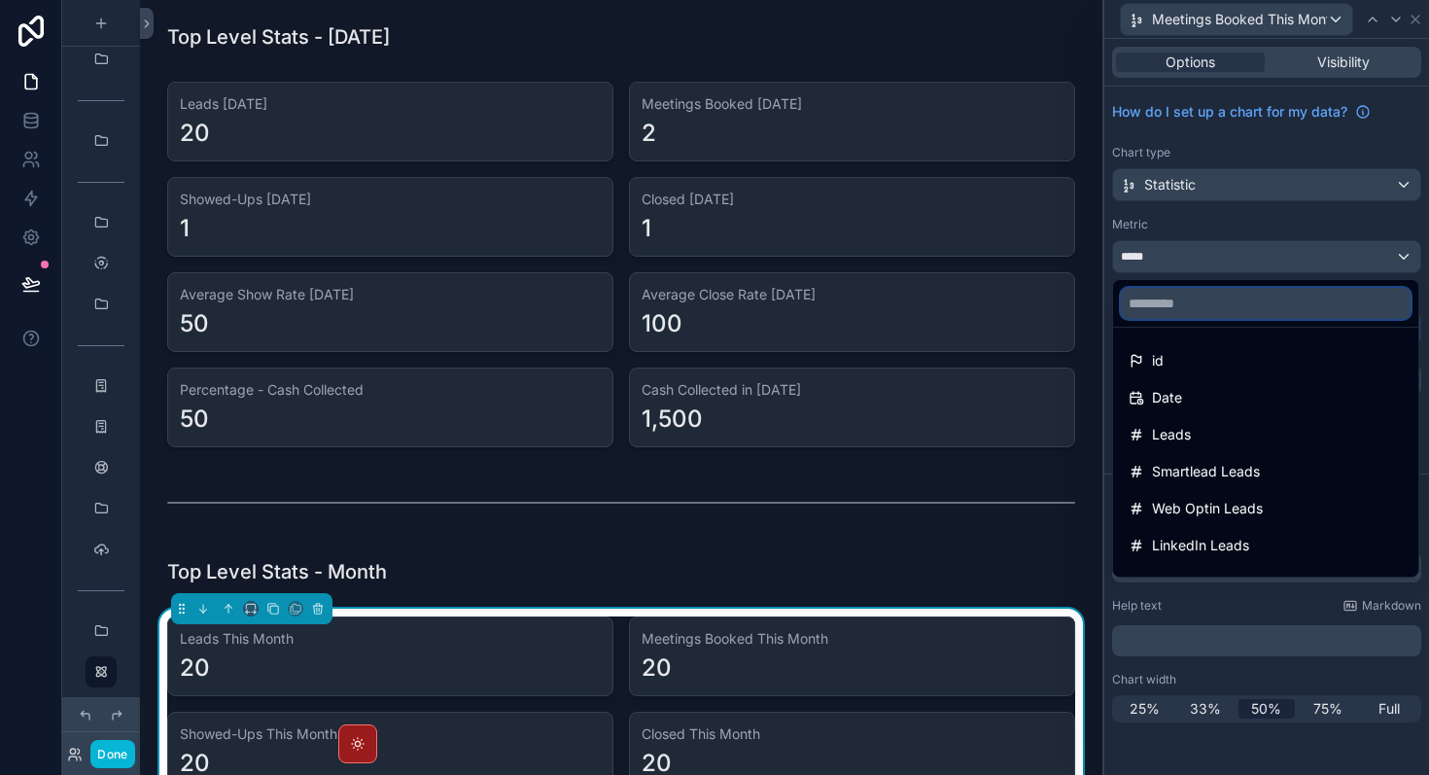
click at [1183, 299] on input "text" at bounding box center [1266, 303] width 290 height 31
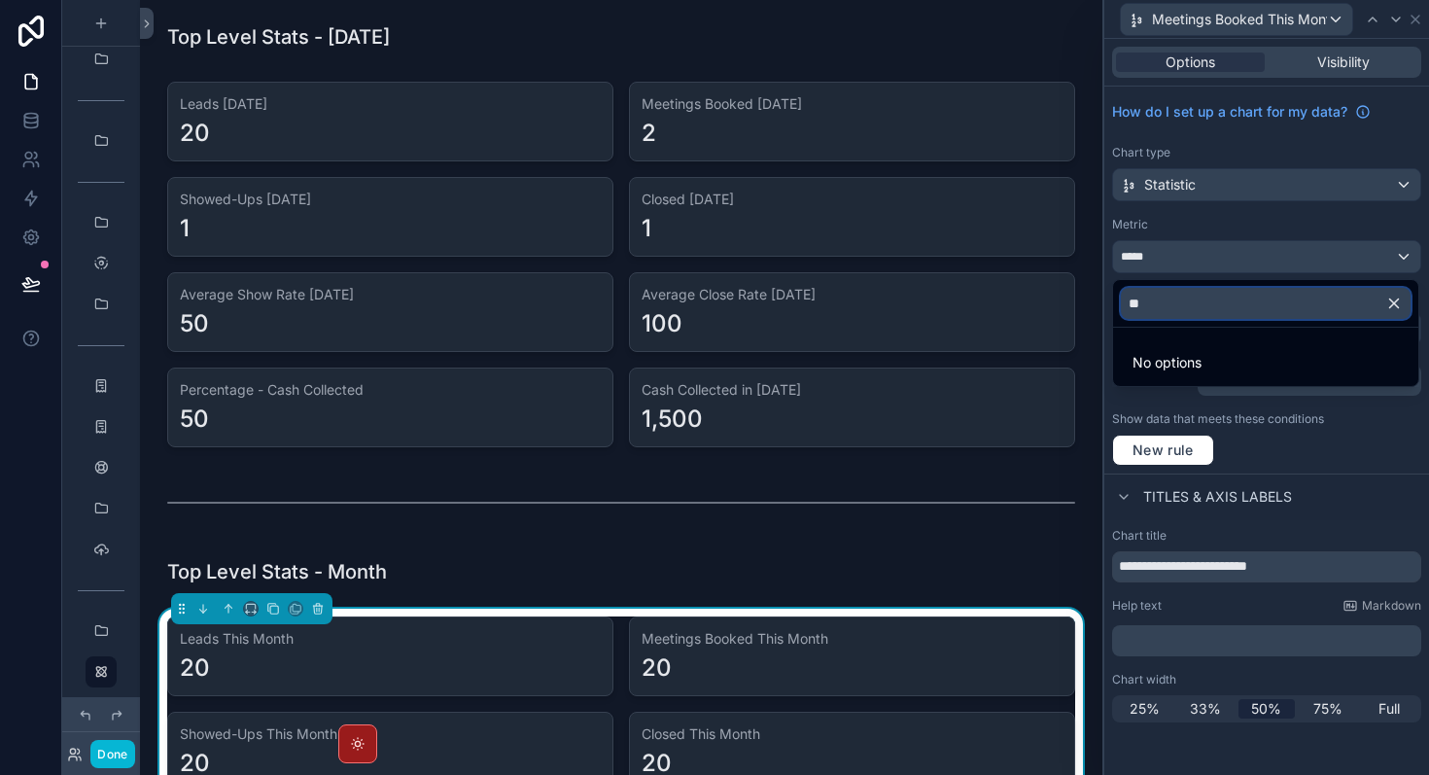
type input "*"
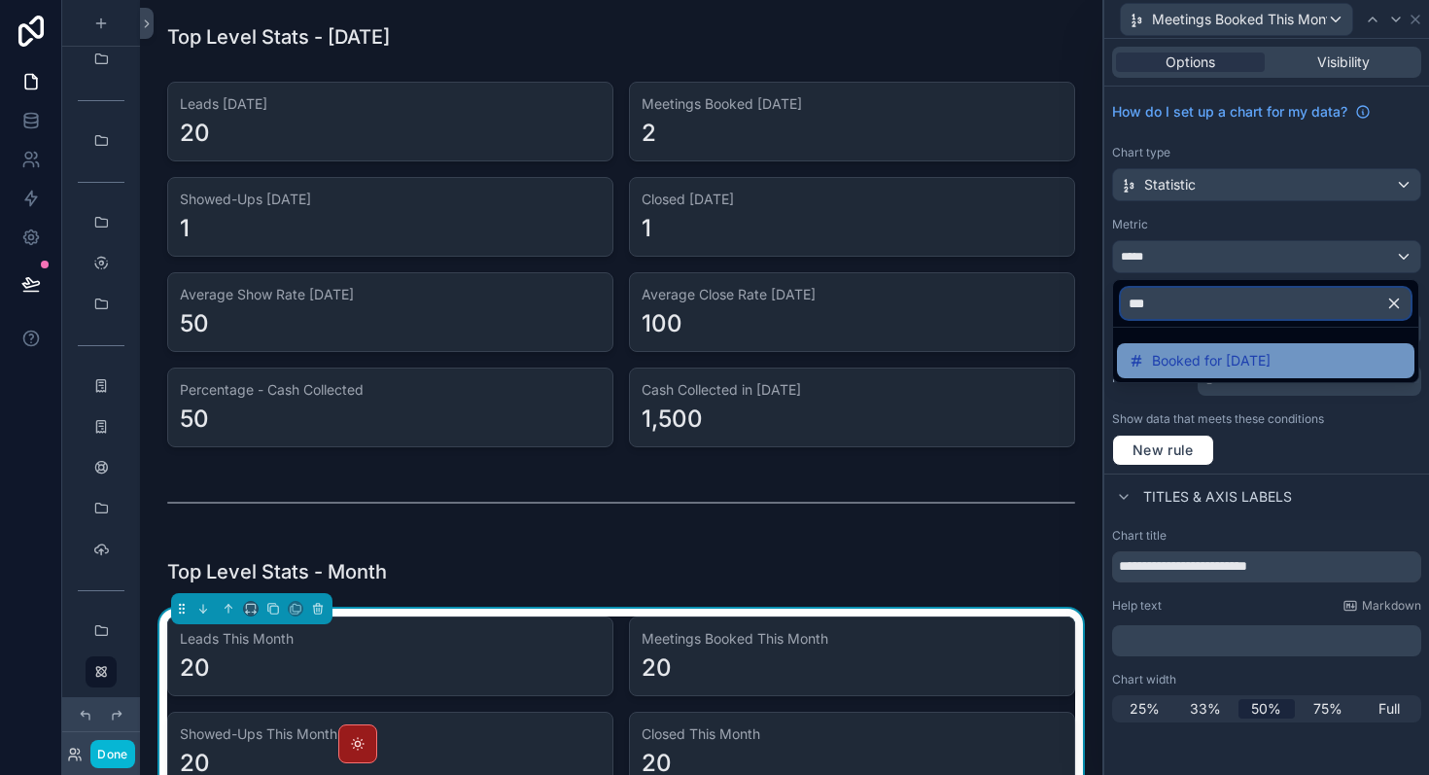
type input "***"
click at [1226, 355] on span "Booked for [DATE]" at bounding box center [1211, 360] width 119 height 23
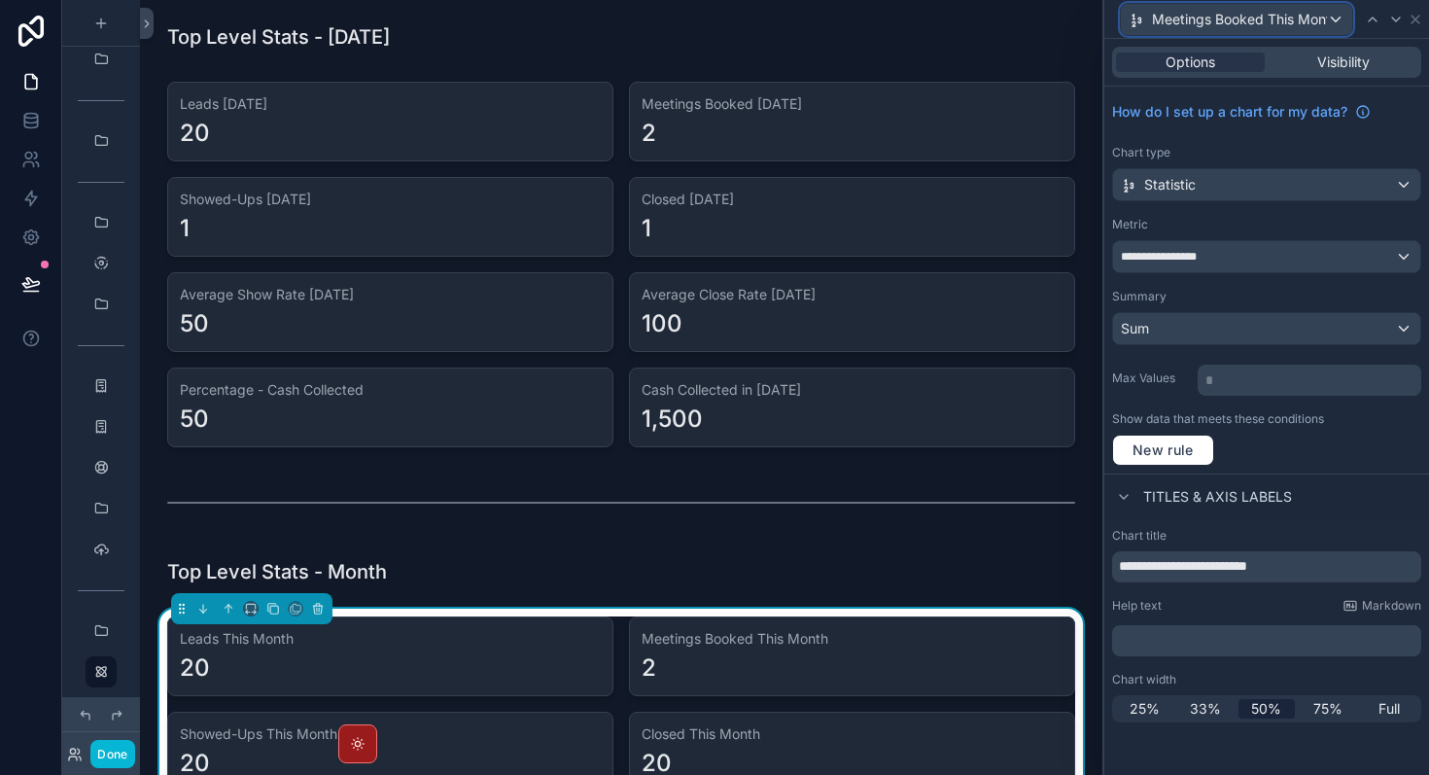
click at [1309, 20] on span "Meetings Booked This Month" at bounding box center [1239, 19] width 175 height 19
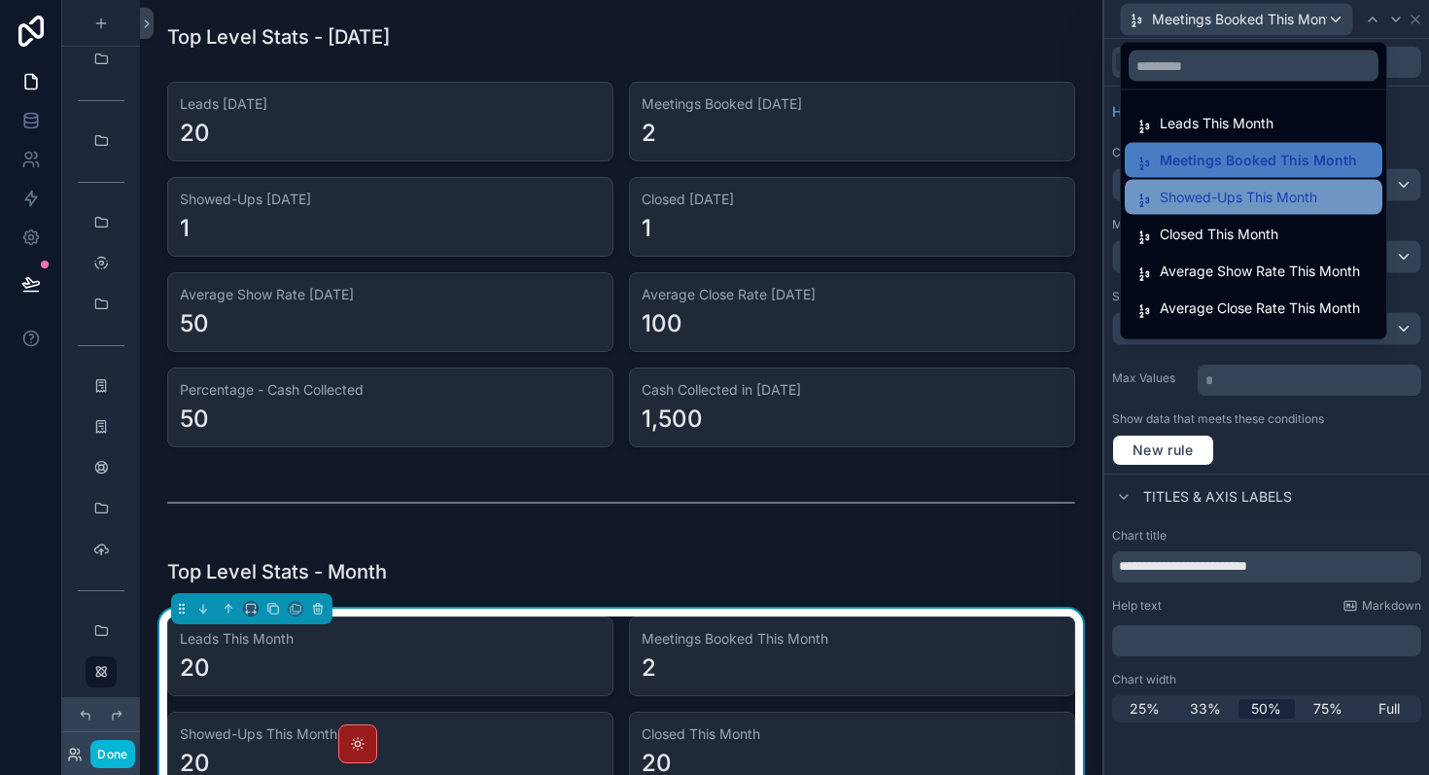
click at [1240, 199] on span "Showed-Ups This Month" at bounding box center [1239, 197] width 158 height 23
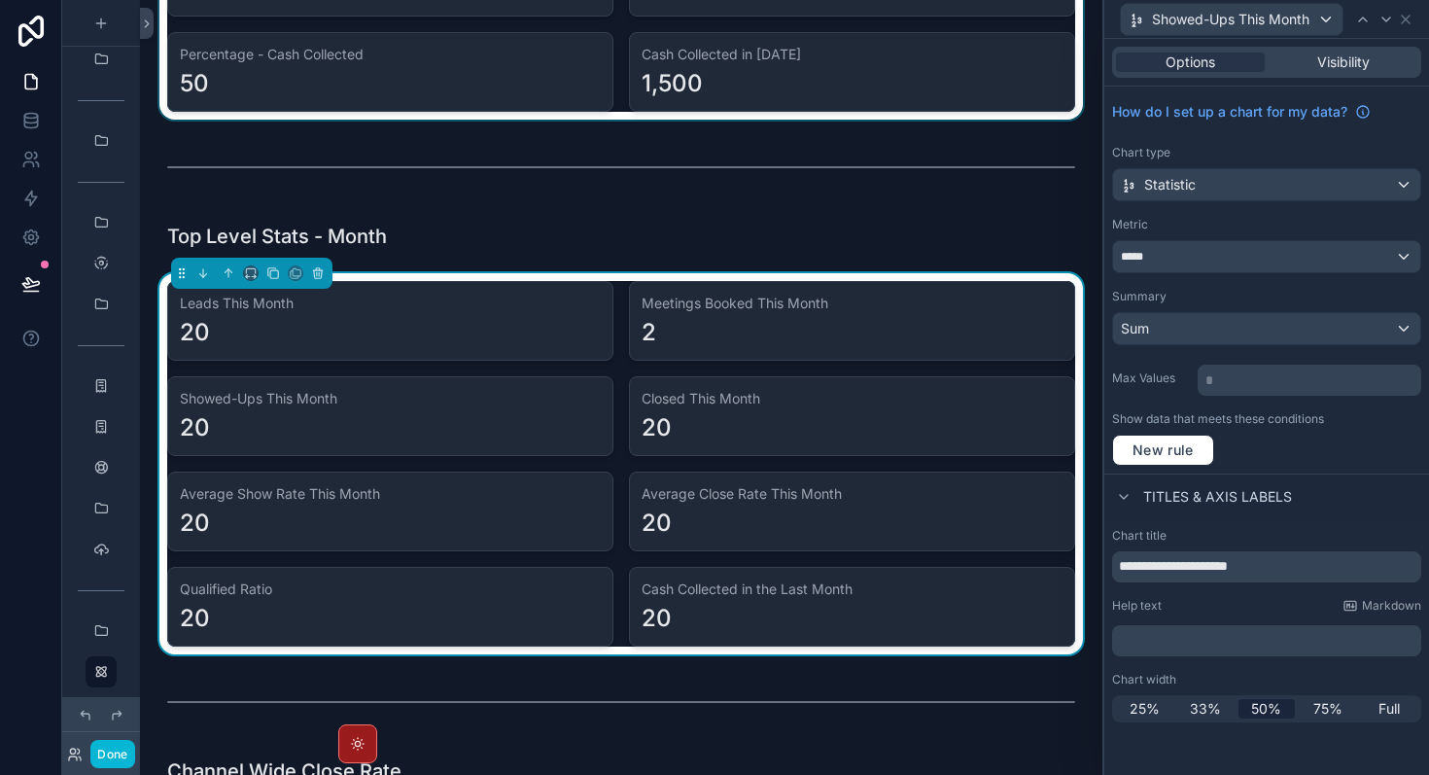
scroll to position [356, 0]
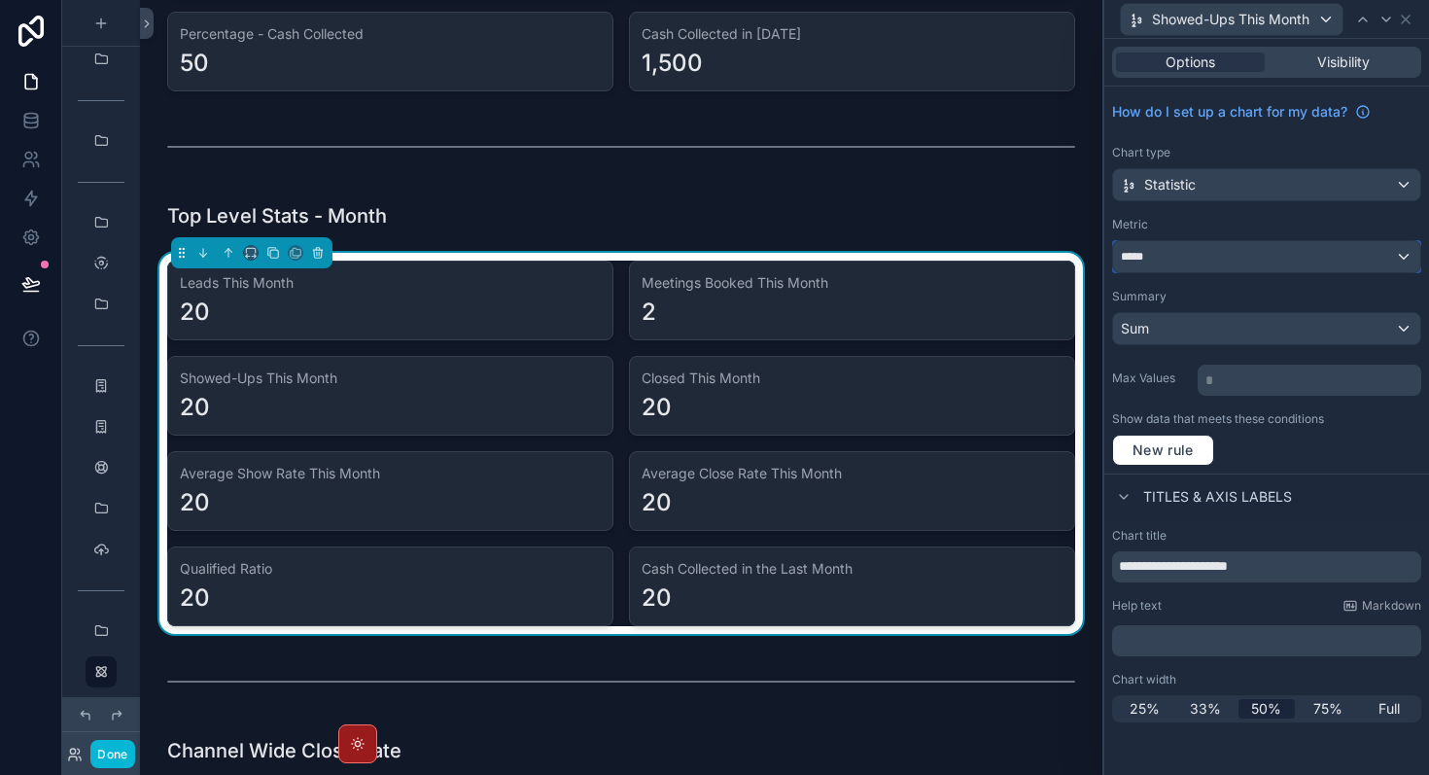
click at [1292, 261] on div "*****" at bounding box center [1266, 256] width 307 height 31
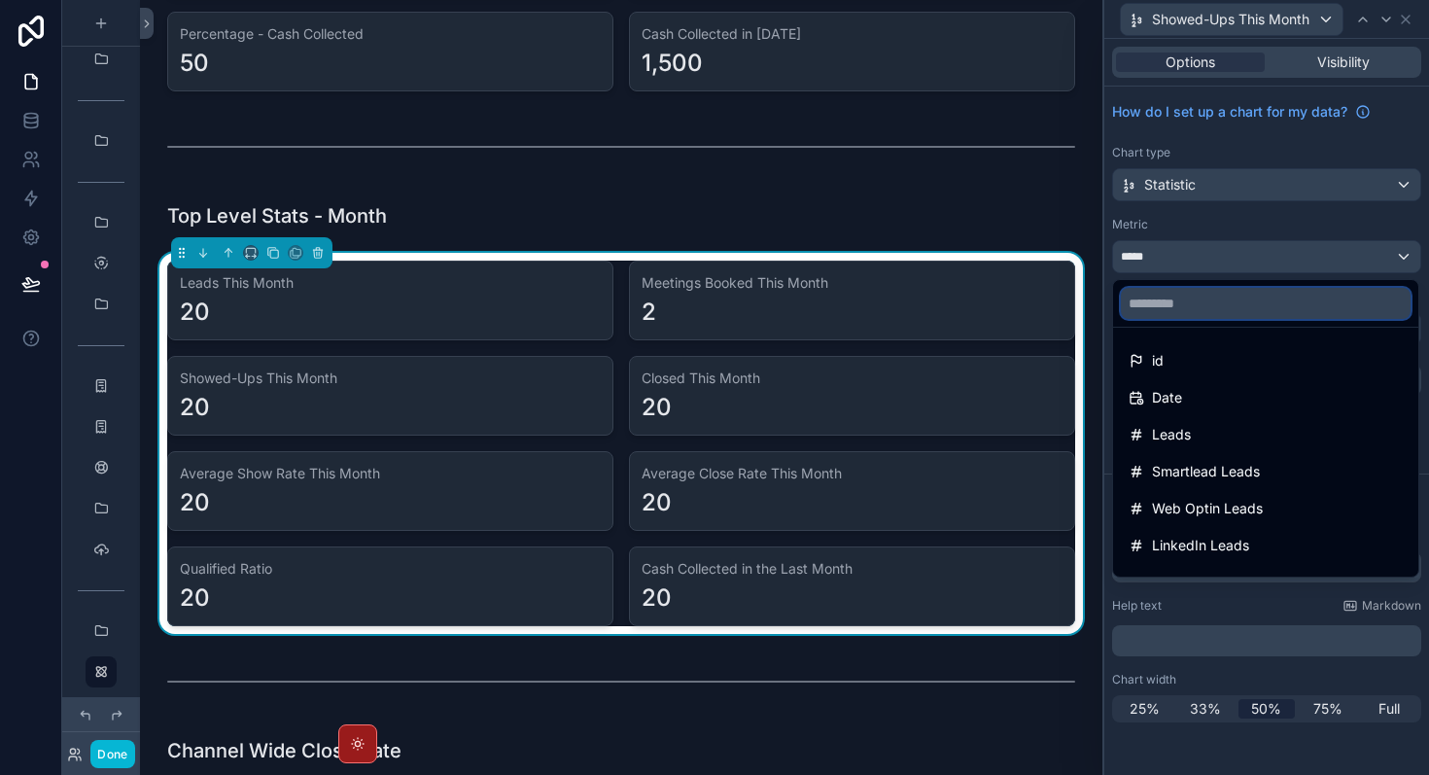
click at [1222, 313] on input "text" at bounding box center [1266, 303] width 290 height 31
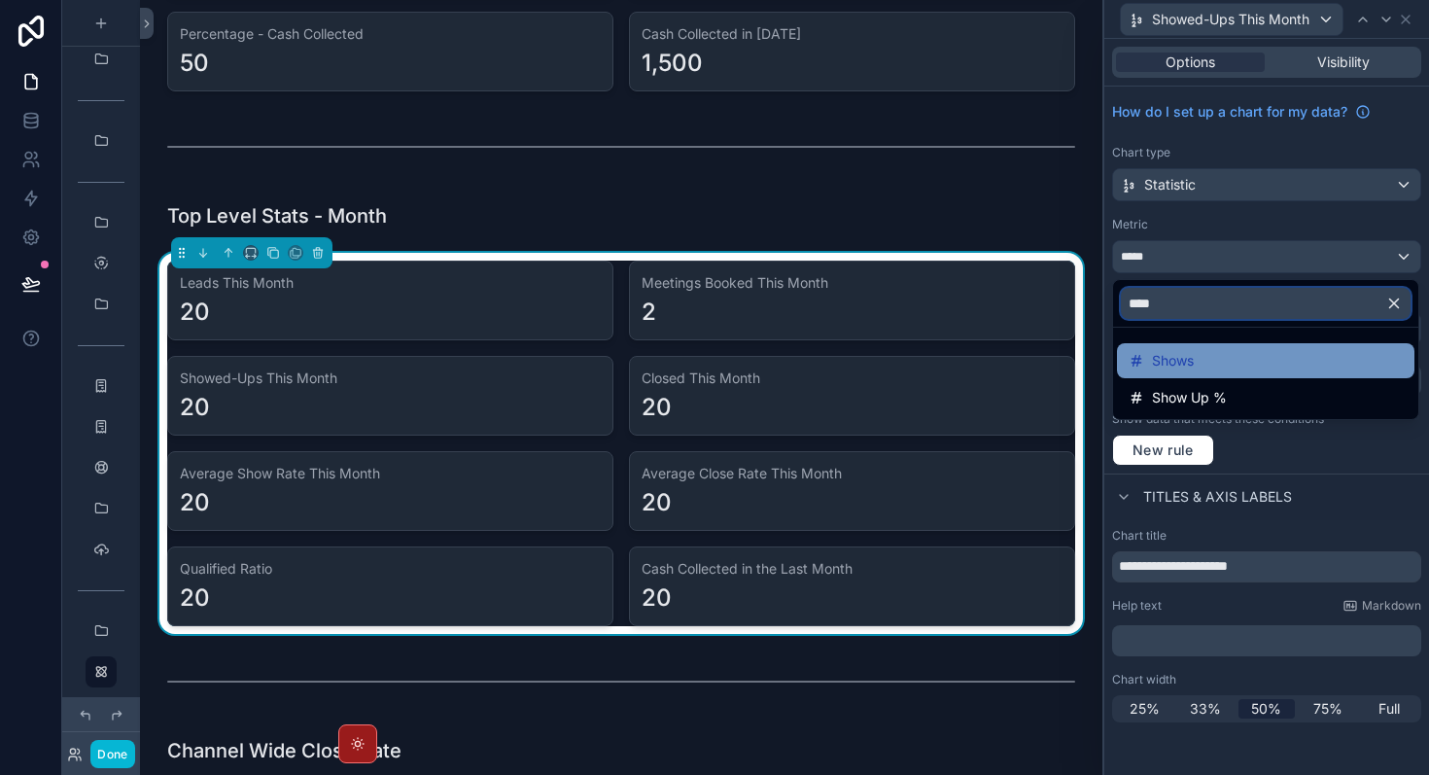
type input "****"
click at [1221, 354] on div "Shows" at bounding box center [1266, 360] width 274 height 23
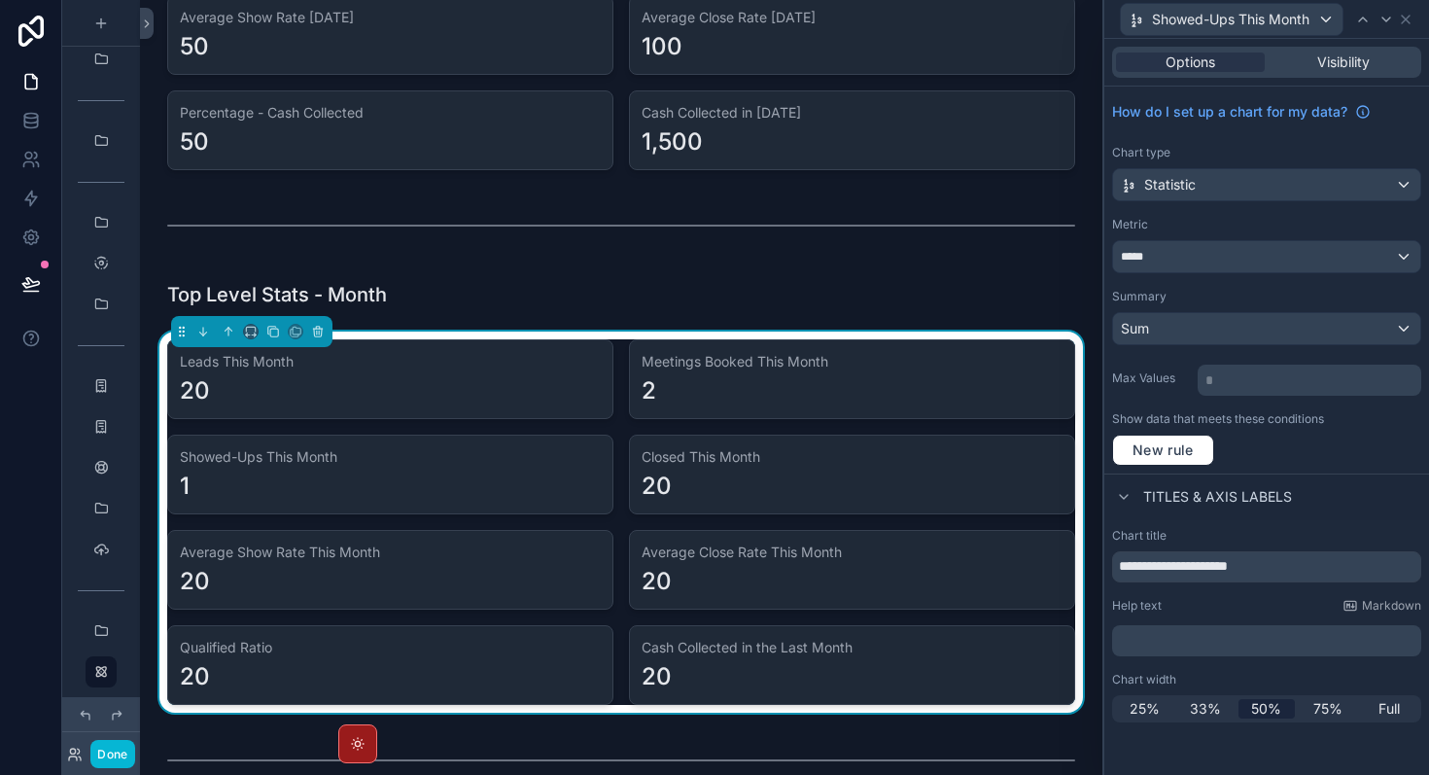
scroll to position [347, 0]
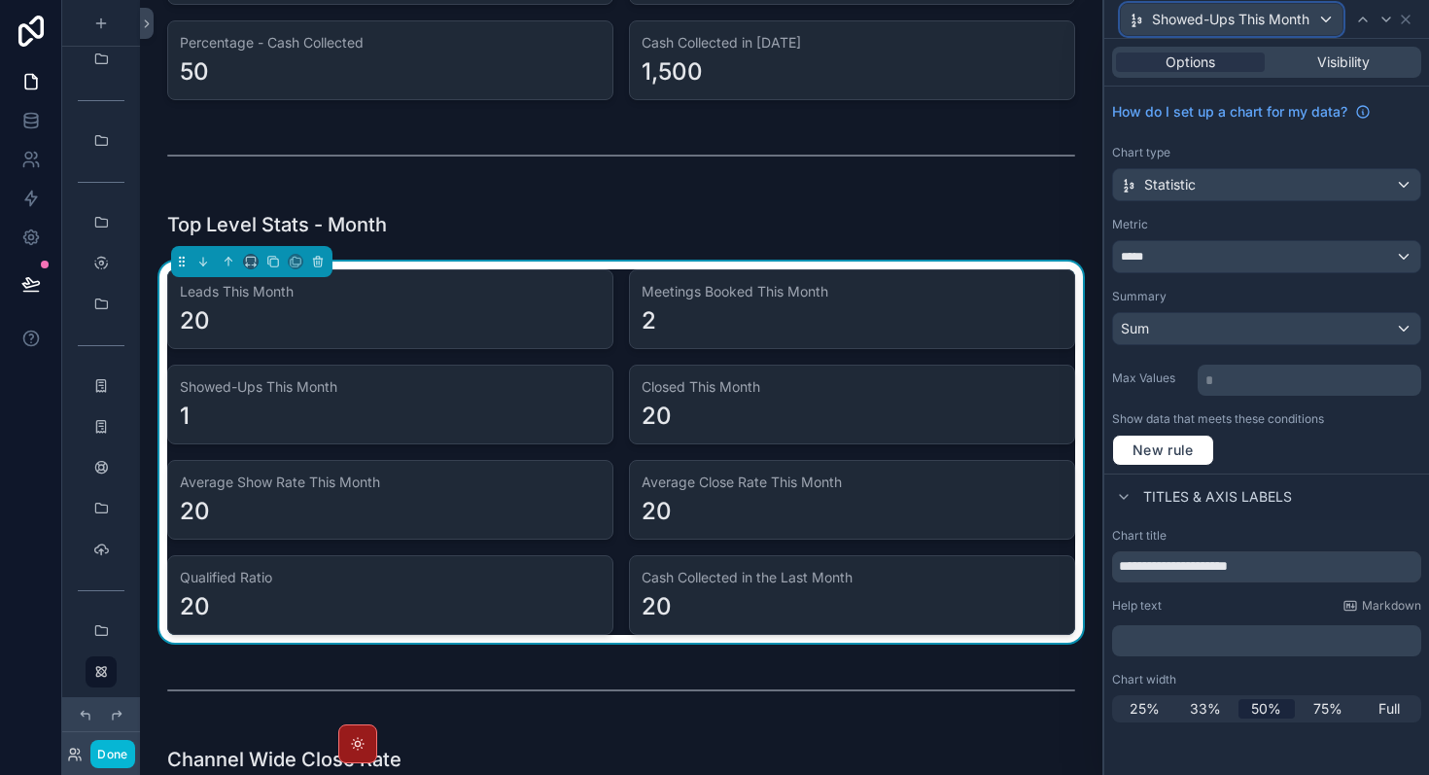
click at [1315, 18] on div "Showed-Ups This Month" at bounding box center [1232, 19] width 222 height 31
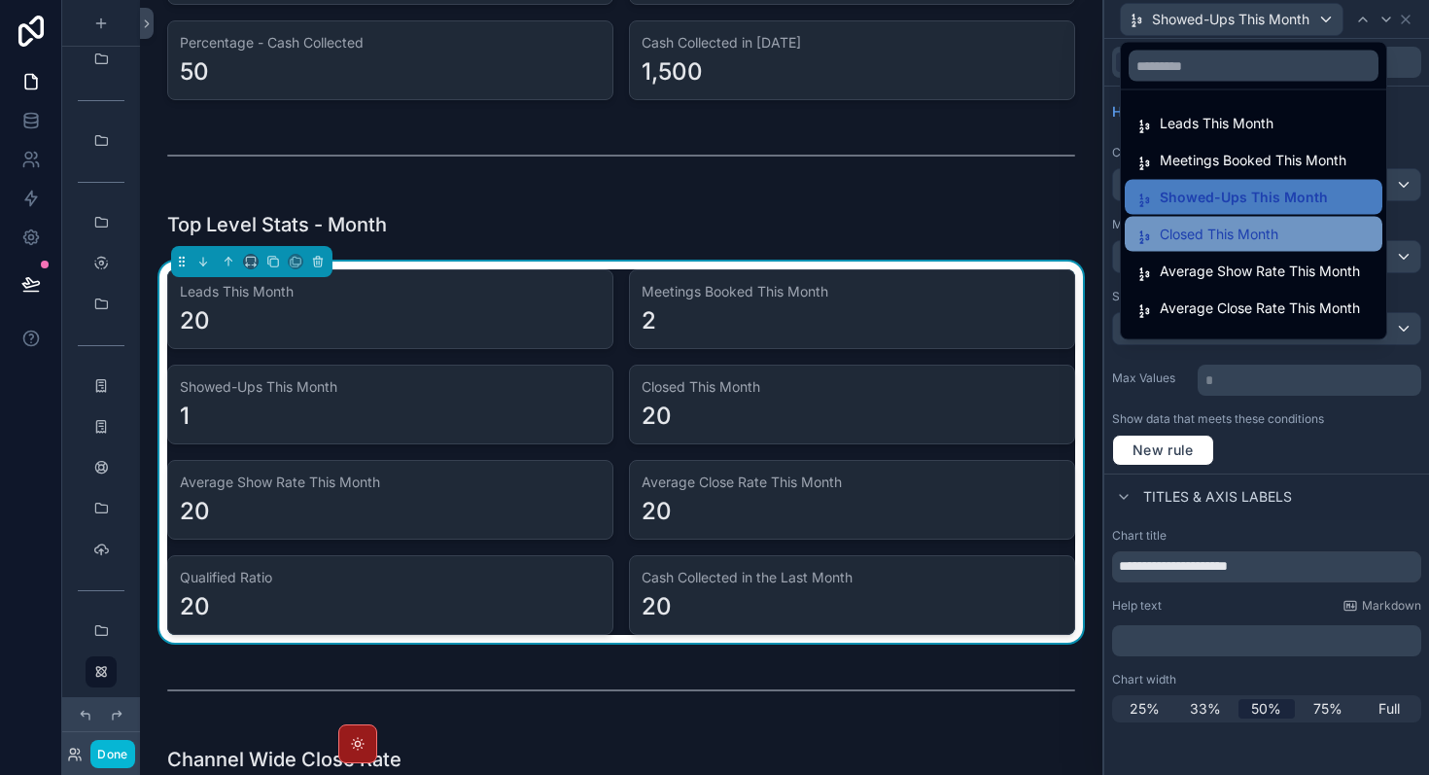
click at [1265, 235] on span "Closed This Month" at bounding box center [1219, 234] width 119 height 23
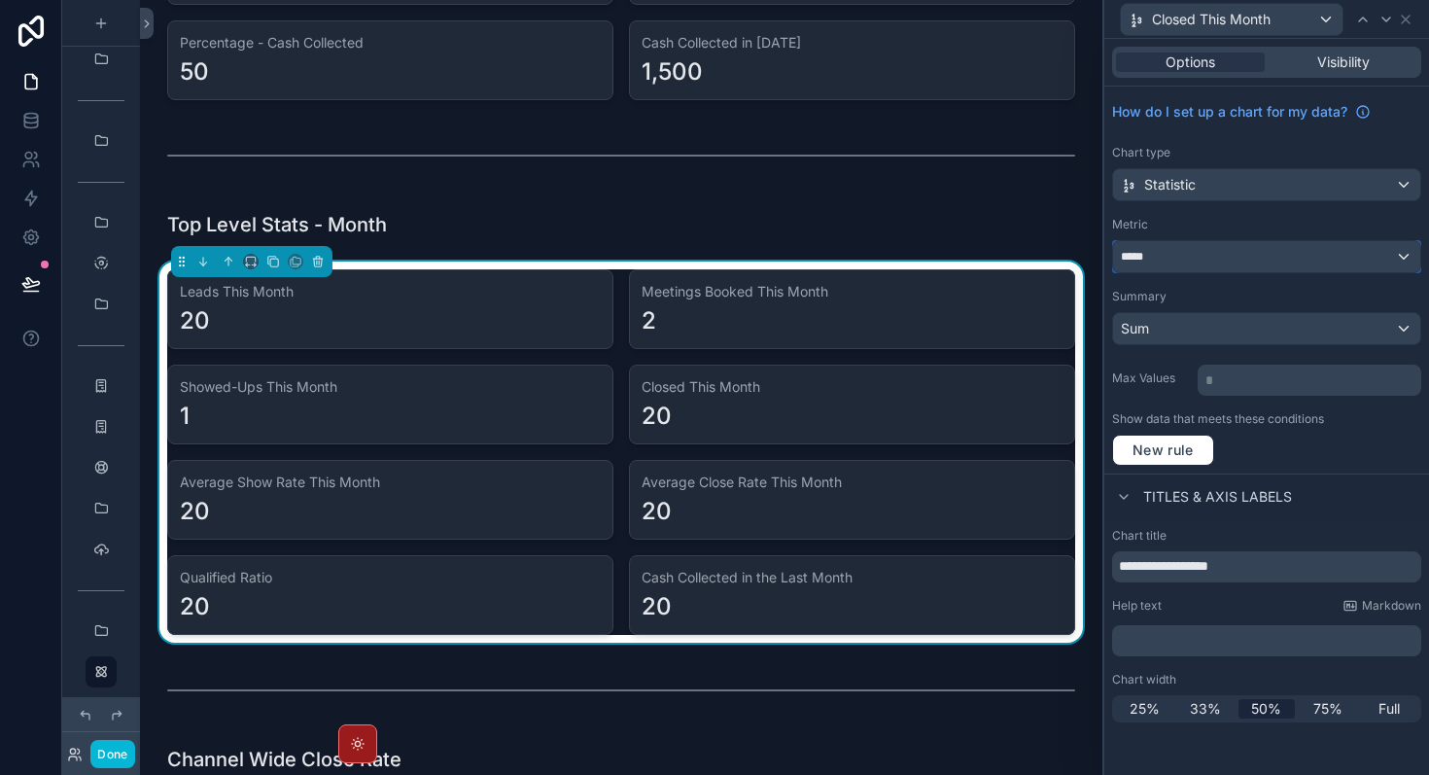
click at [1252, 263] on div "*****" at bounding box center [1266, 256] width 307 height 31
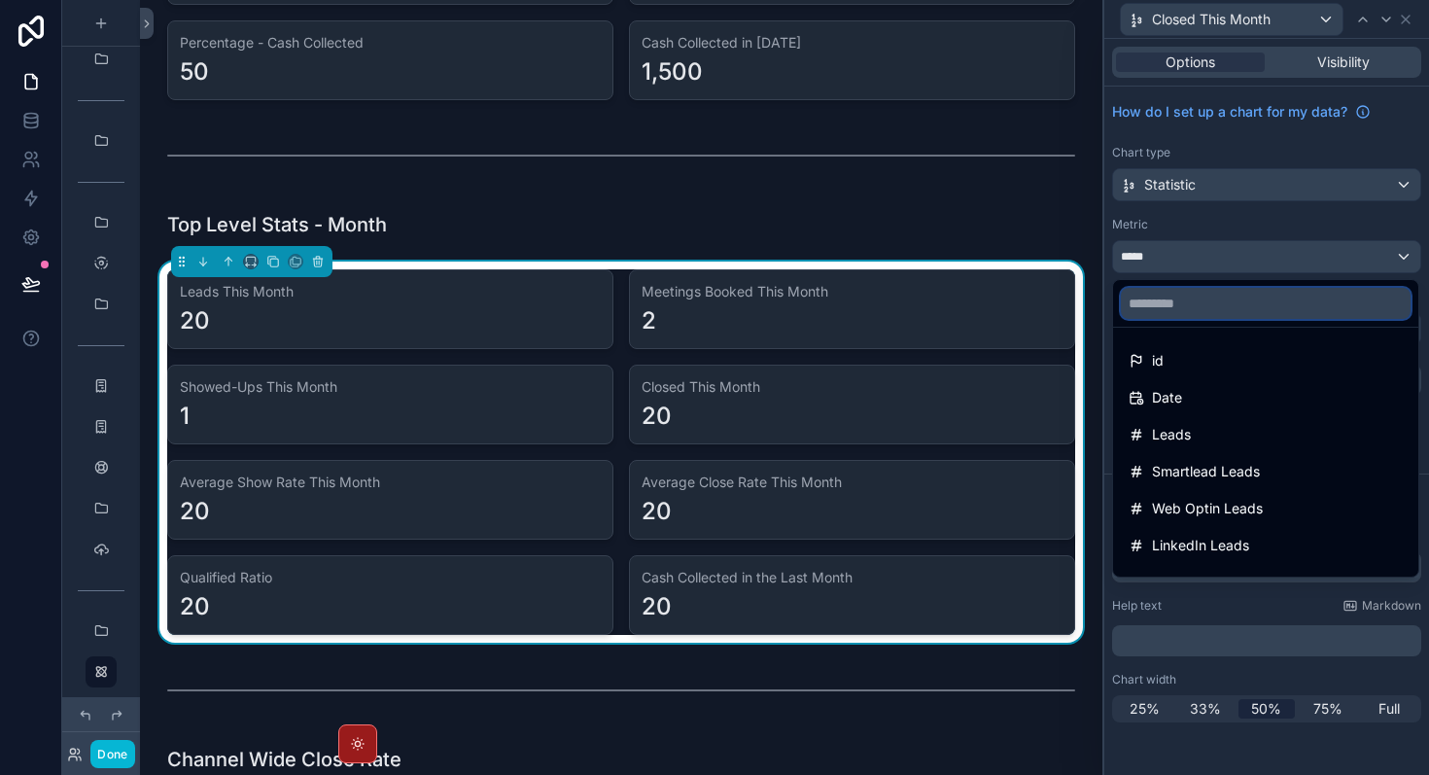
click at [1233, 303] on input "text" at bounding box center [1266, 303] width 290 height 31
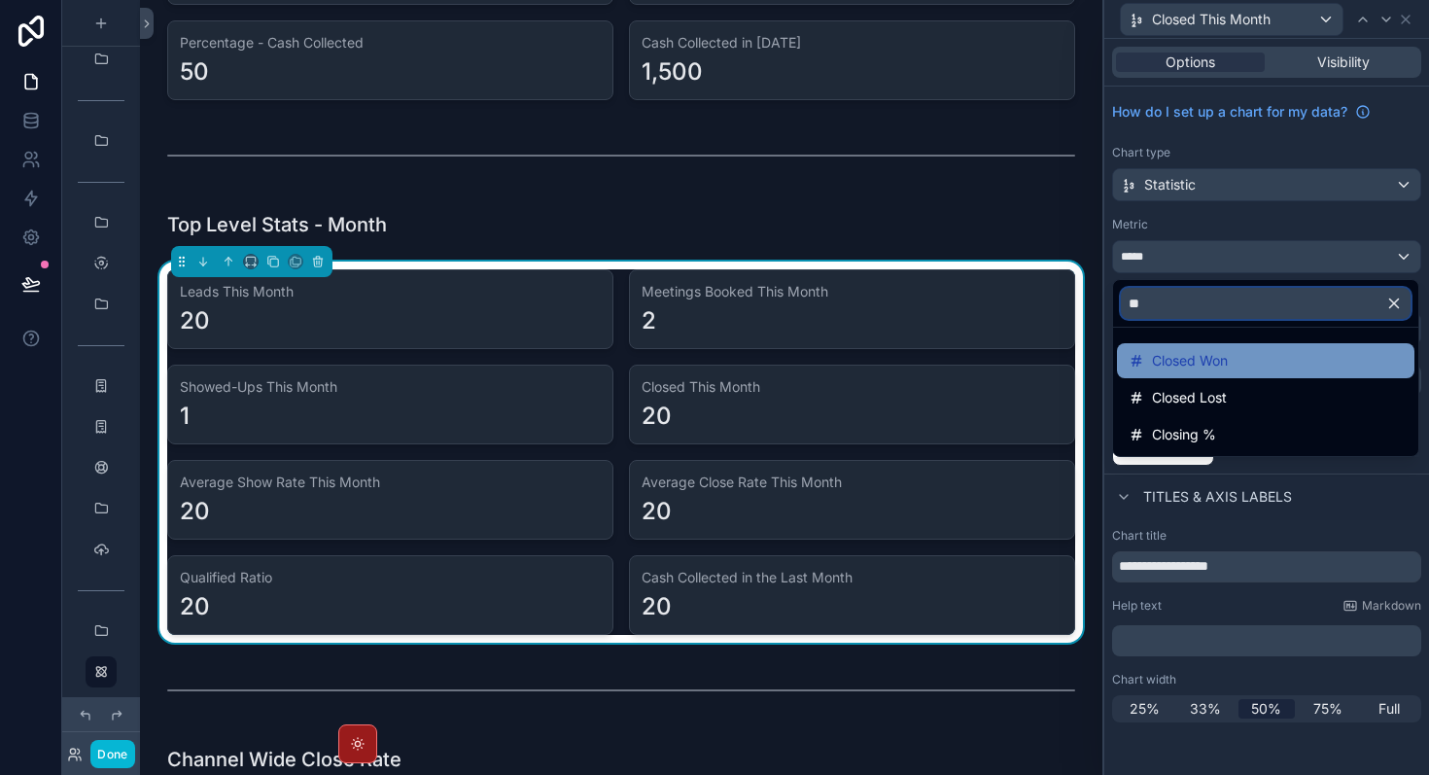
type input "**"
click at [1242, 350] on div "Closed Won" at bounding box center [1266, 360] width 274 height 23
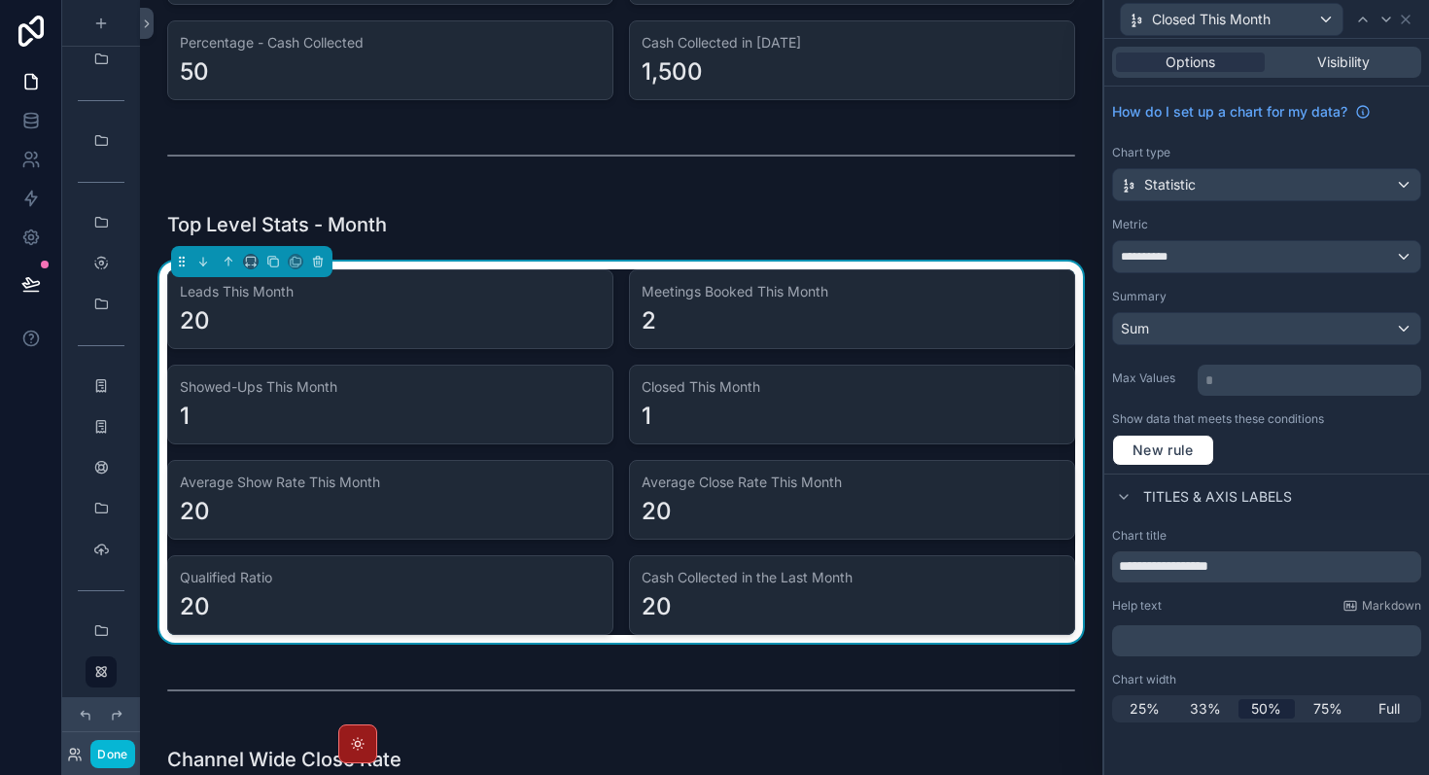
scroll to position [298, 0]
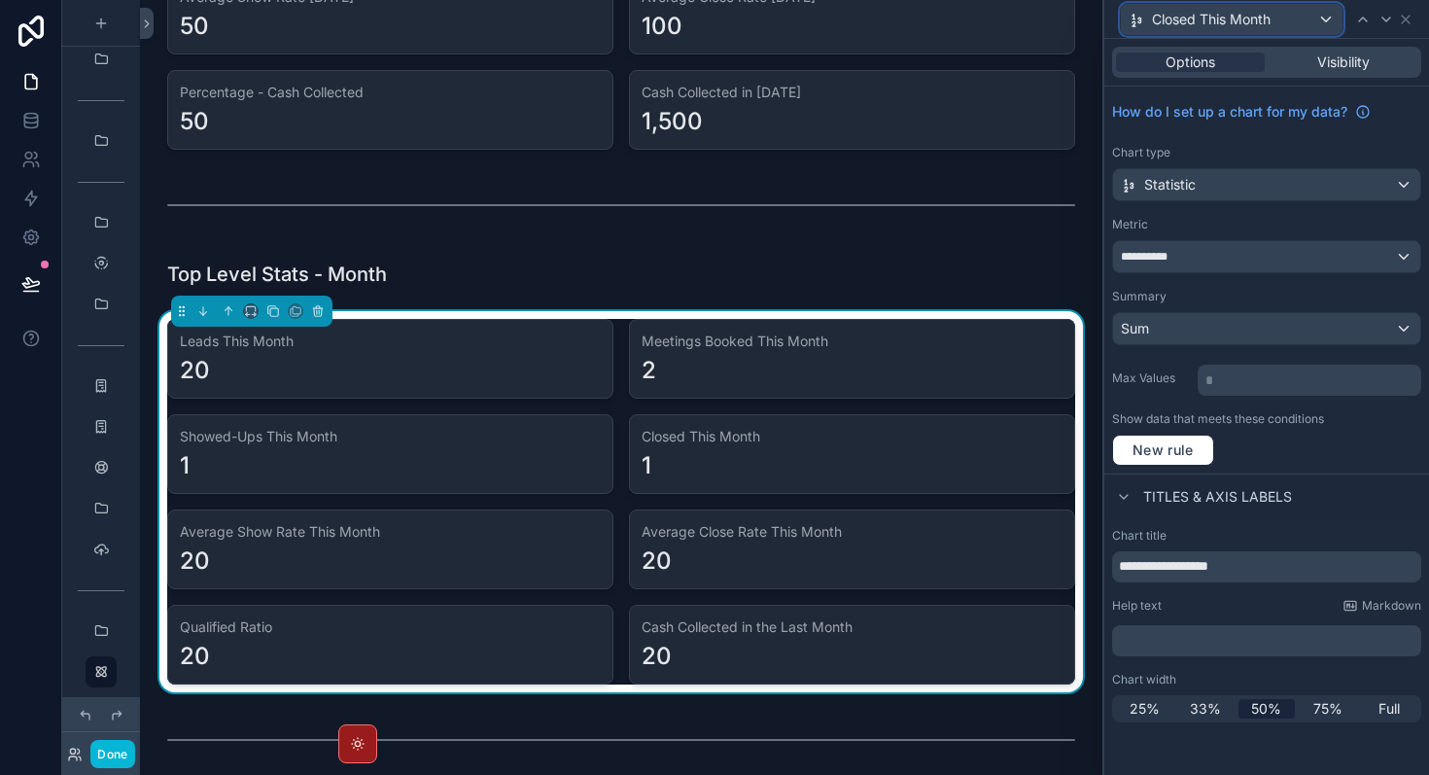
click at [1271, 17] on span "Closed This Month" at bounding box center [1211, 19] width 119 height 19
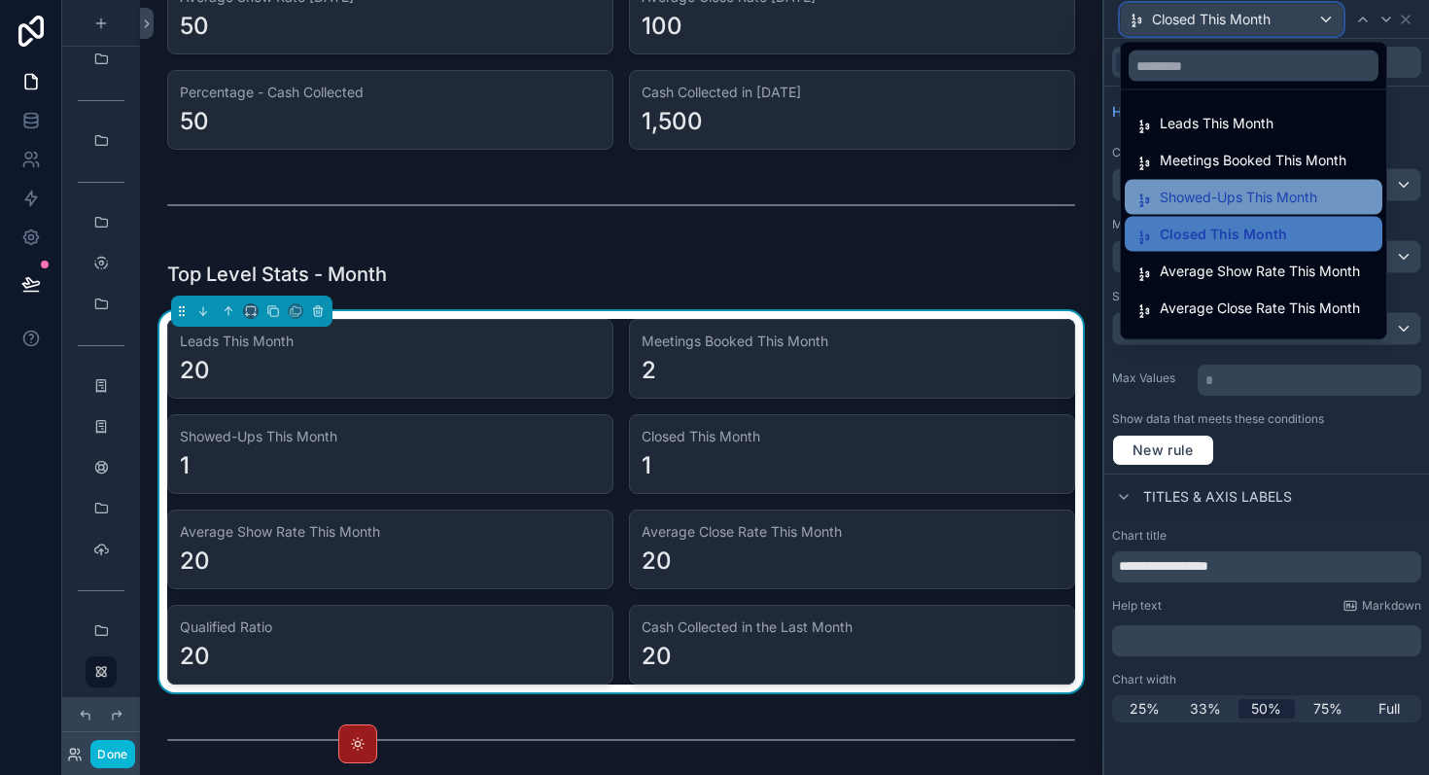
scroll to position [64, 0]
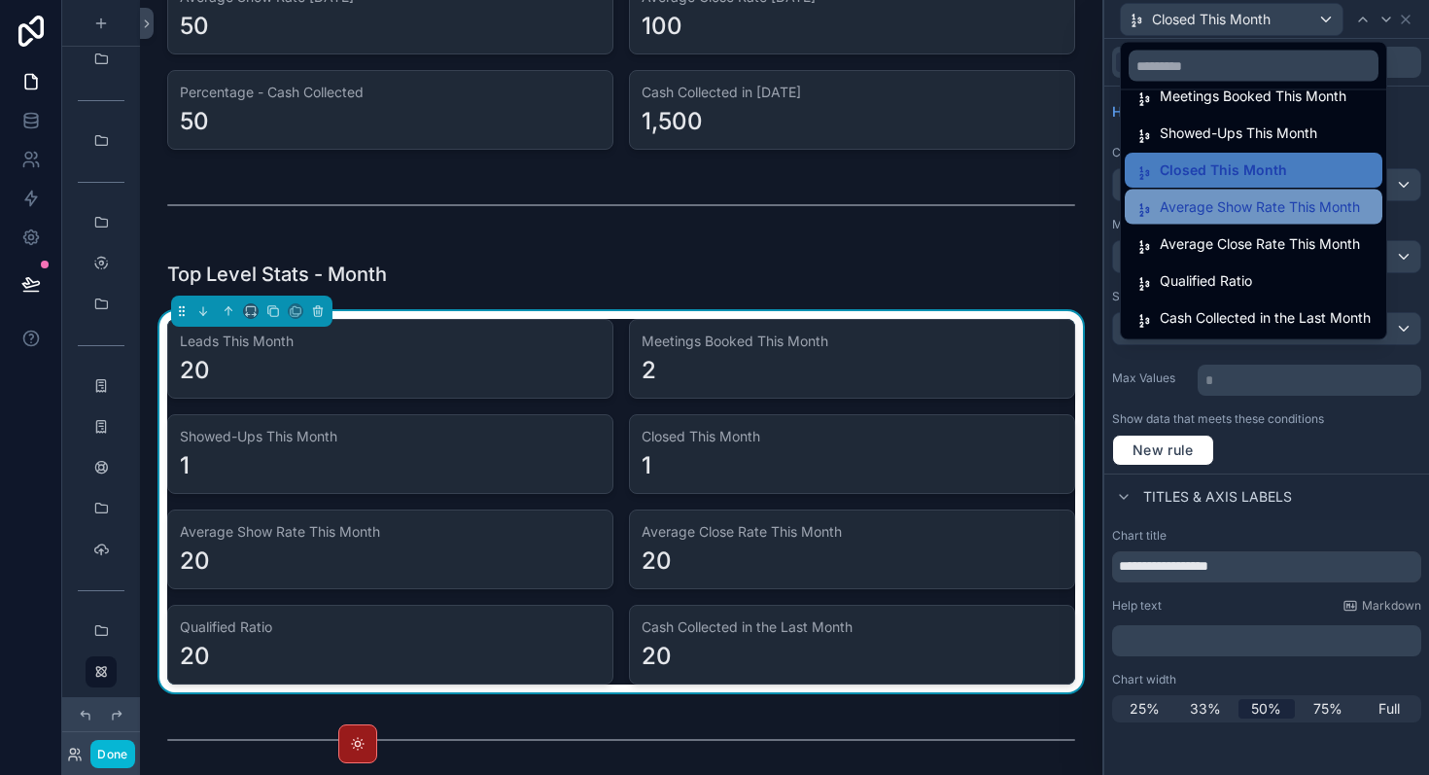
click at [1260, 210] on span "Average Show Rate This Month" at bounding box center [1260, 206] width 200 height 23
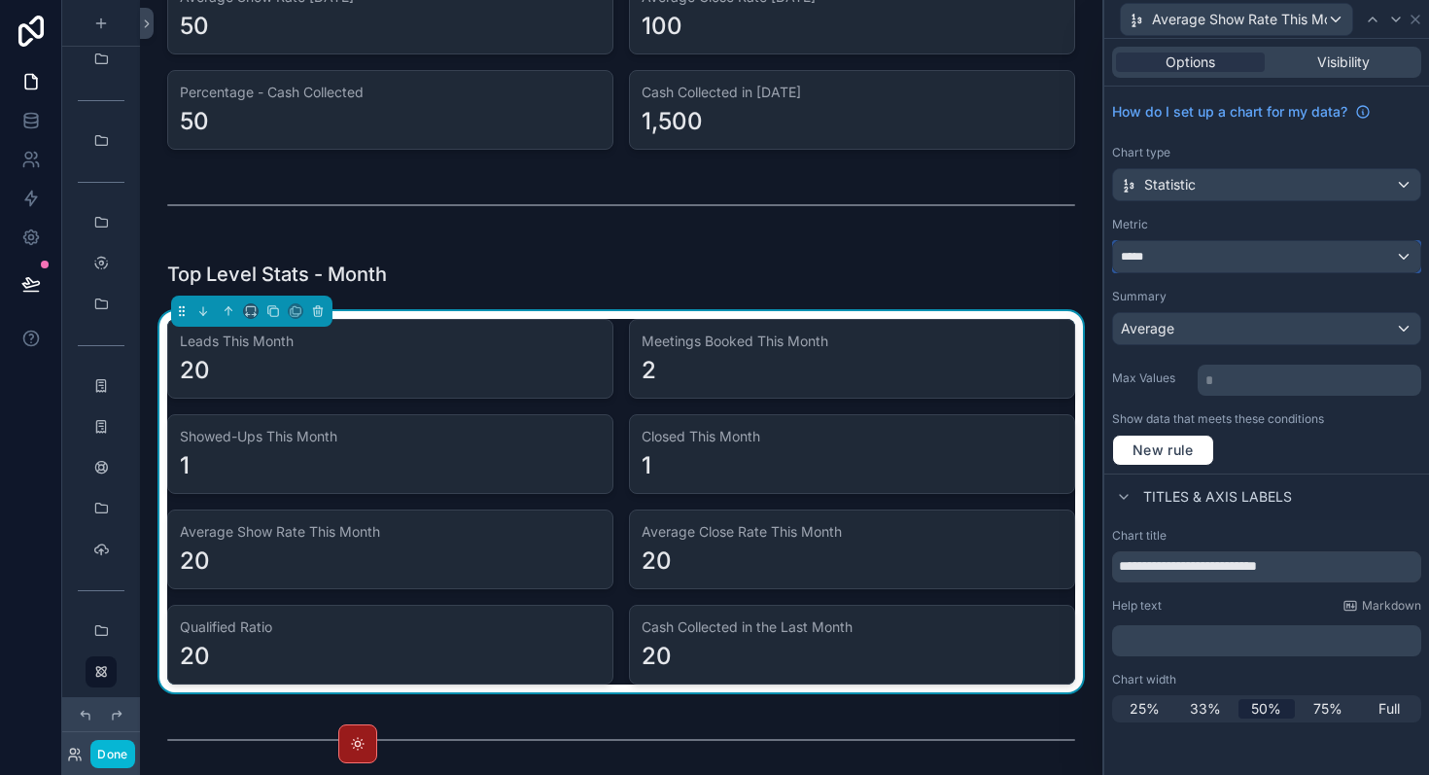
click at [1229, 249] on div "*****" at bounding box center [1266, 256] width 307 height 31
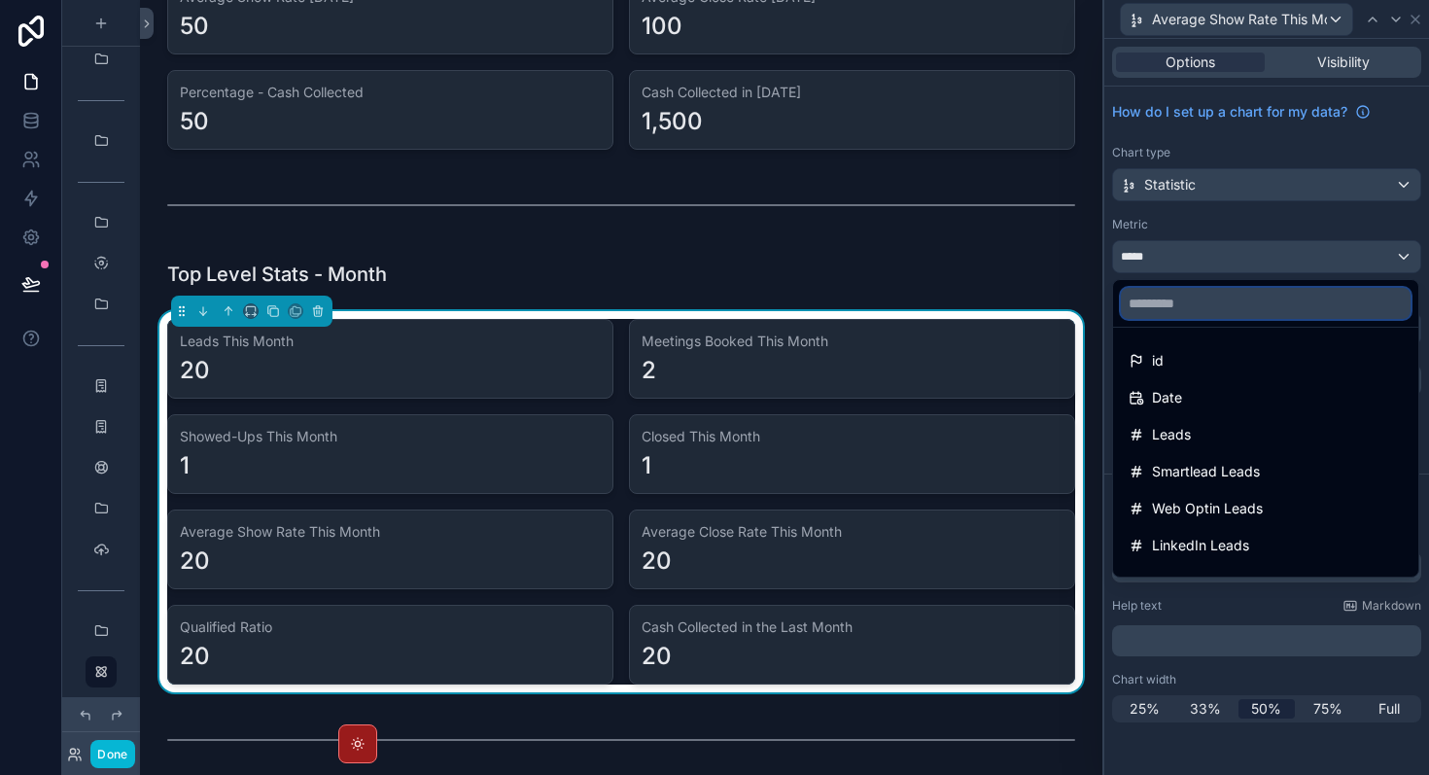
click at [1213, 302] on input "text" at bounding box center [1266, 303] width 290 height 31
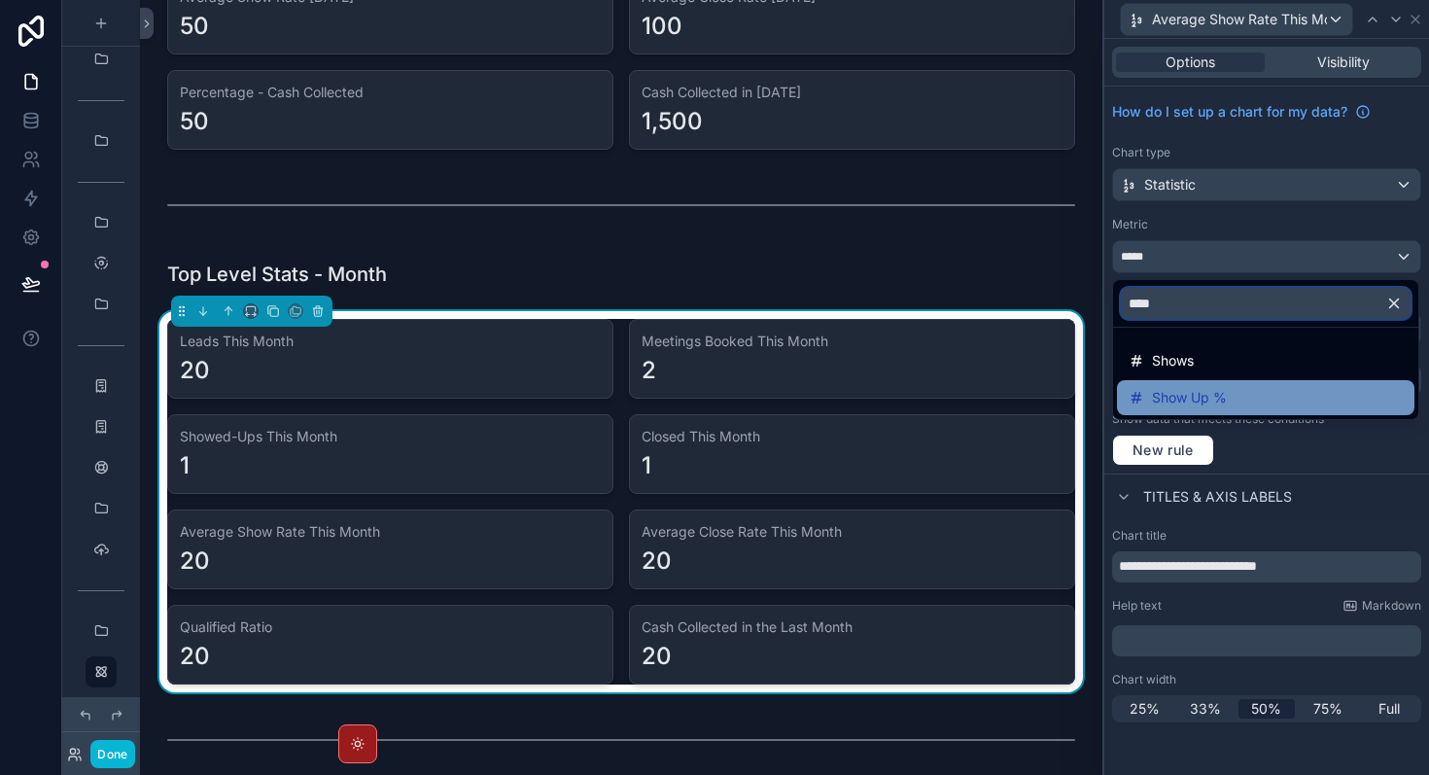
type input "****"
click at [1239, 398] on div "Show Up %" at bounding box center [1266, 397] width 274 height 23
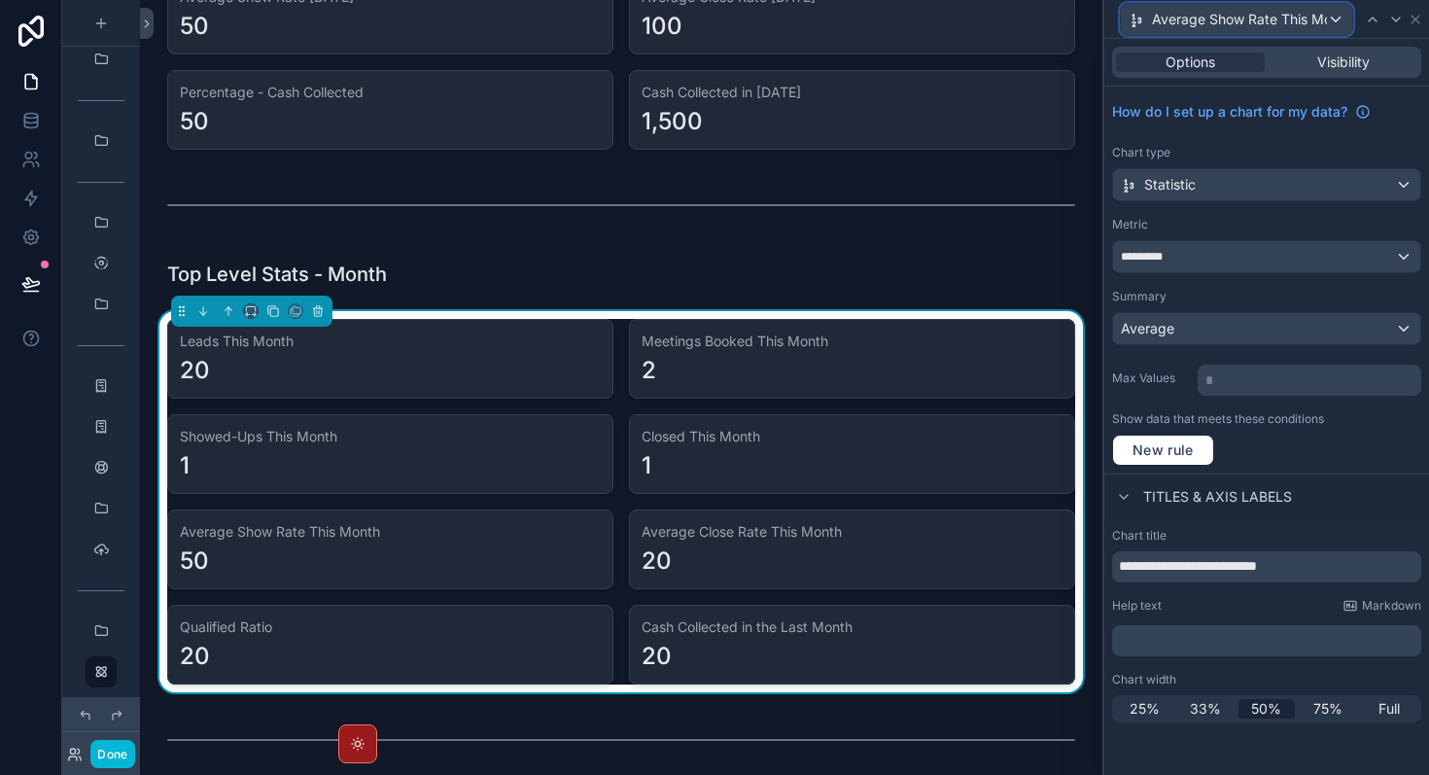
click at [1283, 17] on span "Average Show Rate This Month" at bounding box center [1239, 19] width 175 height 19
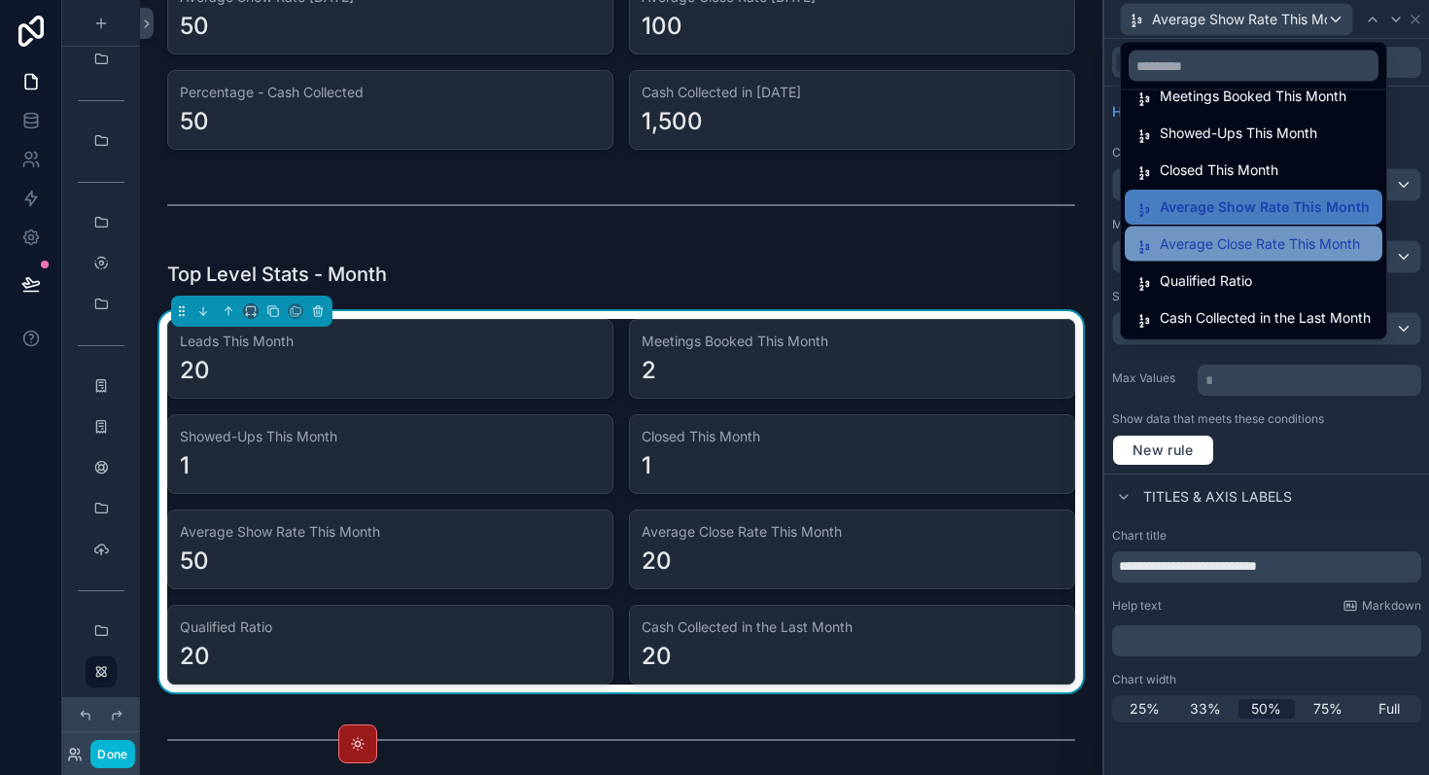
click at [1264, 242] on span "Average Close Rate This Month" at bounding box center [1260, 243] width 200 height 23
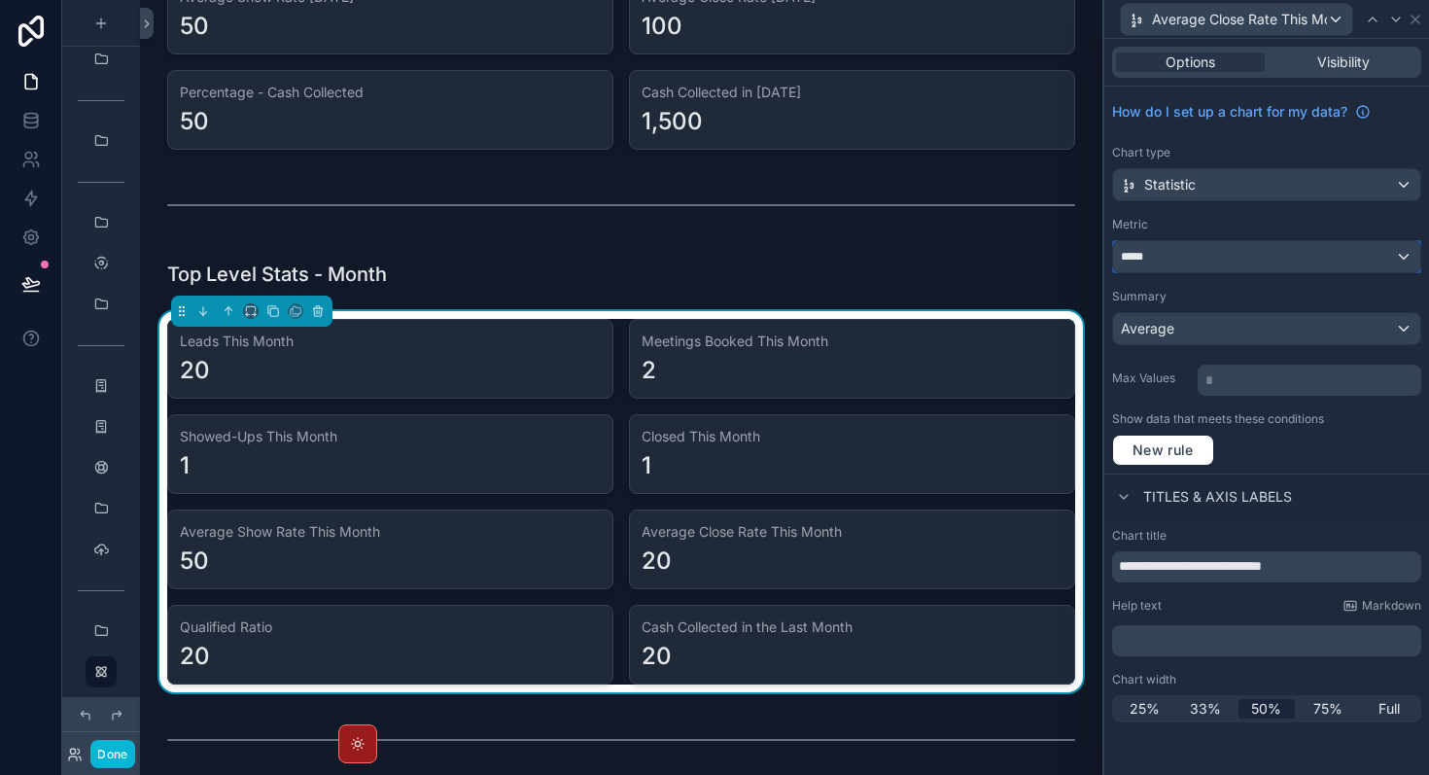
click at [1258, 257] on div "*****" at bounding box center [1266, 256] width 307 height 31
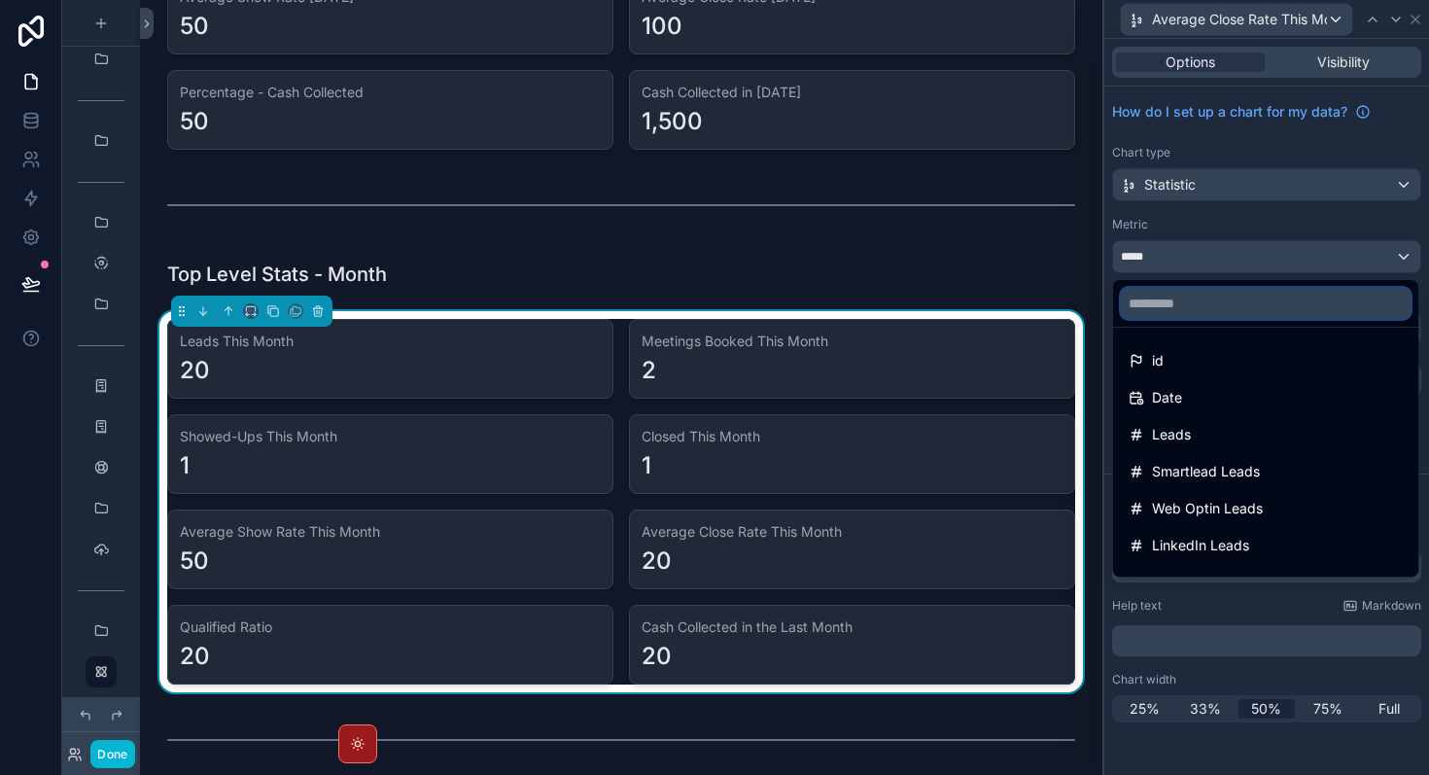
click at [1231, 308] on input "text" at bounding box center [1266, 303] width 290 height 31
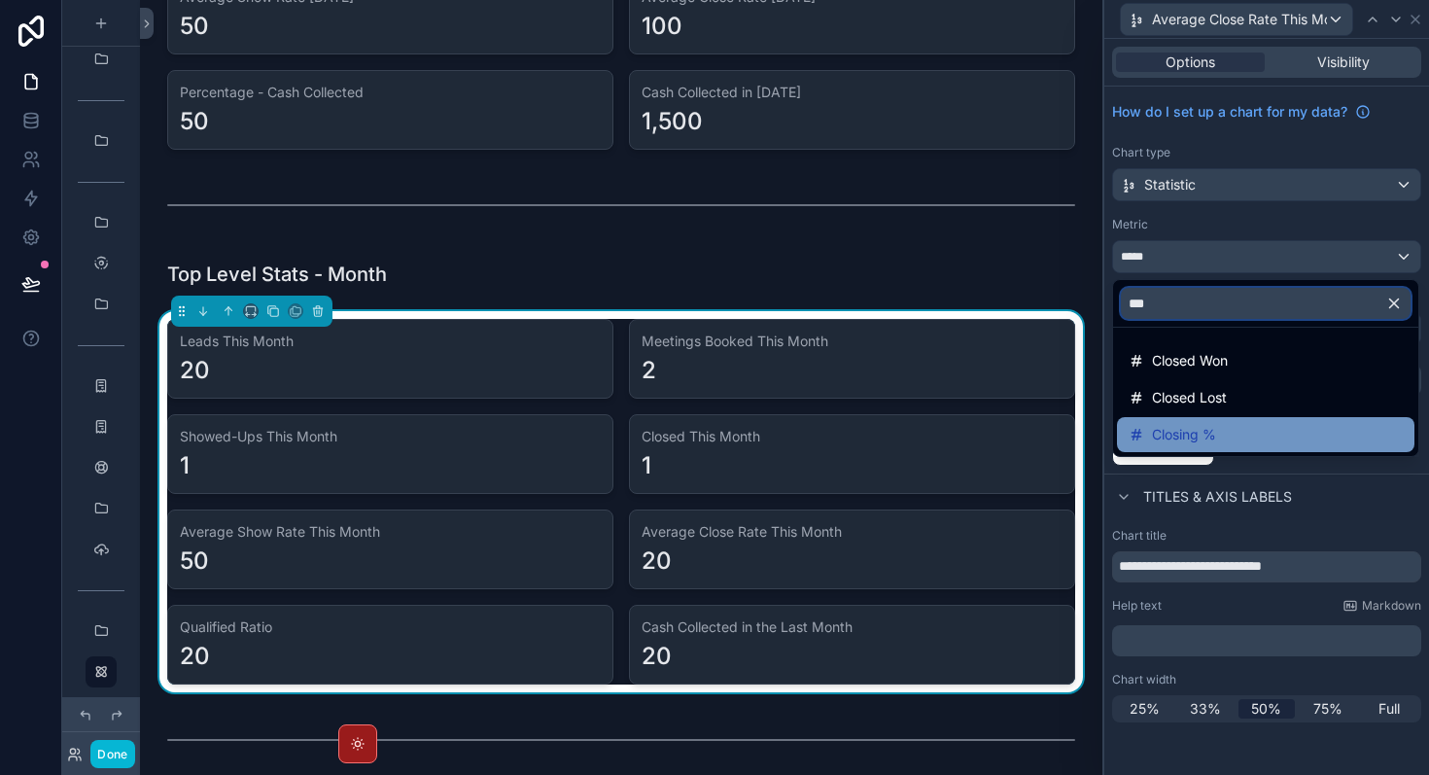
type input "***"
click at [1243, 424] on div "Closing %" at bounding box center [1266, 434] width 274 height 23
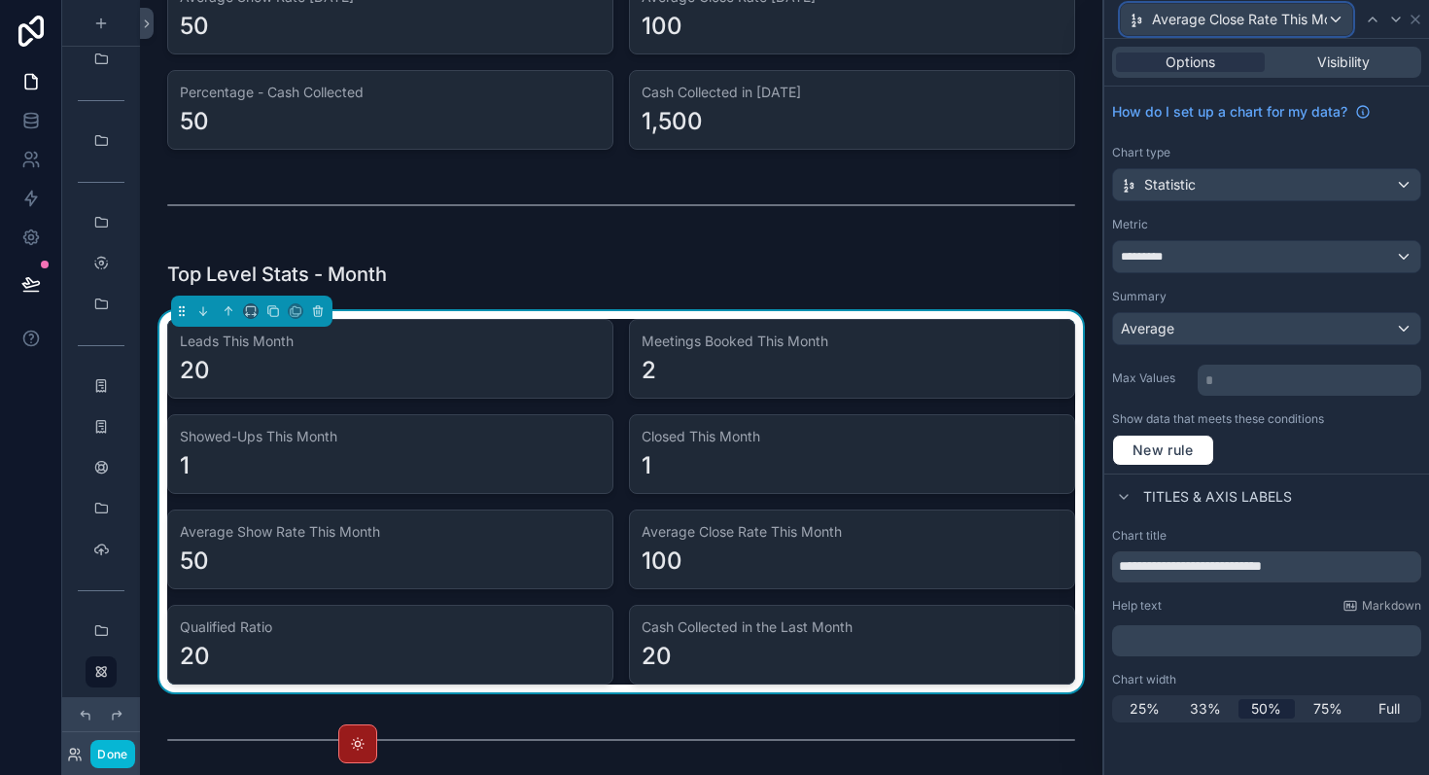
click at [1236, 16] on span "Average Close Rate This Month" at bounding box center [1239, 19] width 175 height 19
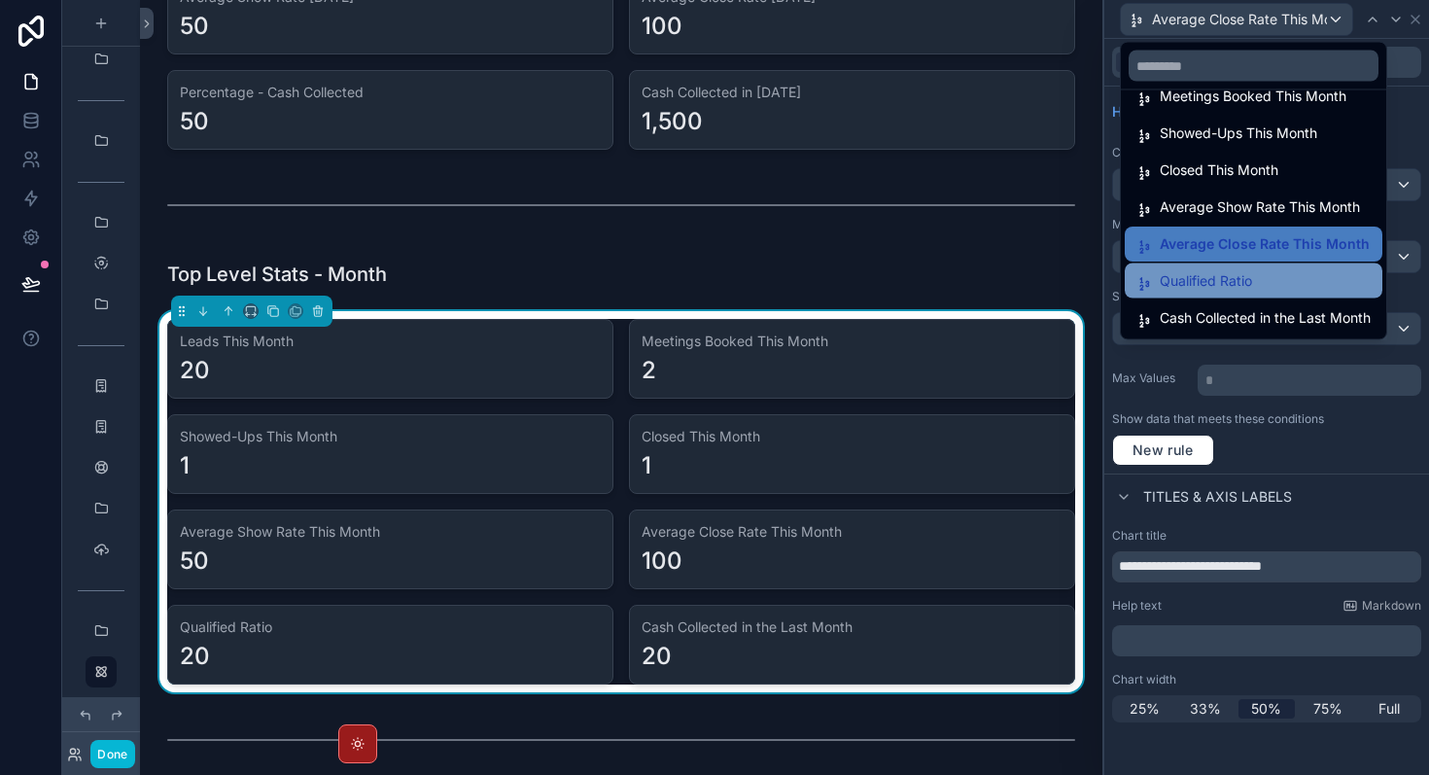
click at [1230, 275] on span "Qualified Ratio" at bounding box center [1206, 280] width 92 height 23
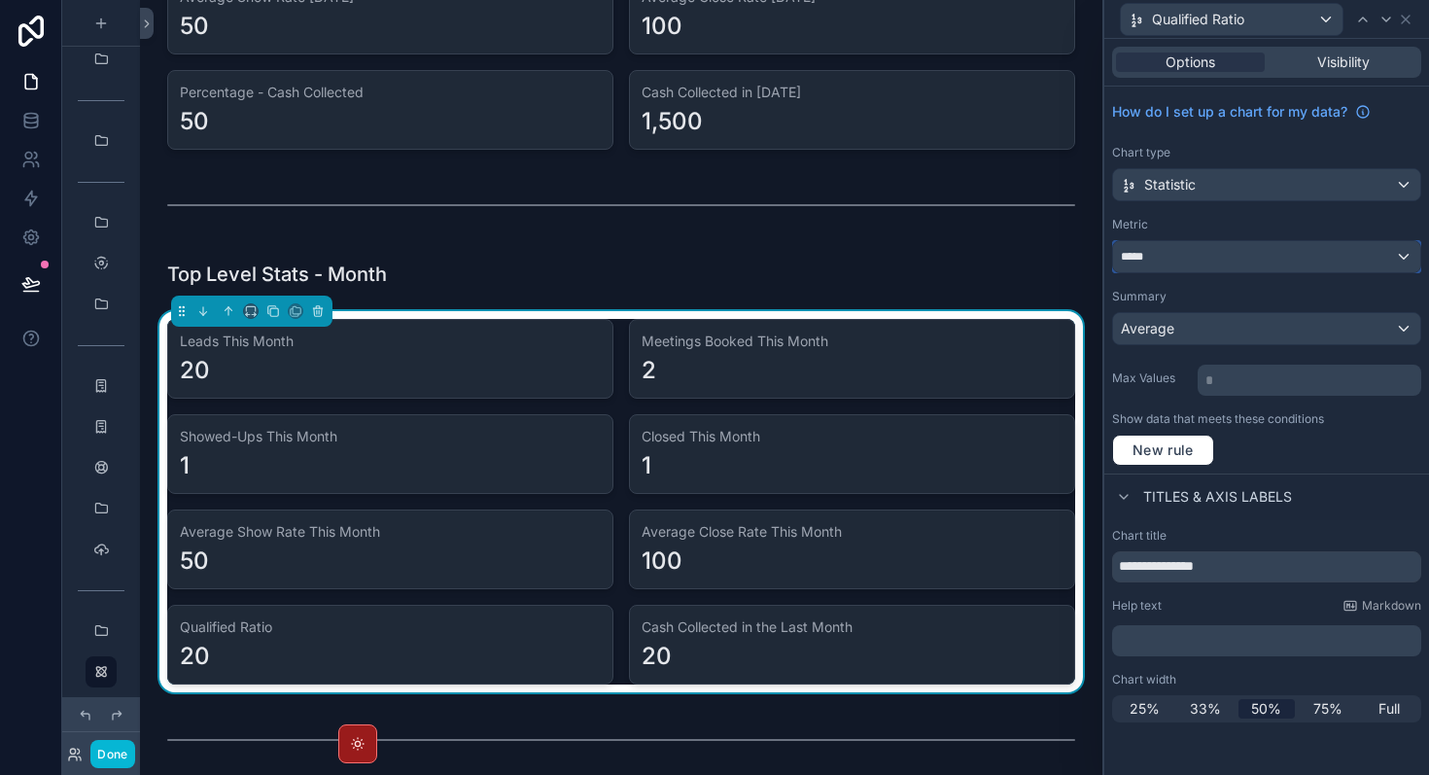
click at [1233, 269] on div "*****" at bounding box center [1266, 256] width 307 height 31
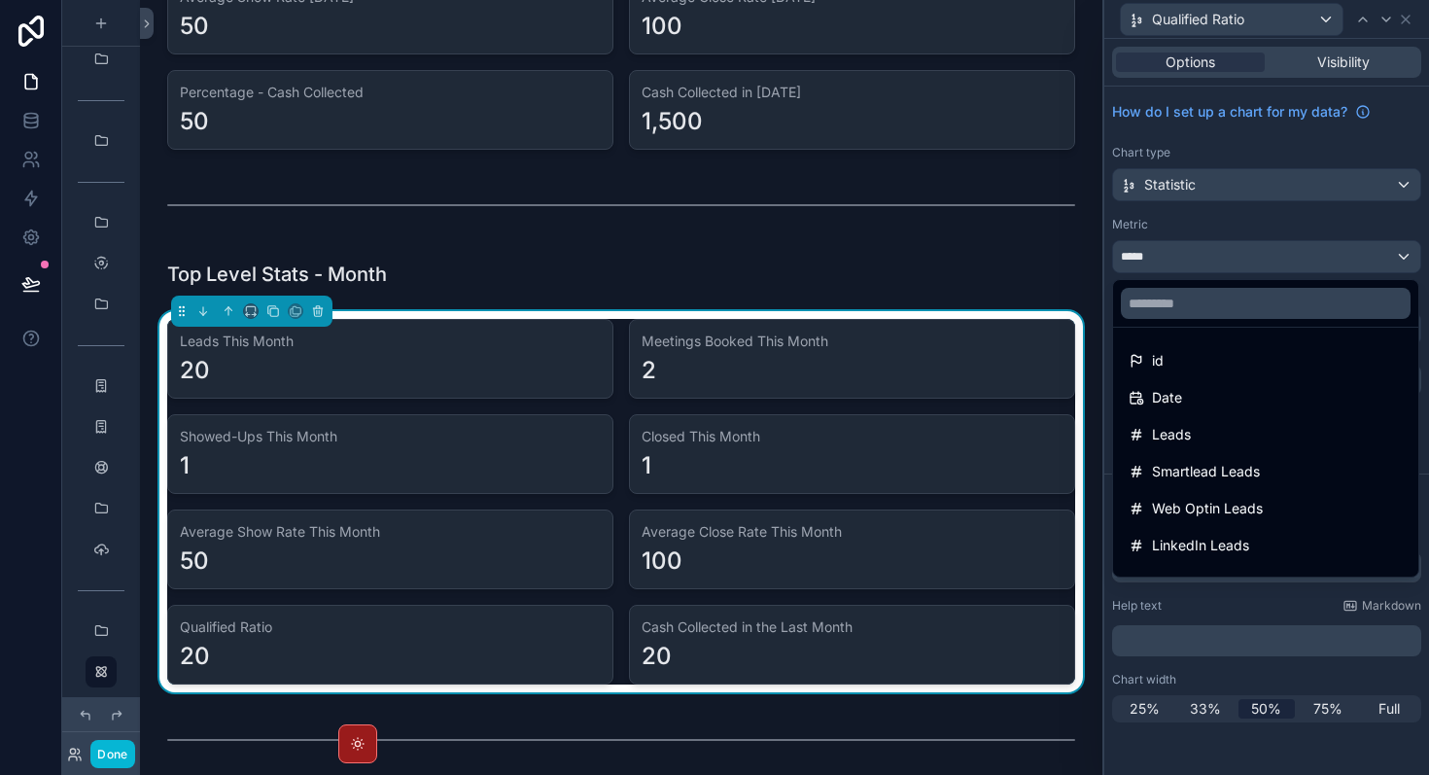
click at [1233, 269] on div at bounding box center [1267, 387] width 325 height 775
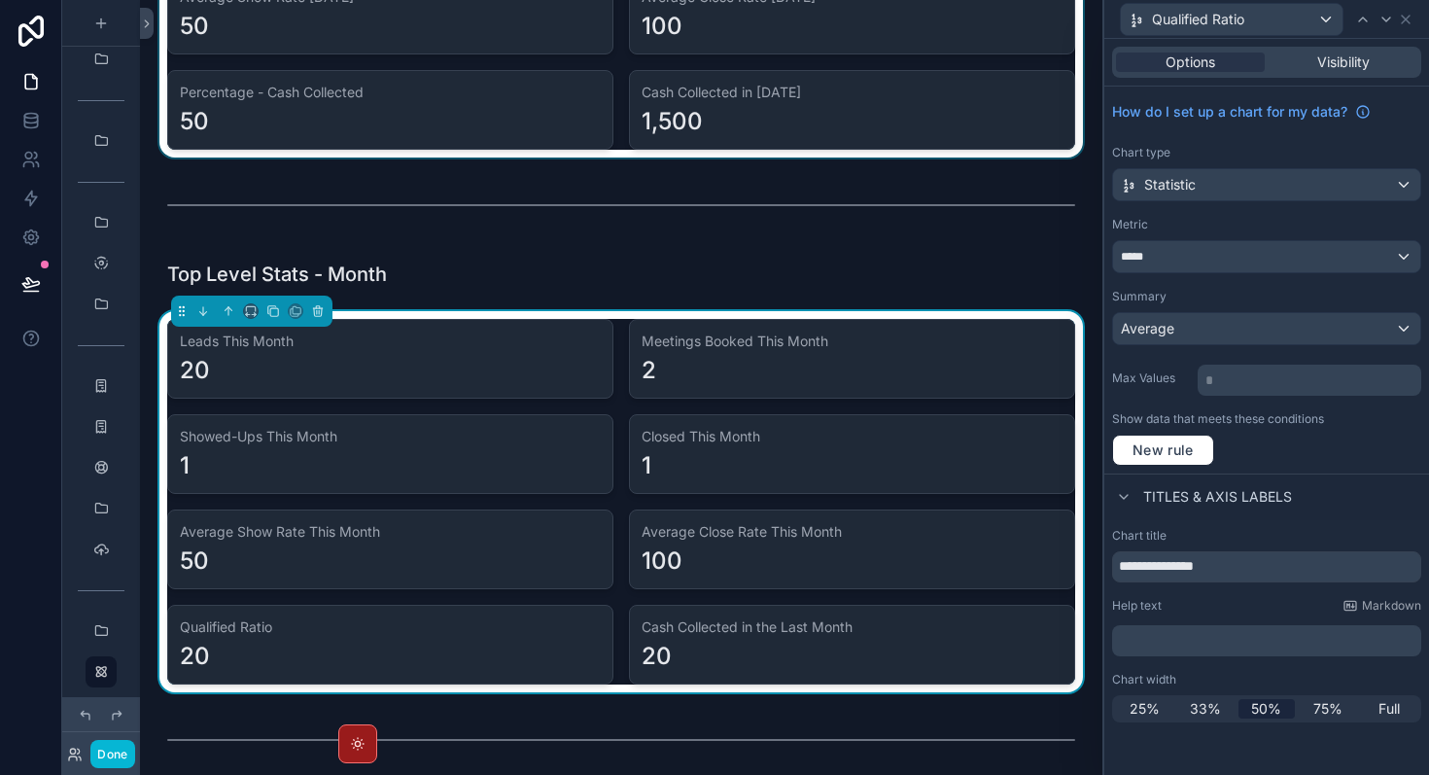
drag, startPoint x: 382, startPoint y: 91, endPoint x: 198, endPoint y: 90, distance: 183.8
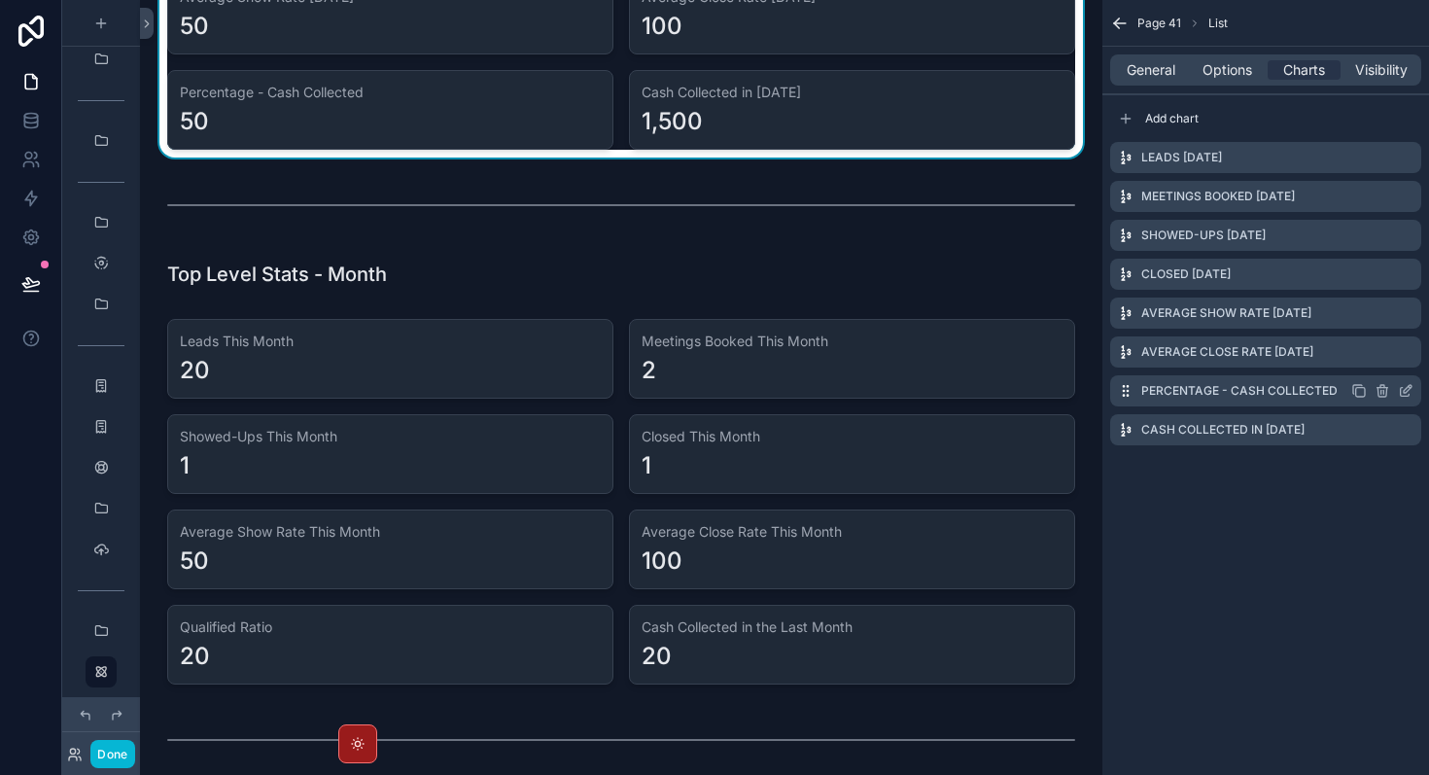
click at [1401, 391] on icon "scrollable content" at bounding box center [1405, 392] width 9 height 9
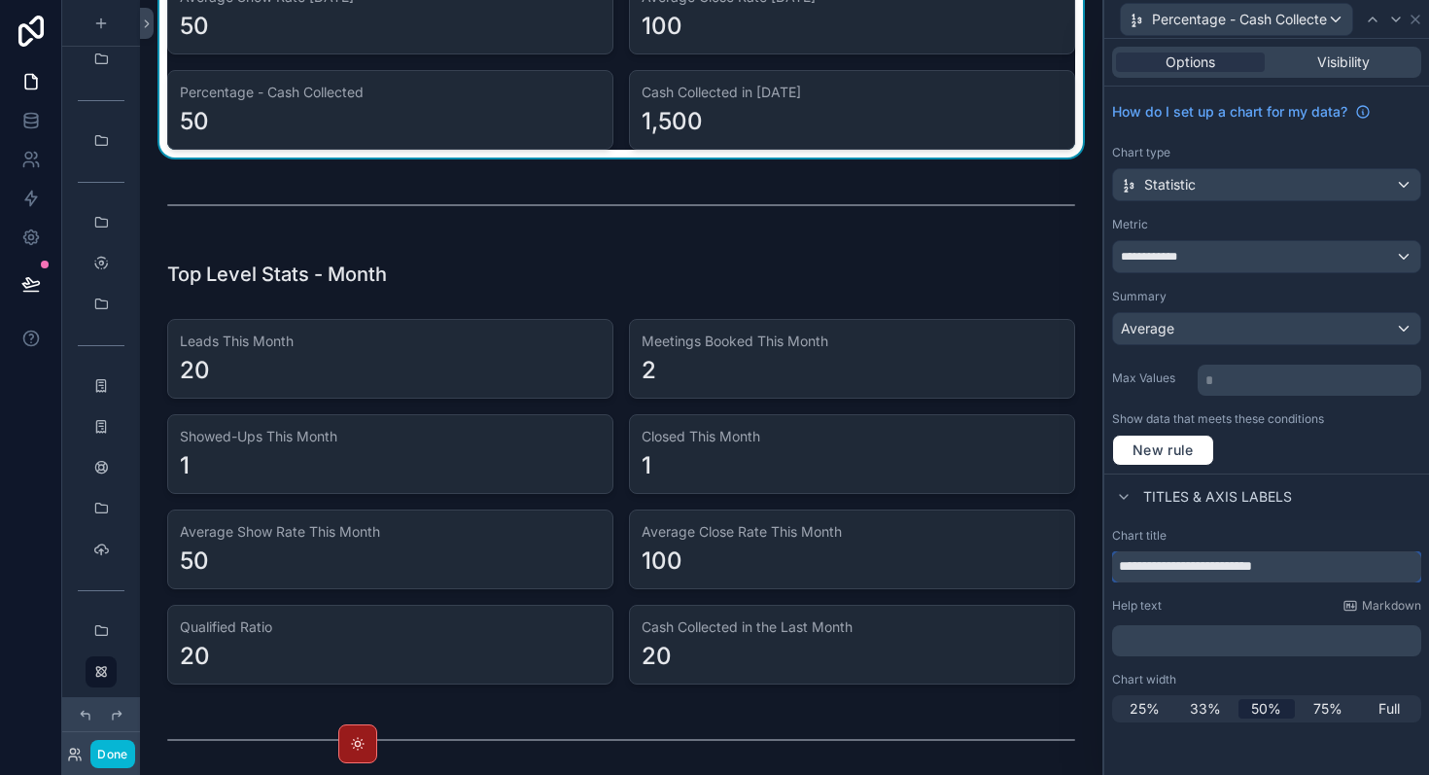
click at [1275, 560] on input "**********" at bounding box center [1266, 566] width 309 height 31
click at [1419, 16] on icon at bounding box center [1416, 20] width 8 height 8
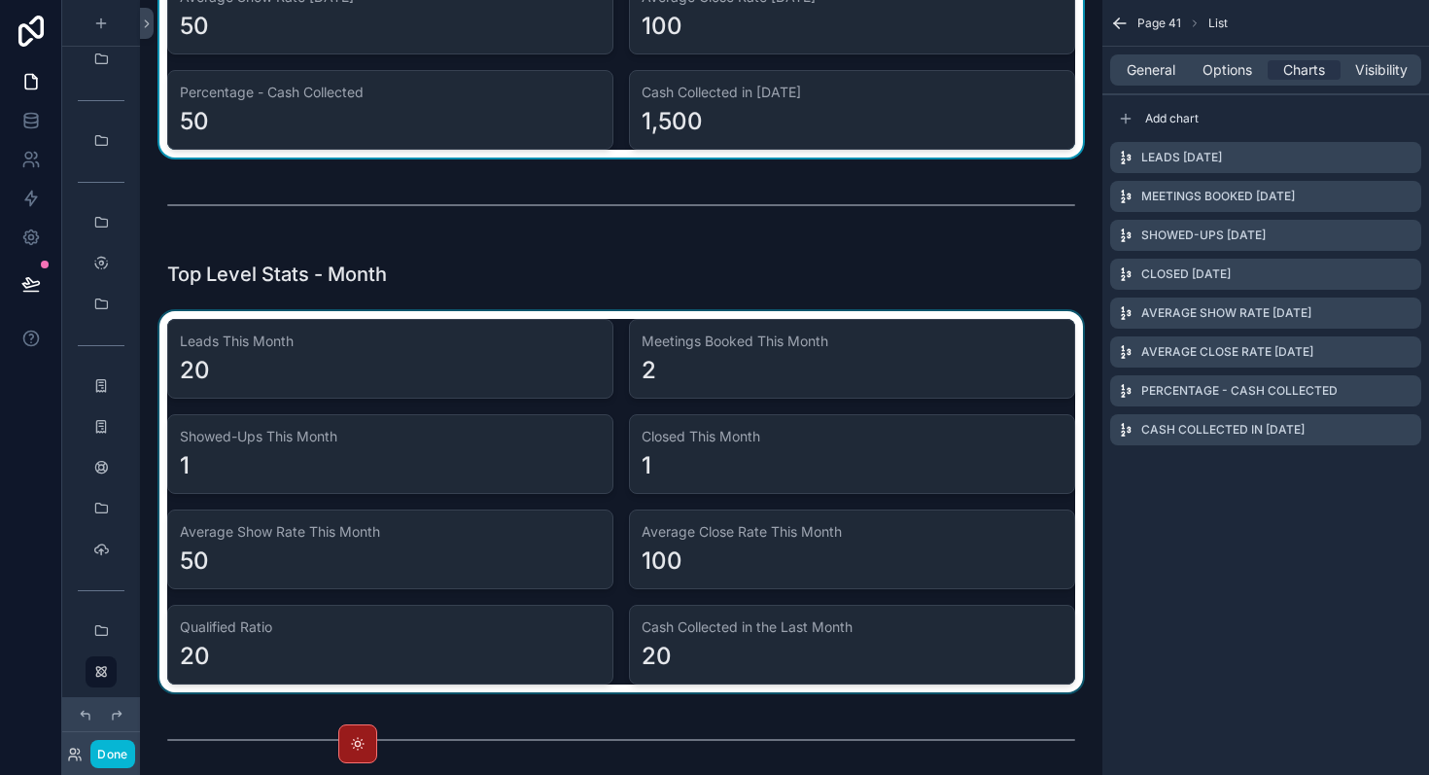
click at [1002, 470] on div "scrollable content" at bounding box center [622, 501] width 932 height 381
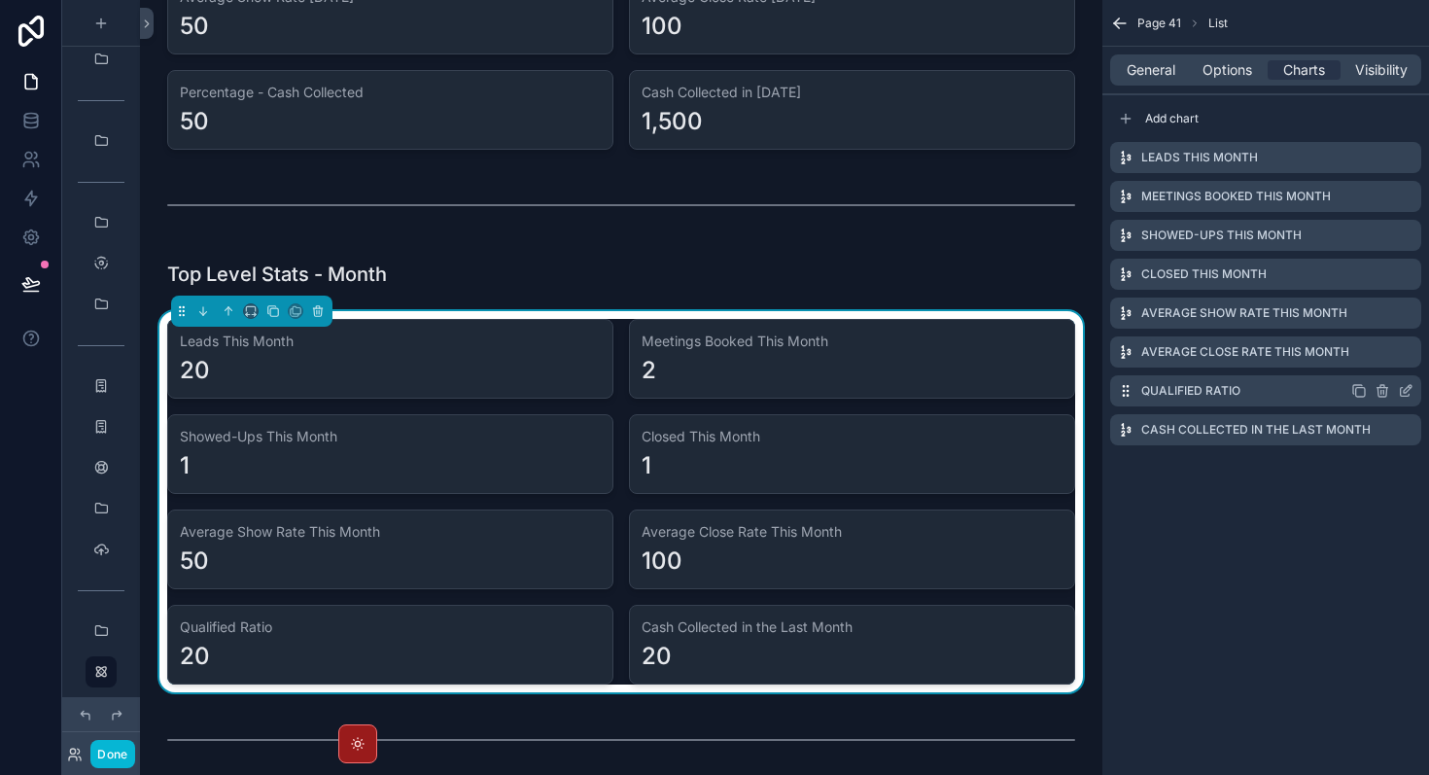
click at [1412, 390] on icon "scrollable content" at bounding box center [1406, 391] width 16 height 16
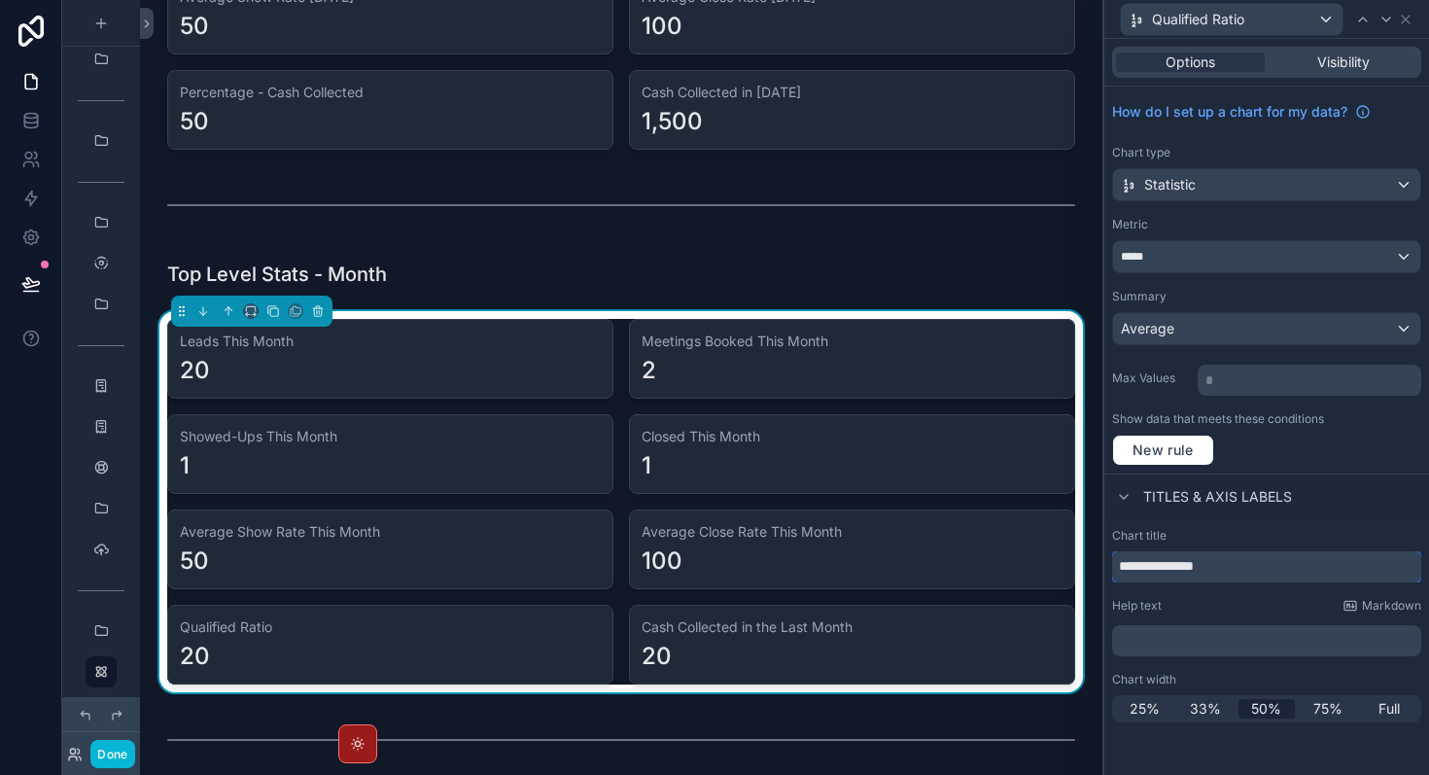
click at [1222, 567] on input "**********" at bounding box center [1266, 566] width 309 height 31
paste input "**********"
type input "**********"
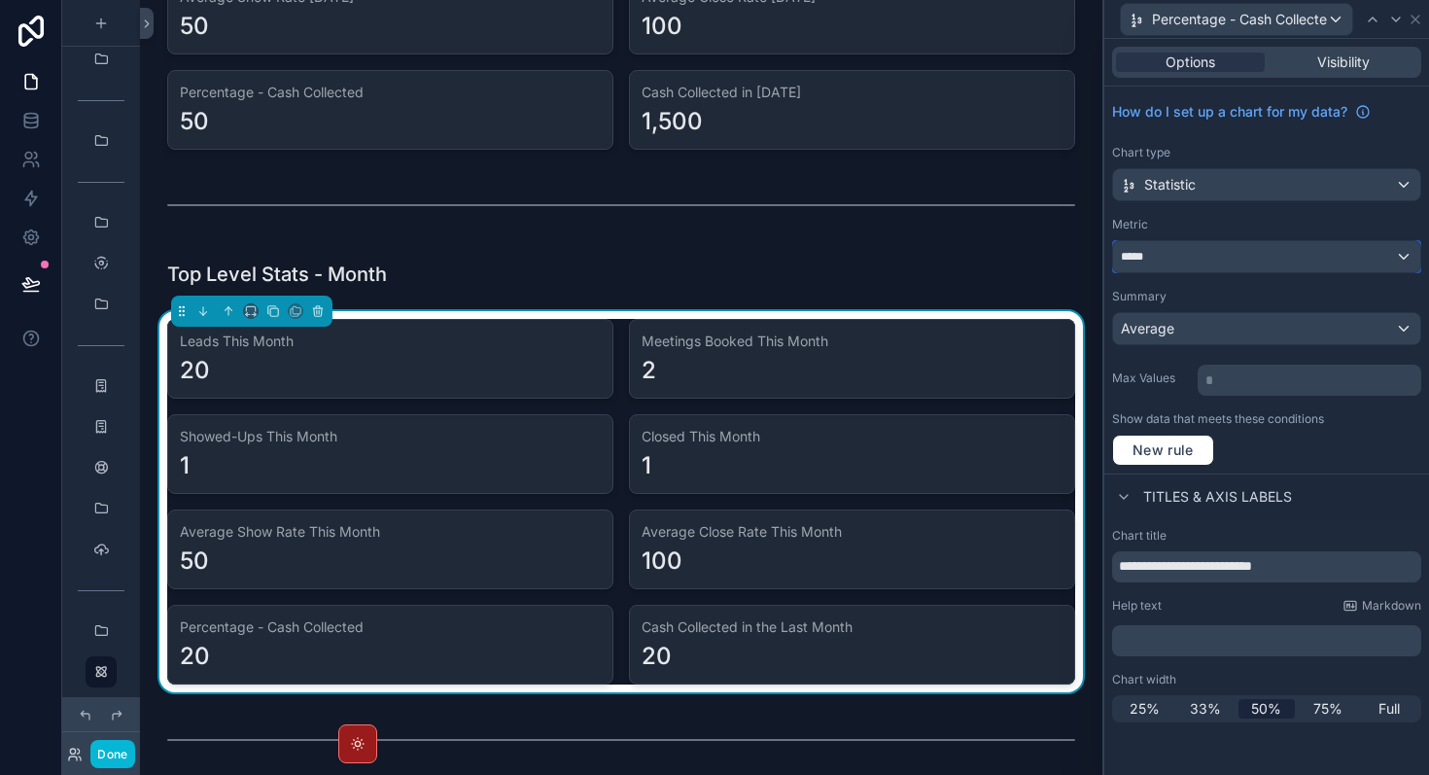
click at [1251, 255] on div "*****" at bounding box center [1266, 256] width 307 height 31
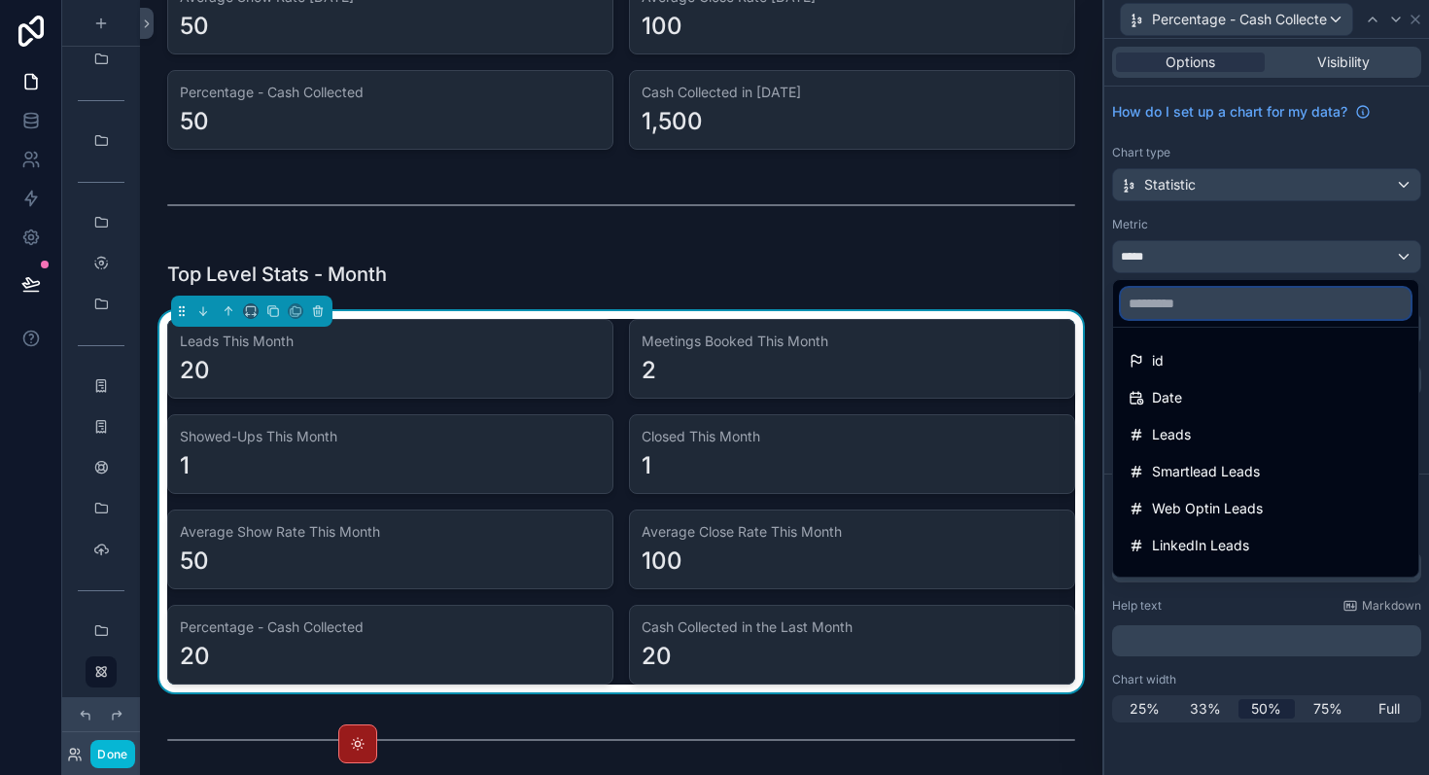
click at [1233, 295] on input "text" at bounding box center [1266, 303] width 290 height 31
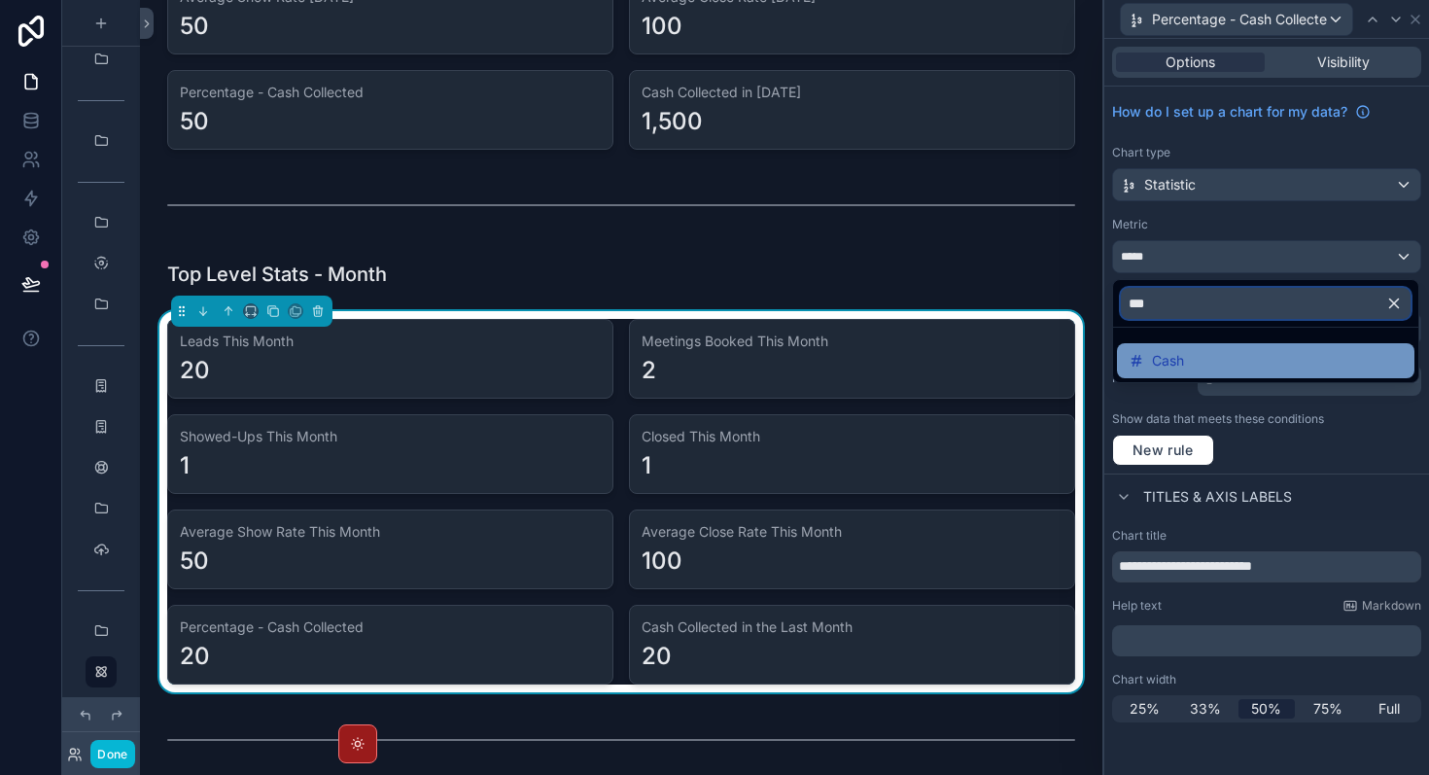
type input "***"
click at [1209, 352] on div "Cash" at bounding box center [1266, 360] width 274 height 23
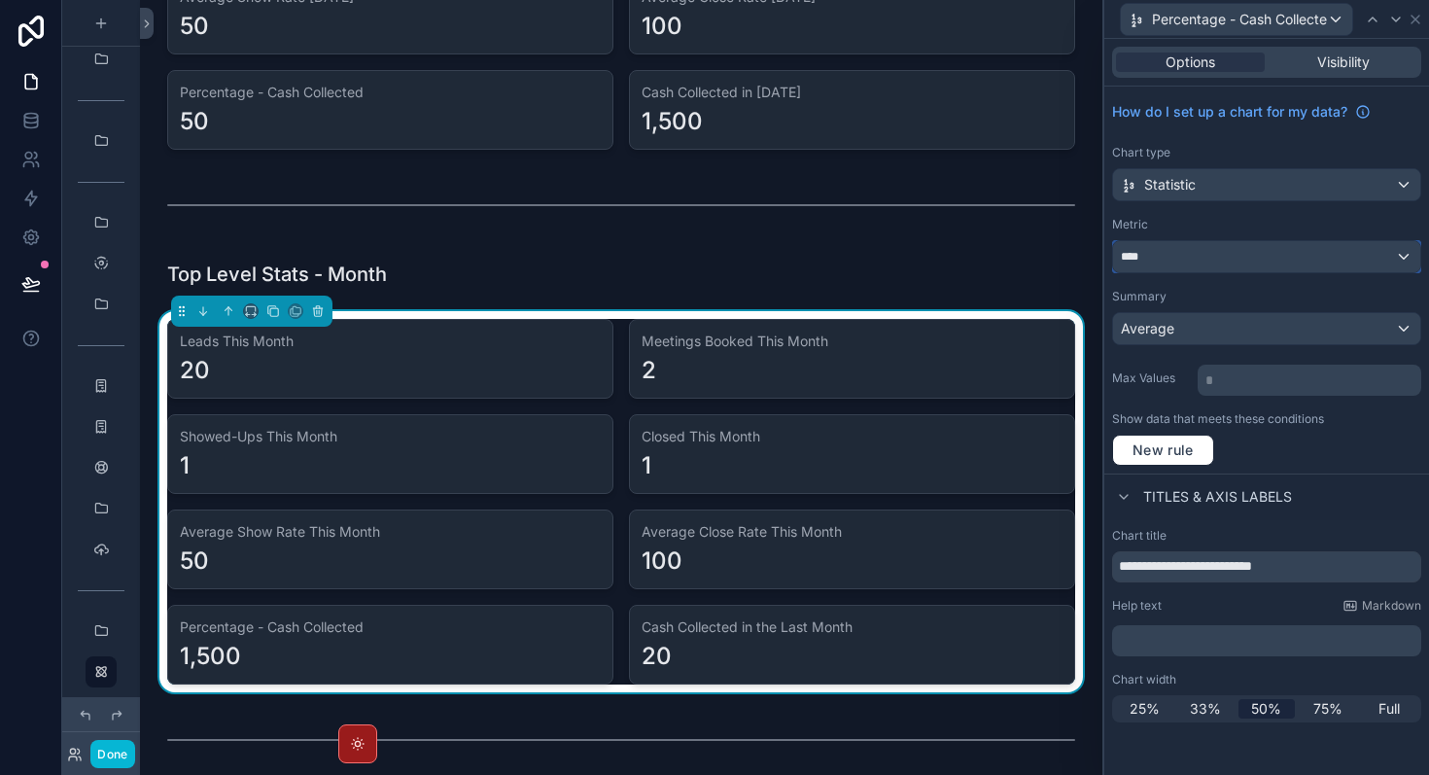
click at [1184, 249] on div "****" at bounding box center [1266, 256] width 307 height 31
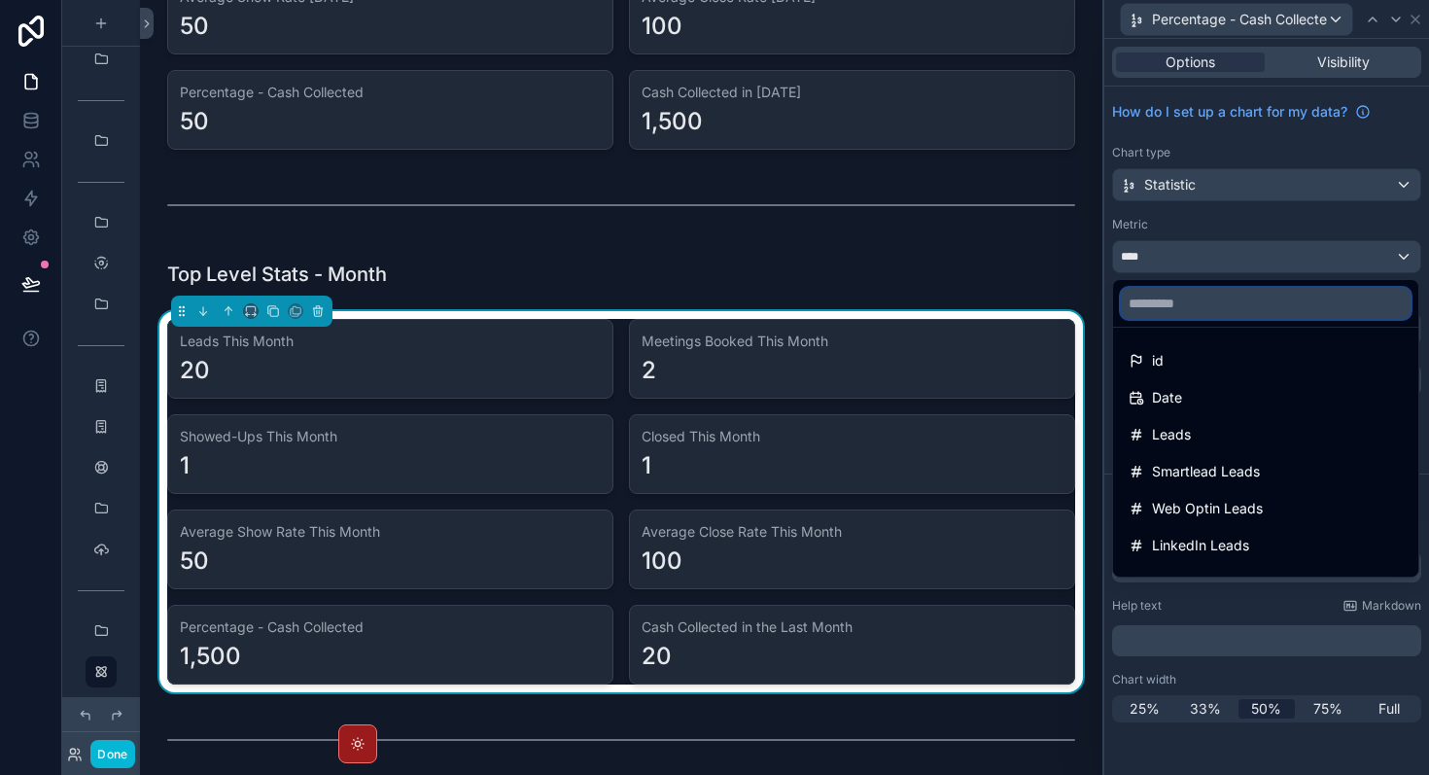
click at [1194, 298] on input "text" at bounding box center [1266, 303] width 290 height 31
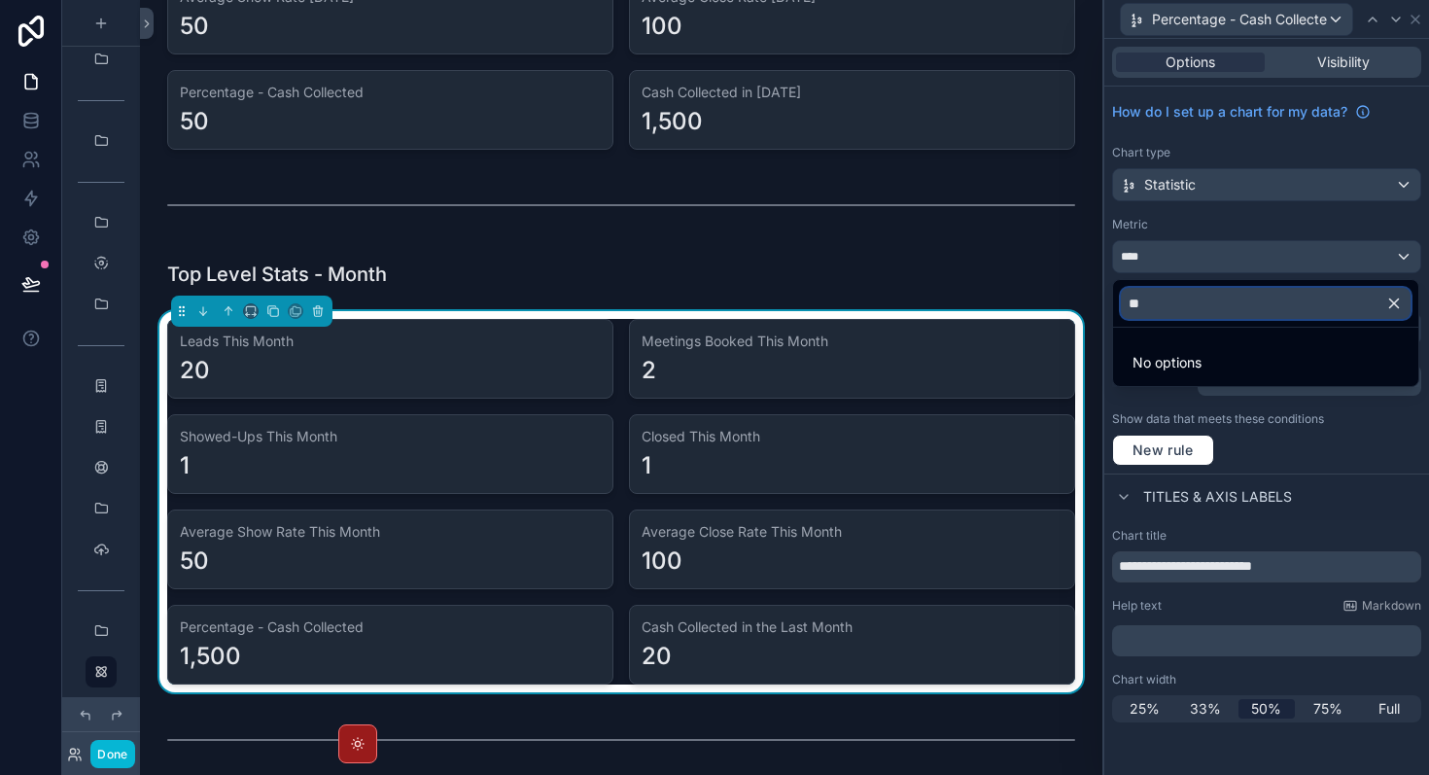
type input "***"
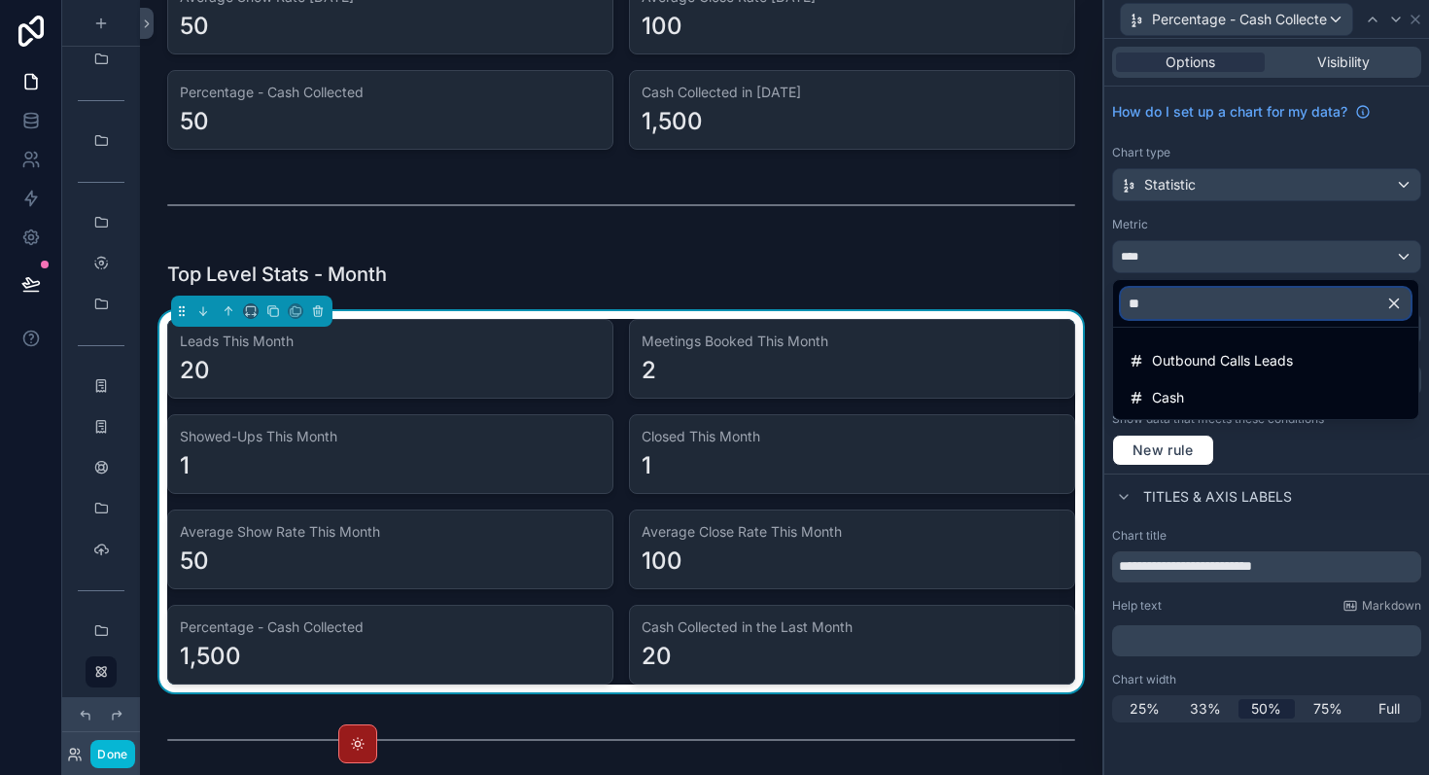
type input "*"
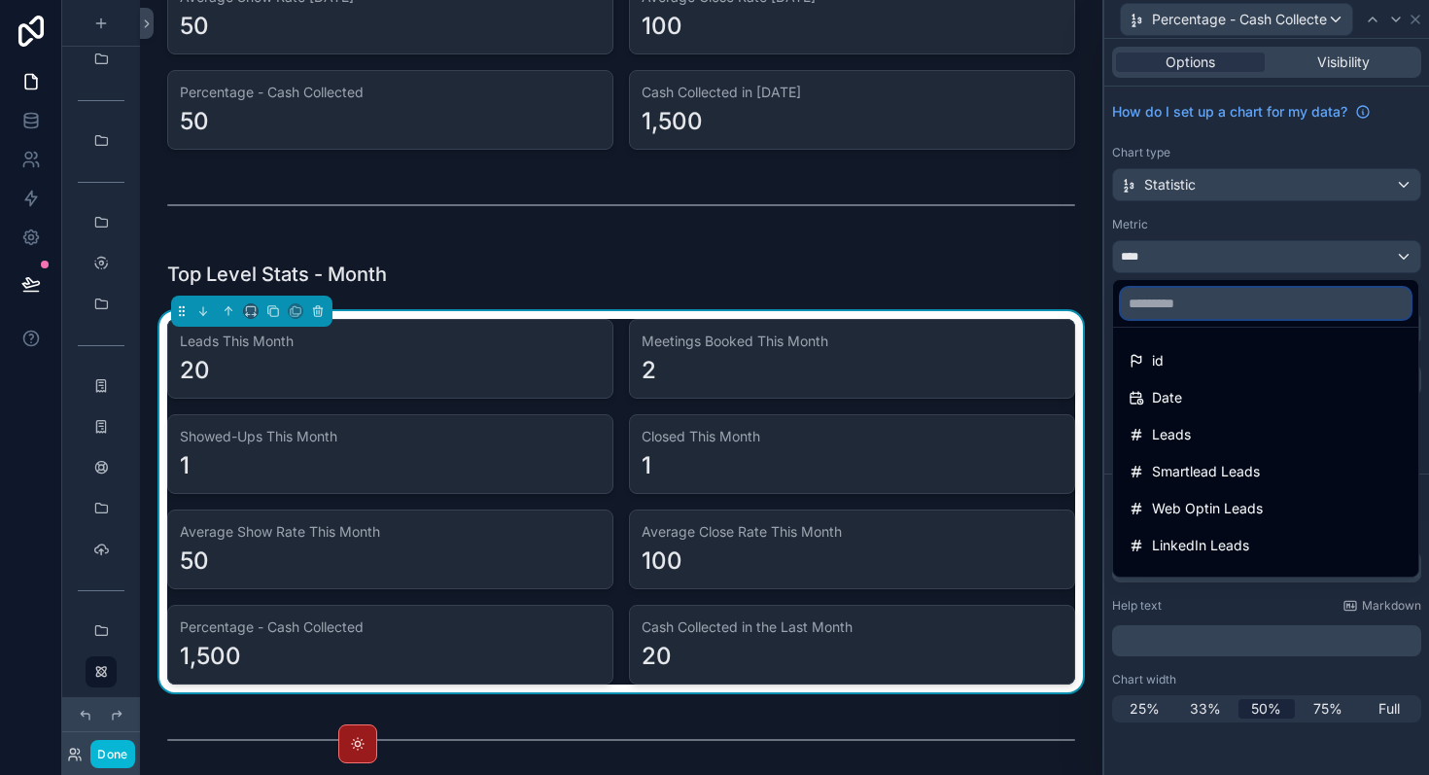
type input "*"
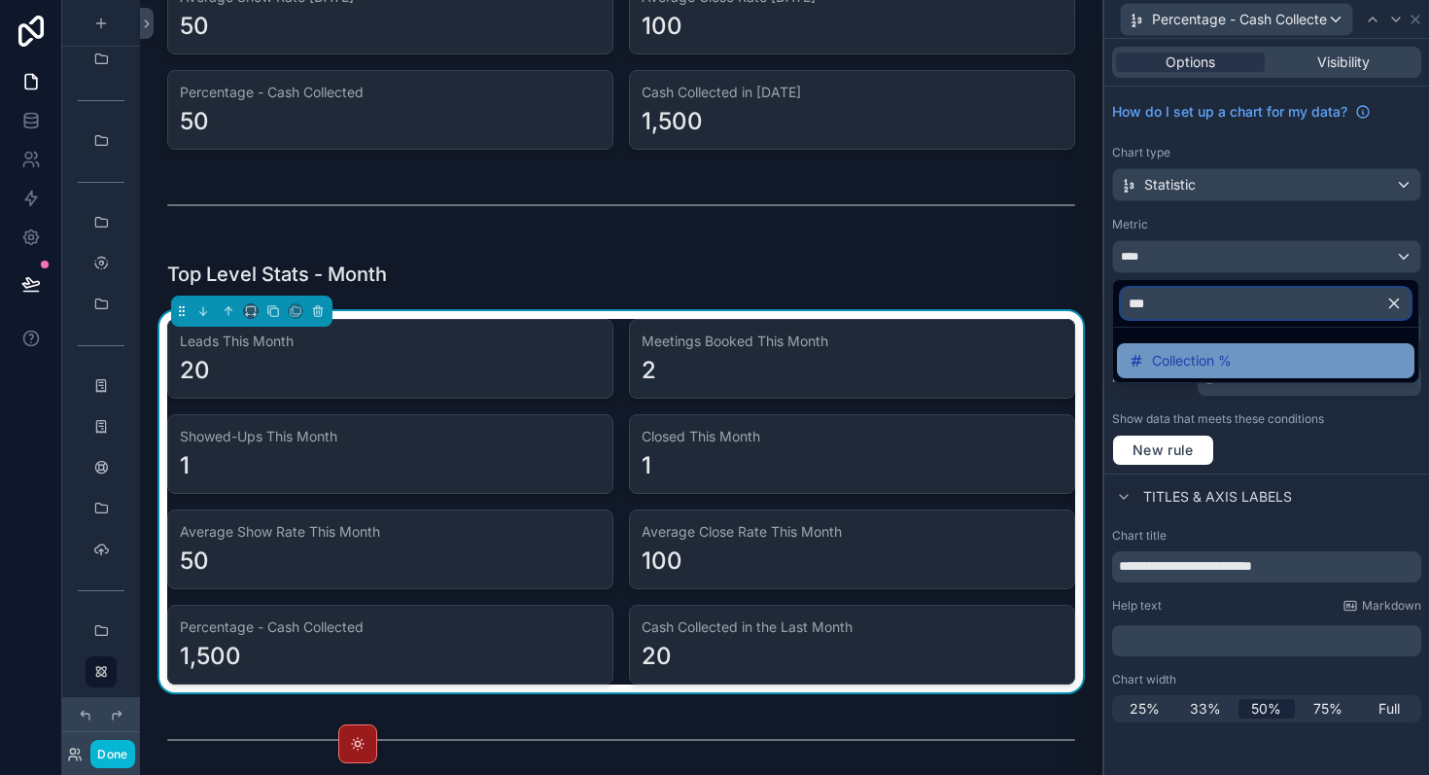
type input "***"
click at [1221, 354] on span "Collection %" at bounding box center [1192, 360] width 80 height 23
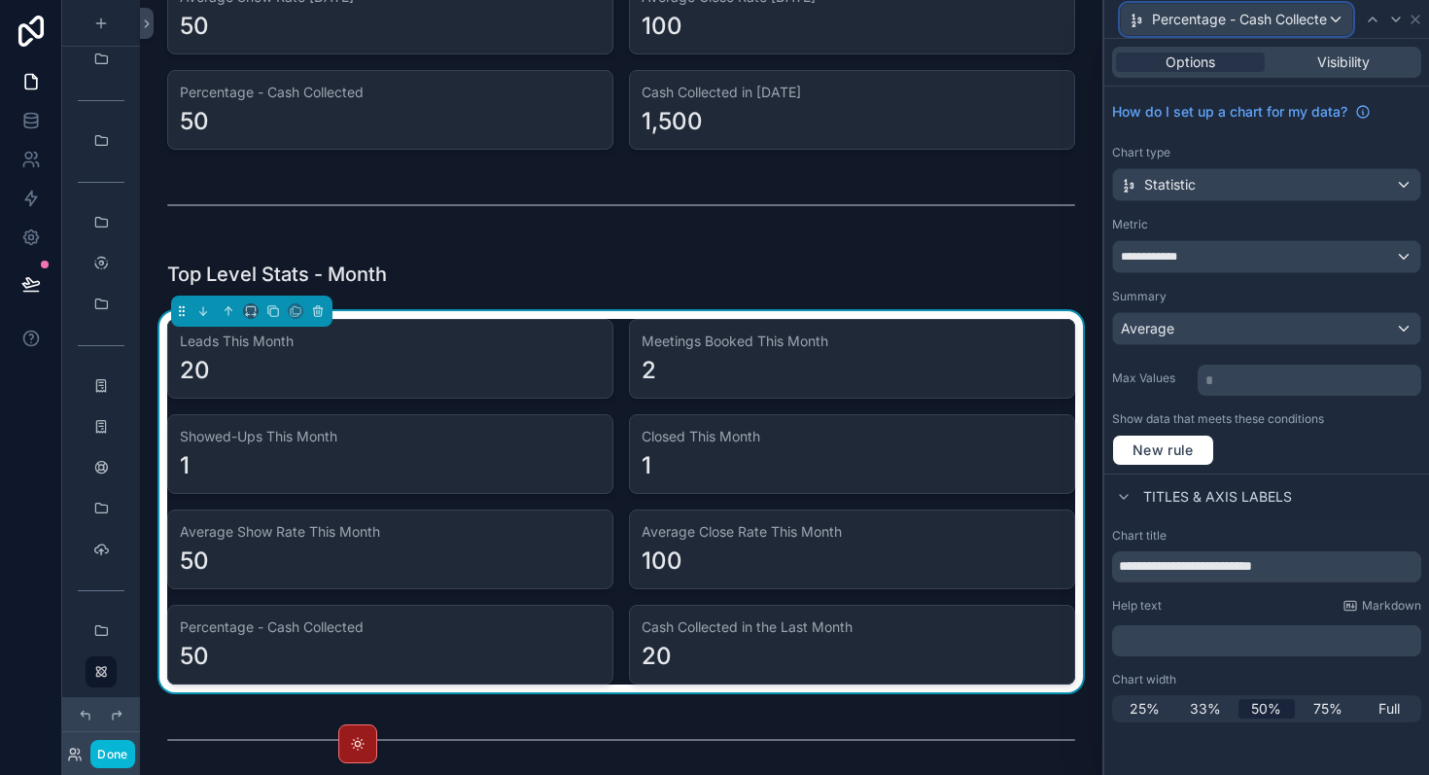
click at [1270, 18] on span "Percentage - Cash Collected" at bounding box center [1239, 19] width 175 height 19
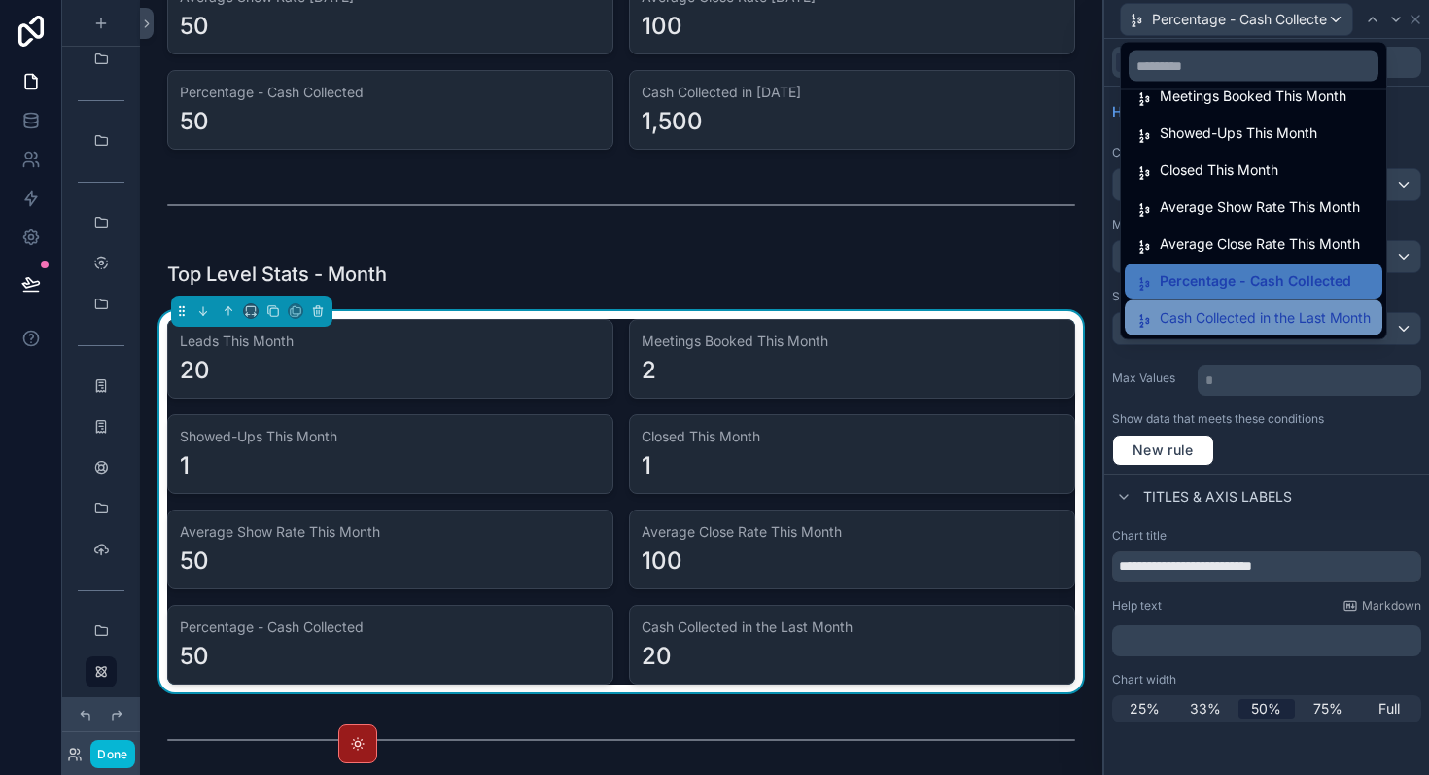
click at [1259, 316] on span "Cash Collected in the Last Month" at bounding box center [1265, 317] width 211 height 23
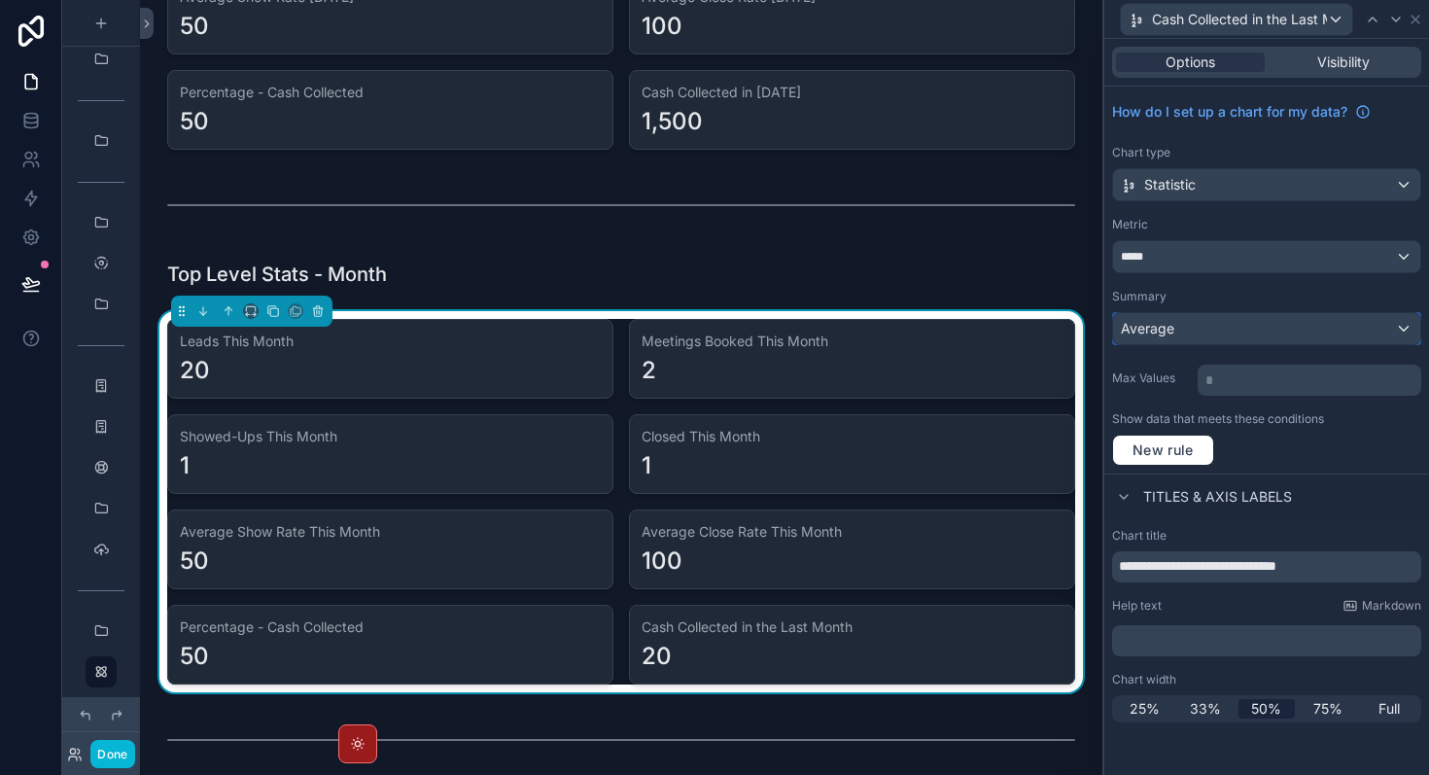
click at [1259, 326] on div "Average" at bounding box center [1266, 328] width 307 height 31
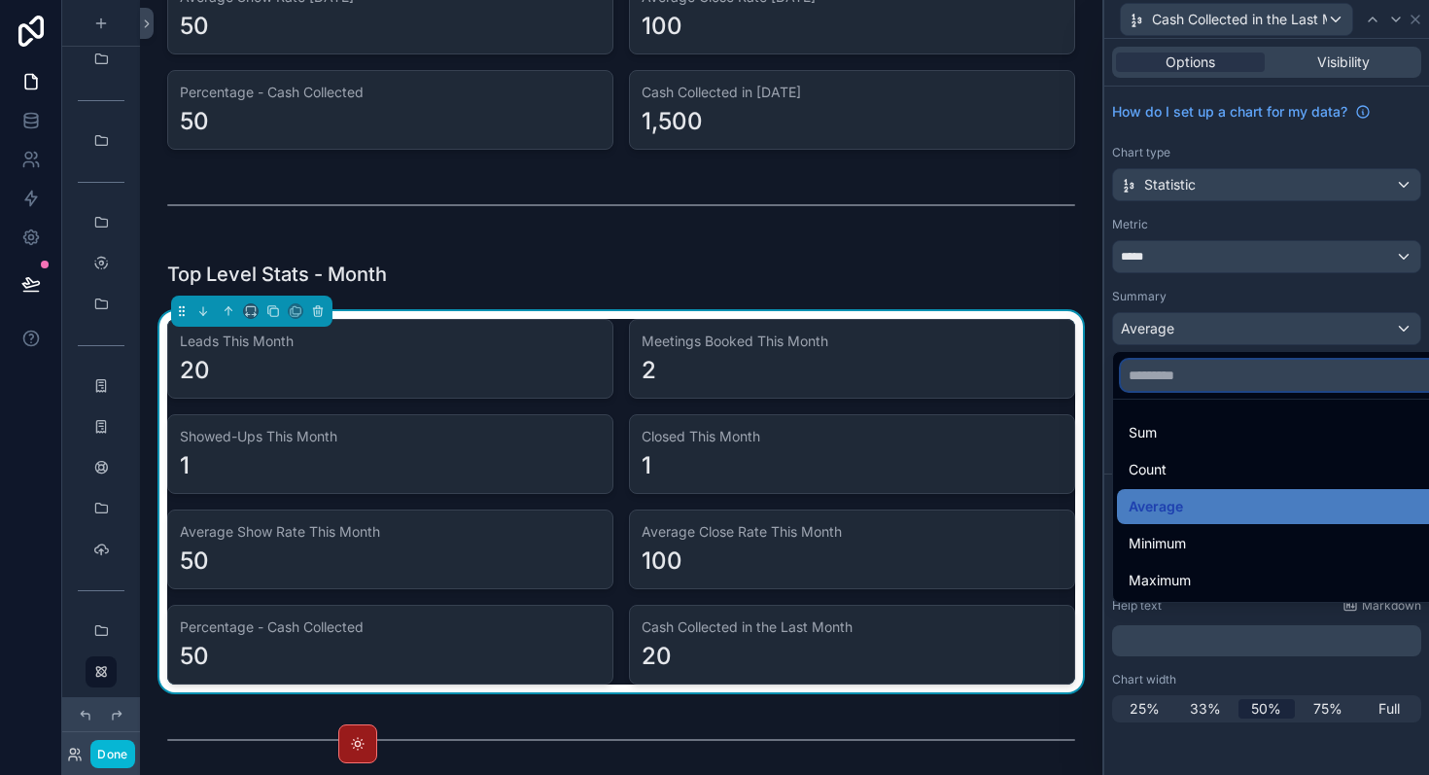
click at [1229, 384] on input "text" at bounding box center [1289, 375] width 336 height 31
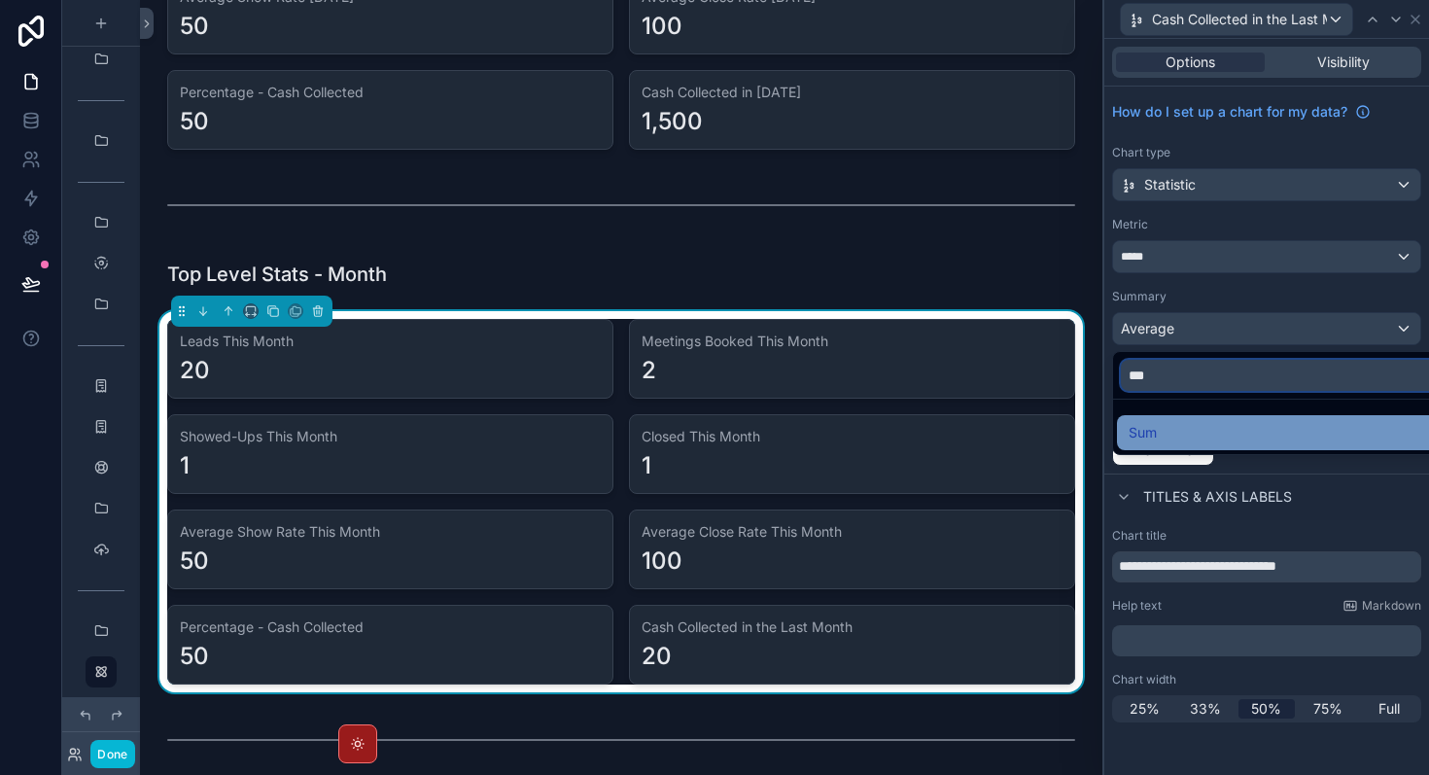
type input "***"
click at [1227, 440] on div "Sum" at bounding box center [1289, 432] width 321 height 23
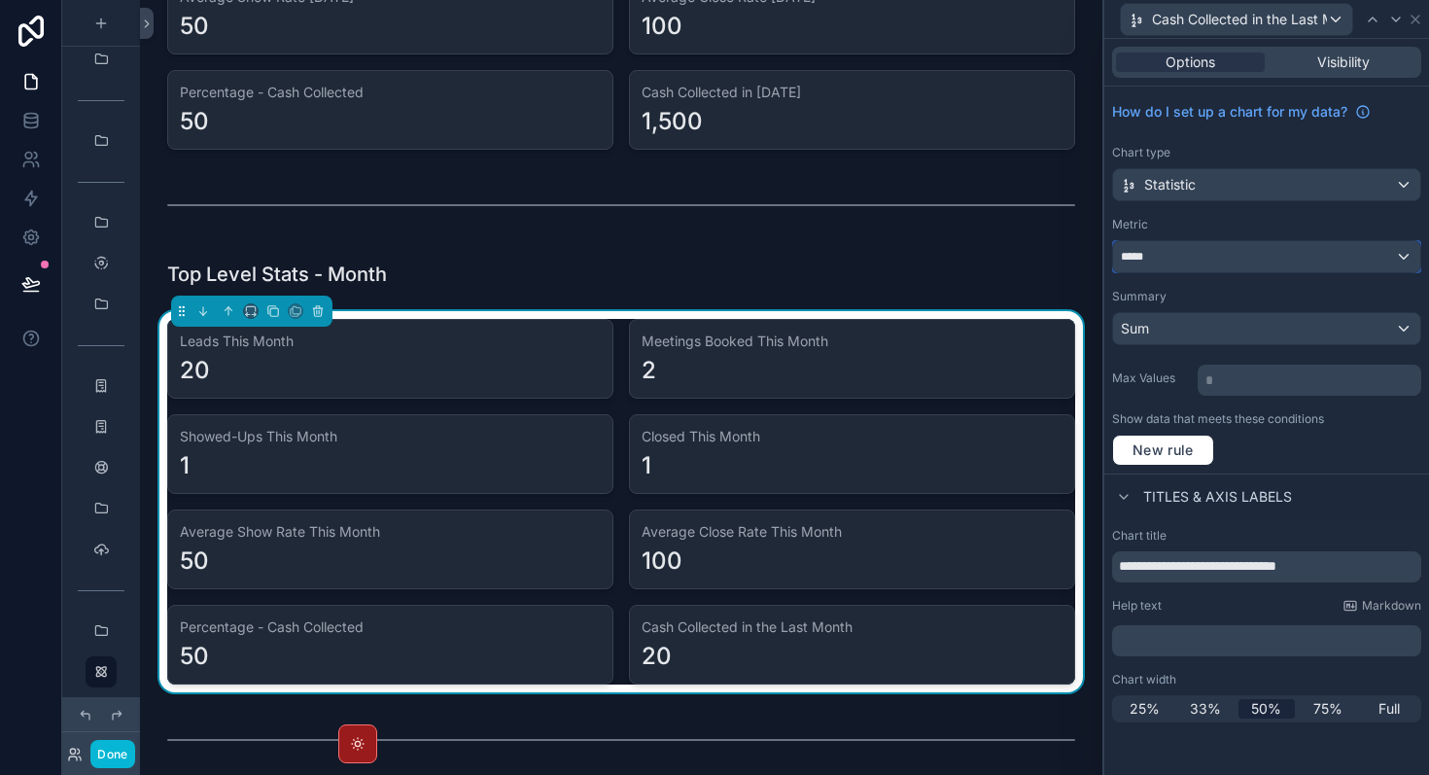
click at [1196, 264] on div "*****" at bounding box center [1266, 256] width 307 height 31
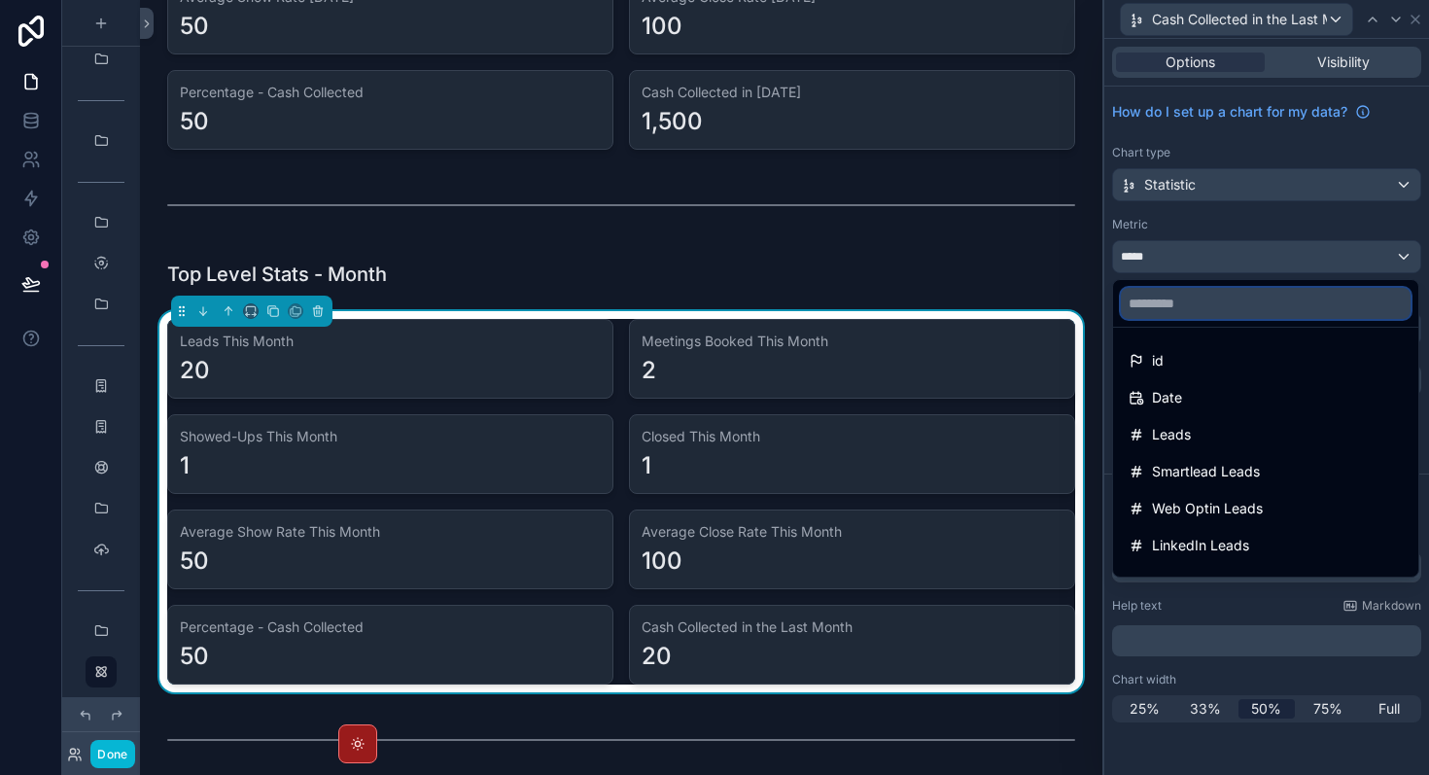
click at [1188, 312] on input "text" at bounding box center [1266, 303] width 290 height 31
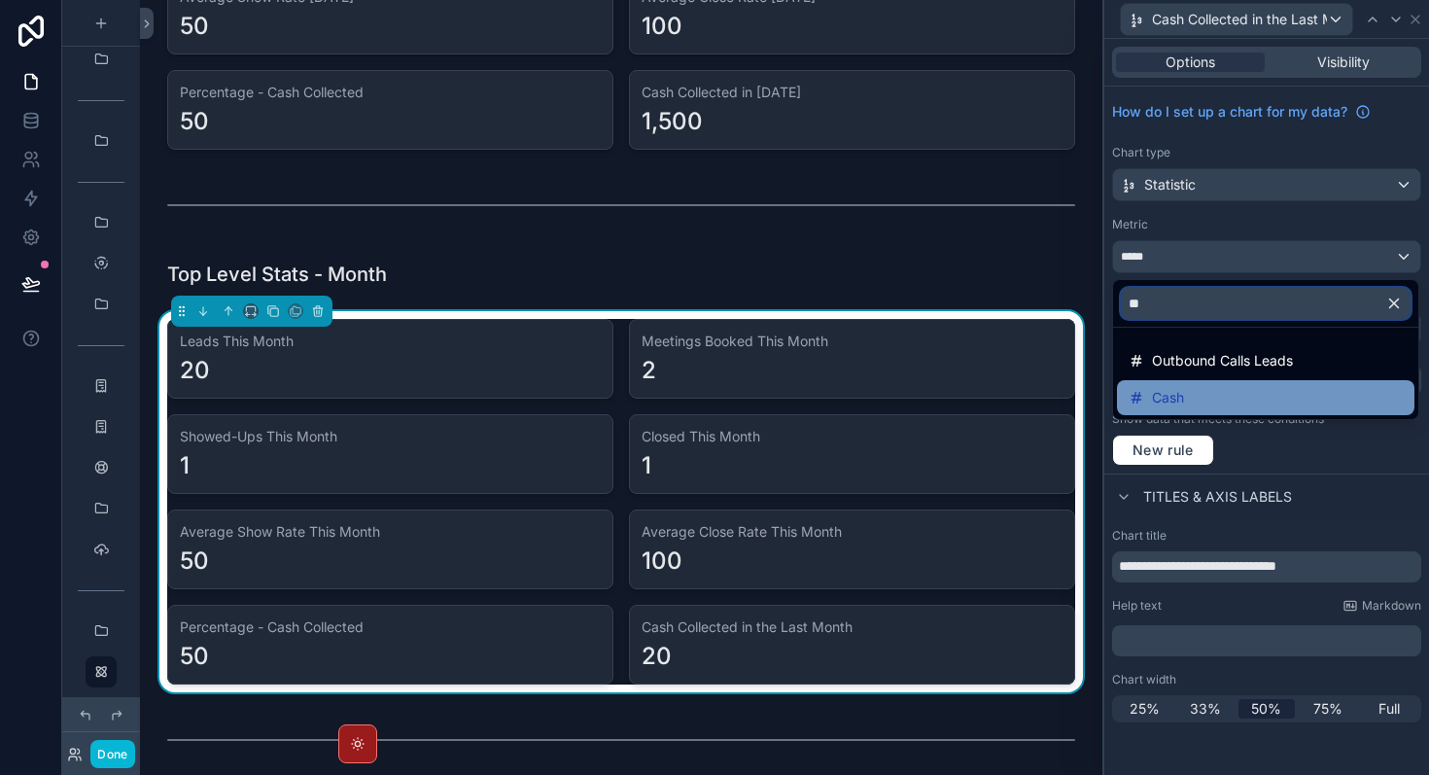
type input "**"
click at [1211, 406] on div "Cash" at bounding box center [1266, 397] width 274 height 23
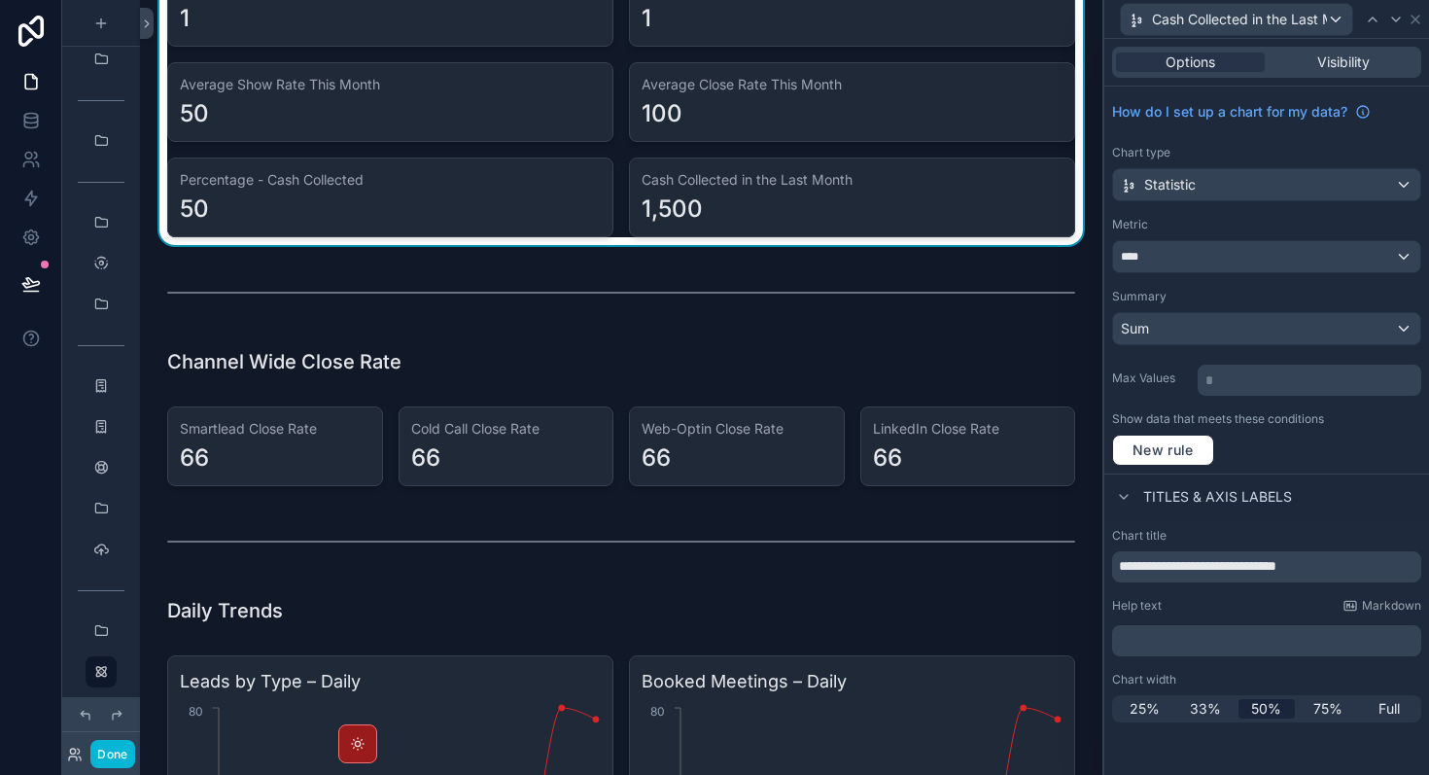
scroll to position [772, 0]
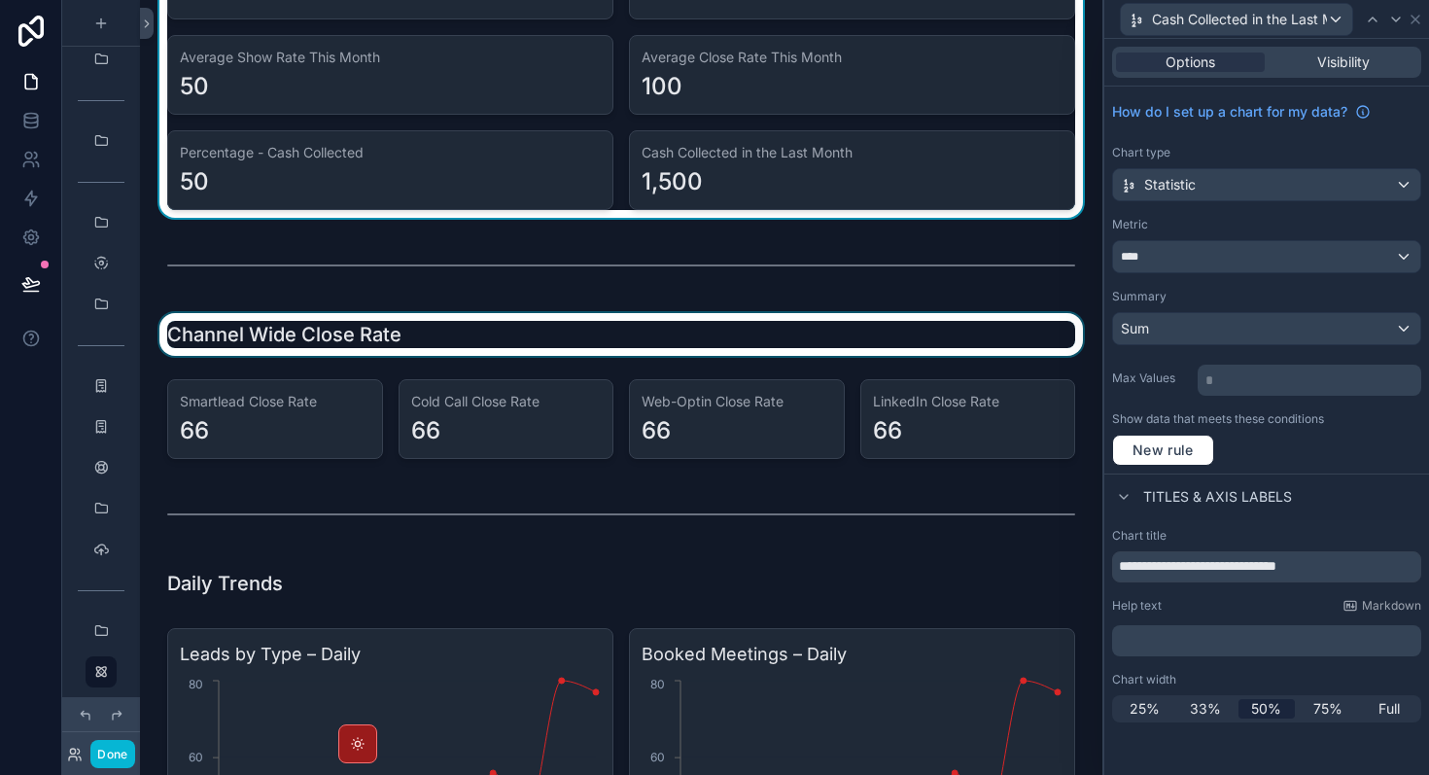
click at [813, 331] on div "scrollable content" at bounding box center [622, 334] width 932 height 43
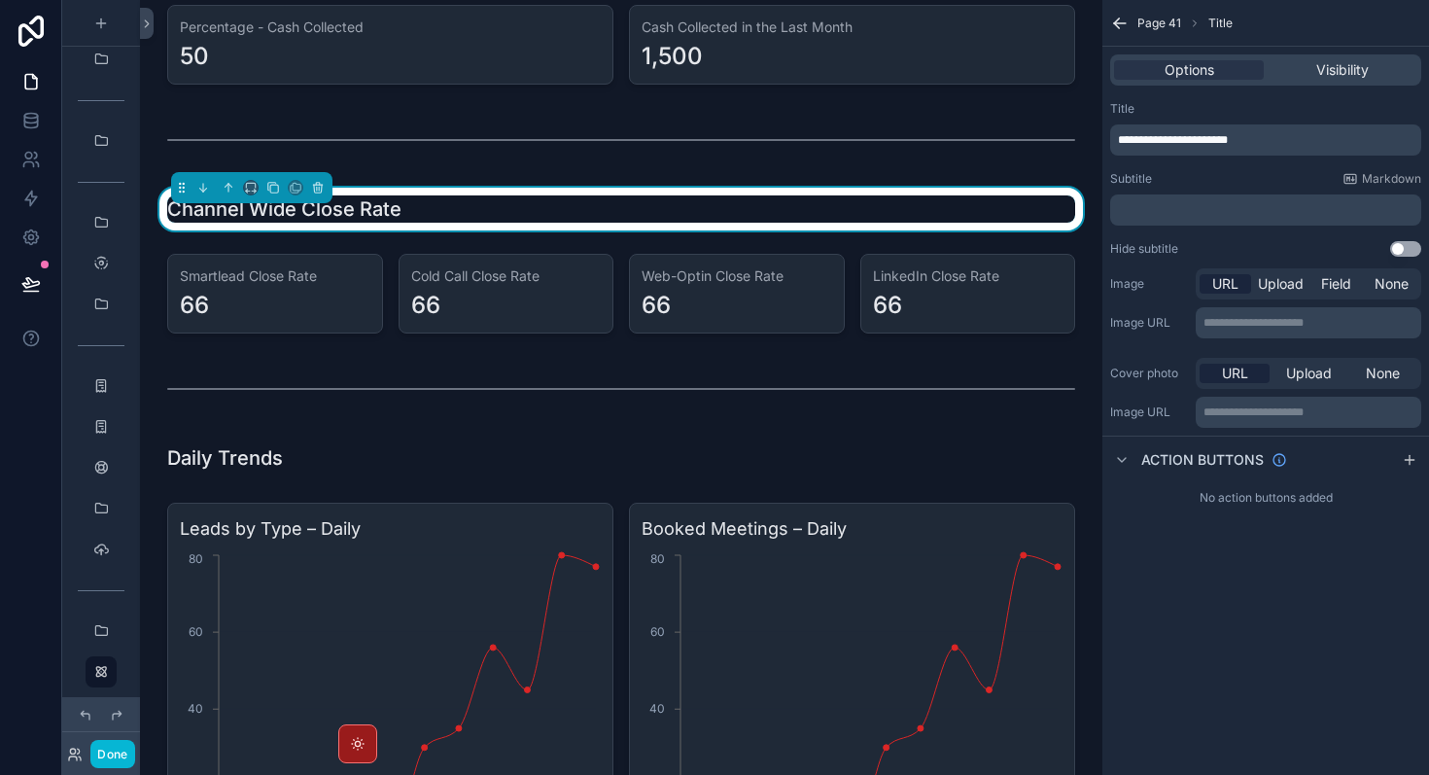
scroll to position [883, 0]
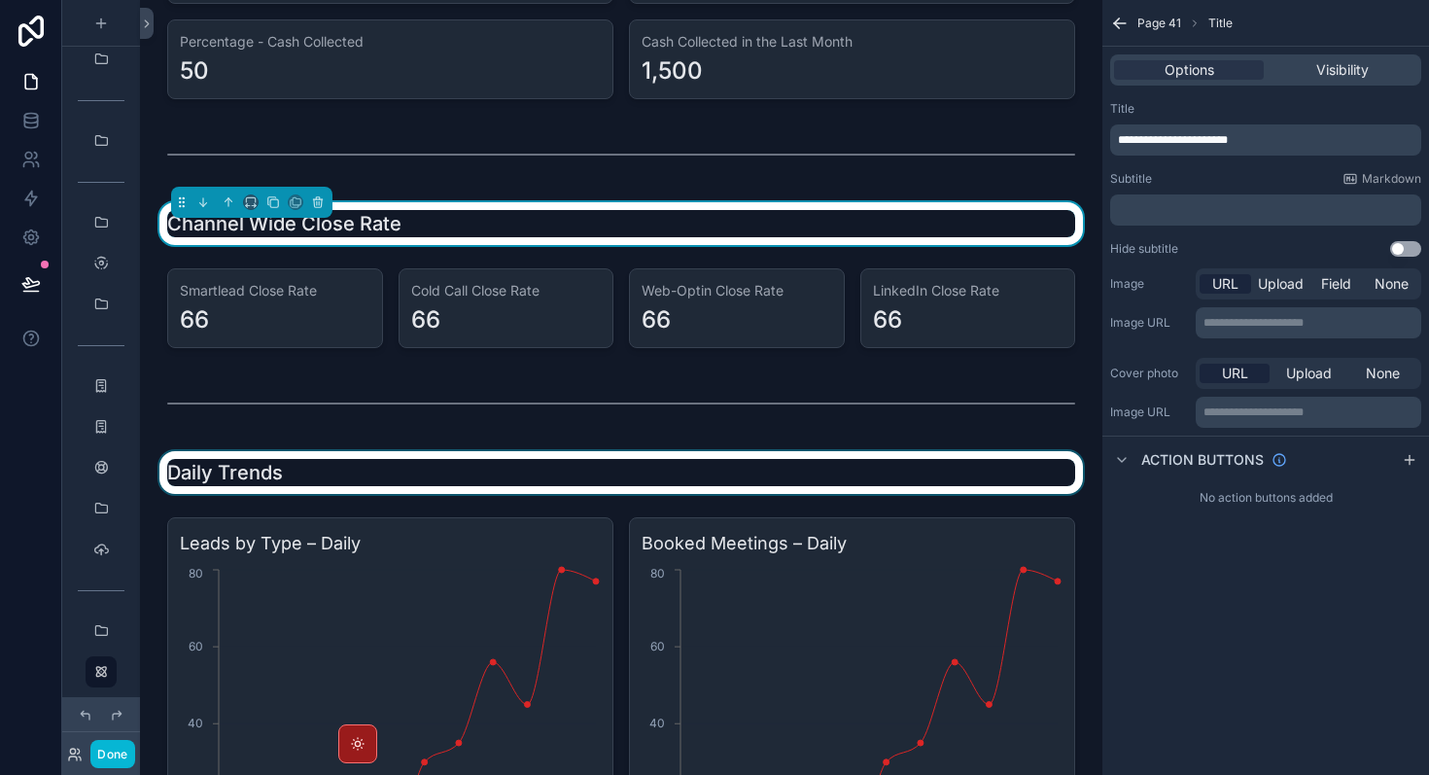
click at [663, 461] on div "scrollable content" at bounding box center [622, 472] width 932 height 43
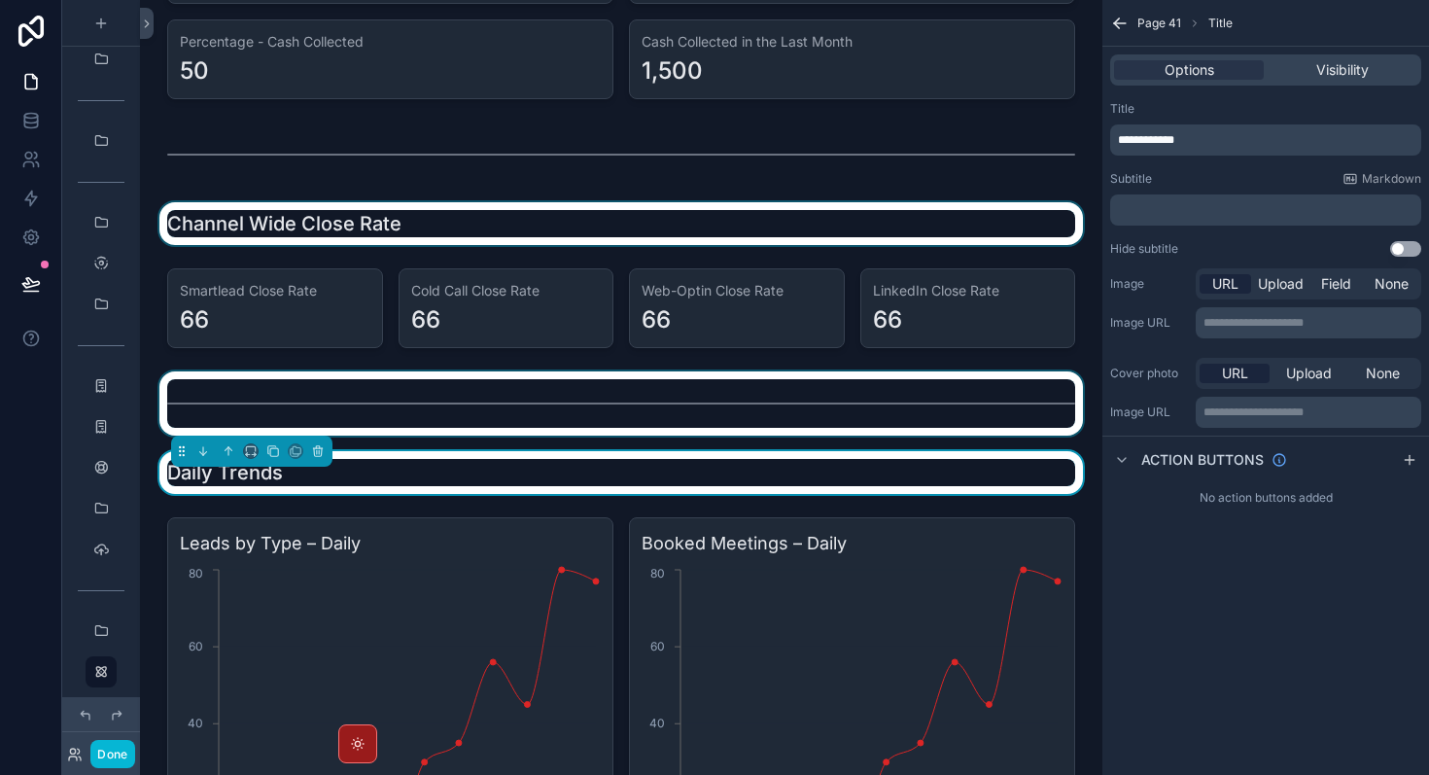
click at [758, 417] on div "scrollable content" at bounding box center [622, 403] width 932 height 64
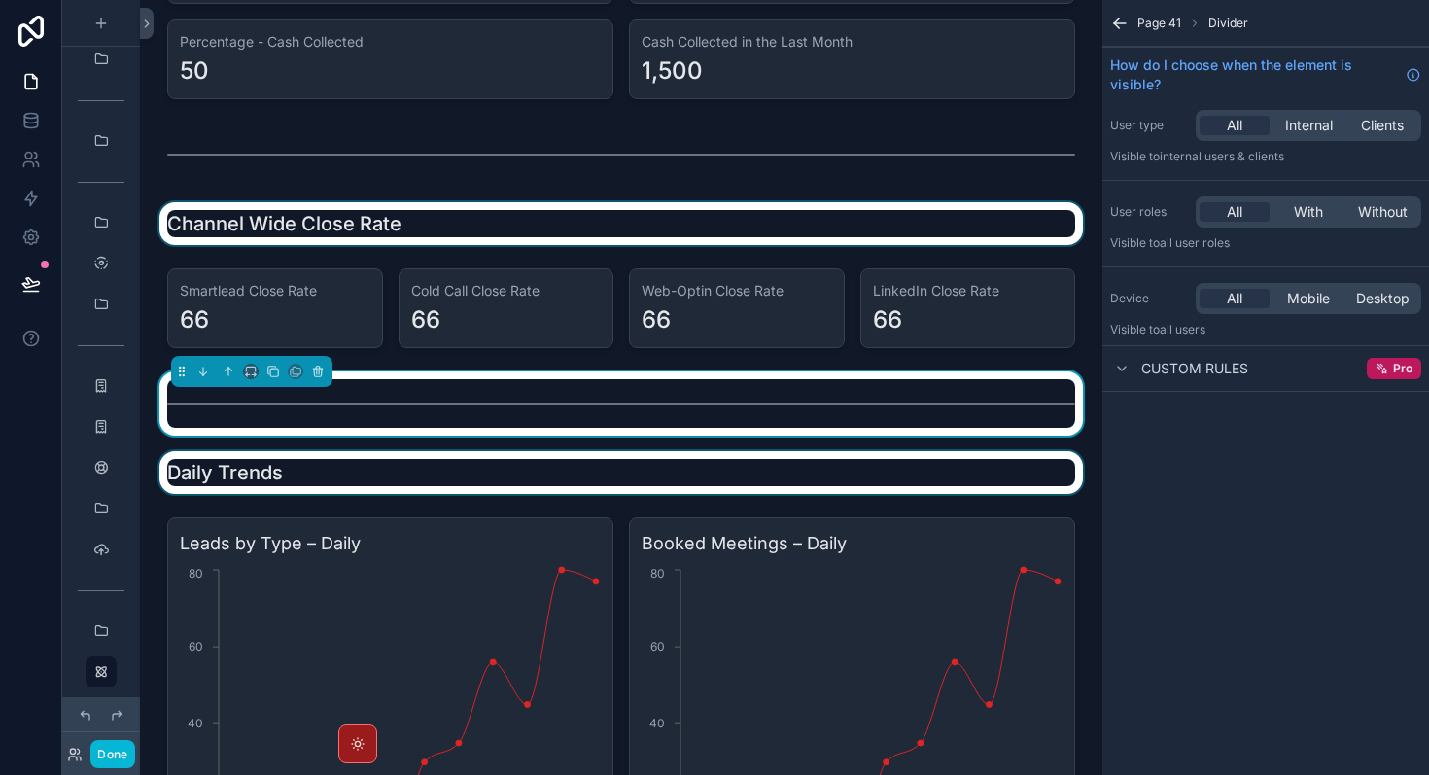
click at [1206, 655] on div "Page 41 Divider How do I choose when the element is visible? User type All Inte…" at bounding box center [1266, 387] width 327 height 775
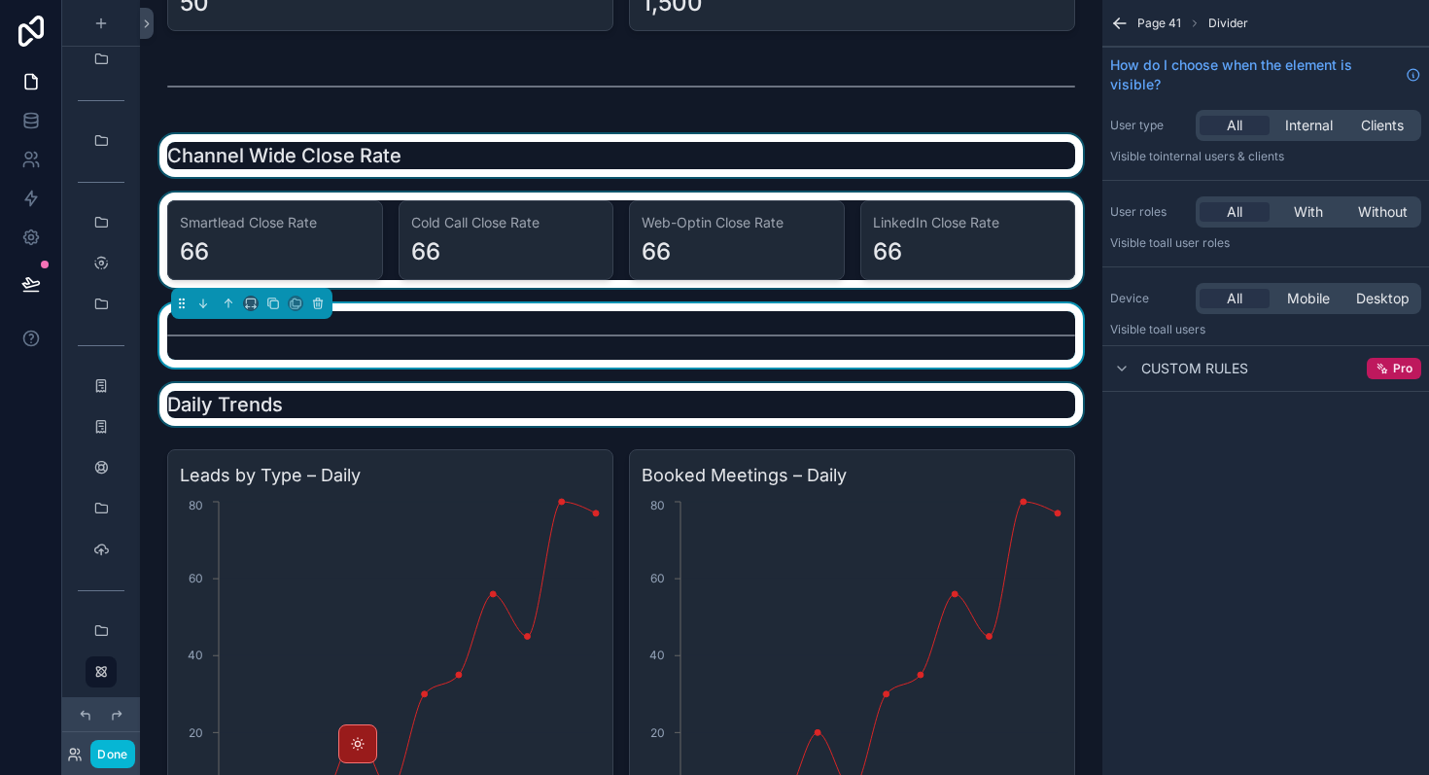
scroll to position [950, 0]
click at [525, 277] on div "scrollable content" at bounding box center [622, 241] width 932 height 95
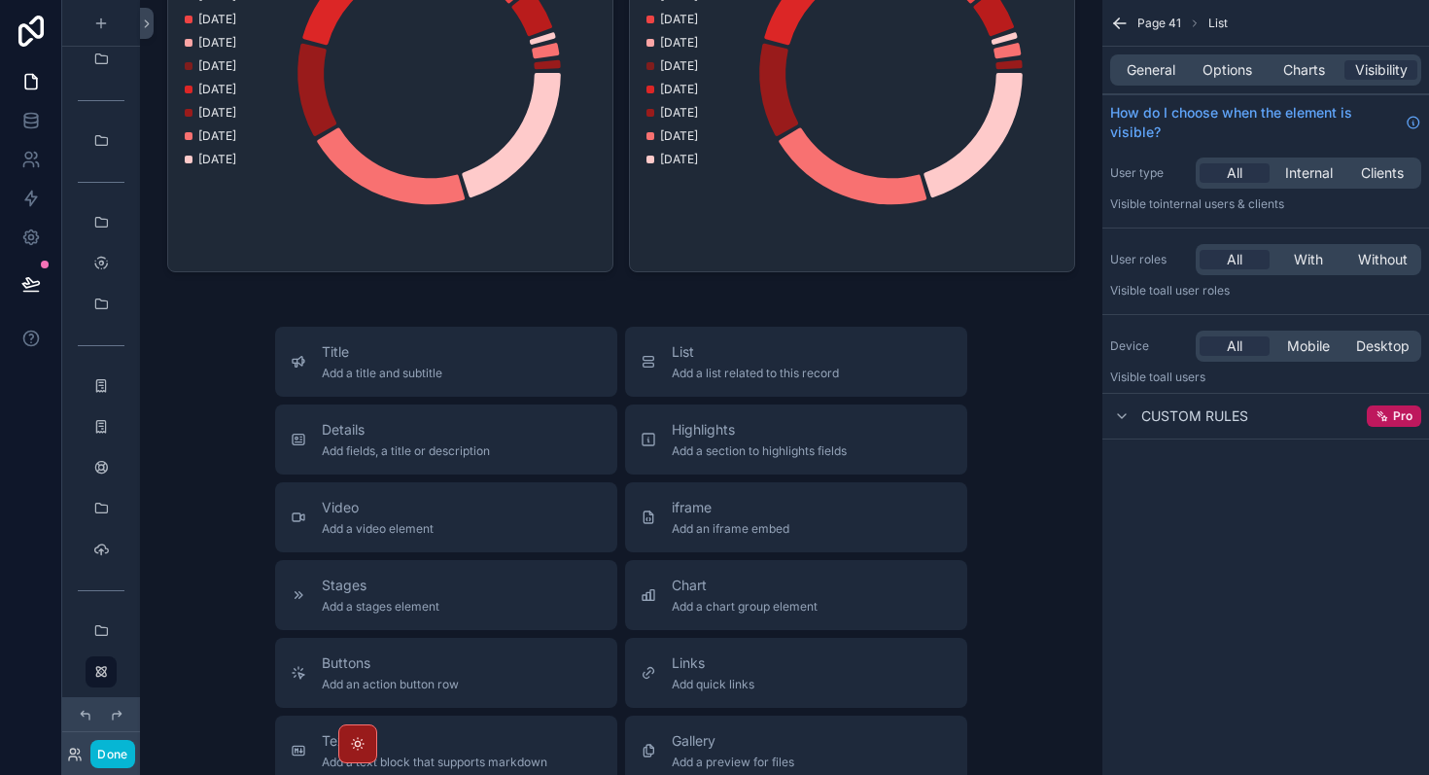
scroll to position [4334, 0]
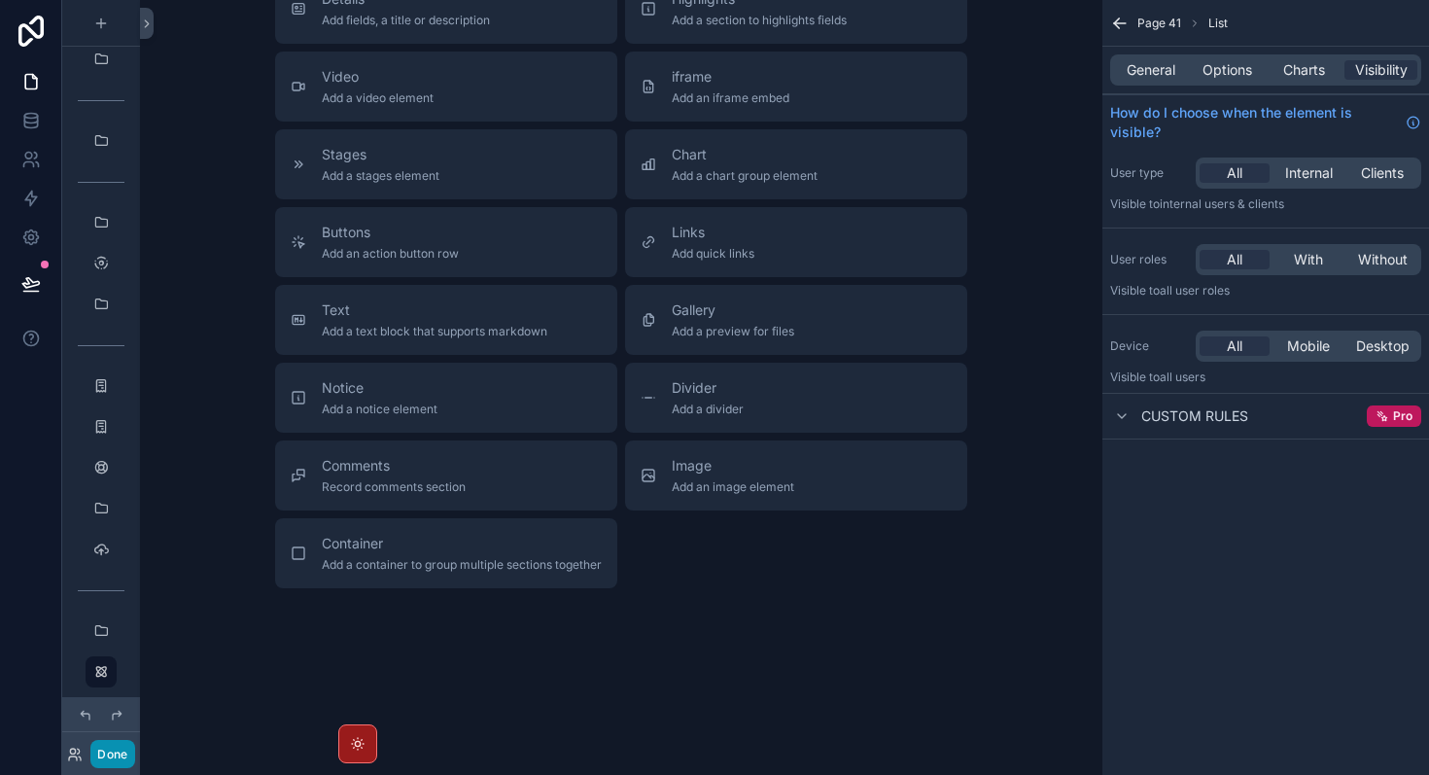
click at [119, 760] on button "Done" at bounding box center [112, 754] width 44 height 28
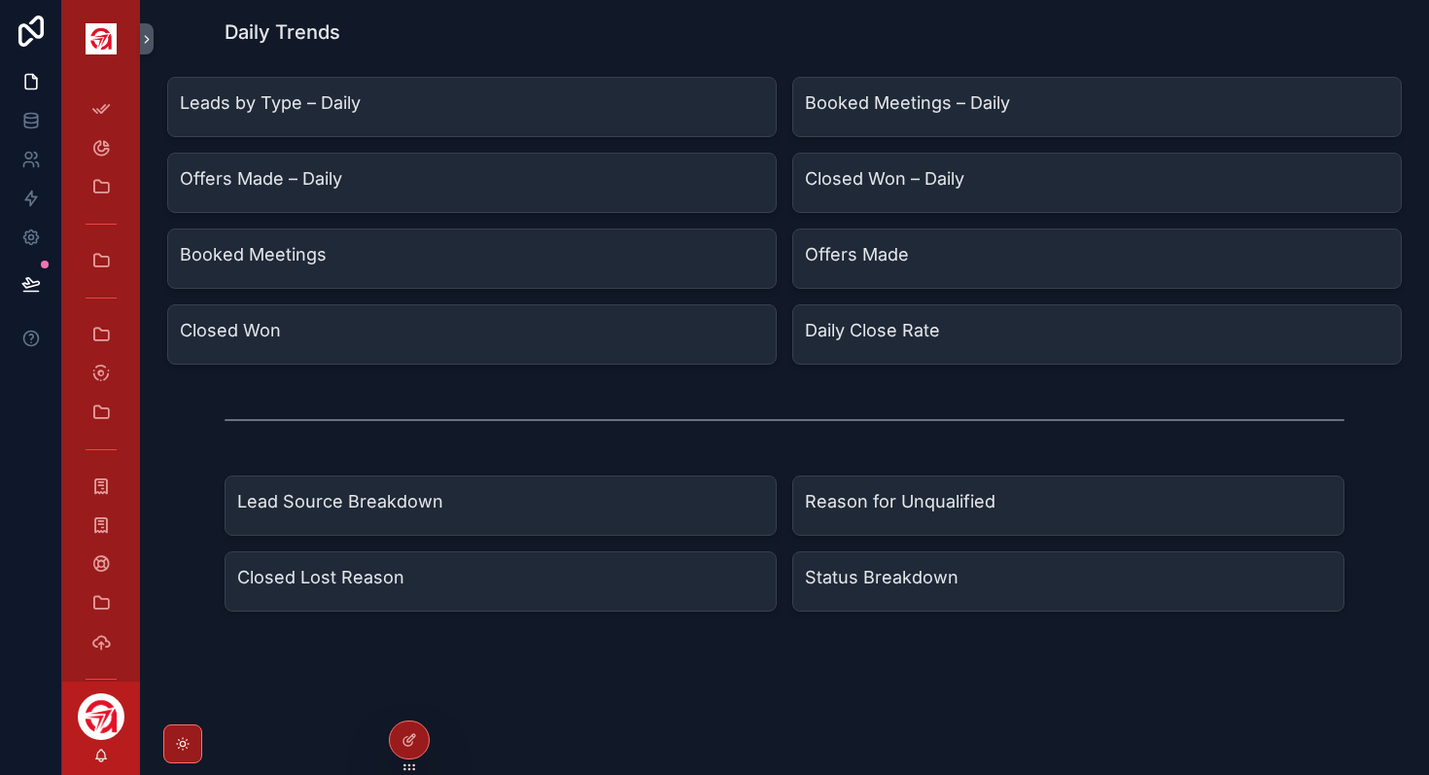
scroll to position [1292, 0]
